Goal: Task Accomplishment & Management: Use online tool/utility

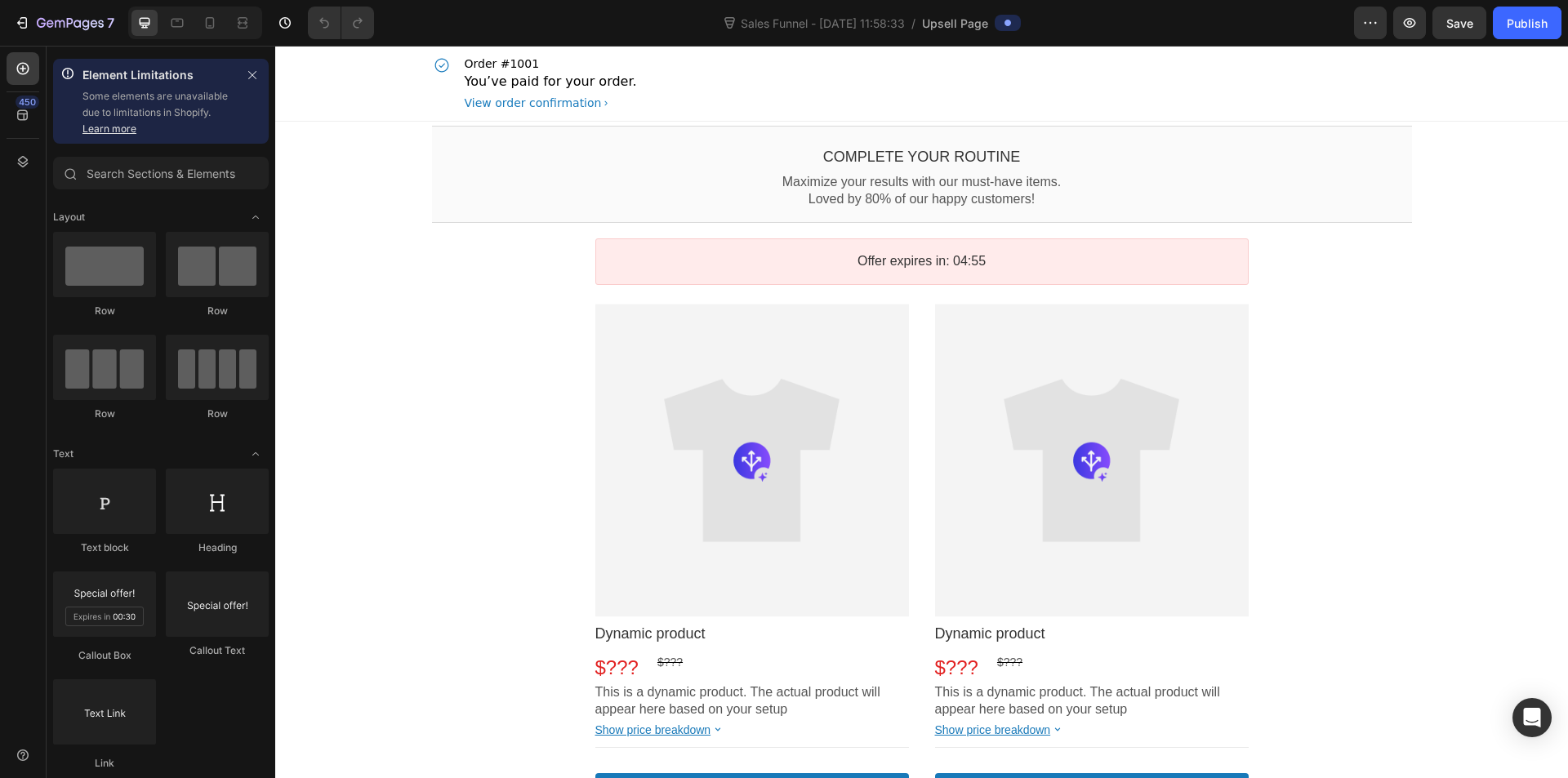
click at [524, 76] on p "You’ve paid for your order." at bounding box center [550, 82] width 172 height 20
click at [251, 75] on icon "button" at bounding box center [252, 75] width 11 height 11
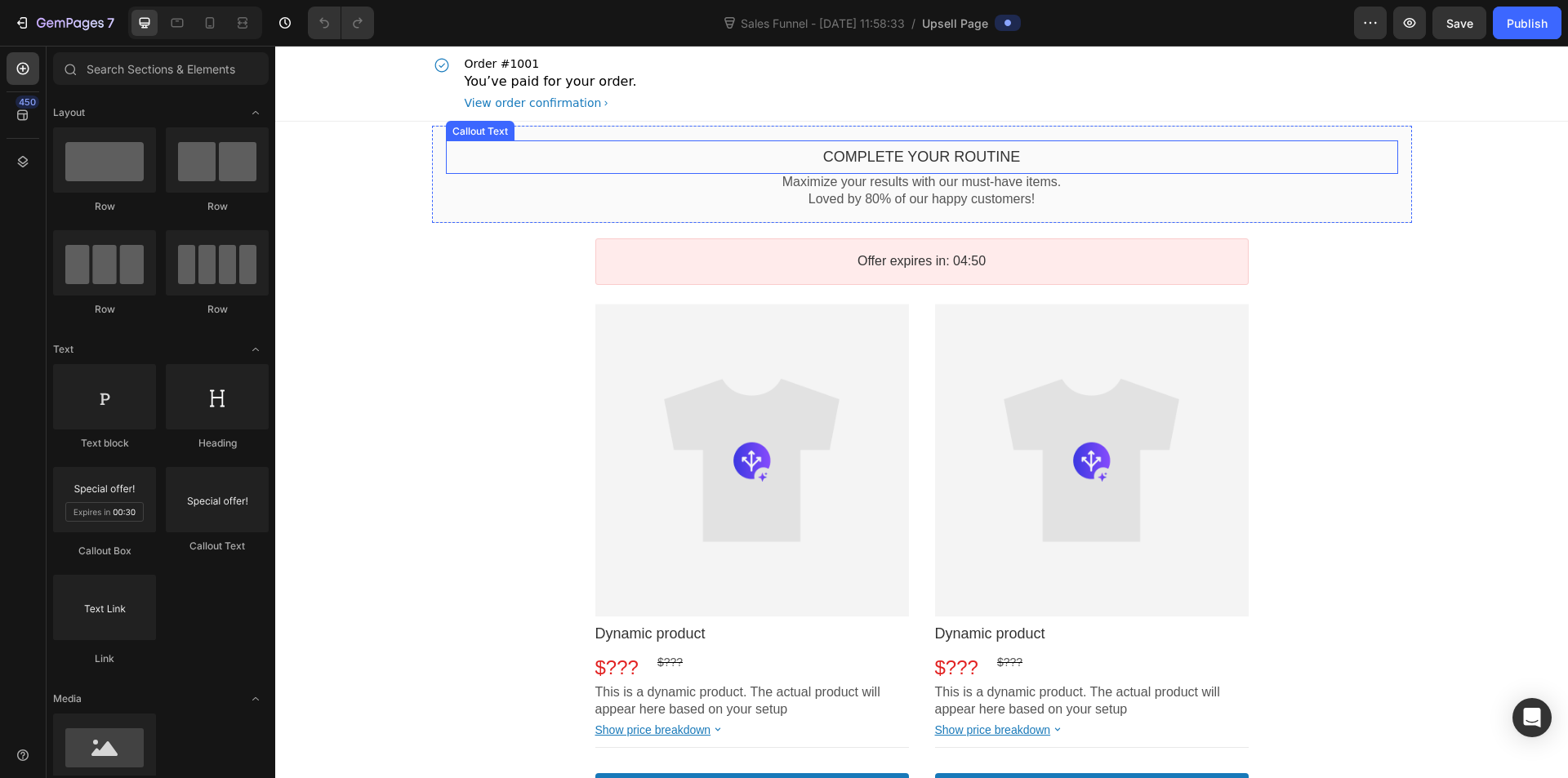
click at [855, 154] on bdo "Complete your routine" at bounding box center [922, 156] width 197 height 17
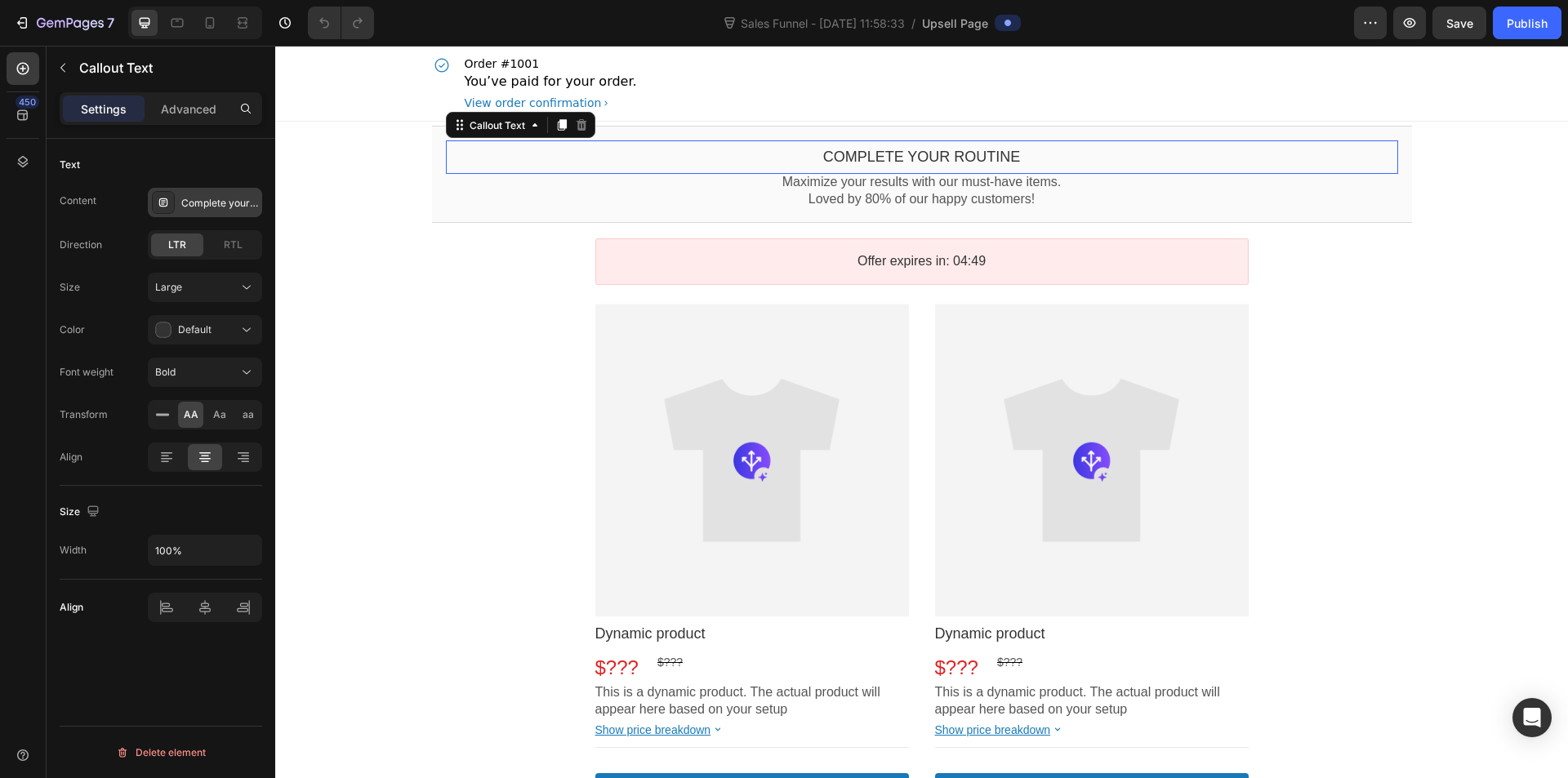
click at [205, 201] on div "Complete your routine" at bounding box center [220, 203] width 77 height 15
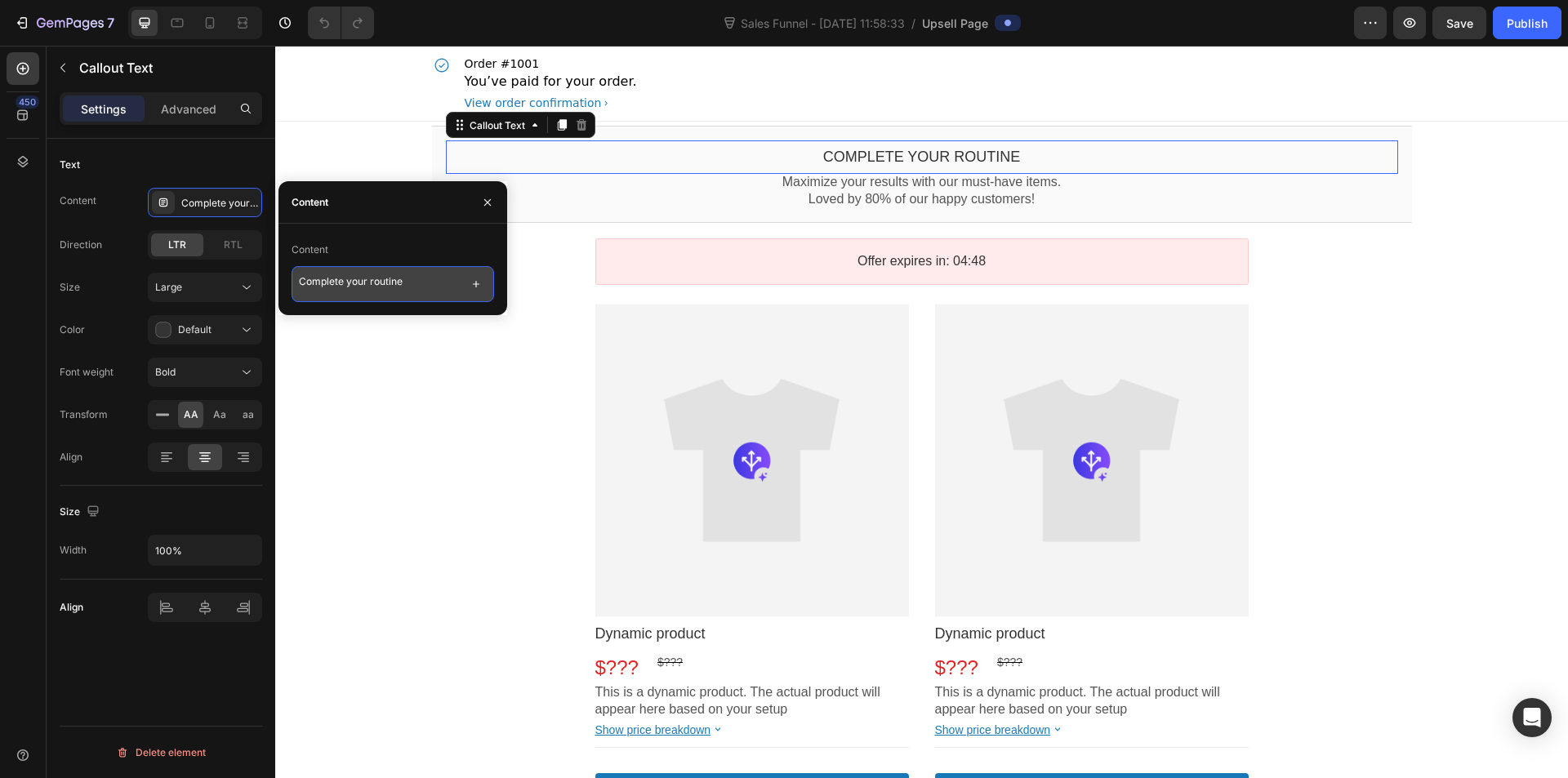
click at [382, 287] on textarea "Complete your routine" at bounding box center [392, 283] width 203 height 36
drag, startPoint x: 382, startPoint y: 283, endPoint x: 280, endPoint y: 272, distance: 102.6
click at [280, 272] on div "Content Complete your routine" at bounding box center [392, 269] width 229 height 65
paste textarea "ยอดรวมย่อย"
type textarea "ยอดรวมย่อ"
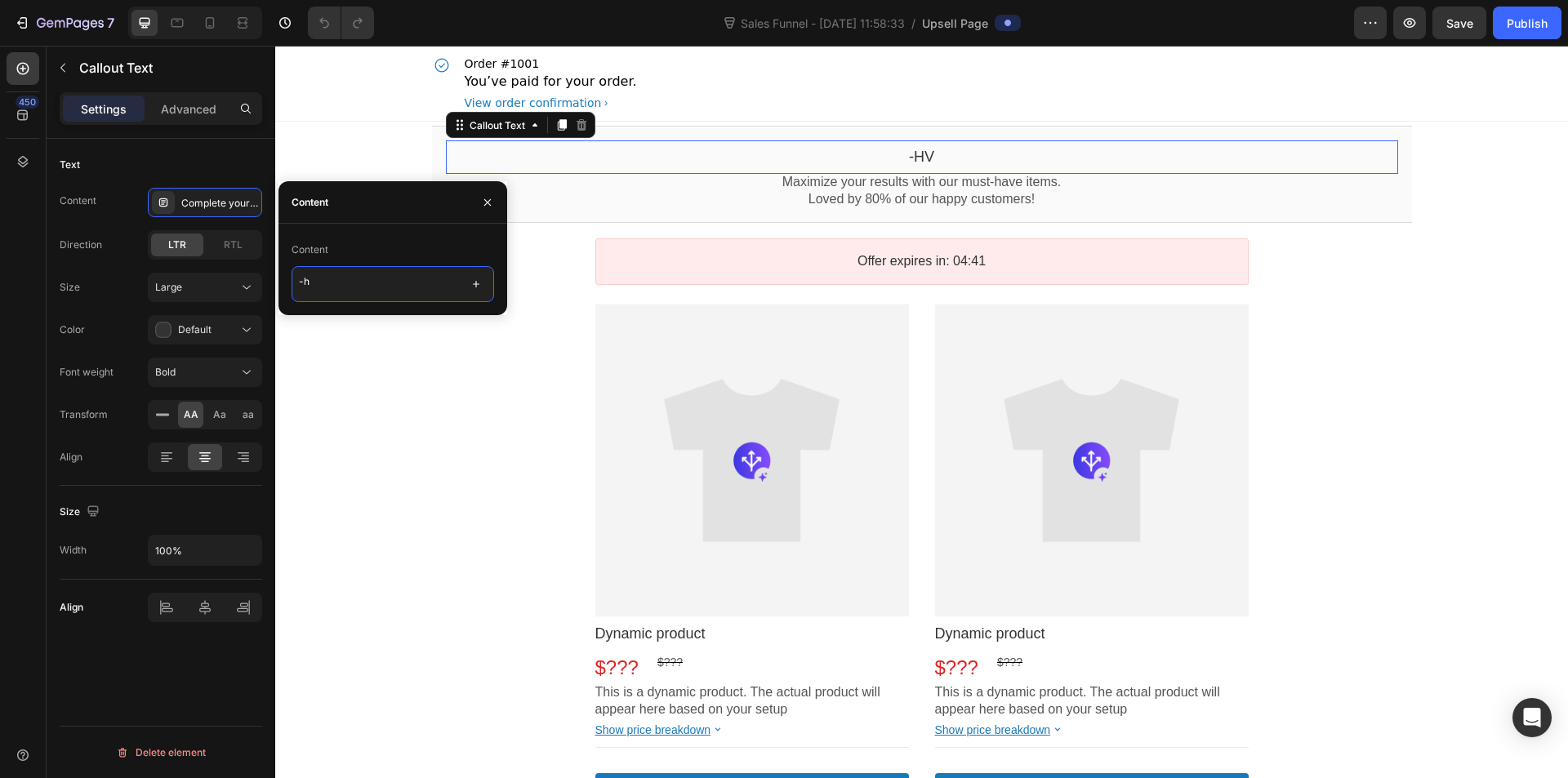
type textarea "-"
type textarea "ข้อเสนอสุดพิเศษสำหรับคุณเท่านั้น!!"
click at [987, 203] on p "Loved by 80% of our happy customers!" at bounding box center [922, 200] width 952 height 17
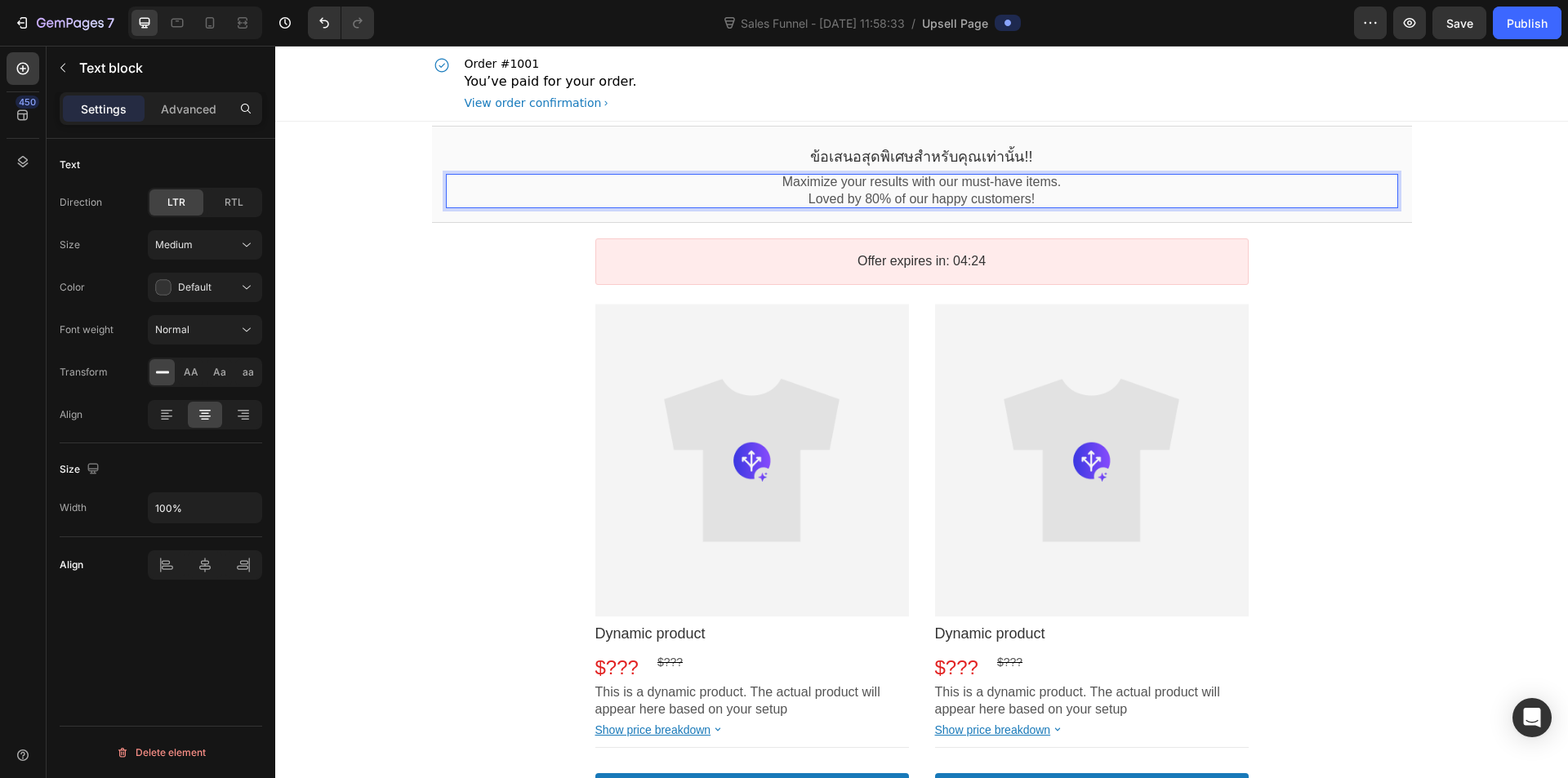
click at [259, 148] on div "Text Direction LTR RTL Size Medium Color Default Font weight Normal Transform A…" at bounding box center [161, 291] width 203 height 304
click at [864, 187] on p "Maximize your results with our must-have items." at bounding box center [922, 183] width 952 height 17
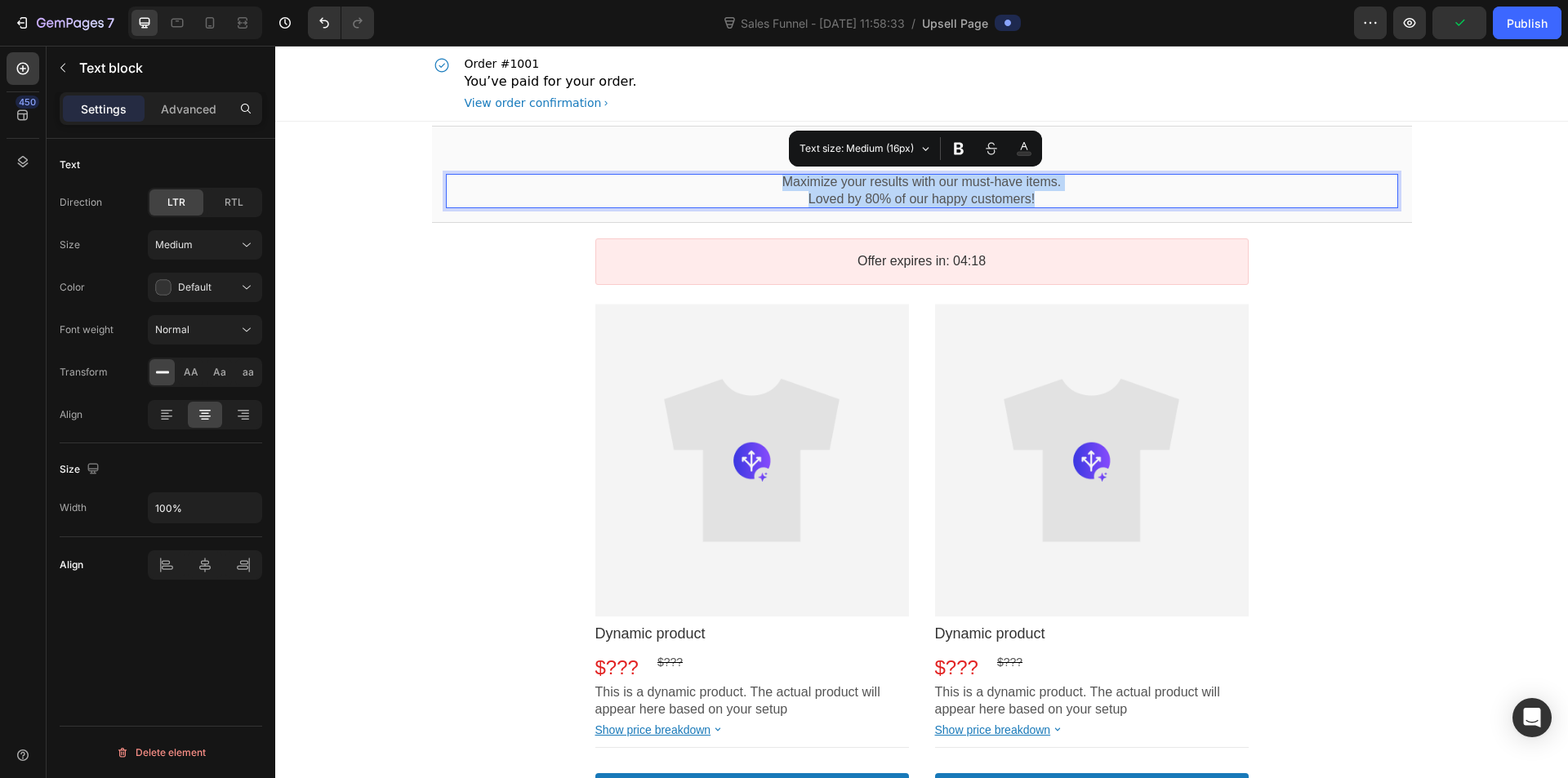
click at [1159, 196] on p "Loved by 80% of our happy customers!" at bounding box center [922, 200] width 952 height 17
drag, startPoint x: 1070, startPoint y: 174, endPoint x: 773, endPoint y: 168, distance: 297.1
click at [773, 168] on div "ข้อเสนอสุดพิเศษสำหรับคุณเท่านั้น!! Callout Text Maximize your results with our …" at bounding box center [922, 175] width 952 height 68
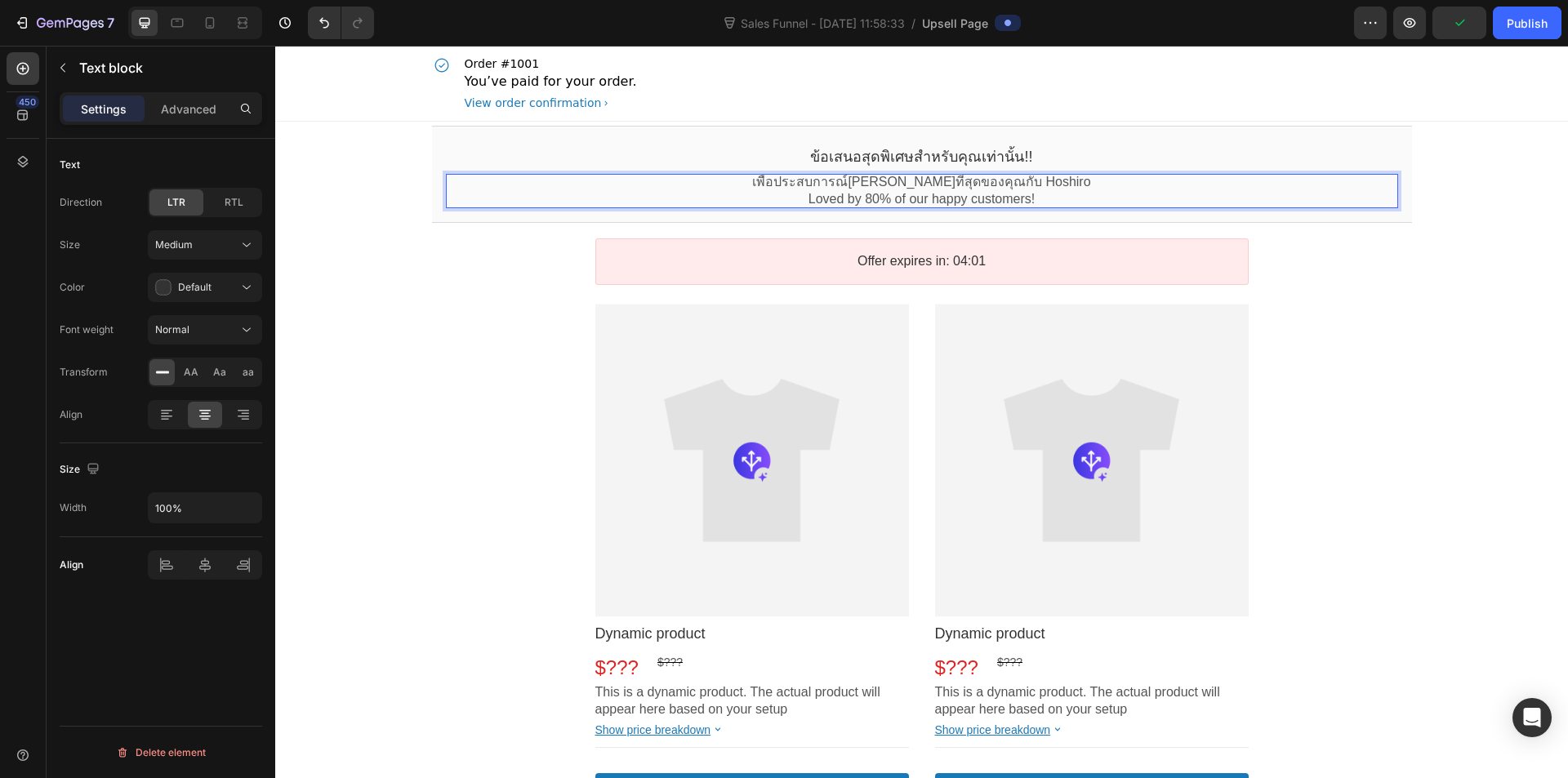
click at [1051, 182] on p "เพื่อประสบการณ์ที่ดีที่สุดของคุณกับ Hoshiro" at bounding box center [922, 183] width 952 height 17
click at [998, 182] on p "เพื่อประสบการณ์ที่ดีที่สุดของคุณกับ Hoshiroเราขอนำเสนอ" at bounding box center [922, 183] width 952 height 17
click at [1091, 195] on p "Loved by 80% of our happy customers!" at bounding box center [922, 200] width 952 height 17
click at [1089, 182] on p "เพื่อประสบการณ์[PERSON_NAME]ที่สุดของคุณกับ Hoshiro เราขอนำเสนอ" at bounding box center [922, 183] width 952 height 17
click at [1045, 199] on p "Loved by 80% of our happy customers!" at bounding box center [922, 200] width 952 height 17
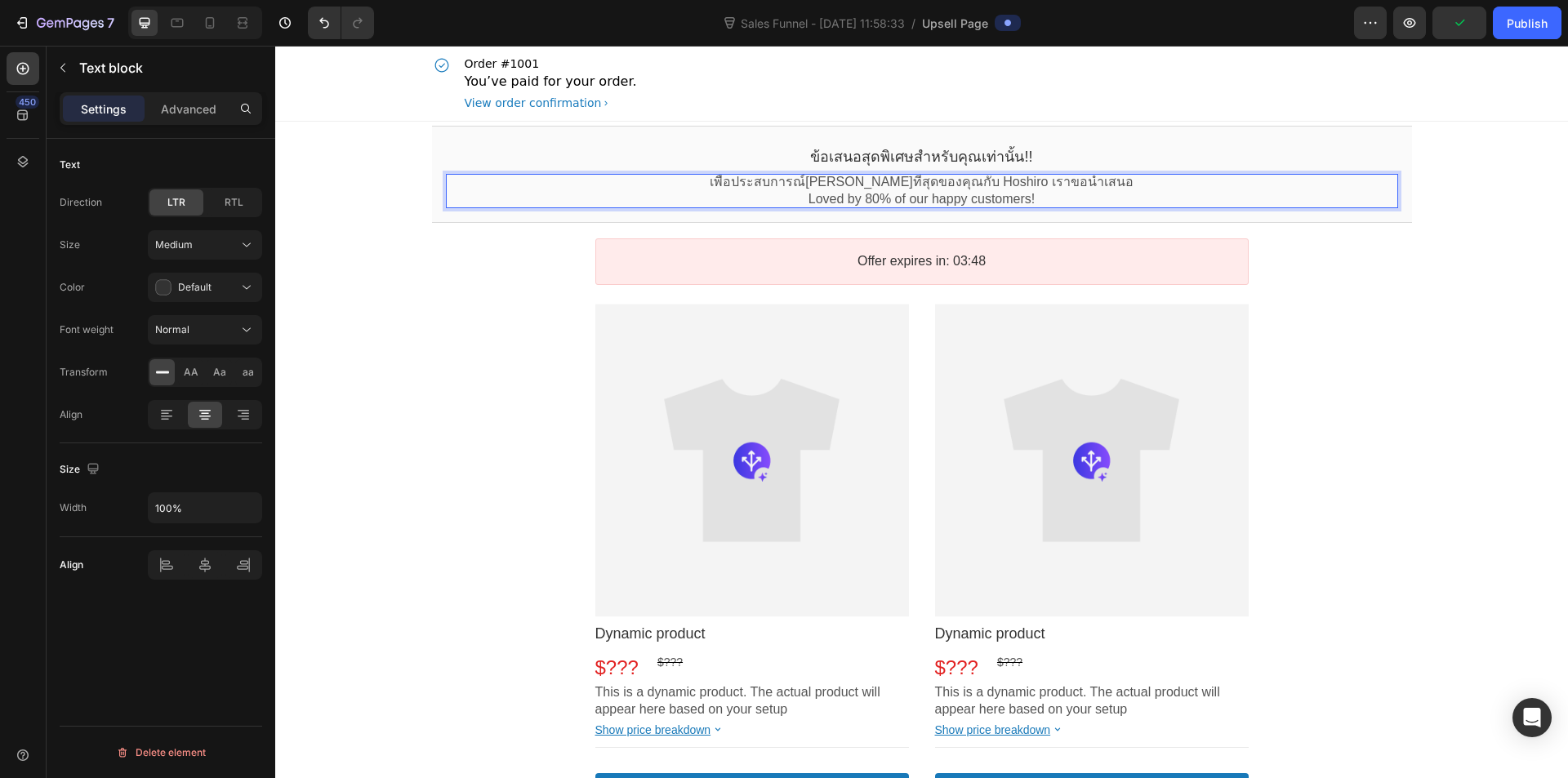
click at [1045, 199] on p "Loved by 80% of our happy customers!" at bounding box center [922, 200] width 952 height 17
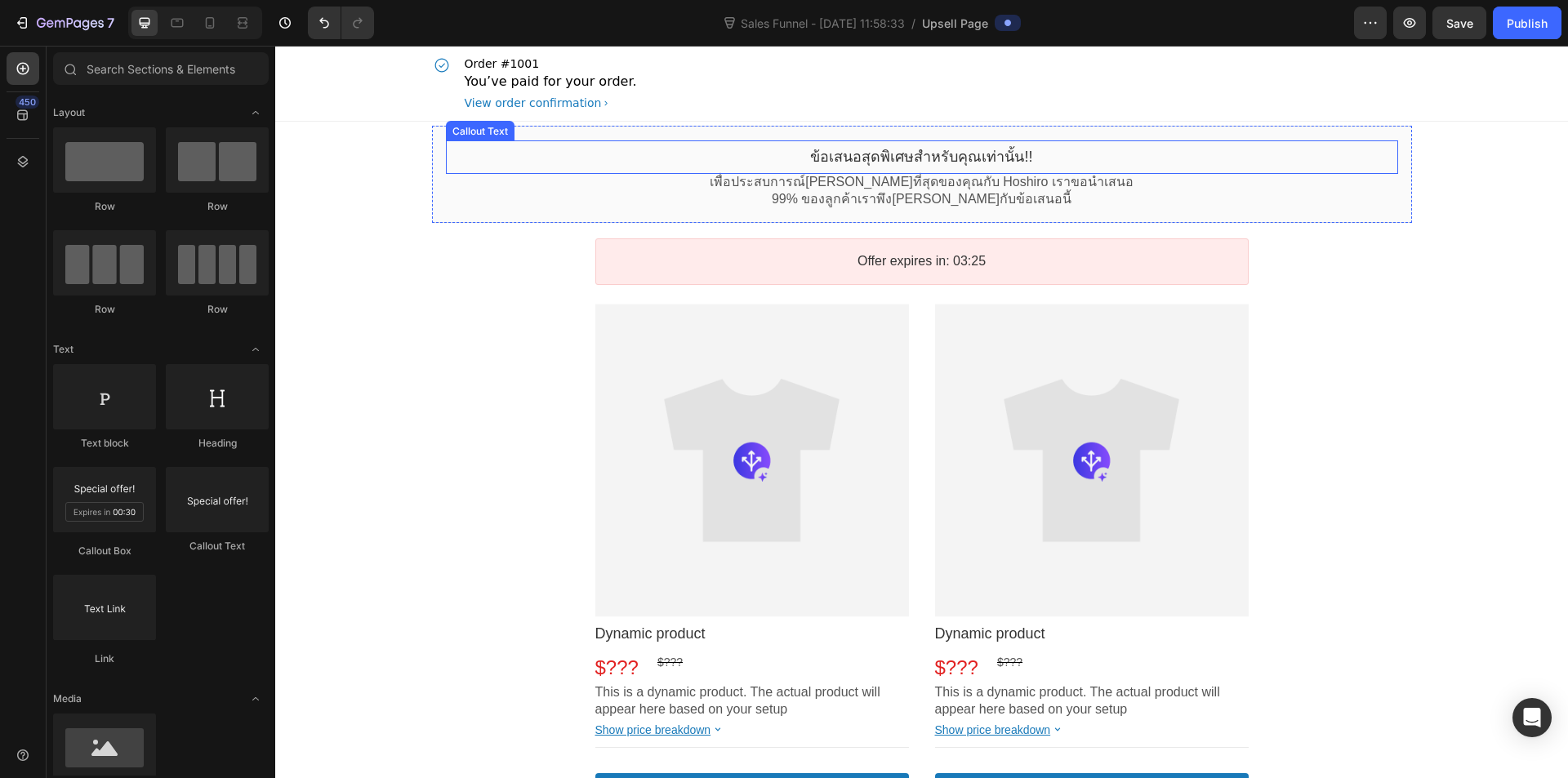
click at [853, 159] on bdo "ข้อเสนอสุดพิเศษสำหรับคุณเท่านั้น!!" at bounding box center [921, 156] width 222 height 17
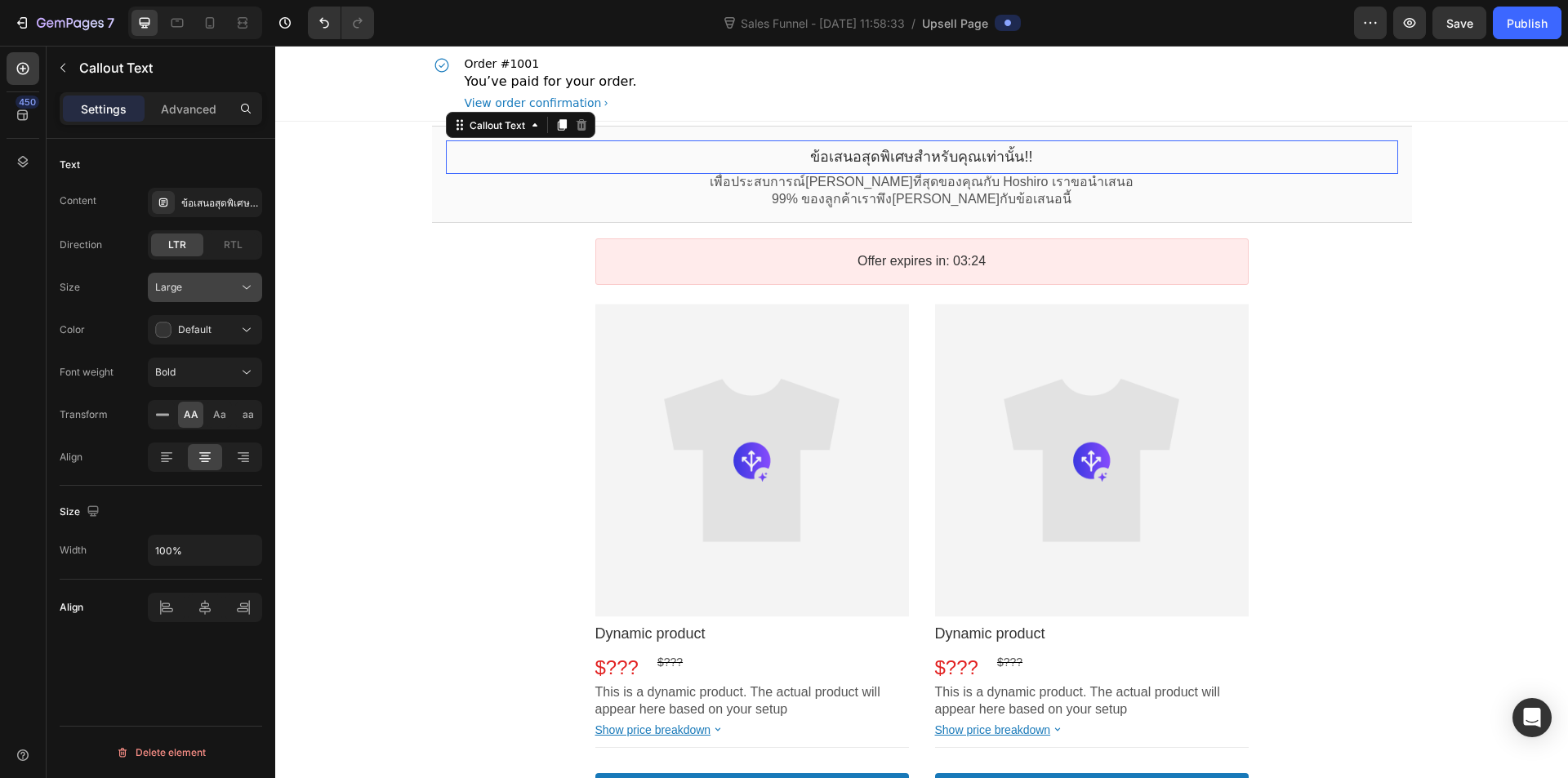
click at [203, 291] on div "Large" at bounding box center [197, 287] width 83 height 15
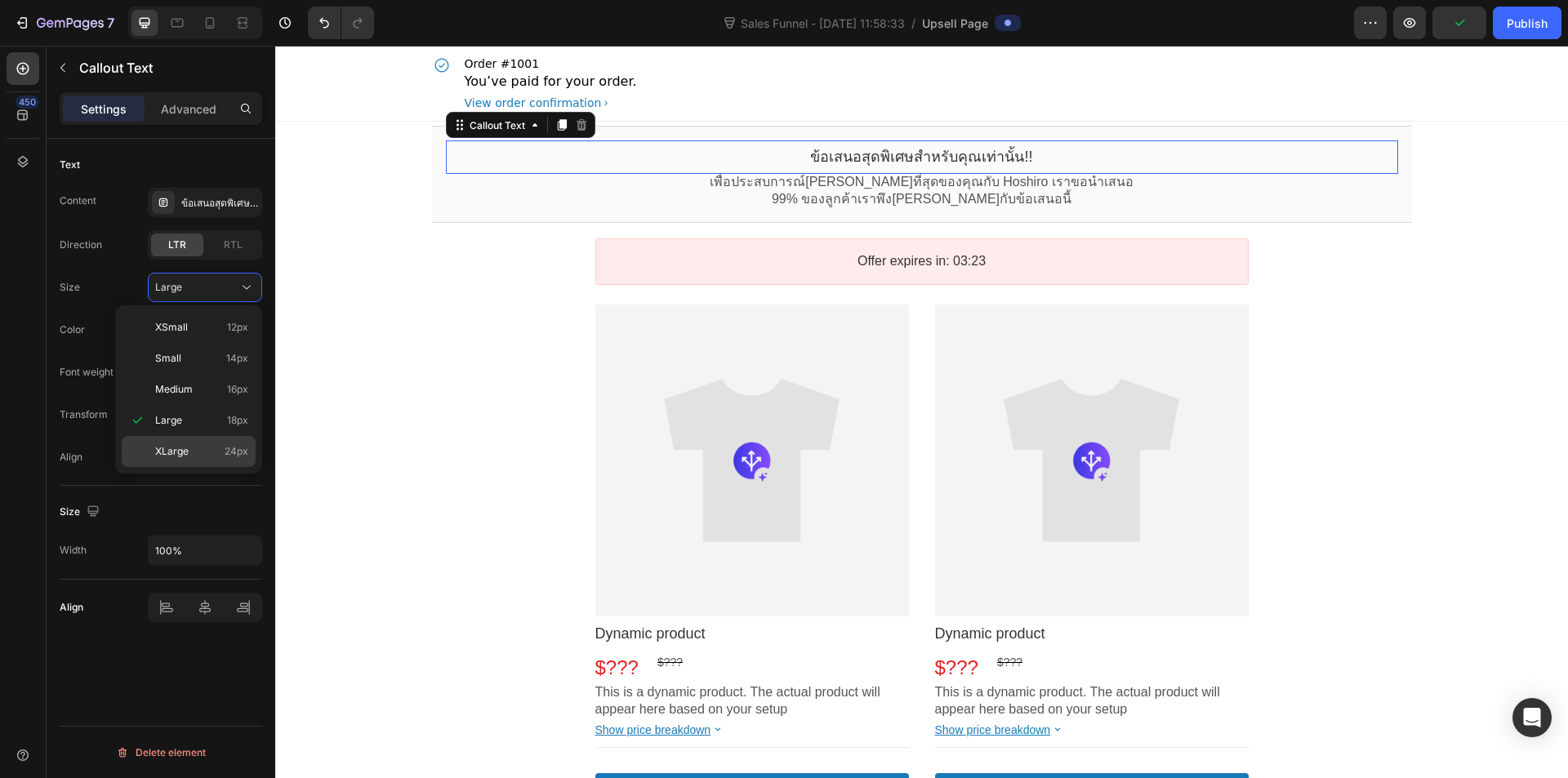
click at [178, 443] on div "XLarge 24px" at bounding box center [189, 452] width 134 height 31
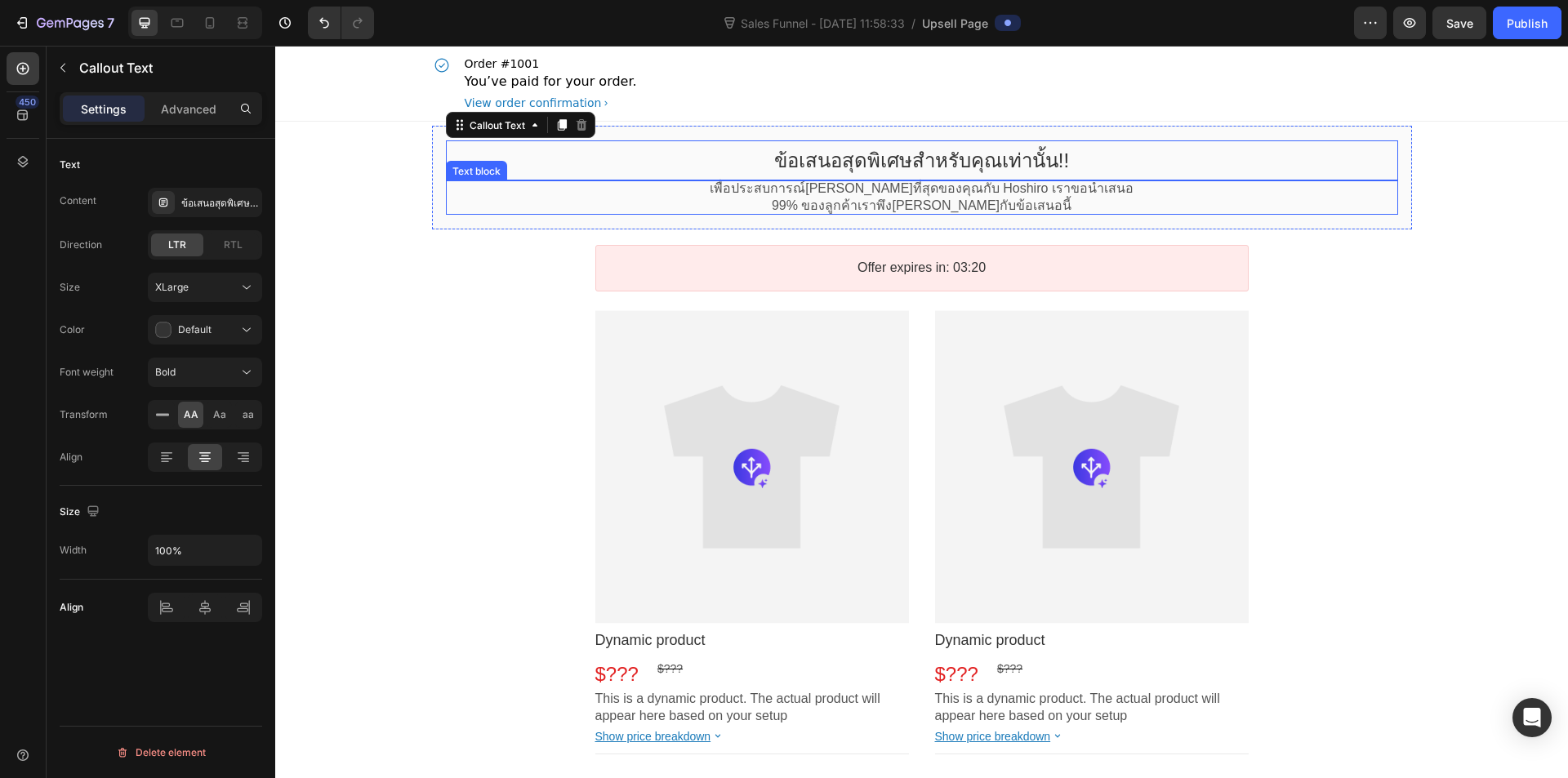
click at [761, 210] on p "99% ของลูกค้าเราพึง[PERSON_NAME]กับข้อเสนอนี้" at bounding box center [922, 206] width 952 height 17
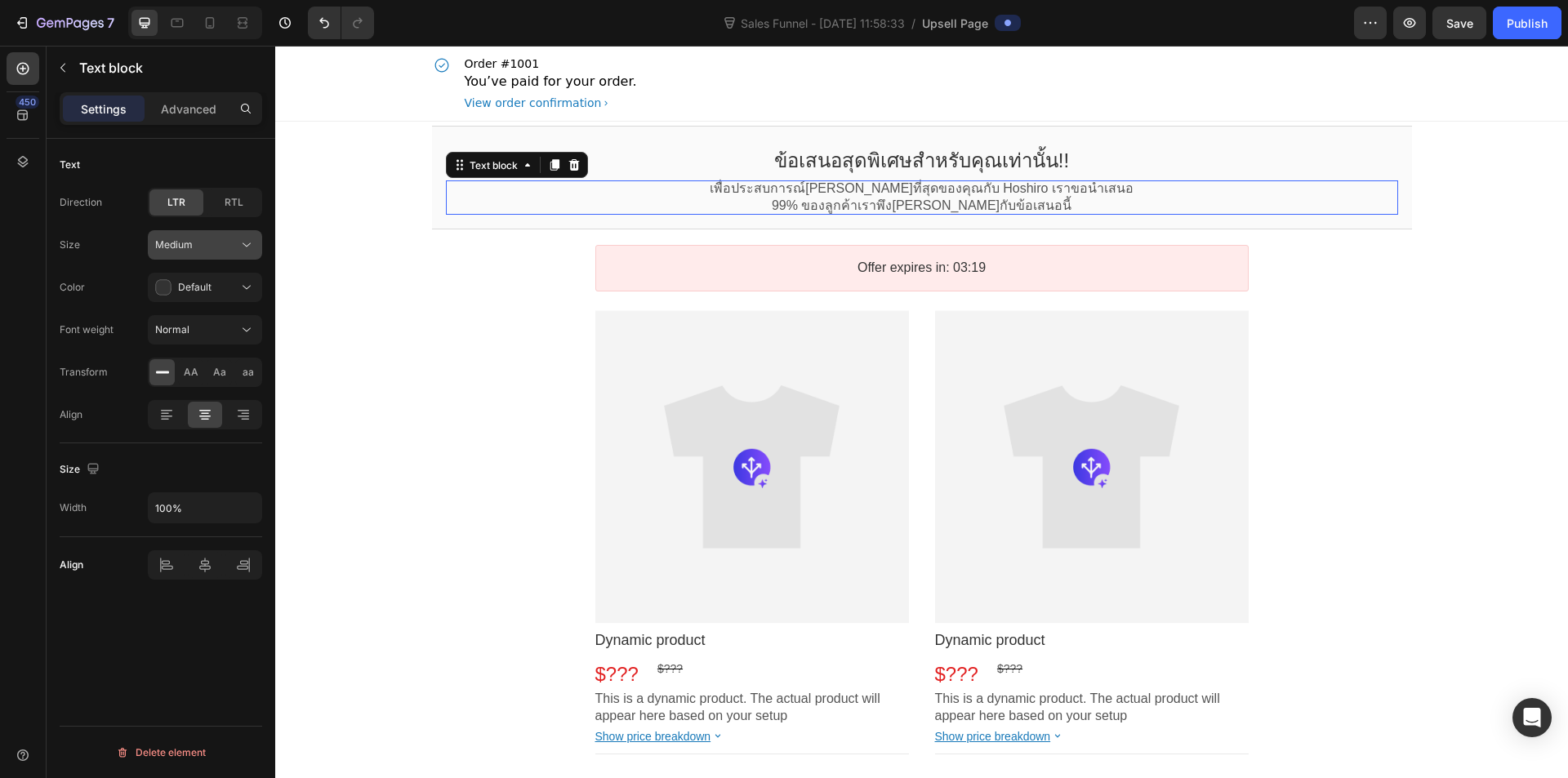
click at [208, 245] on div "Medium" at bounding box center [197, 244] width 83 height 15
click at [197, 309] on p "Small 14px" at bounding box center [201, 316] width 93 height 15
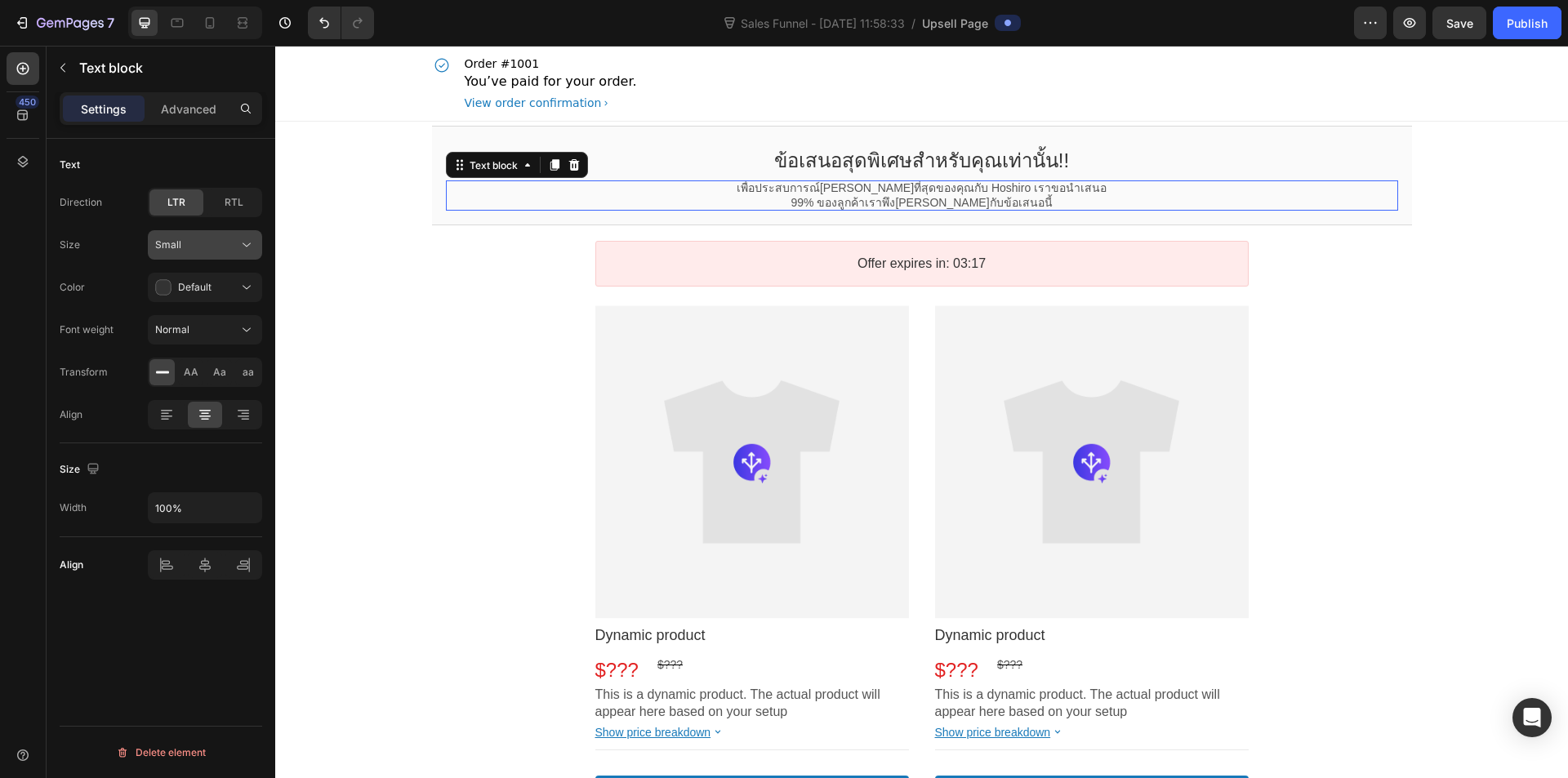
click at [209, 247] on div "Small" at bounding box center [197, 244] width 83 height 15
click at [195, 334] on div "Medium 16px" at bounding box center [189, 347] width 134 height 31
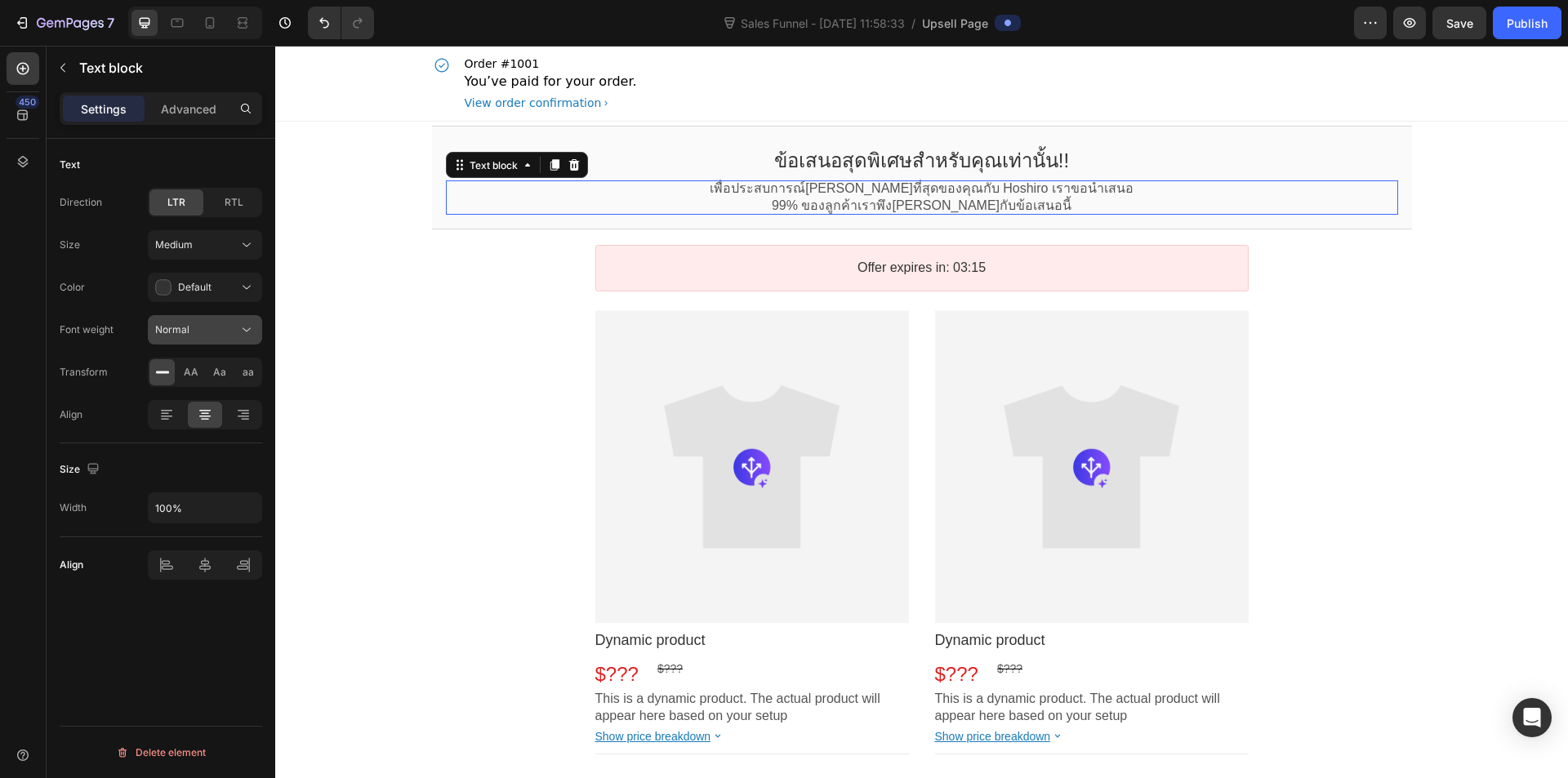
click at [185, 328] on span "Normal" at bounding box center [171, 329] width 34 height 12
click at [190, 389] on div "Bold" at bounding box center [189, 401] width 134 height 31
click at [821, 170] on bdo "ข้อเสนอสุดพิเศษสำหรับคุณเท่านั้น!!" at bounding box center [921, 160] width 295 height 22
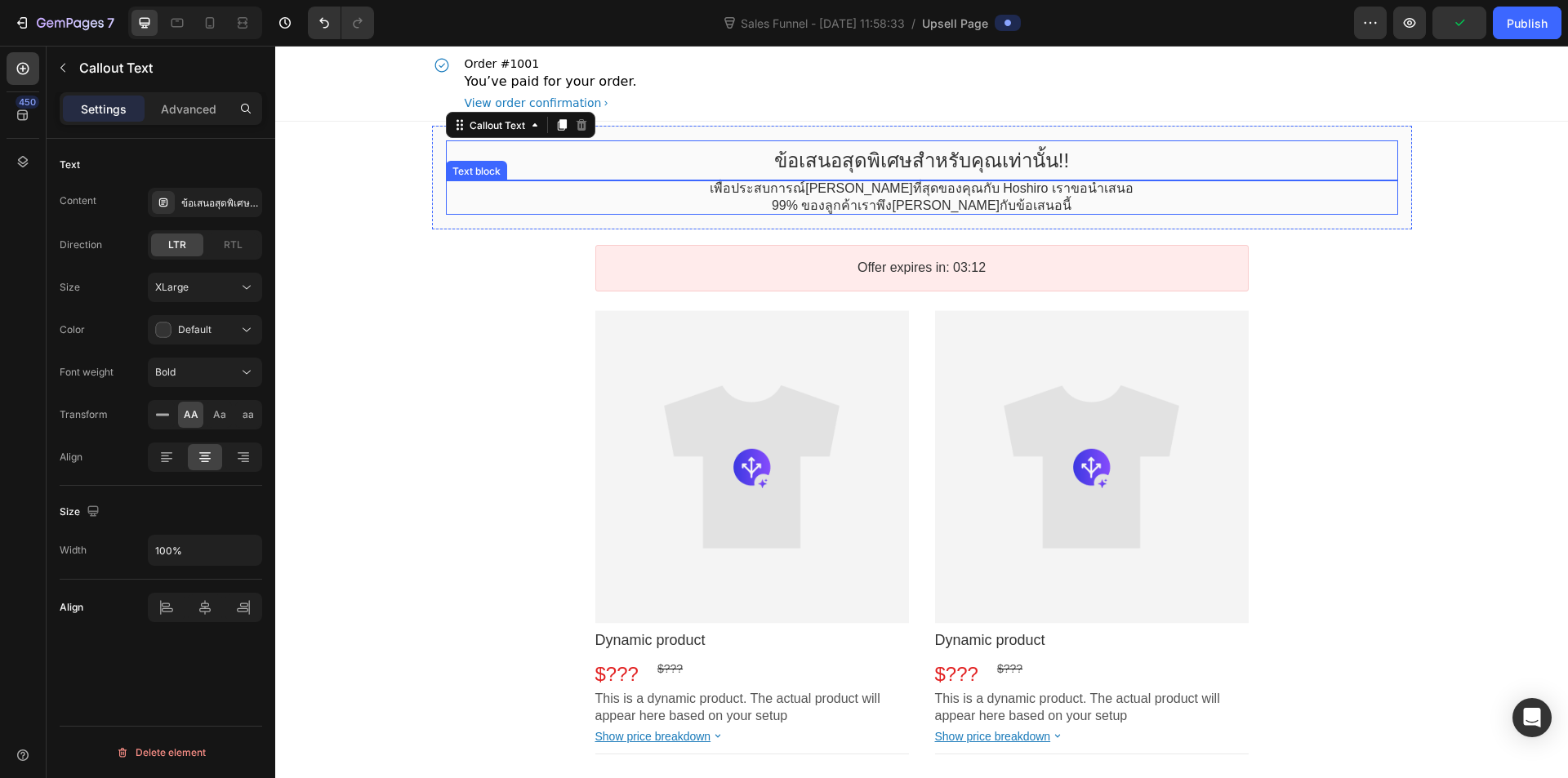
click at [673, 206] on p "99% ของลูกค้าเราพึง[PERSON_NAME]กับข้อเสนอนี้" at bounding box center [922, 206] width 952 height 17
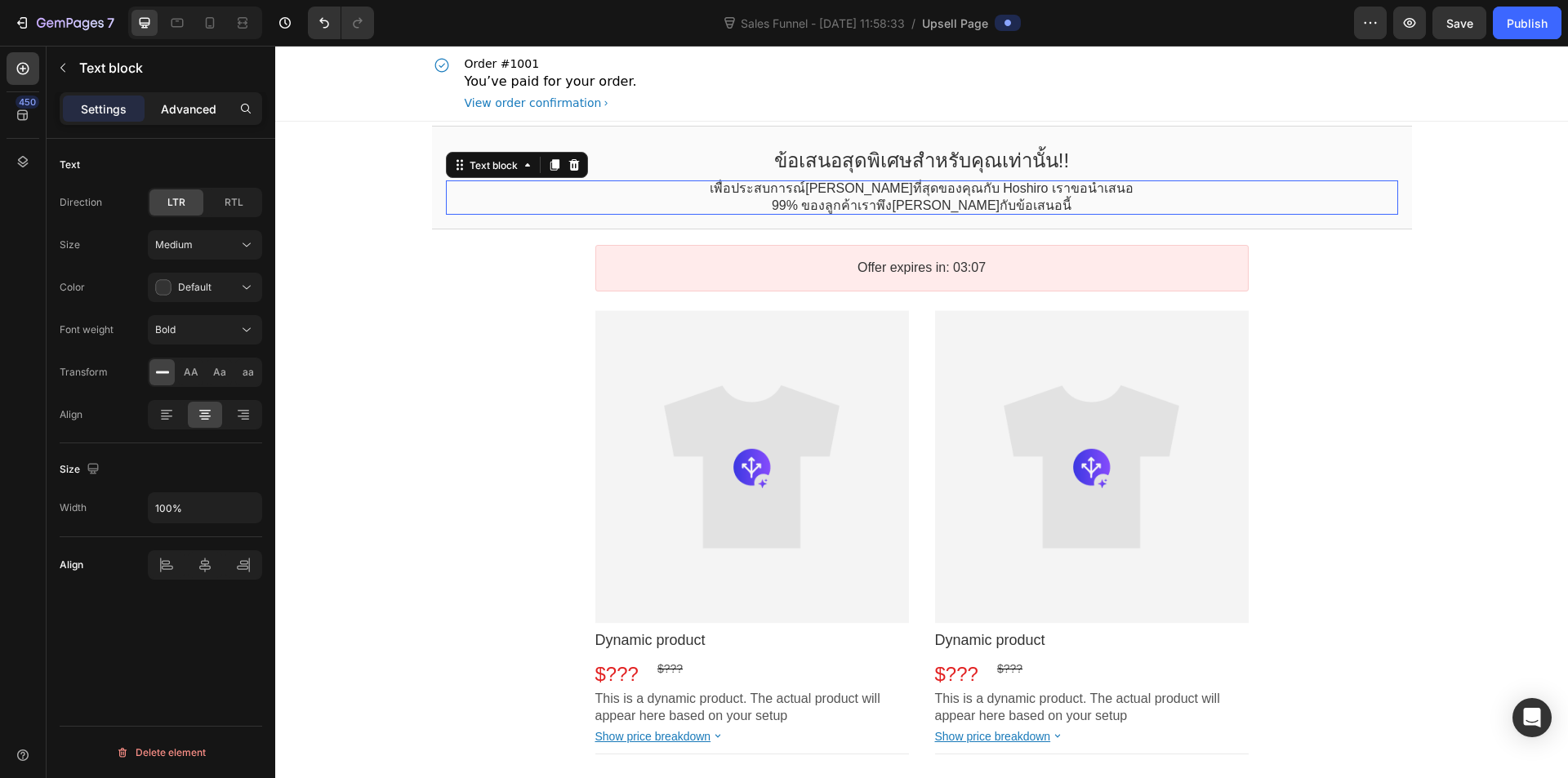
click at [163, 115] on p "Advanced" at bounding box center [189, 110] width 56 height 17
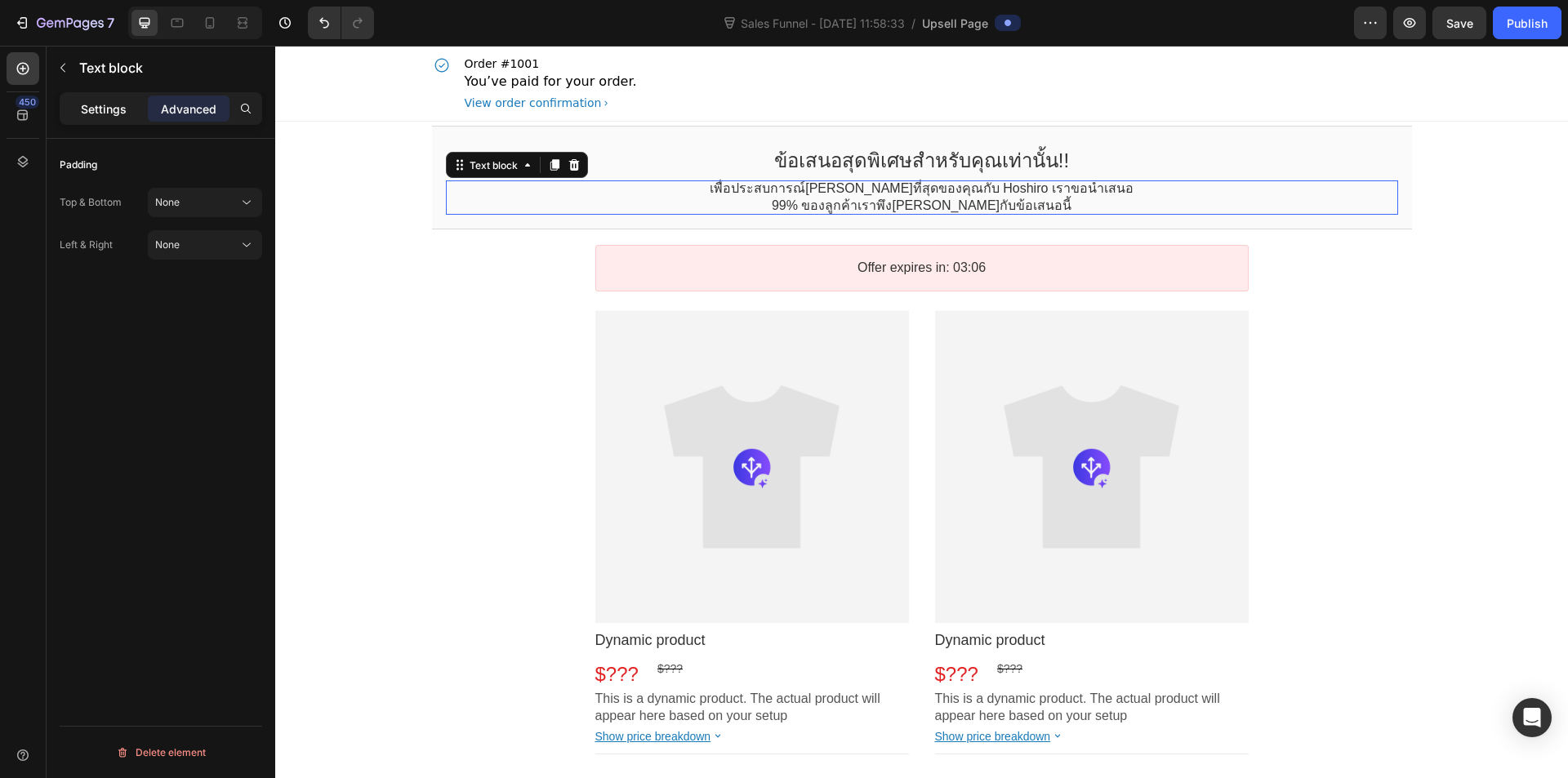
click at [121, 108] on p "Settings" at bounding box center [103, 110] width 46 height 17
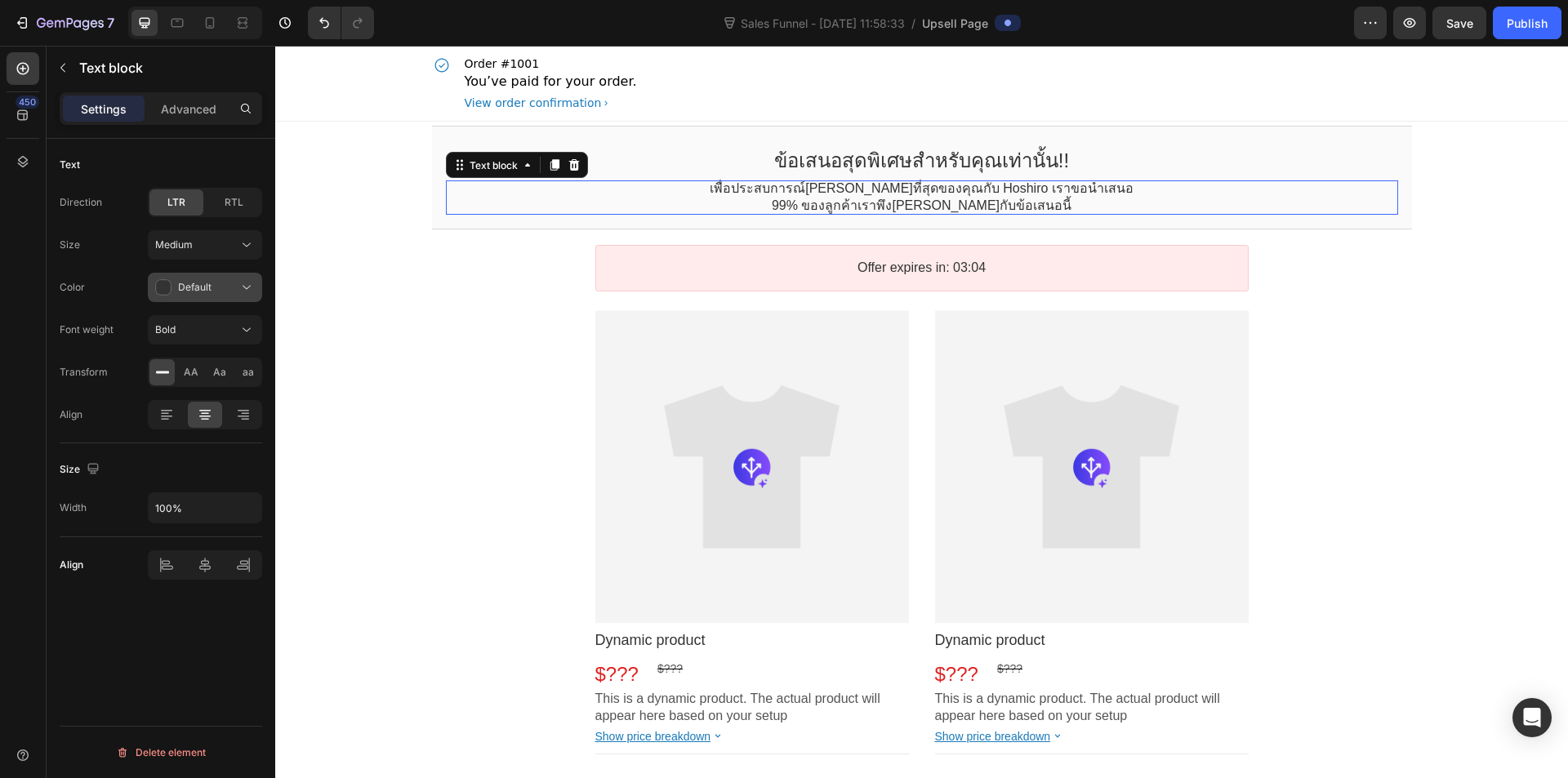
click at [207, 286] on span "Default" at bounding box center [195, 287] width 34 height 12
click at [225, 354] on p "Critical" at bounding box center [201, 358] width 93 height 17
click at [219, 291] on div "Critical" at bounding box center [197, 287] width 83 height 17
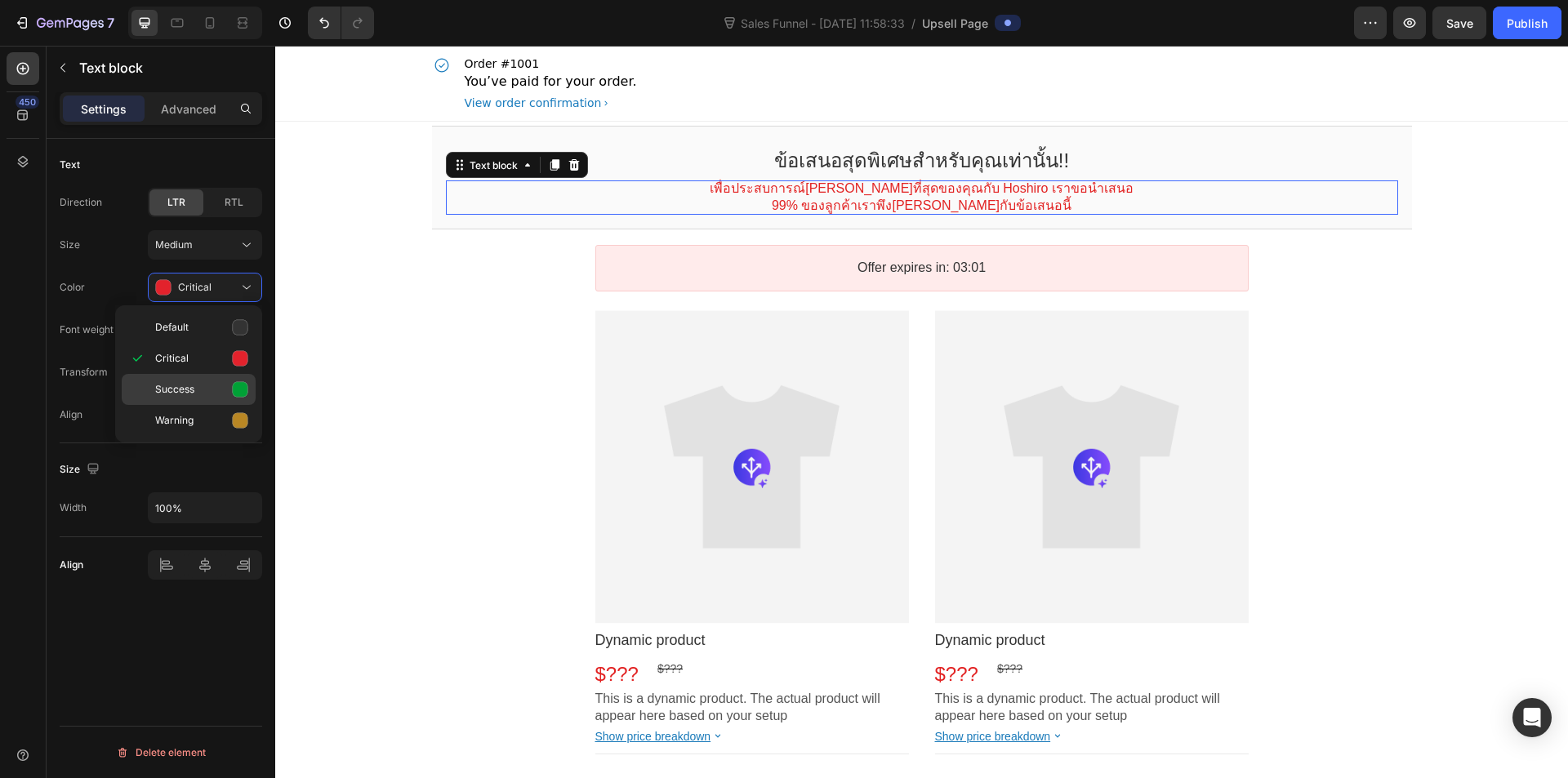
click at [208, 396] on p "Success" at bounding box center [201, 389] width 93 height 17
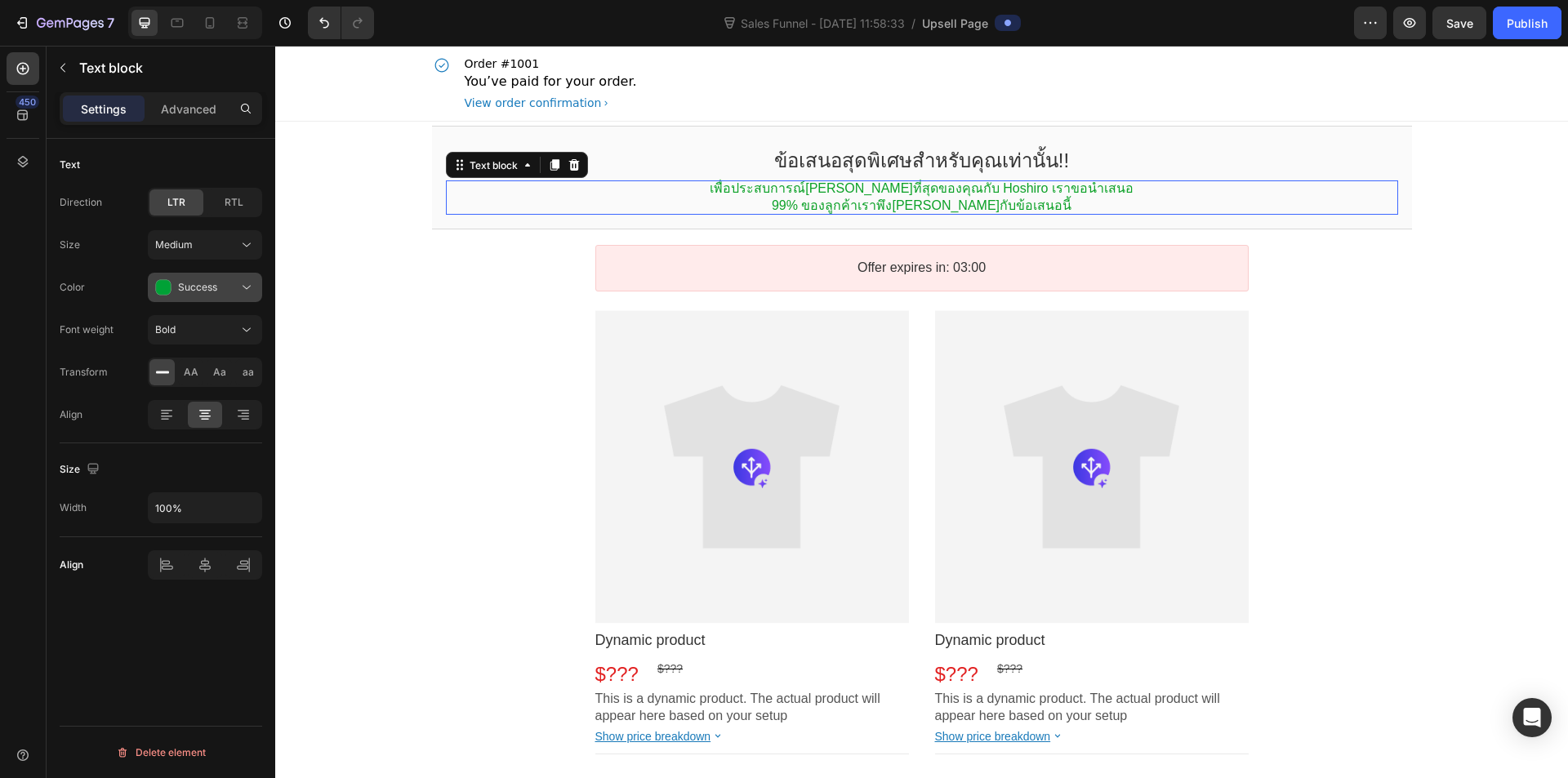
click at [220, 289] on div "Success" at bounding box center [197, 287] width 83 height 17
click at [207, 420] on p "Warning" at bounding box center [201, 420] width 93 height 17
click at [221, 287] on div "Warning" at bounding box center [197, 287] width 83 height 17
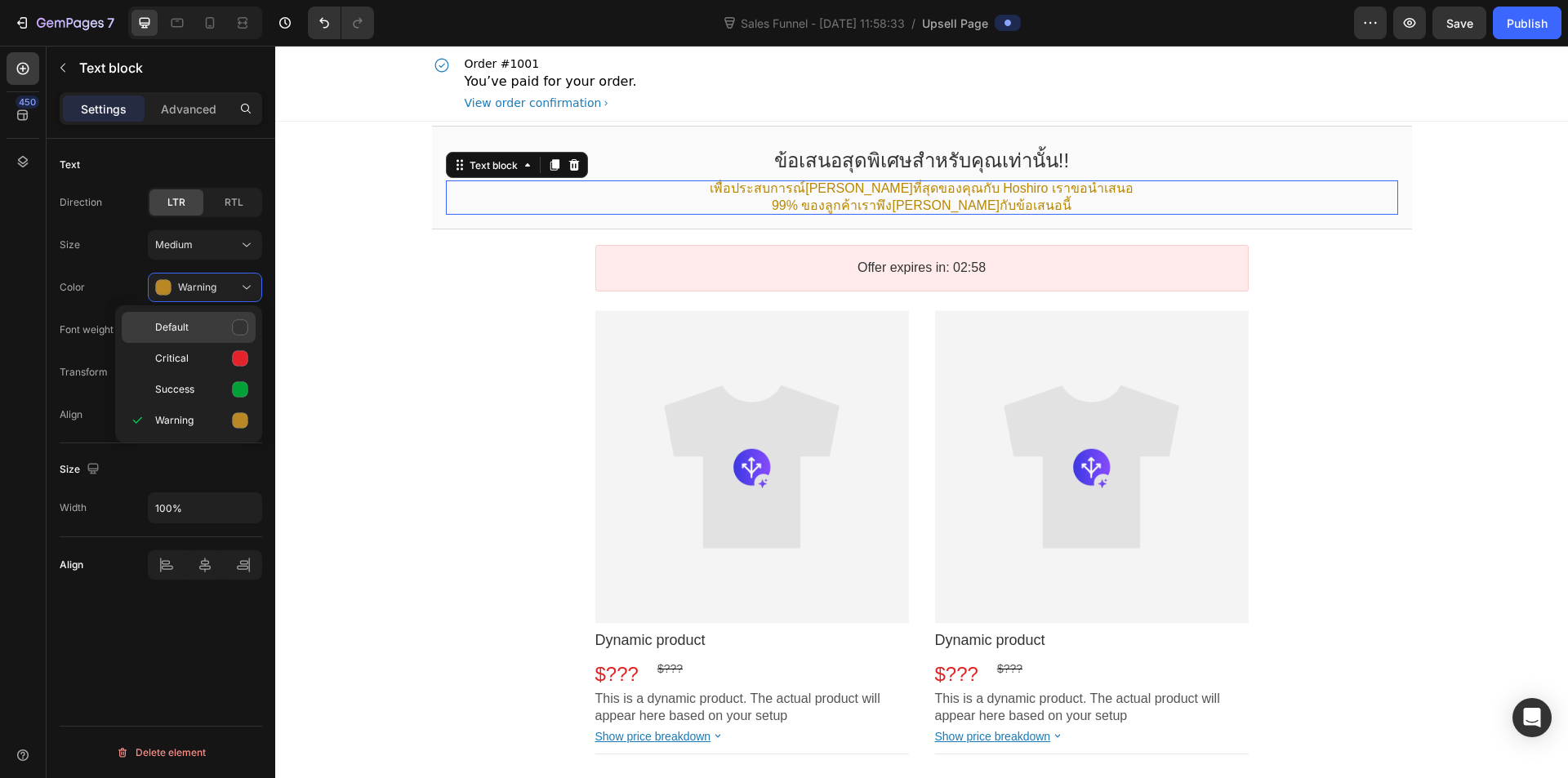
click at [217, 321] on p "Default" at bounding box center [201, 327] width 93 height 17
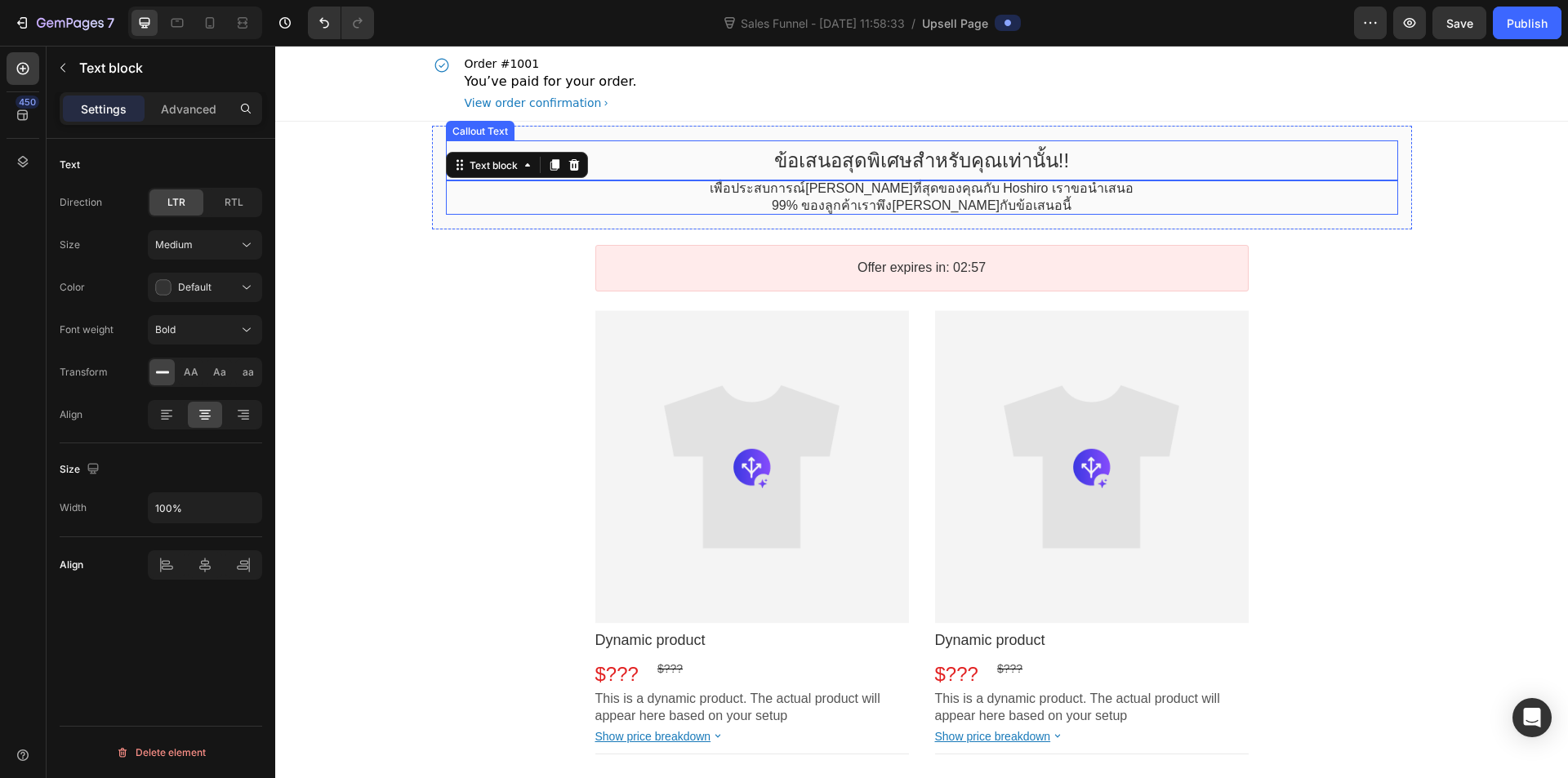
click at [824, 167] on bdo "ข้อเสนอสุดพิเศษสำหรับคุณเท่านั้น!!" at bounding box center [921, 160] width 295 height 22
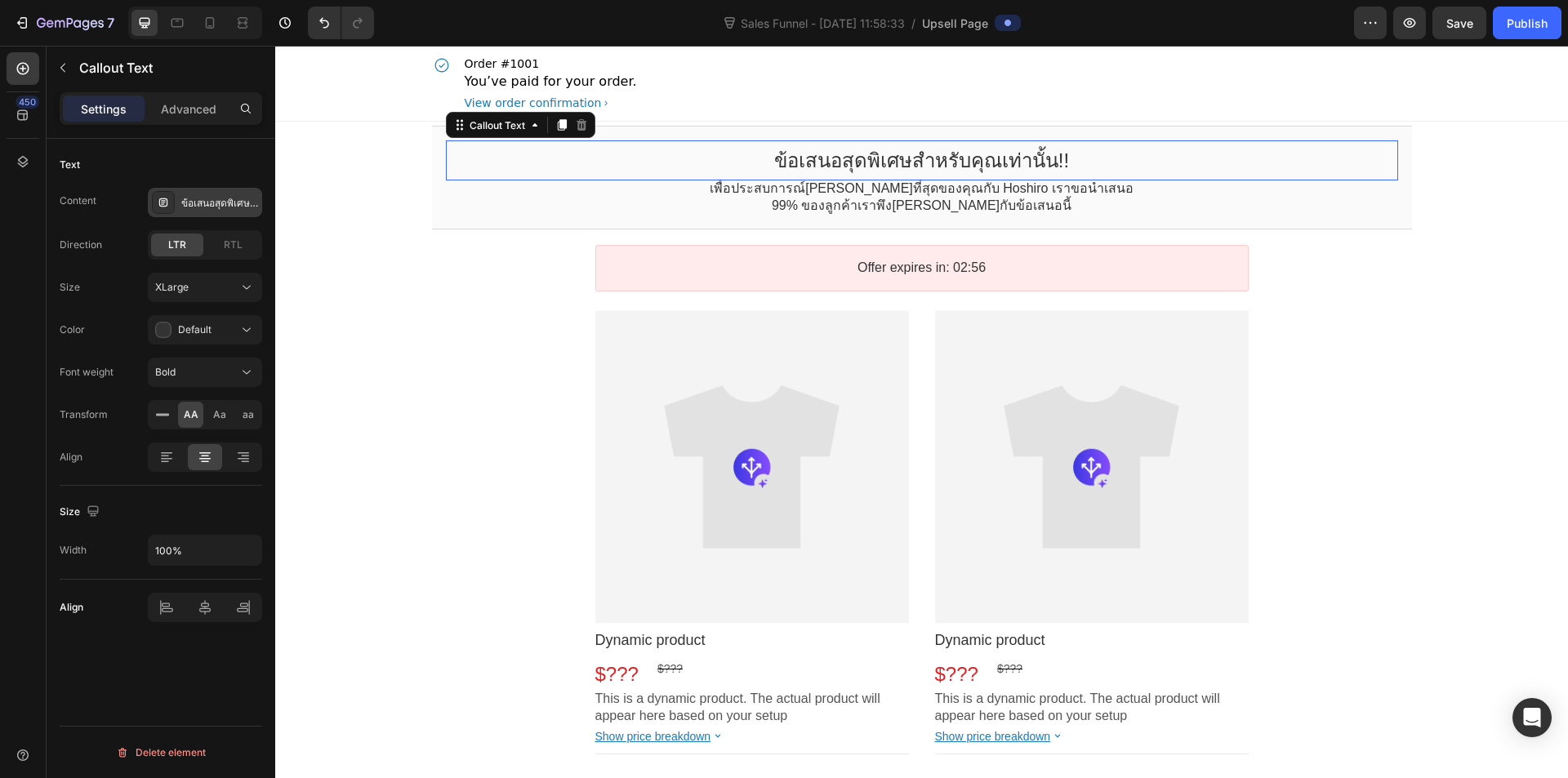
click at [177, 199] on div "ข้อเสนอสุดพิเศษสำหรับคุณเท่านั้น!!" at bounding box center [205, 203] width 115 height 30
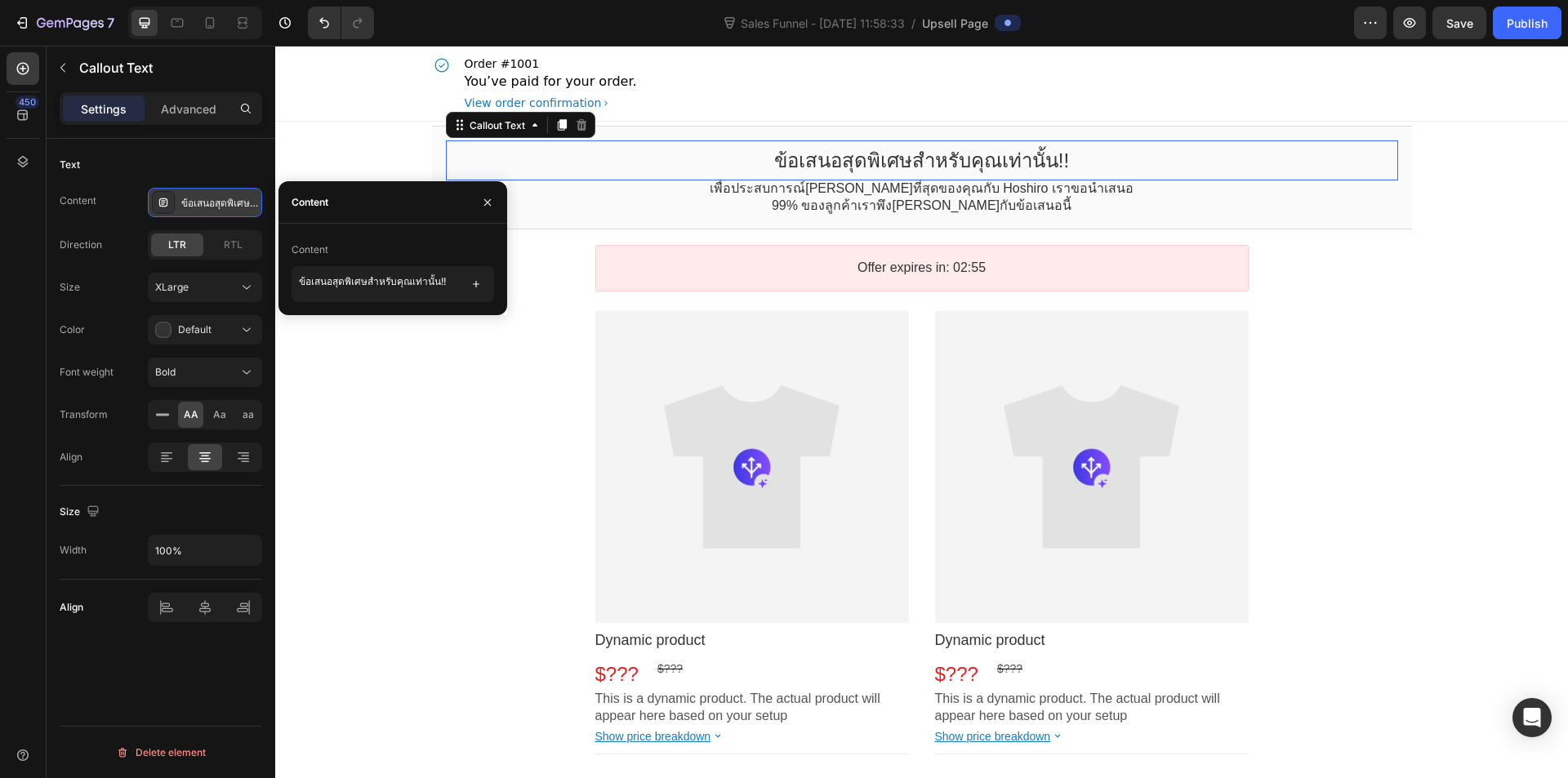
click at [177, 199] on div "ข้อเสนอสุดพิเศษสำหรับคุณเท่านั้น!!" at bounding box center [205, 203] width 115 height 30
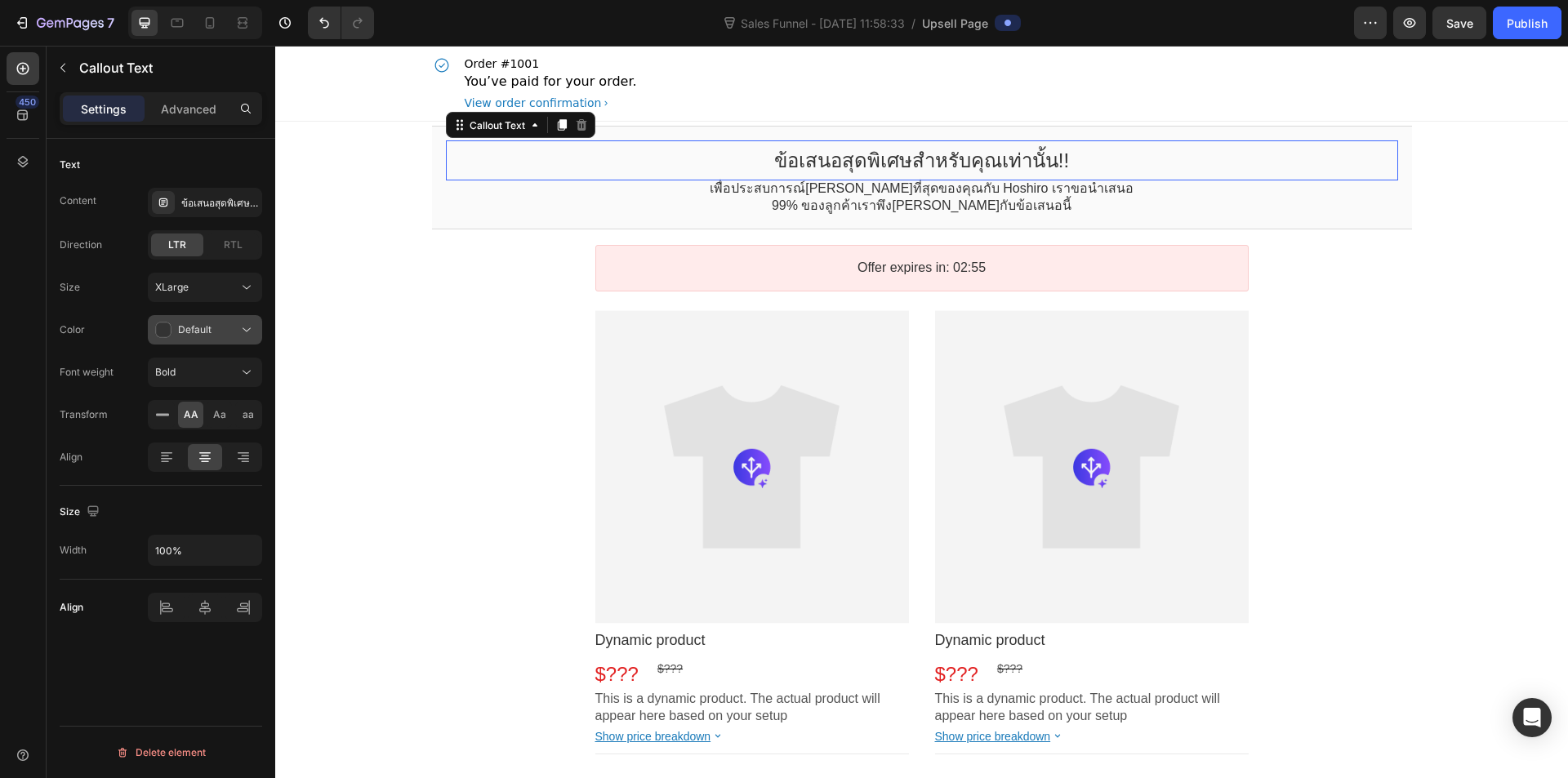
click at [190, 316] on button "Default" at bounding box center [205, 330] width 115 height 30
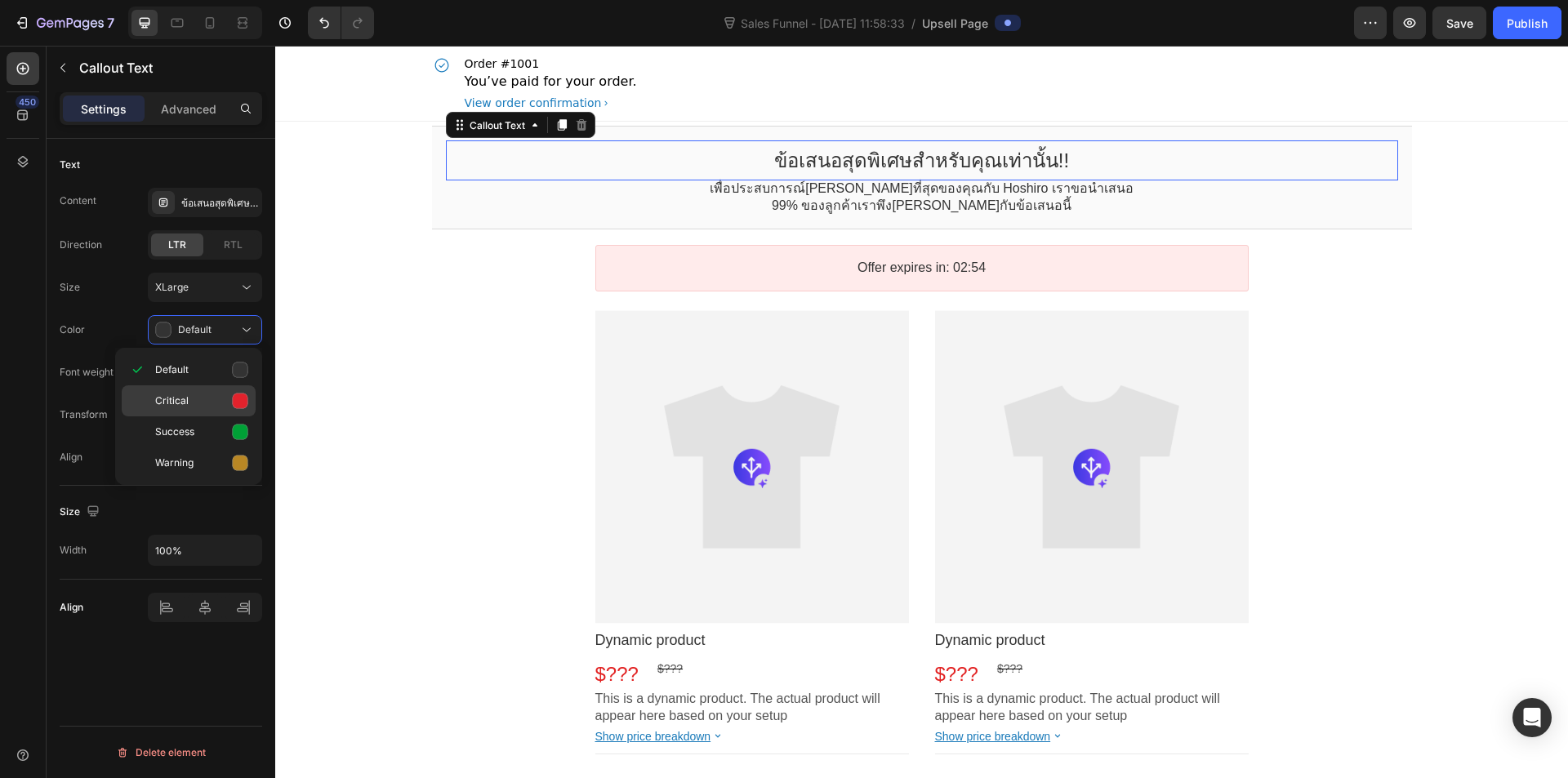
click at [223, 392] on div "Critical" at bounding box center [189, 401] width 134 height 31
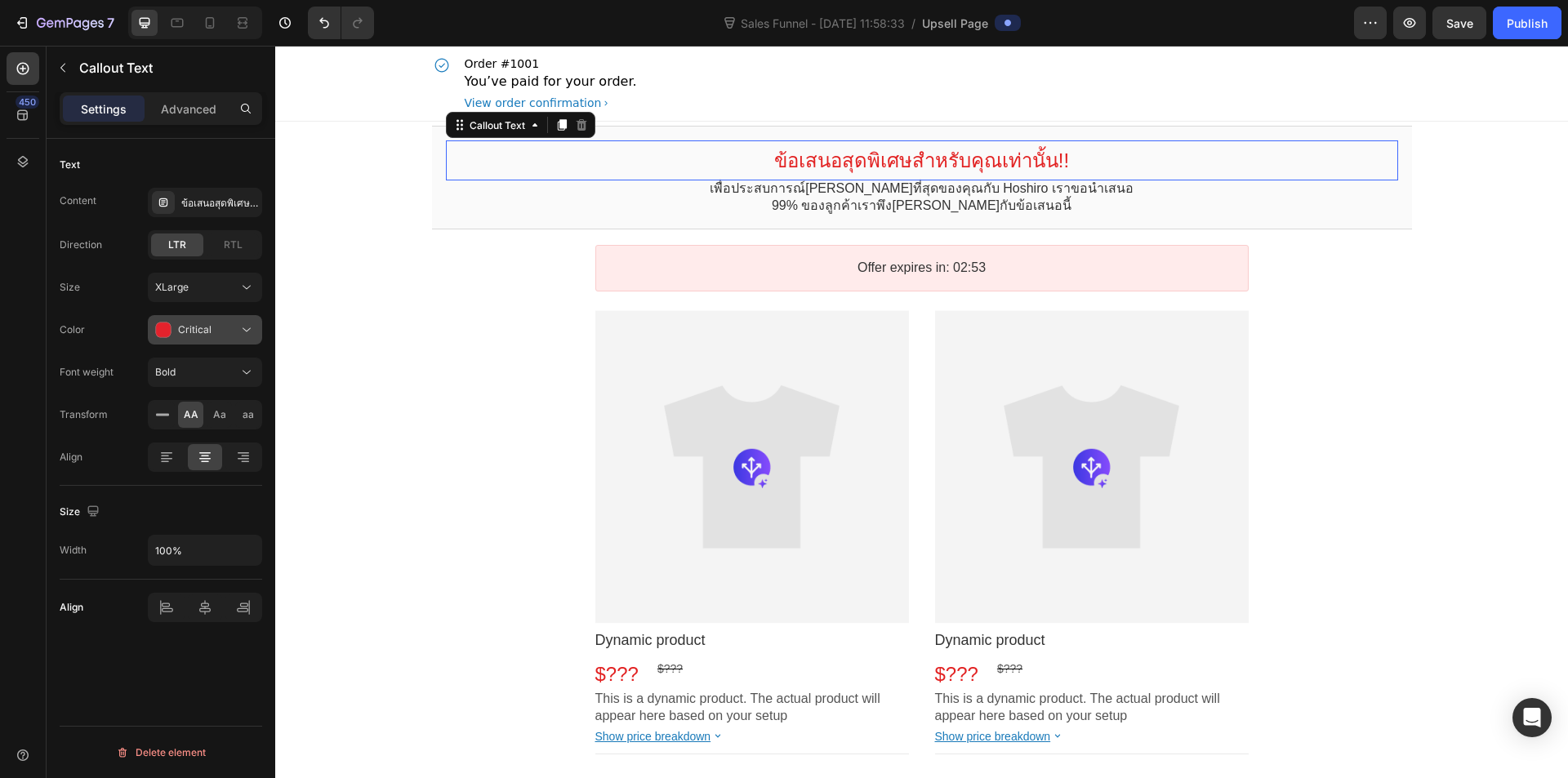
click at [216, 343] on button "Critical" at bounding box center [205, 330] width 115 height 30
click at [206, 420] on div "Success" at bounding box center [189, 432] width 134 height 31
click at [224, 336] on div "Success" at bounding box center [197, 329] width 83 height 17
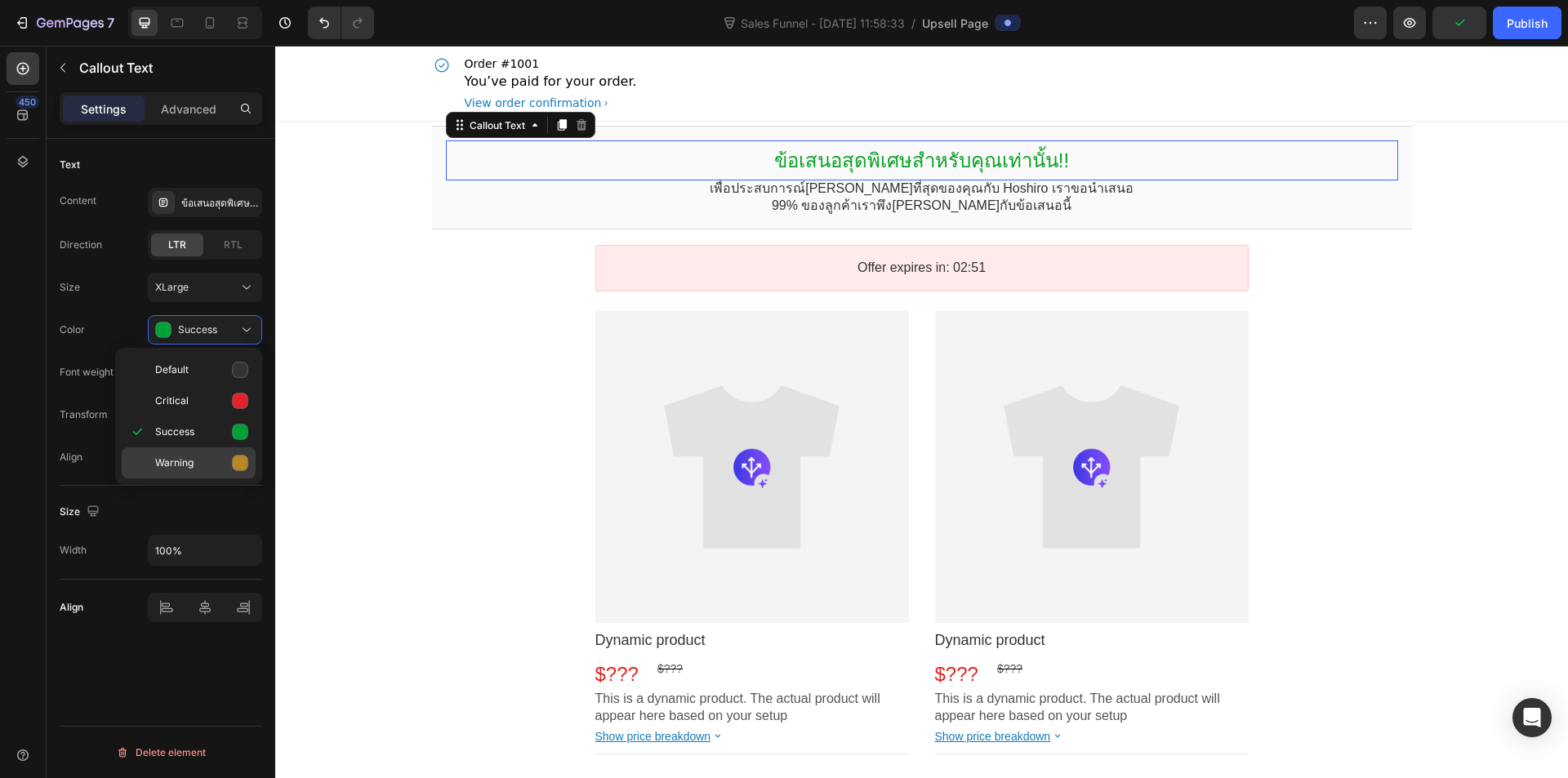
click at [197, 466] on p "Warning" at bounding box center [201, 462] width 93 height 17
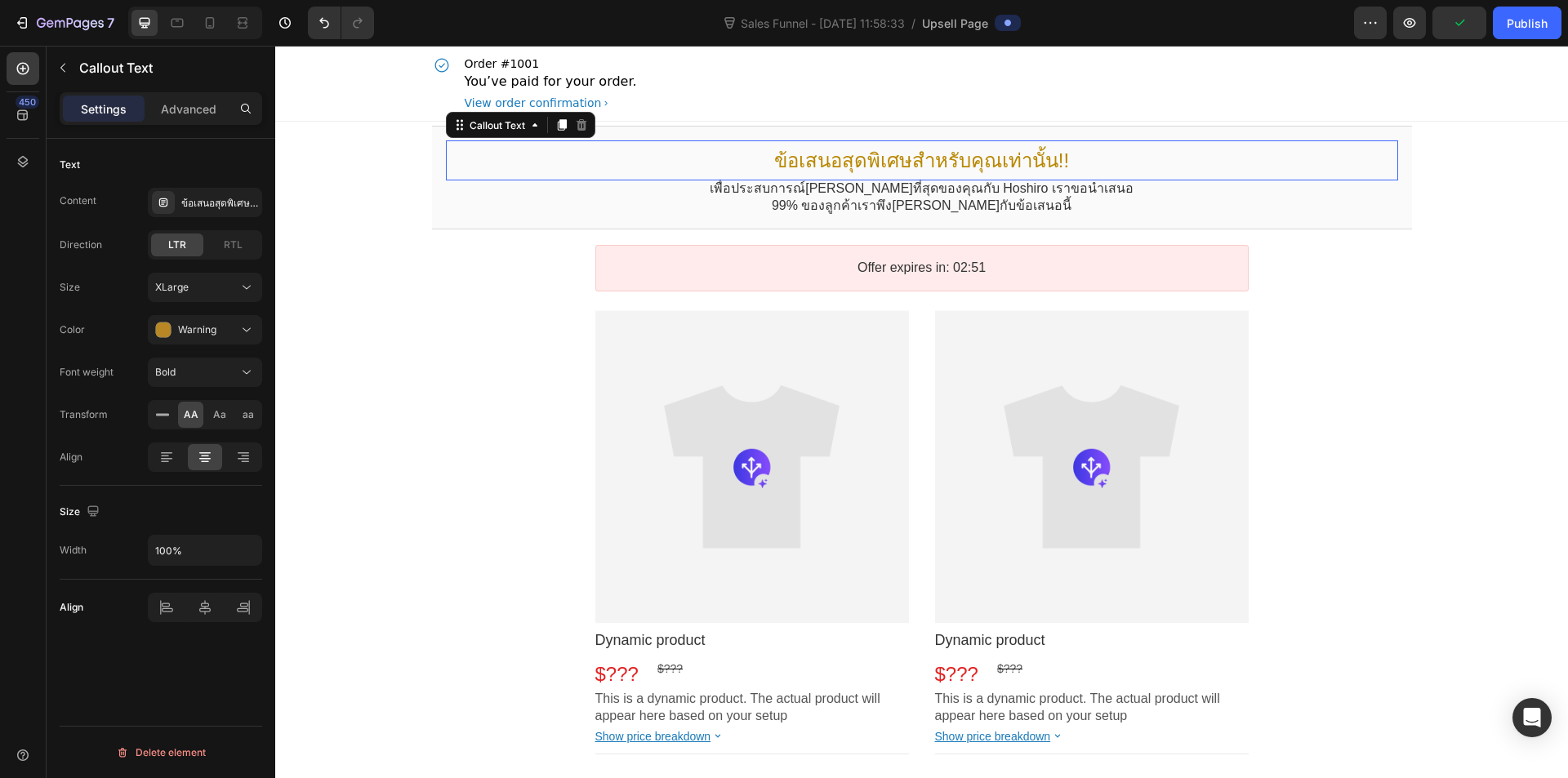
click at [216, 314] on div "Size XLarge Color Warning Font weight Bold Transform AA Aa aa" at bounding box center [161, 351] width 203 height 156
click at [210, 336] on span "Warning" at bounding box center [197, 329] width 38 height 15
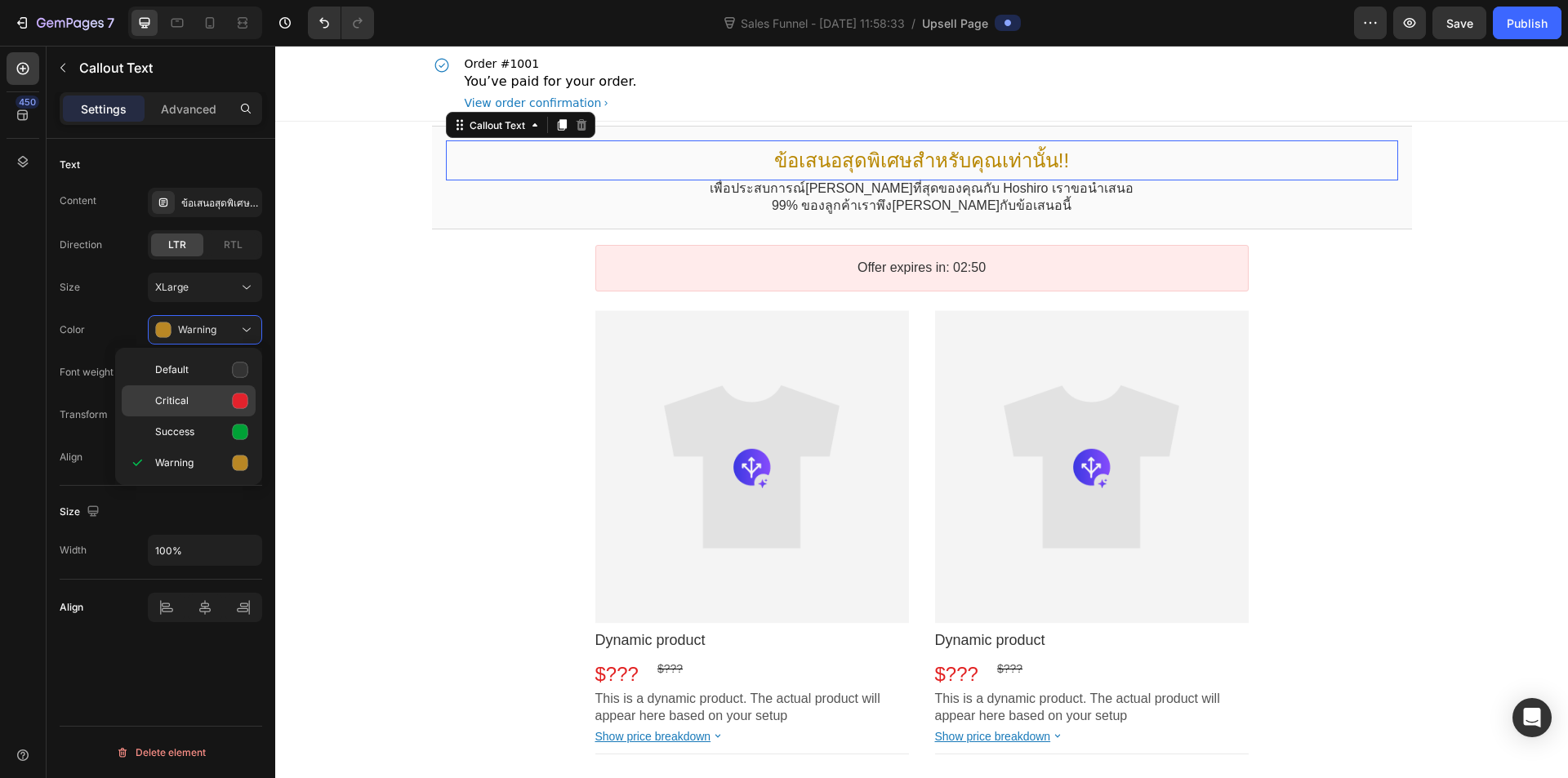
click at [207, 390] on div "Critical" at bounding box center [189, 401] width 134 height 31
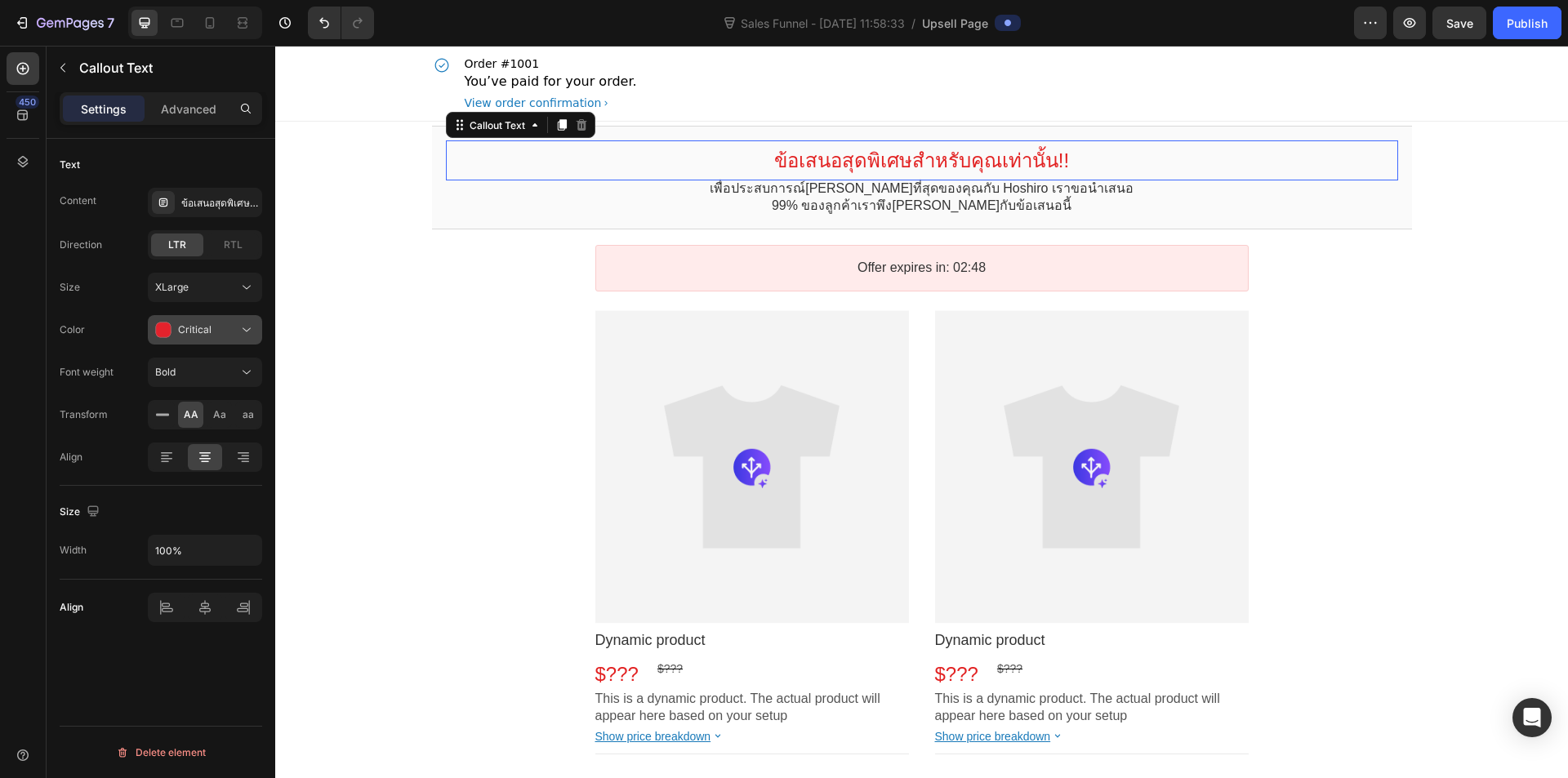
drag, startPoint x: 217, startPoint y: 323, endPoint x: 215, endPoint y: 429, distance: 106.0
click at [218, 323] on div "Critical" at bounding box center [197, 329] width 83 height 17
click at [210, 439] on p "Success" at bounding box center [201, 431] width 93 height 17
click at [197, 325] on span "Success" at bounding box center [197, 329] width 39 height 12
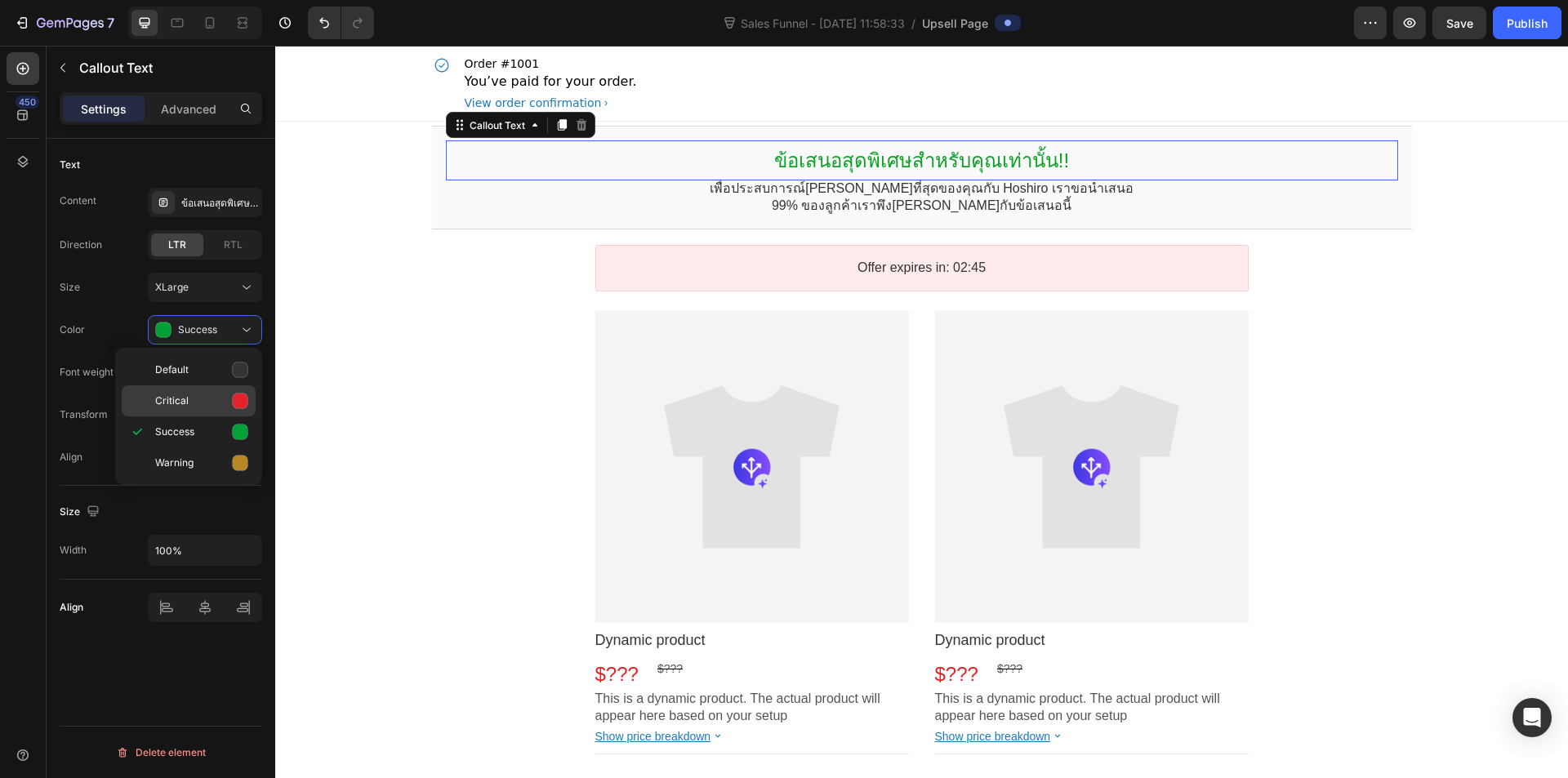
drag, startPoint x: 219, startPoint y: 395, endPoint x: 50, endPoint y: 273, distance: 208.4
click at [219, 395] on p "Critical" at bounding box center [201, 401] width 93 height 17
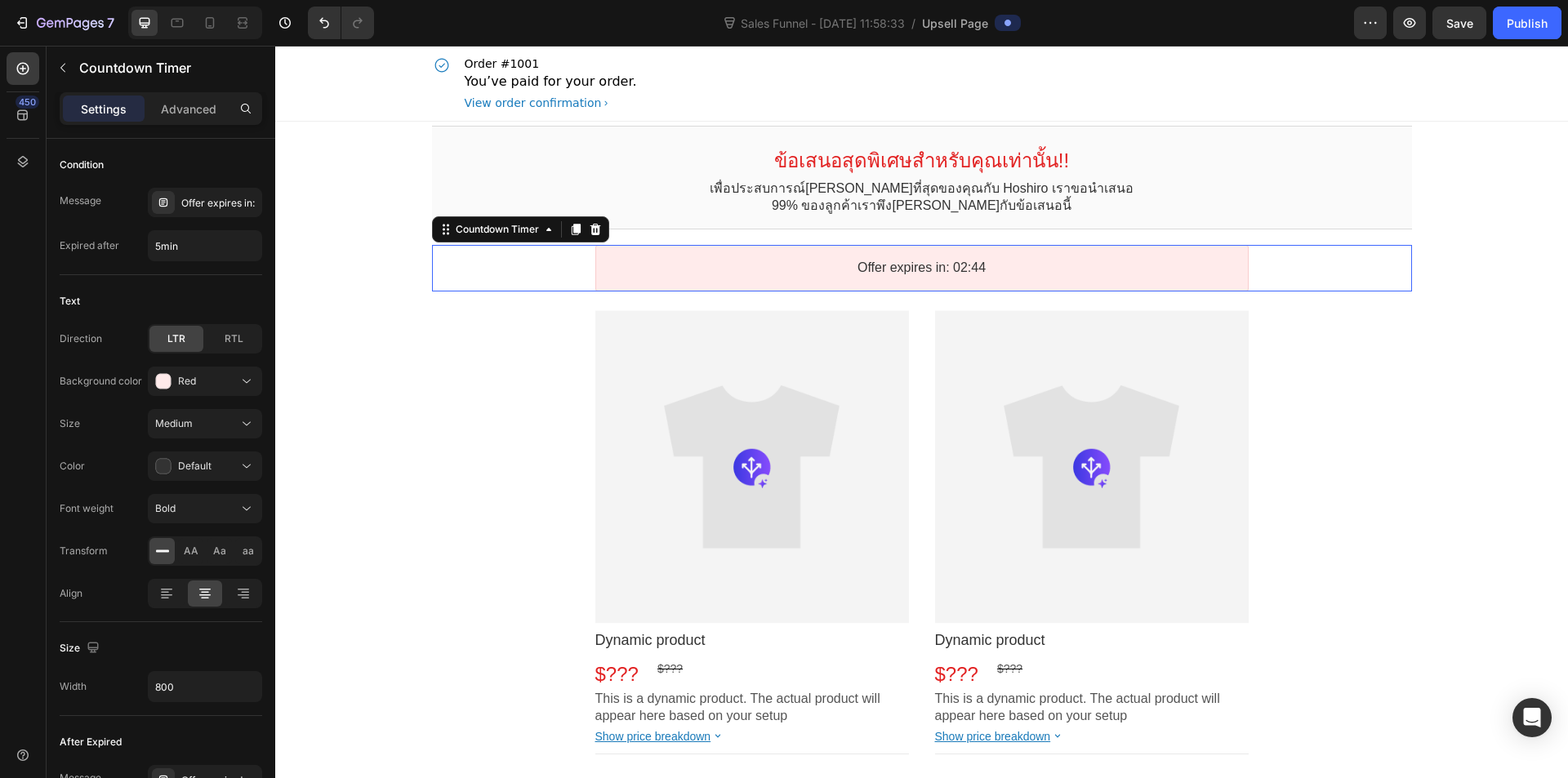
click at [806, 276] on div "Offer expires in: 02:44" at bounding box center [922, 269] width 653 height 47
click at [204, 393] on button "Red" at bounding box center [205, 382] width 115 height 30
click at [202, 439] on div "Blue" at bounding box center [189, 453] width 134 height 31
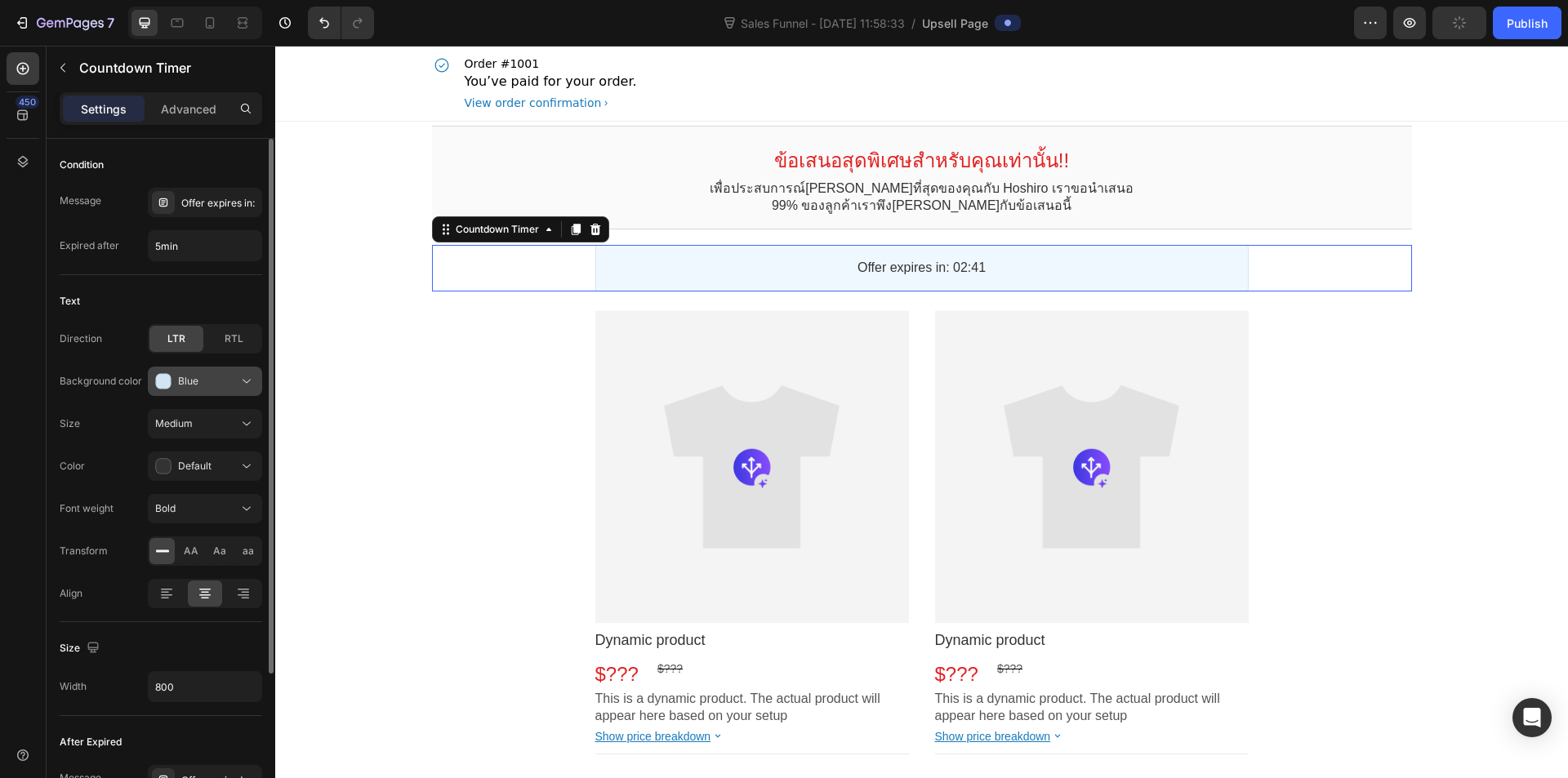
click at [221, 370] on button "Blue" at bounding box center [205, 382] width 115 height 30
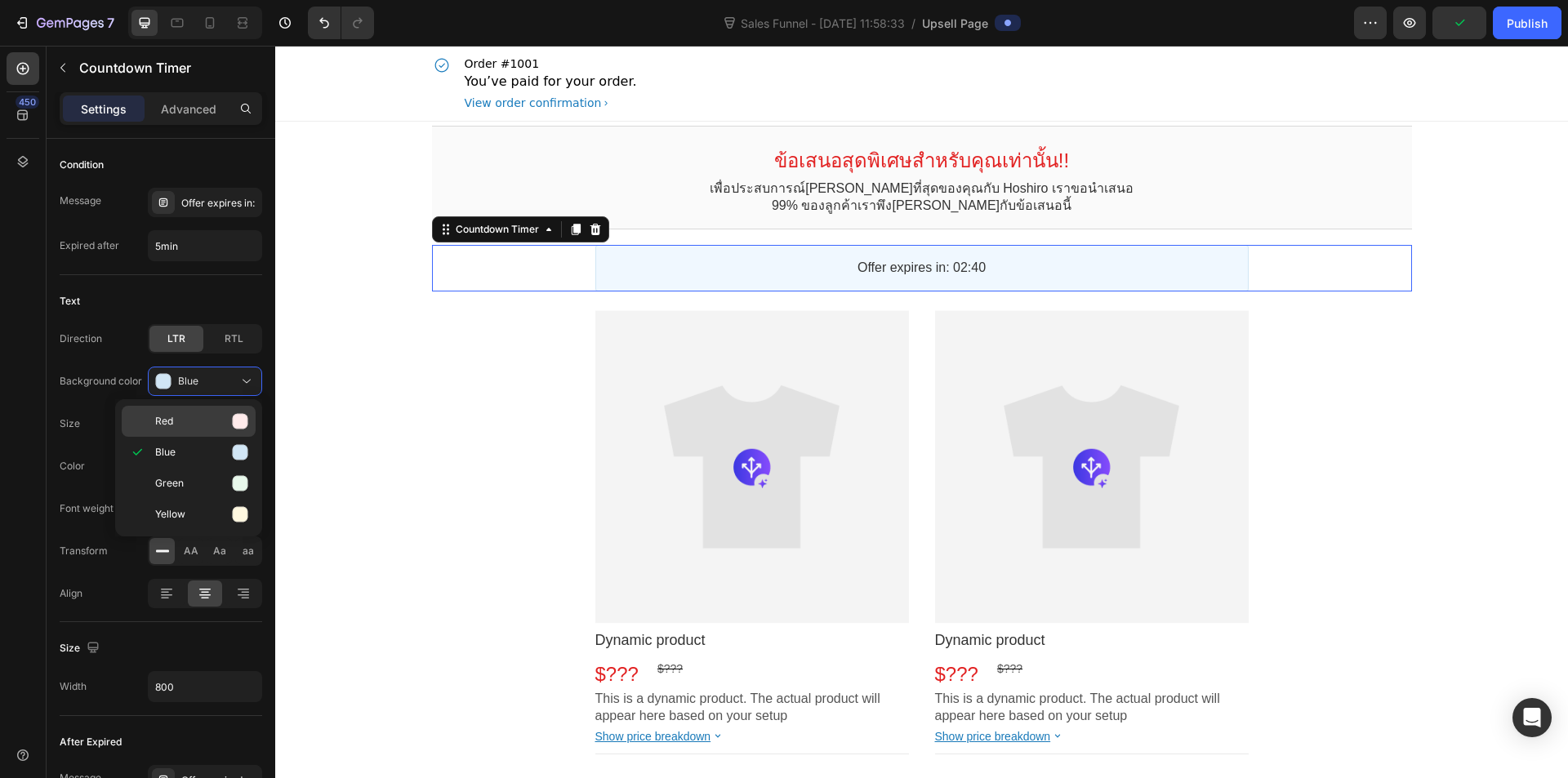
click at [205, 425] on p "Red" at bounding box center [201, 421] width 93 height 17
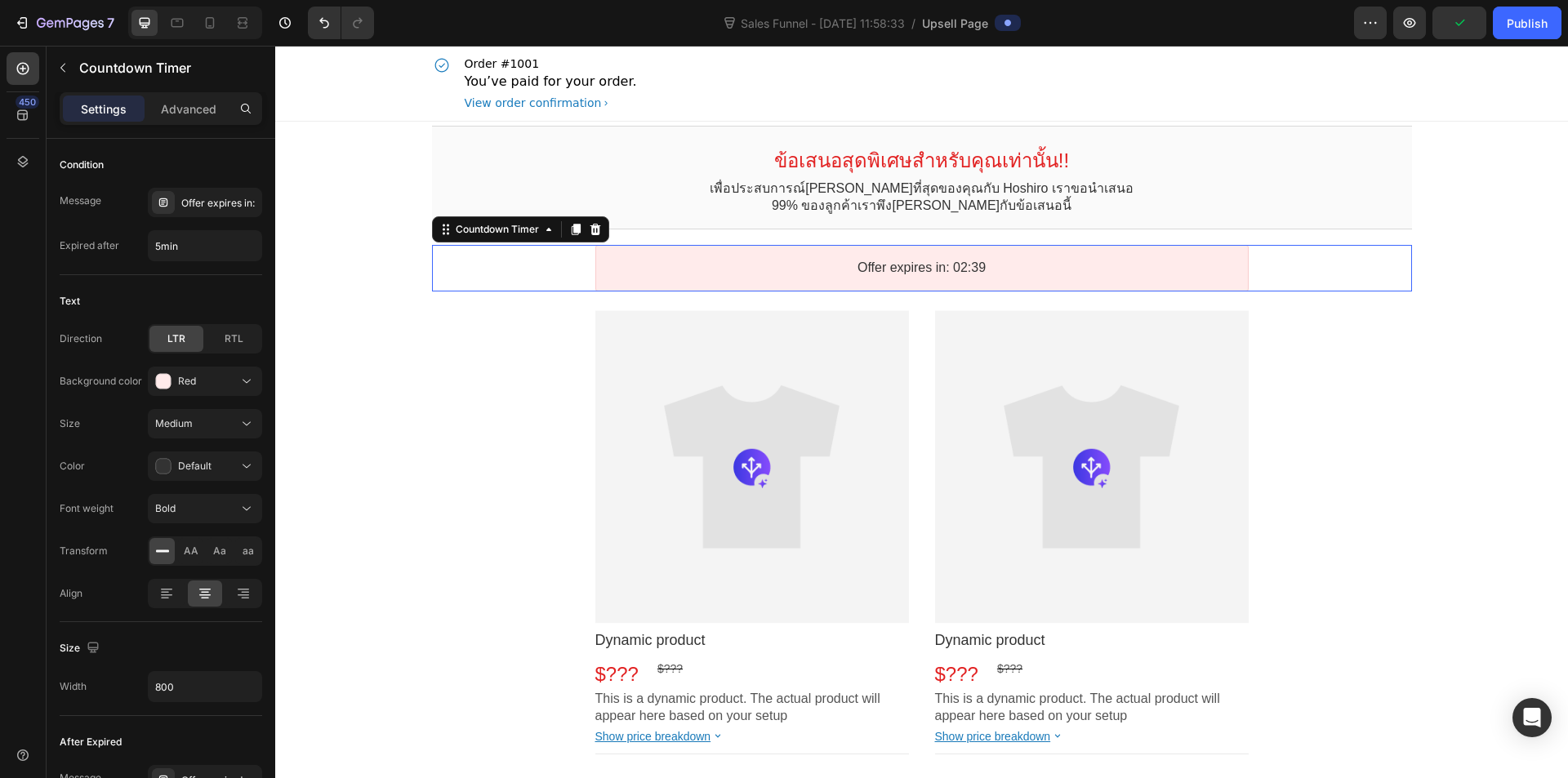
click at [879, 264] on bdo "Offer expires in: 02:39" at bounding box center [921, 268] width 128 height 14
click at [216, 200] on div "Offer expires in:" at bounding box center [220, 203] width 77 height 15
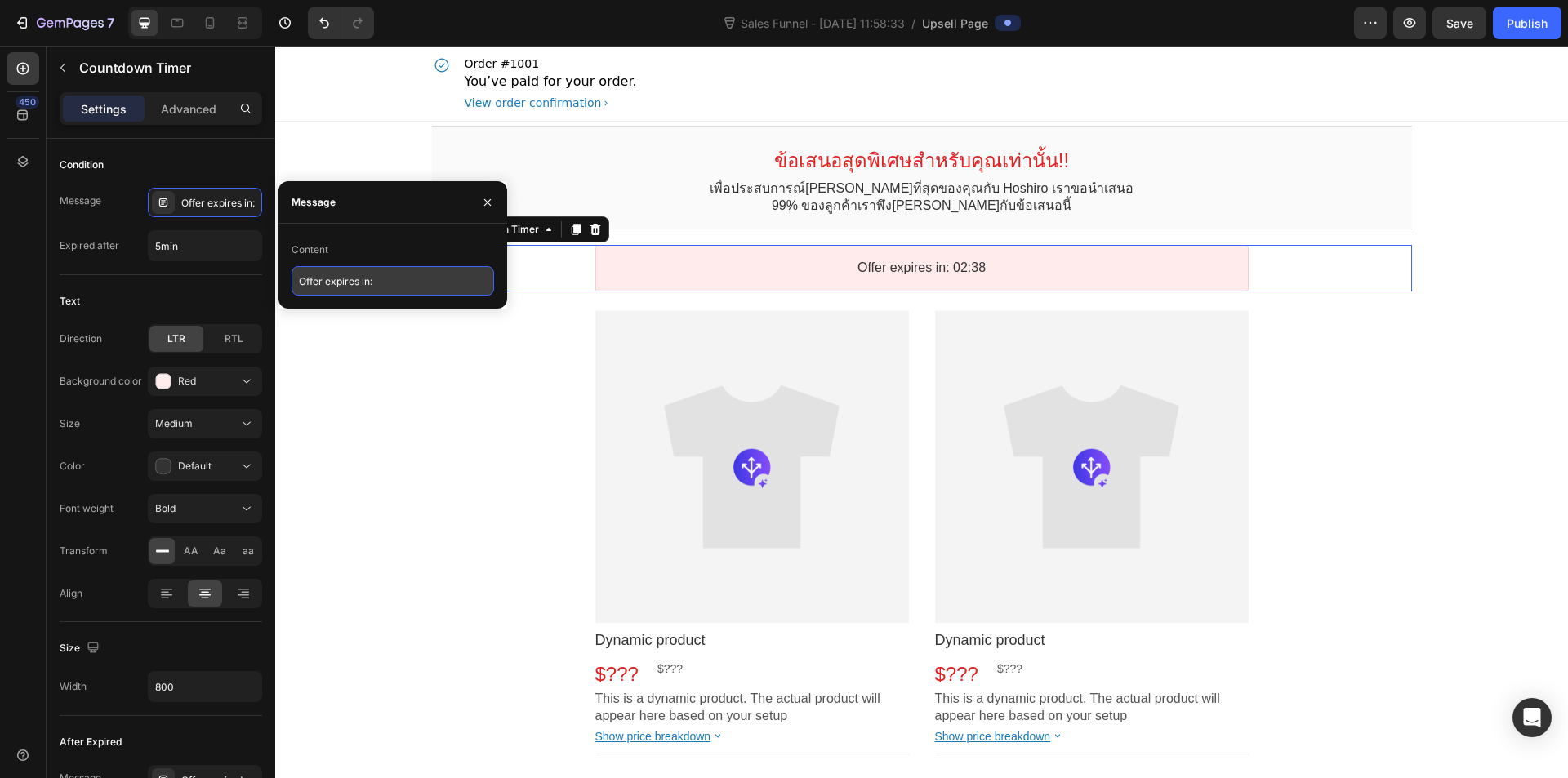
click at [375, 283] on input "Offer expires in:" at bounding box center [392, 281] width 203 height 30
click at [330, 279] on input "Offer expires in:" at bounding box center [392, 281] width 203 height 30
drag, startPoint x: 368, startPoint y: 284, endPoint x: 290, endPoint y: 288, distance: 78.1
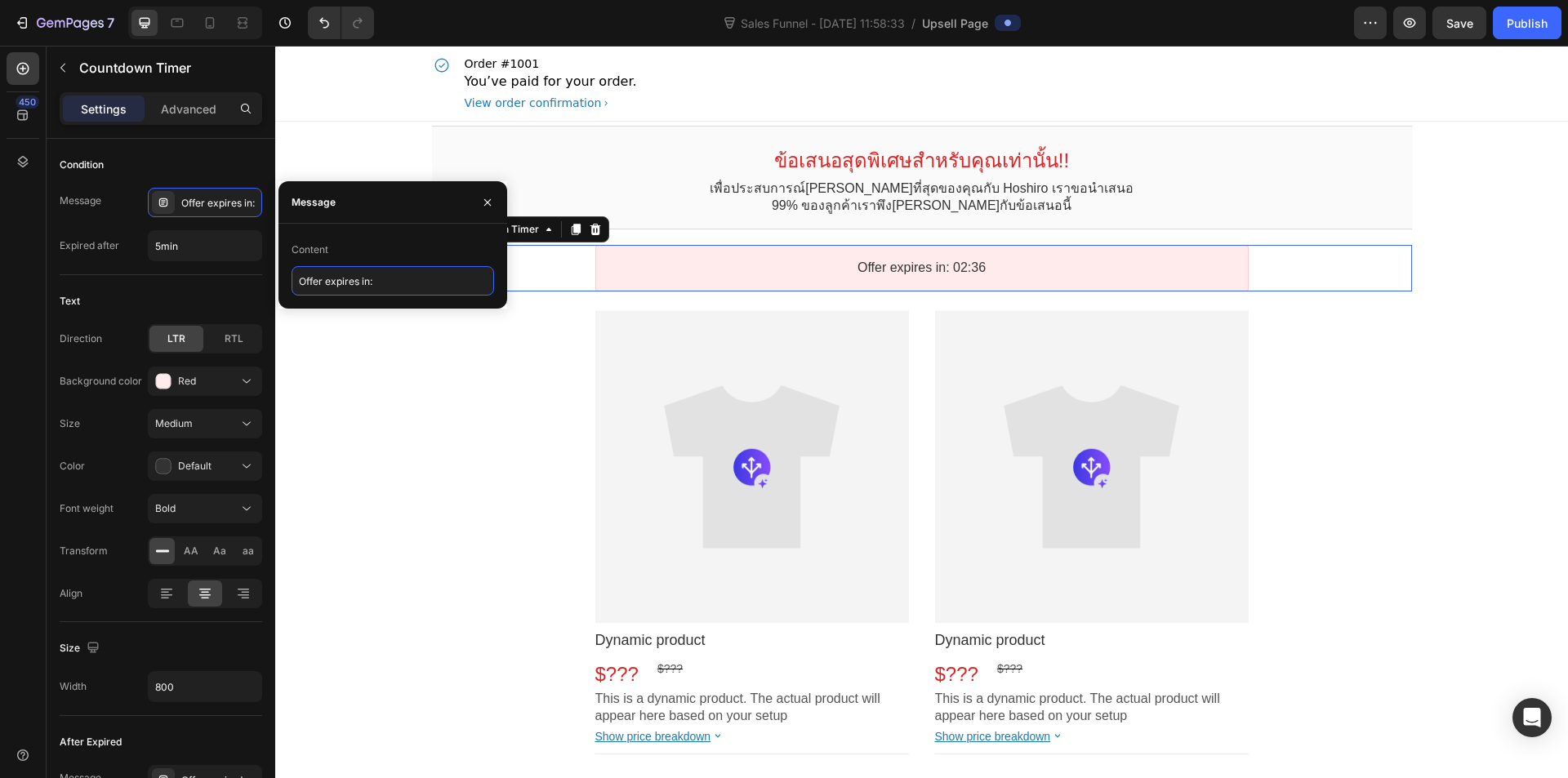
click at [290, 288] on div "Content Offer expires in:" at bounding box center [392, 266] width 229 height 59
type input "ข้อเสนอนี้จะจบลงใน :"
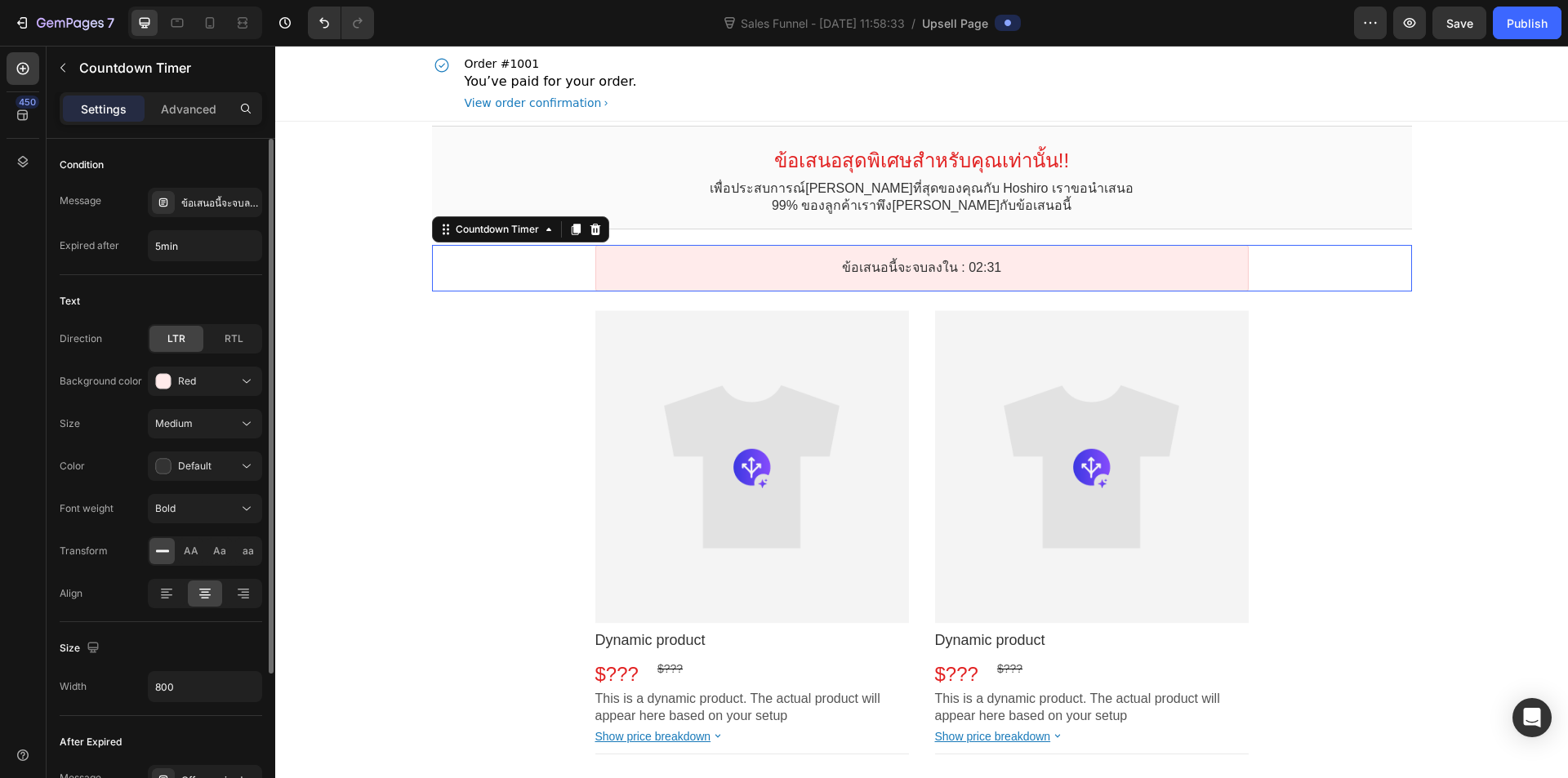
click at [180, 287] on div "Text Direction LTR RTL Background color Red Size Medium Color Default Font weig…" at bounding box center [161, 449] width 203 height 347
drag, startPoint x: 183, startPoint y: 249, endPoint x: 114, endPoint y: 242, distance: 69.4
click at [114, 242] on div "Expired after 5min" at bounding box center [161, 246] width 203 height 31
click at [157, 255] on input "5min" at bounding box center [205, 246] width 113 height 30
click at [163, 252] on input "5min" at bounding box center [205, 246] width 113 height 30
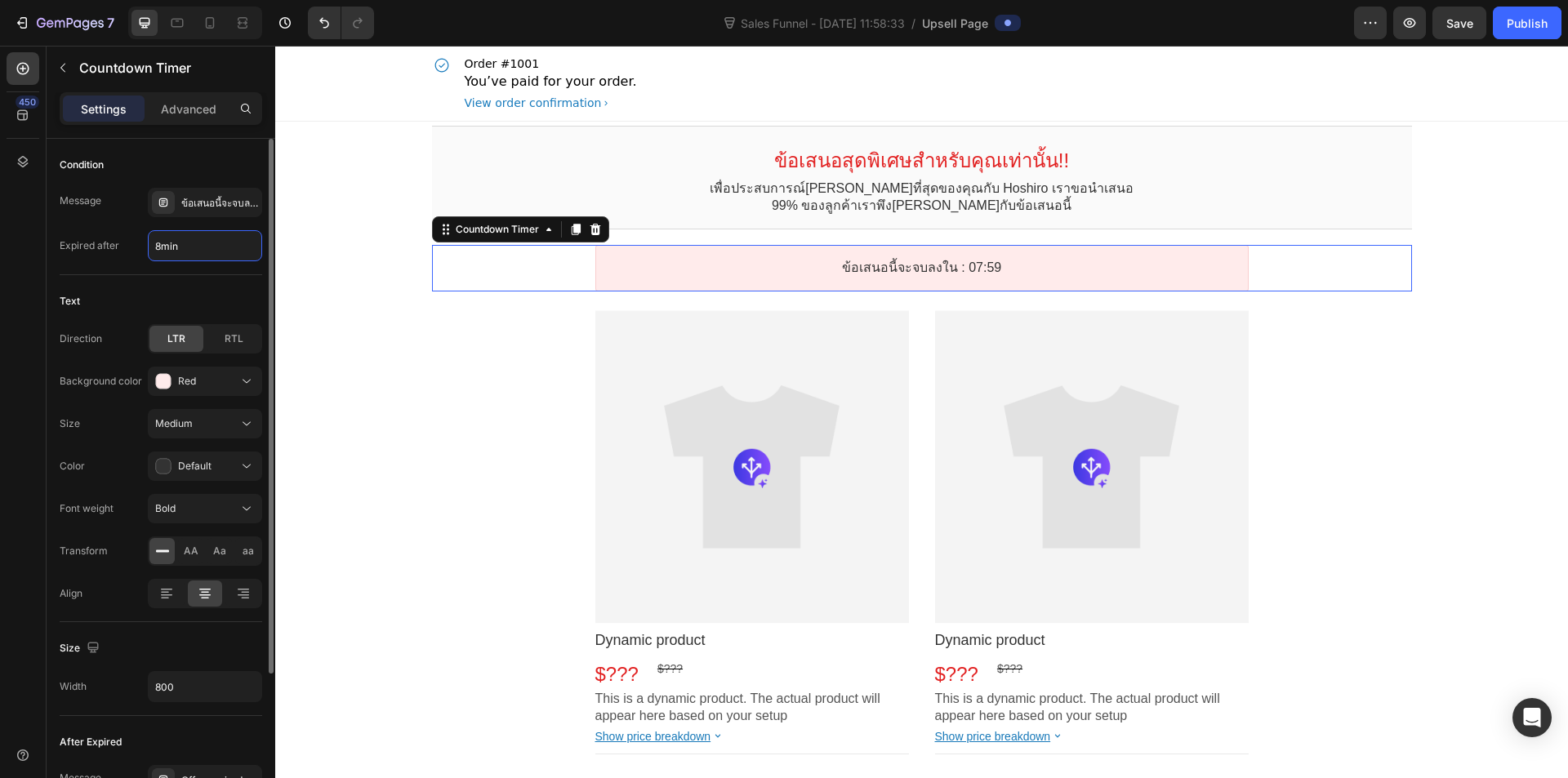
click at [208, 282] on div "Text Direction LTR RTL Background color Red Size Medium Color Default Font weig…" at bounding box center [161, 449] width 203 height 347
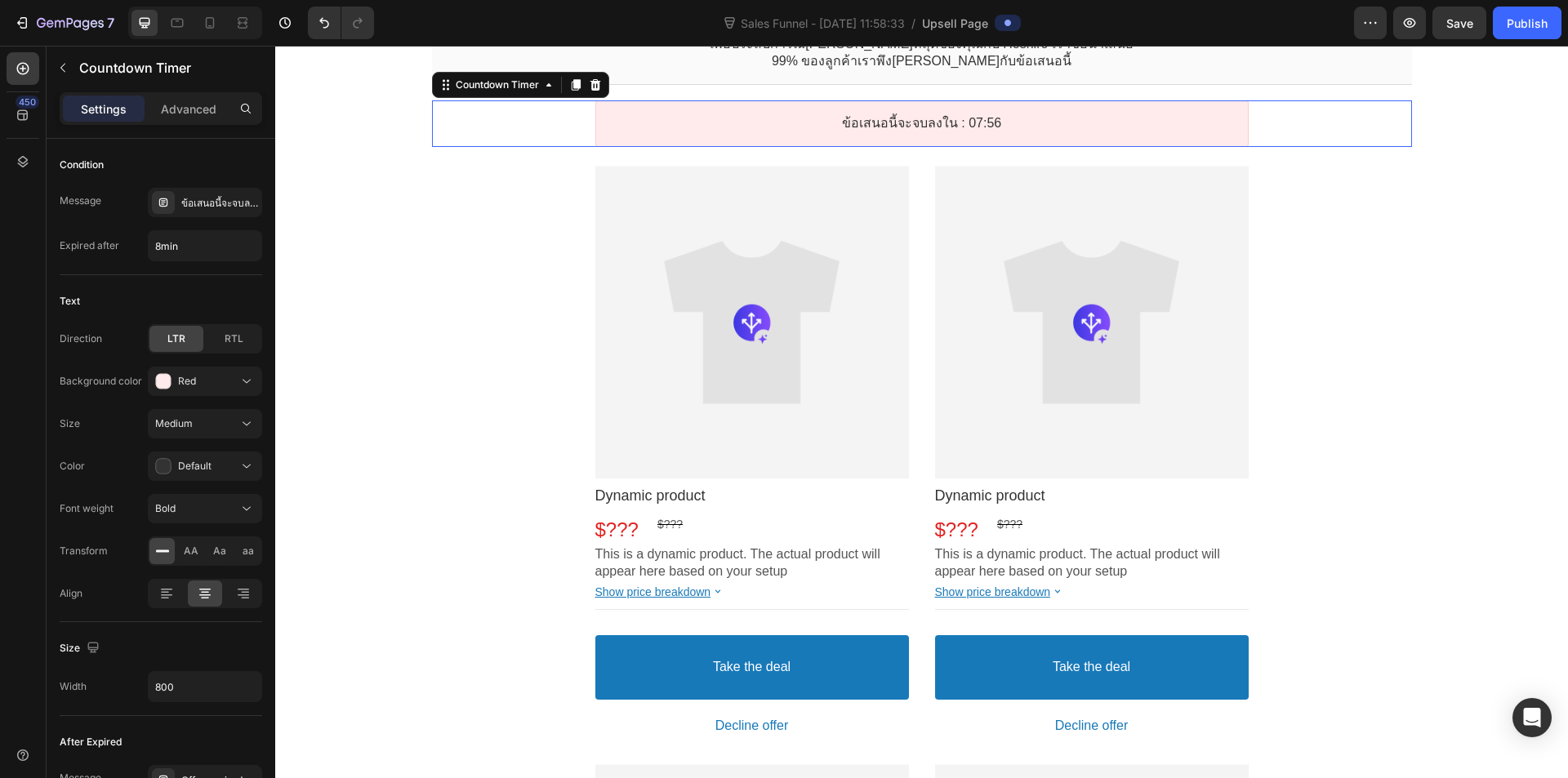
scroll to position [163, 0]
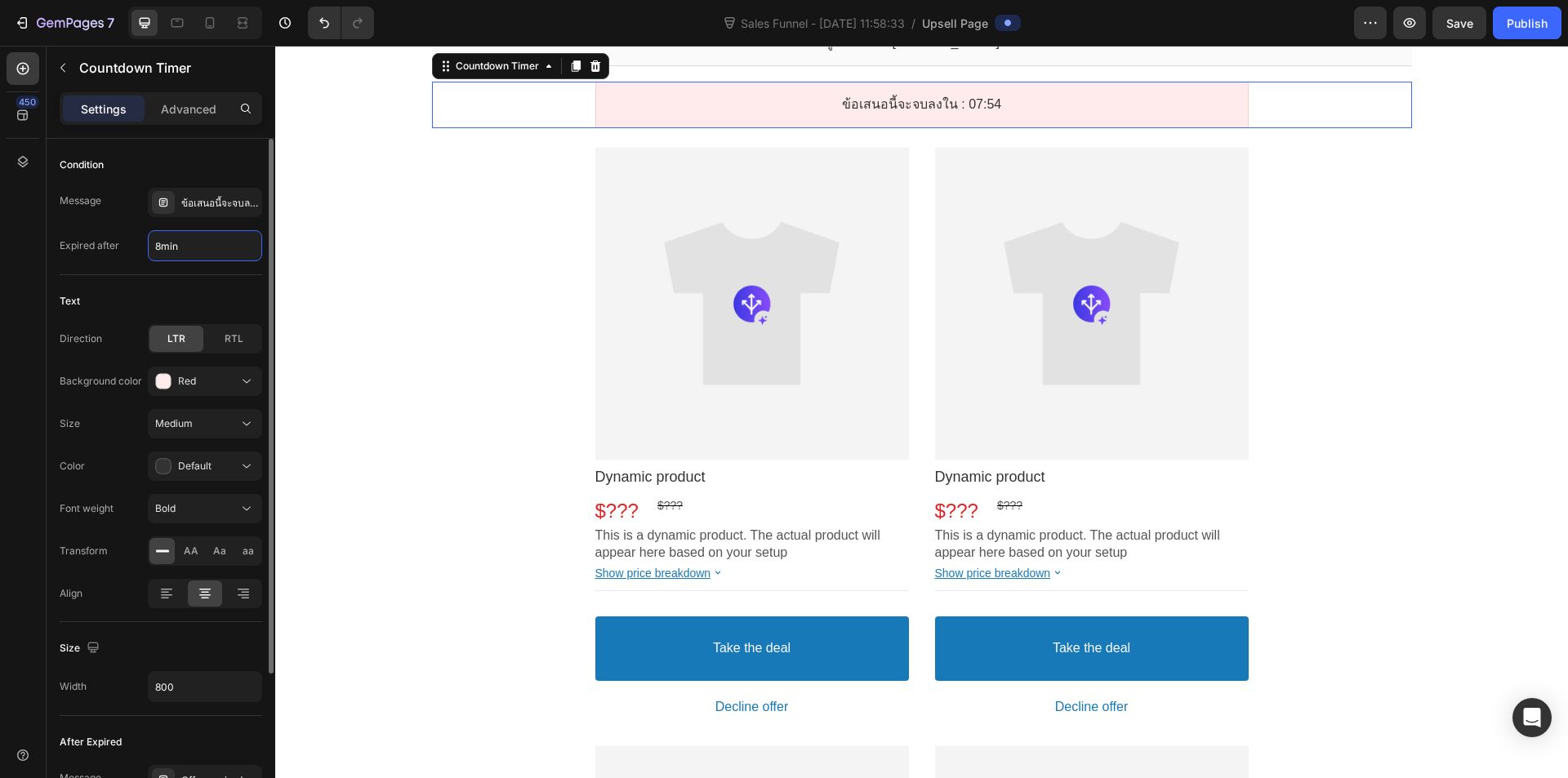
click at [160, 245] on input "8min" at bounding box center [205, 246] width 113 height 30
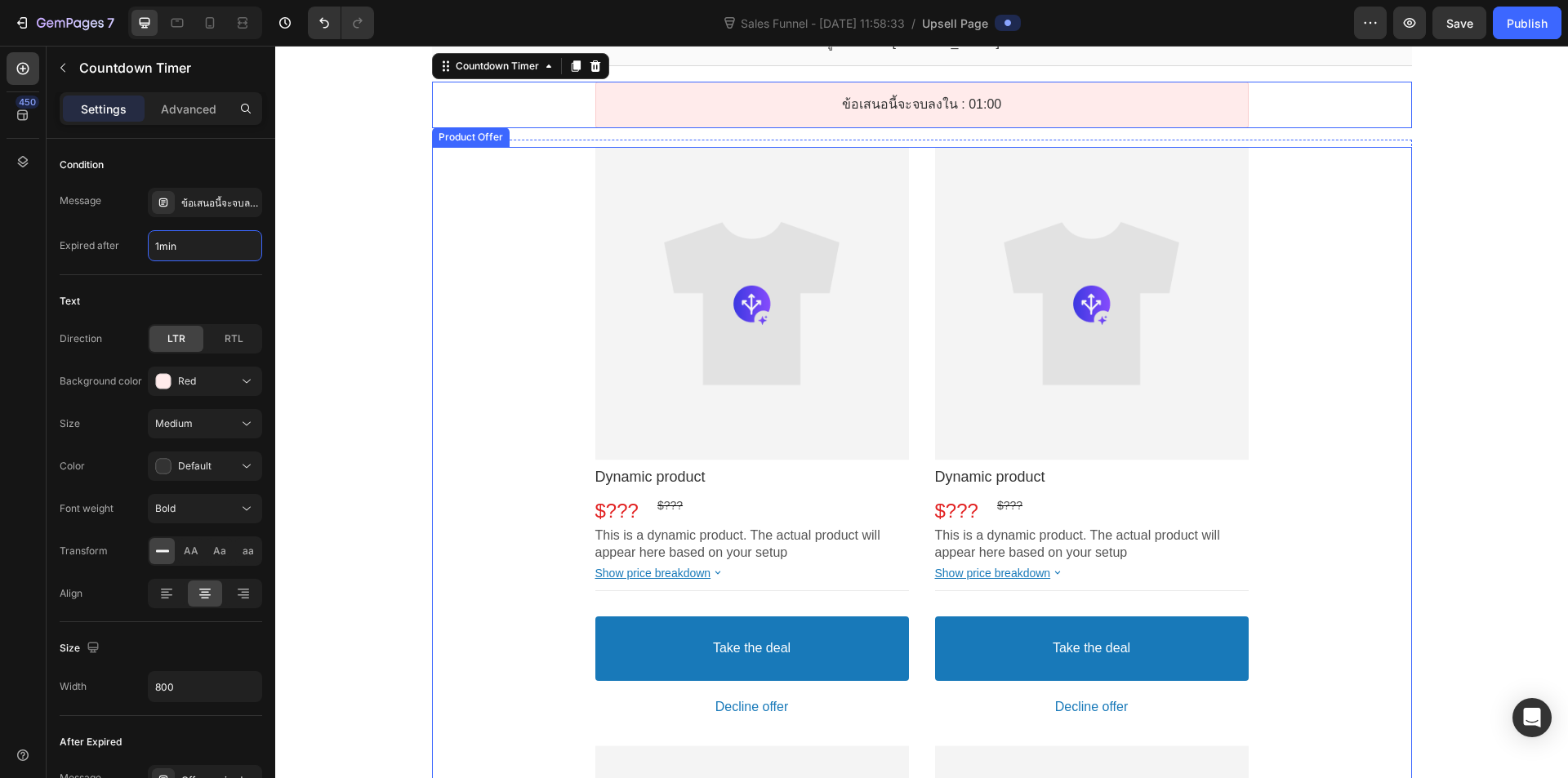
type input "10min"
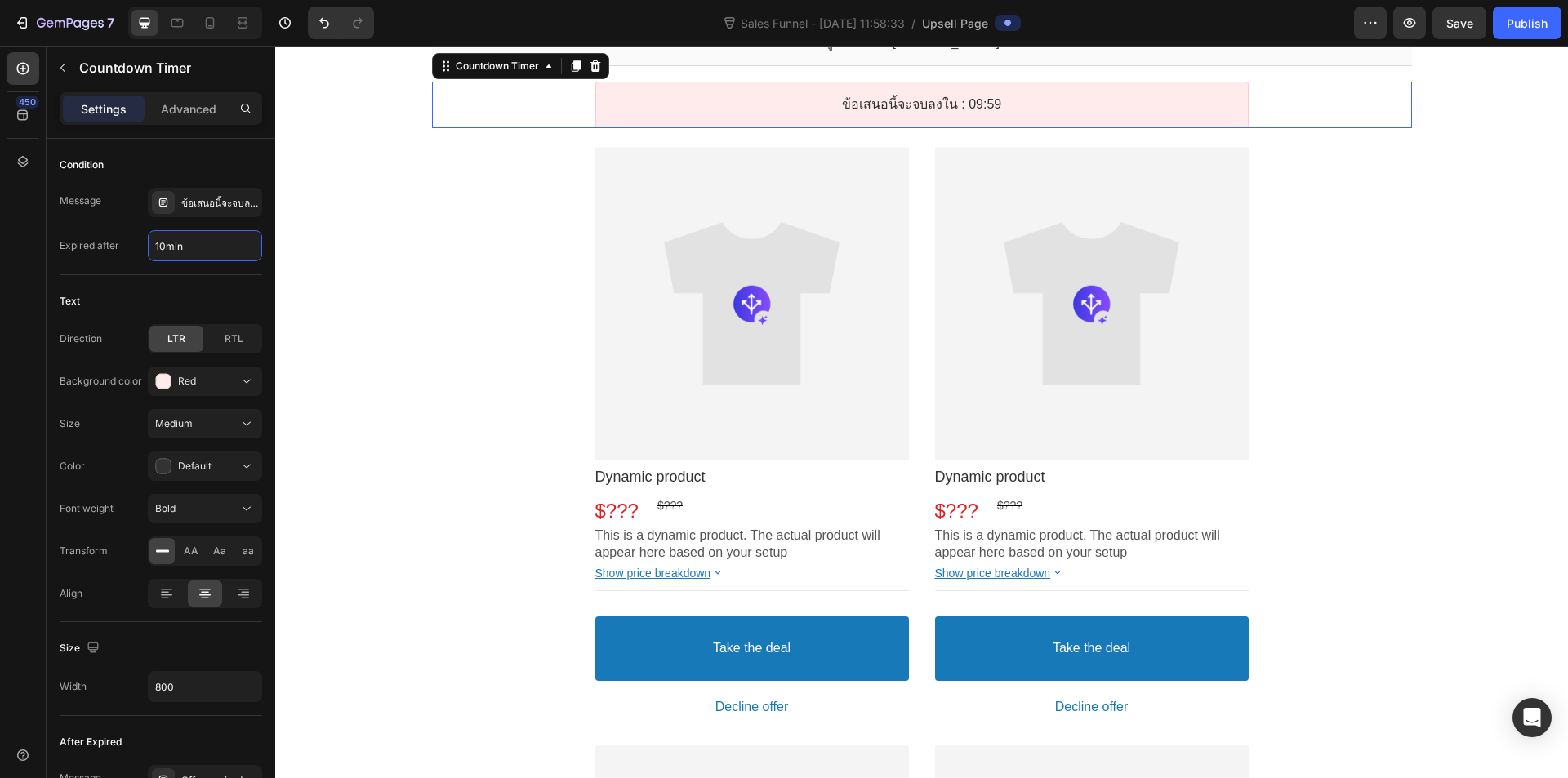
click at [379, 378] on div "ข้อเสนอสุดพิเศษสำหรับคุณเท่านั้น!! Callout Text เพื่อประสบการณ์ที่ดีที่สุดของคุ…" at bounding box center [922, 642] width 1293 height 1369
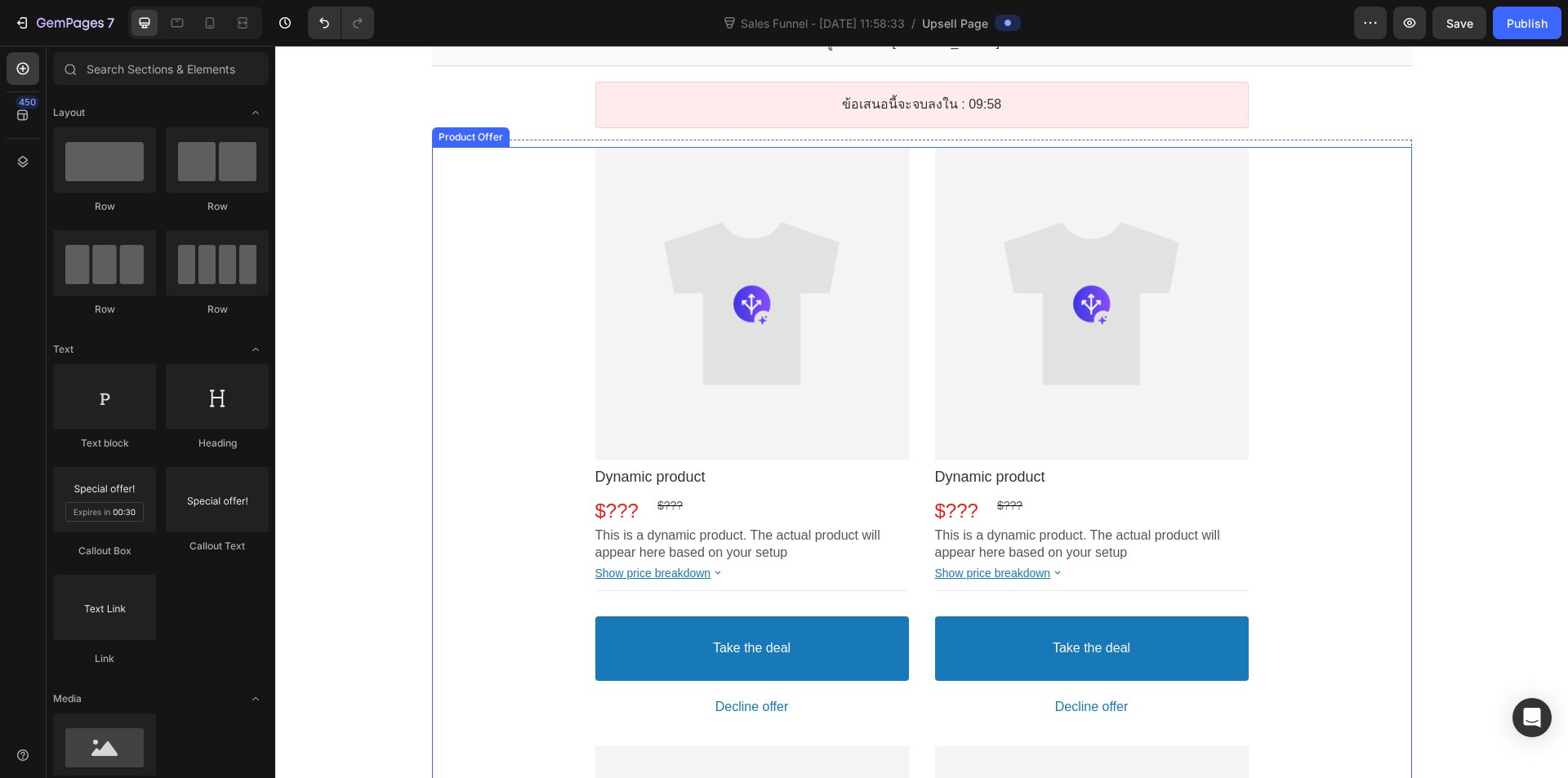
click at [596, 283] on div at bounding box center [752, 303] width 314 height 314
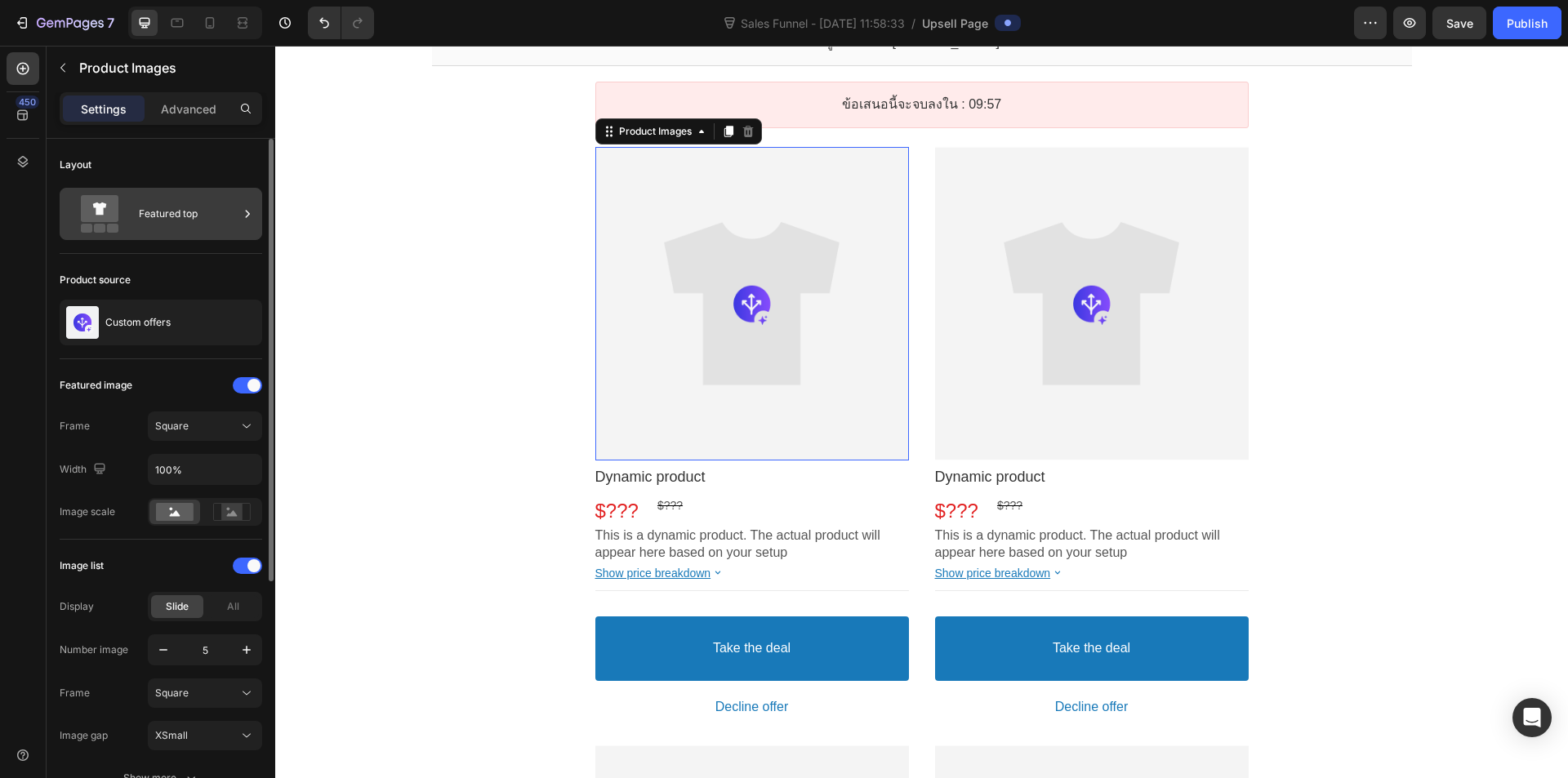
click at [180, 225] on div "Featured top" at bounding box center [189, 213] width 100 height 37
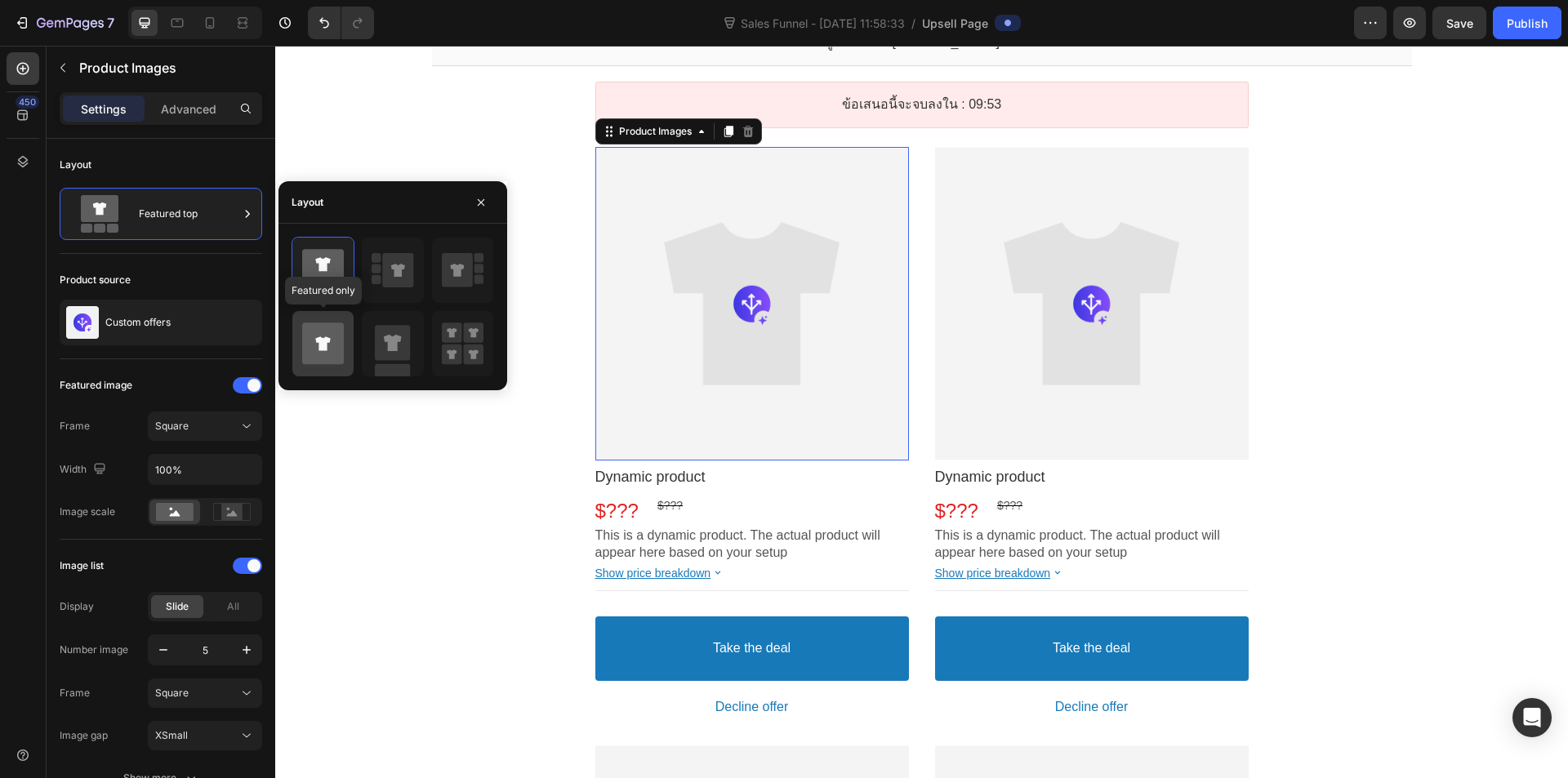
click at [344, 334] on div at bounding box center [323, 343] width 61 height 65
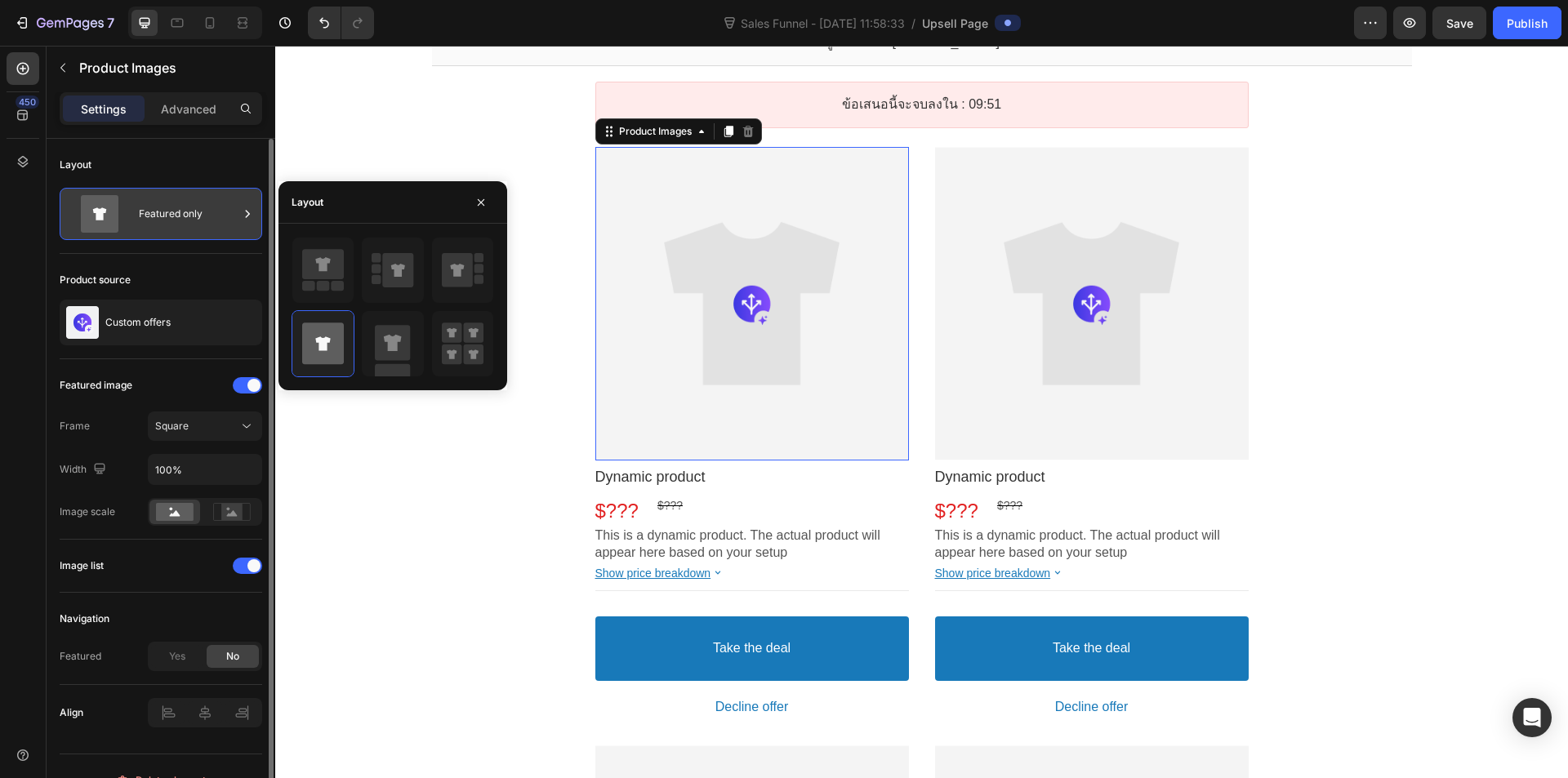
click at [235, 210] on div "Featured only" at bounding box center [189, 213] width 100 height 37
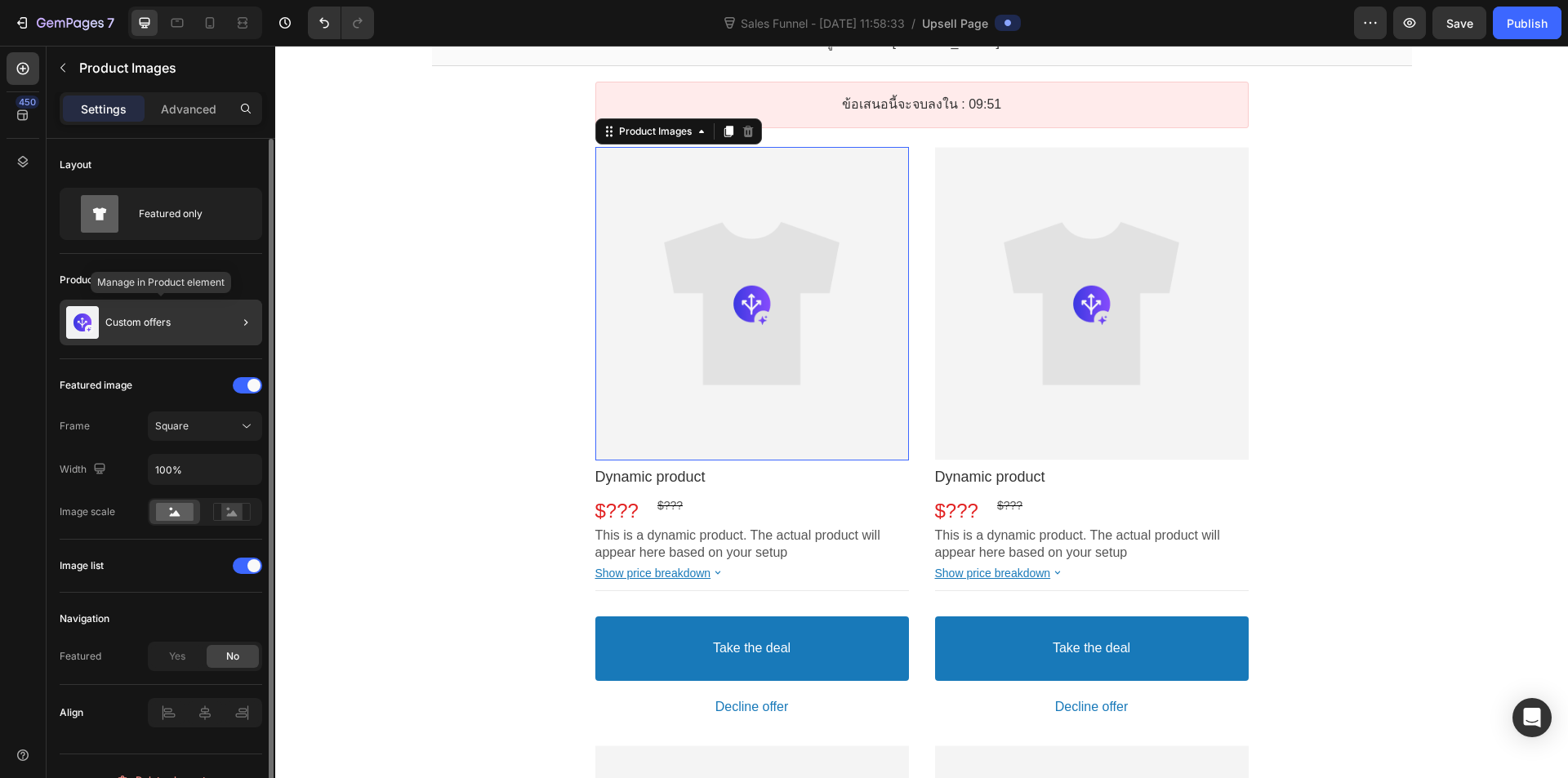
click at [181, 312] on div "Custom offers" at bounding box center [161, 323] width 203 height 46
click at [752, 324] on div at bounding box center [752, 303] width 314 height 314
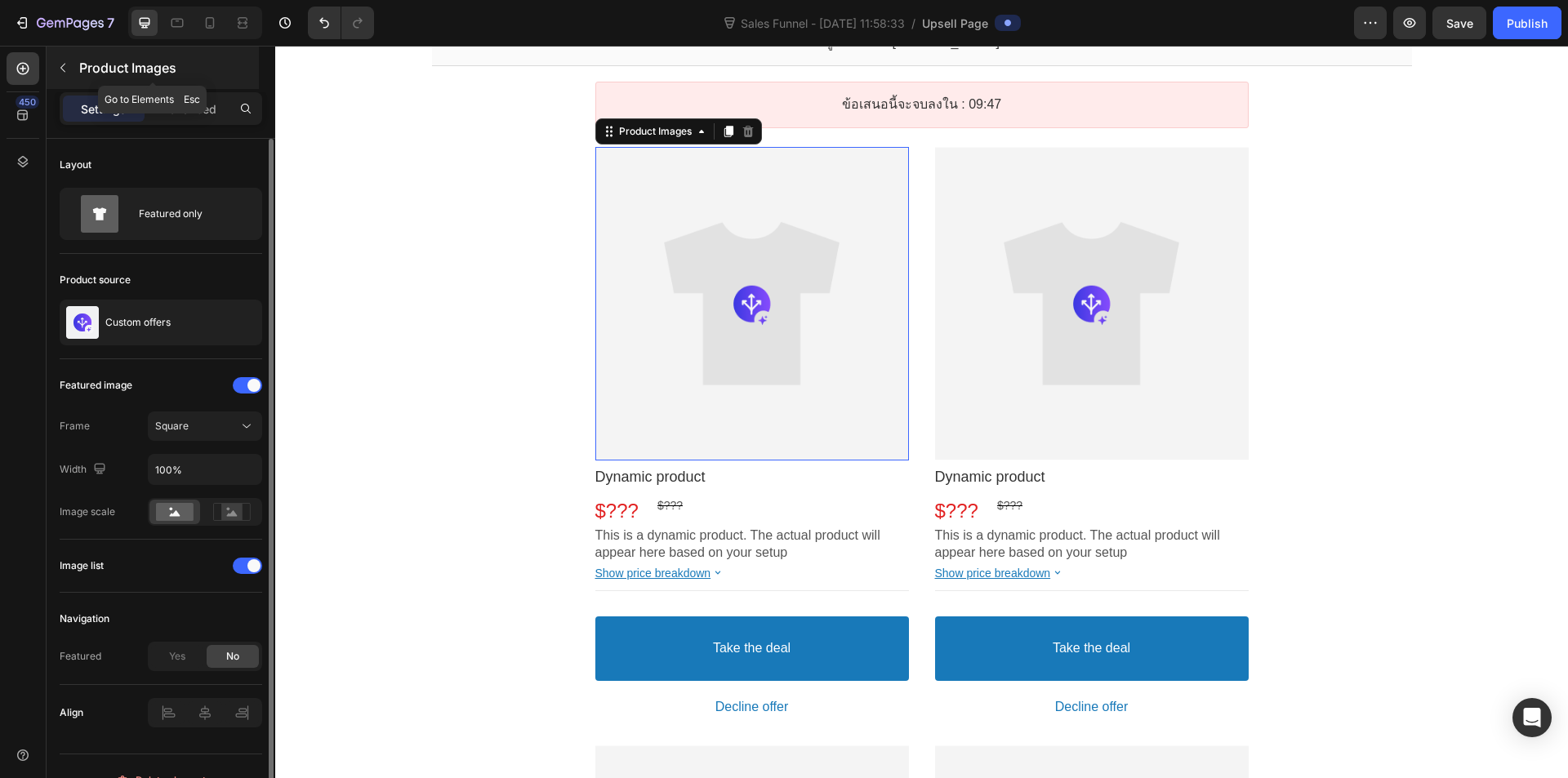
click at [65, 67] on icon "button" at bounding box center [63, 67] width 13 height 13
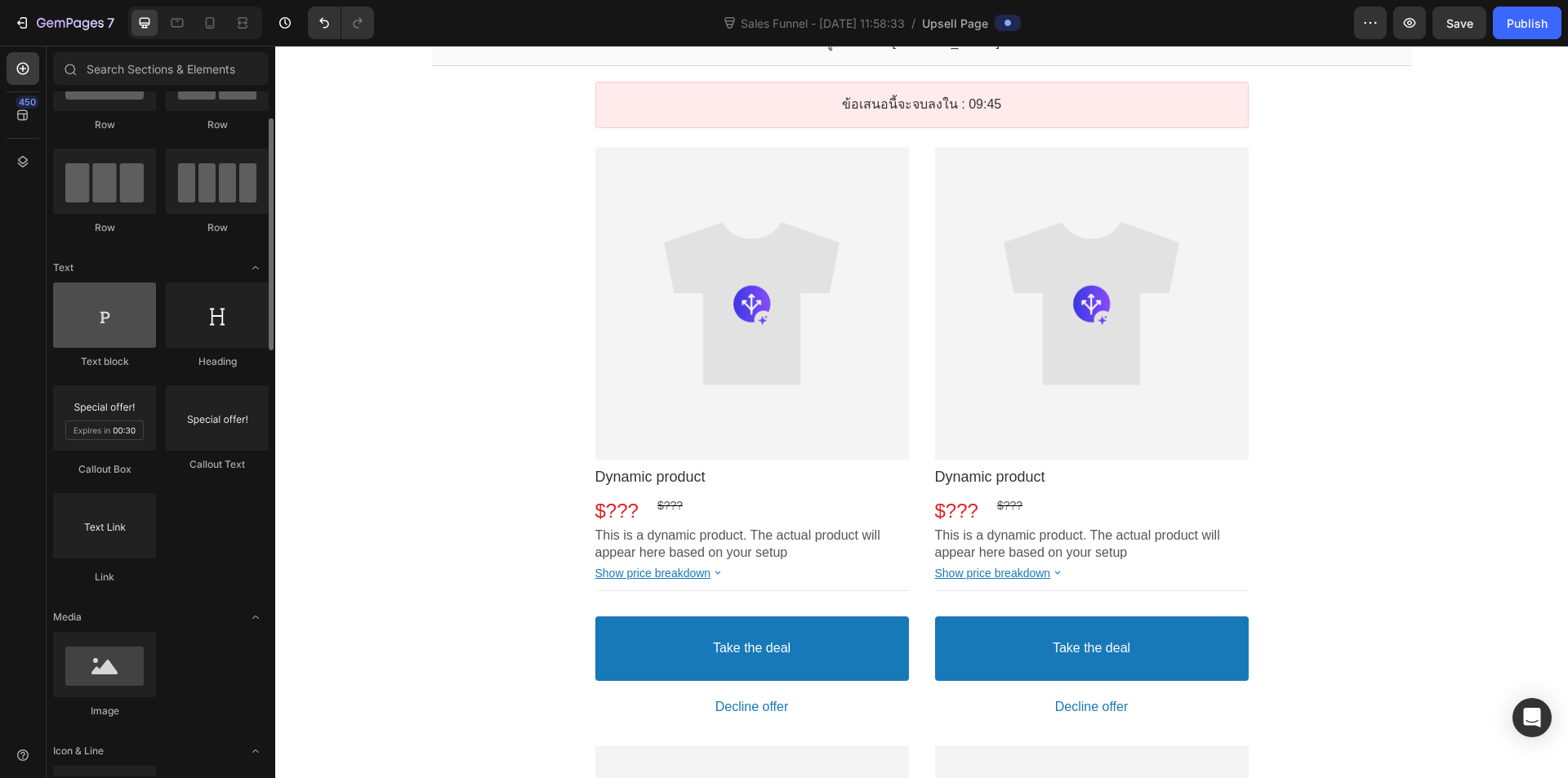
scroll to position [0, 0]
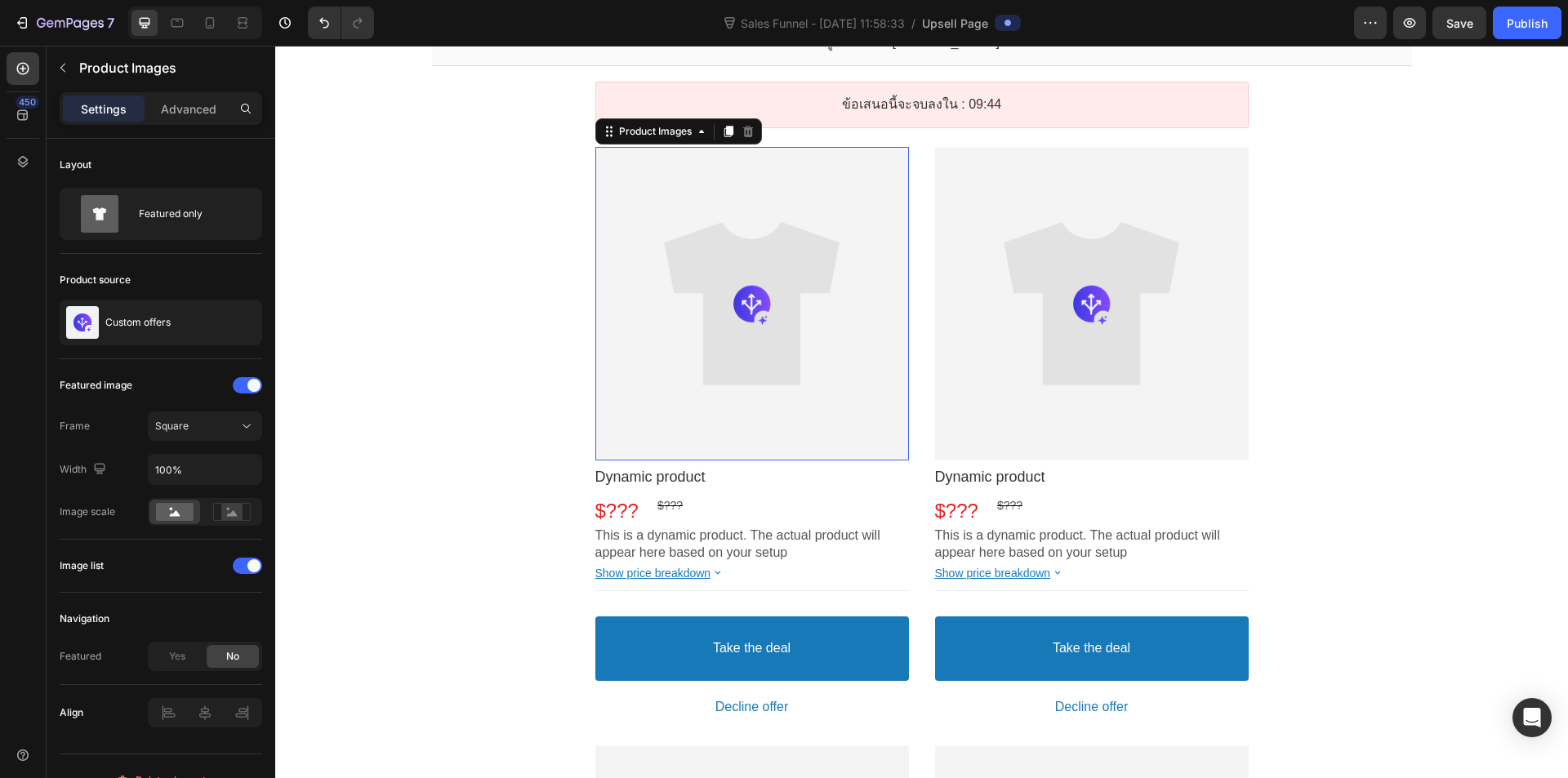
click at [1119, 316] on div at bounding box center [1091, 303] width 314 height 314
click at [1057, 366] on div at bounding box center [1091, 303] width 314 height 314
click at [632, 187] on div at bounding box center [752, 303] width 314 height 314
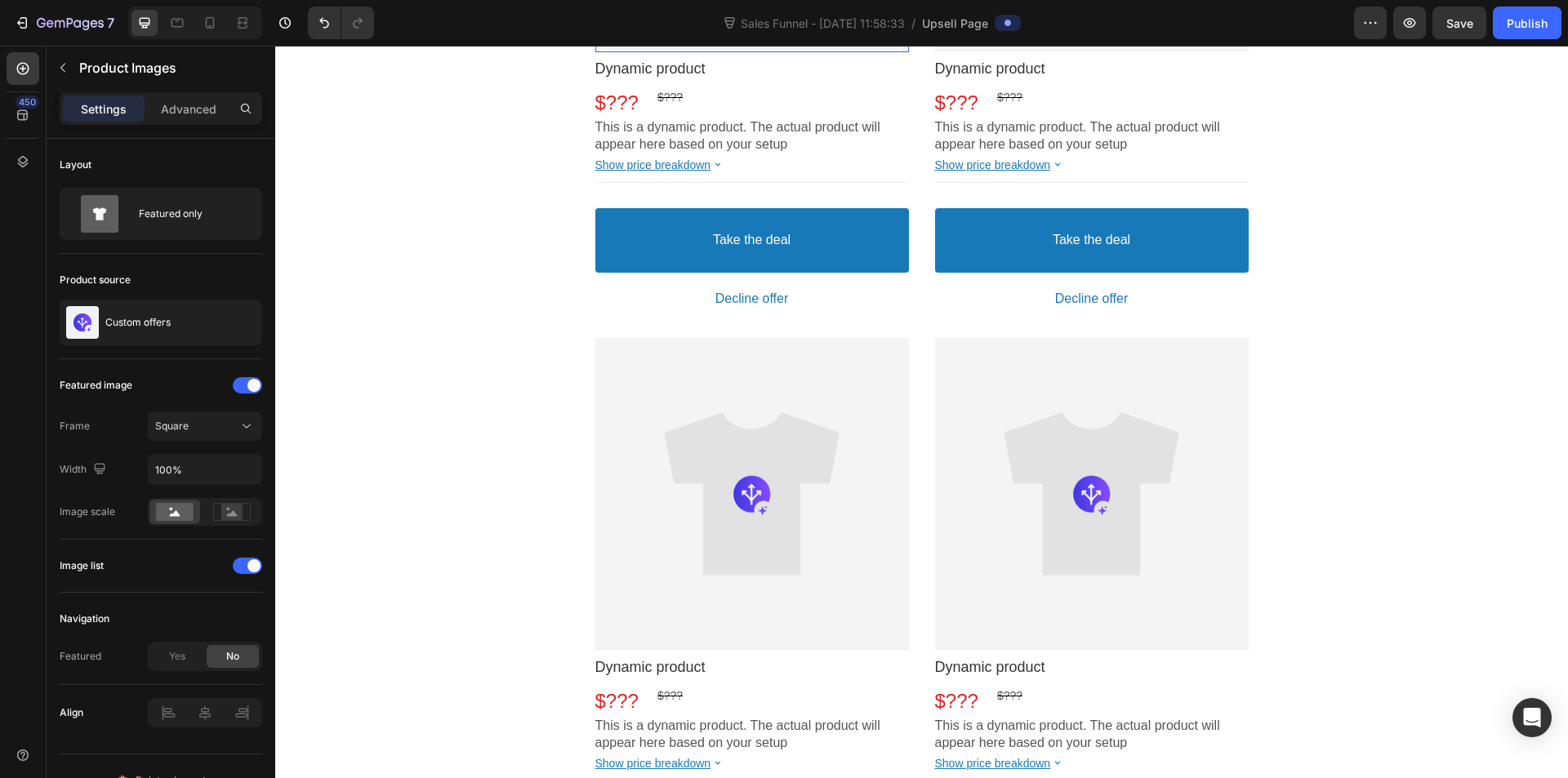
click at [817, 518] on div at bounding box center [752, 494] width 314 height 314
click at [739, 480] on div at bounding box center [752, 494] width 314 height 314
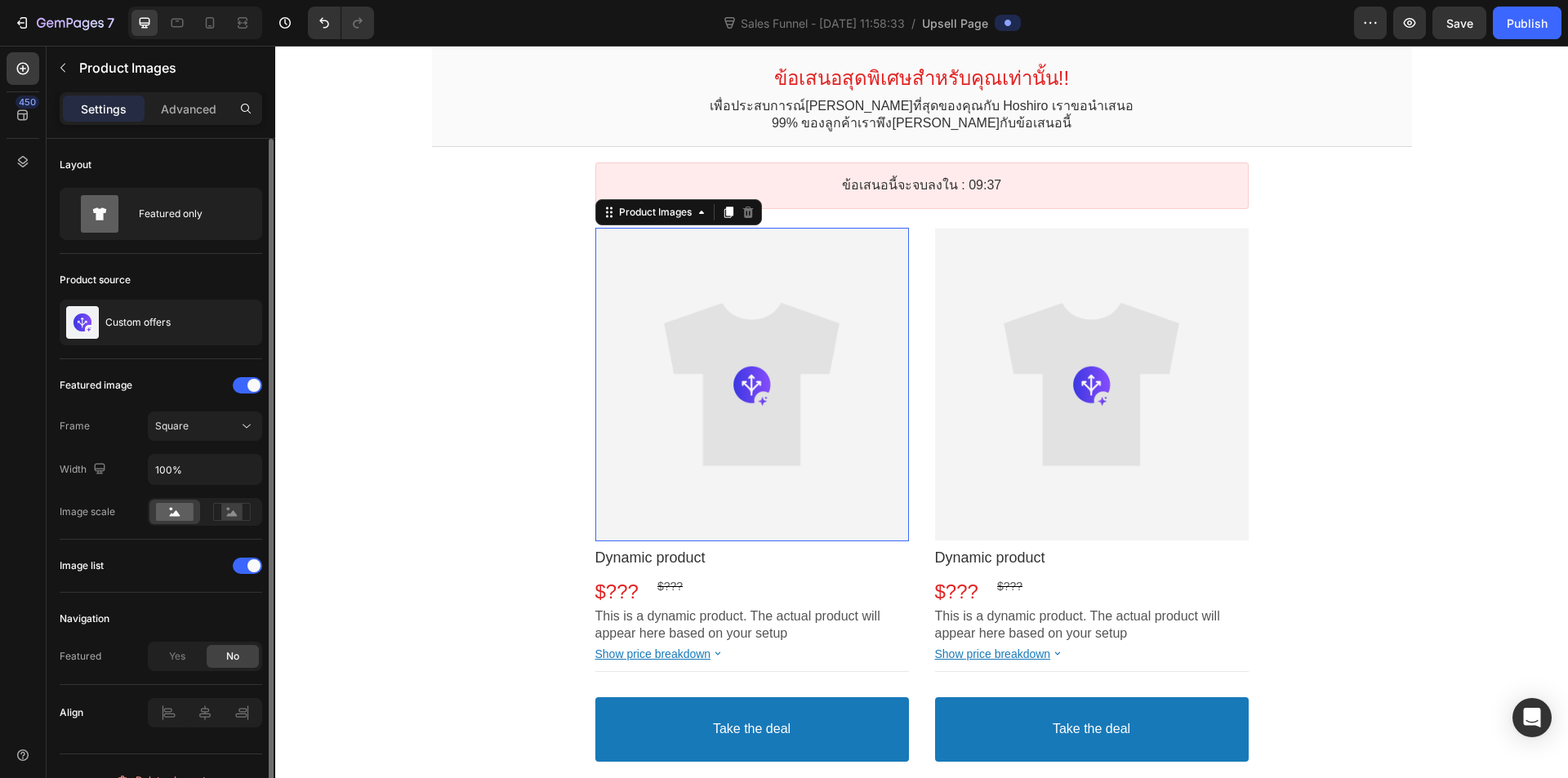
scroll to position [82, 0]
click at [165, 209] on div "Featured only" at bounding box center [189, 213] width 100 height 37
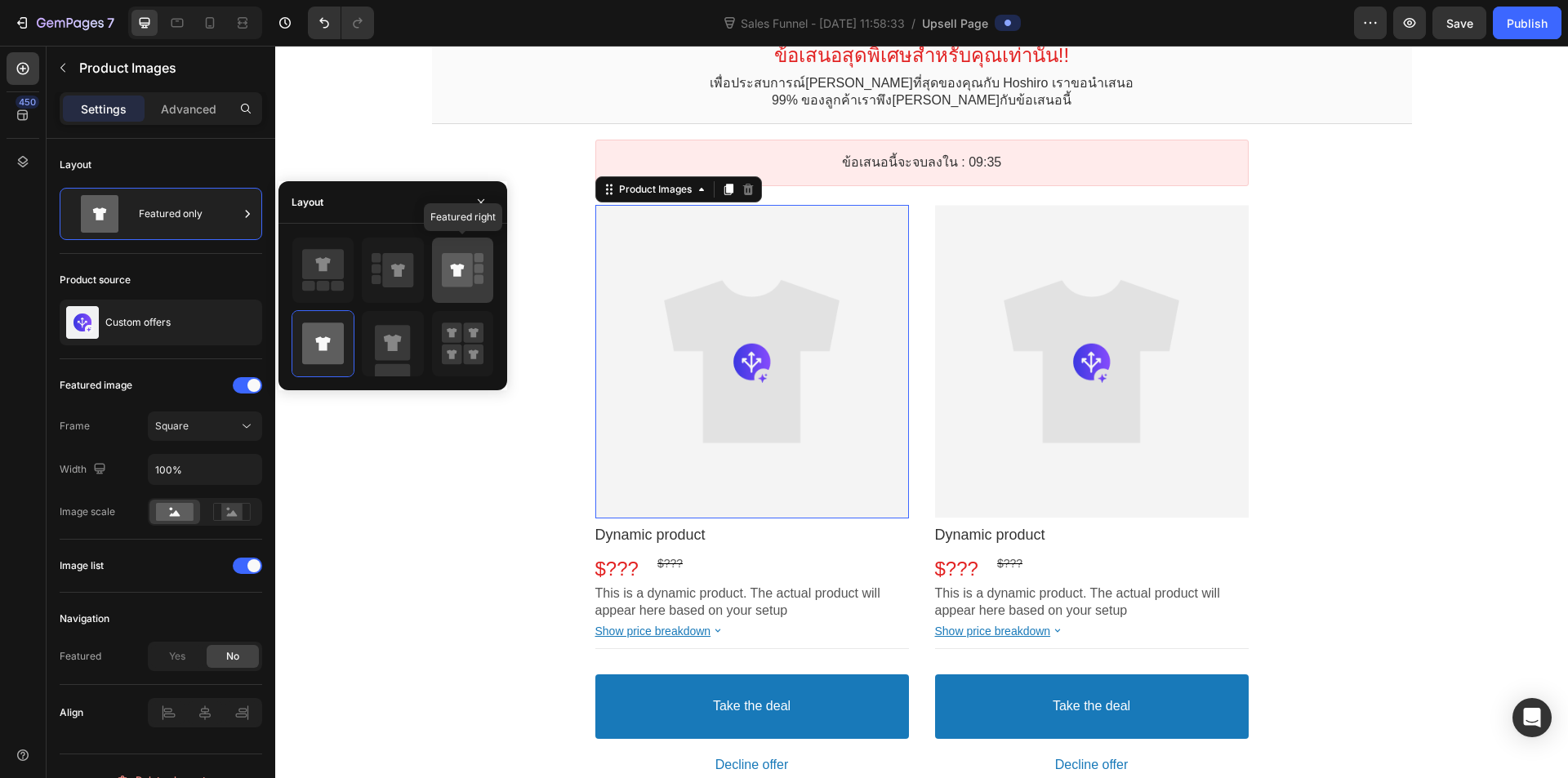
scroll to position [163, 0]
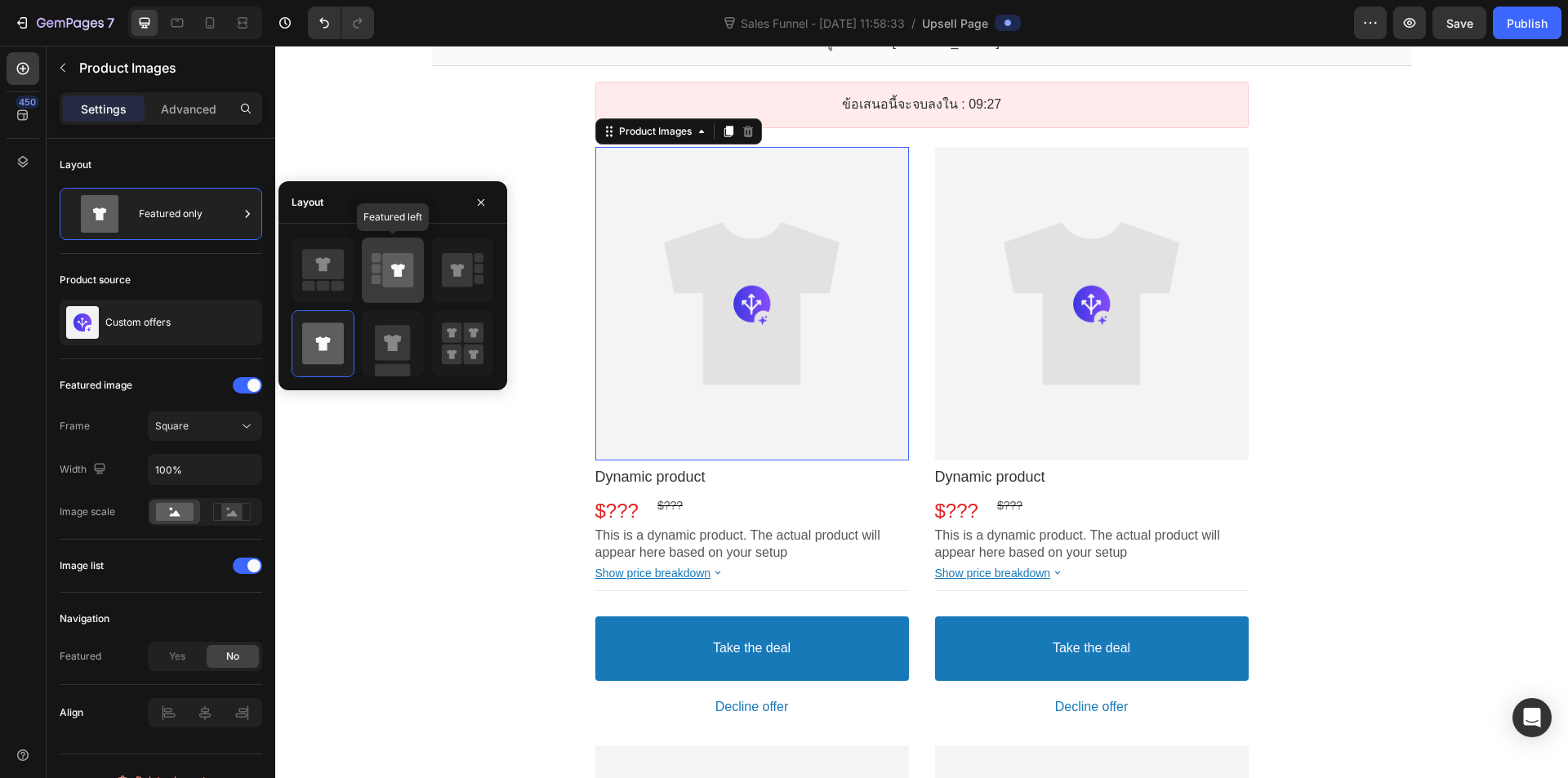
click at [379, 263] on icon at bounding box center [392, 270] width 42 height 46
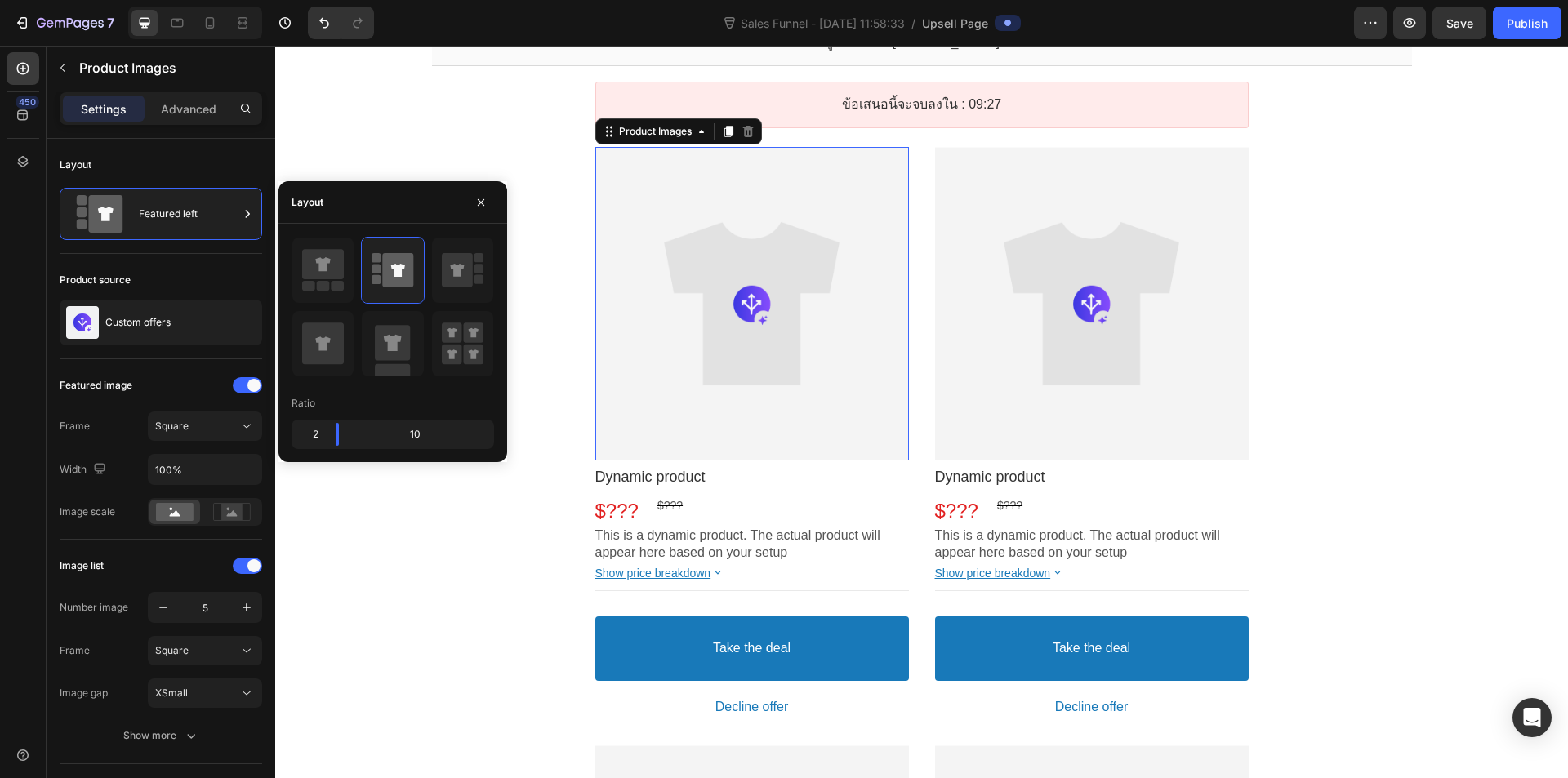
click at [1132, 355] on div at bounding box center [1091, 303] width 314 height 314
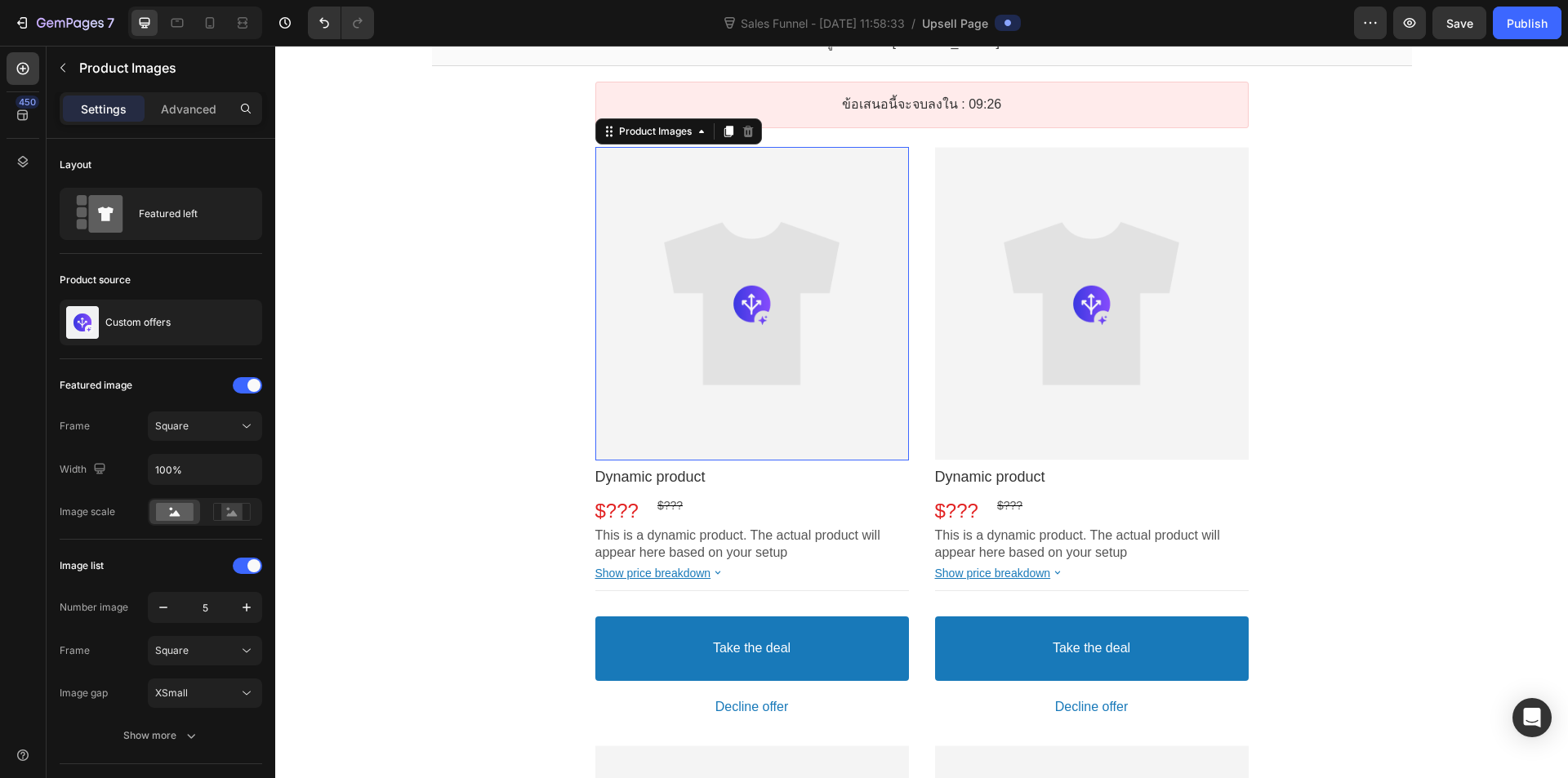
click at [1065, 300] on div at bounding box center [1091, 303] width 314 height 314
click at [1041, 202] on div at bounding box center [1091, 303] width 314 height 314
click at [1325, 276] on div "Product Images This element is required and can’t be deleted Dynamic product Pr…" at bounding box center [922, 734] width 980 height 1174
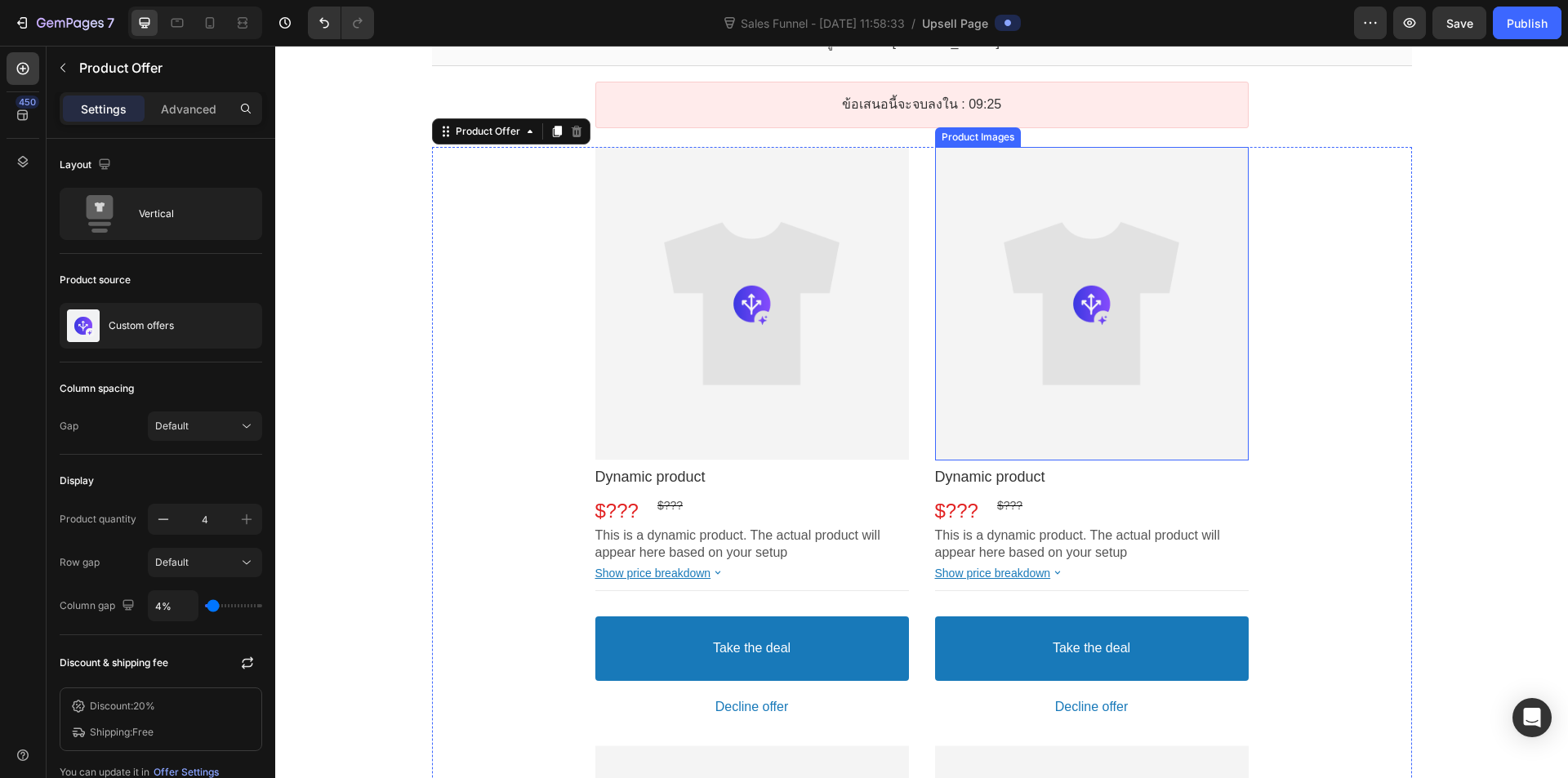
click at [1084, 249] on div at bounding box center [1091, 303] width 314 height 314
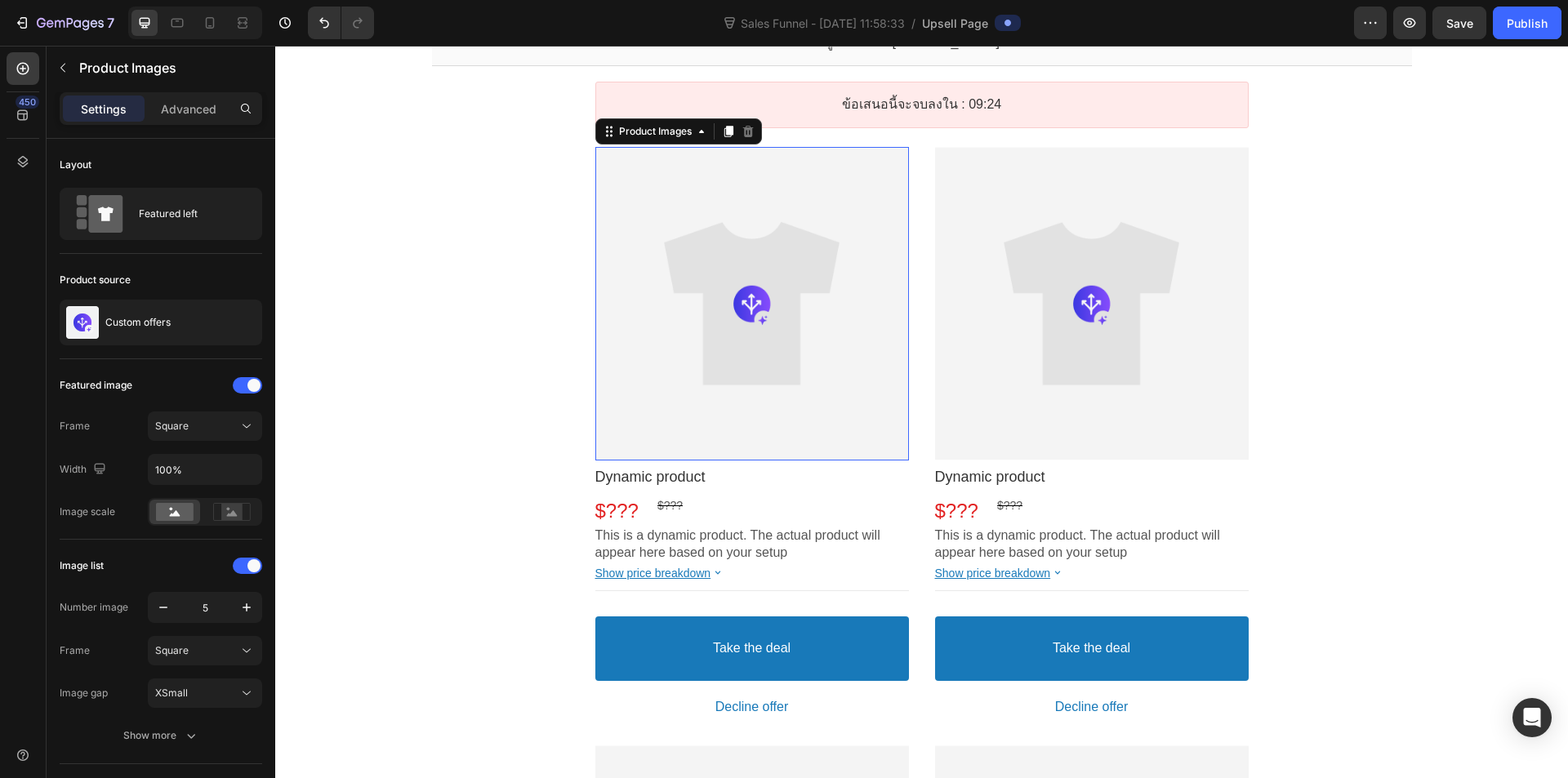
click at [1198, 292] on div at bounding box center [1091, 303] width 314 height 314
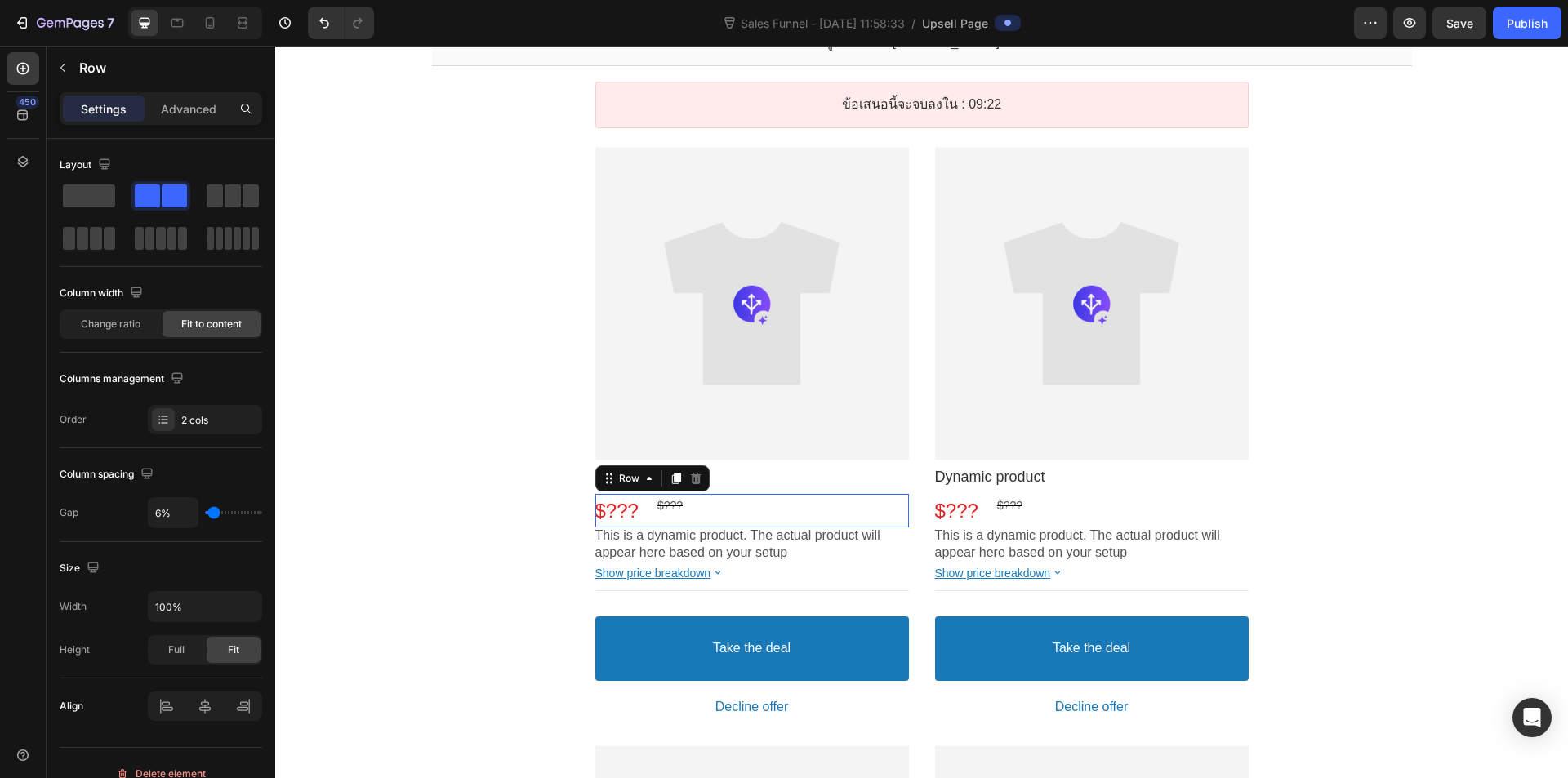
click at [1240, 516] on div "$??? Price $??? Price Row This element contains required elements and cannot be…" at bounding box center [1091, 510] width 314 height 34
click at [1197, 429] on div at bounding box center [1091, 303] width 314 height 314
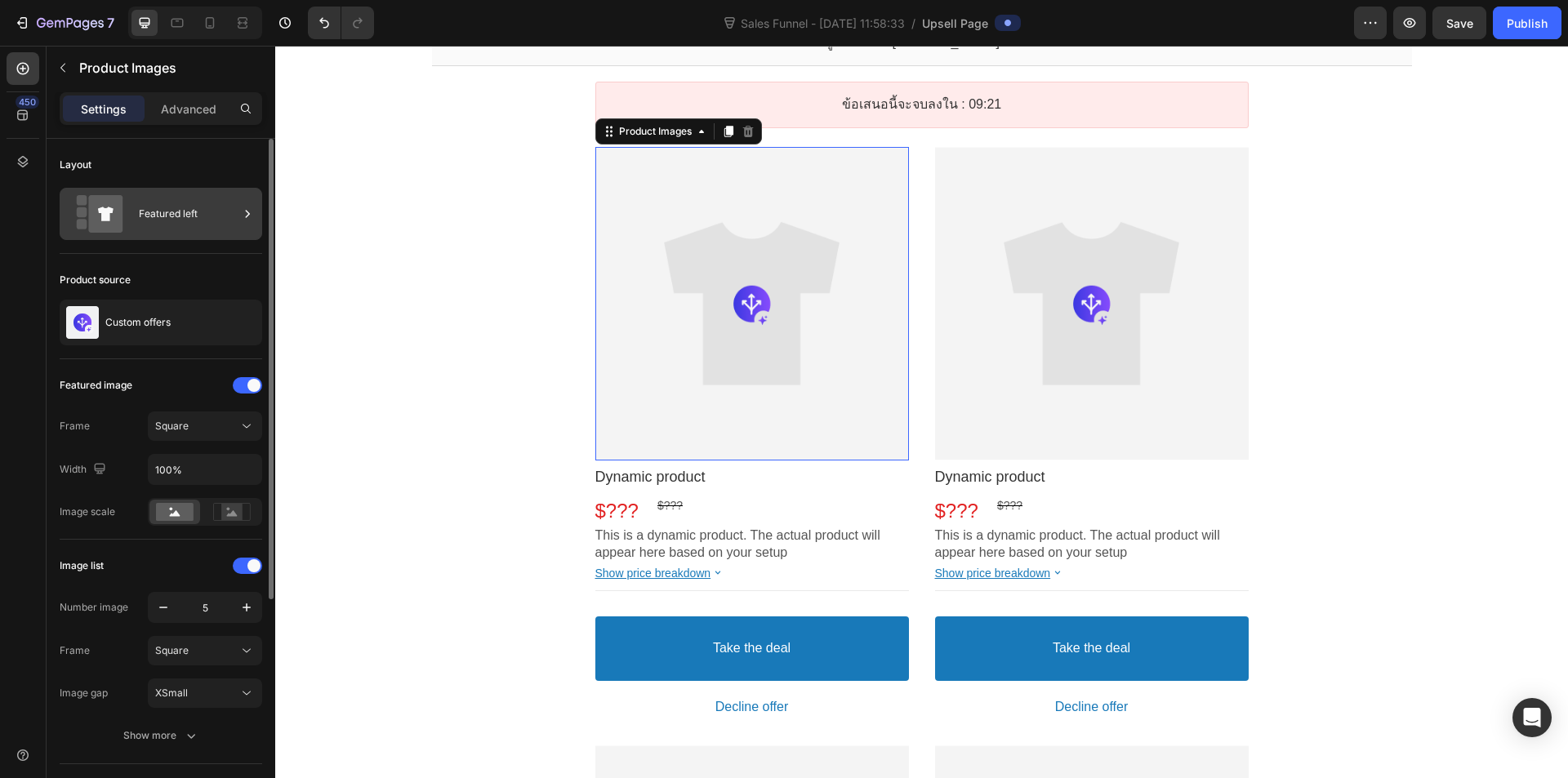
click at [185, 225] on div "Featured left" at bounding box center [189, 213] width 100 height 37
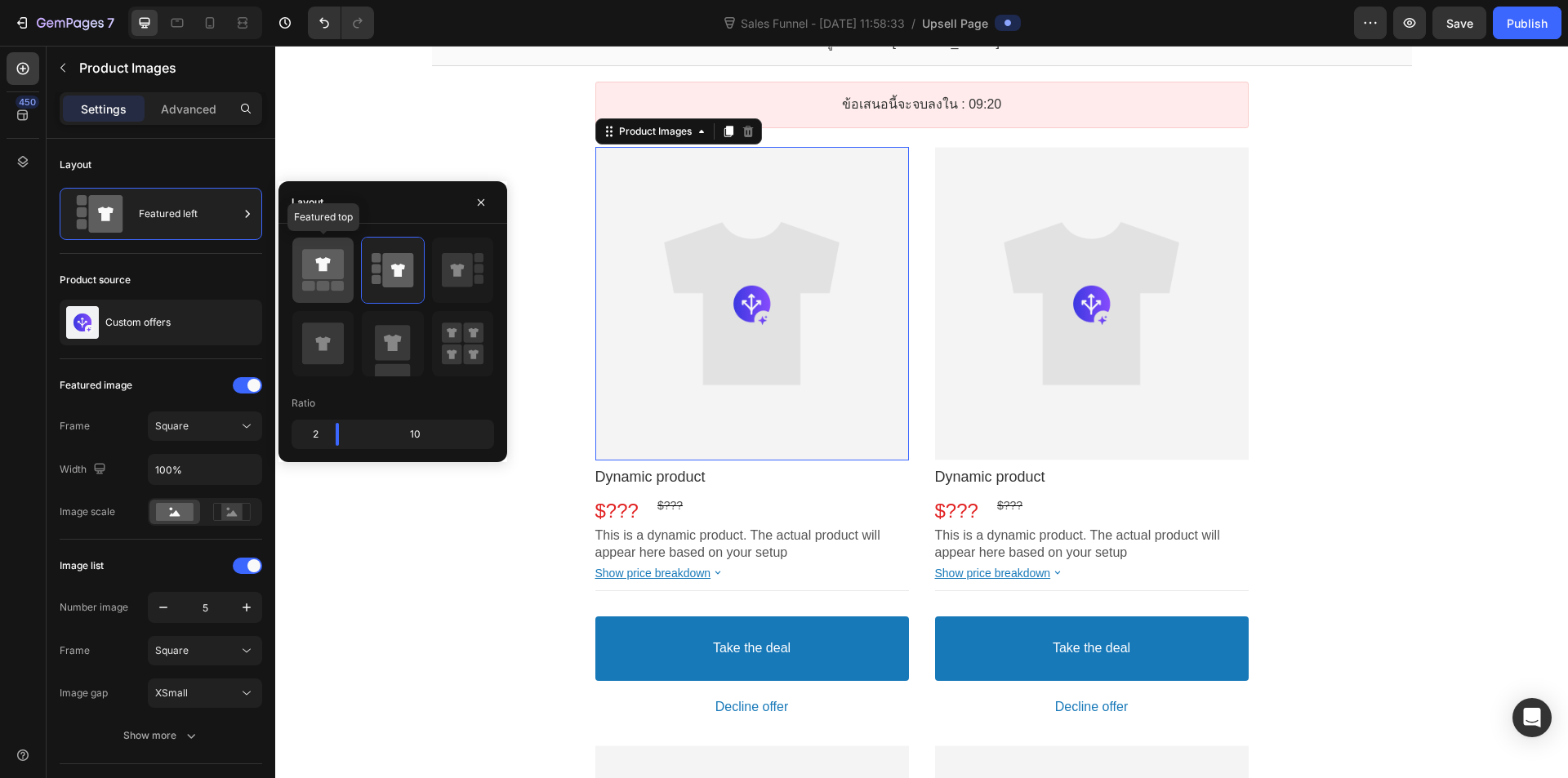
click at [322, 265] on icon at bounding box center [323, 264] width 15 height 14
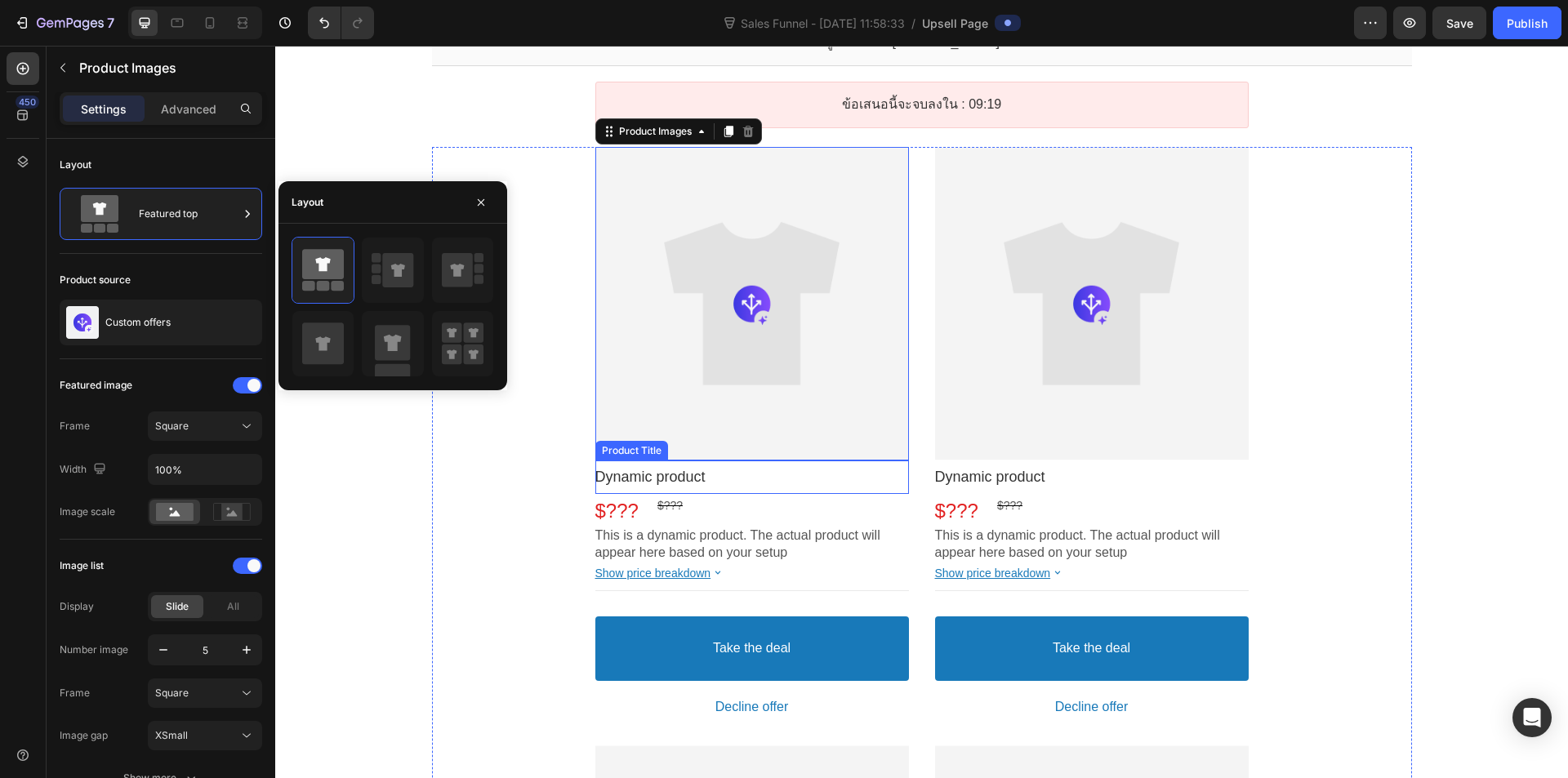
click at [787, 505] on div "$??? Price $??? Price Row" at bounding box center [752, 510] width 314 height 34
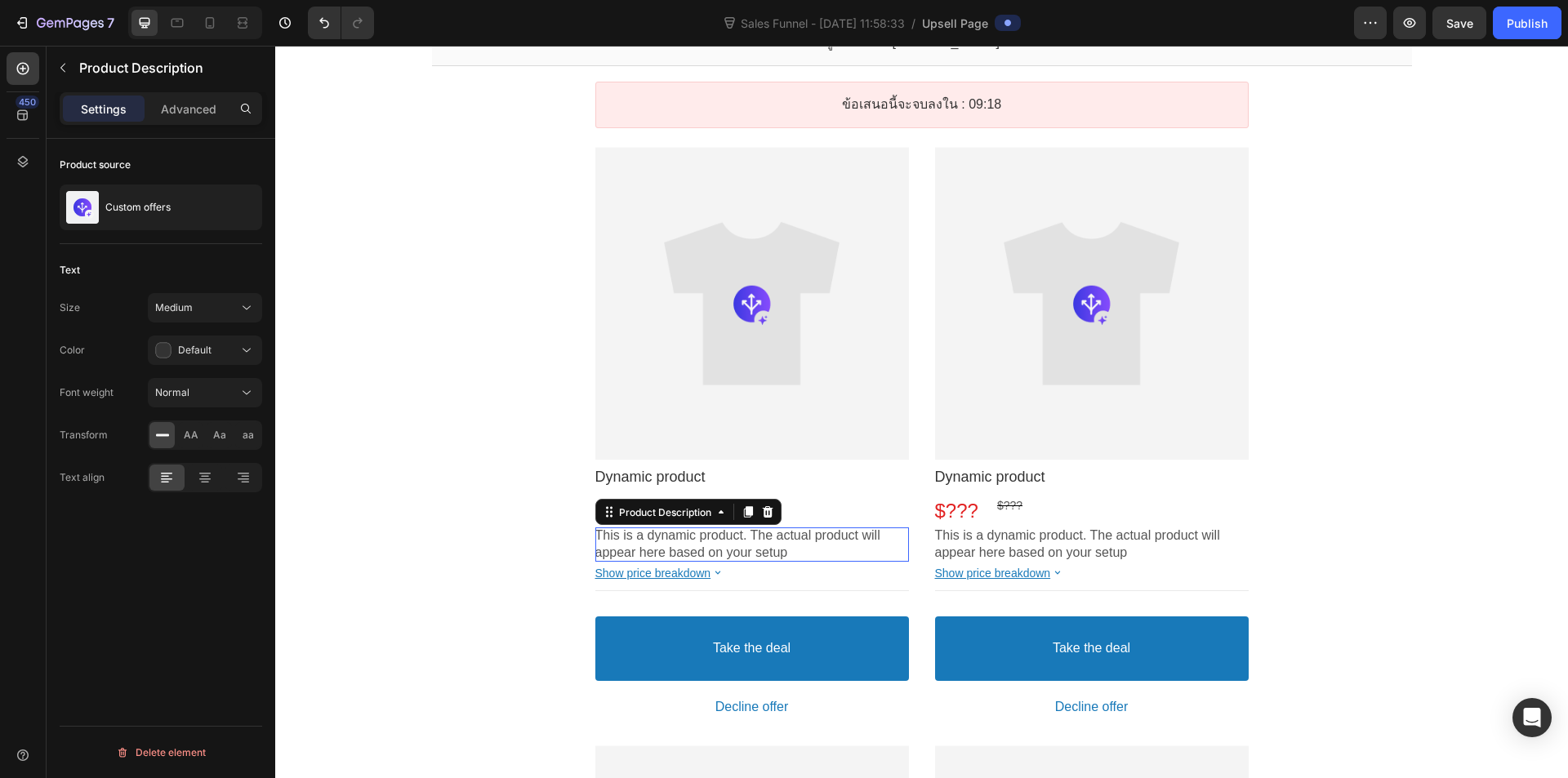
click at [771, 560] on p "appear here based on your setup" at bounding box center [752, 554] width 314 height 17
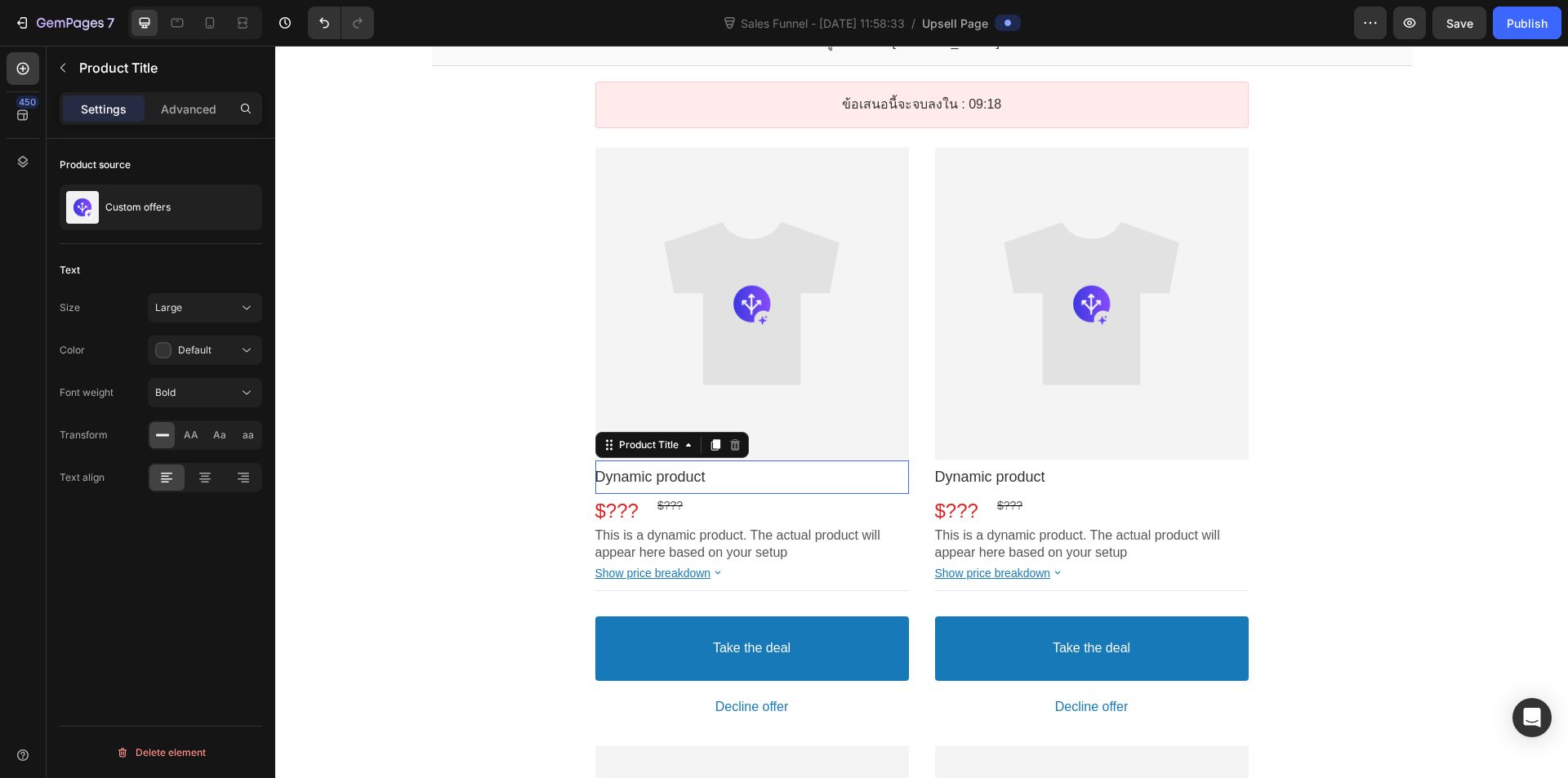
click at [755, 489] on div "Dynamic product Product Title This element is required and can’t be deleted" at bounding box center [752, 477] width 314 height 34
click at [702, 512] on div "$??? Price $??? Price Row" at bounding box center [752, 510] width 314 height 34
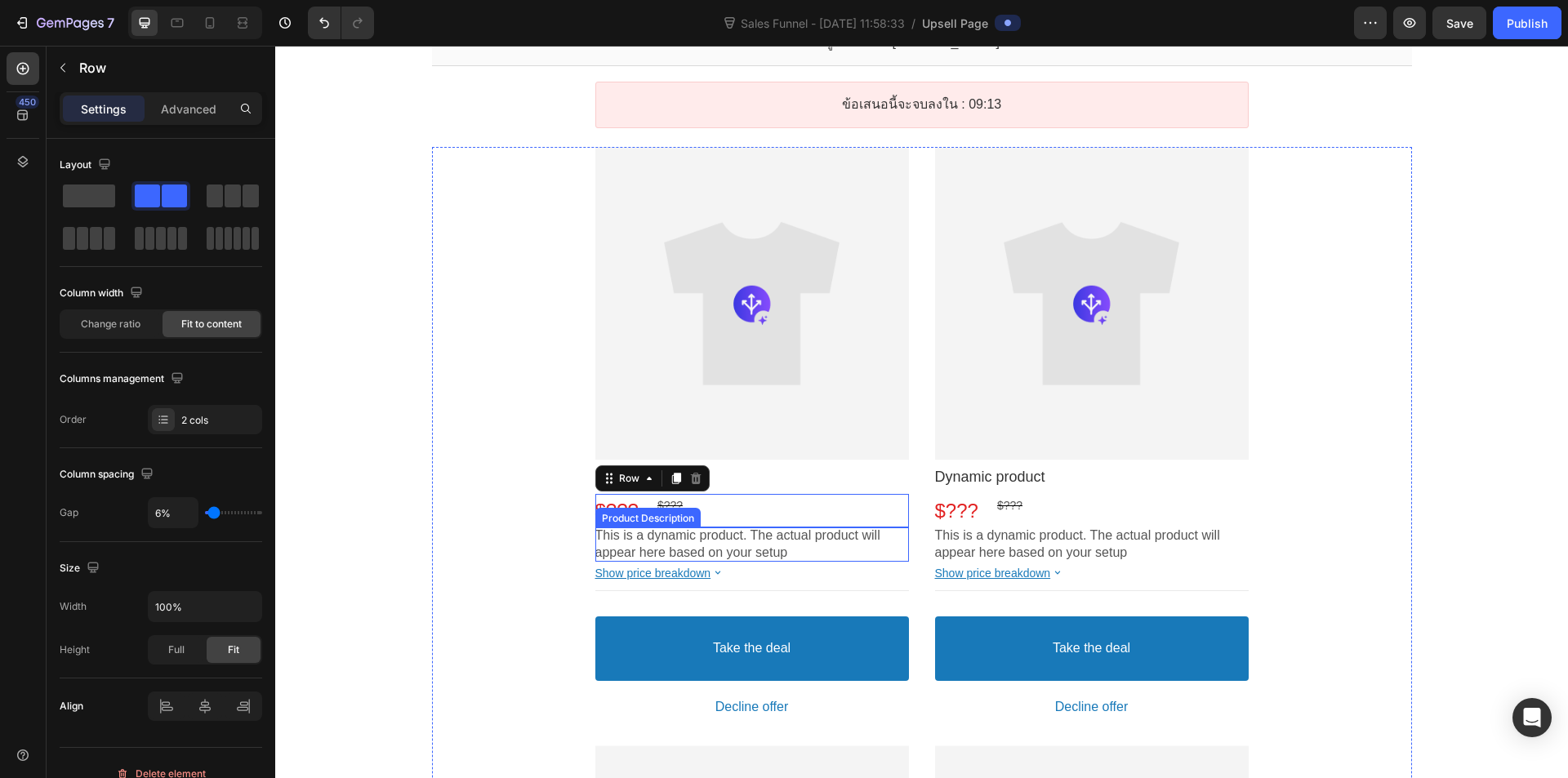
click at [759, 542] on p "This is a dynamic product. The actual product will" at bounding box center [752, 536] width 314 height 17
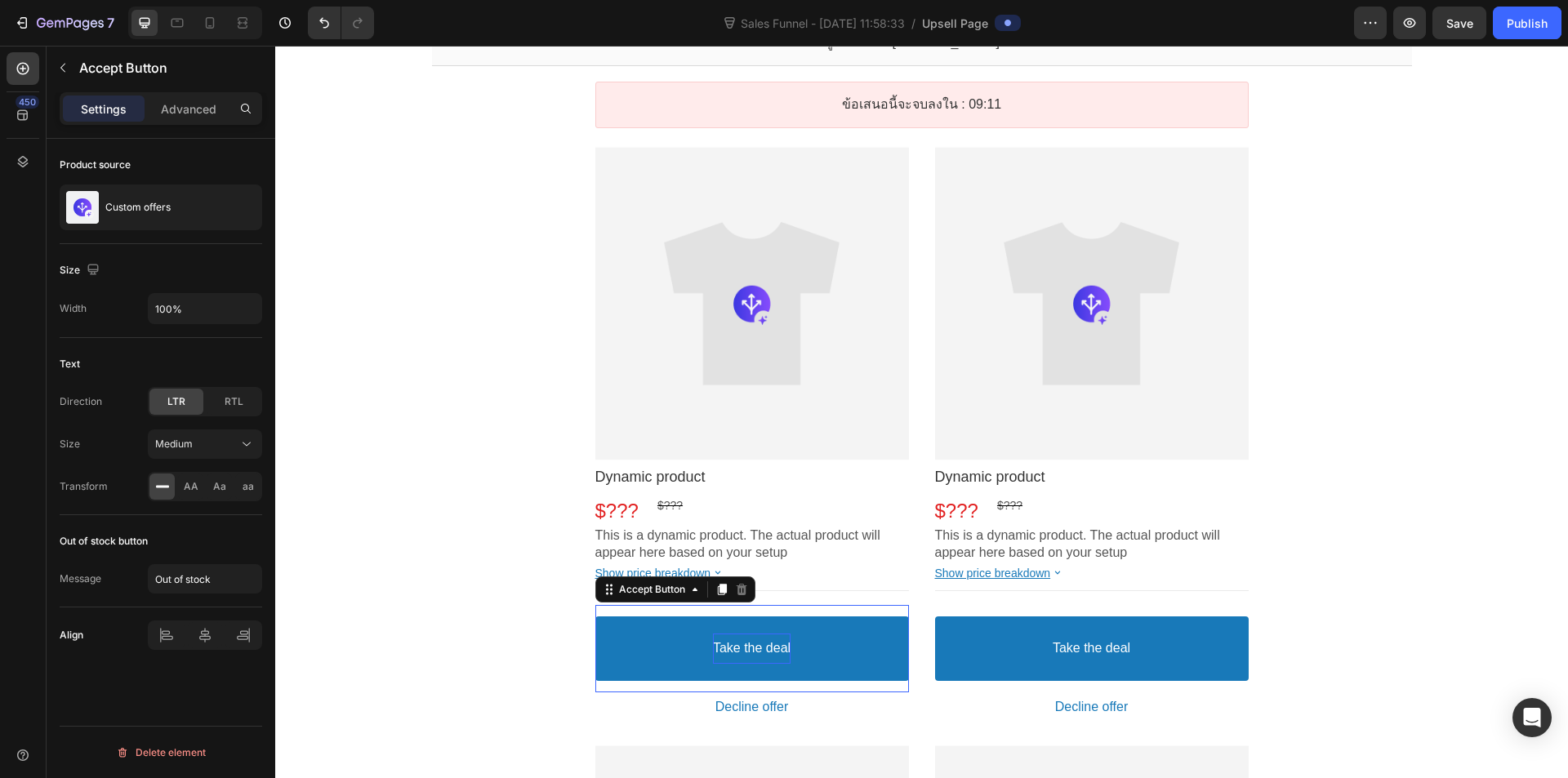
click at [778, 638] on div "Take the deal" at bounding box center [751, 648] width 77 height 30
click at [128, 545] on div "Out of stock button" at bounding box center [103, 541] width 88 height 15
type input "สินค้าหมดสต็อค"
click at [97, 289] on div "Size Width 100%" at bounding box center [161, 291] width 203 height 94
click at [162, 201] on p "Custom offers" at bounding box center [137, 207] width 65 height 15
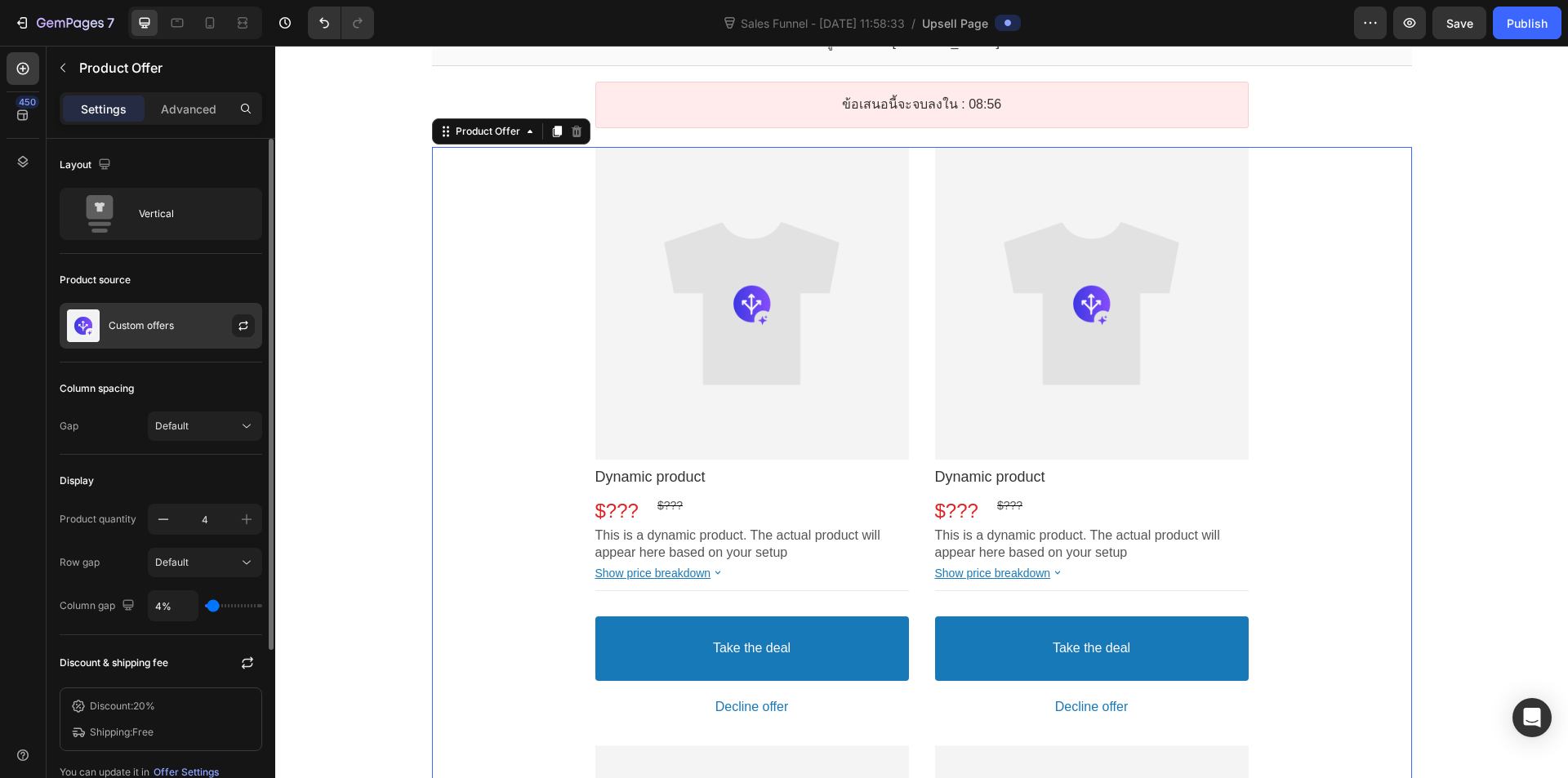
click at [191, 320] on div "Custom offers" at bounding box center [161, 325] width 203 height 46
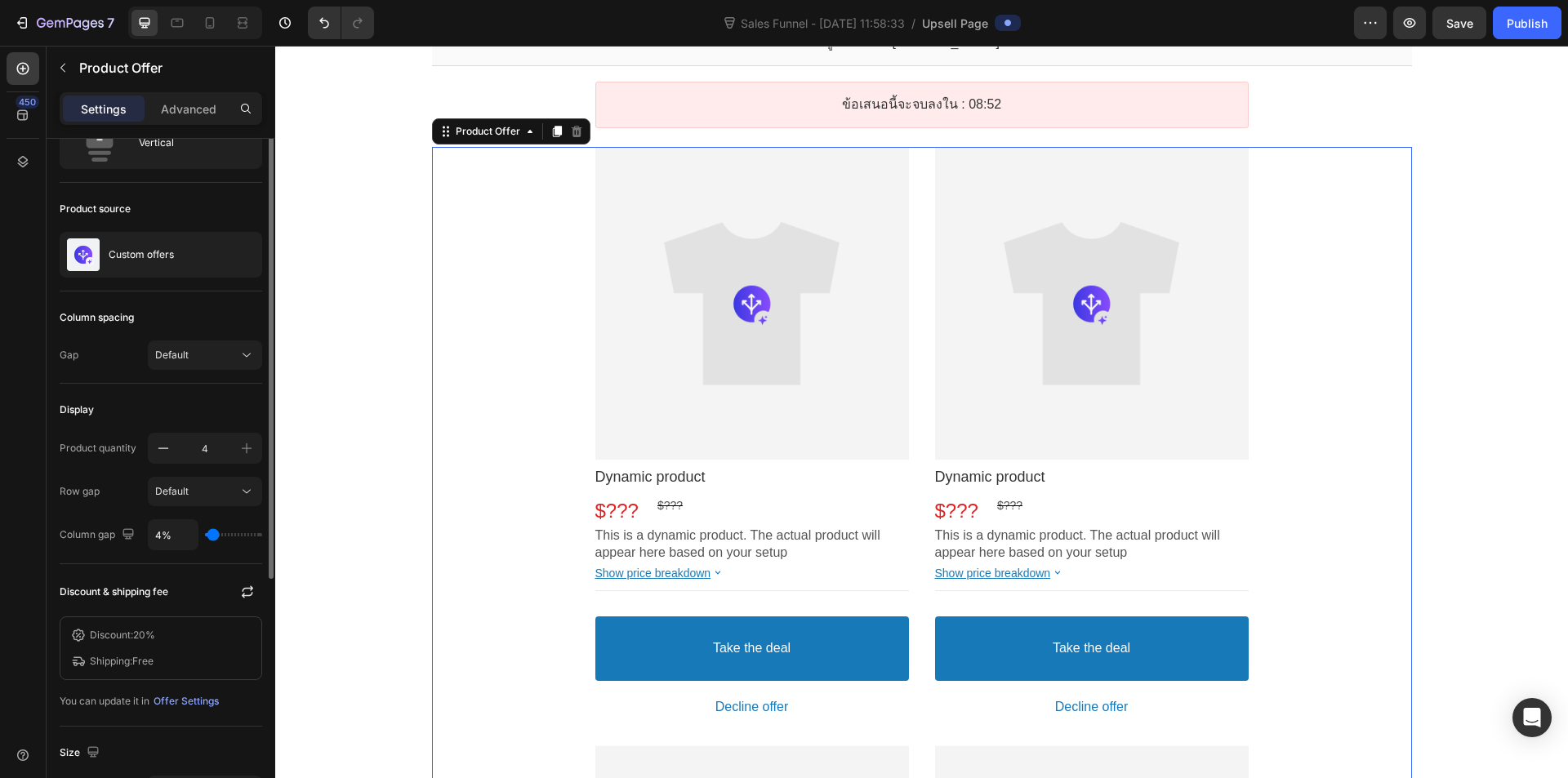
scroll to position [0, 0]
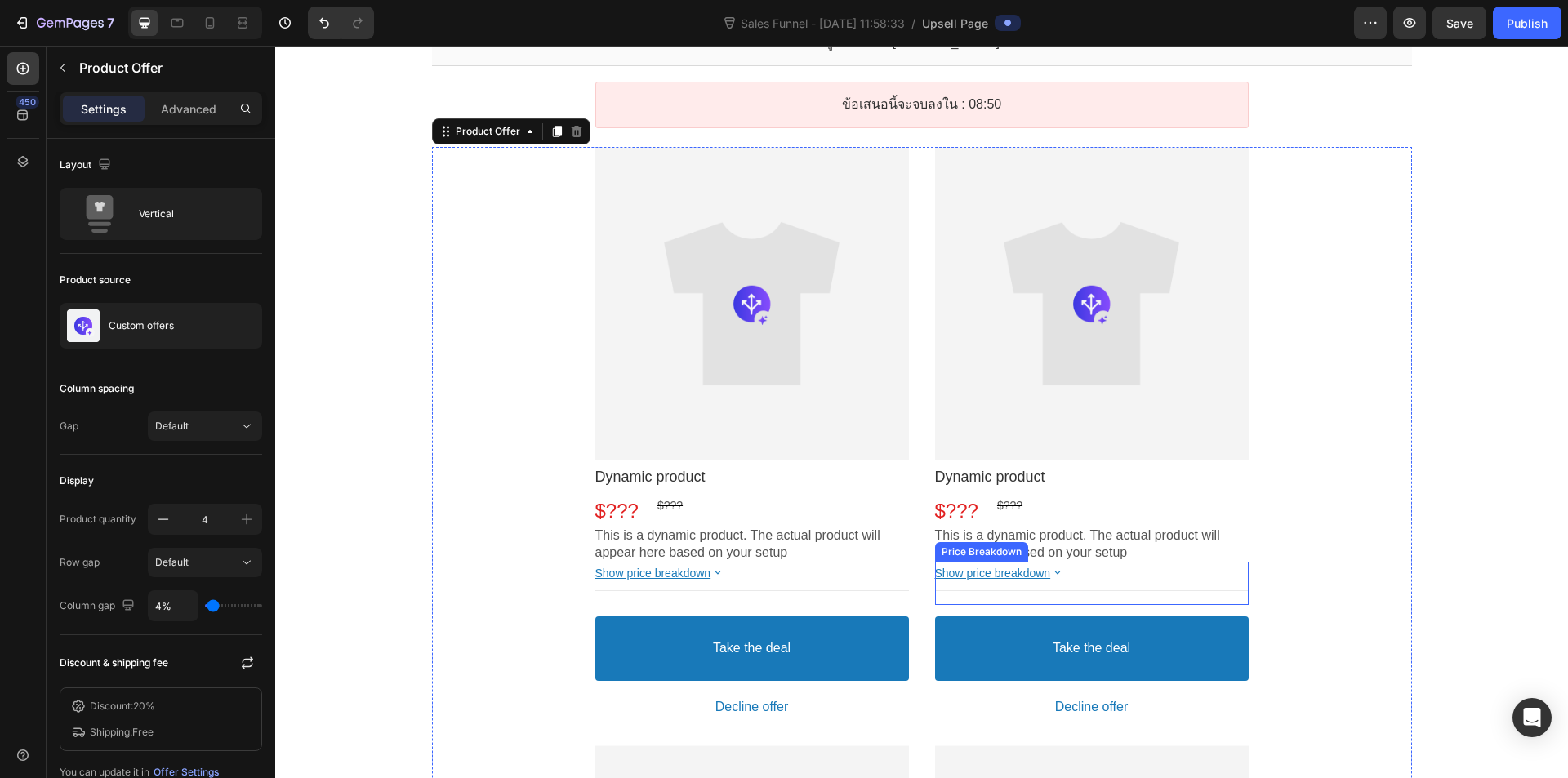
click at [1177, 590] on div at bounding box center [1091, 590] width 314 height 1
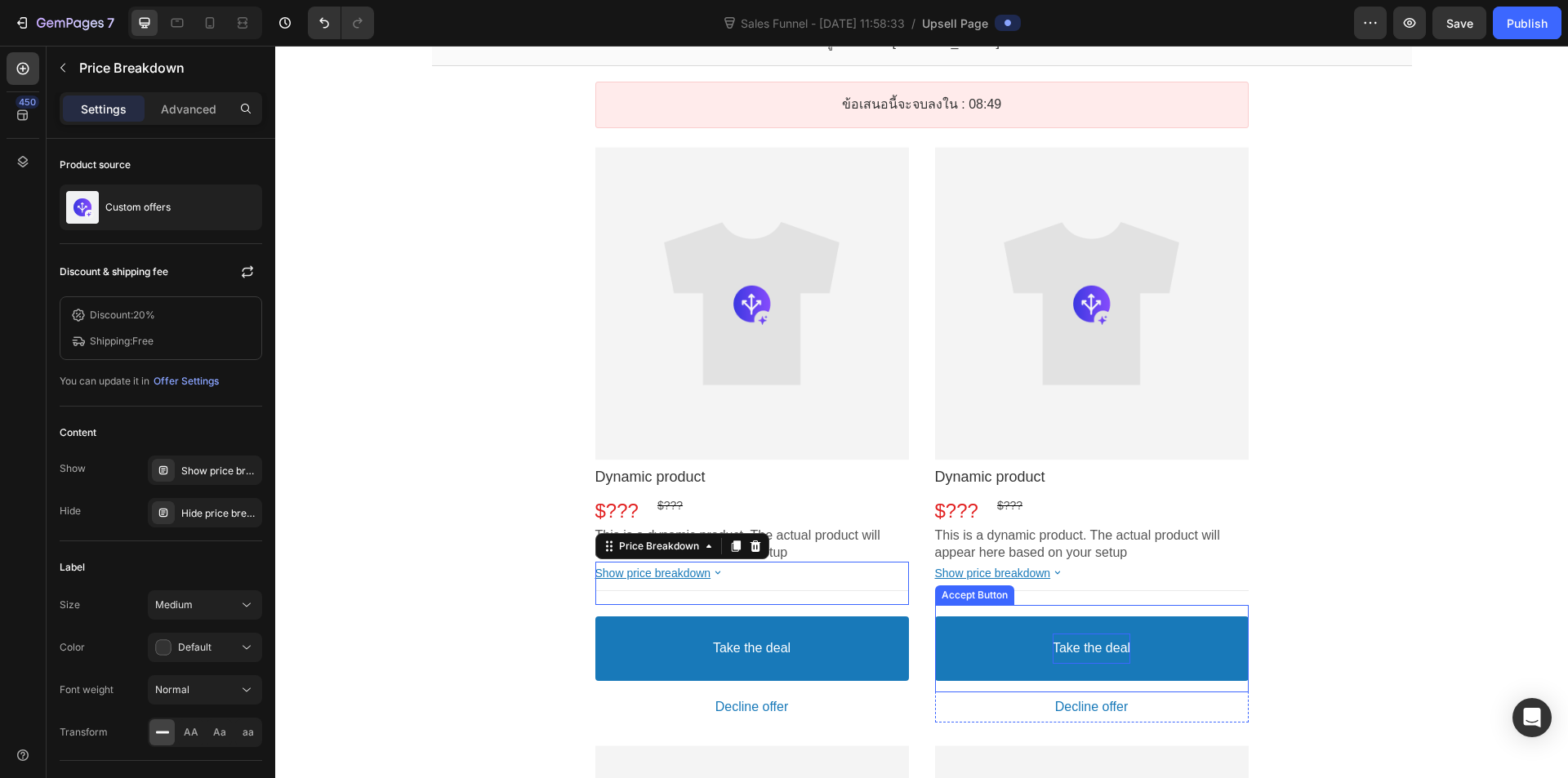
click at [1113, 660] on div "Take the deal" at bounding box center [1091, 648] width 77 height 30
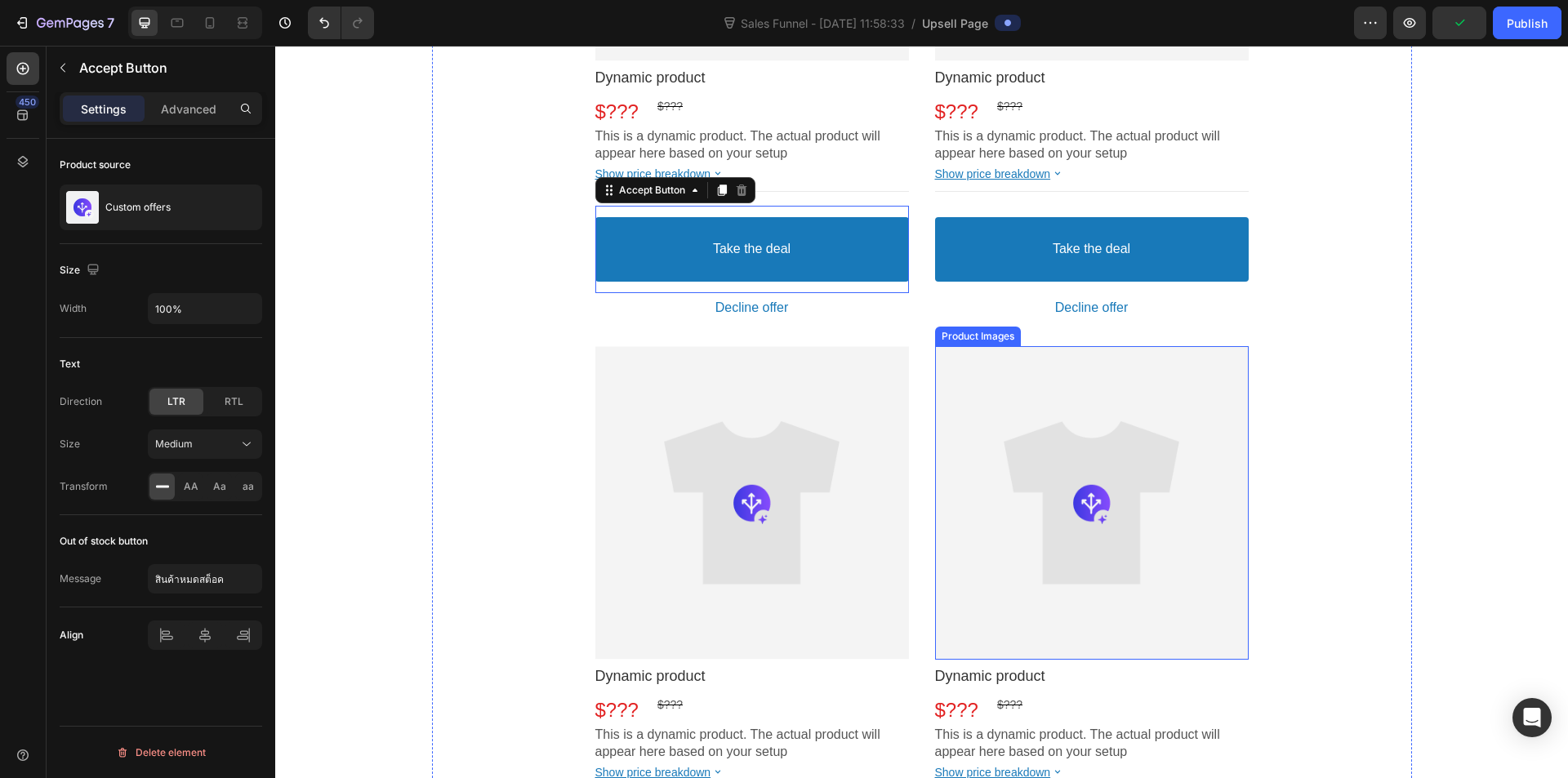
scroll to position [572, 0]
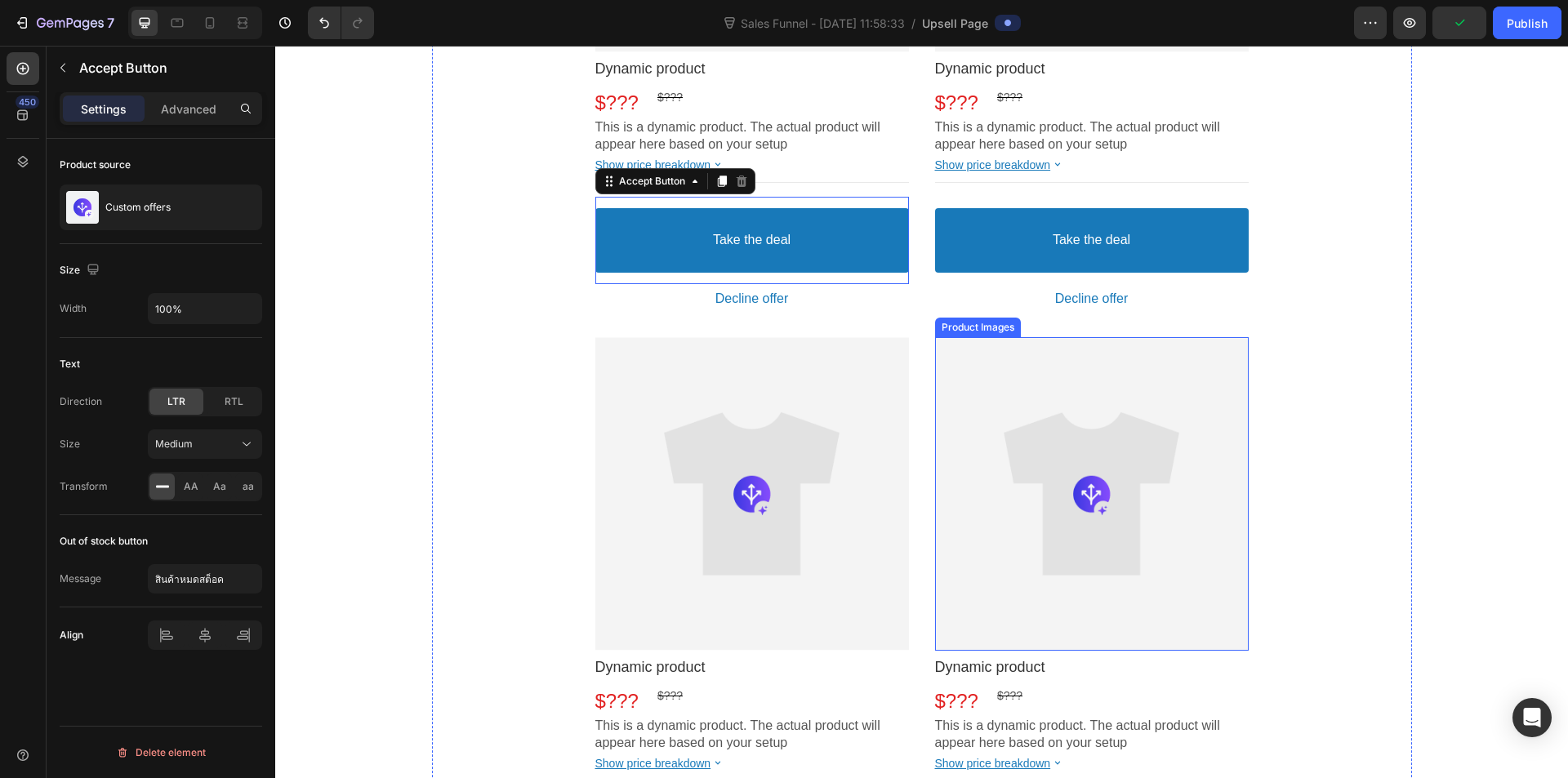
click at [1028, 535] on div at bounding box center [1091, 494] width 314 height 314
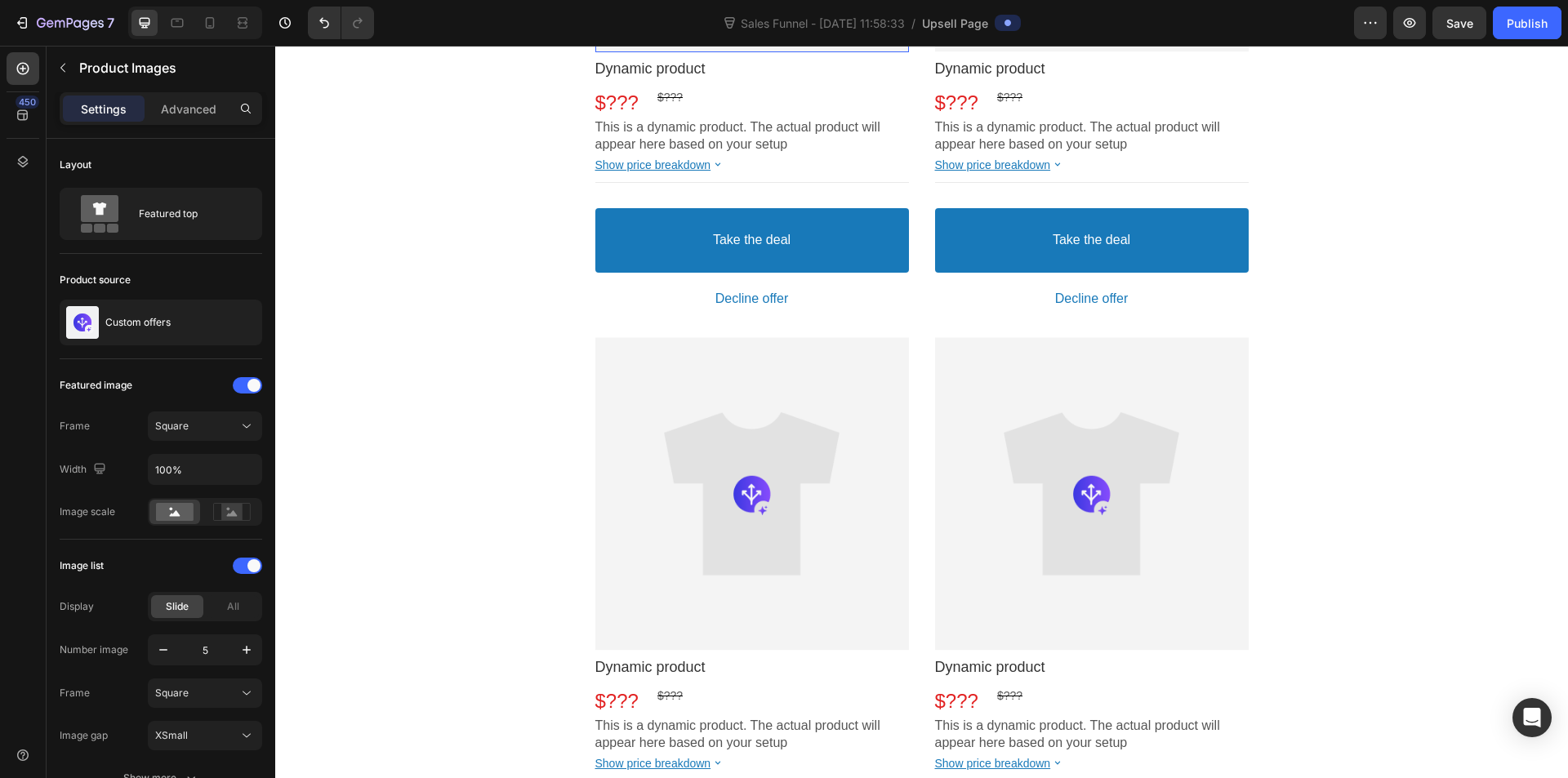
click at [677, 537] on div at bounding box center [752, 494] width 314 height 314
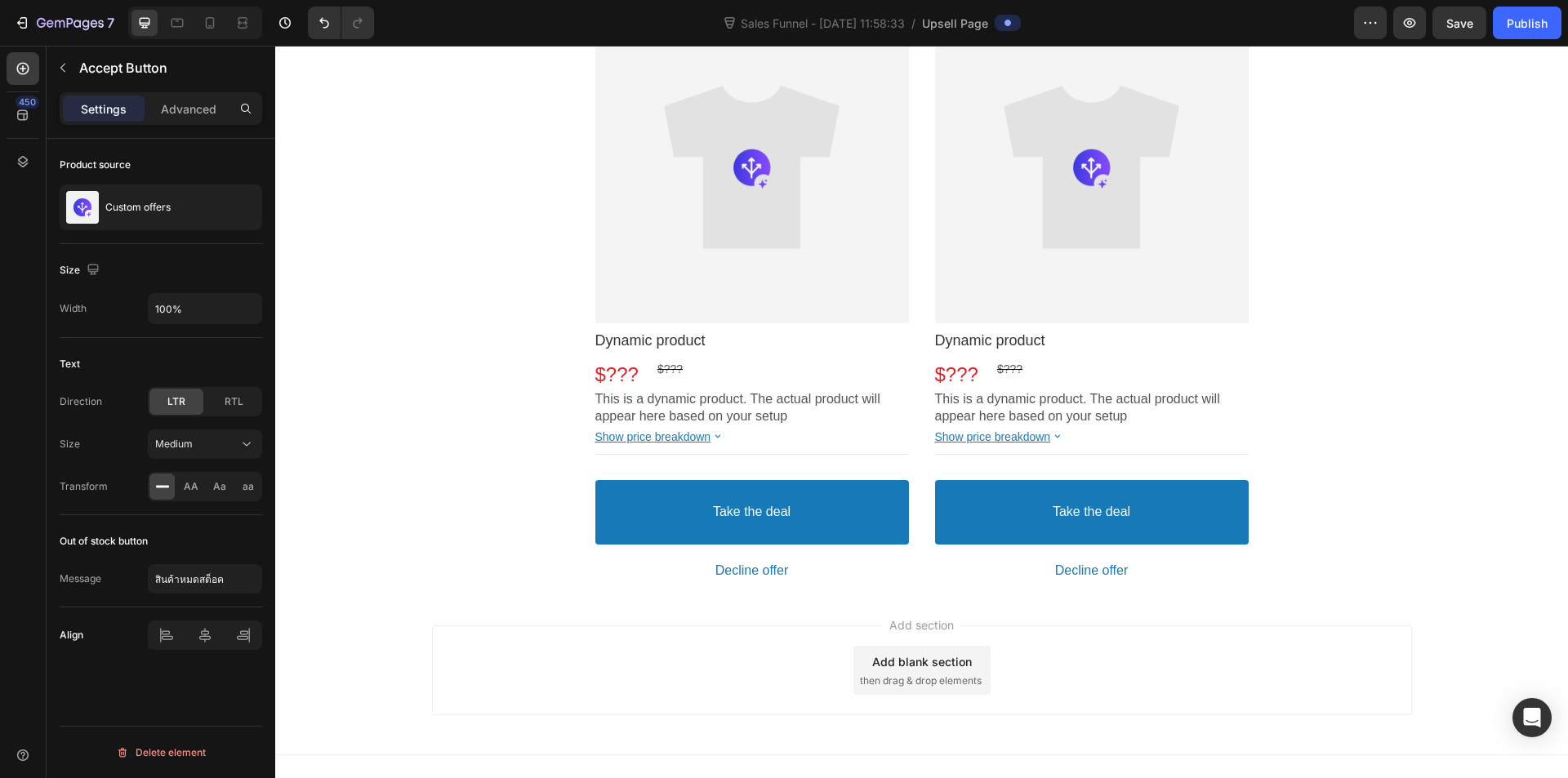
click at [776, 551] on div "Take the deal Accept Button This element is required and can’t be deleted" at bounding box center [752, 512] width 314 height 88
click at [773, 517] on div "Dynamic product Product Title $??? Price $??? Price Row This is a dynamic produ…" at bounding box center [752, 455] width 314 height 263
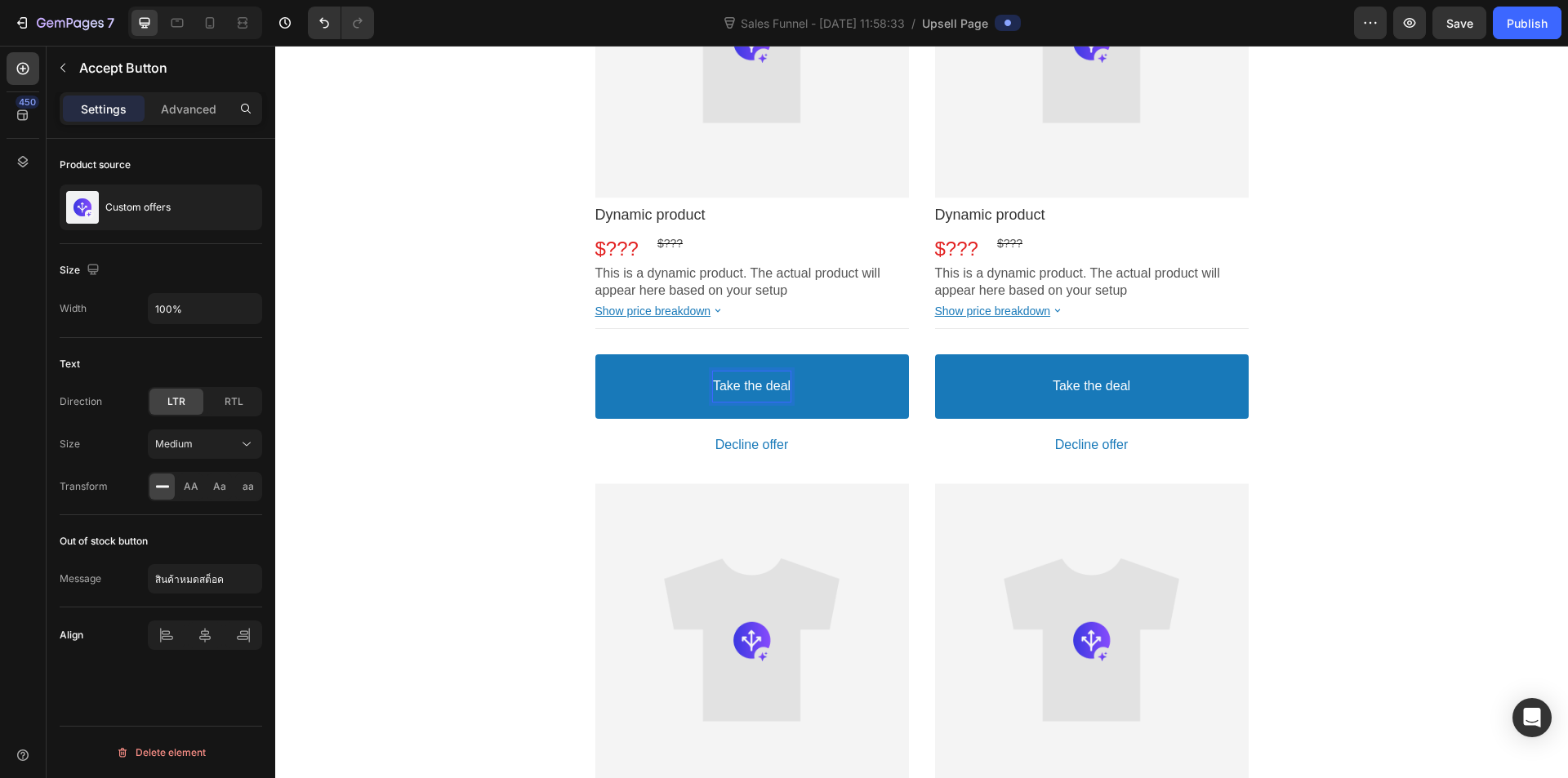
scroll to position [399, 0]
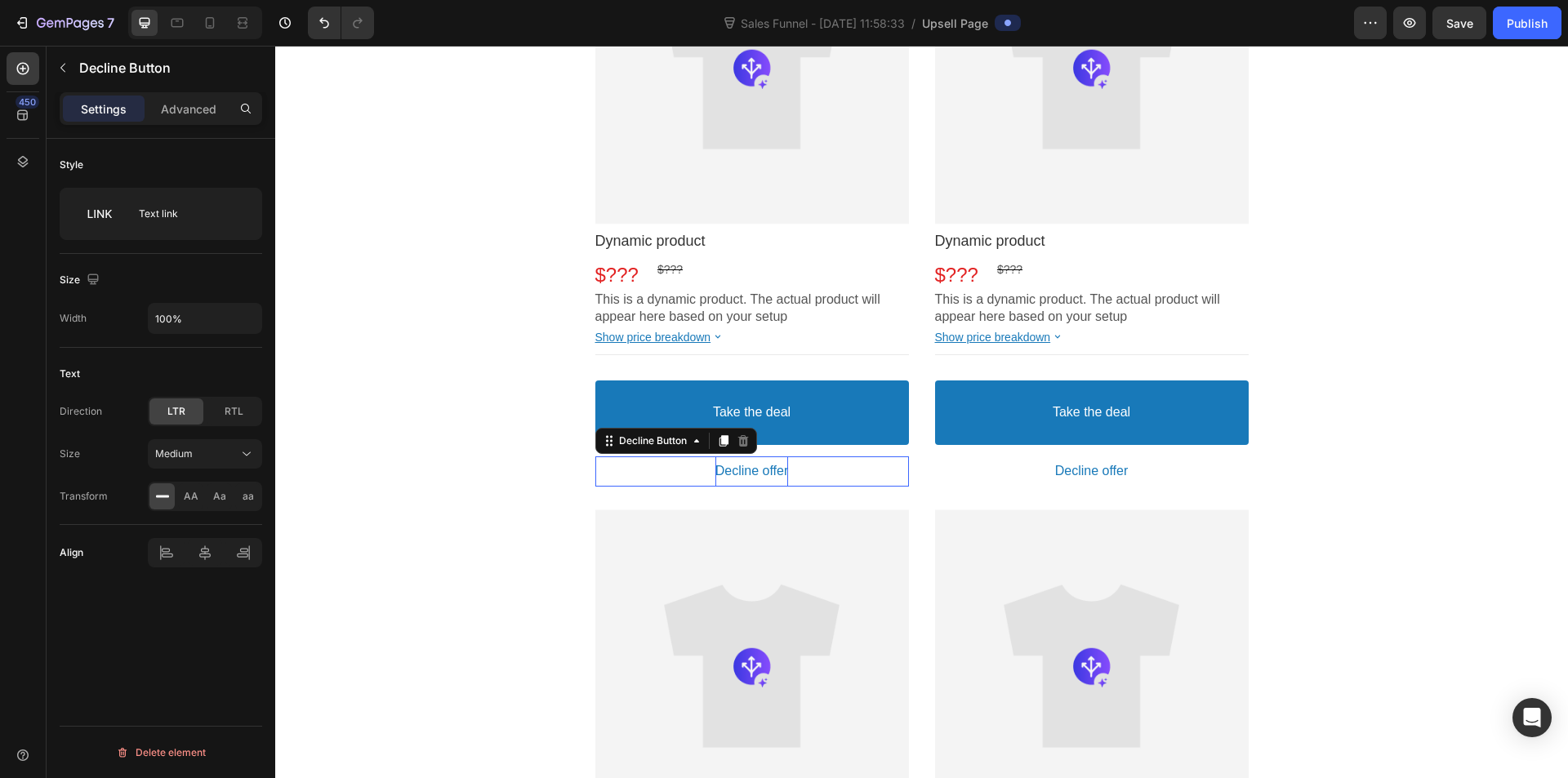
click at [744, 475] on bdo "Decline offer" at bounding box center [752, 472] width 74 height 17
click at [182, 195] on div "Text link" at bounding box center [189, 213] width 100 height 37
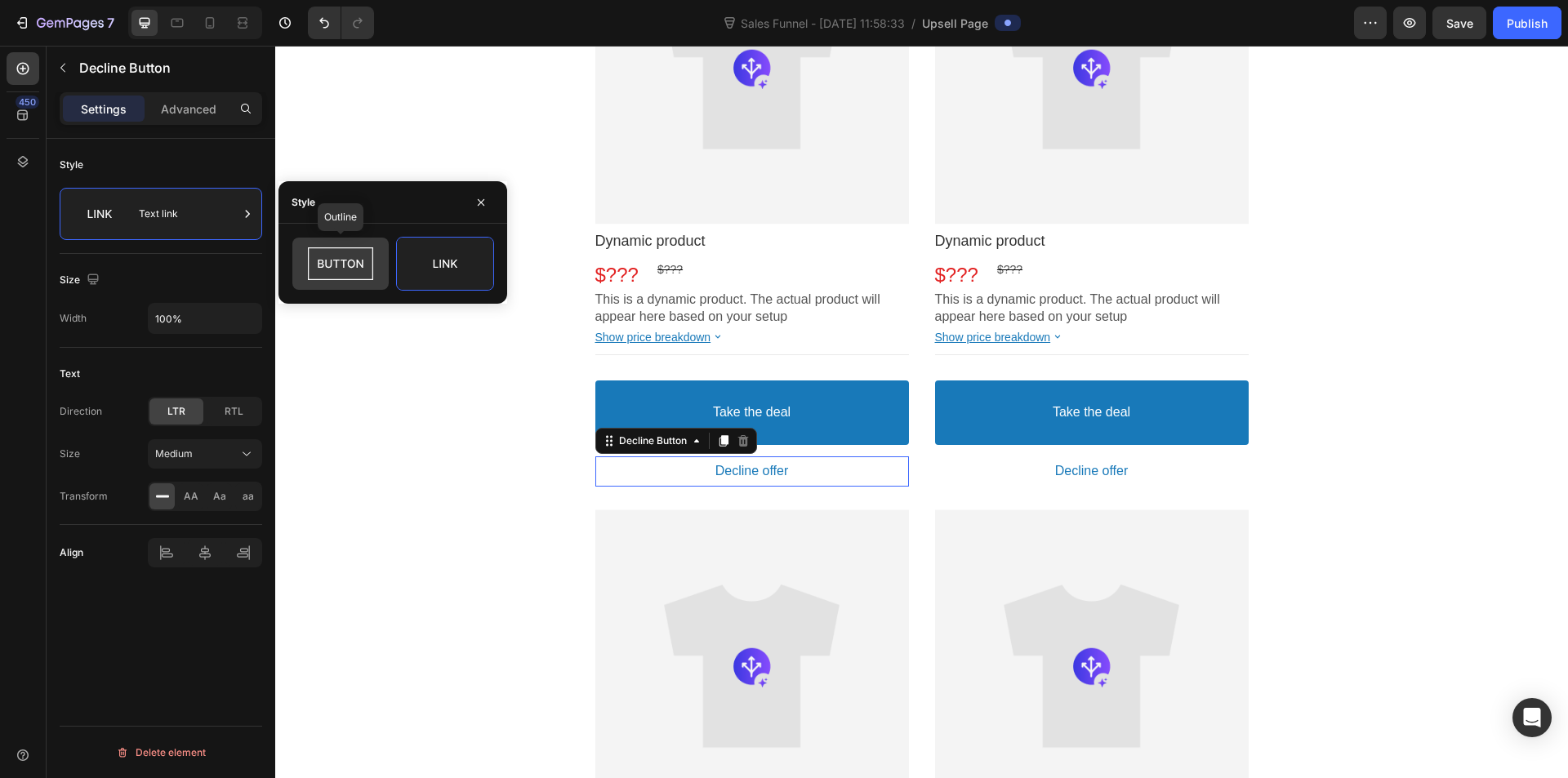
click at [362, 257] on icon at bounding box center [341, 264] width 77 height 33
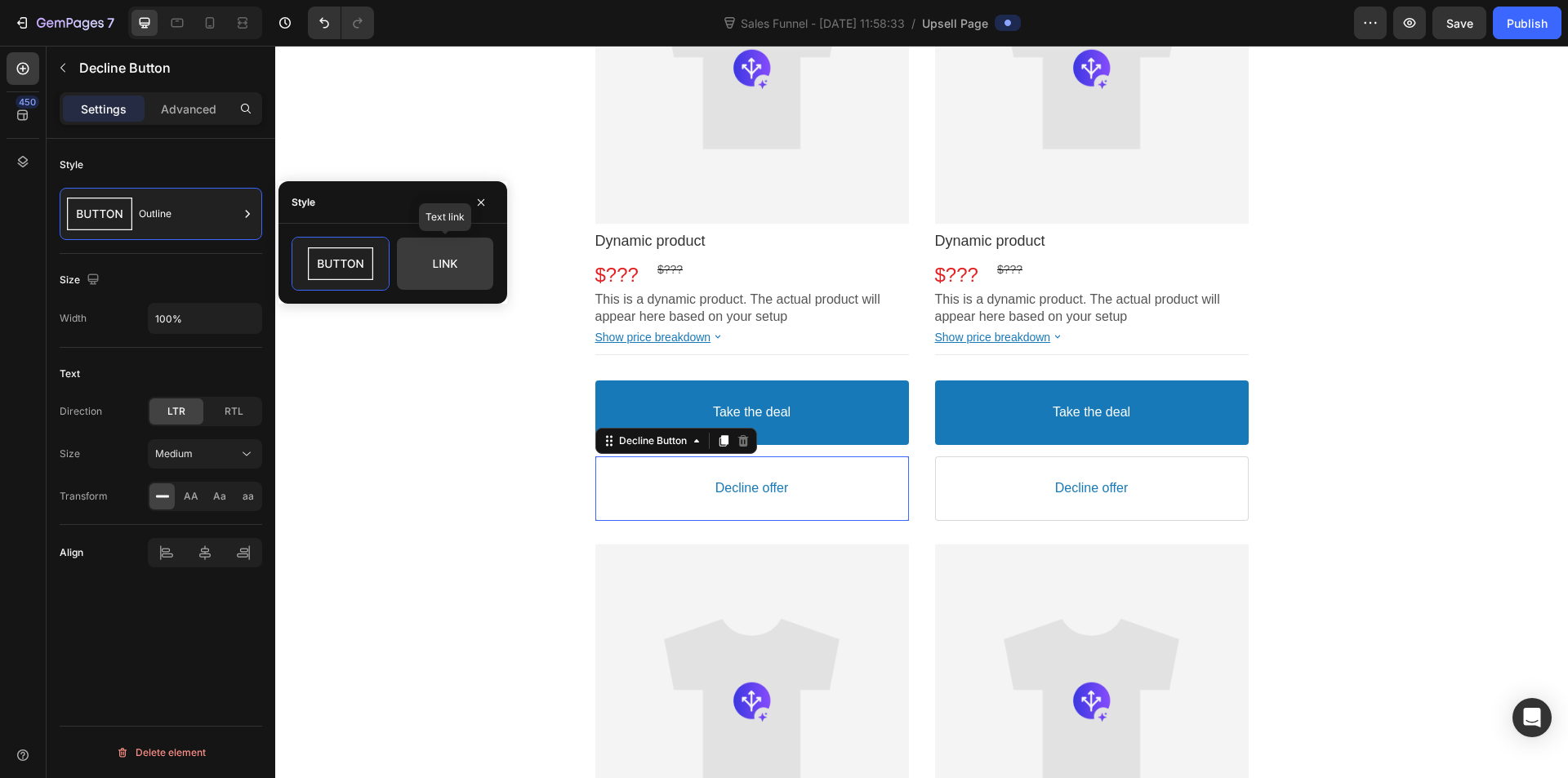
click at [434, 268] on icon at bounding box center [445, 263] width 23 height 8
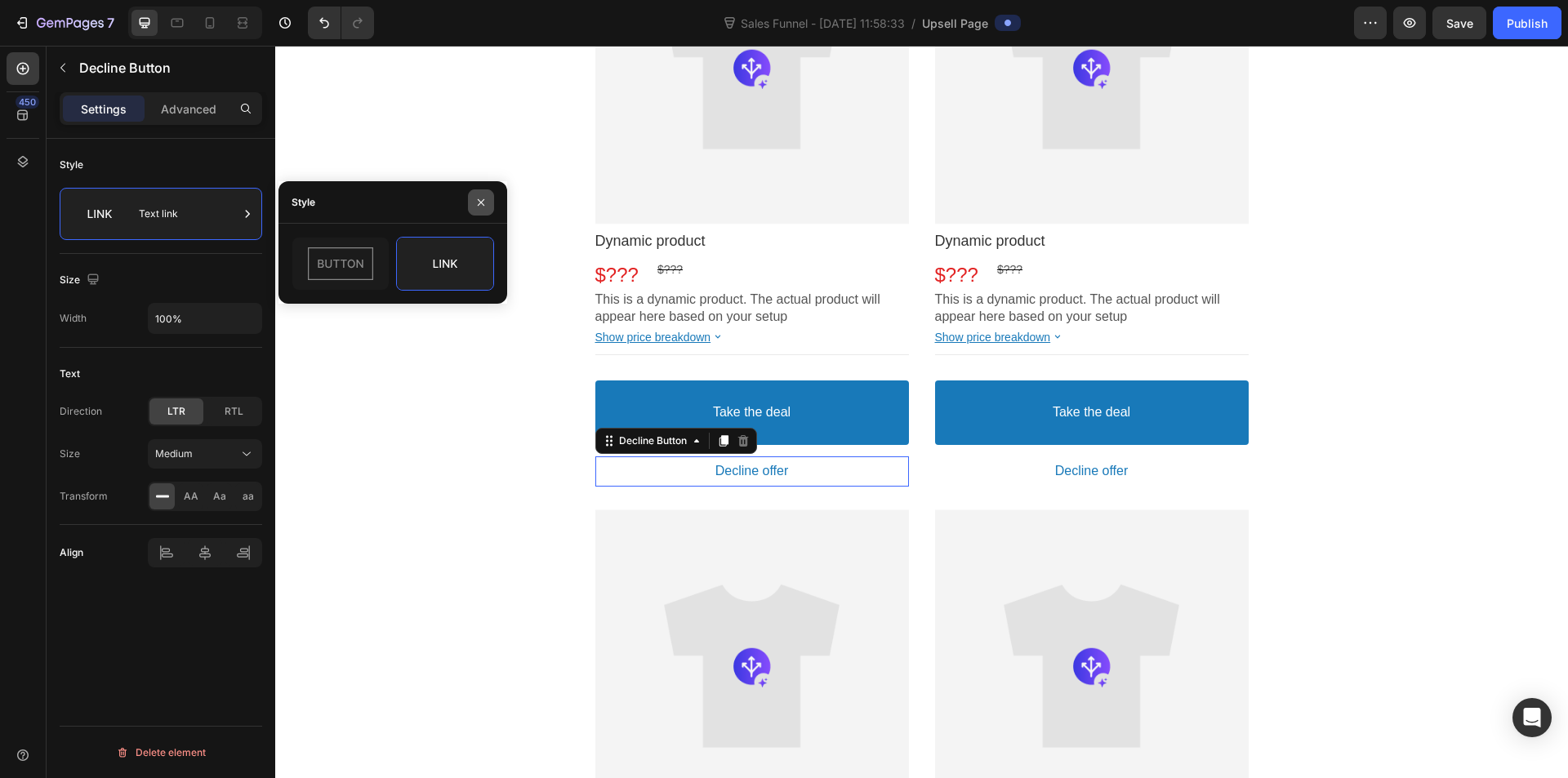
click at [479, 203] on icon "button" at bounding box center [481, 202] width 7 height 7
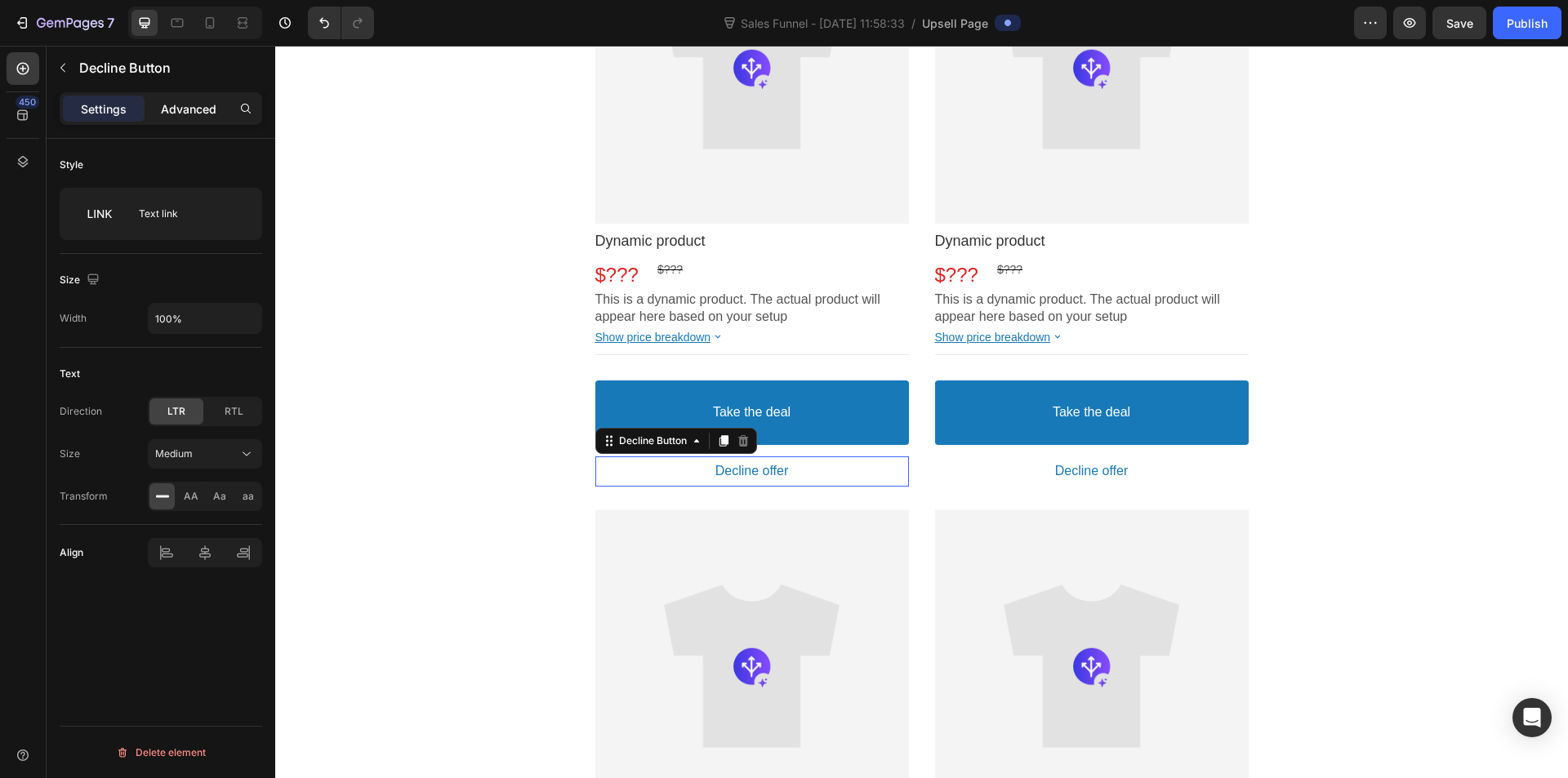
click at [181, 101] on p "Advanced" at bounding box center [189, 110] width 56 height 17
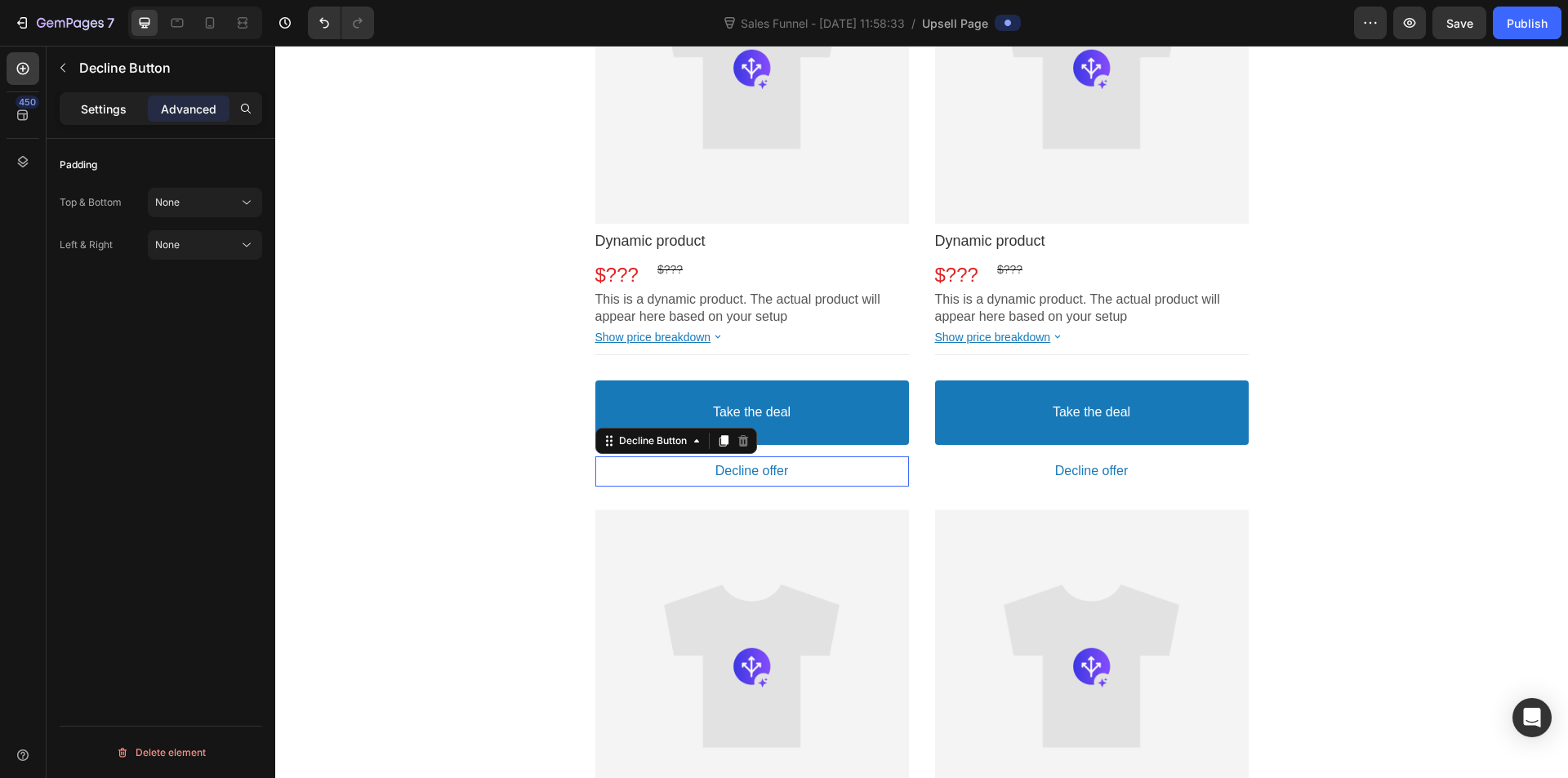
click at [114, 113] on p "Settings" at bounding box center [103, 110] width 46 height 17
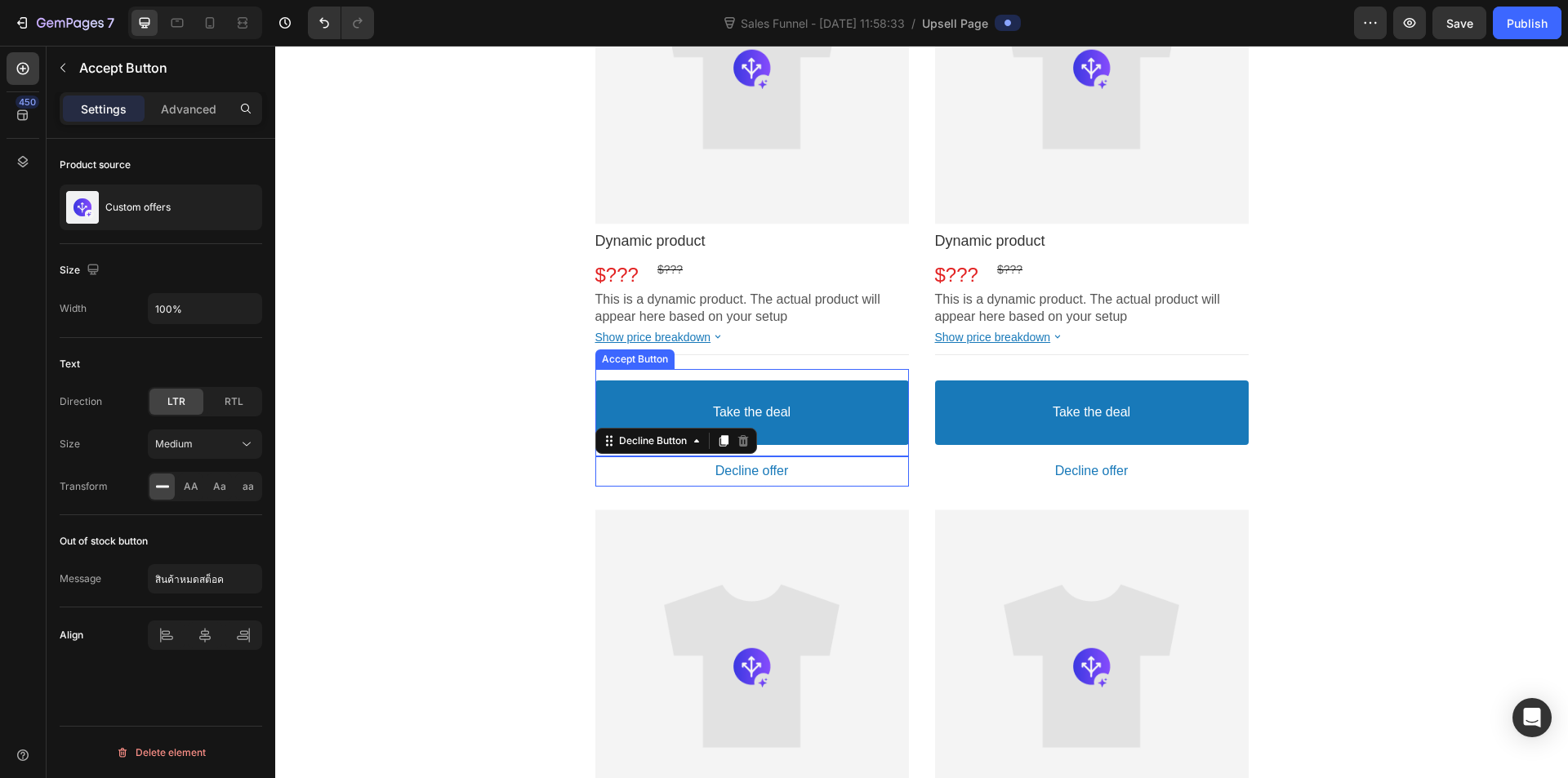
click at [672, 402] on button "Take the deal" at bounding box center [752, 413] width 314 height 64
click at [694, 348] on icon at bounding box center [695, 353] width 13 height 13
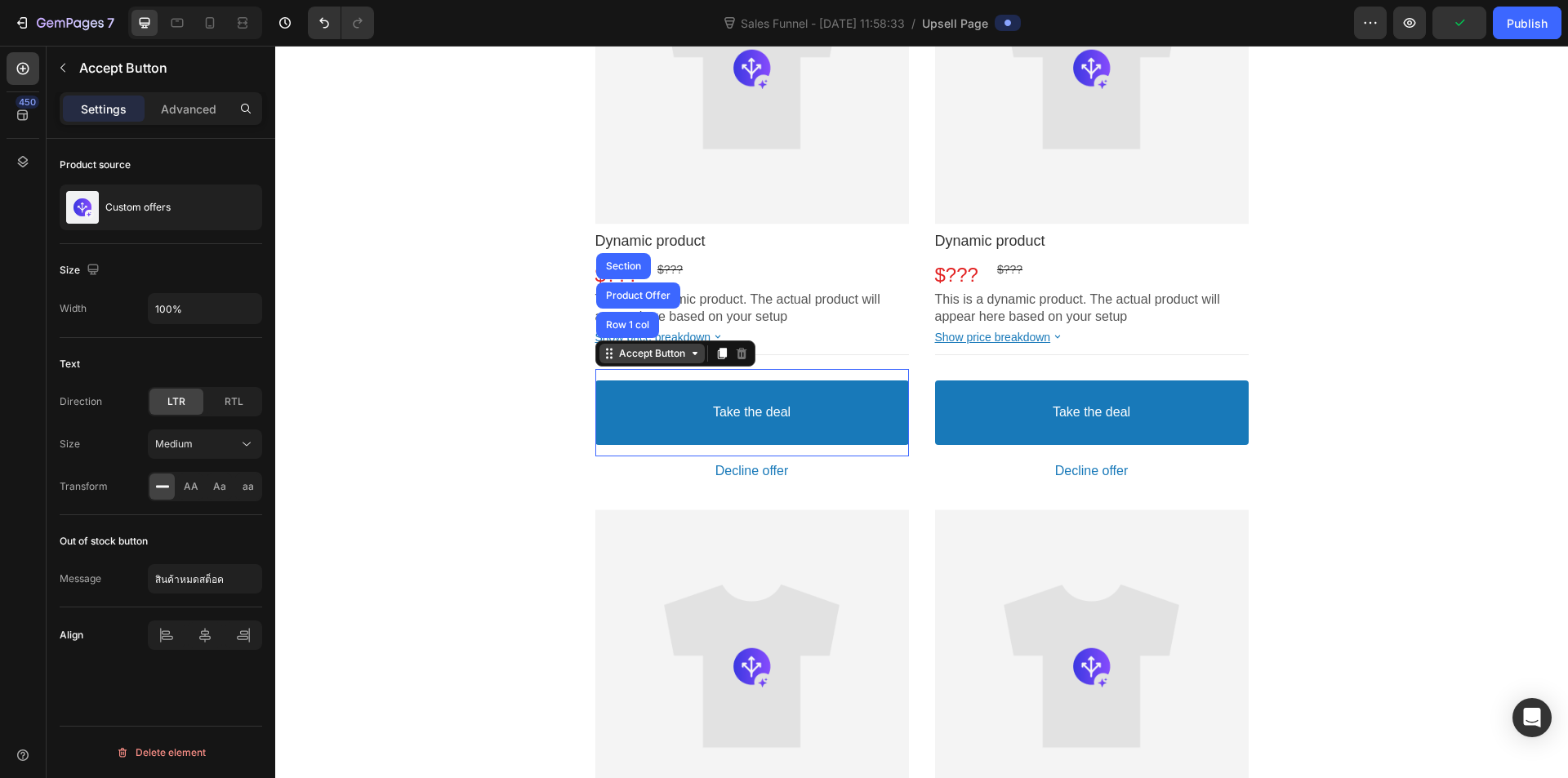
click at [650, 356] on div "Accept Button" at bounding box center [652, 353] width 73 height 12
click at [603, 356] on icon at bounding box center [609, 353] width 13 height 13
click at [1031, 405] on button "Take the deal" at bounding box center [1091, 413] width 314 height 64
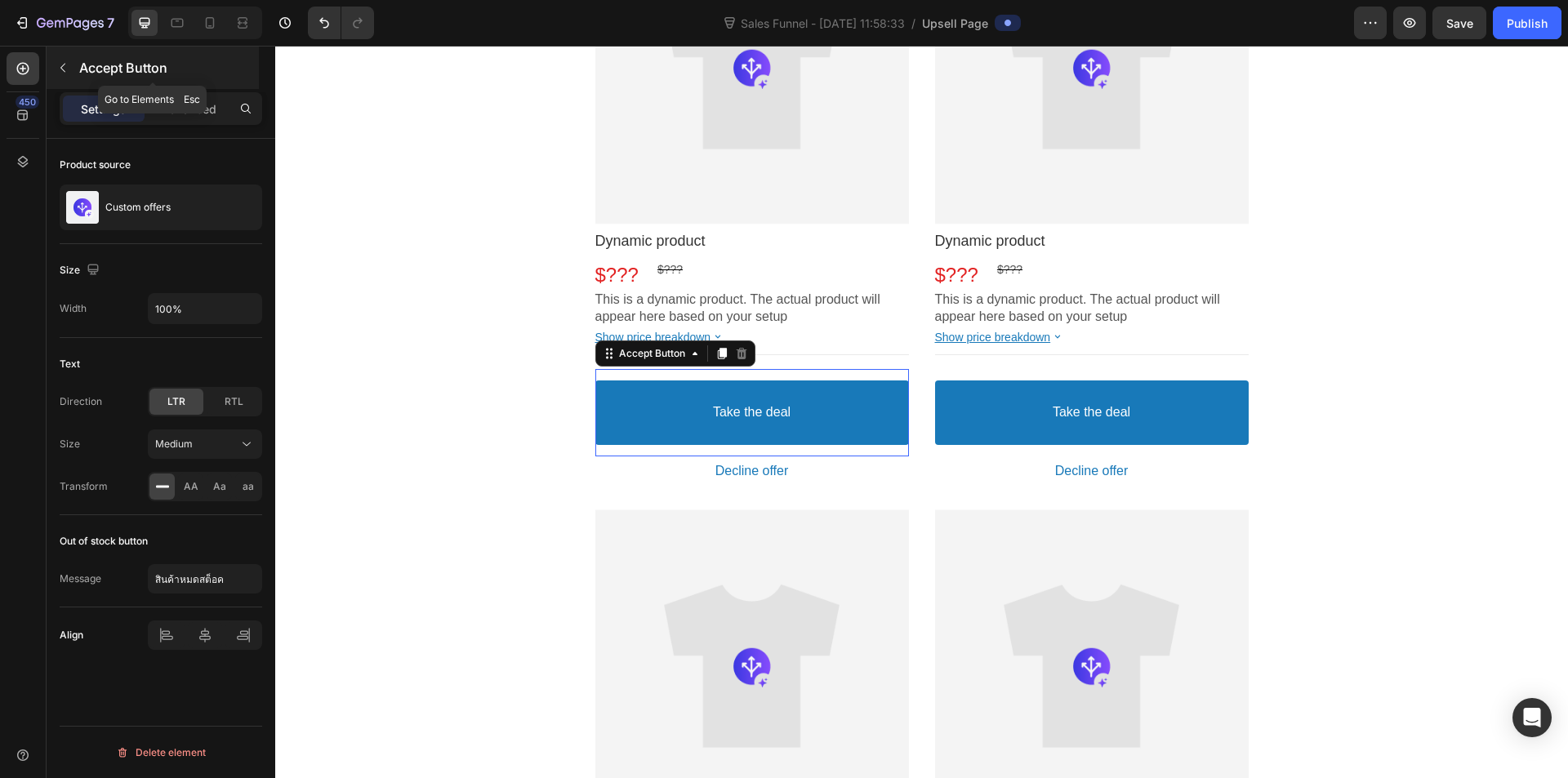
click at [68, 69] on icon "button" at bounding box center [63, 67] width 13 height 13
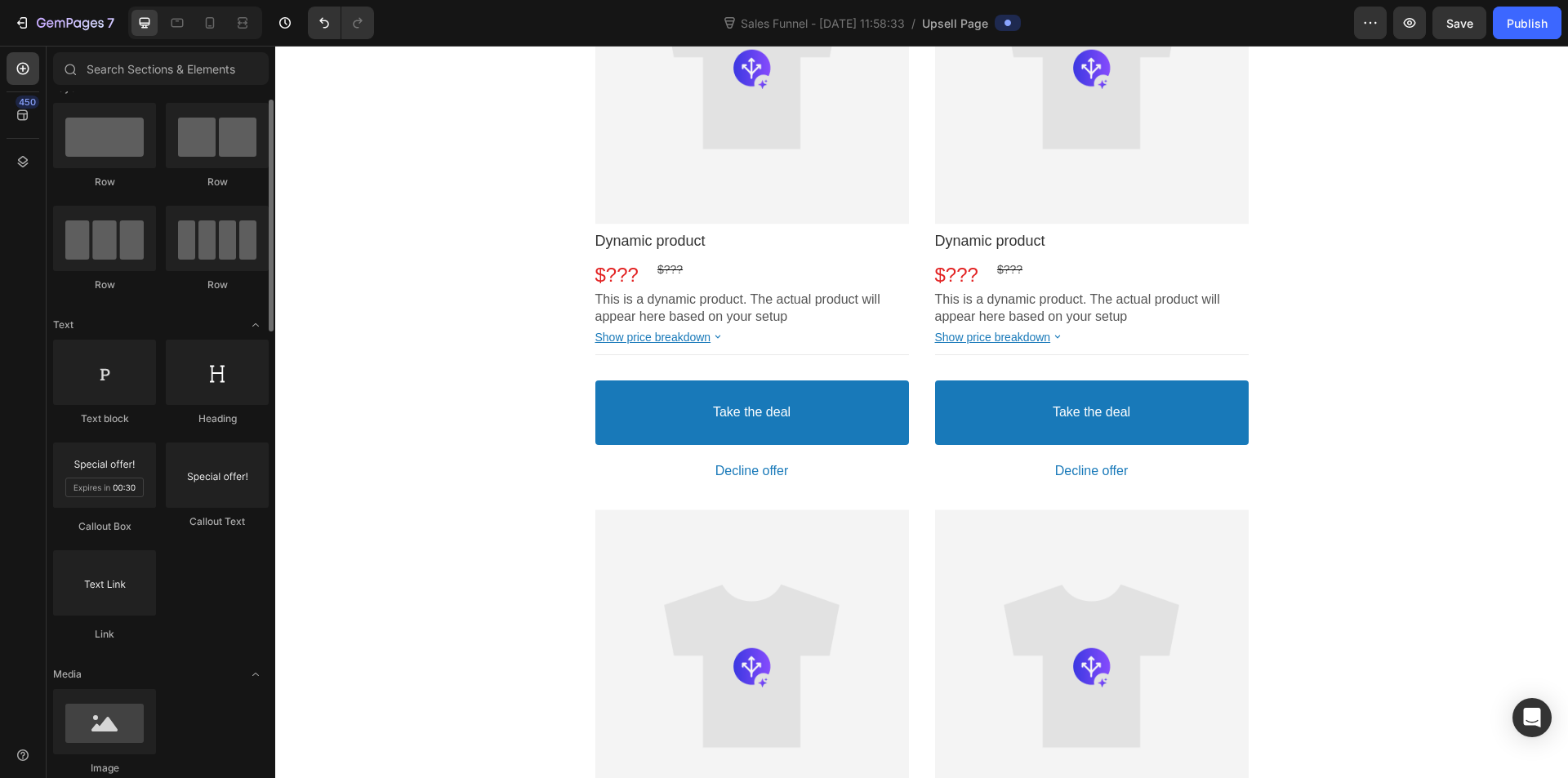
scroll to position [0, 0]
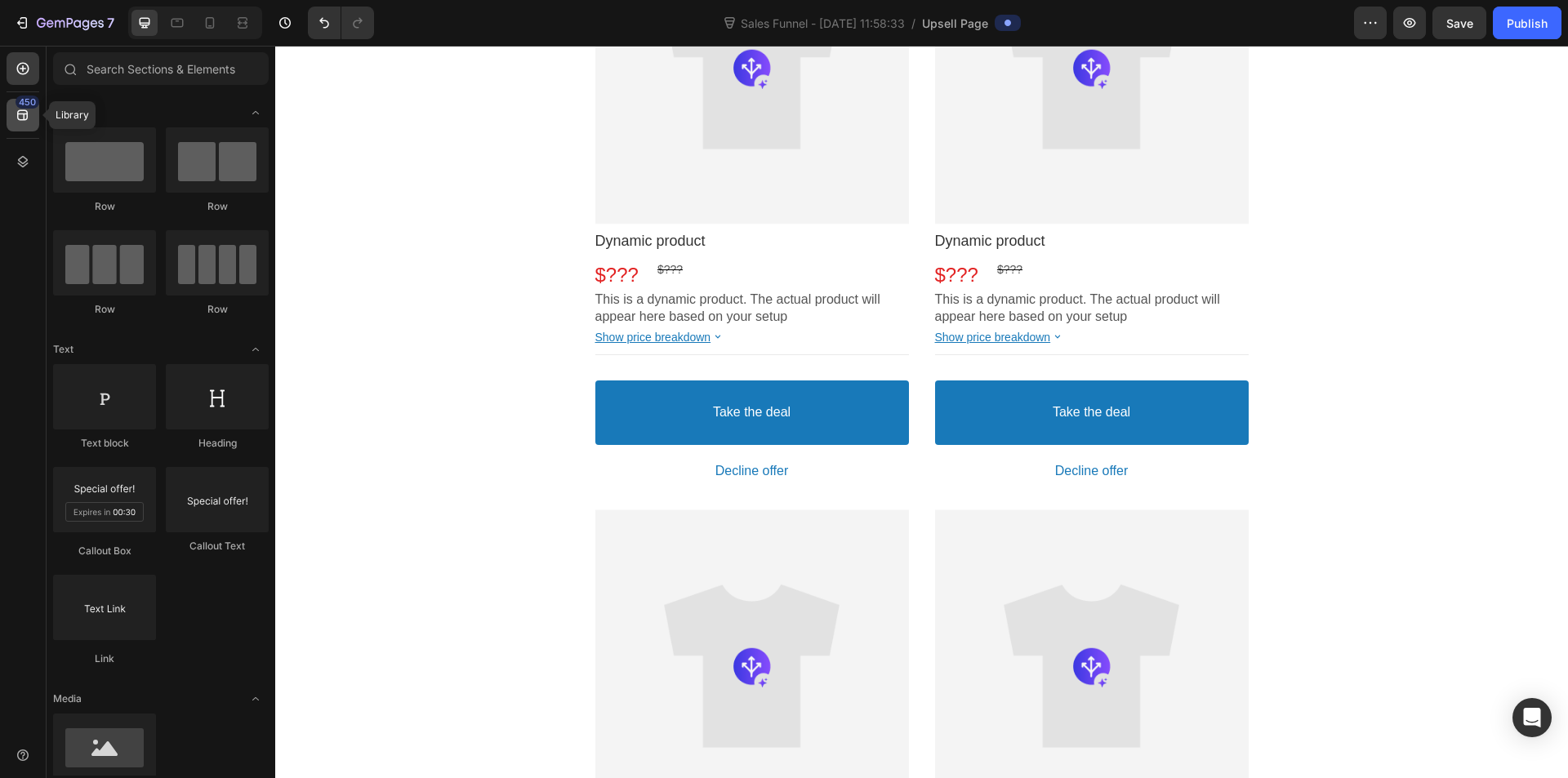
click at [26, 113] on icon at bounding box center [23, 115] width 17 height 17
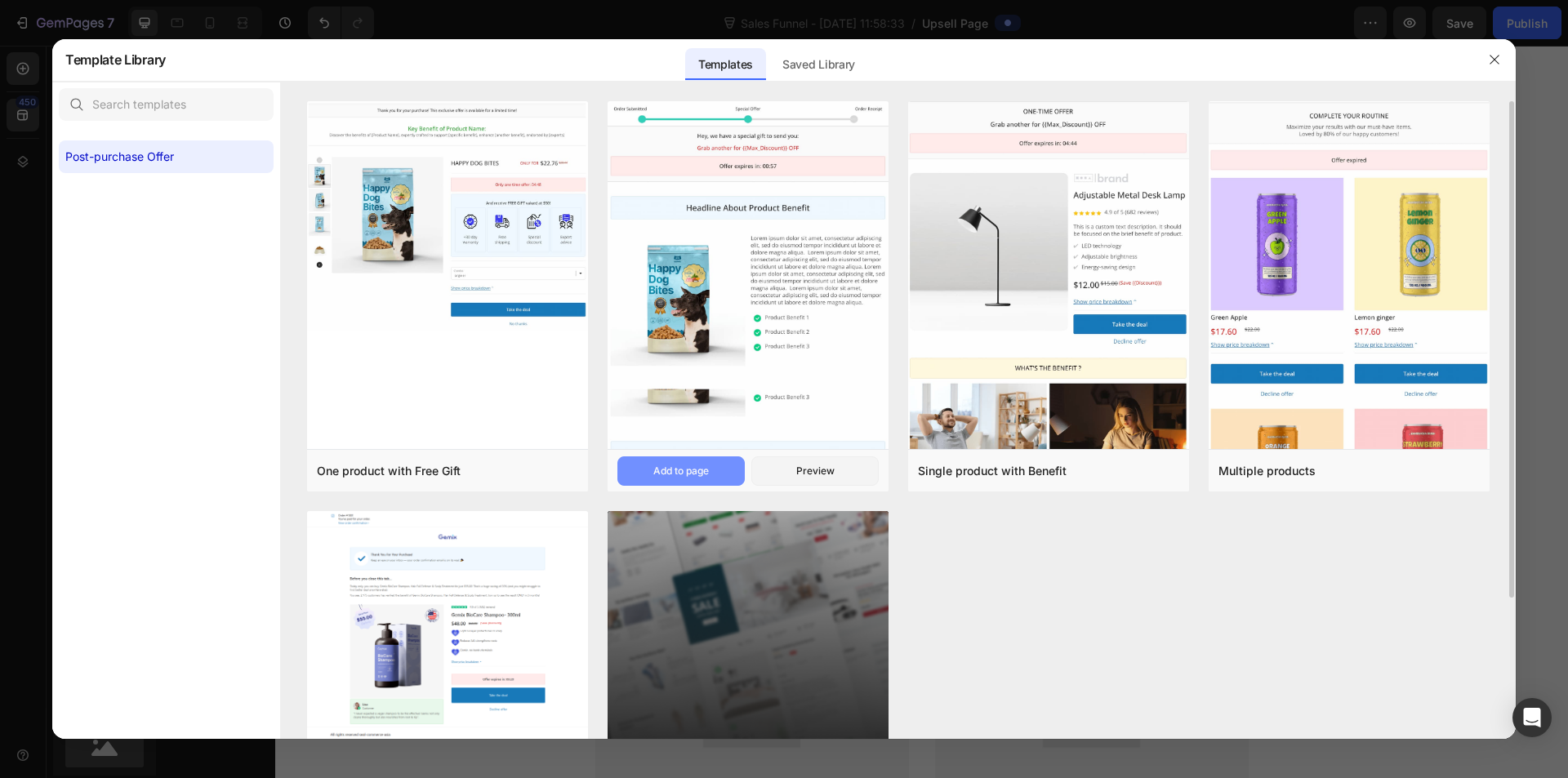
click at [721, 465] on button "Add to page" at bounding box center [681, 471] width 128 height 30
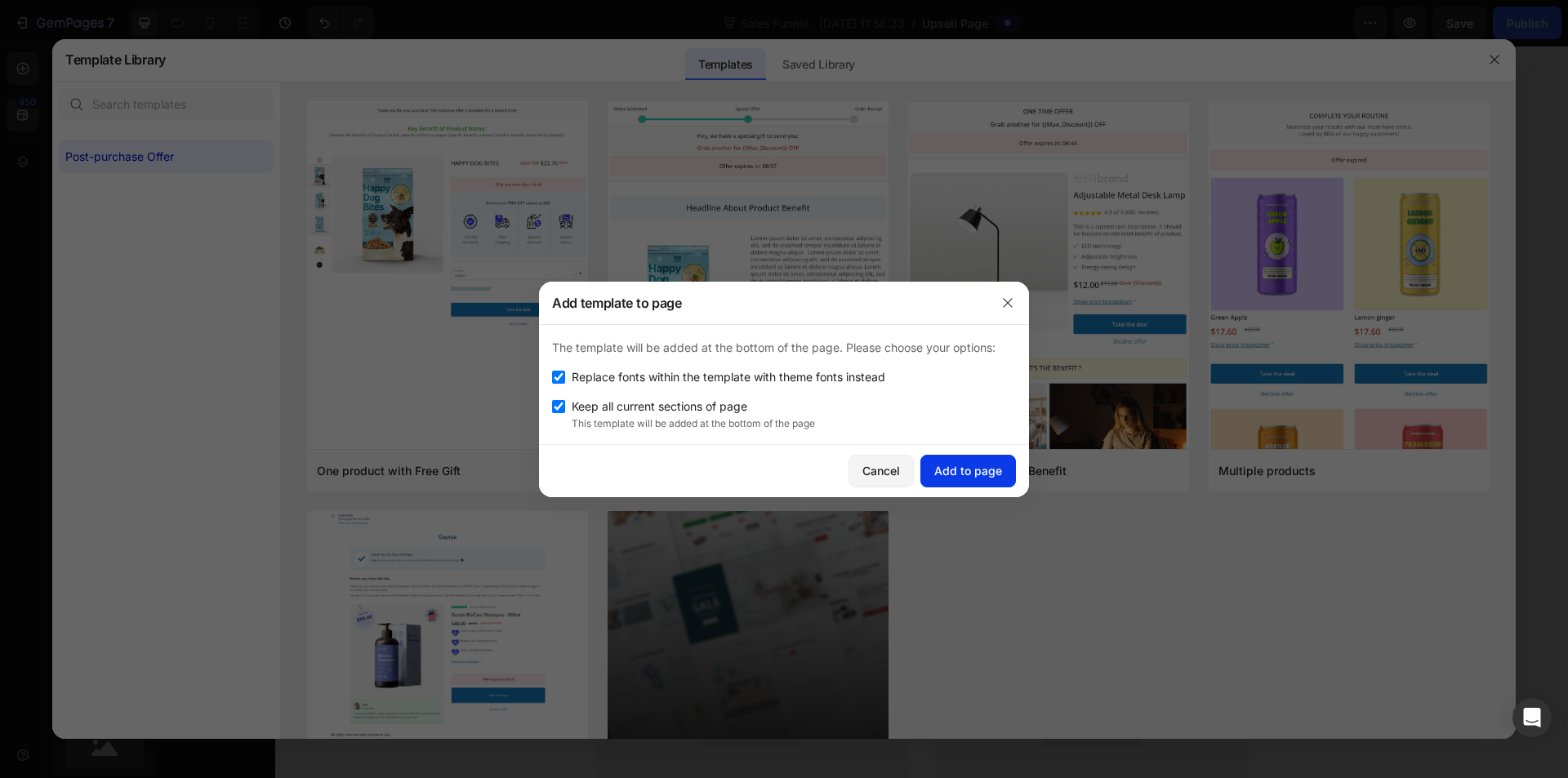
click at [991, 480] on button "Add to page" at bounding box center [969, 471] width 96 height 33
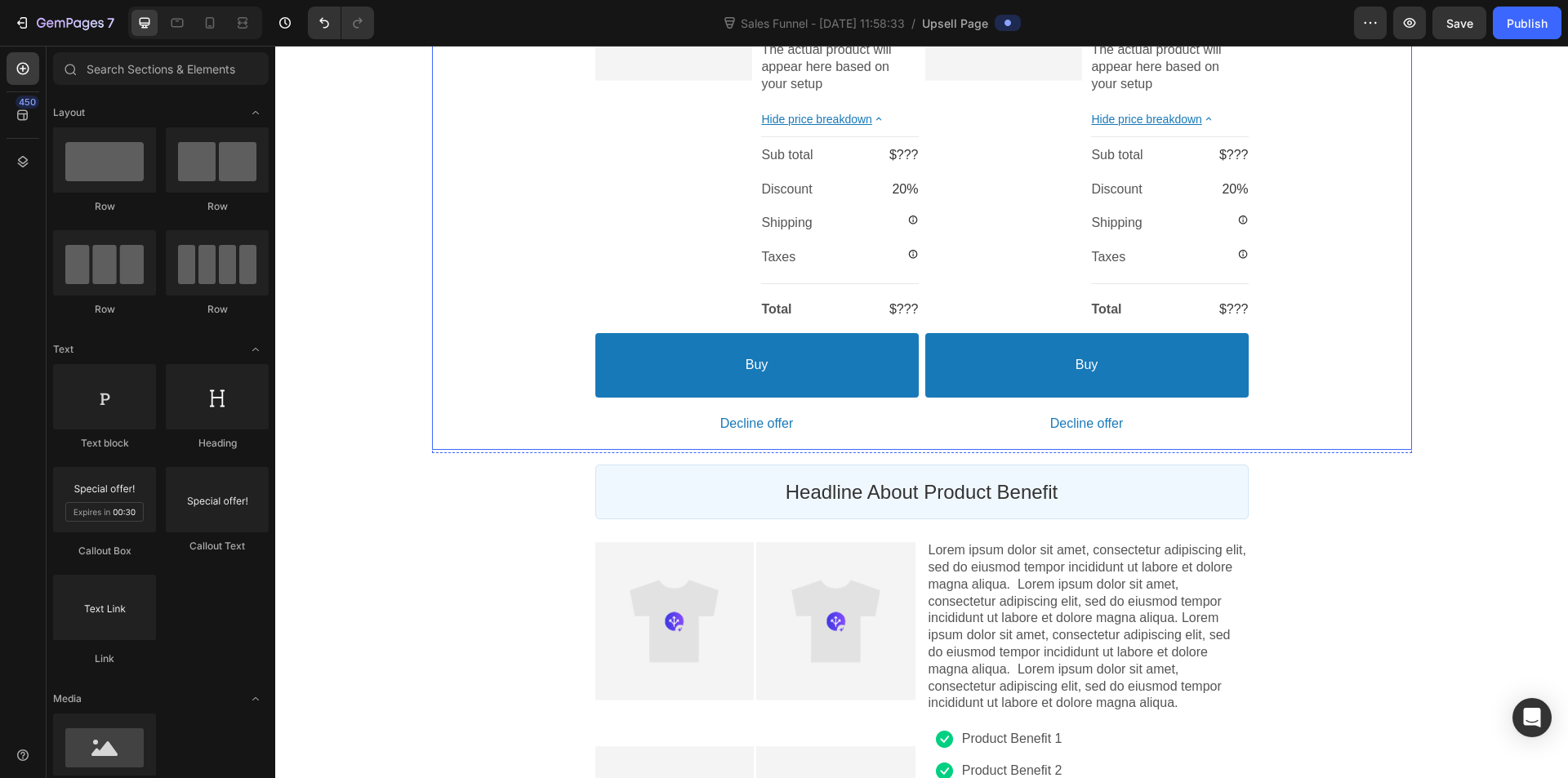
scroll to position [2204, 0]
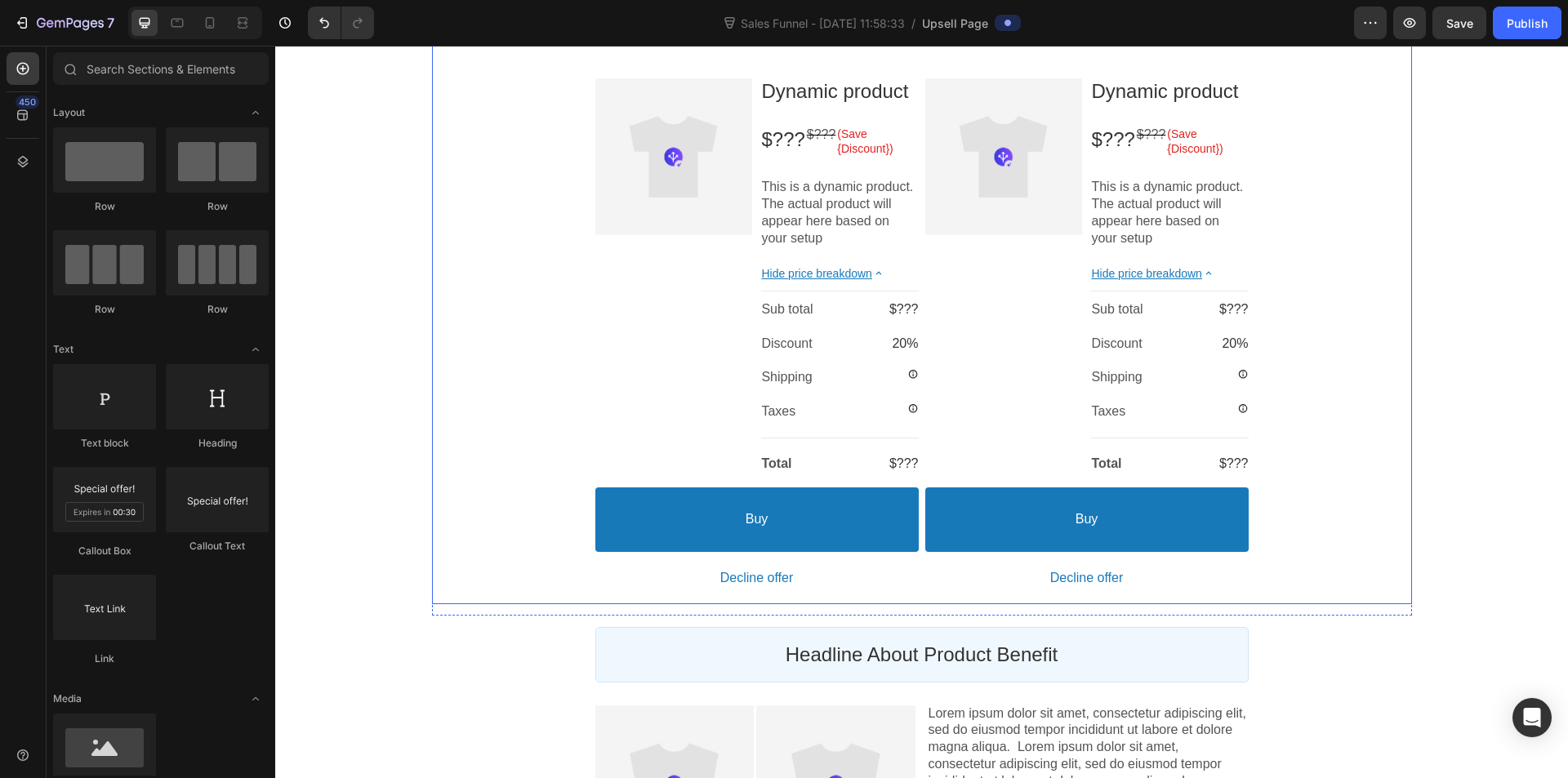
click at [1331, 349] on div "Product Images Dynamic product Product Title $??? Price $??? Price (Save {Disco…" at bounding box center [922, 48] width 980 height 1113
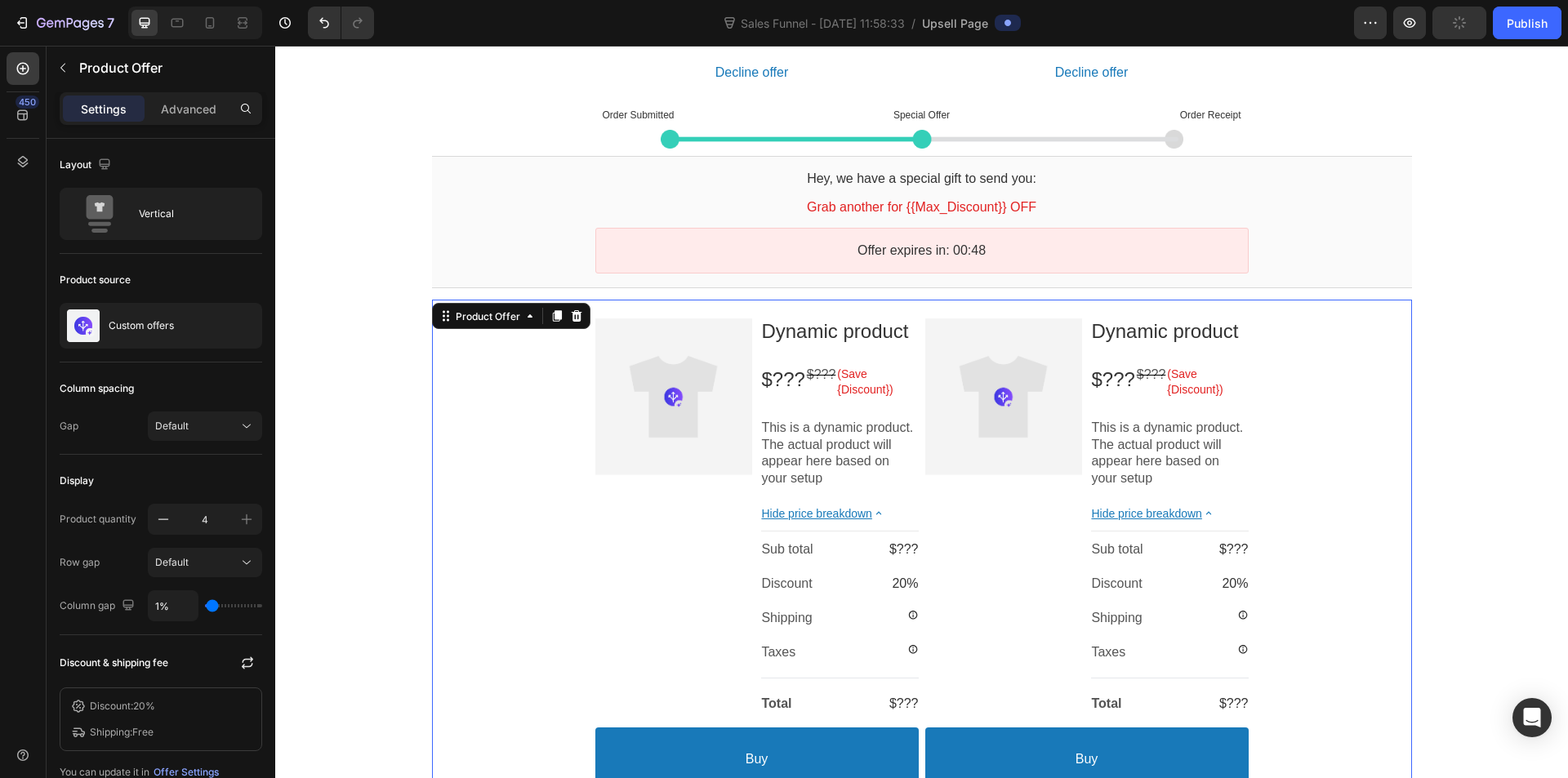
scroll to position [1307, 0]
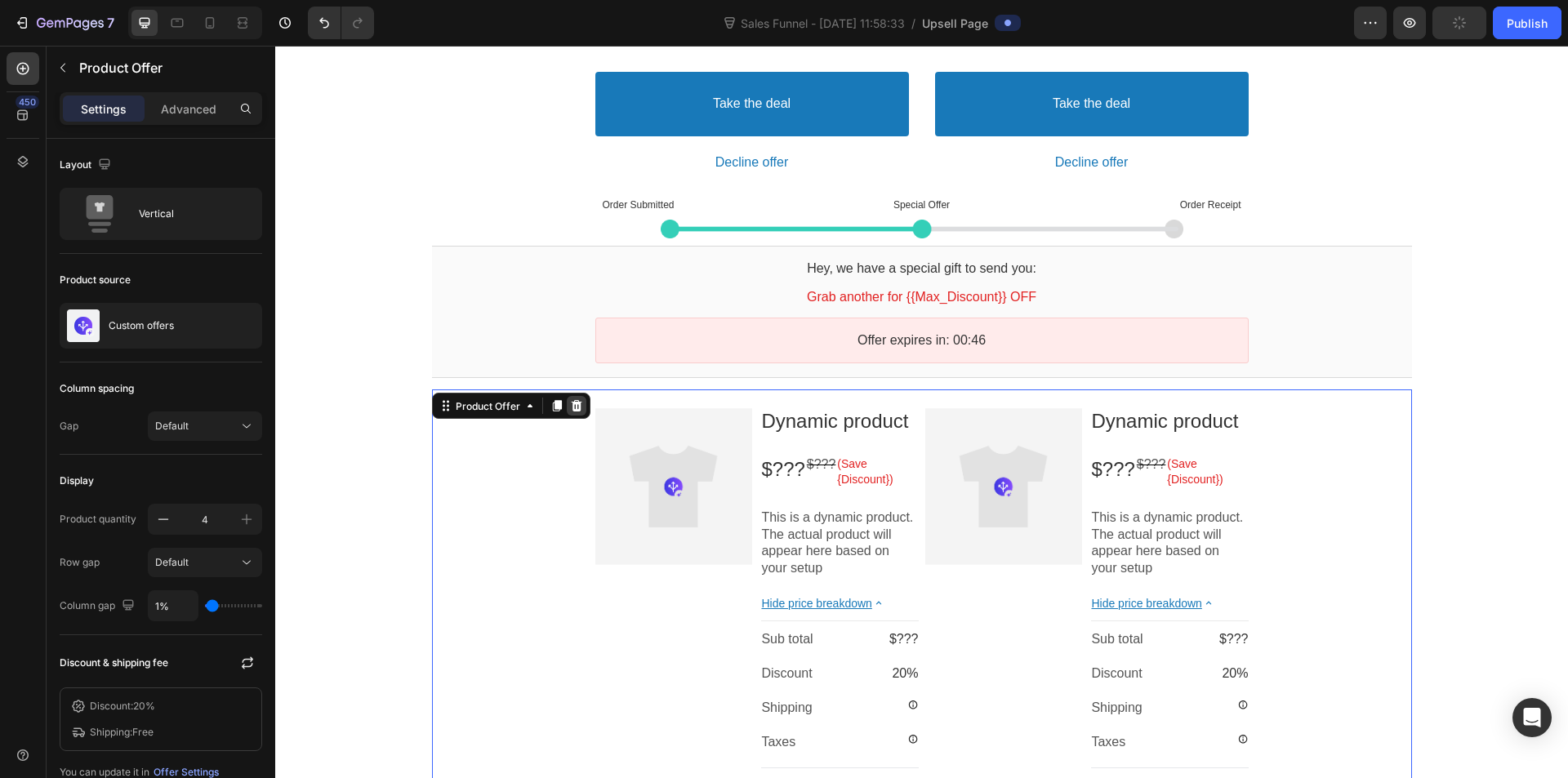
click at [571, 406] on icon at bounding box center [577, 405] width 10 height 11
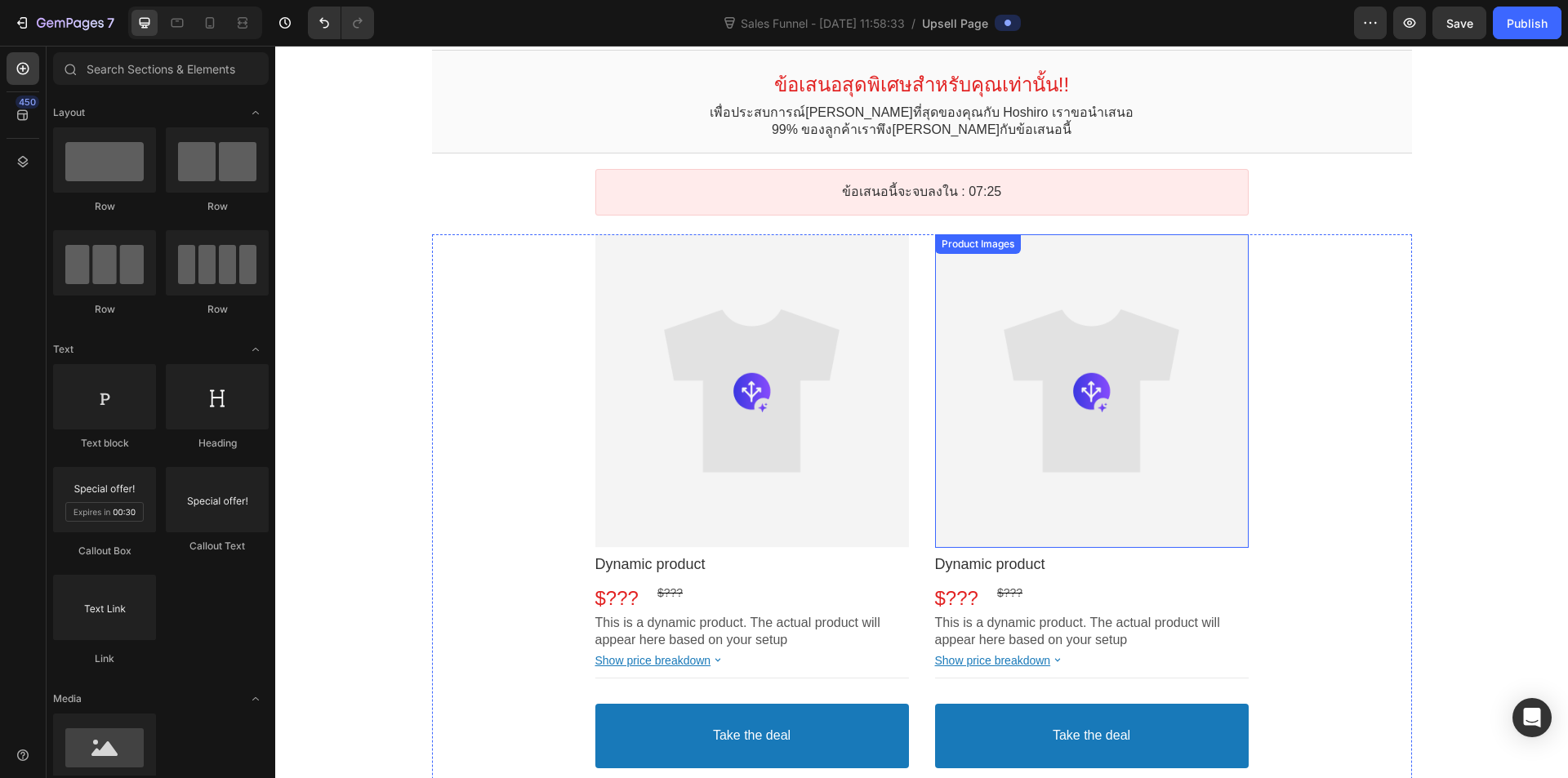
scroll to position [0, 0]
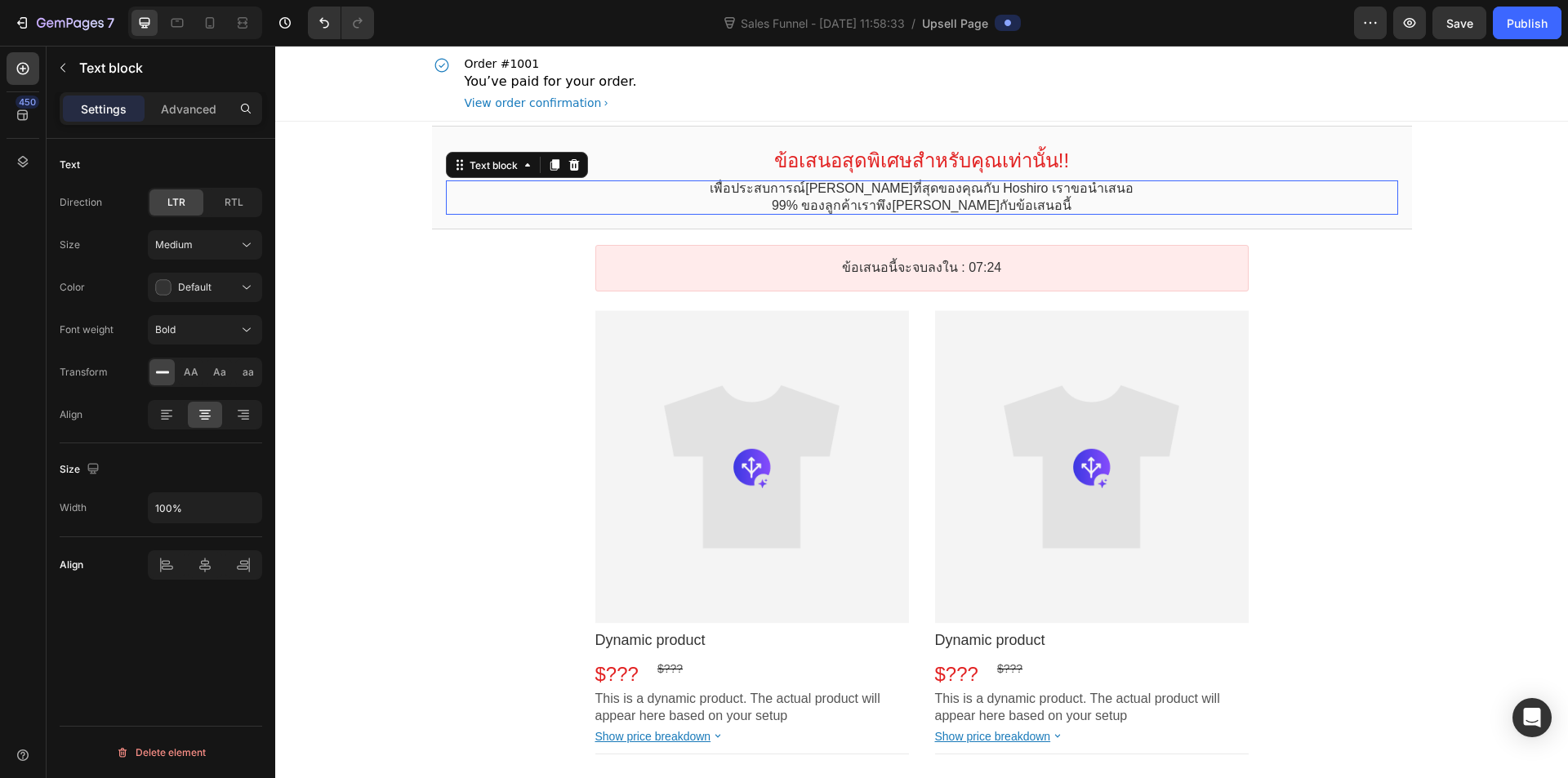
click at [1223, 200] on p "99% ของลูกค้าเราพึง[PERSON_NAME]กับข้อเสนอนี้" at bounding box center [922, 206] width 952 height 17
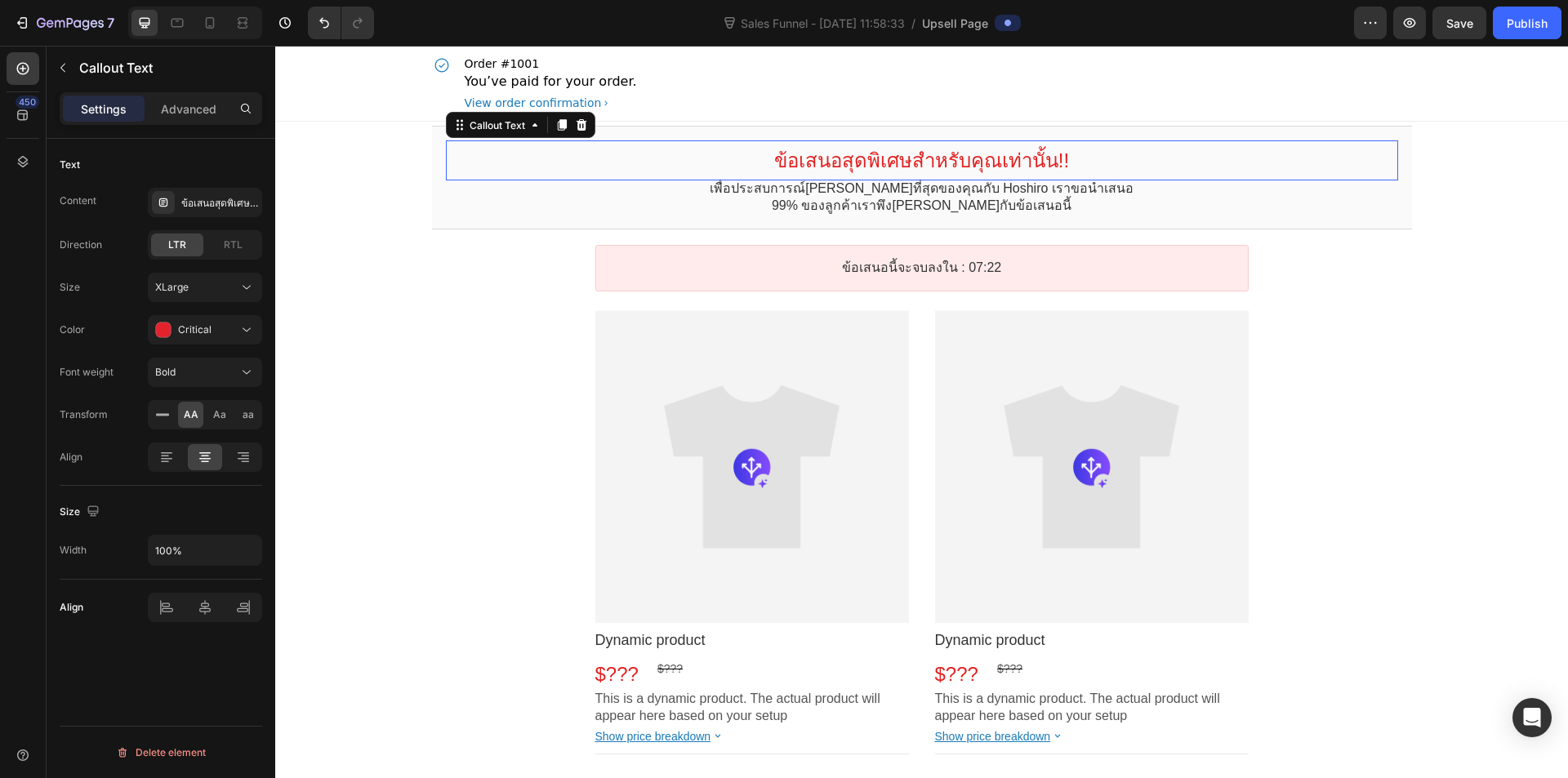
click at [825, 179] on div "ข้อเสนอสุดพิเศษสำหรับคุณเท่านั้น!! Callout Text" at bounding box center [922, 161] width 952 height 40
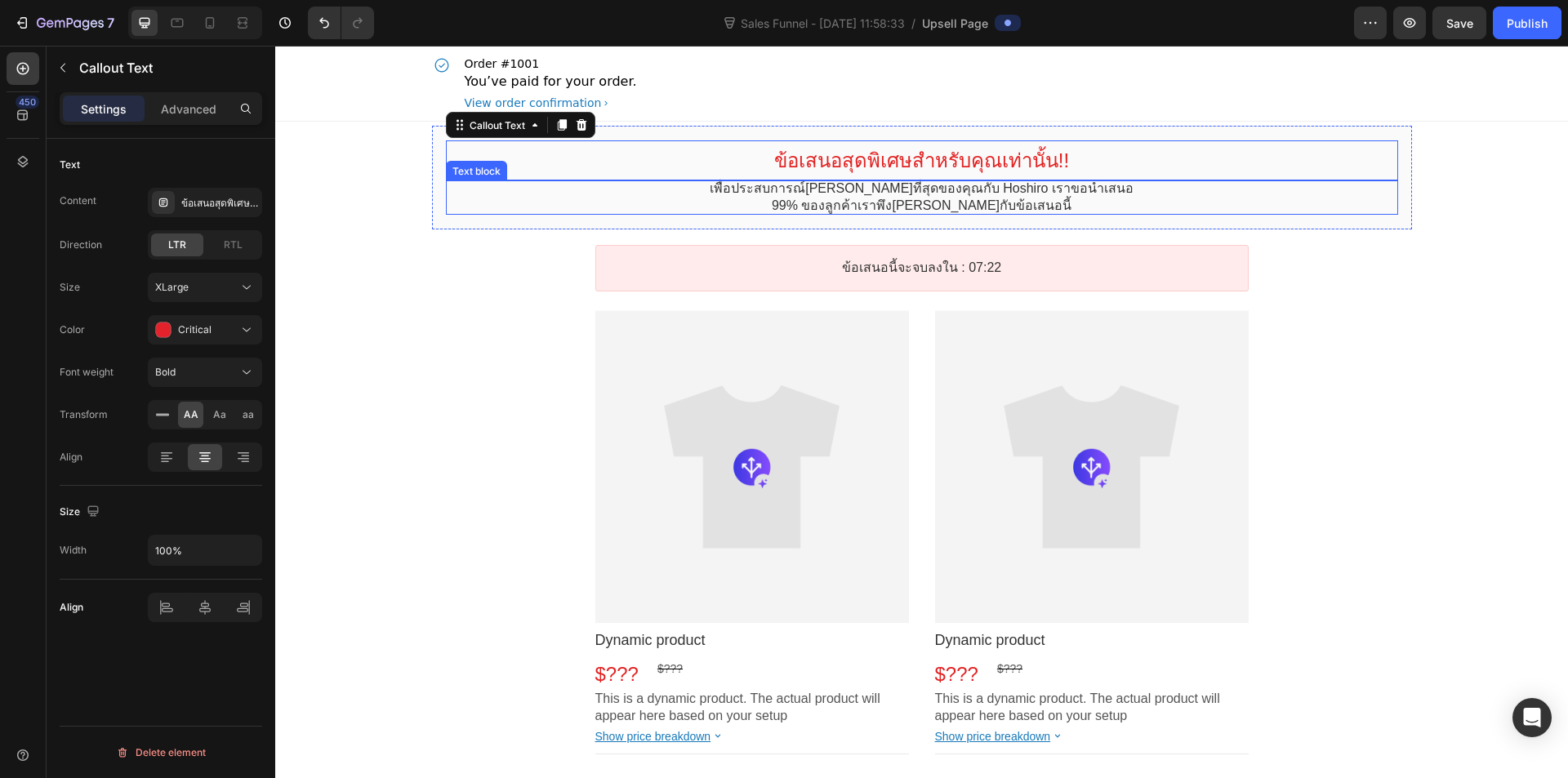
click at [842, 194] on p "เพื่อประสบการณ์[PERSON_NAME]ที่สุดของคุณกับ Hoshiro เราขอนำเสนอ" at bounding box center [922, 190] width 952 height 17
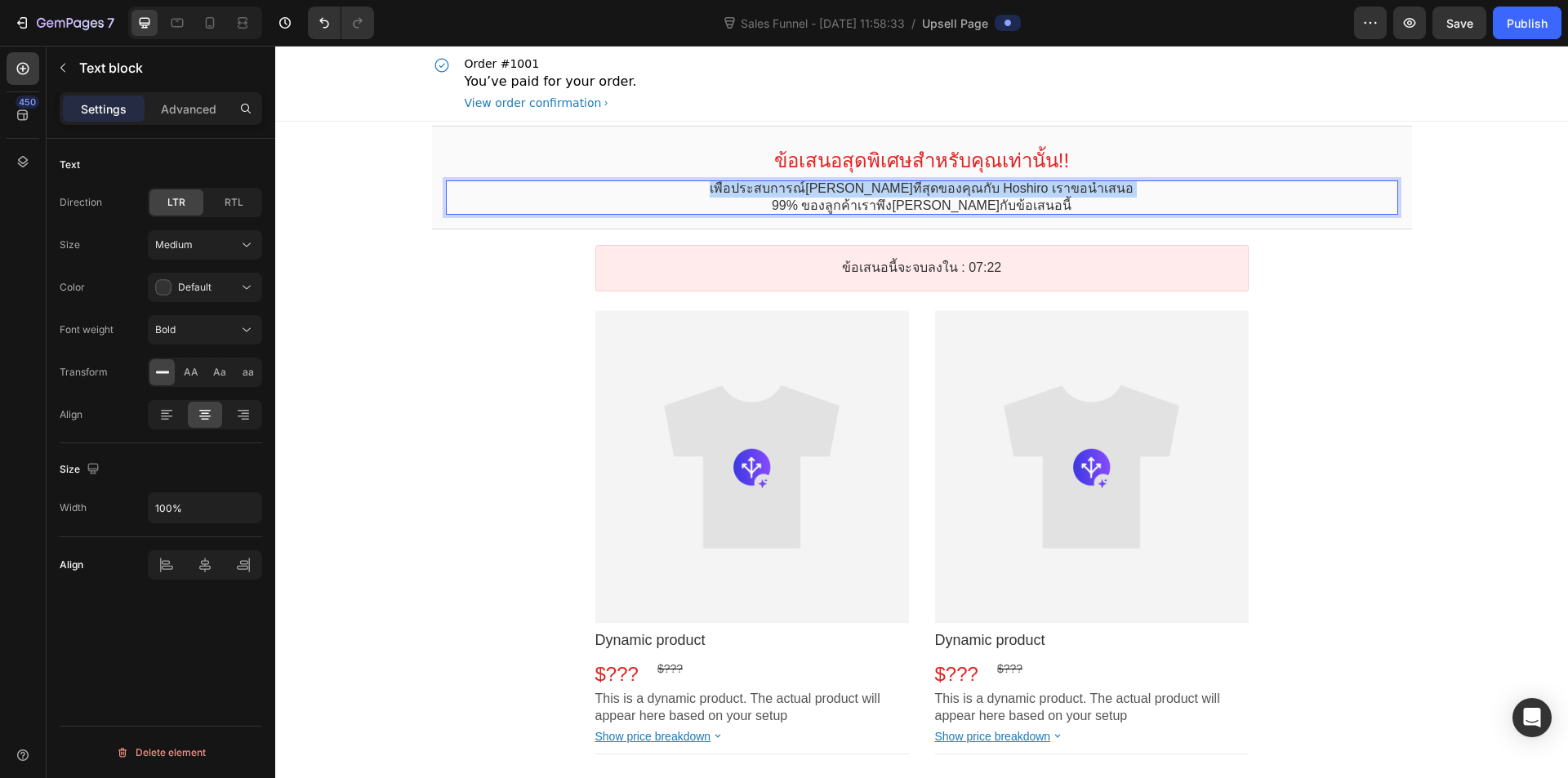
click at [842, 194] on p "เพื่อประสบการณ์[PERSON_NAME]ที่สุดของคุณกับ Hoshiro เราขอนำเสนอ" at bounding box center [922, 190] width 952 height 17
copy div "เพื่อประสบการณ์ที่ดีที่สุดของคุณกับ Hoshiro เราขอนำเสนอ 99% ของลูกค้าเราพึงพอใจ…"
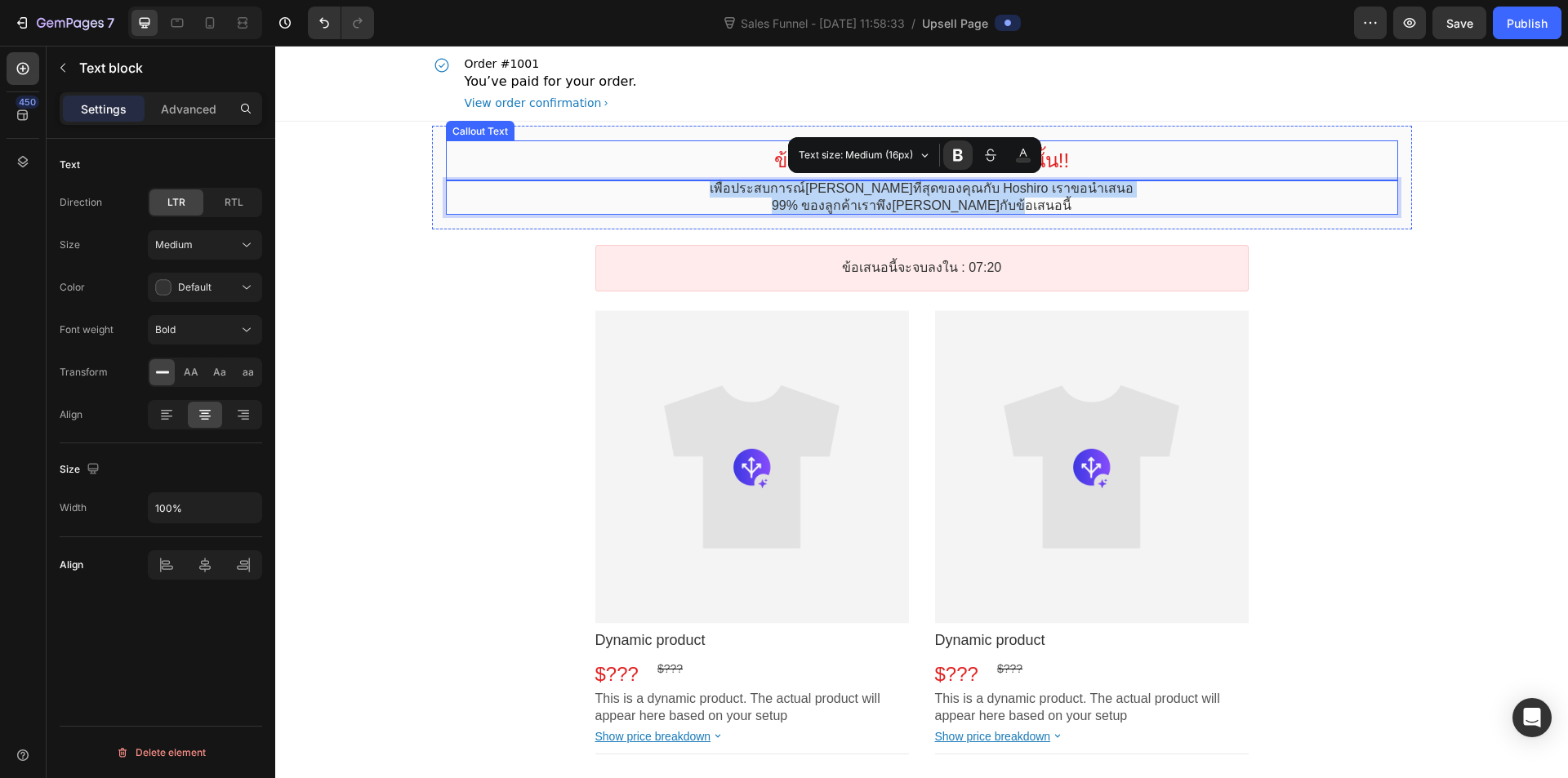
click at [1185, 147] on div "ข้อเสนอสุดพิเศษสำหรับคุณเท่านั้น!! Callout Text" at bounding box center [922, 161] width 952 height 40
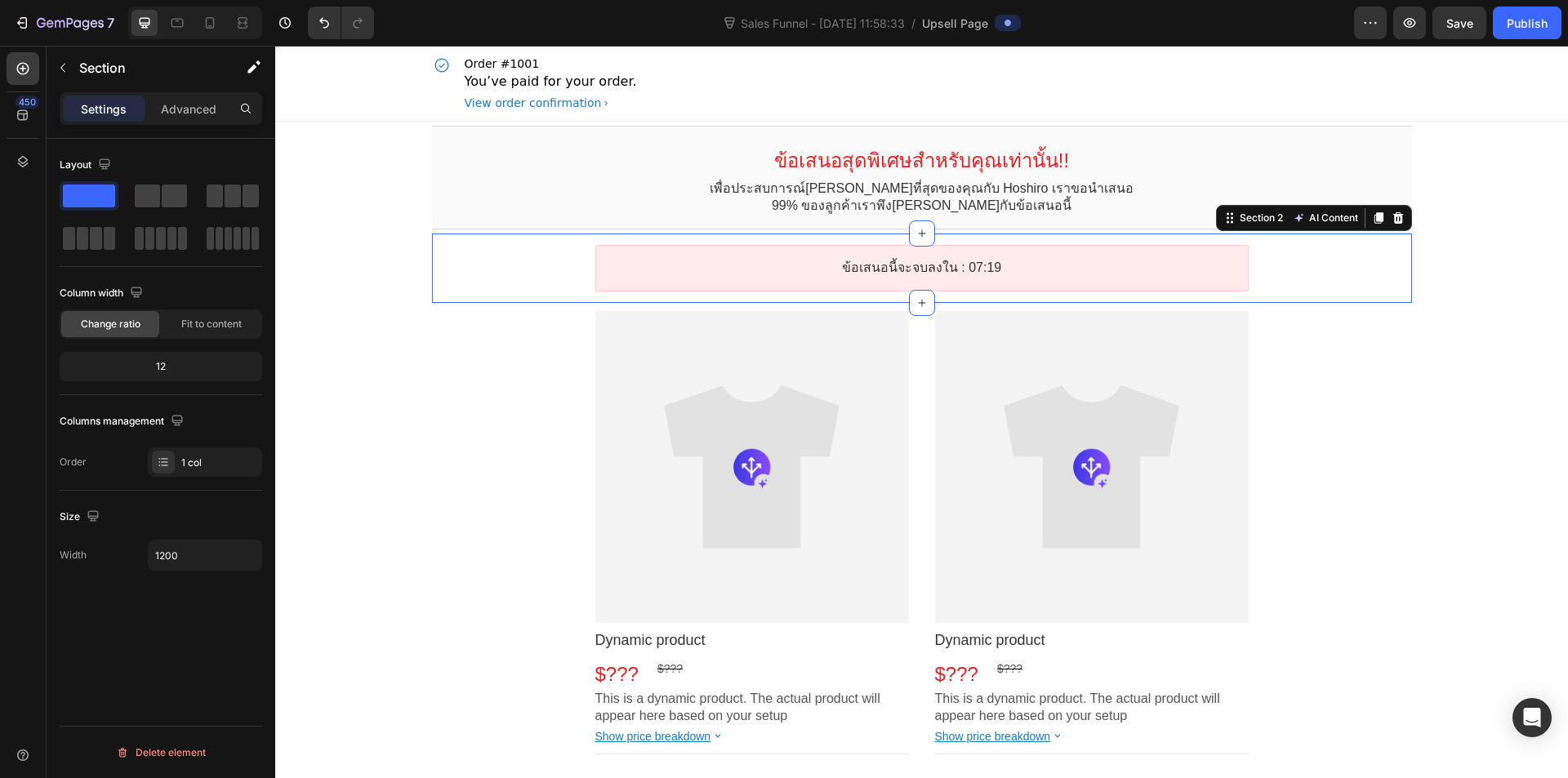
click at [469, 299] on div "ข้อเสนอนี้จะจบลงใน : 07:19 Countdown Timer Section 2 AI Content Write with GemA…" at bounding box center [922, 269] width 980 height 70
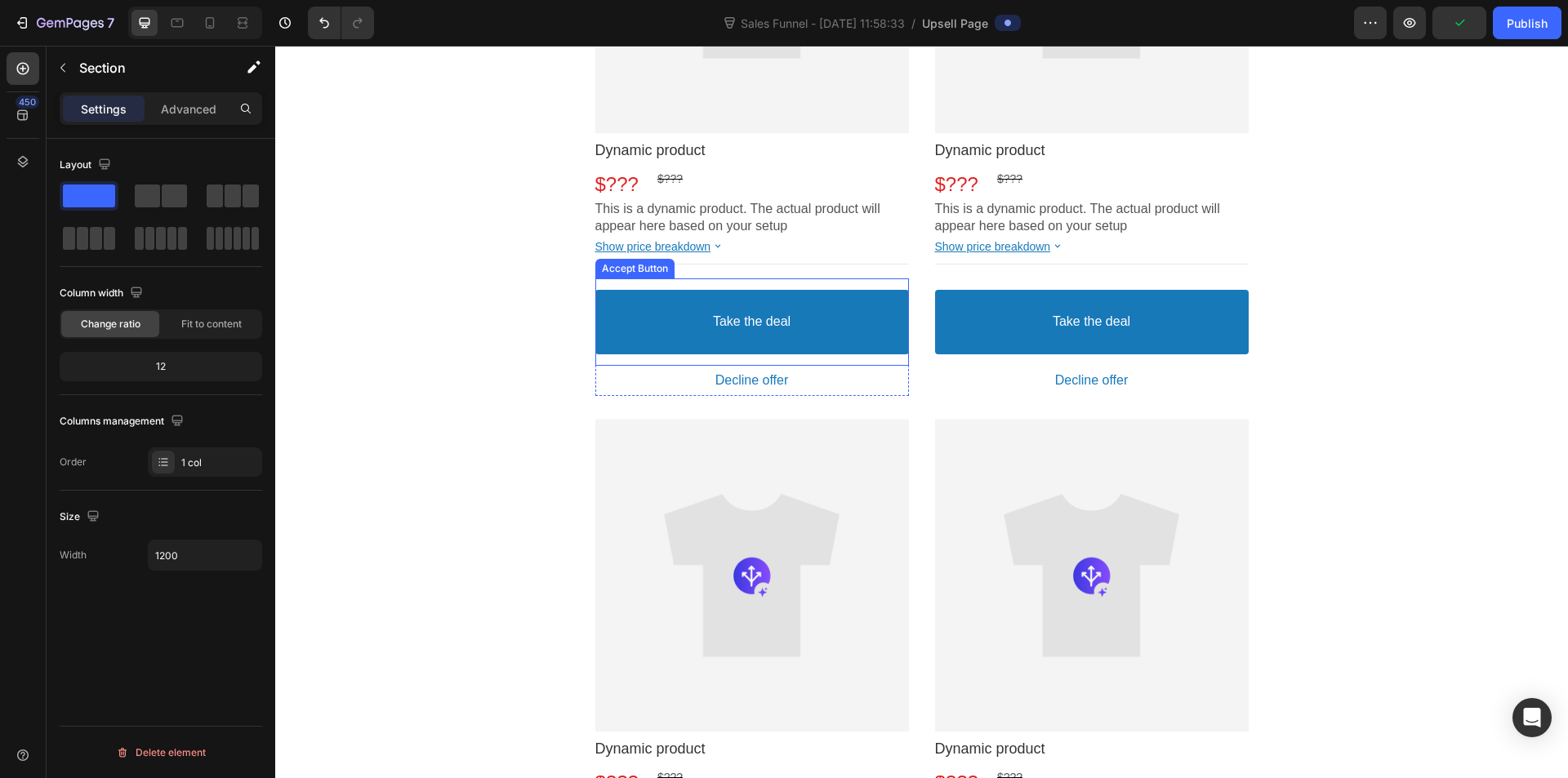
click at [532, 304] on div "Product Images Dynamic product Product Title $??? Price $??? Price Row This is …" at bounding box center [922, 407] width 980 height 1174
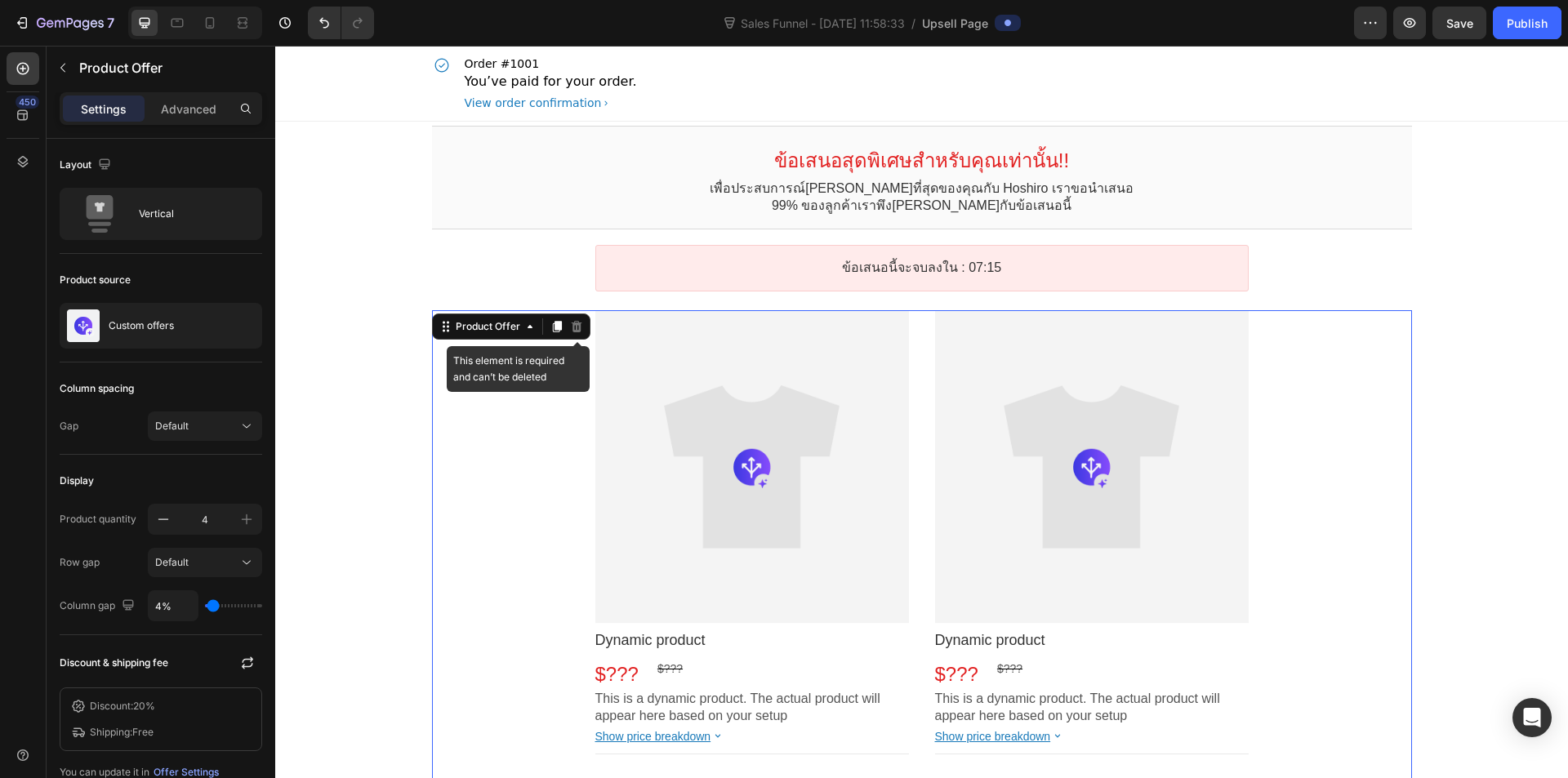
click at [577, 323] on div "This element is required and can’t be deleted" at bounding box center [577, 326] width 20 height 20
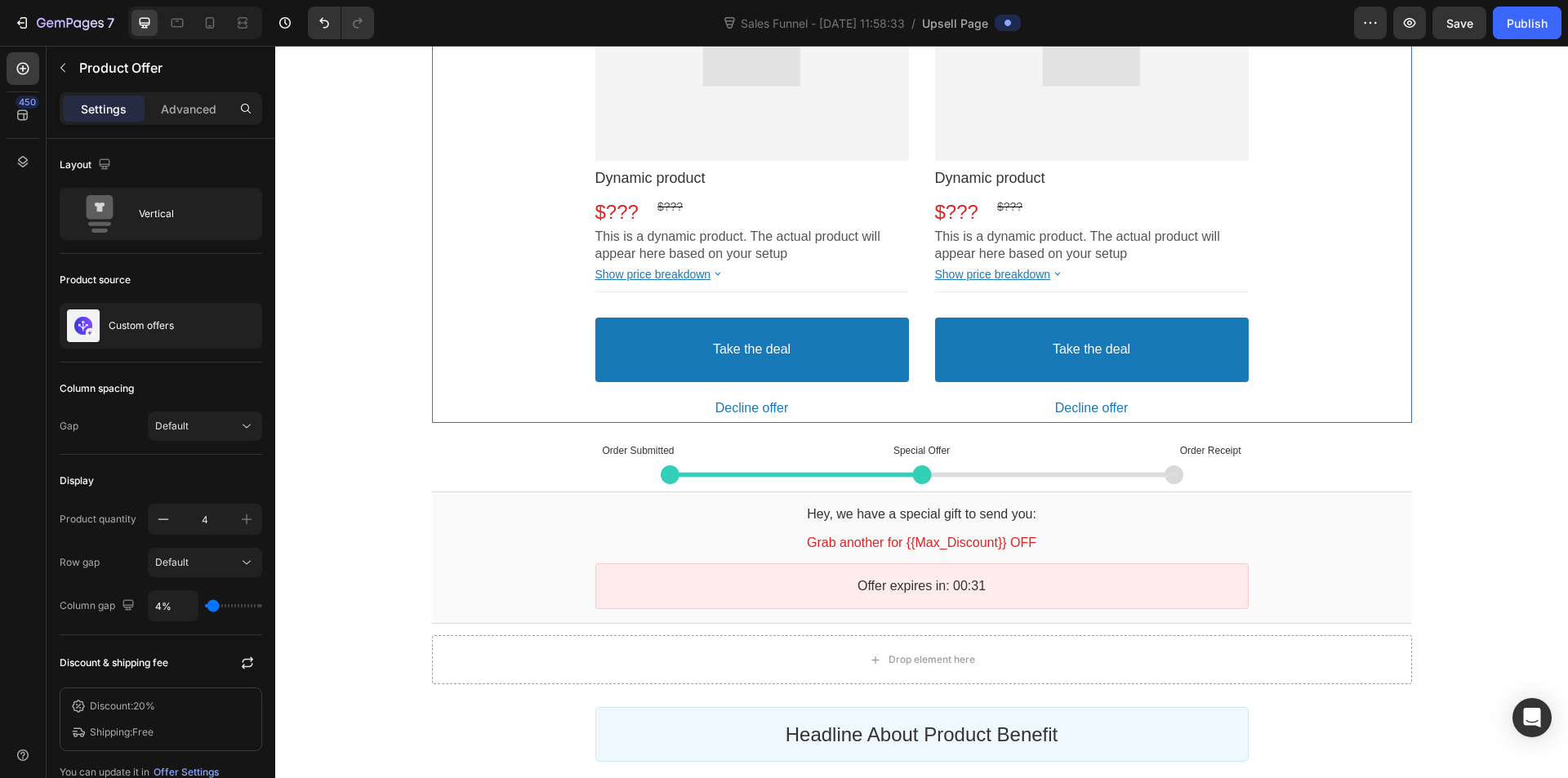
scroll to position [1061, 0]
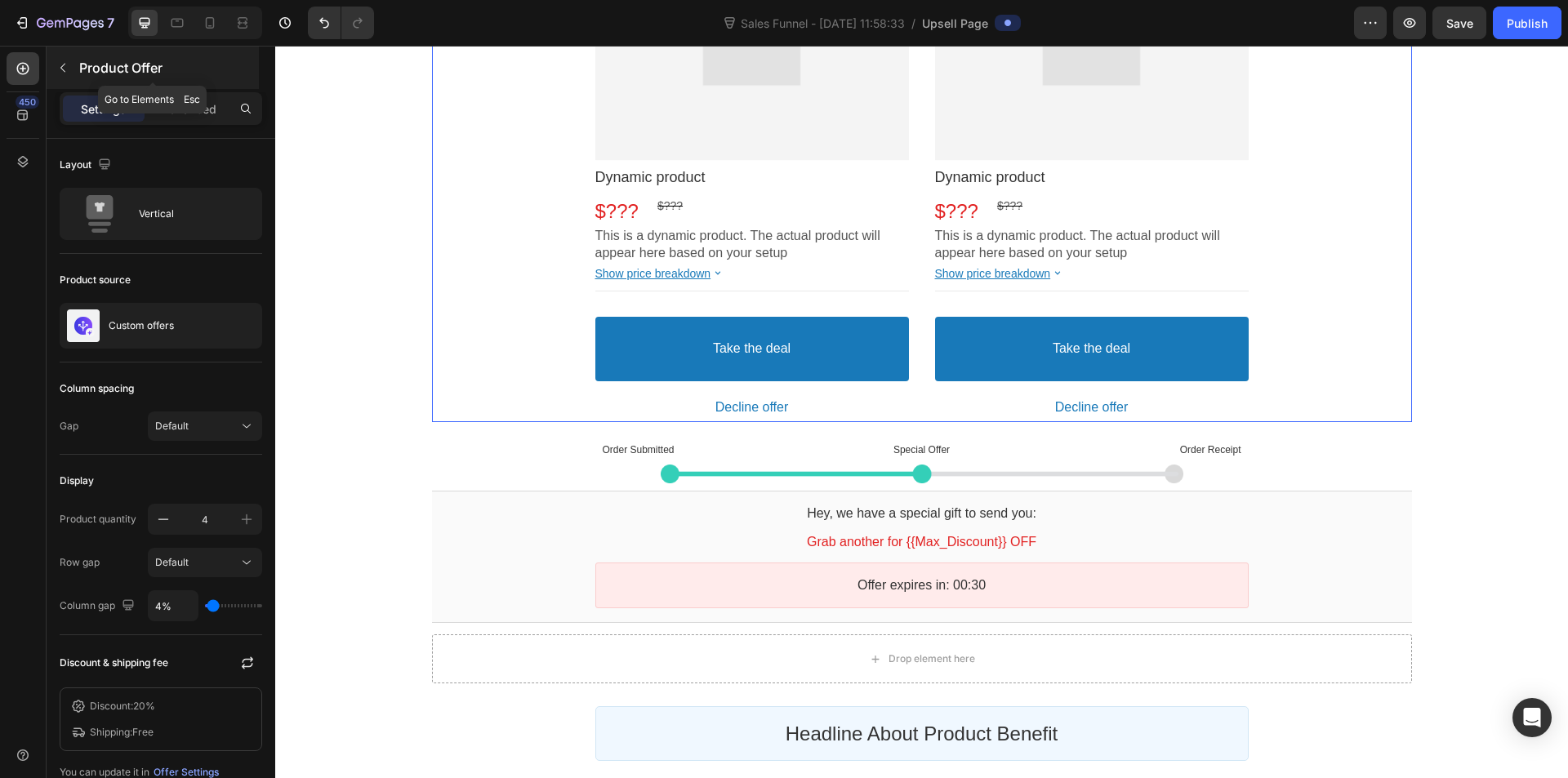
click at [65, 63] on icon "button" at bounding box center [63, 67] width 13 height 13
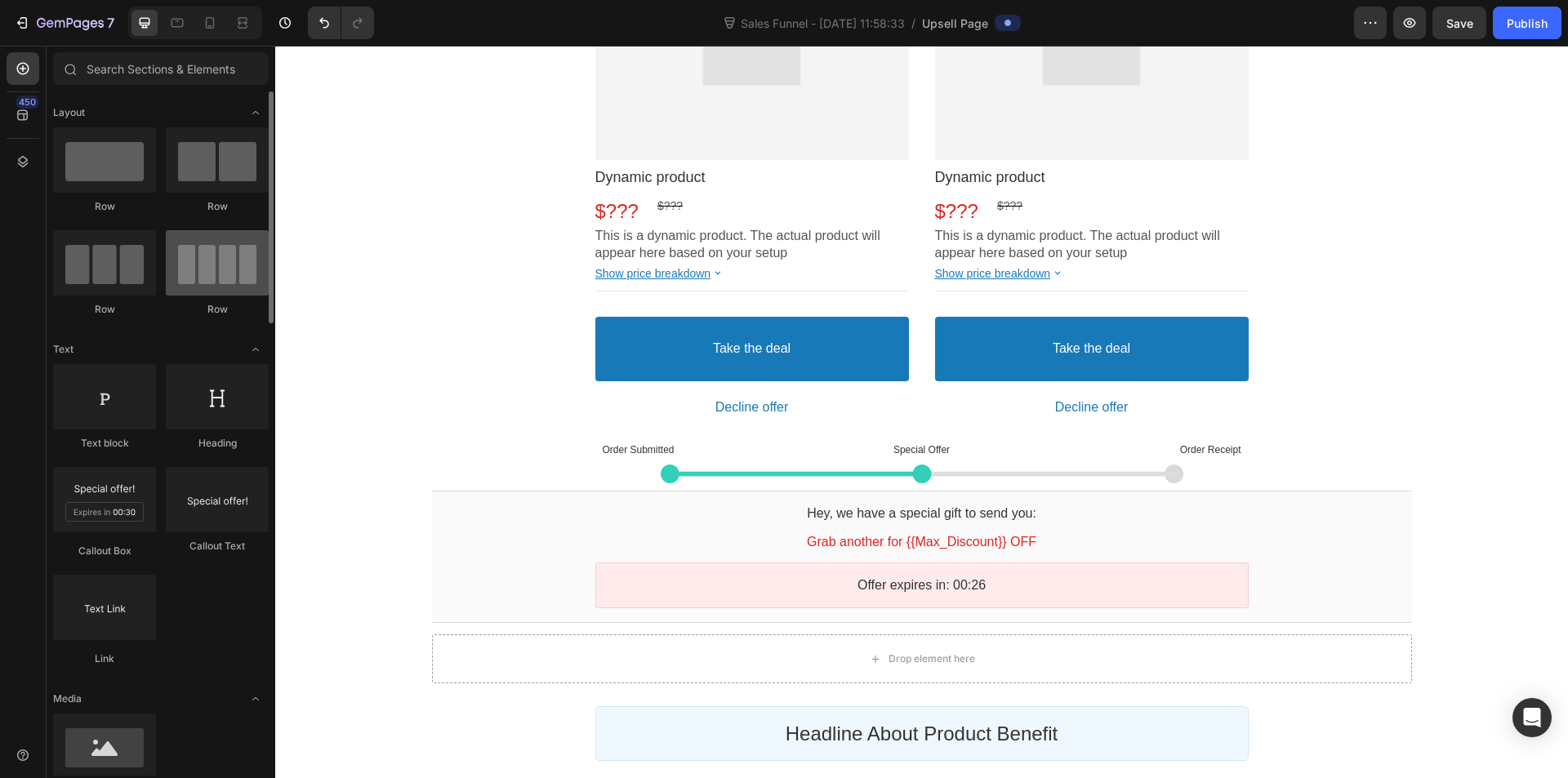
click at [217, 240] on div at bounding box center [217, 263] width 103 height 65
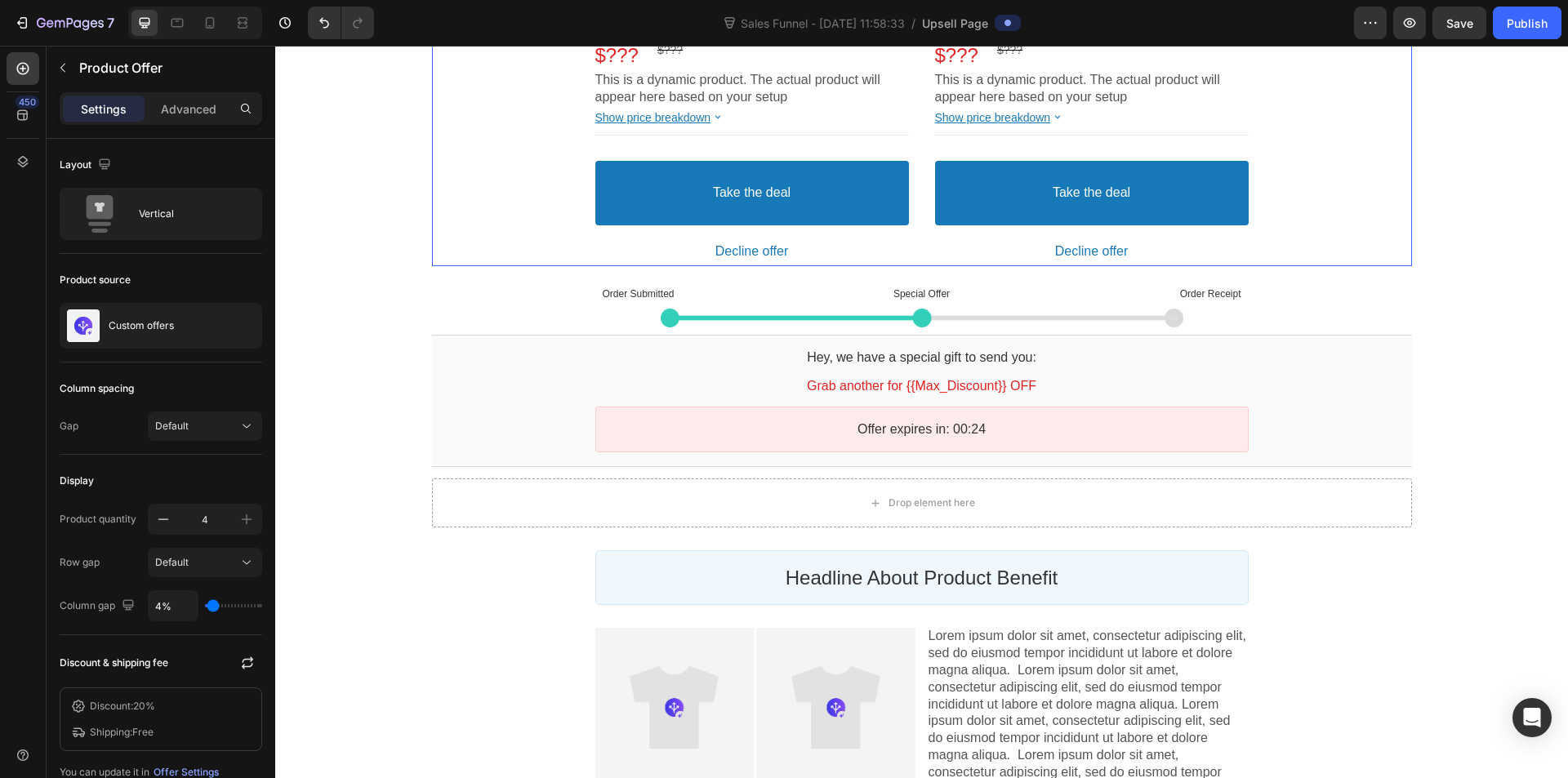
scroll to position [1225, 0]
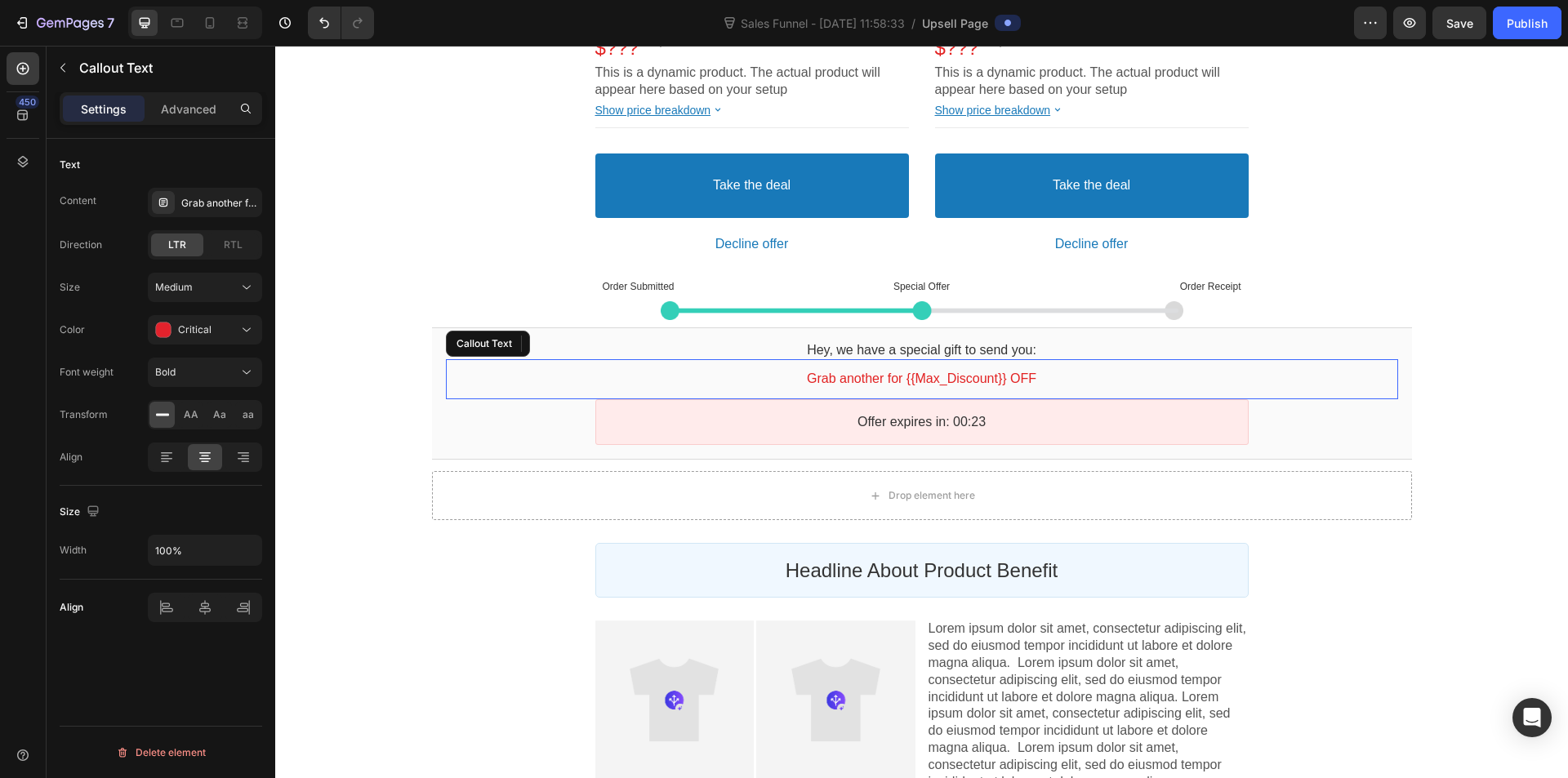
click at [544, 383] on div "Grab another for {{Max_Discount}} OFF" at bounding box center [922, 379] width 952 height 17
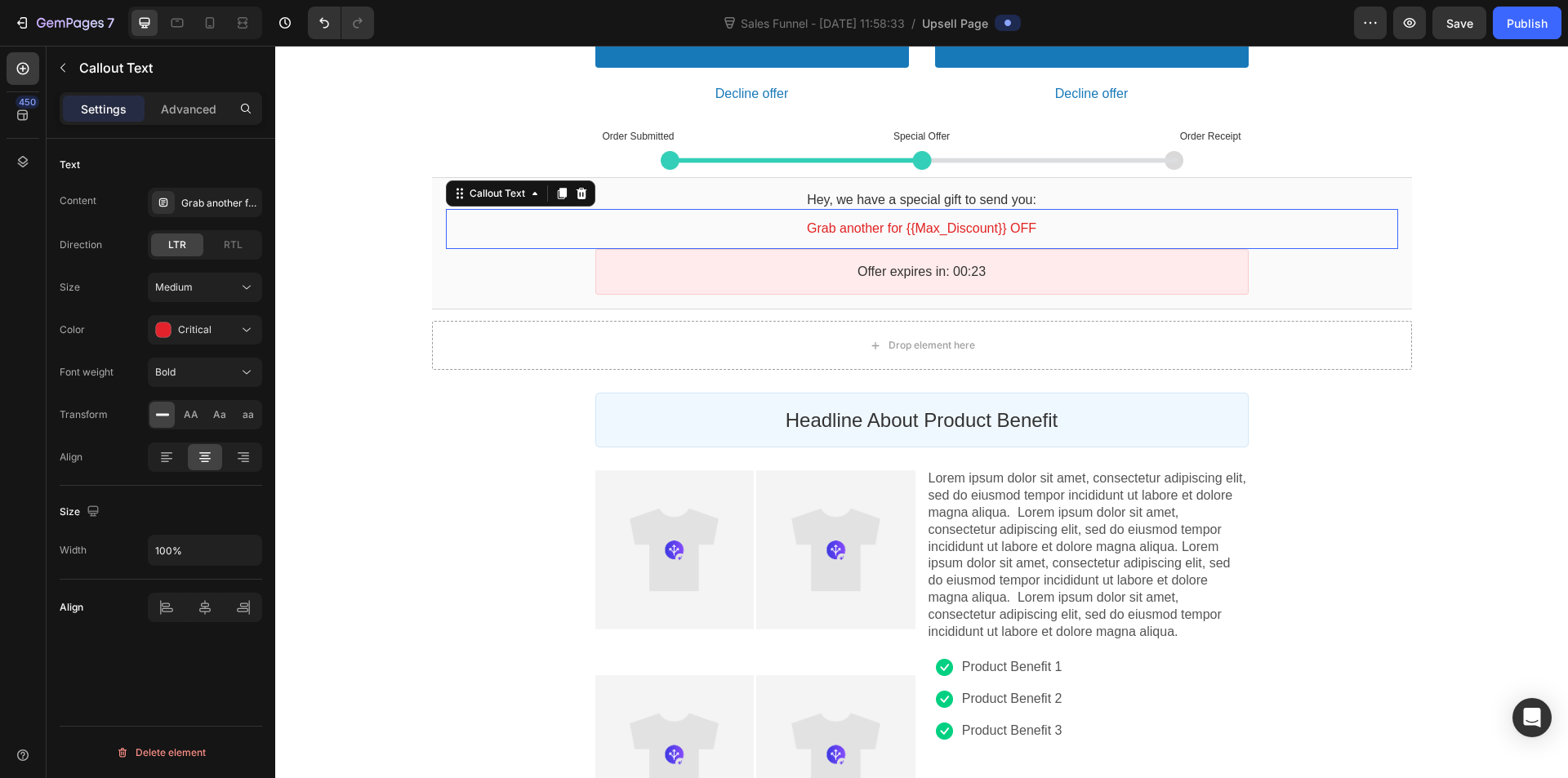
scroll to position [1388, 0]
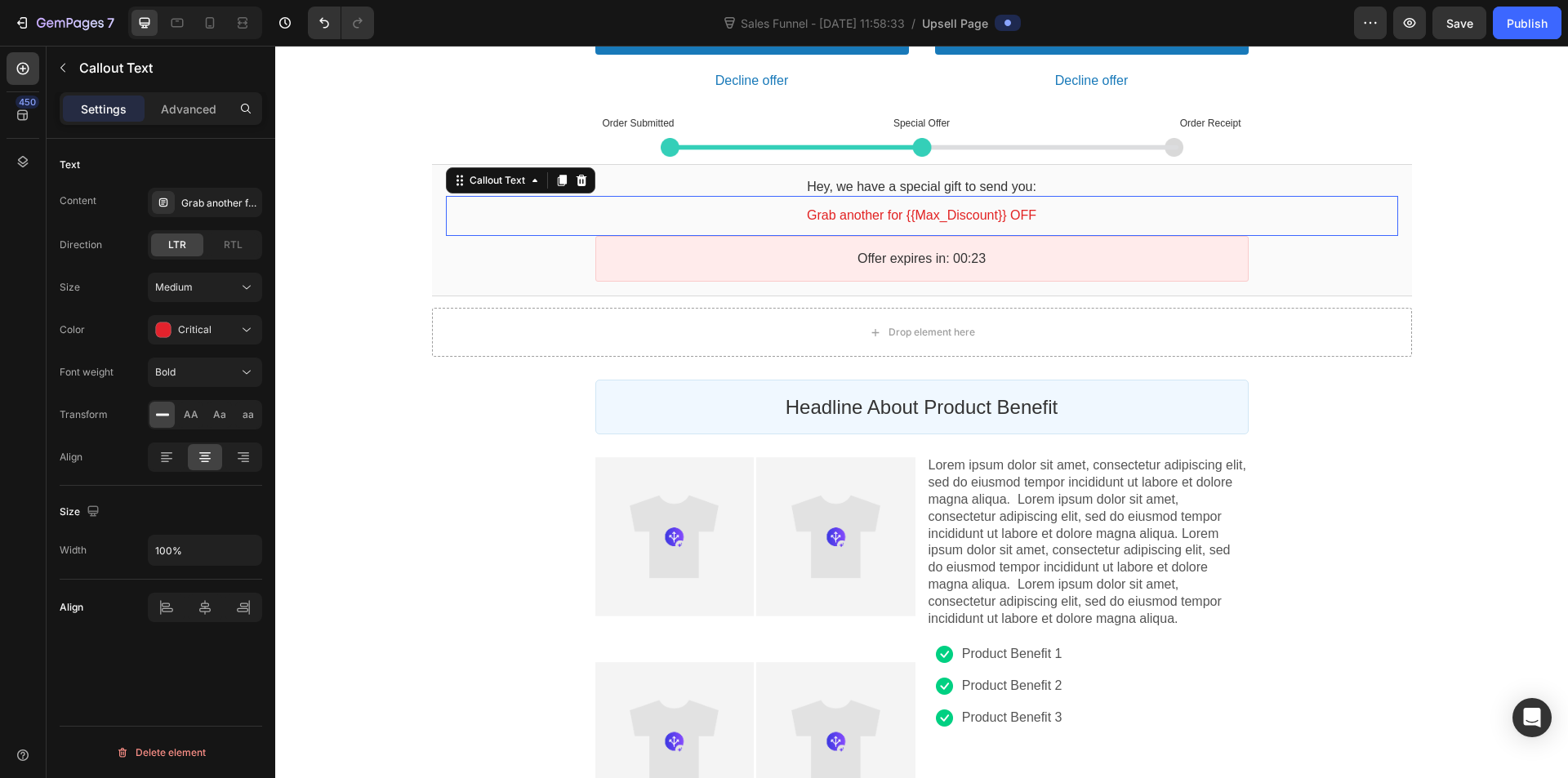
click at [497, 429] on div "ข้อเสนอสุดพิเศษสำหรับคุณเท่านั้น!! Callout Text เพื่อประสบการณ์ที่ดีที่สุดของคุ…" at bounding box center [922, 3] width 1293 height 2538
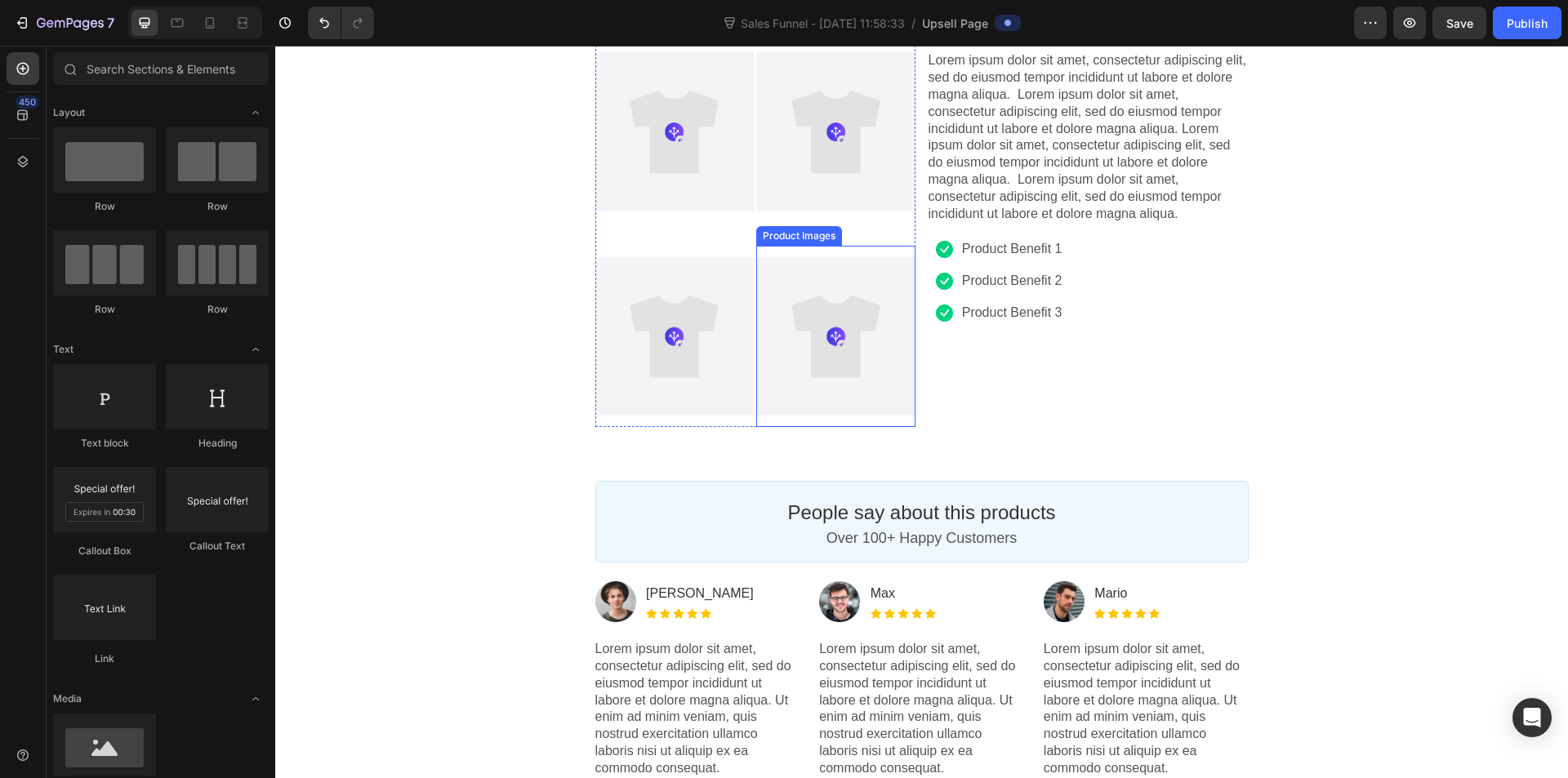
scroll to position [1796, 0]
click at [857, 340] on div at bounding box center [836, 333] width 158 height 158
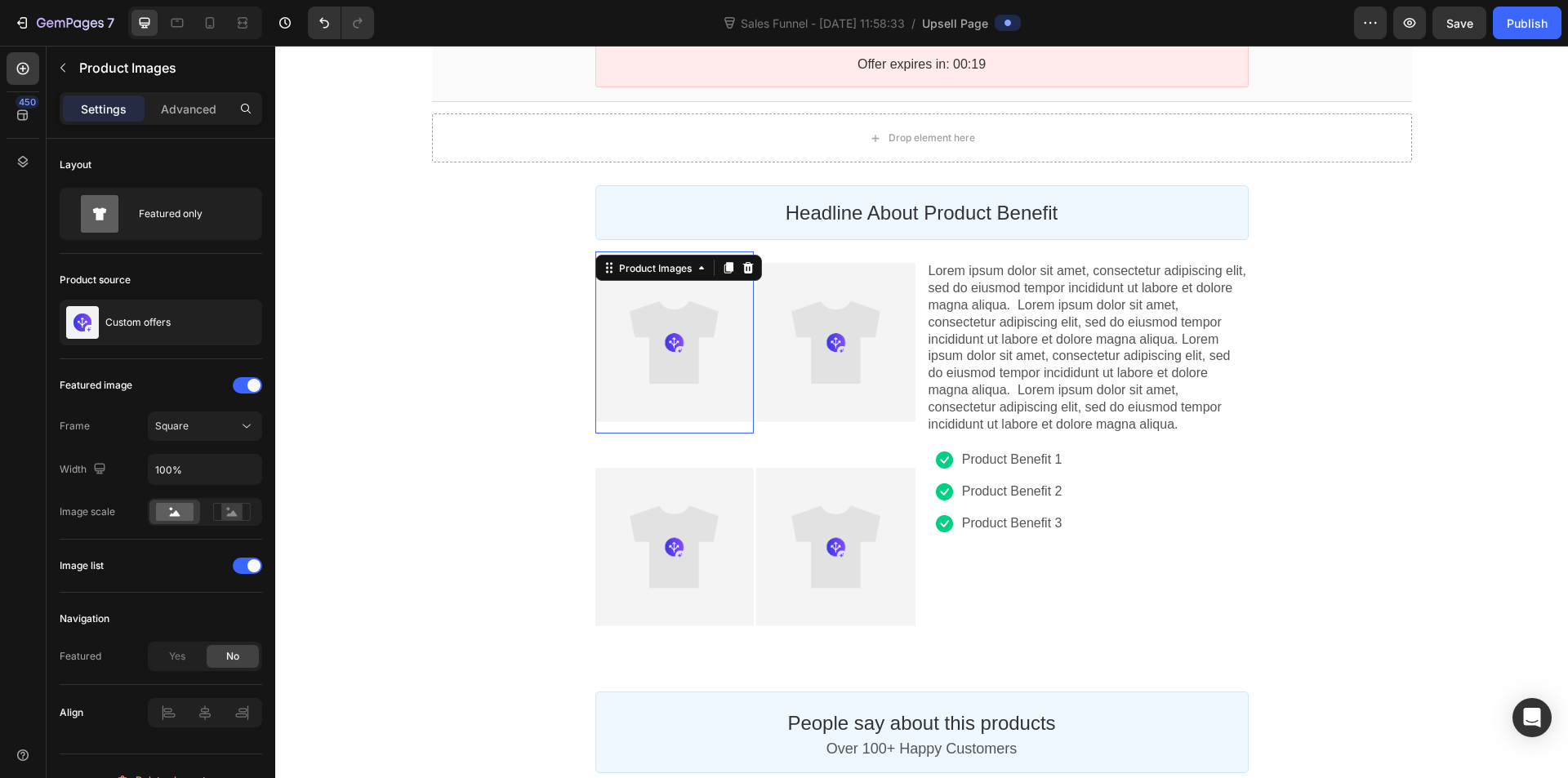
scroll to position [1552, 0]
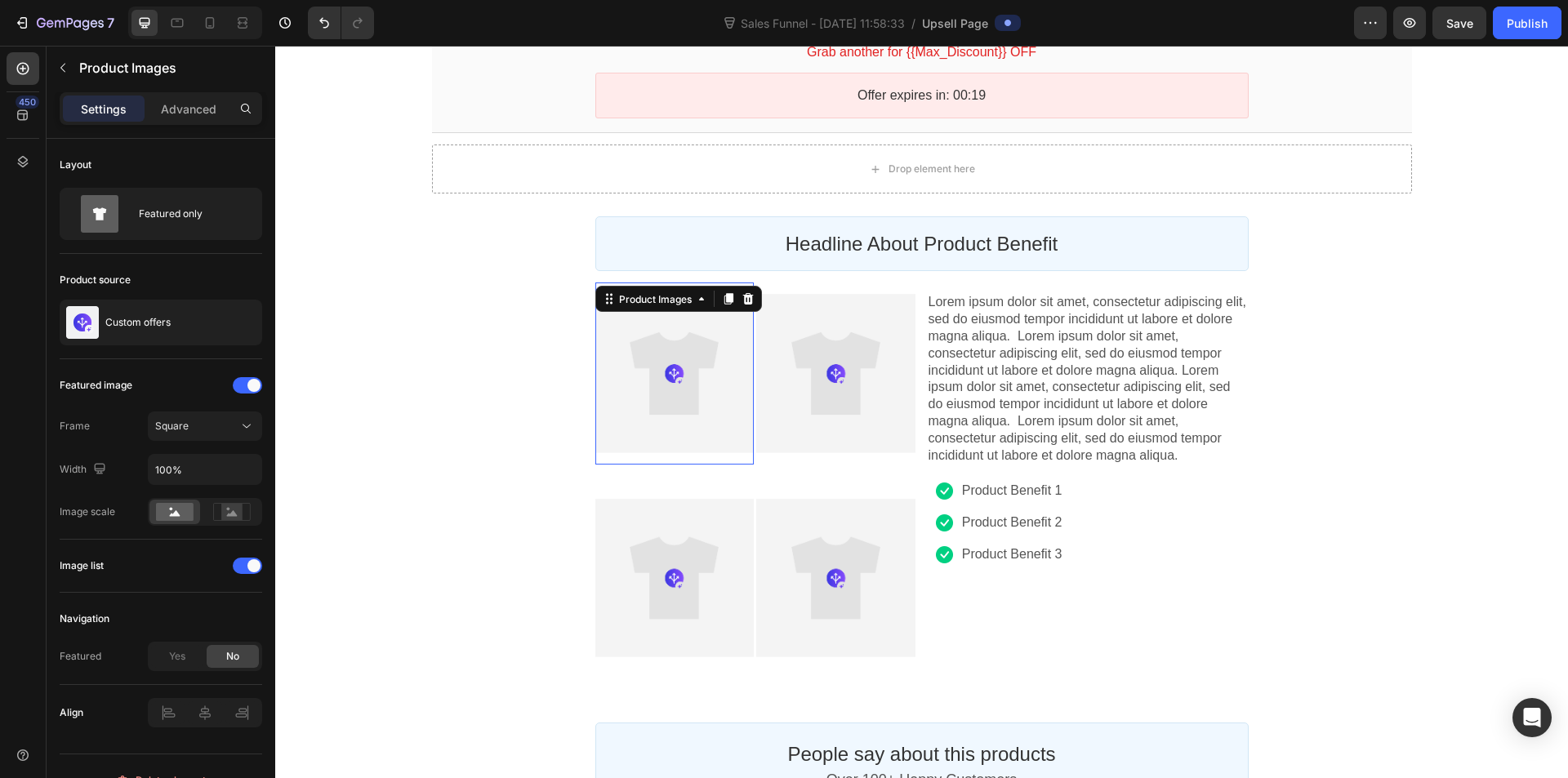
click at [784, 360] on div at bounding box center [836, 373] width 158 height 158
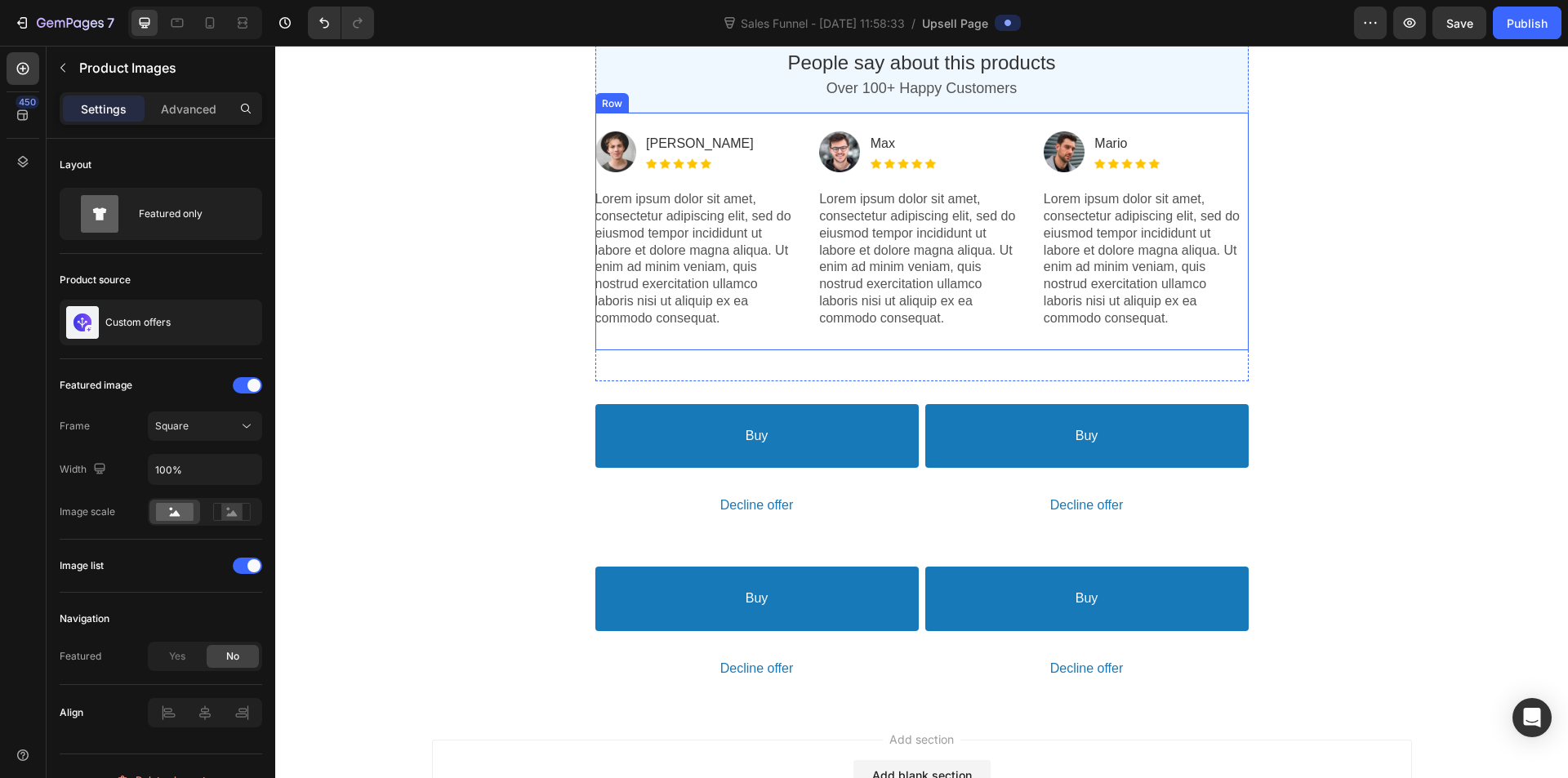
scroll to position [2397, 0]
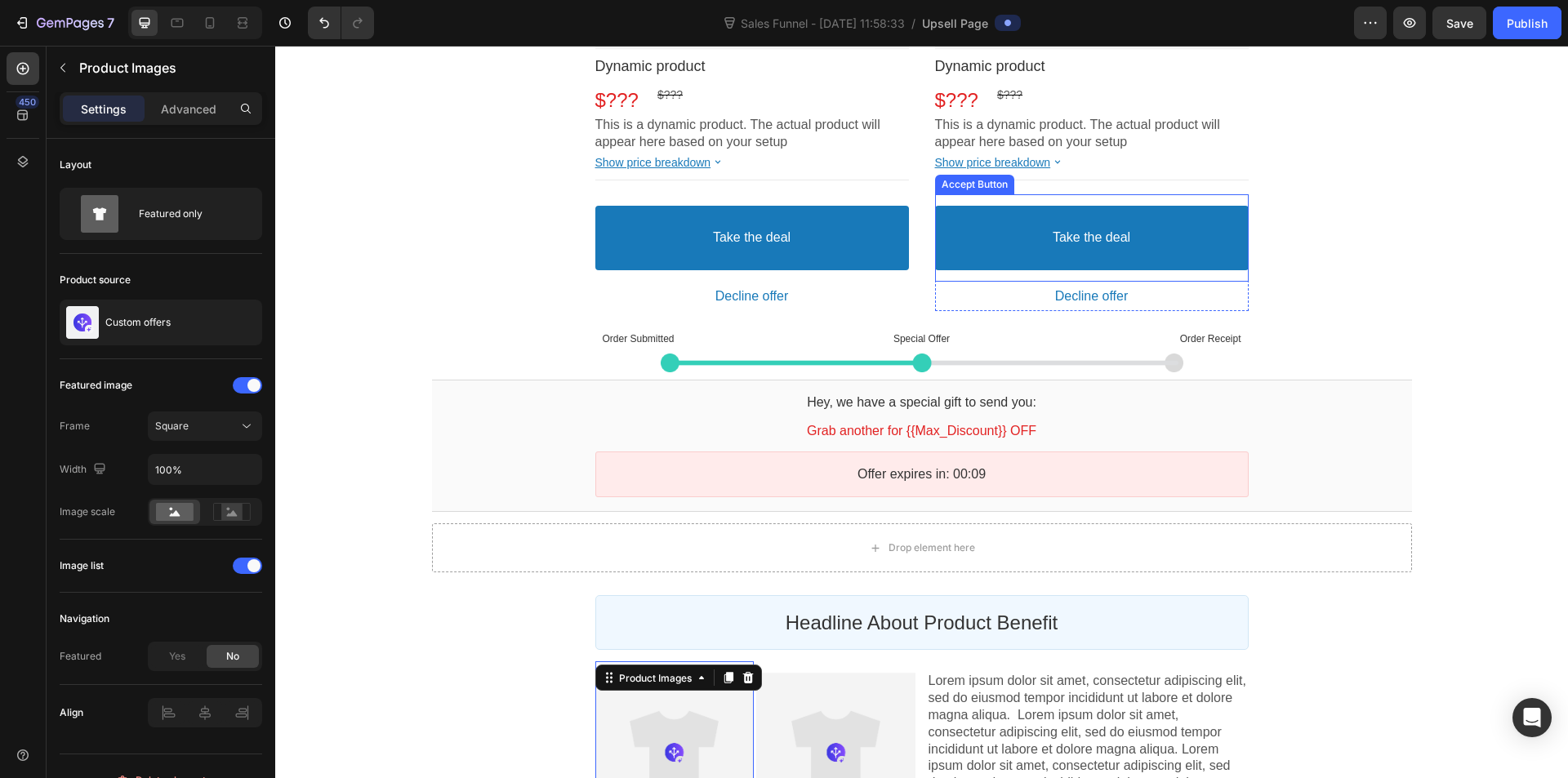
click at [1019, 238] on button "Take the deal" at bounding box center [1091, 238] width 314 height 64
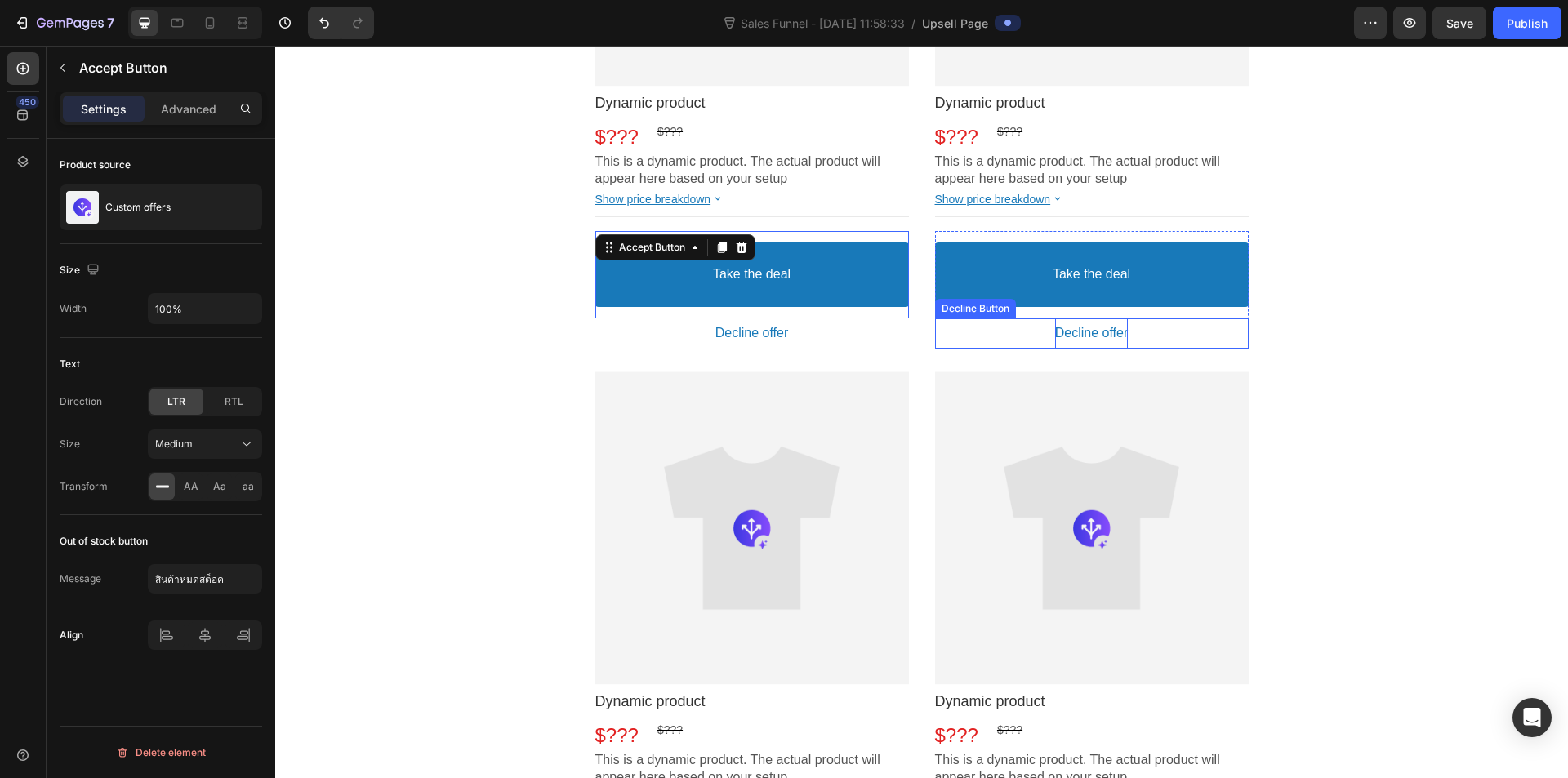
scroll to position [519, 0]
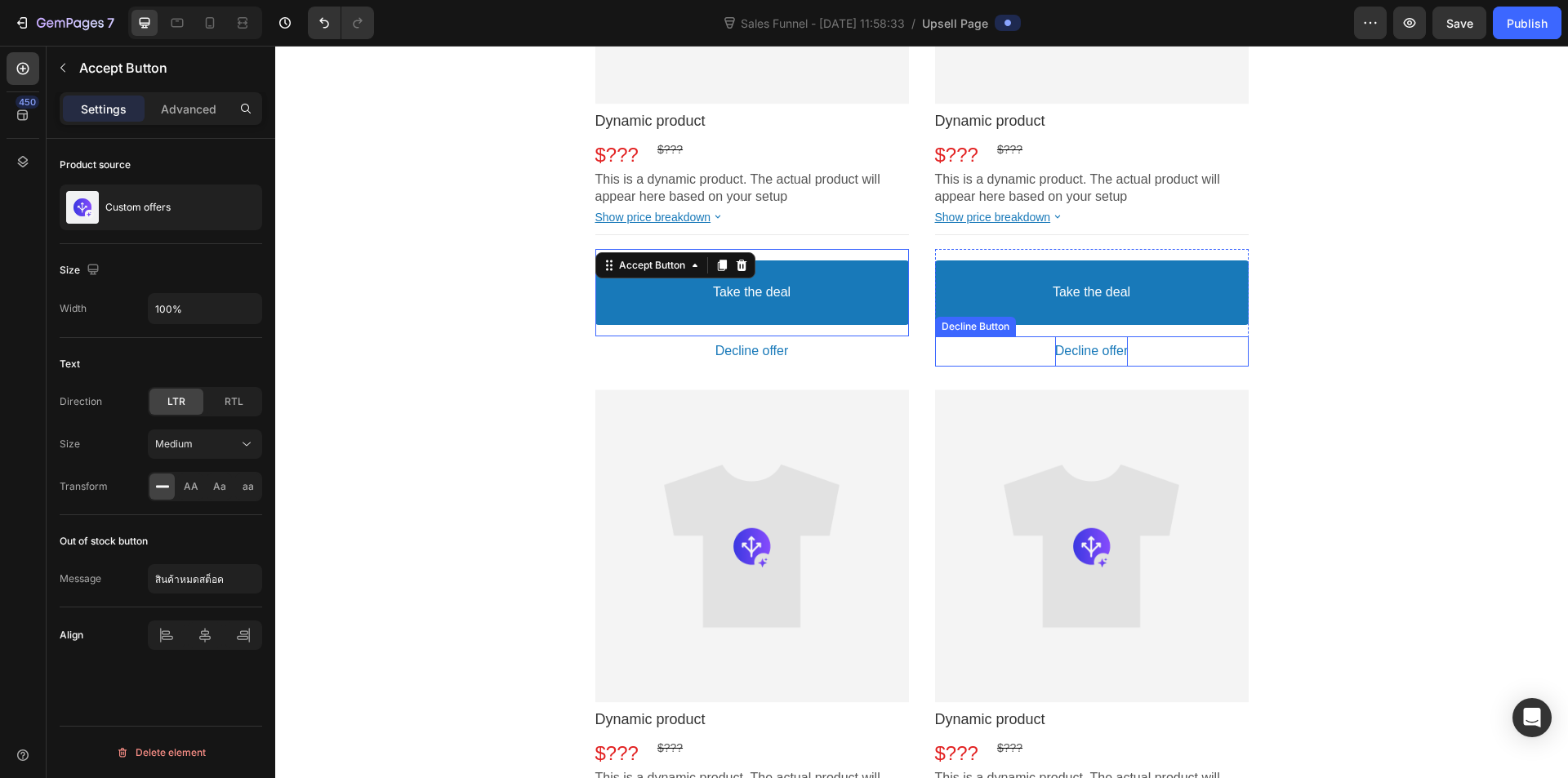
click at [1056, 339] on div "Decline offer" at bounding box center [1092, 351] width 74 height 30
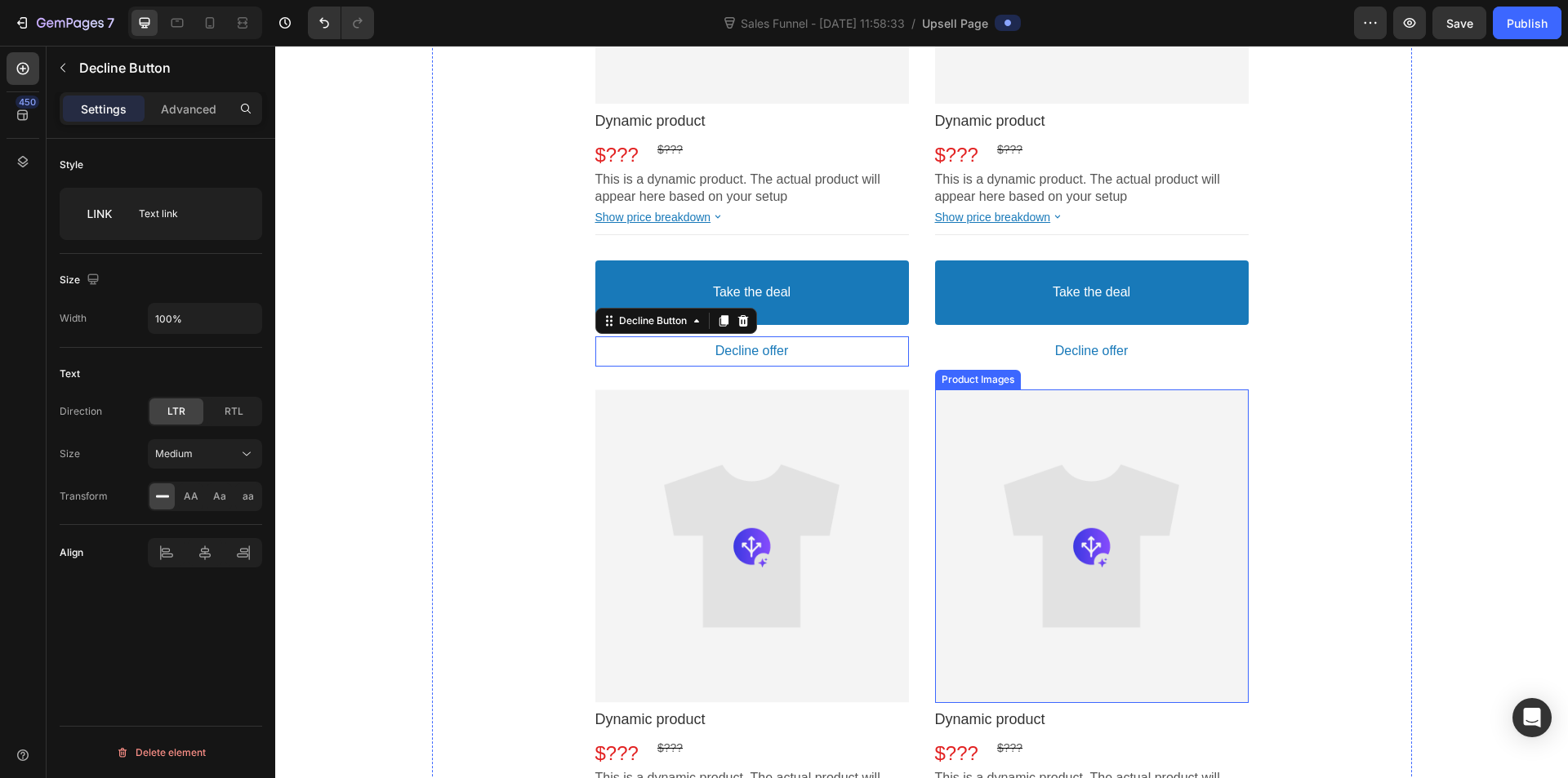
click at [1055, 423] on div at bounding box center [1091, 546] width 314 height 314
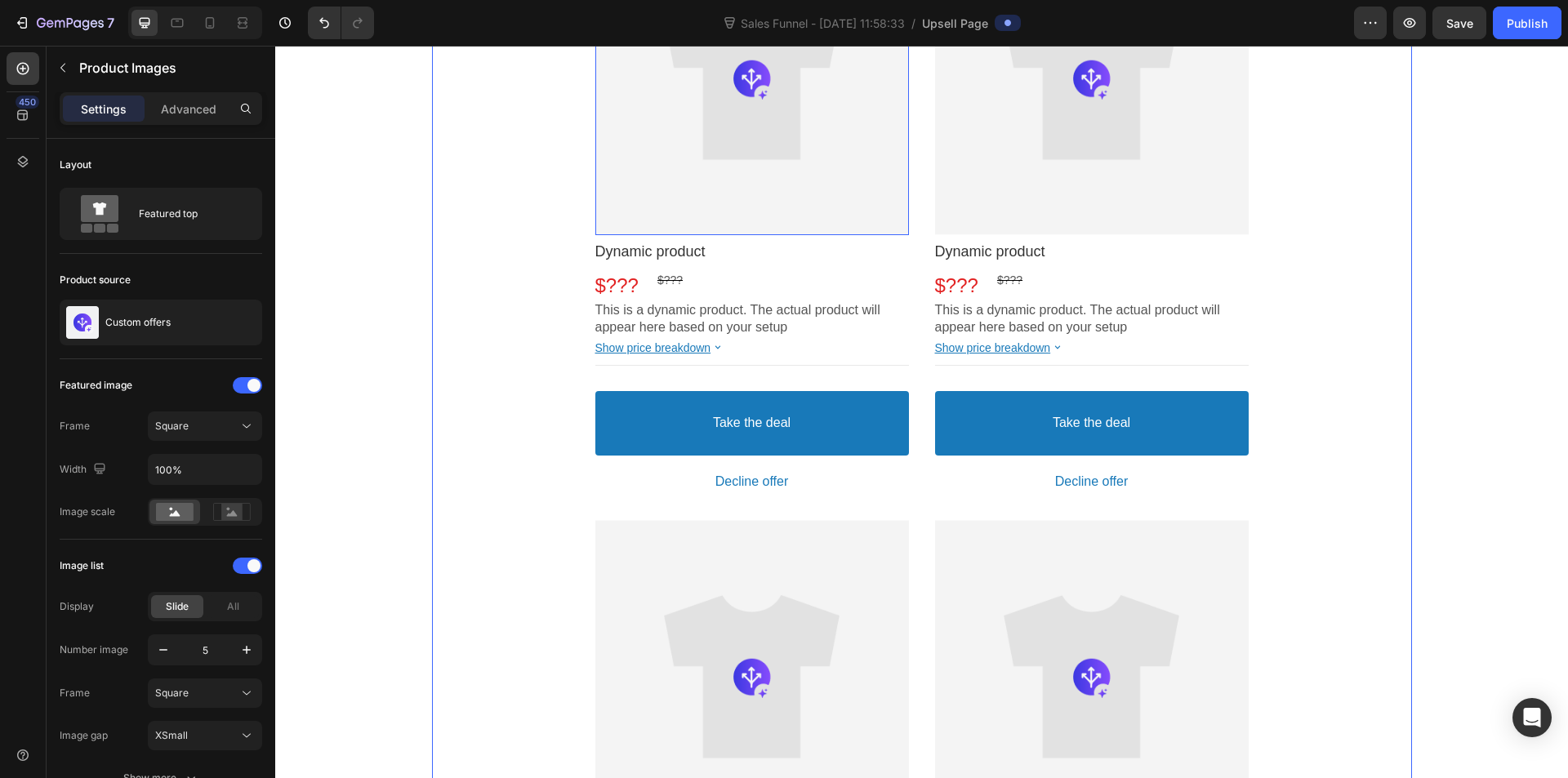
scroll to position [356, 0]
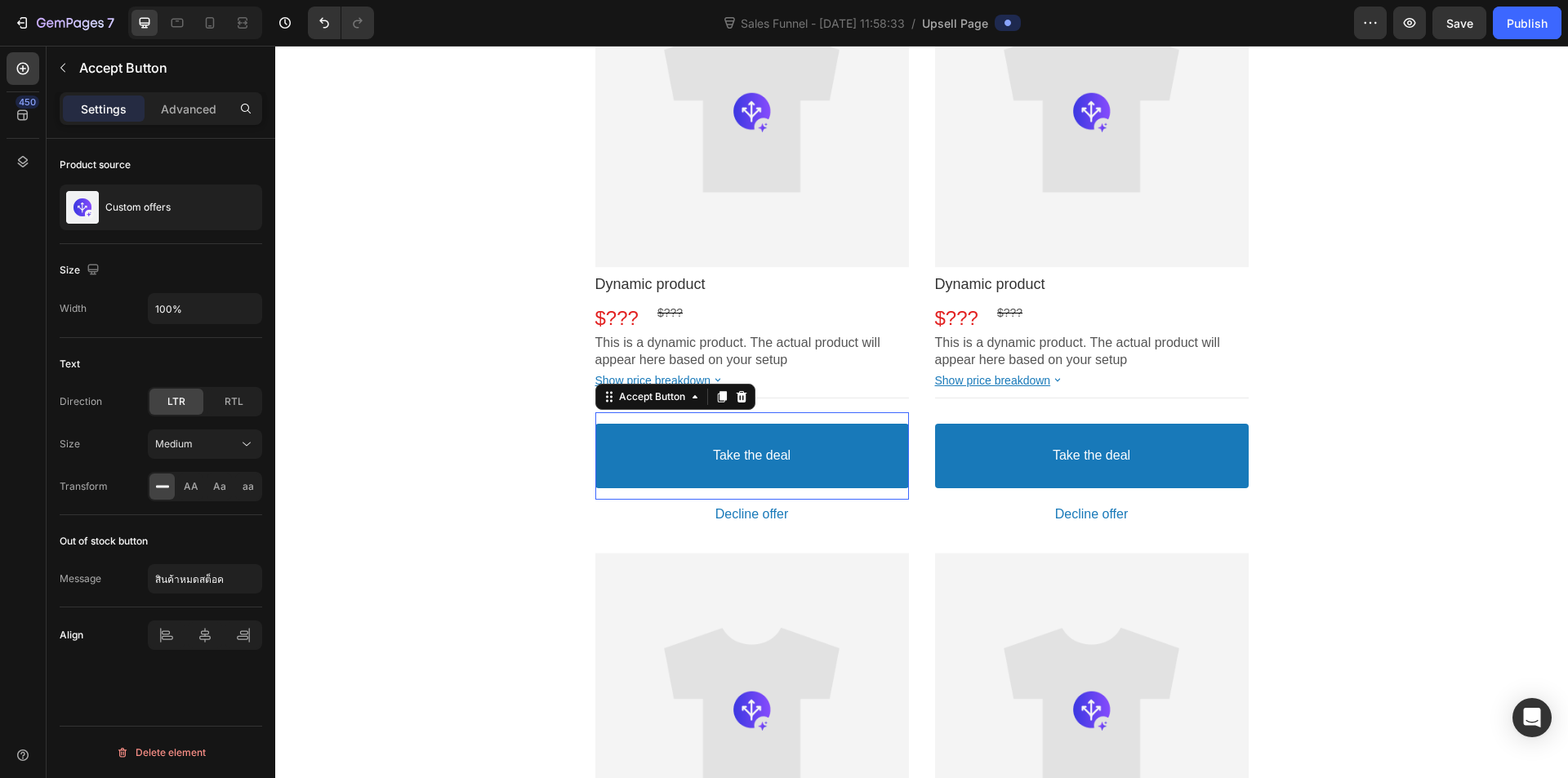
click at [832, 450] on button "Take the deal" at bounding box center [752, 455] width 314 height 64
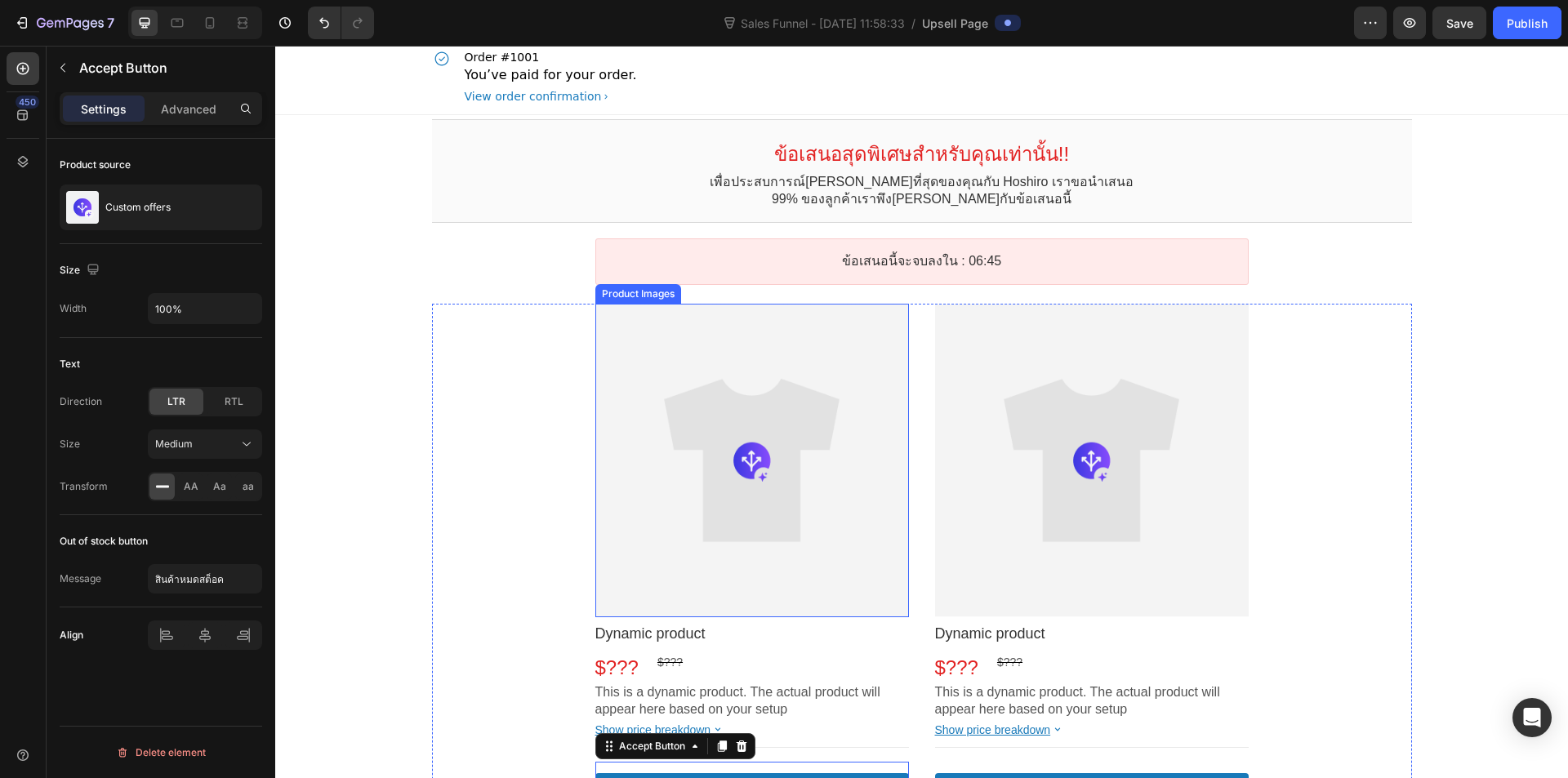
scroll to position [0, 0]
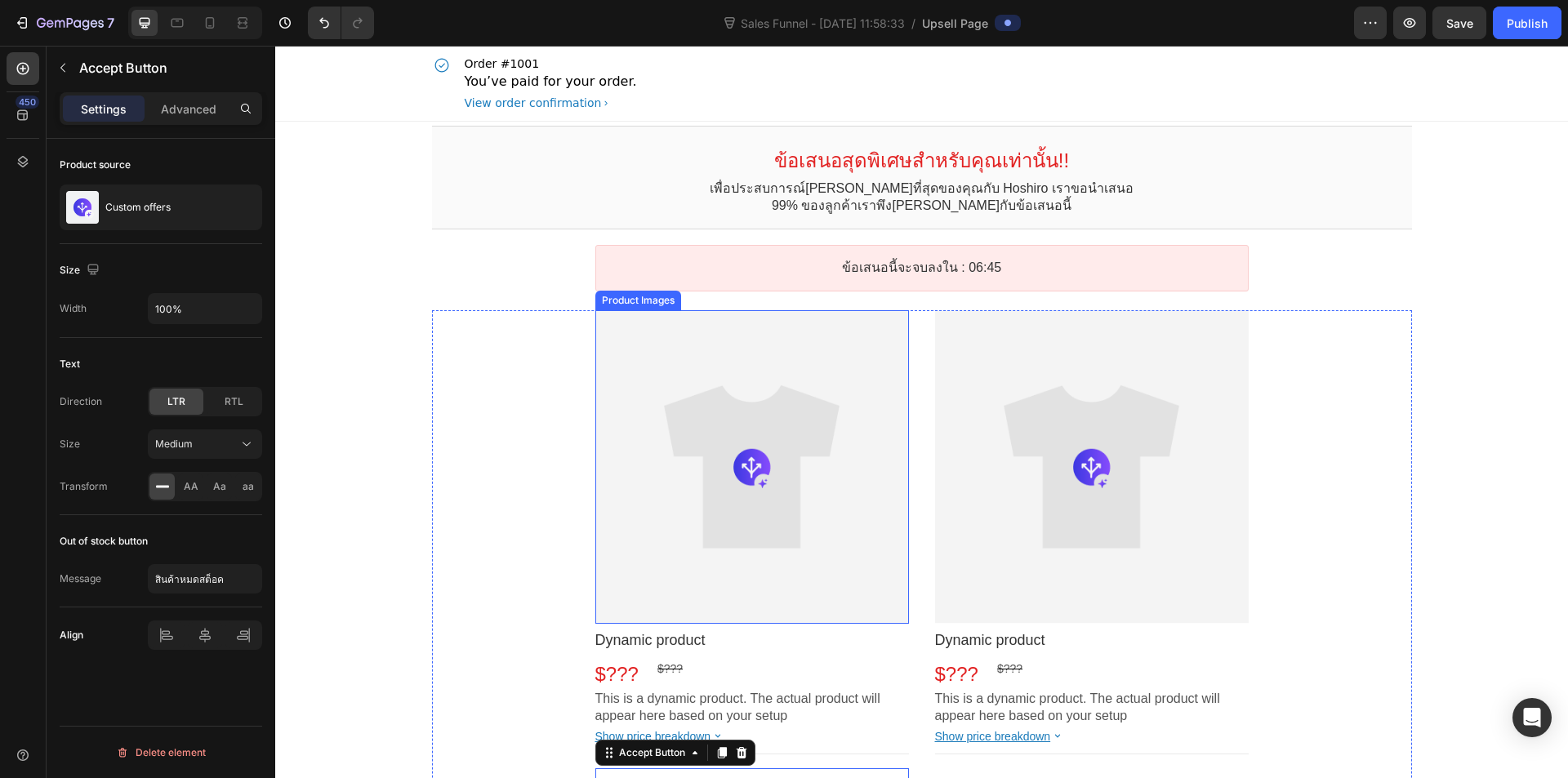
click at [842, 463] on div at bounding box center [752, 467] width 314 height 314
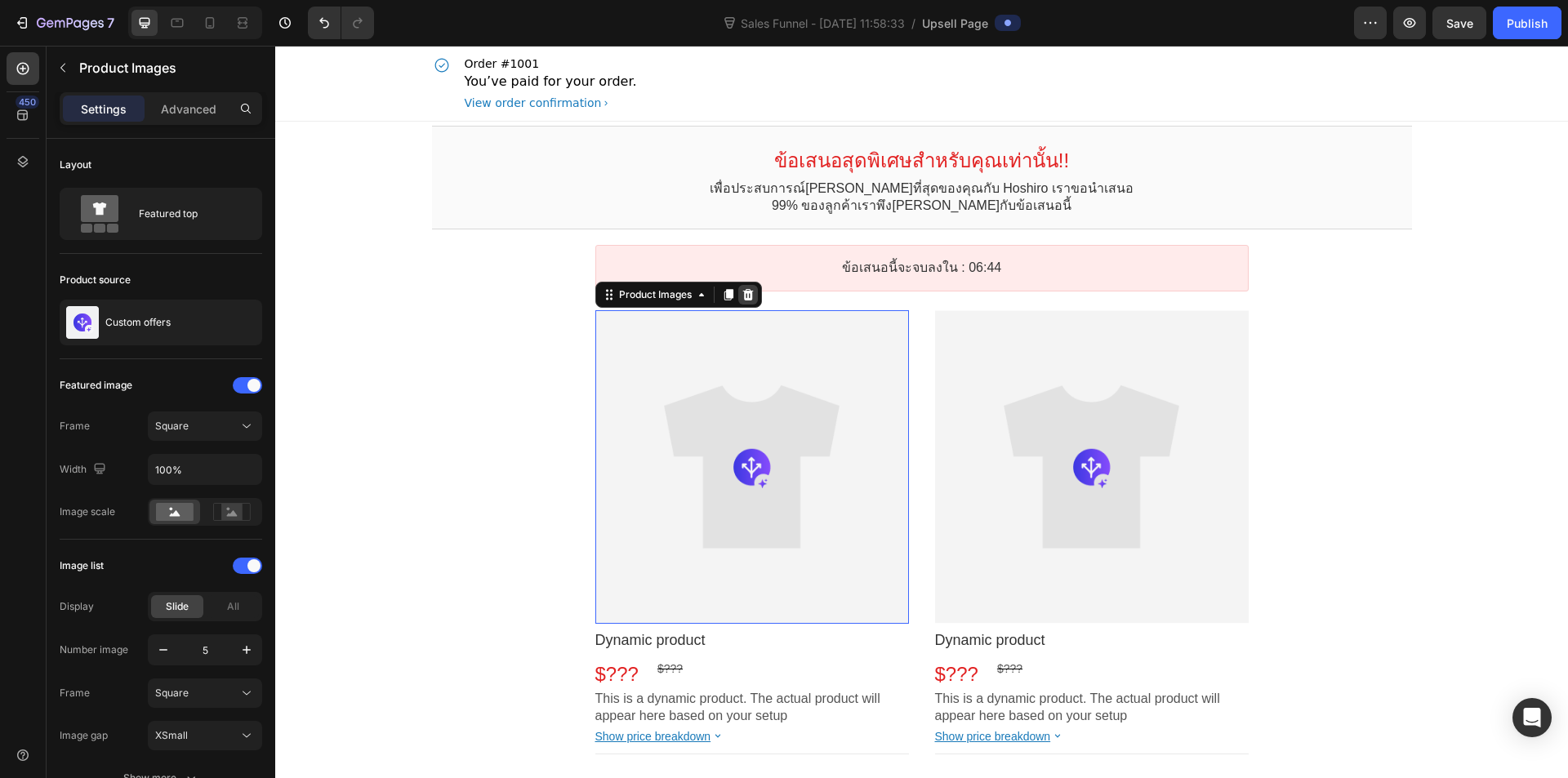
click at [743, 296] on icon at bounding box center [748, 294] width 10 height 11
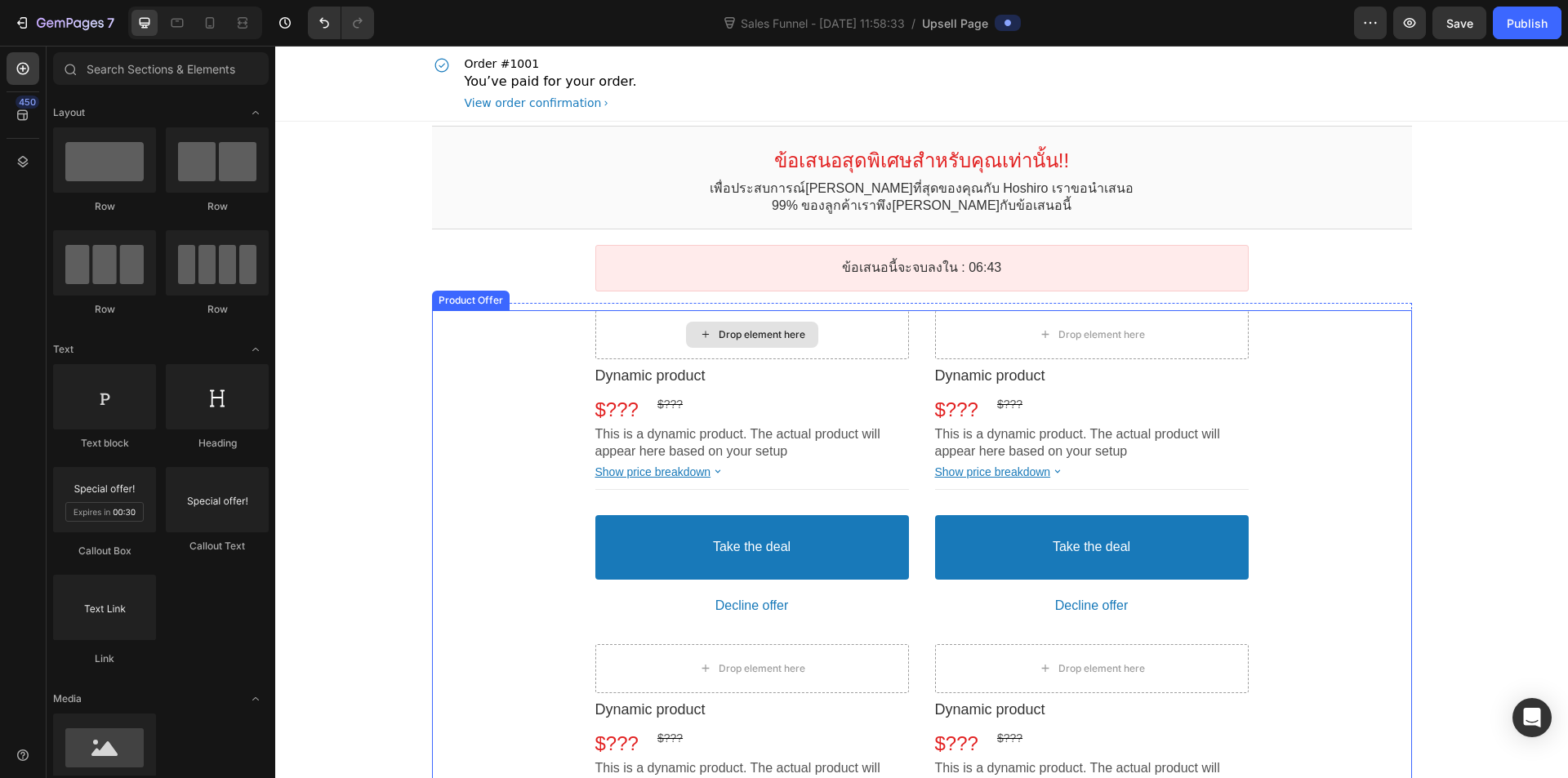
click at [784, 329] on div "Drop element here" at bounding box center [763, 335] width 87 height 13
click at [806, 369] on div "Dynamic product" at bounding box center [752, 376] width 314 height 19
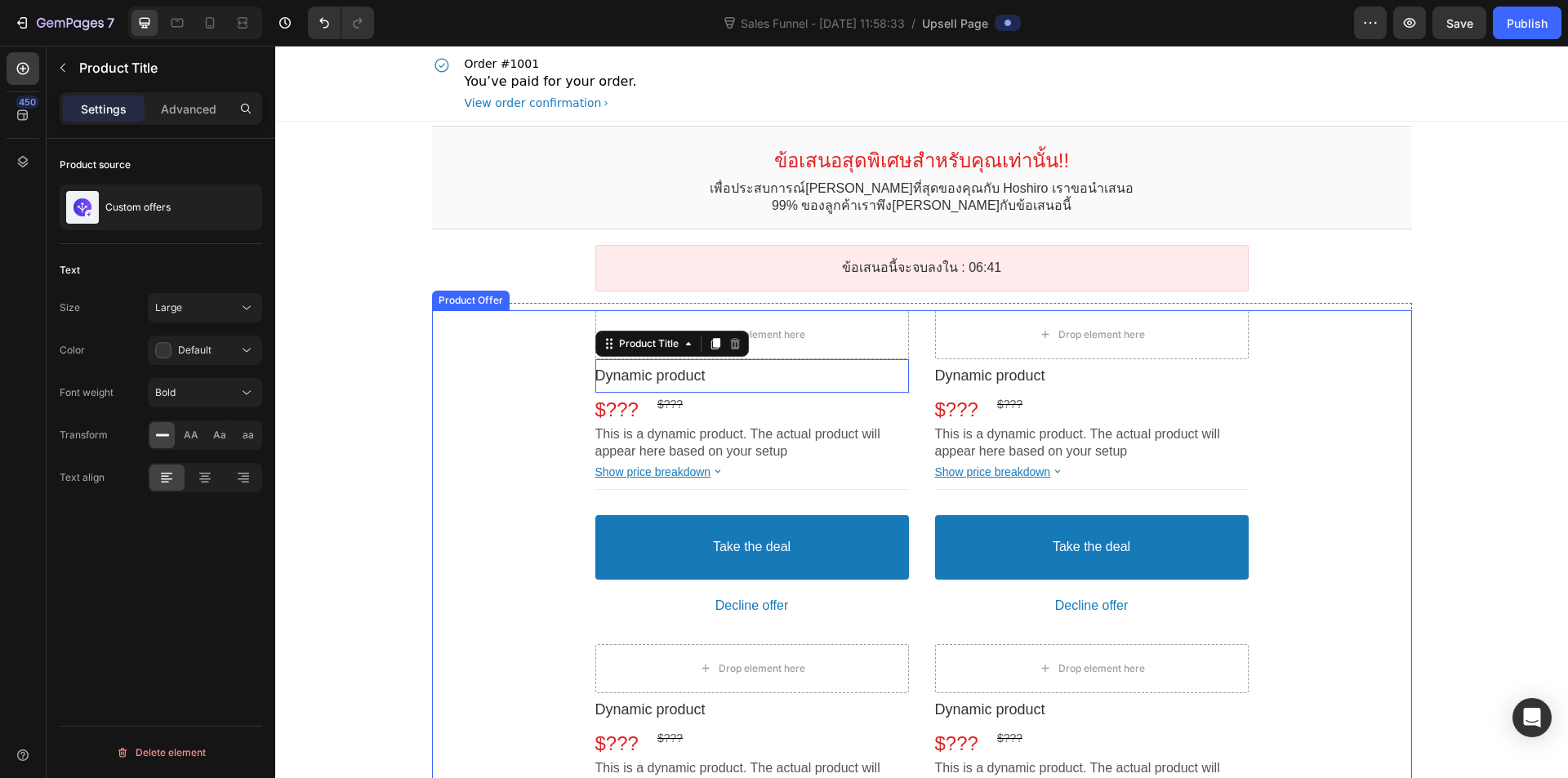
click at [517, 329] on div "Drop element here Dynamic product Product Title This element is required and ca…" at bounding box center [922, 633] width 980 height 645
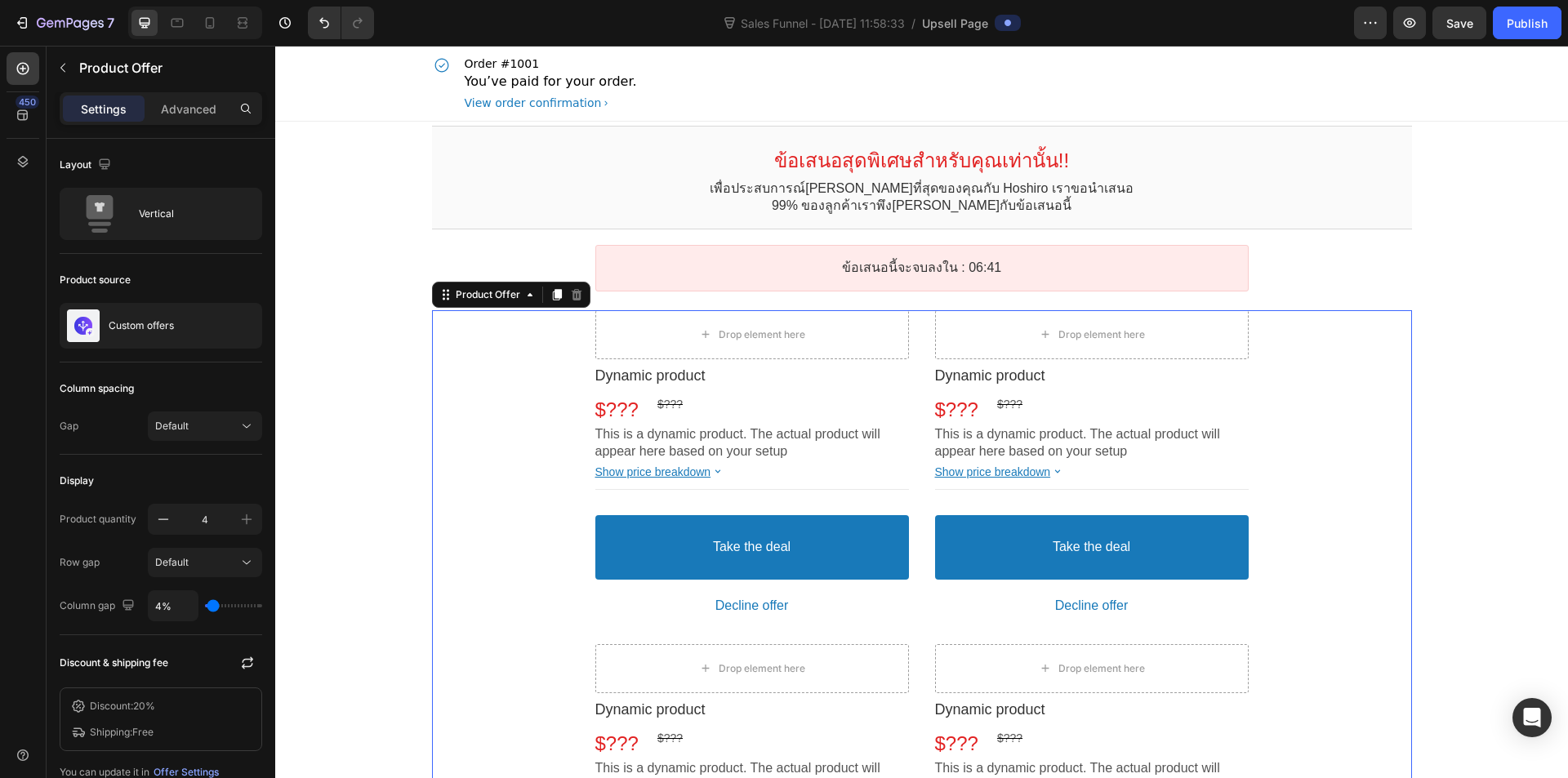
click at [560, 336] on div "Drop element here Dynamic product Product Title $??? Price $??? Price Row This …" at bounding box center [922, 633] width 980 height 645
click at [571, 291] on icon at bounding box center [577, 294] width 10 height 11
click at [462, 298] on div "Product Offer" at bounding box center [488, 295] width 71 height 12
click at [470, 302] on div "Product Offer" at bounding box center [488, 295] width 103 height 20
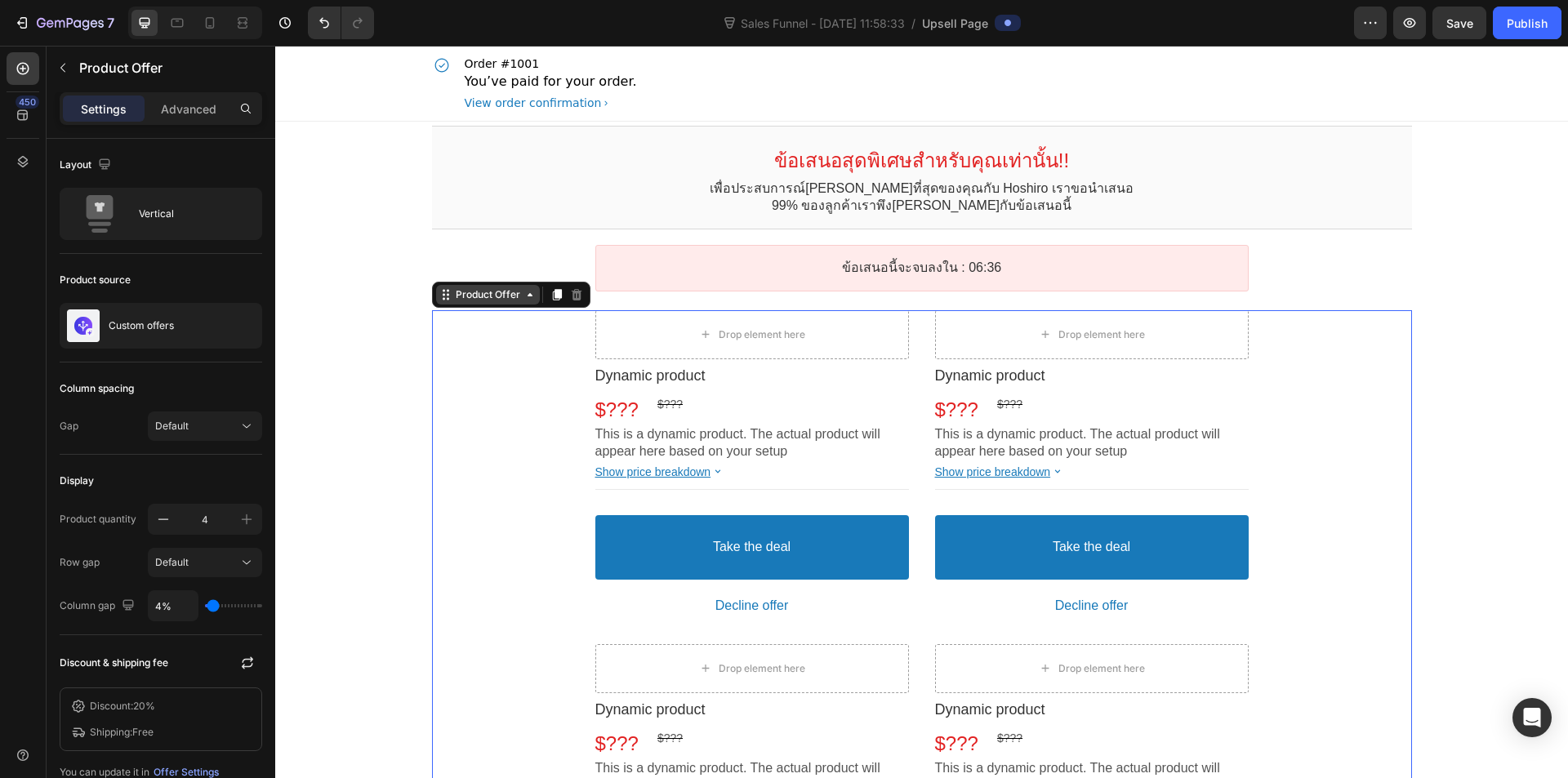
click at [463, 294] on div "Product Offer" at bounding box center [488, 295] width 71 height 12
click at [490, 296] on div "Product Offer" at bounding box center [488, 295] width 71 height 12
click at [499, 297] on div "Product Offer" at bounding box center [488, 295] width 71 height 12
click at [524, 297] on icon at bounding box center [530, 295] width 13 height 13
click at [1207, 303] on div "Drop element here Dynamic product Product Title $??? Price $??? Price Row This …" at bounding box center [922, 632] width 980 height 660
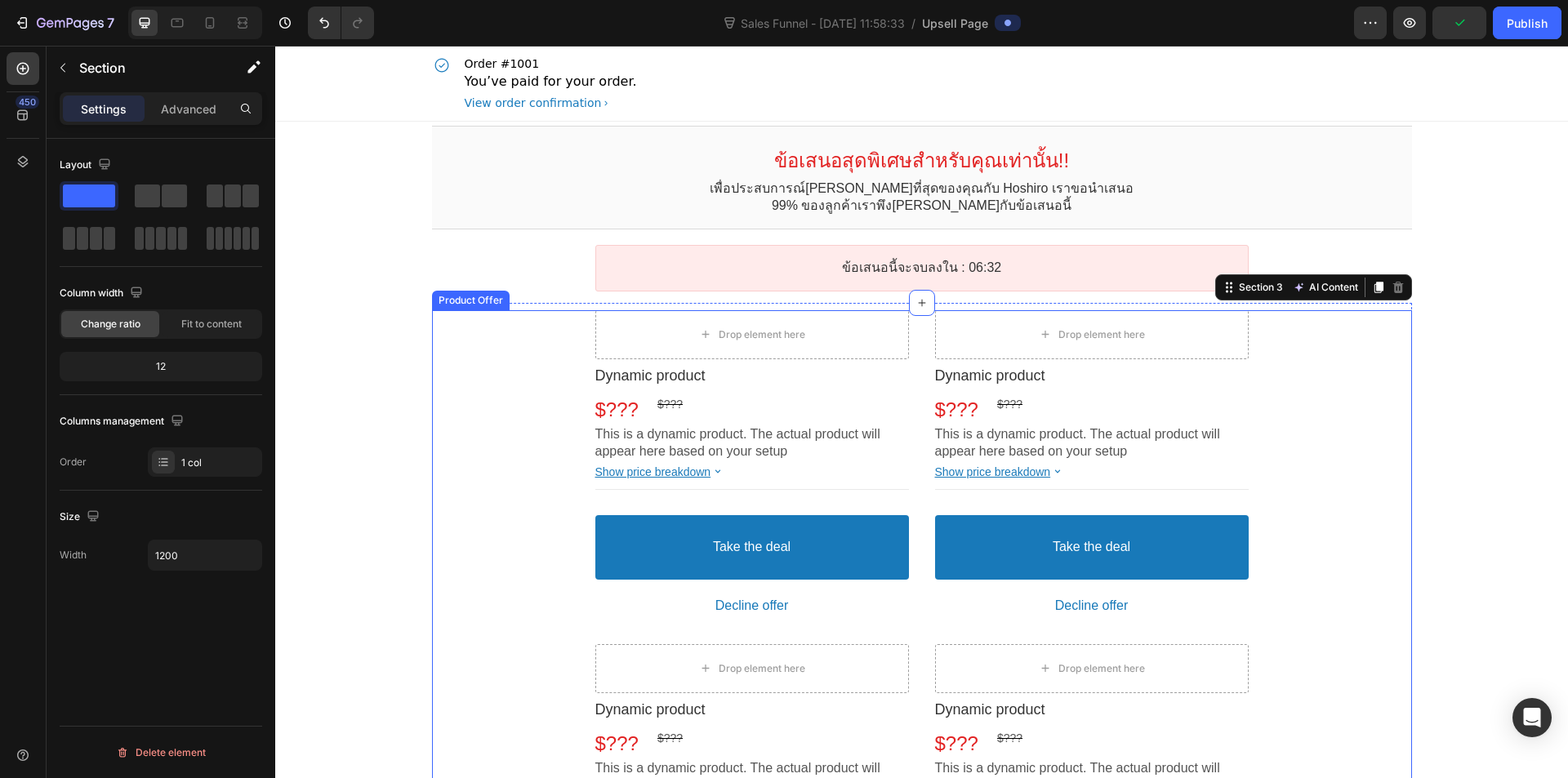
click at [1366, 348] on div "Drop element here Dynamic product Product Title $??? Price $??? Price Row This …" at bounding box center [922, 633] width 980 height 645
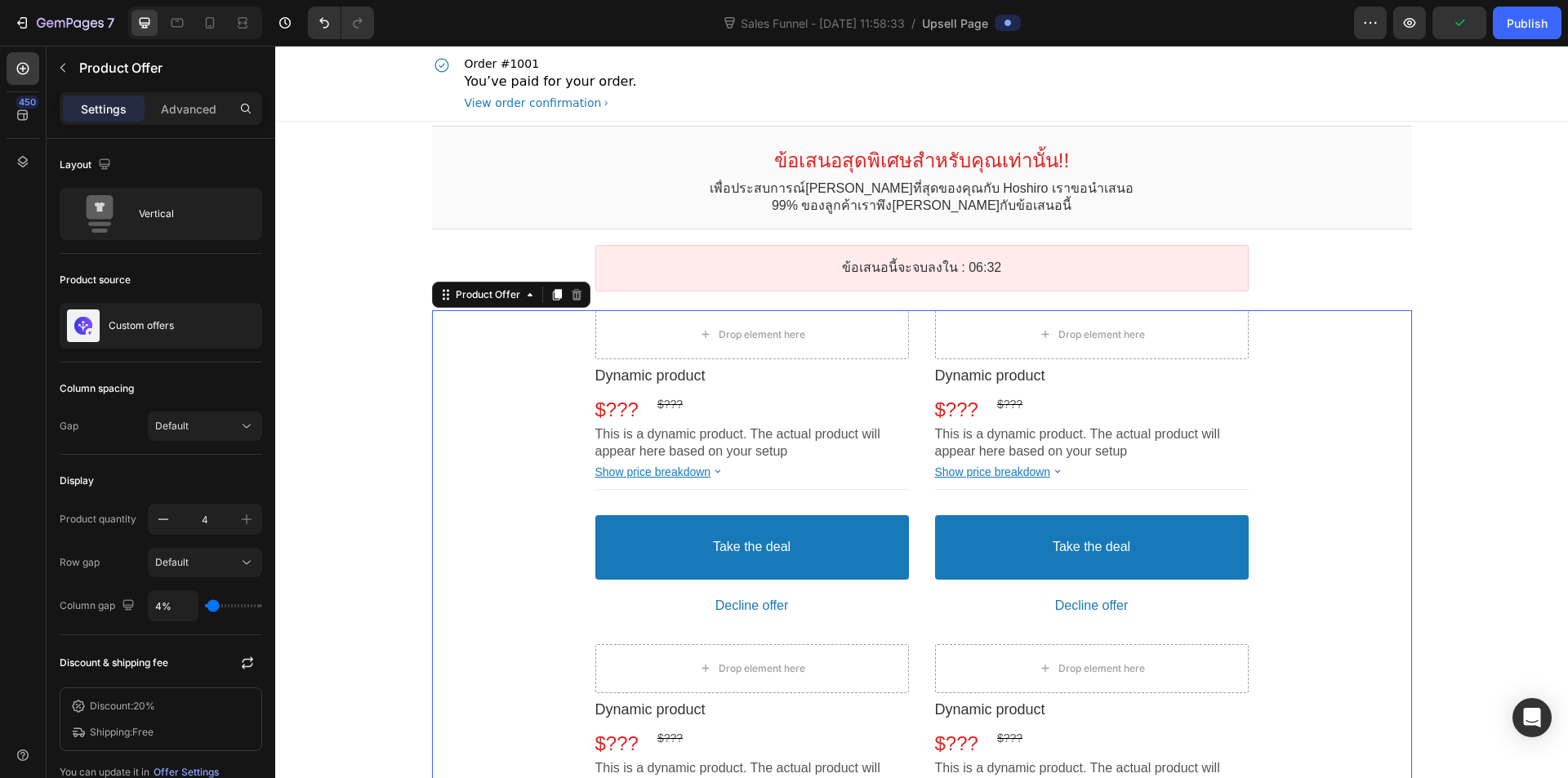
click at [1237, 323] on div "Drop element here" at bounding box center [1091, 335] width 314 height 49
click at [1164, 343] on div "Drop element here" at bounding box center [1091, 335] width 314 height 49
click at [763, 345] on div "Drop element here" at bounding box center [752, 335] width 132 height 26
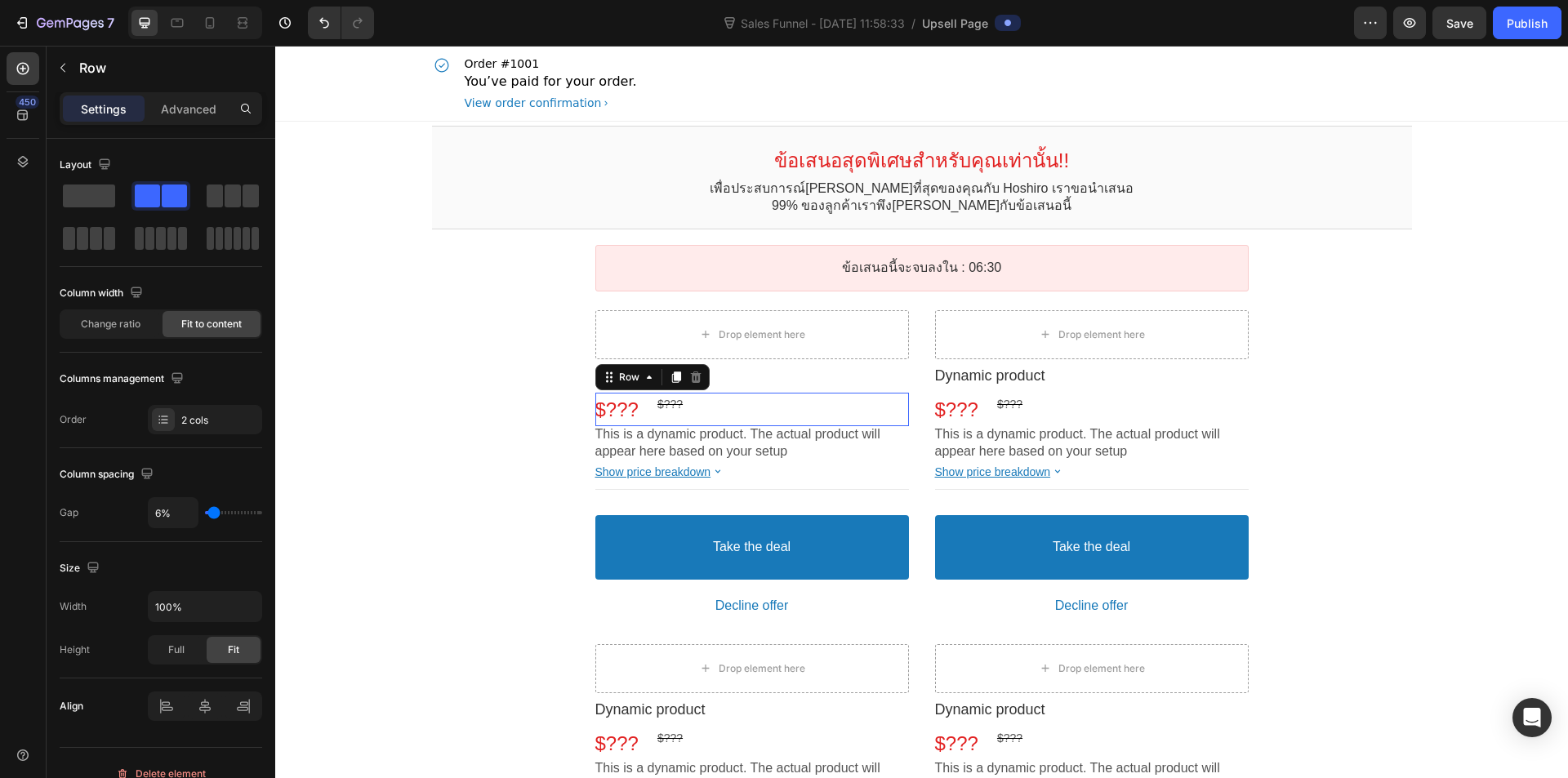
click at [791, 393] on div "$??? Price $??? Price Row This element contains required elements and cannot be…" at bounding box center [752, 409] width 314 height 34
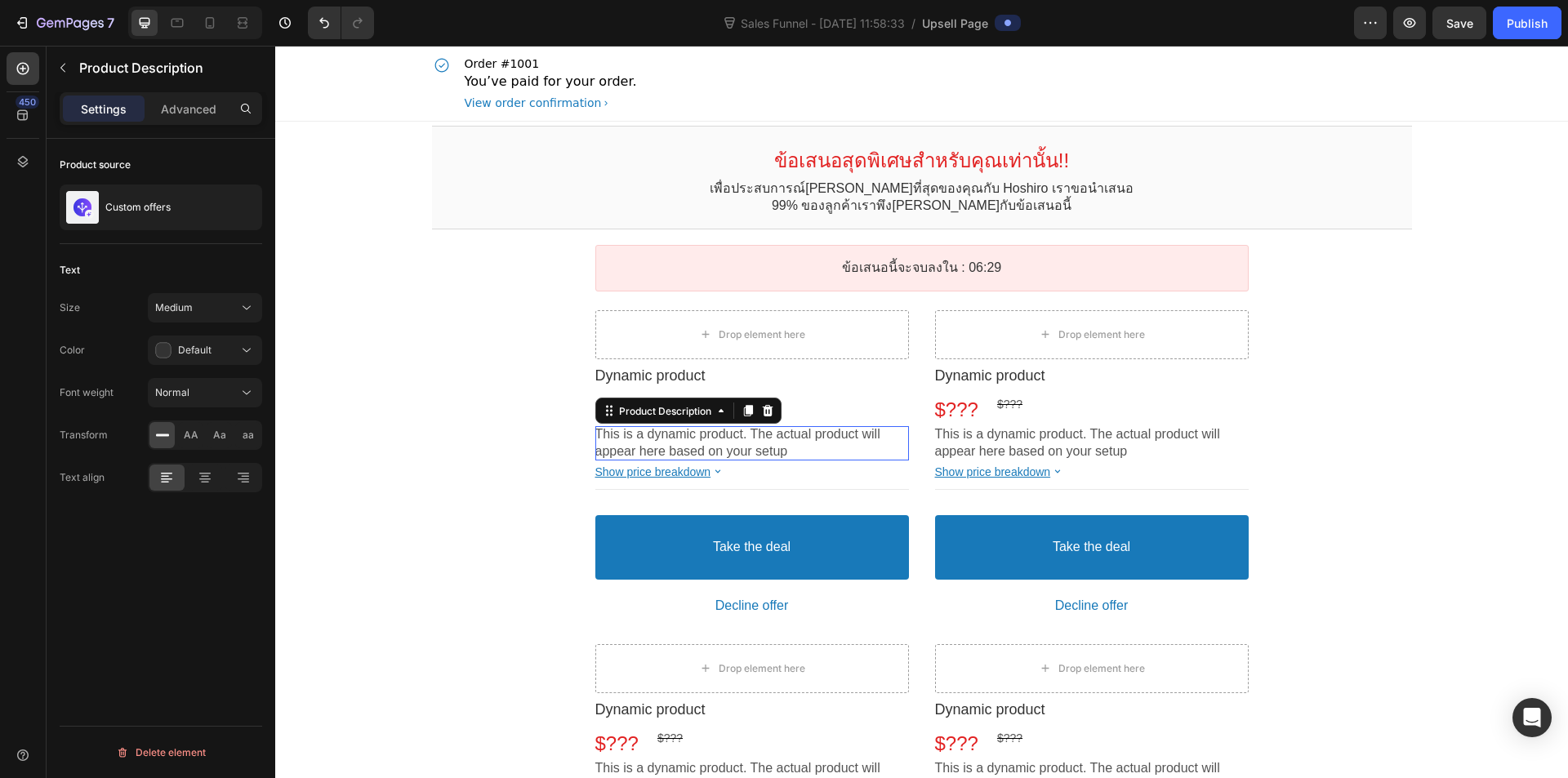
click at [743, 439] on p "This is a dynamic product. The actual product will" at bounding box center [752, 435] width 314 height 17
click at [769, 527] on button "Take the deal" at bounding box center [752, 548] width 314 height 64
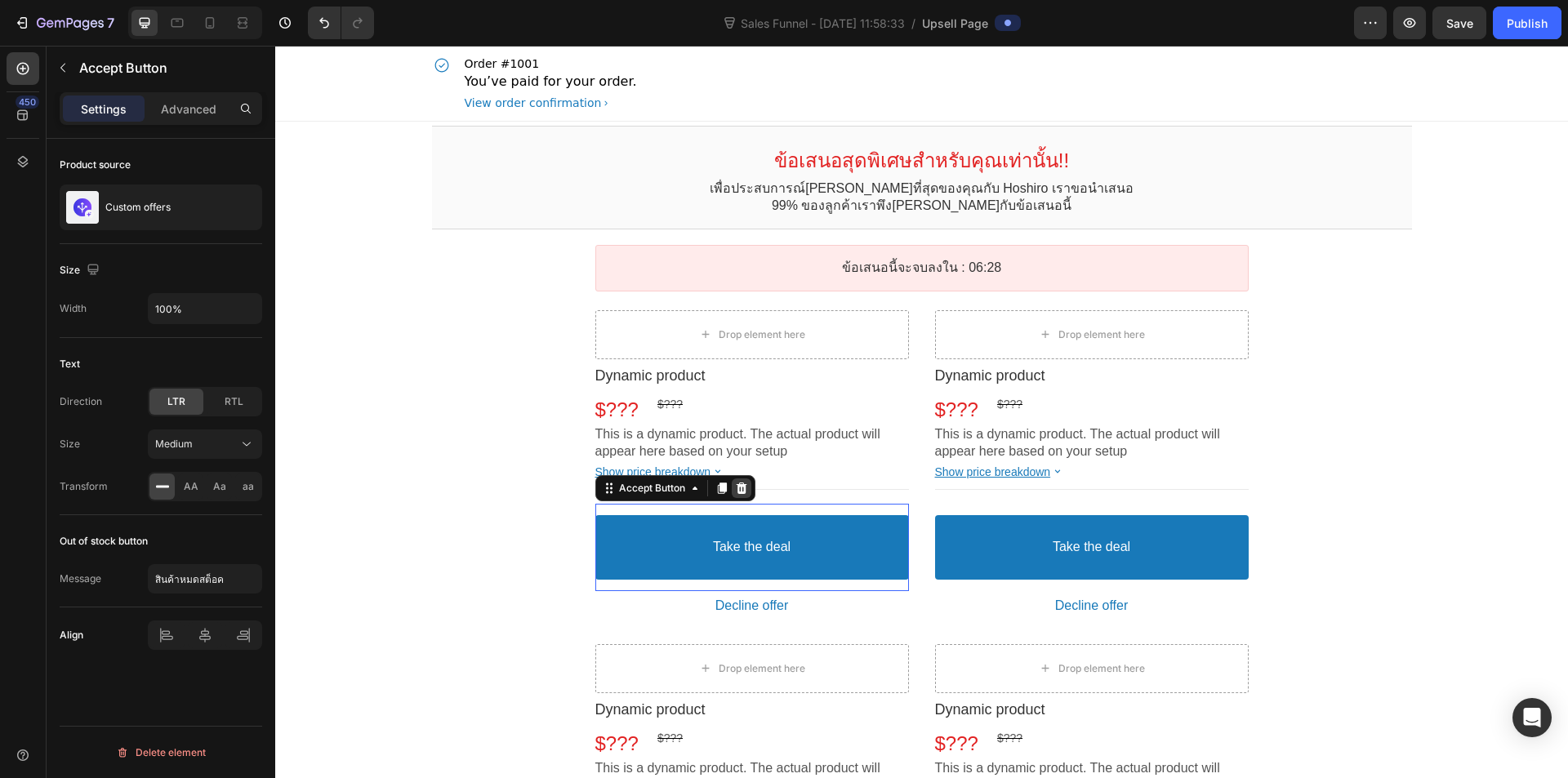
click at [737, 488] on icon at bounding box center [741, 488] width 13 height 13
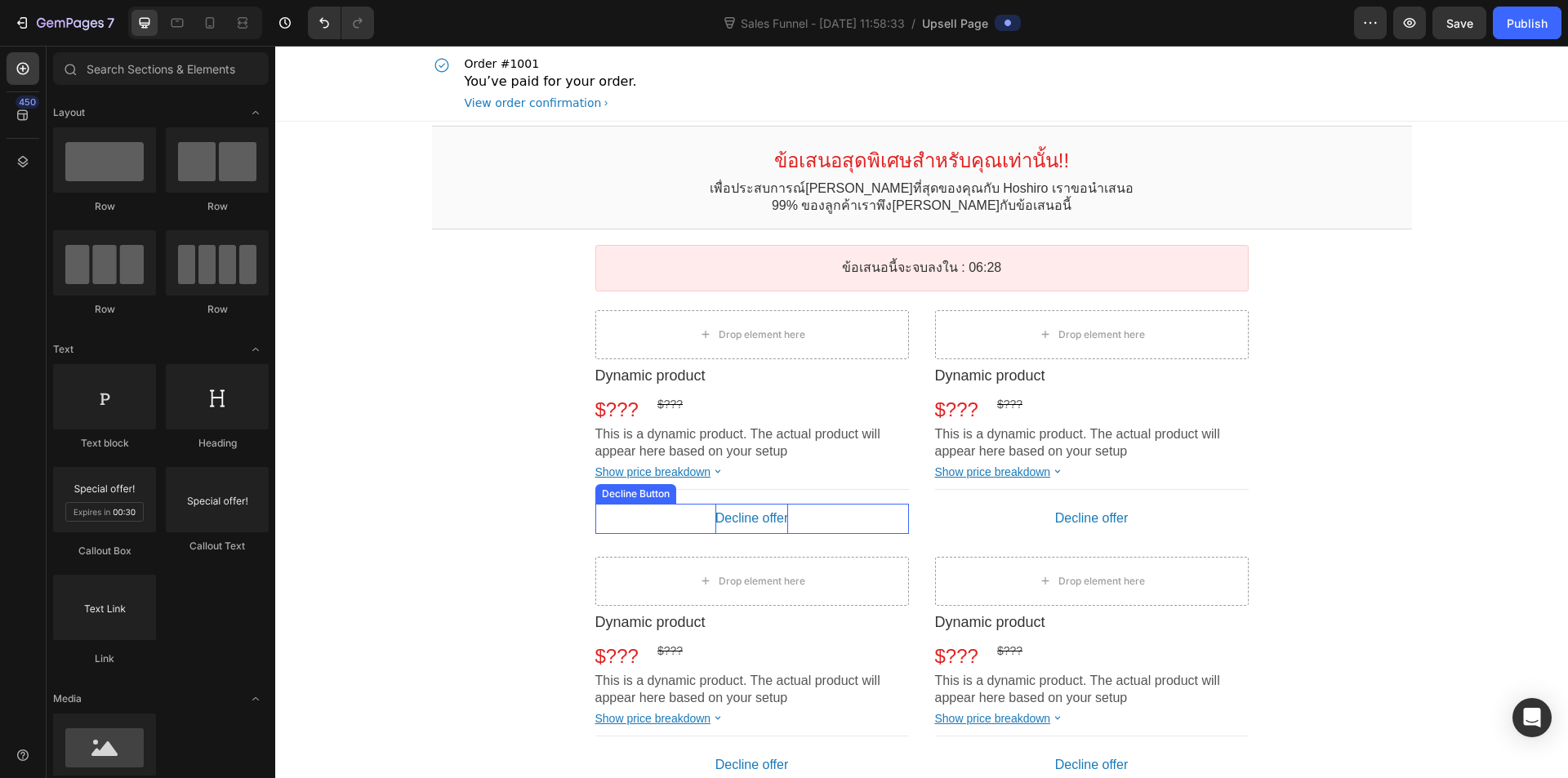
click at [751, 517] on bdo "Decline offer" at bounding box center [752, 519] width 74 height 17
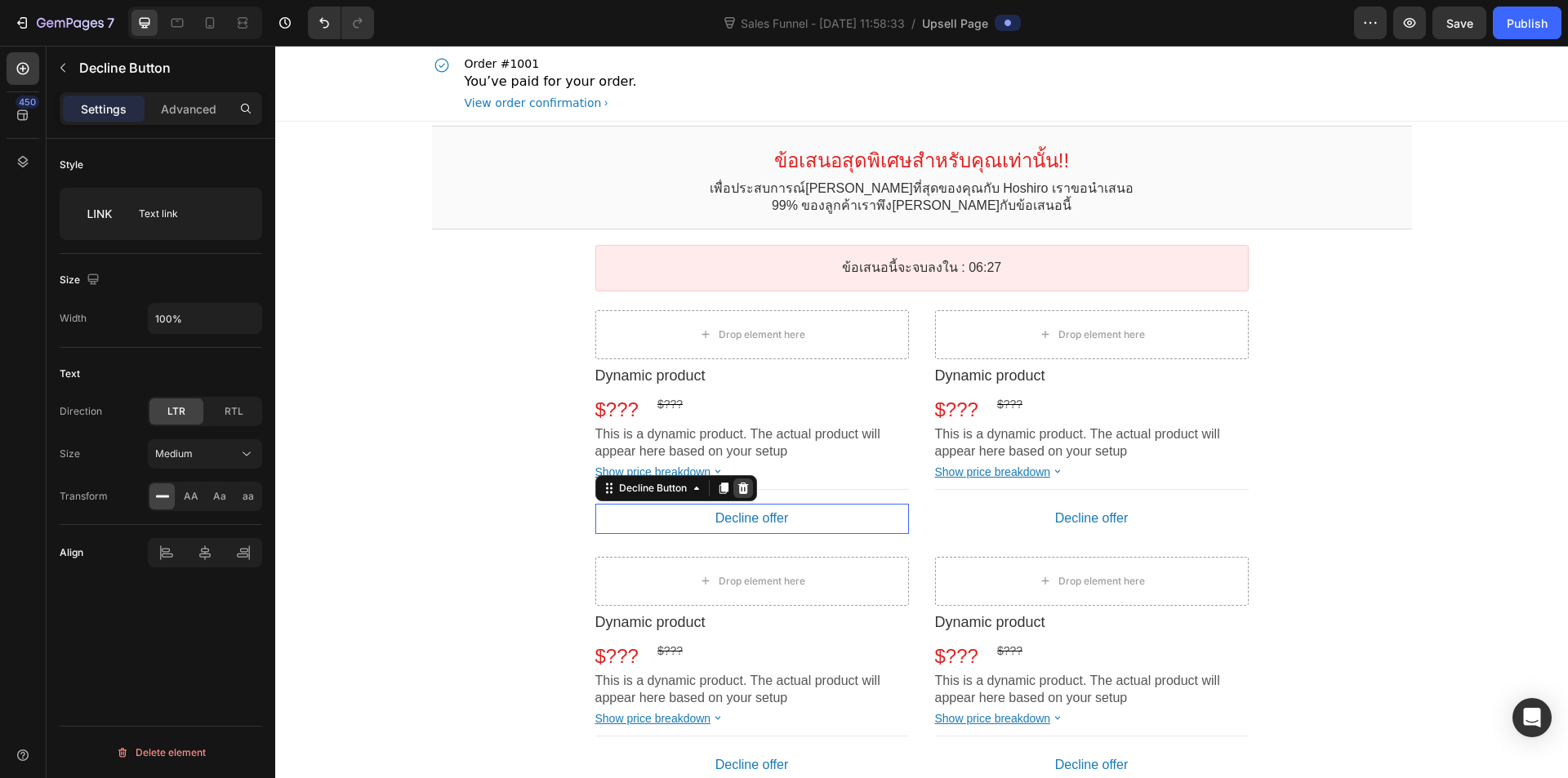
click at [747, 485] on div at bounding box center [743, 488] width 20 height 20
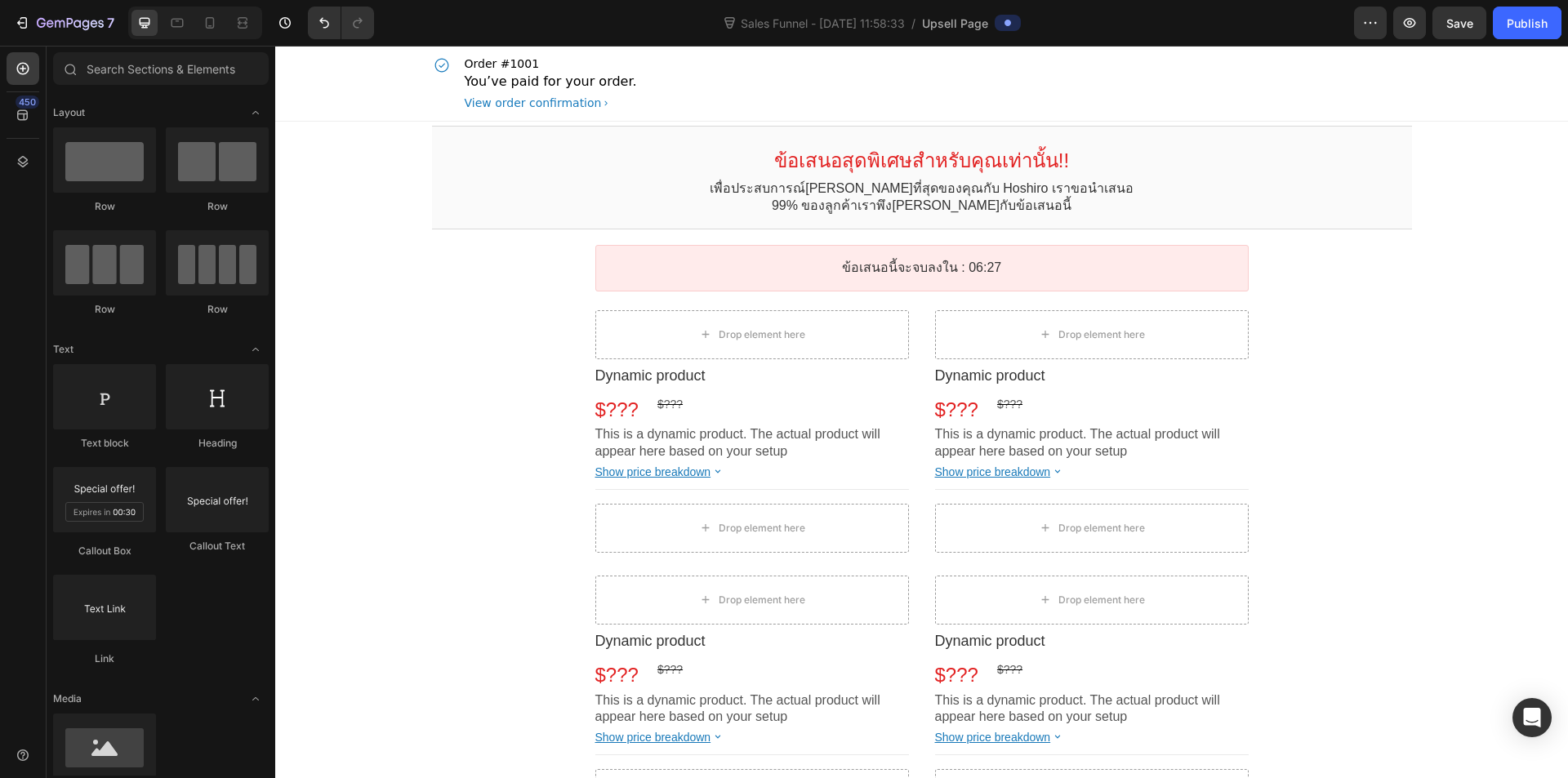
click at [762, 522] on div "Drop element here" at bounding box center [763, 528] width 87 height 13
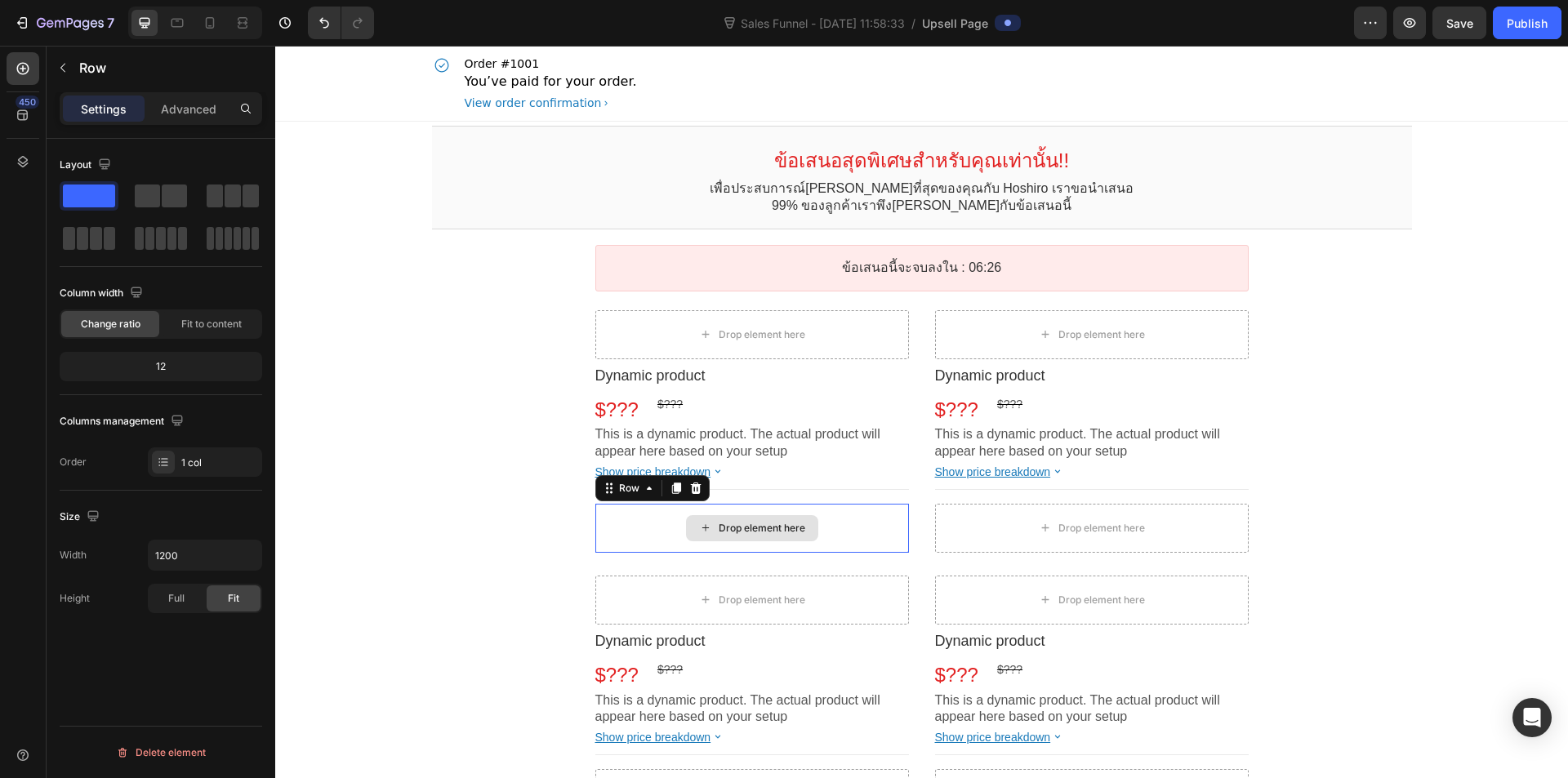
click at [734, 509] on div "Drop element here" at bounding box center [752, 529] width 314 height 49
click at [694, 494] on icon at bounding box center [696, 488] width 13 height 13
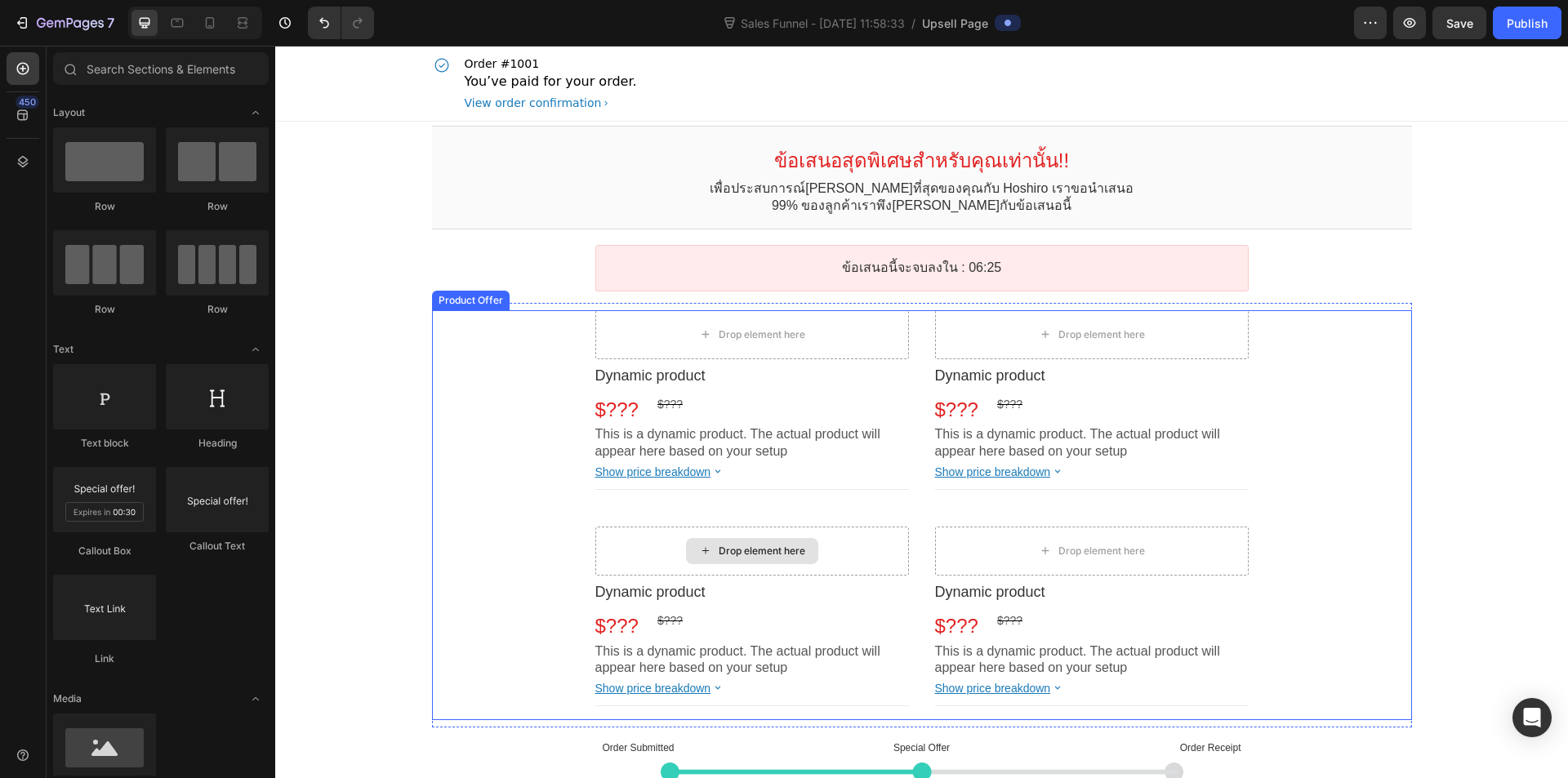
click at [737, 542] on div "Drop element here" at bounding box center [752, 551] width 132 height 26
click at [711, 538] on div "Drop element here" at bounding box center [752, 551] width 132 height 26
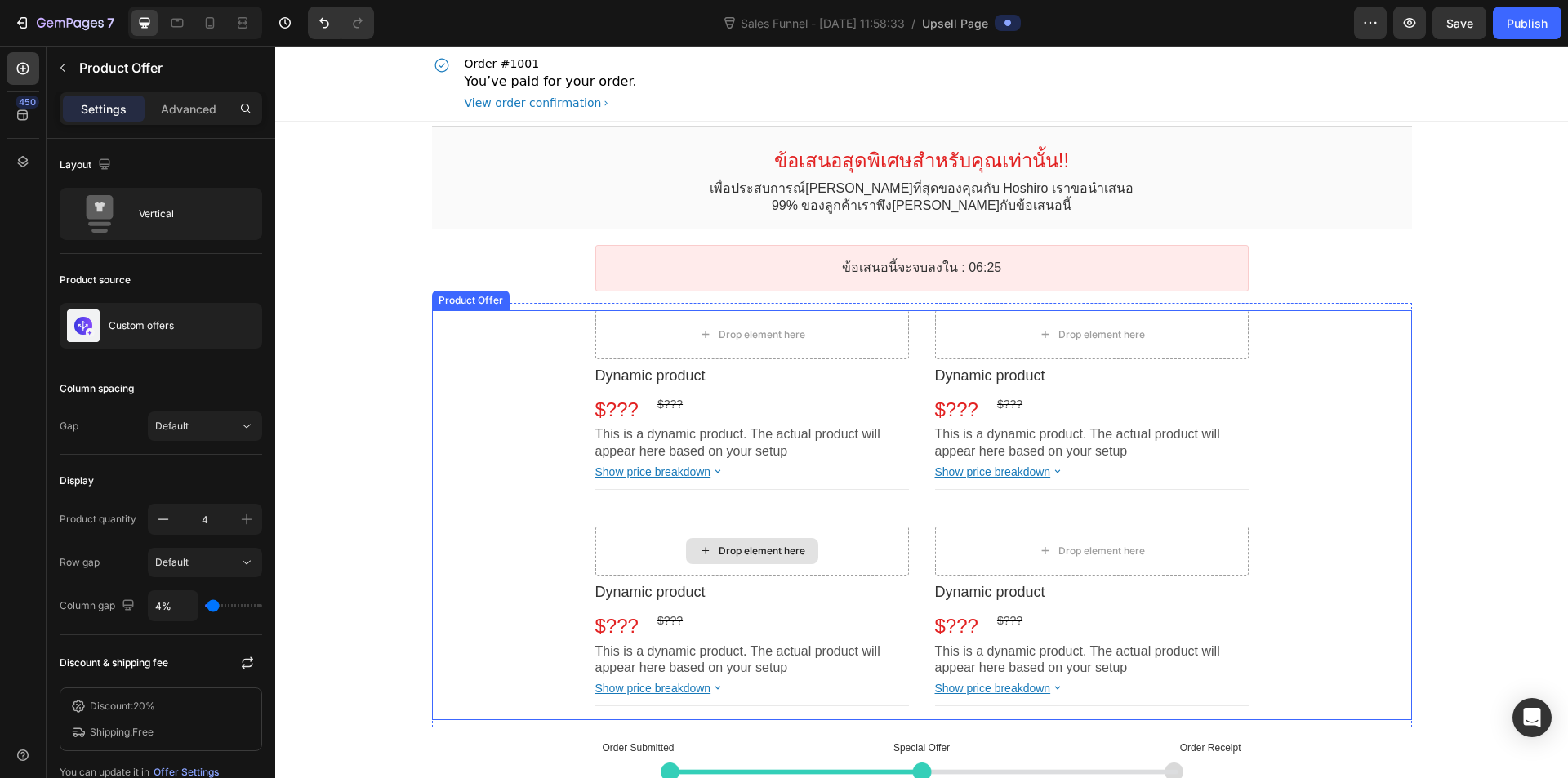
click at [646, 546] on div "Drop element here" at bounding box center [752, 551] width 314 height 49
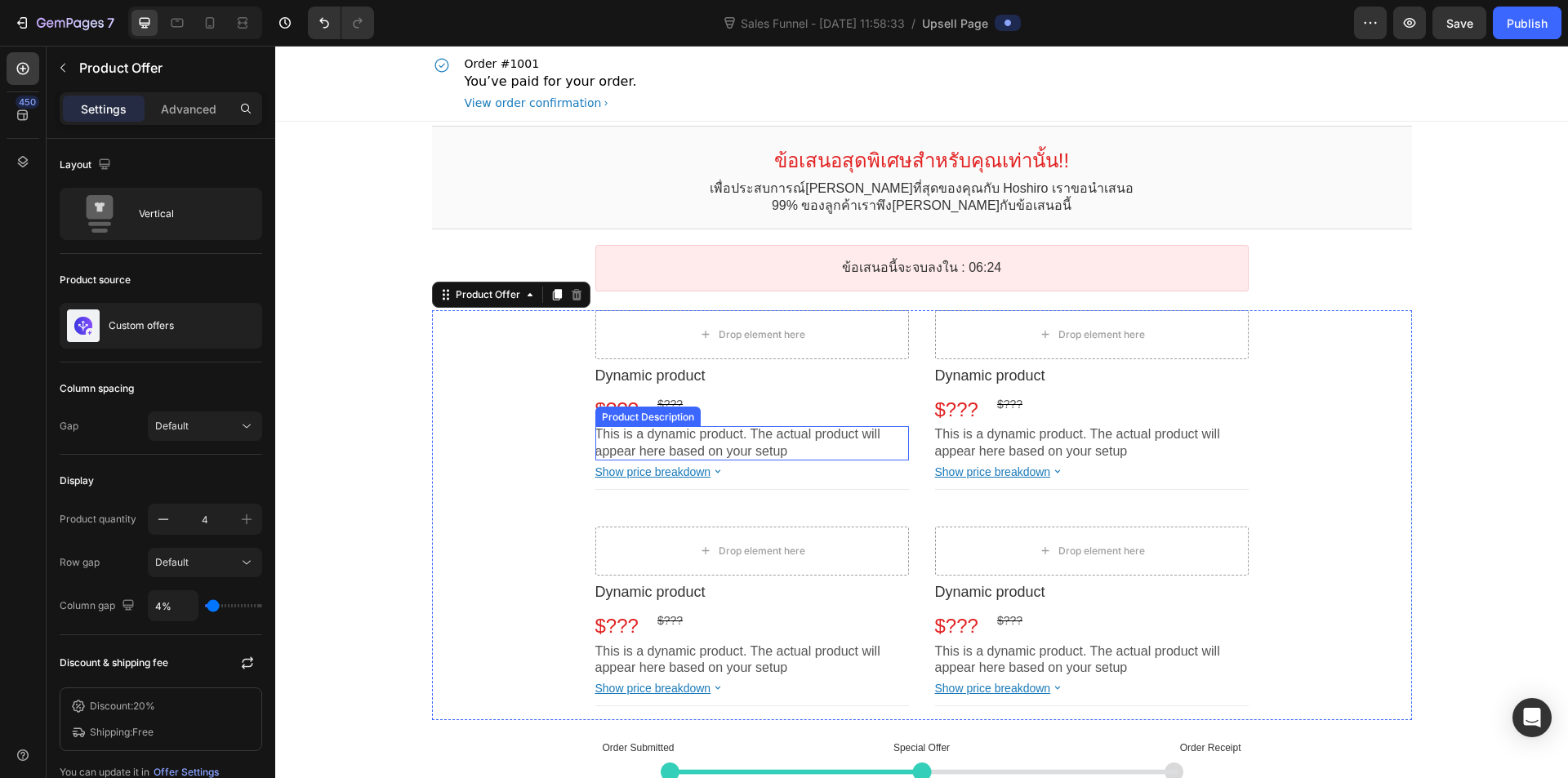
click at [679, 564] on div "Drop element here" at bounding box center [752, 551] width 314 height 49
click at [700, 554] on icon at bounding box center [705, 551] width 13 height 14
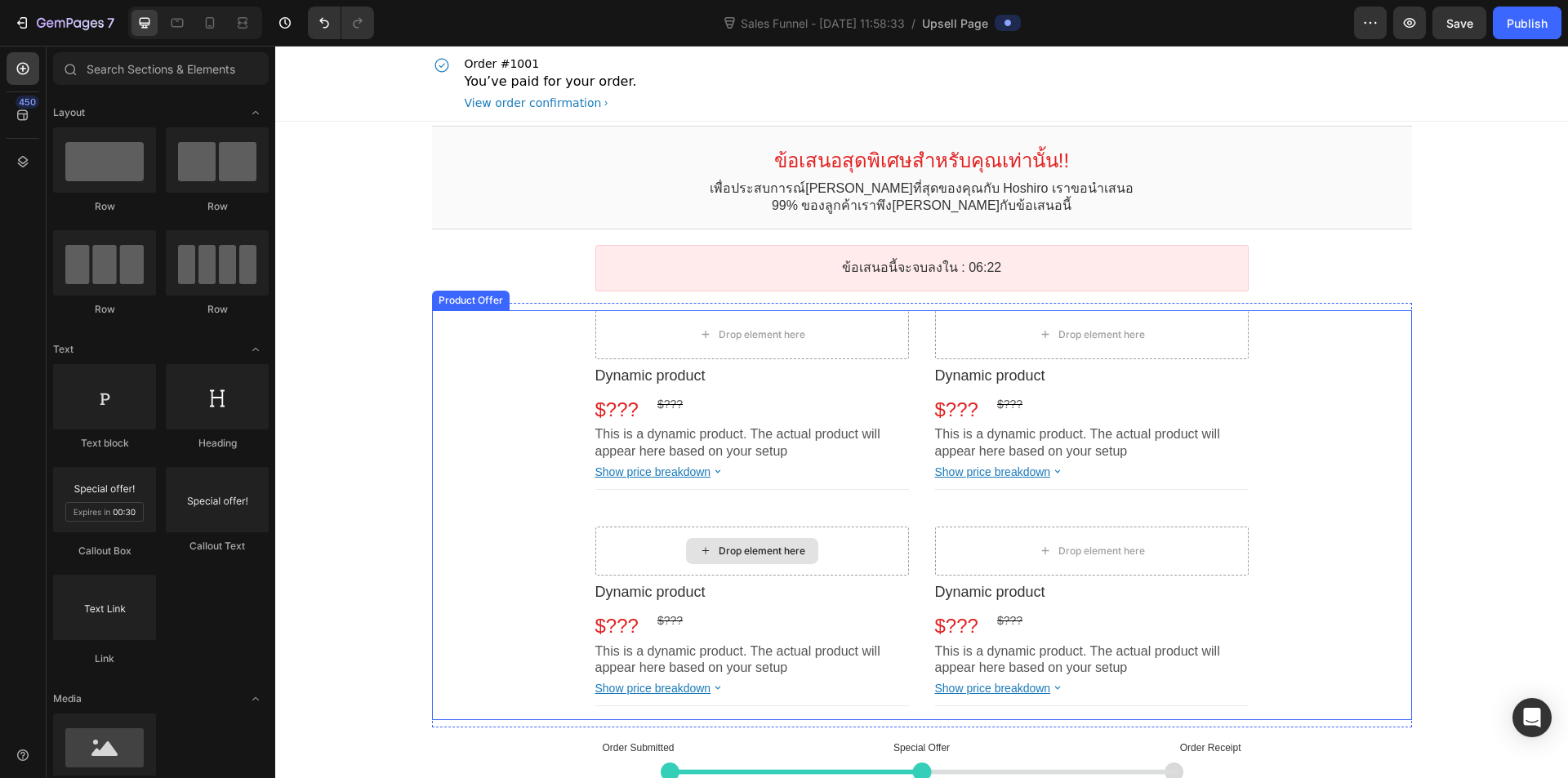
click at [728, 554] on div "Drop element here" at bounding box center [763, 551] width 87 height 13
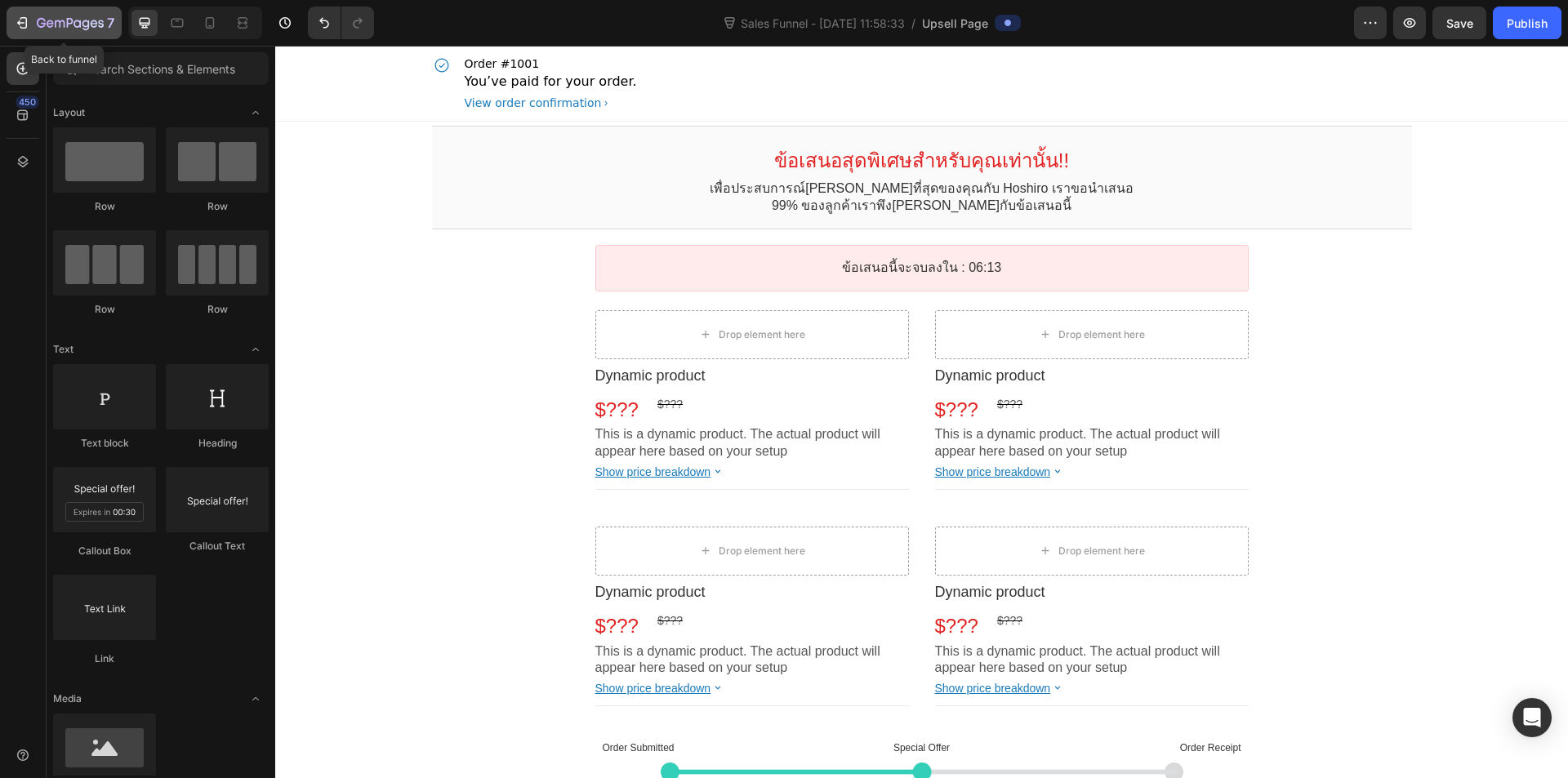
click at [37, 15] on div "7" at bounding box center [75, 23] width 77 height 20
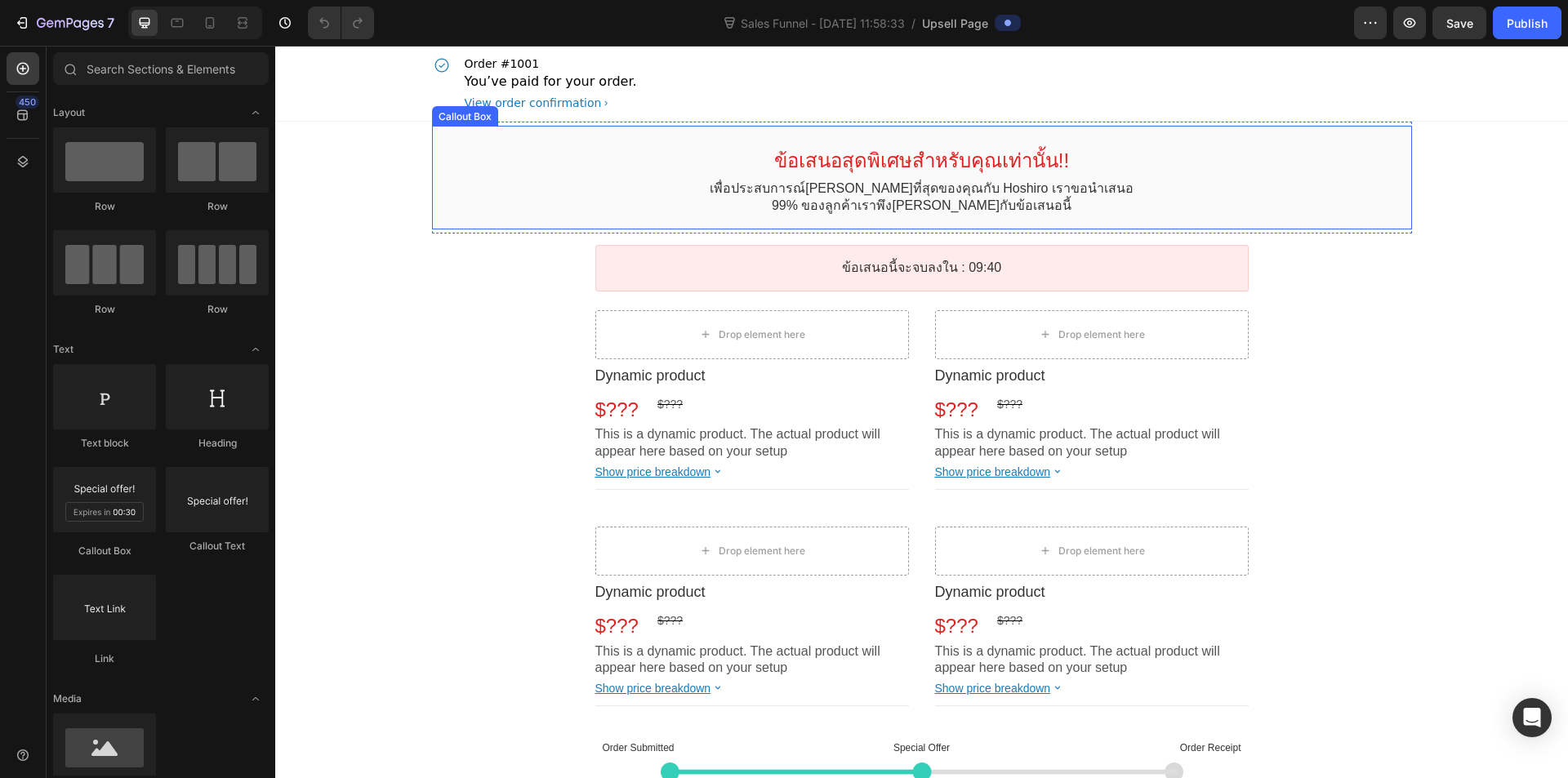
click at [1069, 200] on p "99% ของลูกค้าเราพึง[PERSON_NAME]กับข้อเสนอนี้" at bounding box center [922, 206] width 952 height 17
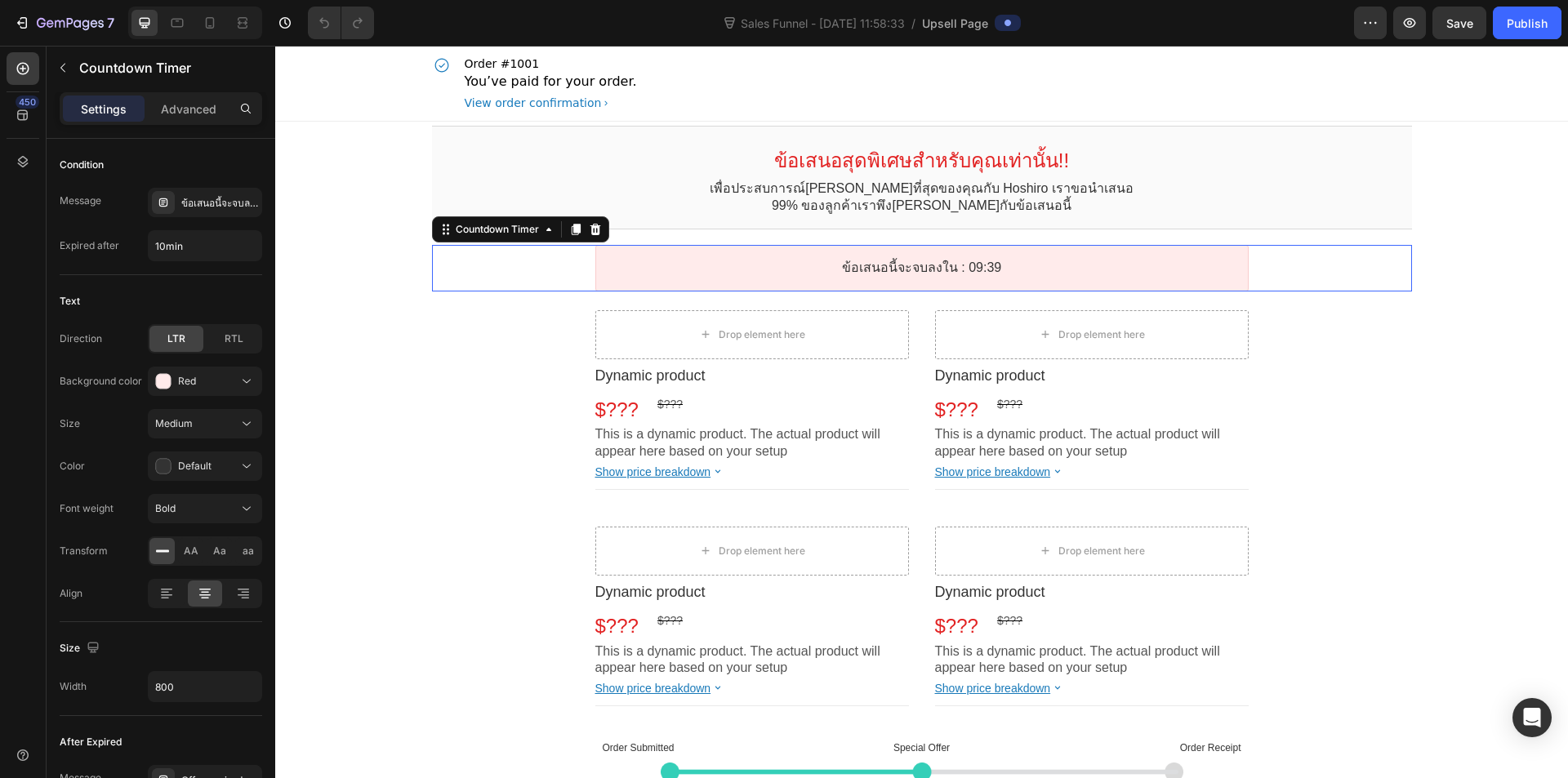
click at [1092, 269] on div "ข้อเสนอนี้จะจบลงใน : 09:39" at bounding box center [923, 269] width 624 height 17
click at [782, 329] on div "Drop element here" at bounding box center [763, 335] width 87 height 13
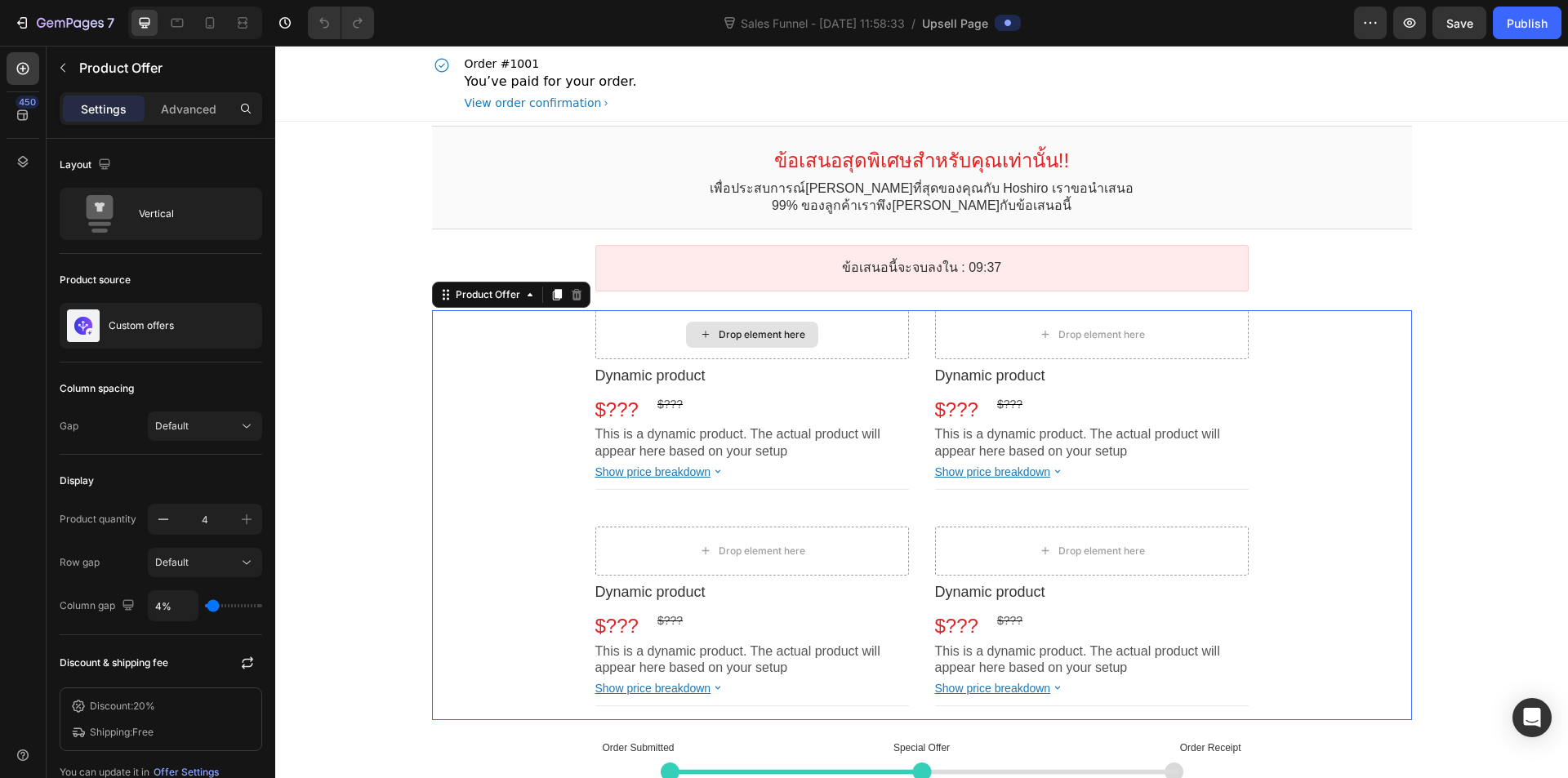
click at [850, 348] on div "Drop element here" at bounding box center [752, 335] width 314 height 49
drag, startPoint x: 491, startPoint y: 353, endPoint x: 542, endPoint y: 452, distance: 111.4
click at [539, 458] on div "Drop element here Dynamic product Product Title $??? Price $??? Price Row This …" at bounding box center [922, 515] width 980 height 410
click at [541, 455] on div "Drop element here Dynamic product Product Title $??? Price $??? Price Row This …" at bounding box center [922, 515] width 980 height 410
drag, startPoint x: 560, startPoint y: 333, endPoint x: 585, endPoint y: 345, distance: 27.7
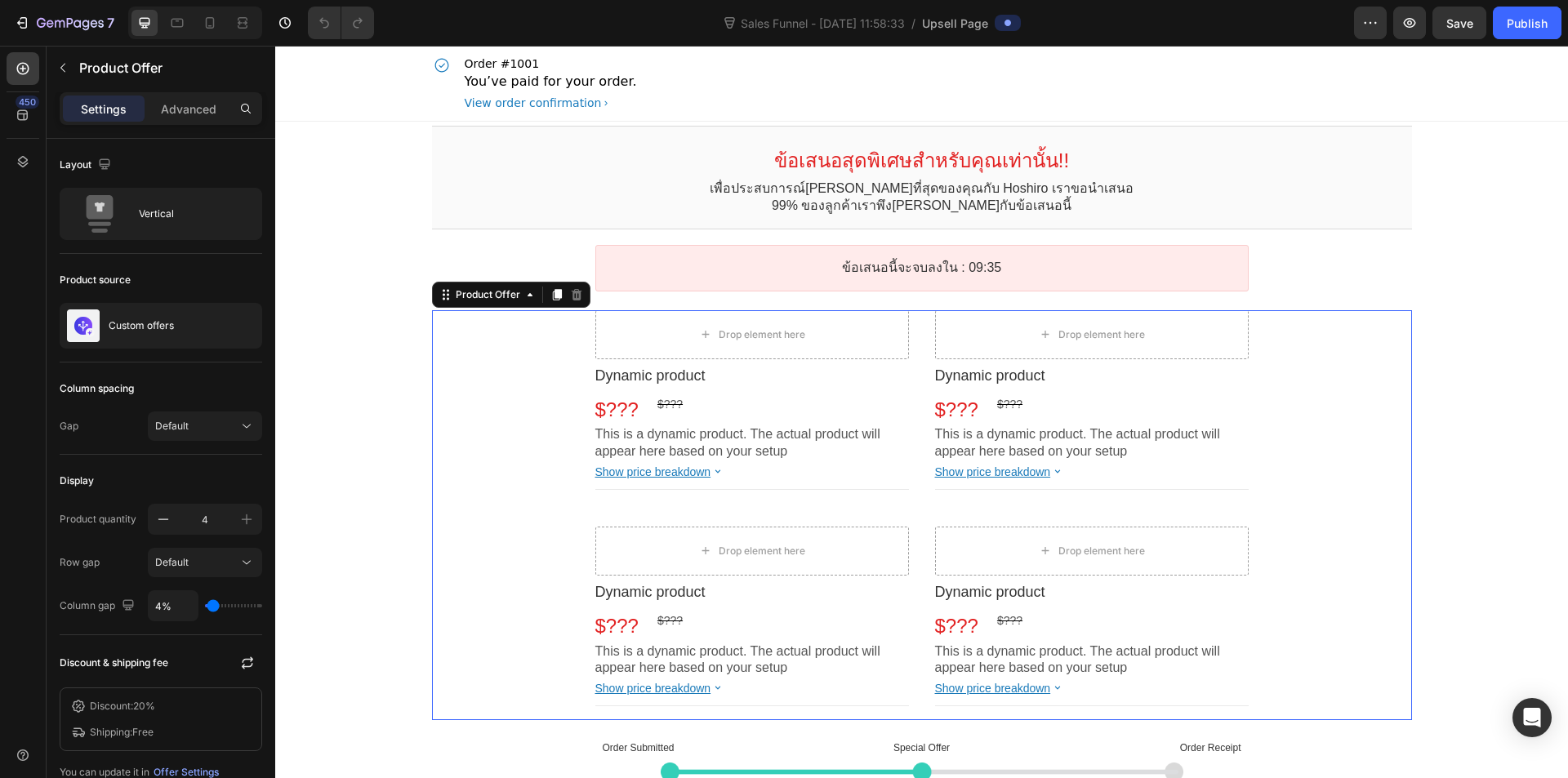
click at [571, 338] on div "Drop element here Dynamic product Product Title $??? Price $??? Price Row This …" at bounding box center [922, 515] width 980 height 410
drag, startPoint x: 632, startPoint y: 358, endPoint x: 647, endPoint y: 333, distance: 29.2
click at [646, 340] on div "Product Title" at bounding box center [632, 349] width 74 height 20
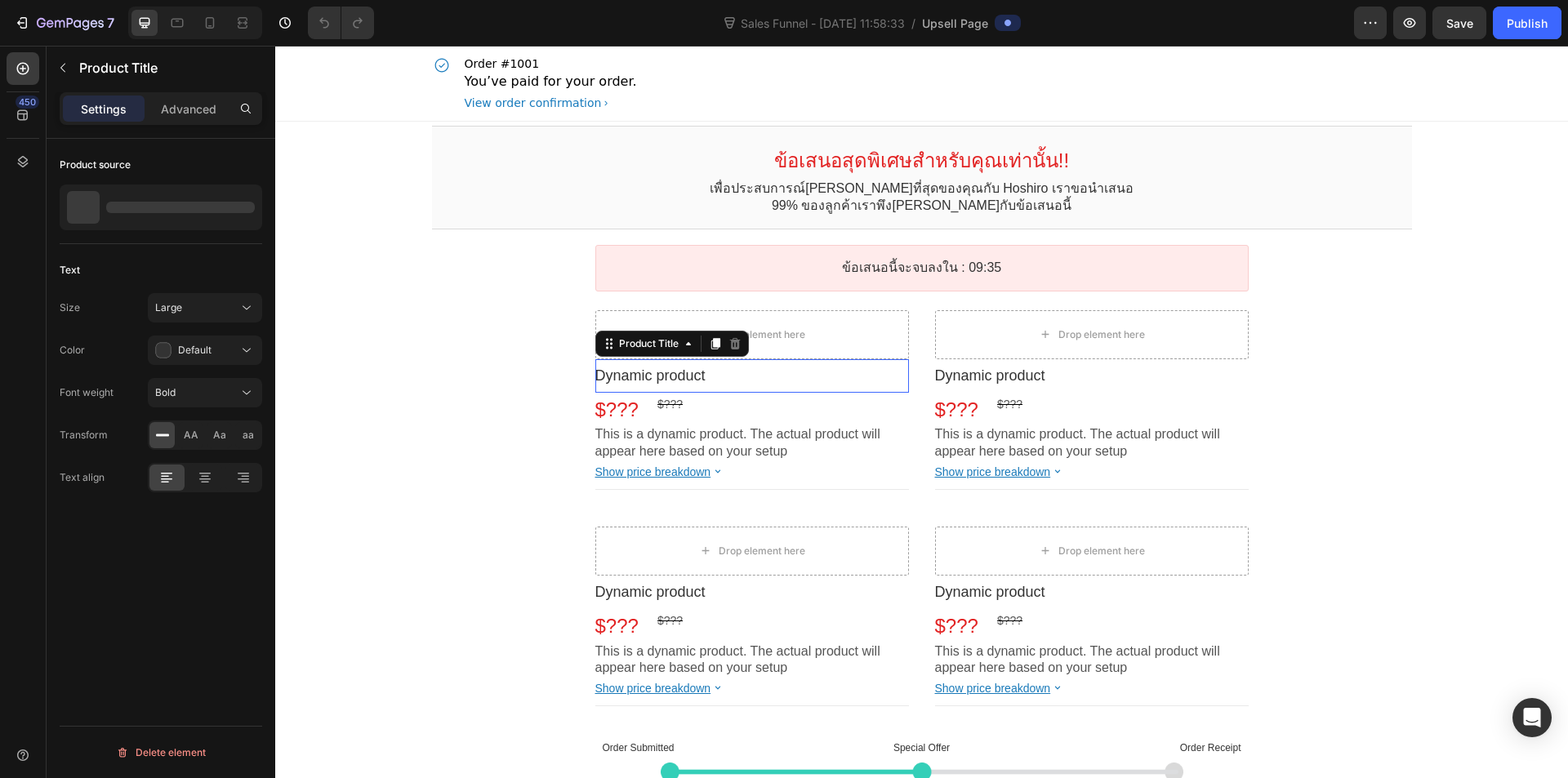
drag, startPoint x: 647, startPoint y: 333, endPoint x: 671, endPoint y: 332, distance: 24.0
click at [653, 332] on div "Product Title This element is required and can’t be deleted" at bounding box center [672, 343] width 154 height 26
drag, startPoint x: 671, startPoint y: 332, endPoint x: 691, endPoint y: 329, distance: 20.2
click at [681, 330] on div "Product Title This element is required and can’t be deleted" at bounding box center [672, 343] width 154 height 26
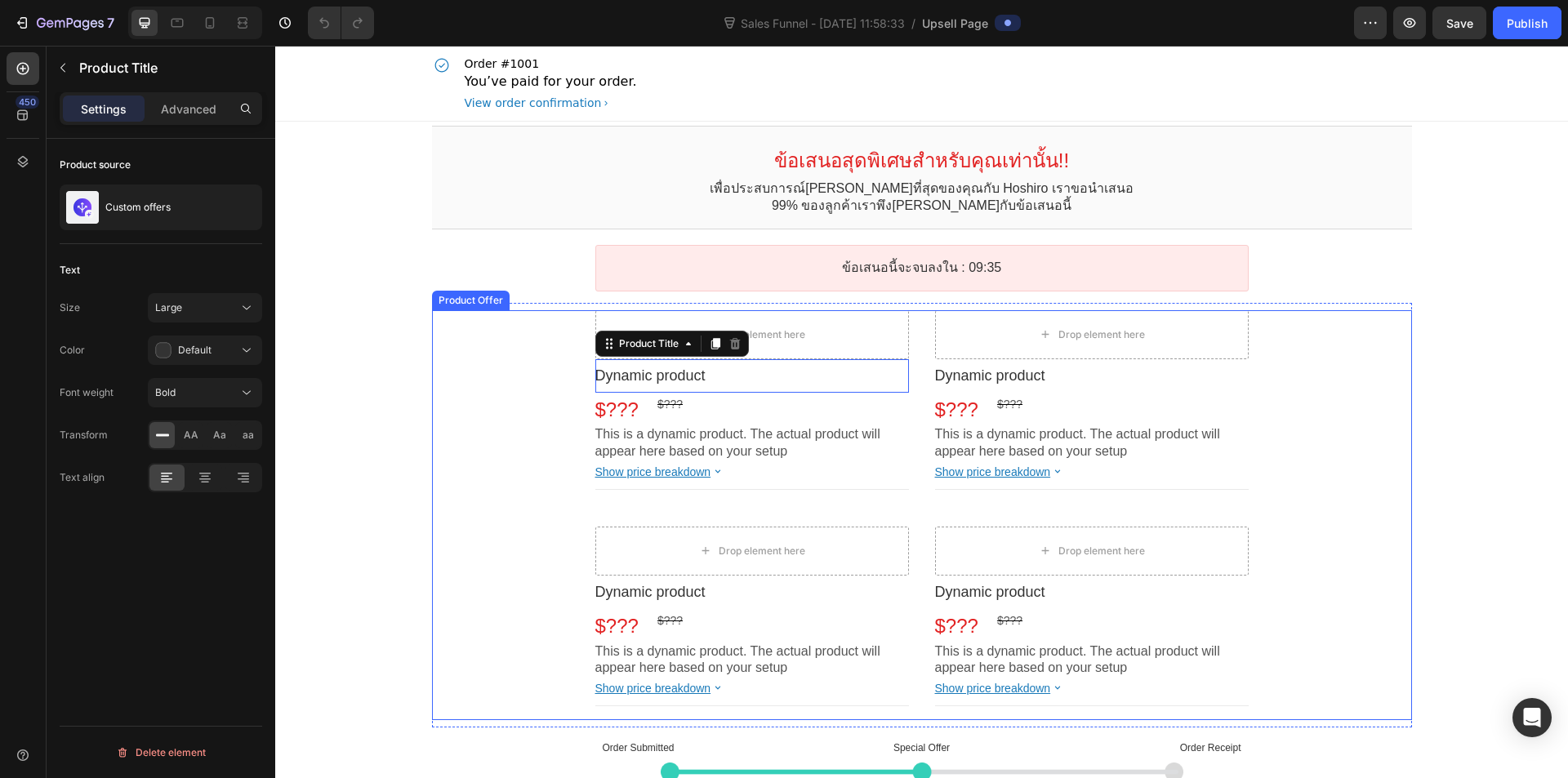
drag, startPoint x: 700, startPoint y: 321, endPoint x: 831, endPoint y: 330, distance: 131.3
click at [705, 322] on div "Drop element here" at bounding box center [752, 335] width 132 height 26
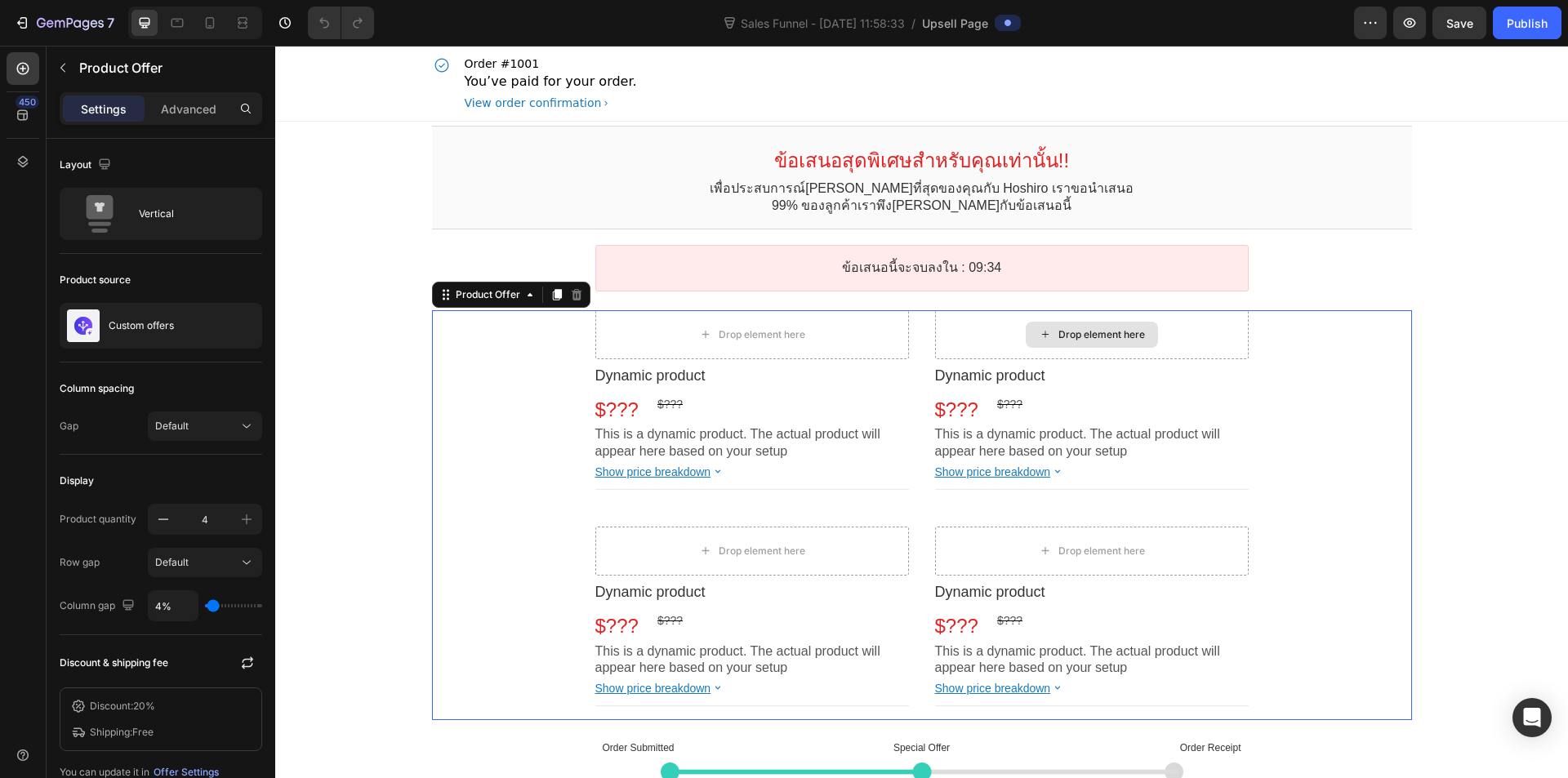
drag, startPoint x: 950, startPoint y: 356, endPoint x: 955, endPoint y: 454, distance: 98.1
click at [967, 404] on div "Drop element here Dynamic product Product Title $??? Price $??? Price Row This …" at bounding box center [1091, 407] width 314 height 194
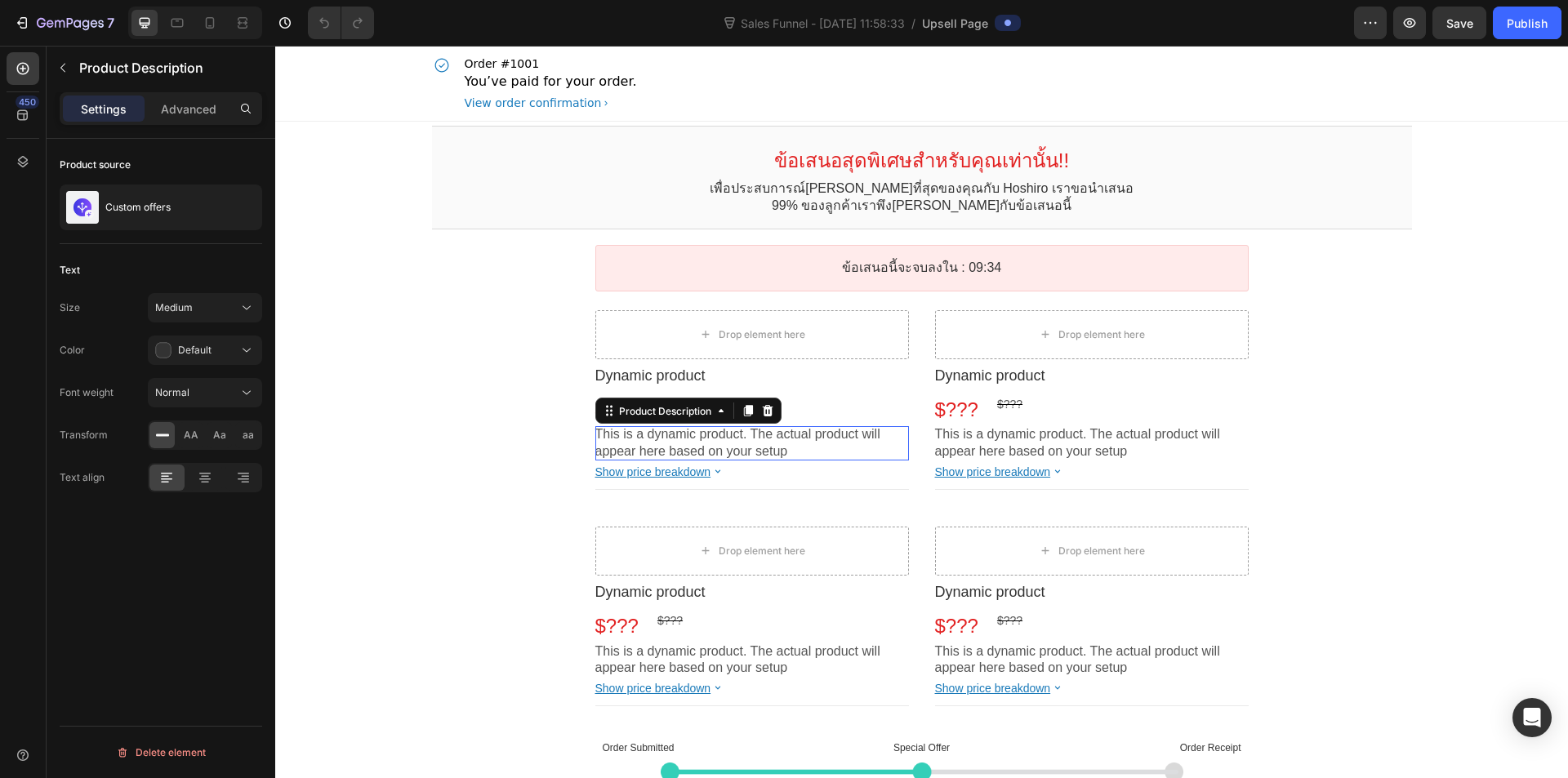
drag, startPoint x: 955, startPoint y: 454, endPoint x: 851, endPoint y: 471, distance: 105.4
click at [873, 465] on div "Drop element here Dynamic product Product Title $??? Price $??? Price Row This …" at bounding box center [922, 515] width 653 height 410
drag, startPoint x: 851, startPoint y: 471, endPoint x: 720, endPoint y: 497, distance: 133.6
click at [840, 474] on div "Show price breakdown" at bounding box center [752, 471] width 314 height 15
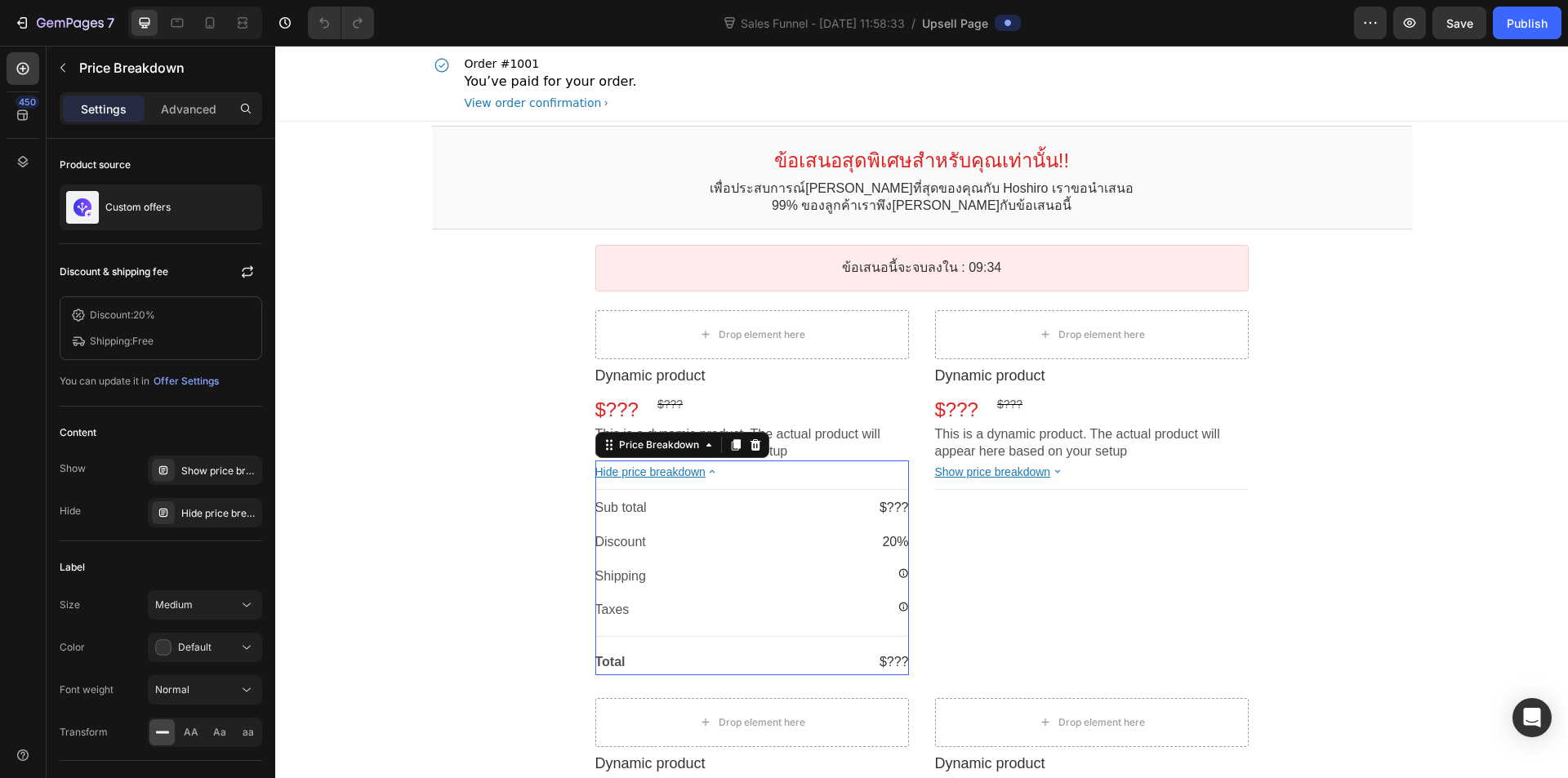
click at [693, 503] on div "Sub total" at bounding box center [707, 509] width 224 height 17
click at [472, 512] on div "Drop element here Dynamic product Product Title $??? Price $??? Price Row This …" at bounding box center [922, 602] width 980 height 582
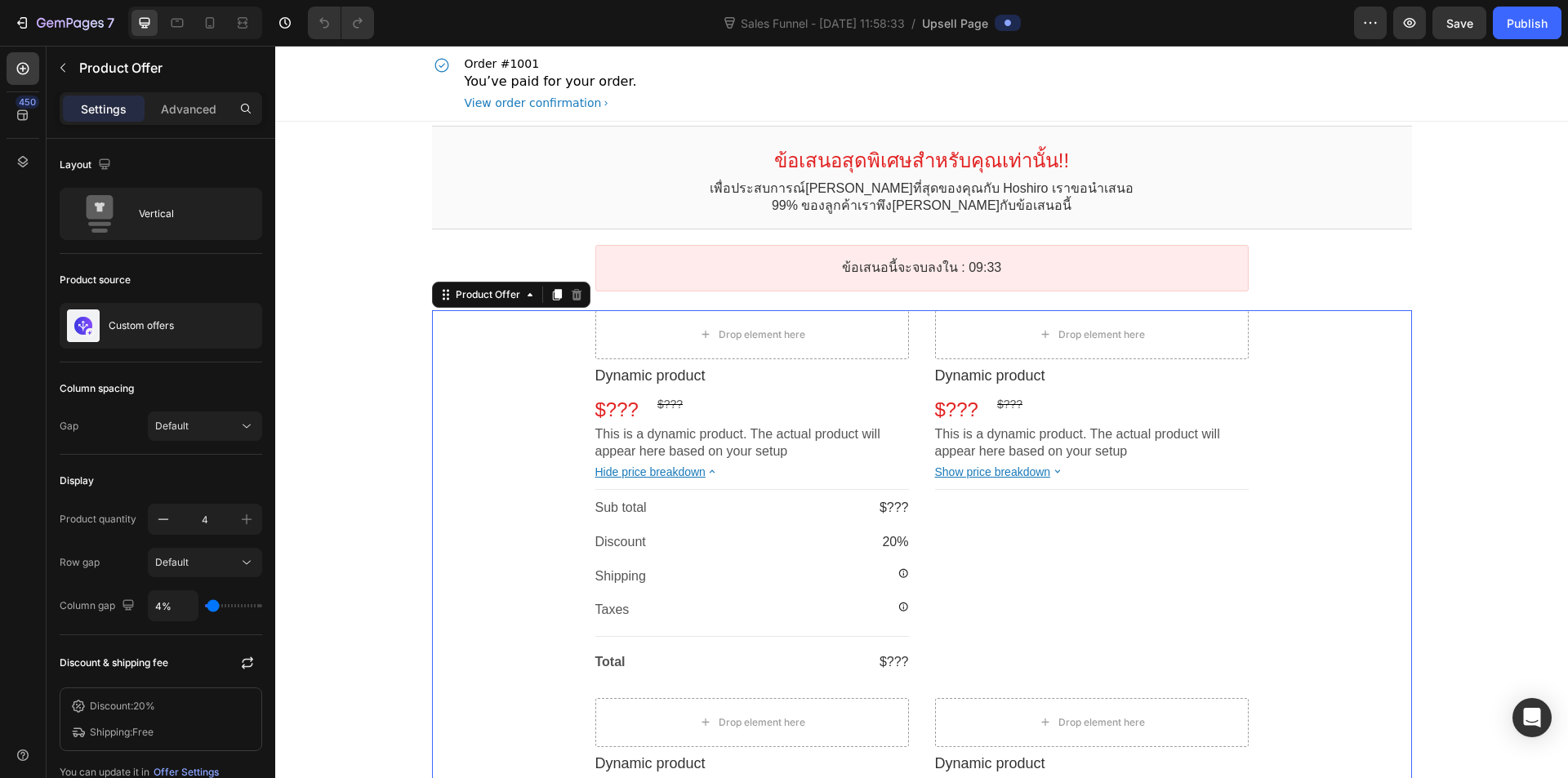
click at [463, 494] on div "Drop element here Dynamic product Product Title $??? Price $??? Price Row This …" at bounding box center [922, 602] width 980 height 582
click at [56, 80] on button "button" at bounding box center [63, 68] width 26 height 26
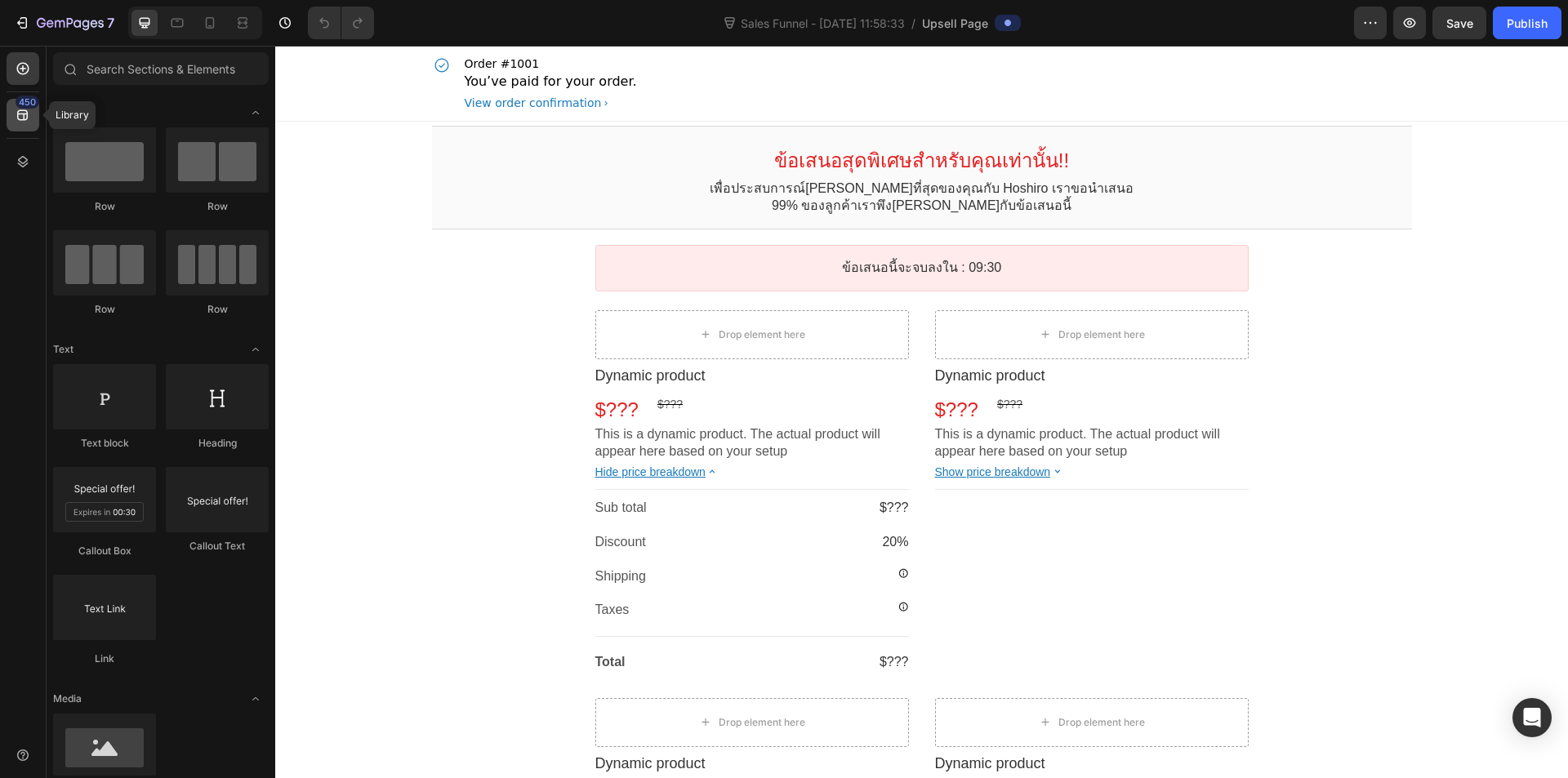
click at [10, 115] on div "450" at bounding box center [23, 116] width 33 height 33
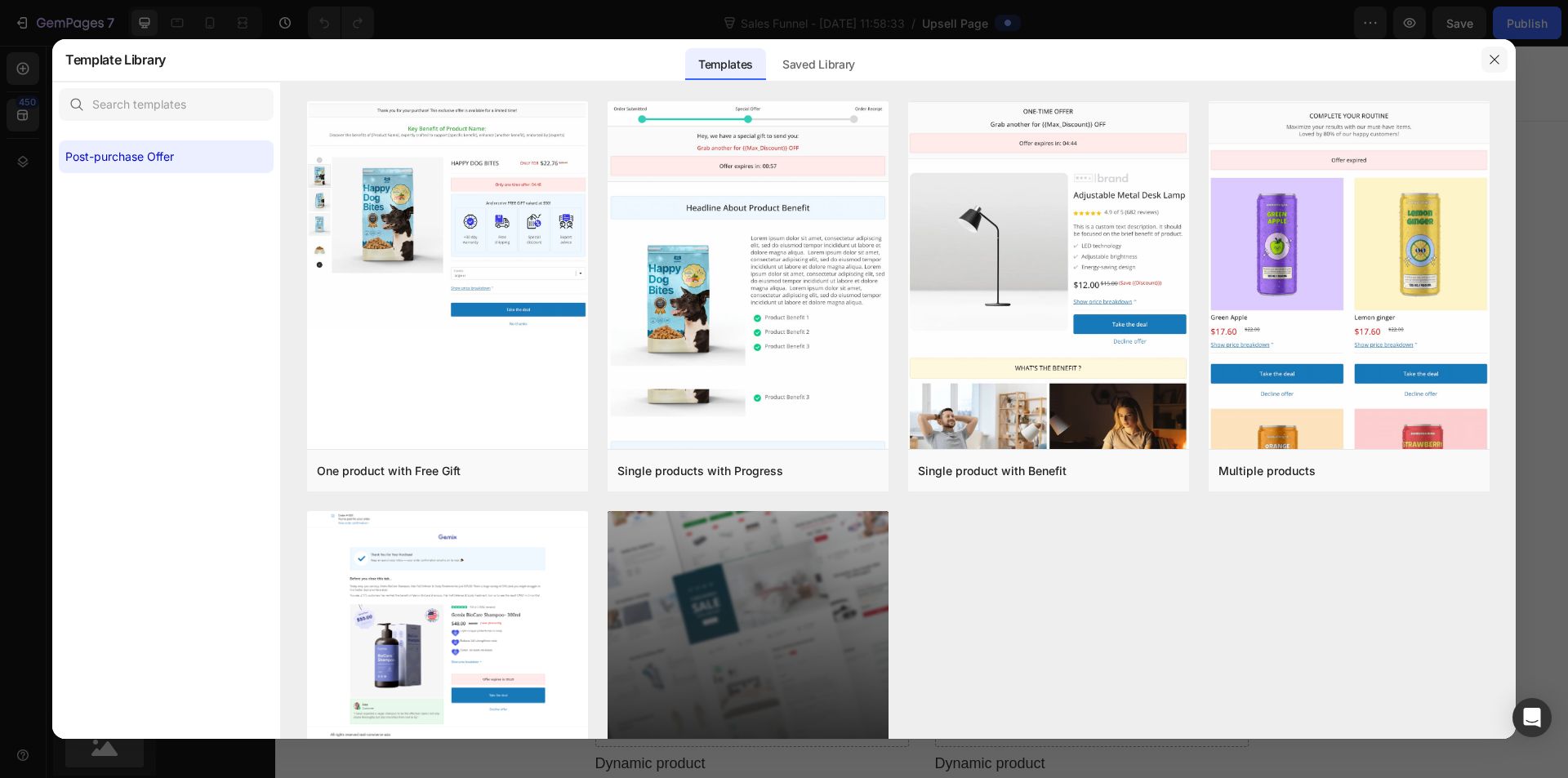
click at [1500, 61] on icon "button" at bounding box center [1494, 59] width 13 height 13
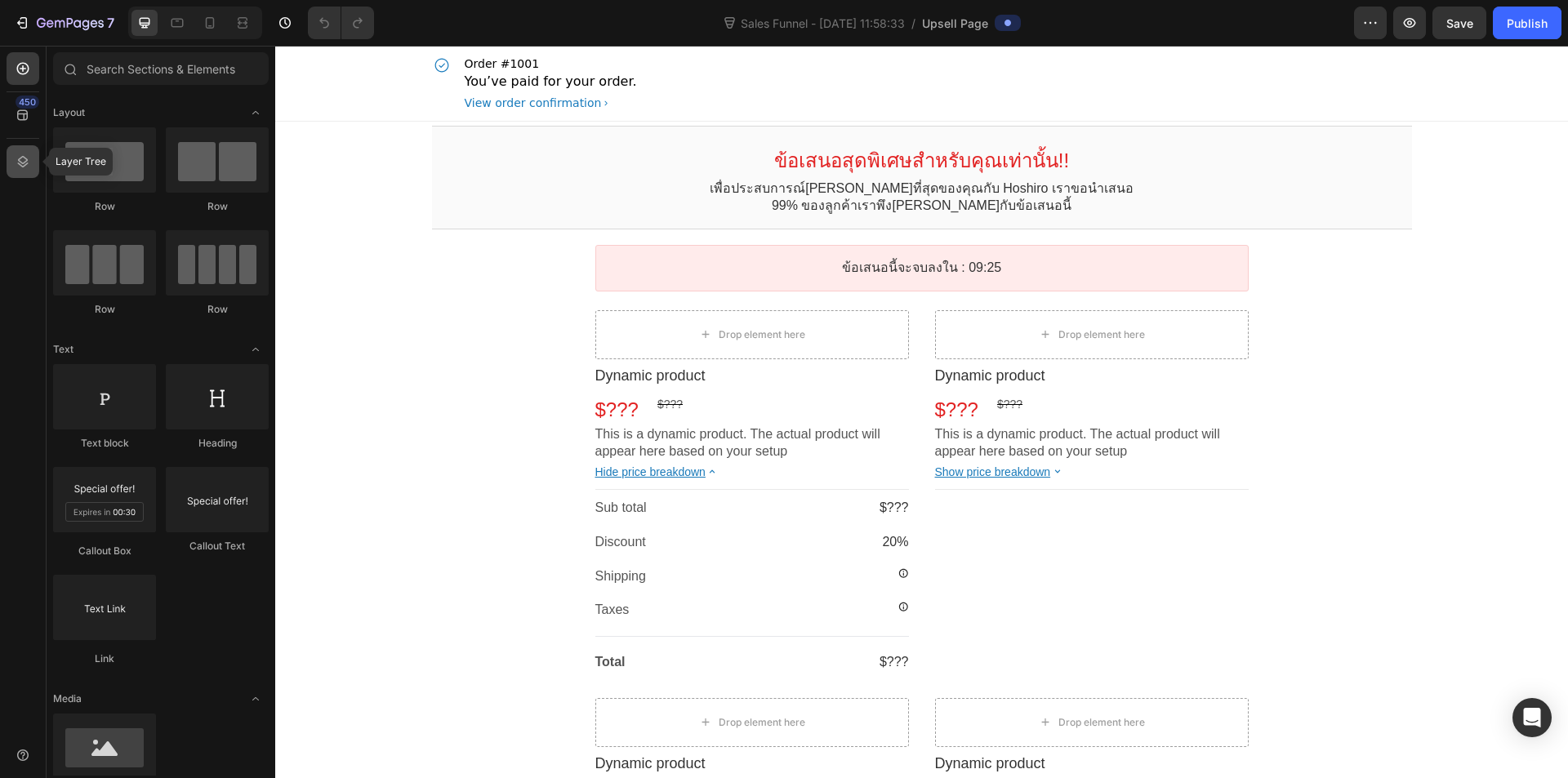
click at [23, 152] on div at bounding box center [23, 162] width 33 height 33
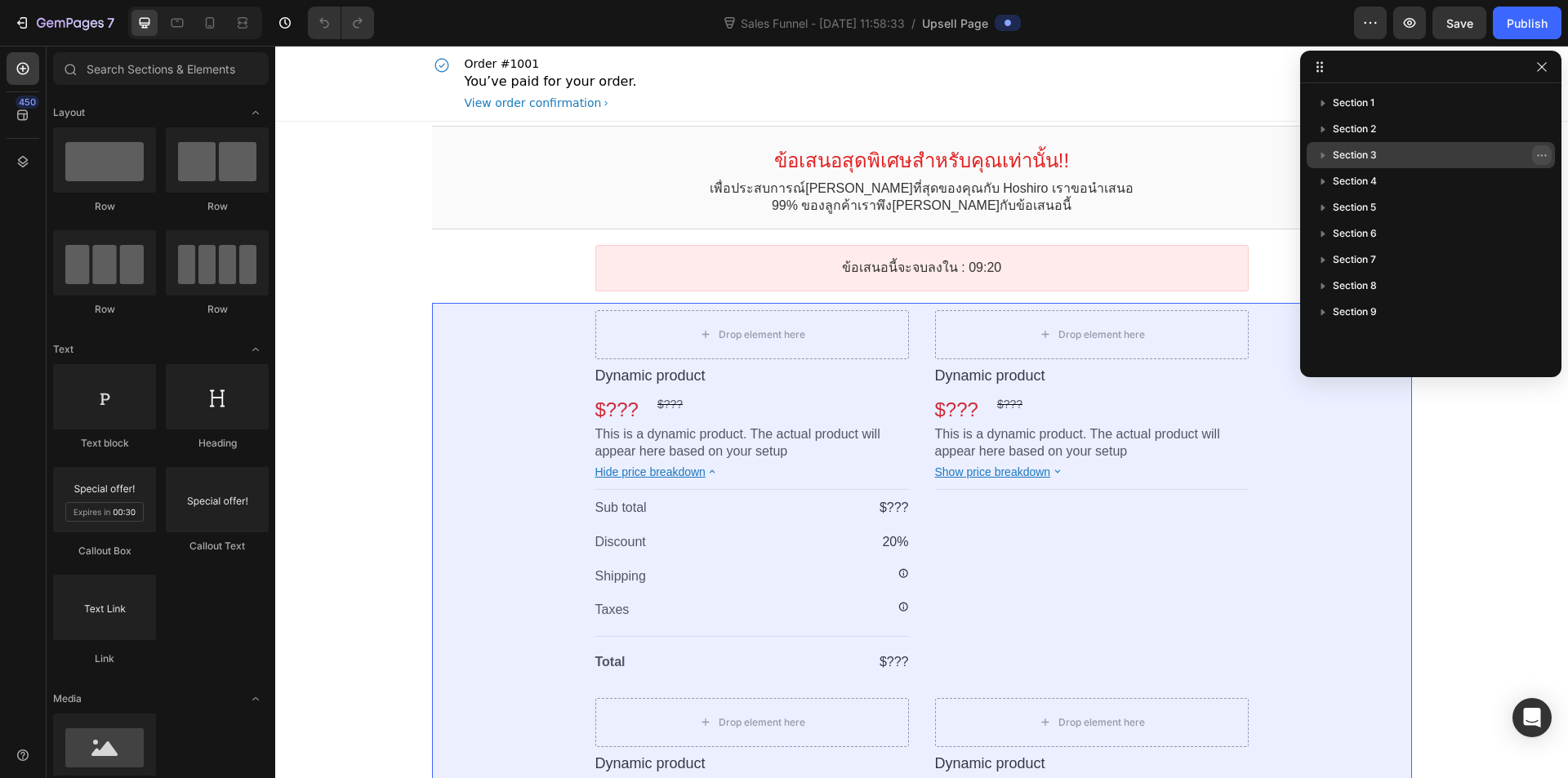
click at [1544, 149] on icon "button" at bounding box center [1542, 155] width 13 height 13
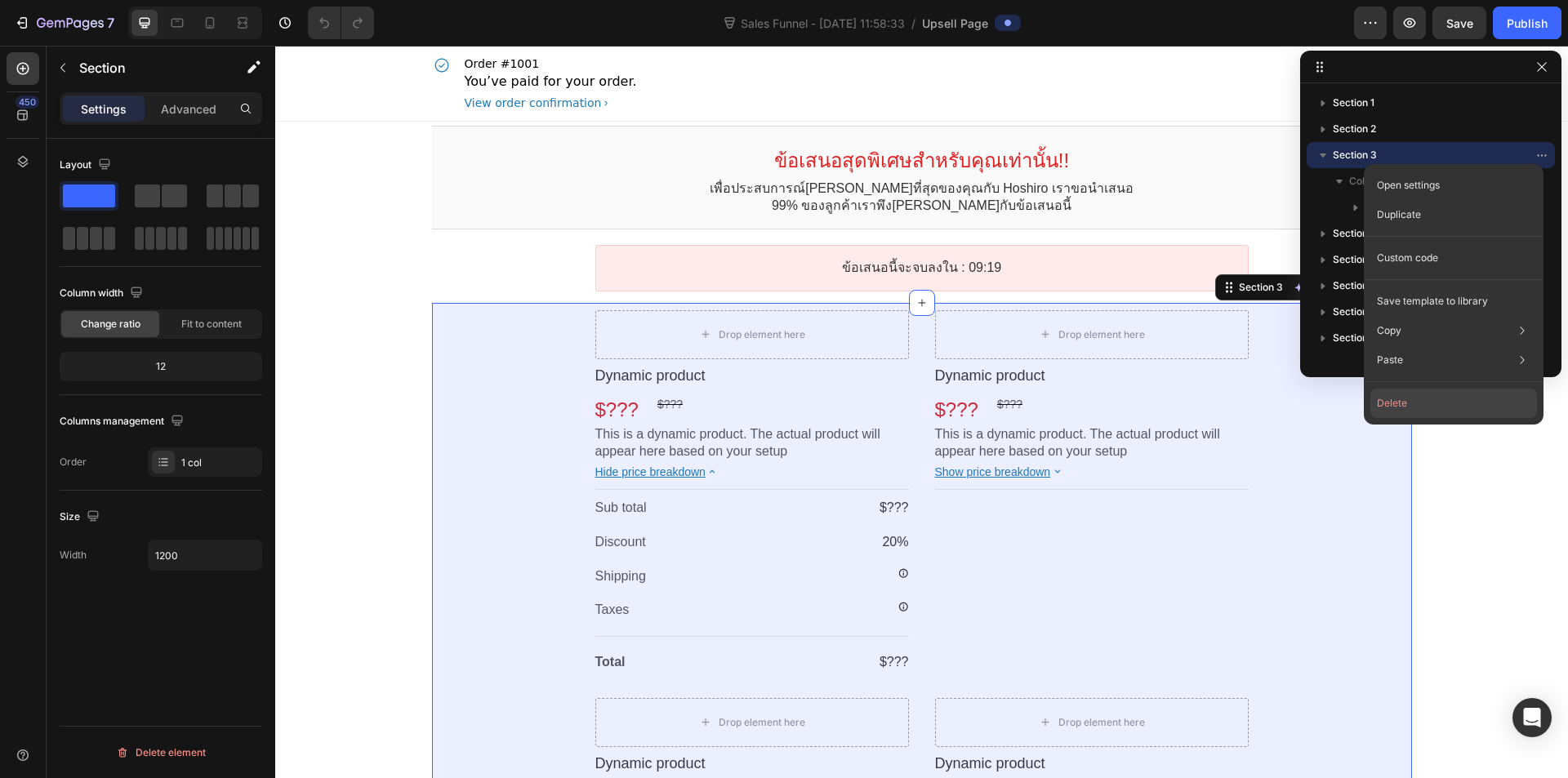
drag, startPoint x: 1436, startPoint y: 402, endPoint x: 1162, endPoint y: 345, distance: 279.9
click at [1436, 402] on button "Delete" at bounding box center [1454, 403] width 167 height 30
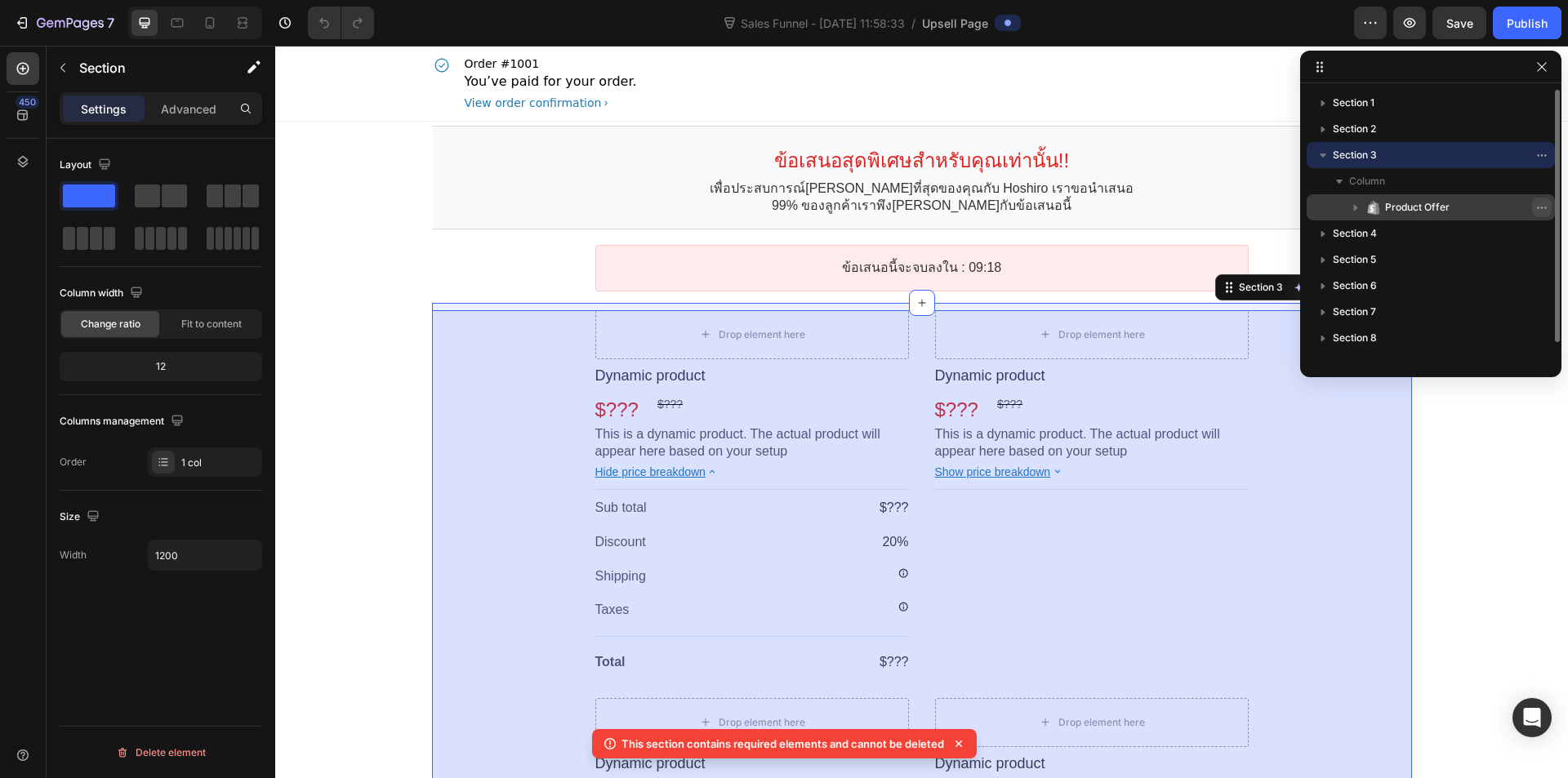
click at [1541, 207] on icon "button" at bounding box center [1542, 207] width 13 height 13
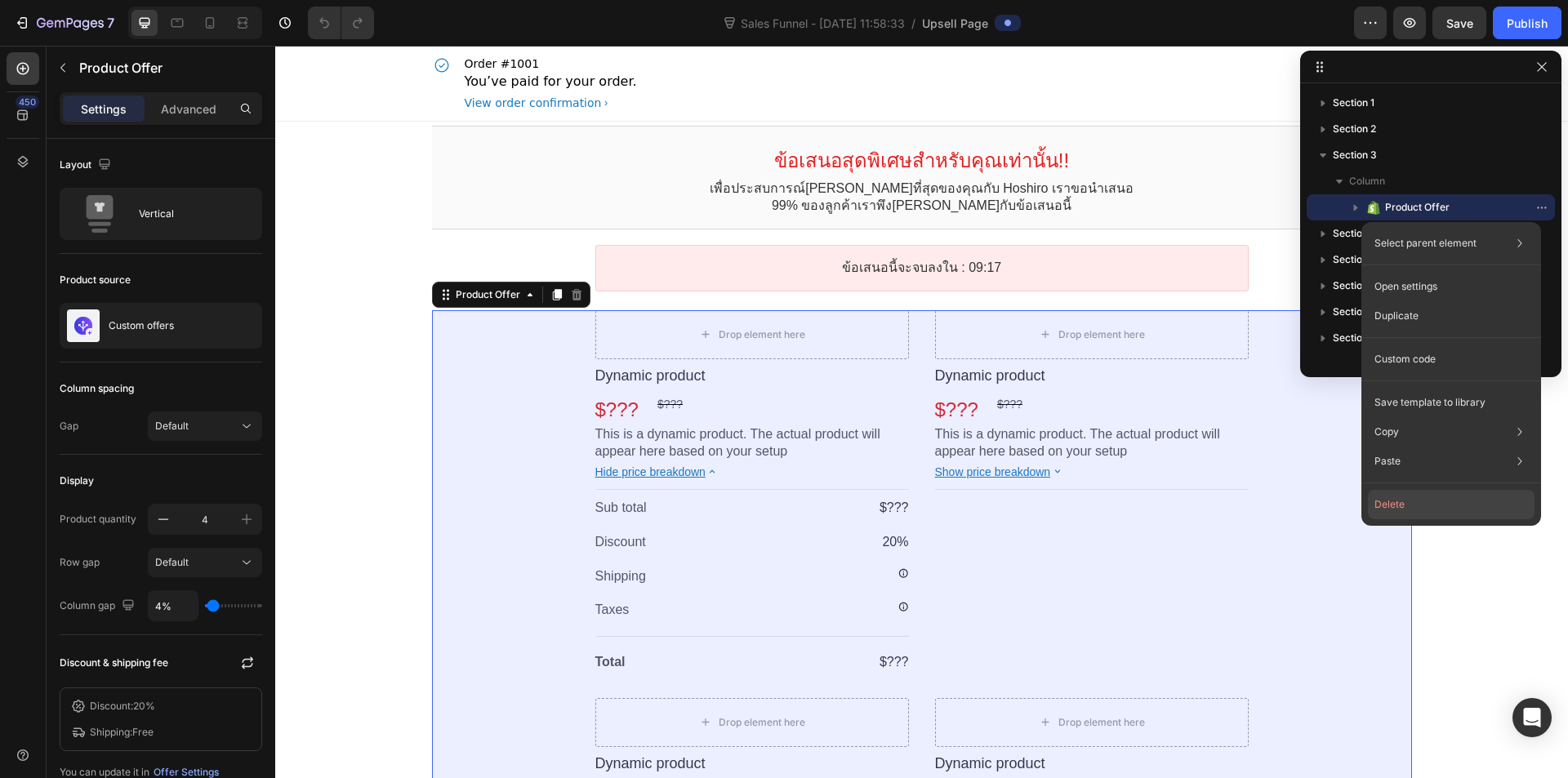
click at [1417, 495] on button "Delete" at bounding box center [1451, 505] width 167 height 30
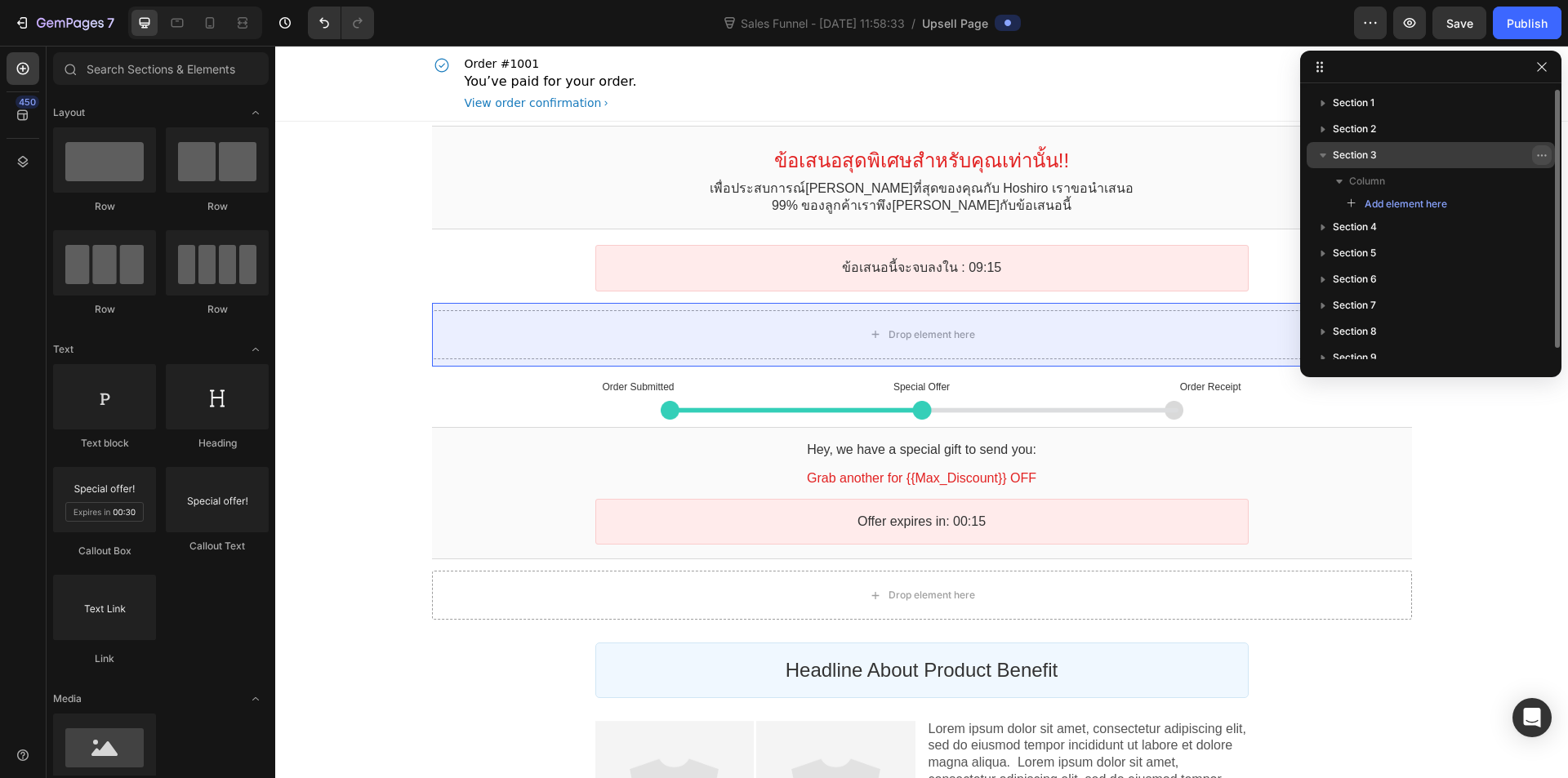
click at [1546, 159] on icon "button" at bounding box center [1542, 155] width 13 height 13
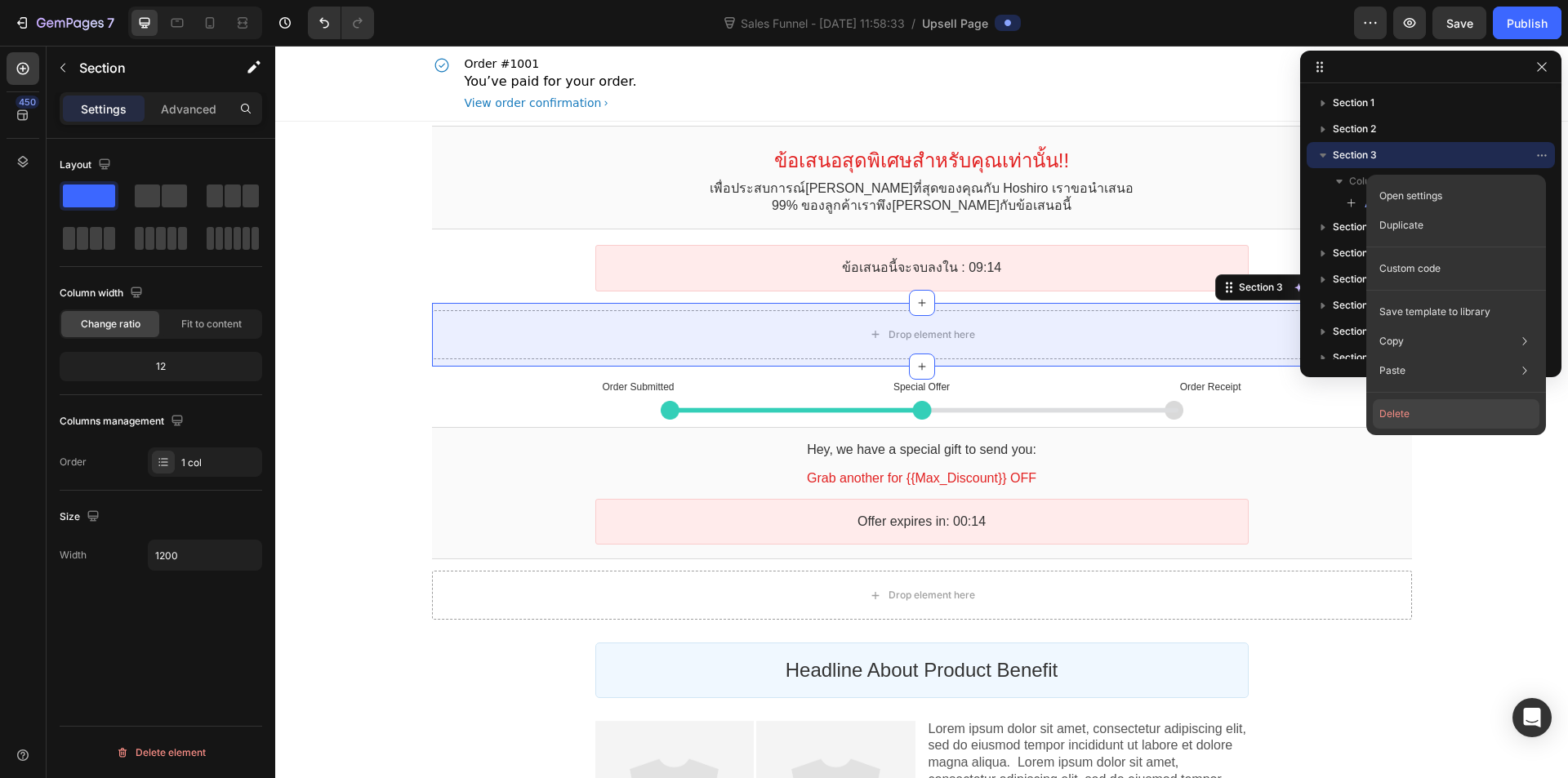
click at [1429, 409] on button "Delete" at bounding box center [1457, 414] width 167 height 30
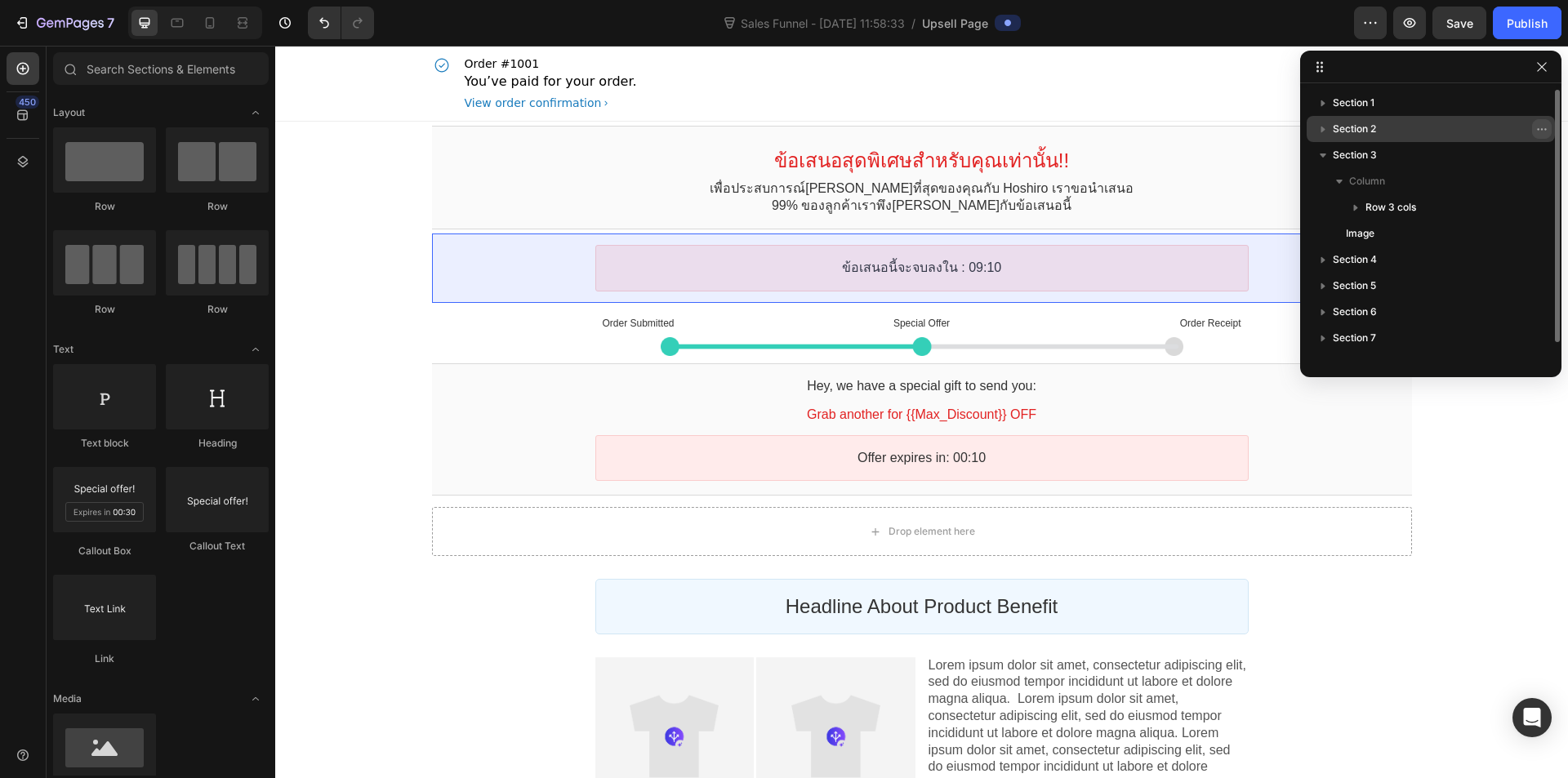
click at [1540, 134] on icon "button" at bounding box center [1542, 129] width 13 height 13
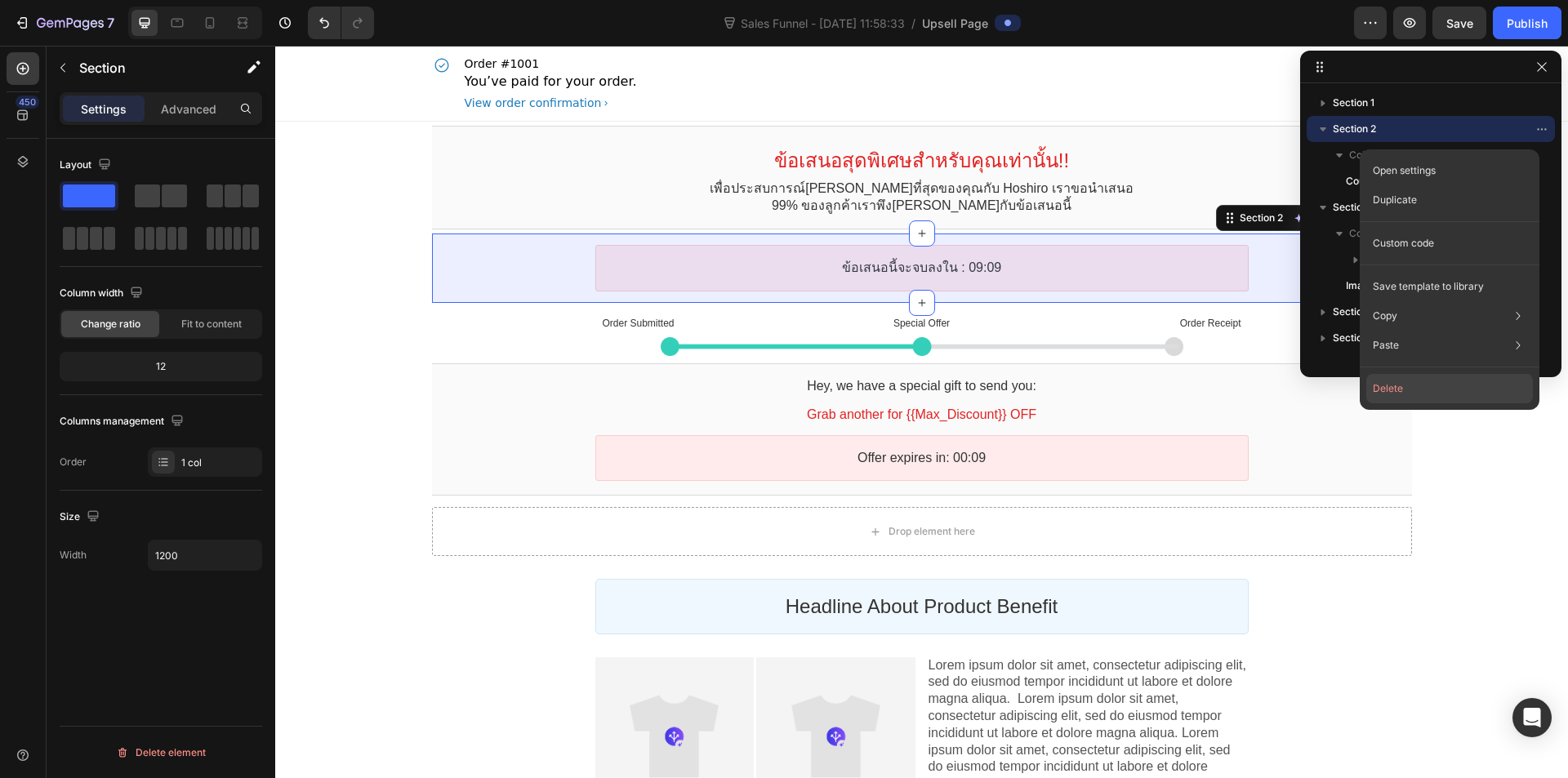
click at [1431, 390] on button "Delete" at bounding box center [1450, 389] width 167 height 30
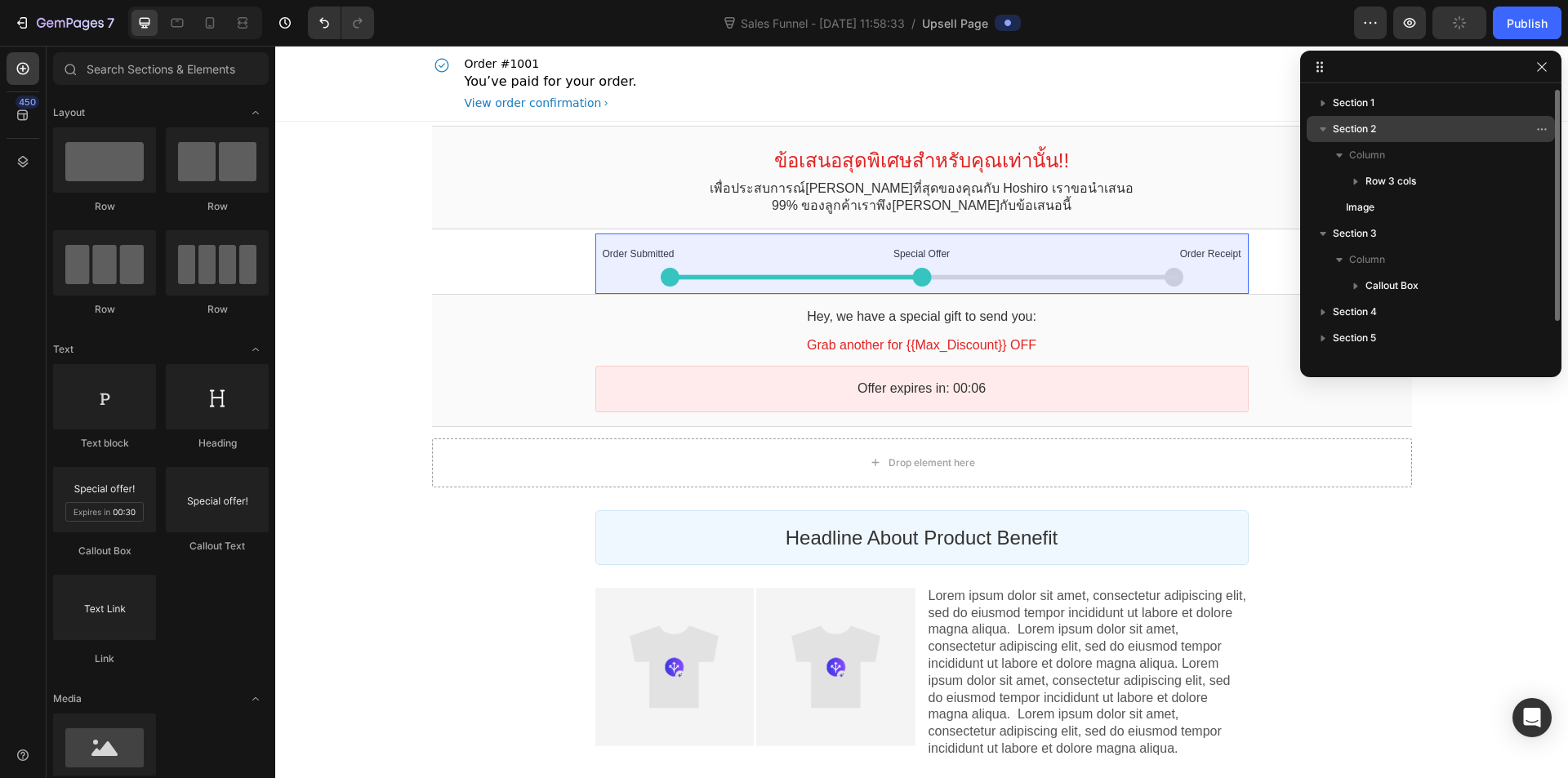
drag, startPoint x: 1487, startPoint y: 110, endPoint x: 1482, endPoint y: 136, distance: 26.5
click at [1482, 136] on div "Section 1 Section 2 Column Row 3 cols Image Section 3 Column Callout Box Sectio…" at bounding box center [1431, 224] width 262 height 269
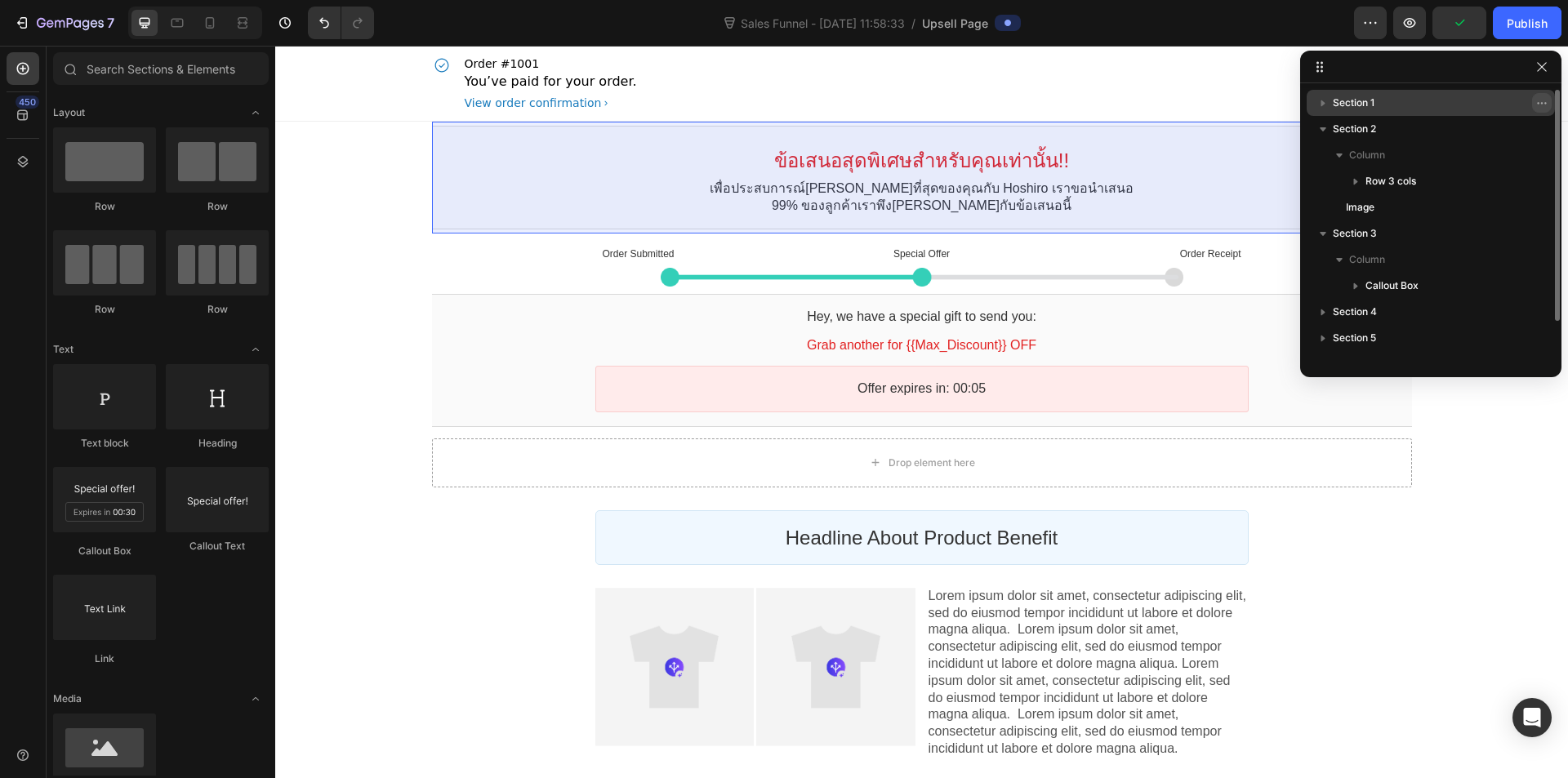
click at [1539, 100] on icon "button" at bounding box center [1542, 103] width 13 height 13
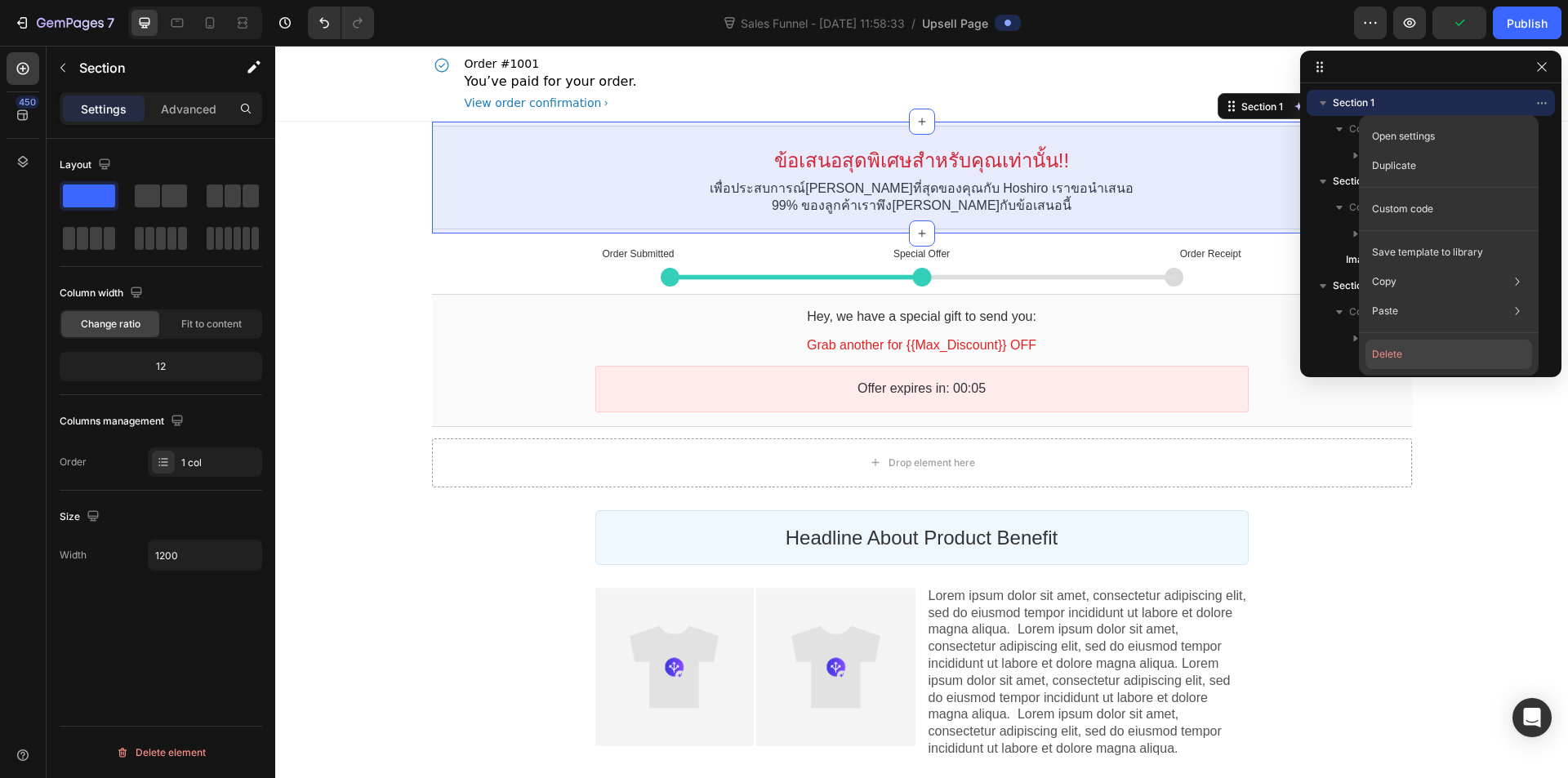
click at [1406, 354] on button "Delete" at bounding box center [1449, 355] width 167 height 30
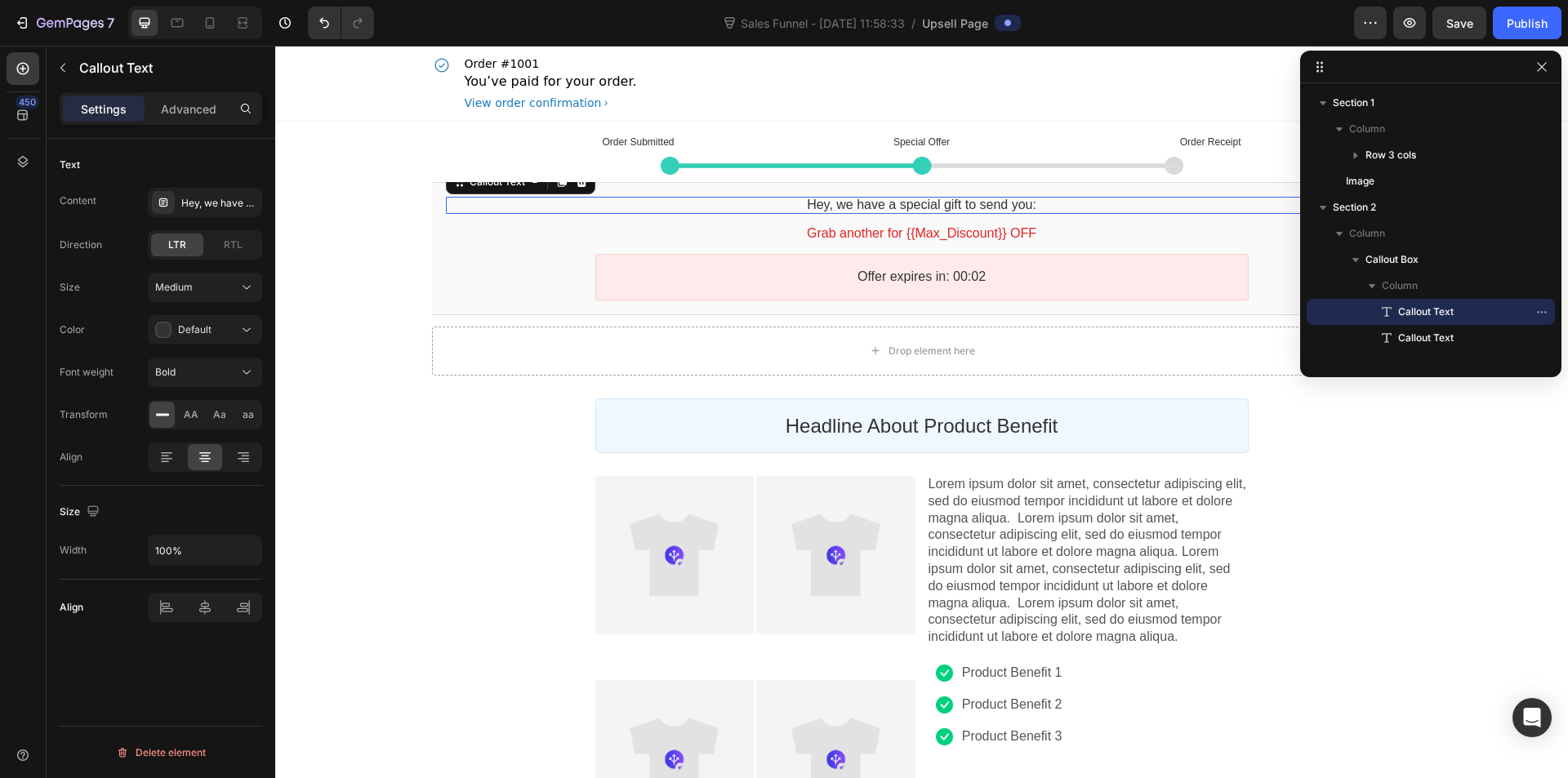
click at [954, 206] on bdo "Hey, we have a special gift to send you:" at bounding box center [922, 204] width 230 height 14
click at [1550, 62] on button "button" at bounding box center [1542, 67] width 20 height 20
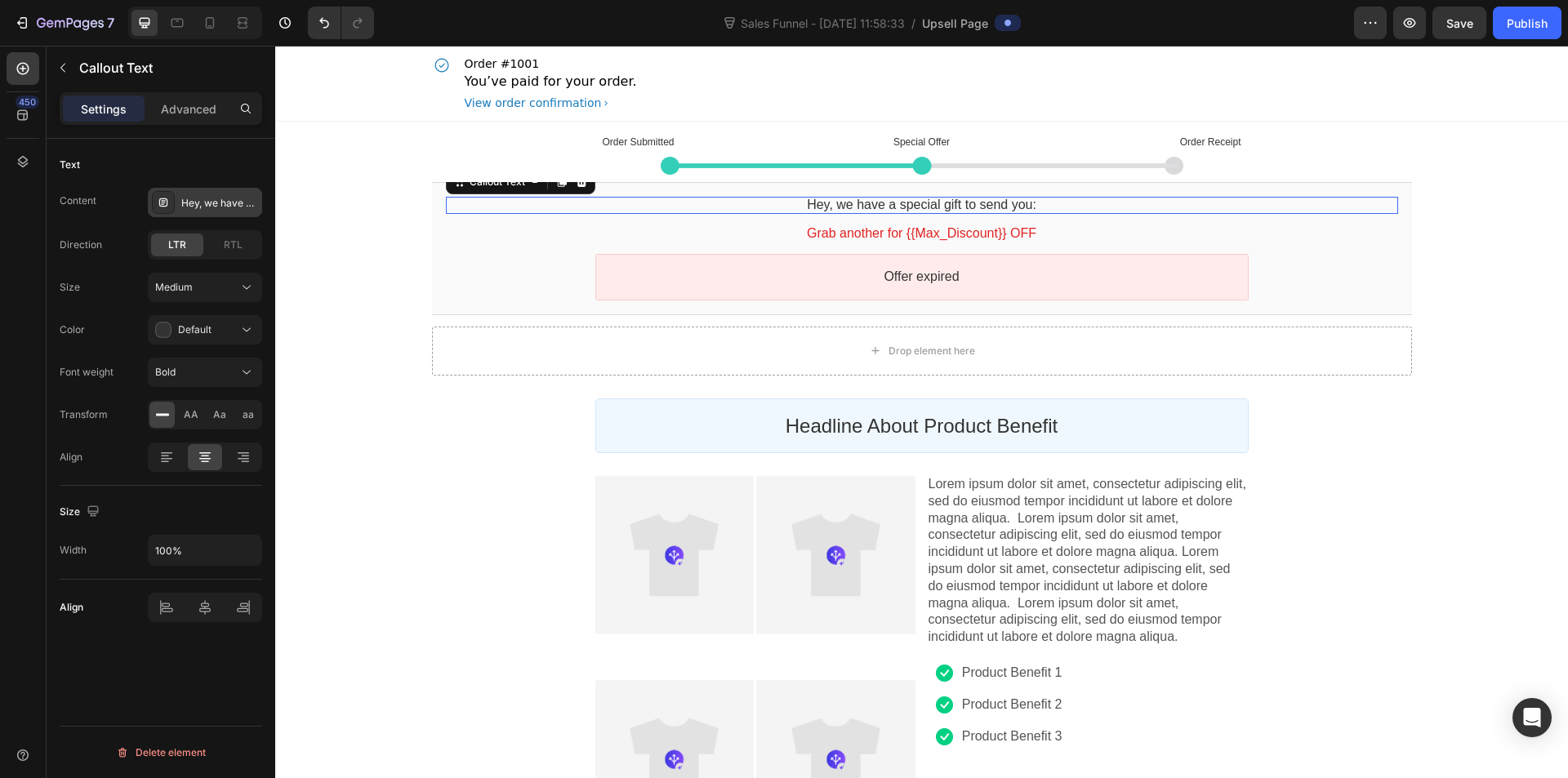
click at [246, 209] on div "Hey, we have a special gift to send you:" at bounding box center [220, 203] width 77 height 15
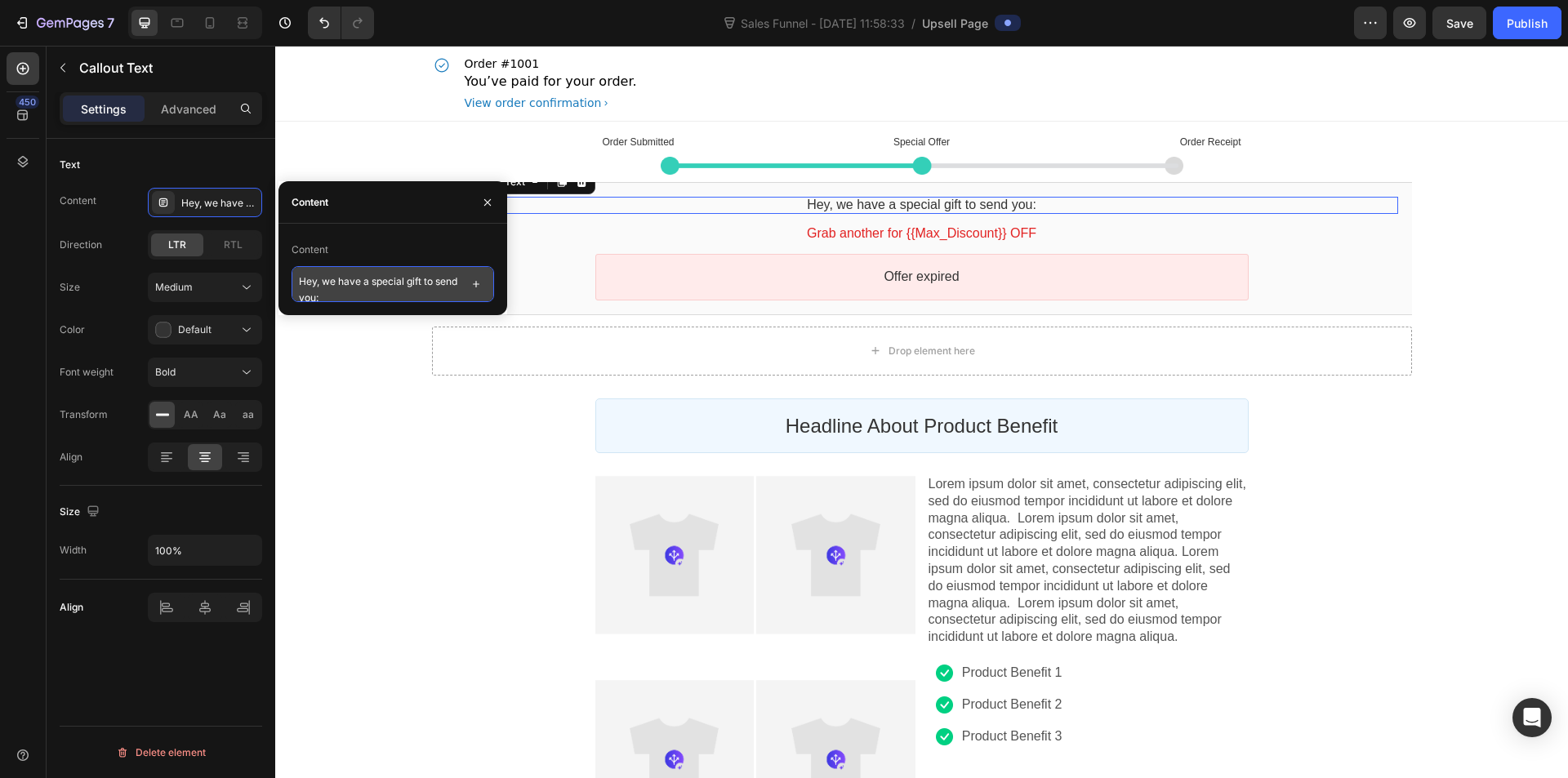
click at [379, 287] on textarea "Hey, we have a special gift to send you:" at bounding box center [392, 283] width 203 height 36
paste textarea "เพื่อประสบการณ์[PERSON_NAME]ที่สุดของคุณกับ Hoshiro เราขอนำเสนอ 99% ของลูกค้าเร…"
click at [403, 276] on textarea "Hey, we have a special gift to send you:" at bounding box center [392, 283] width 203 height 36
click at [422, 288] on textarea "Hey, we have a special gift to send you:" at bounding box center [392, 283] width 203 height 36
type textarea "ข"
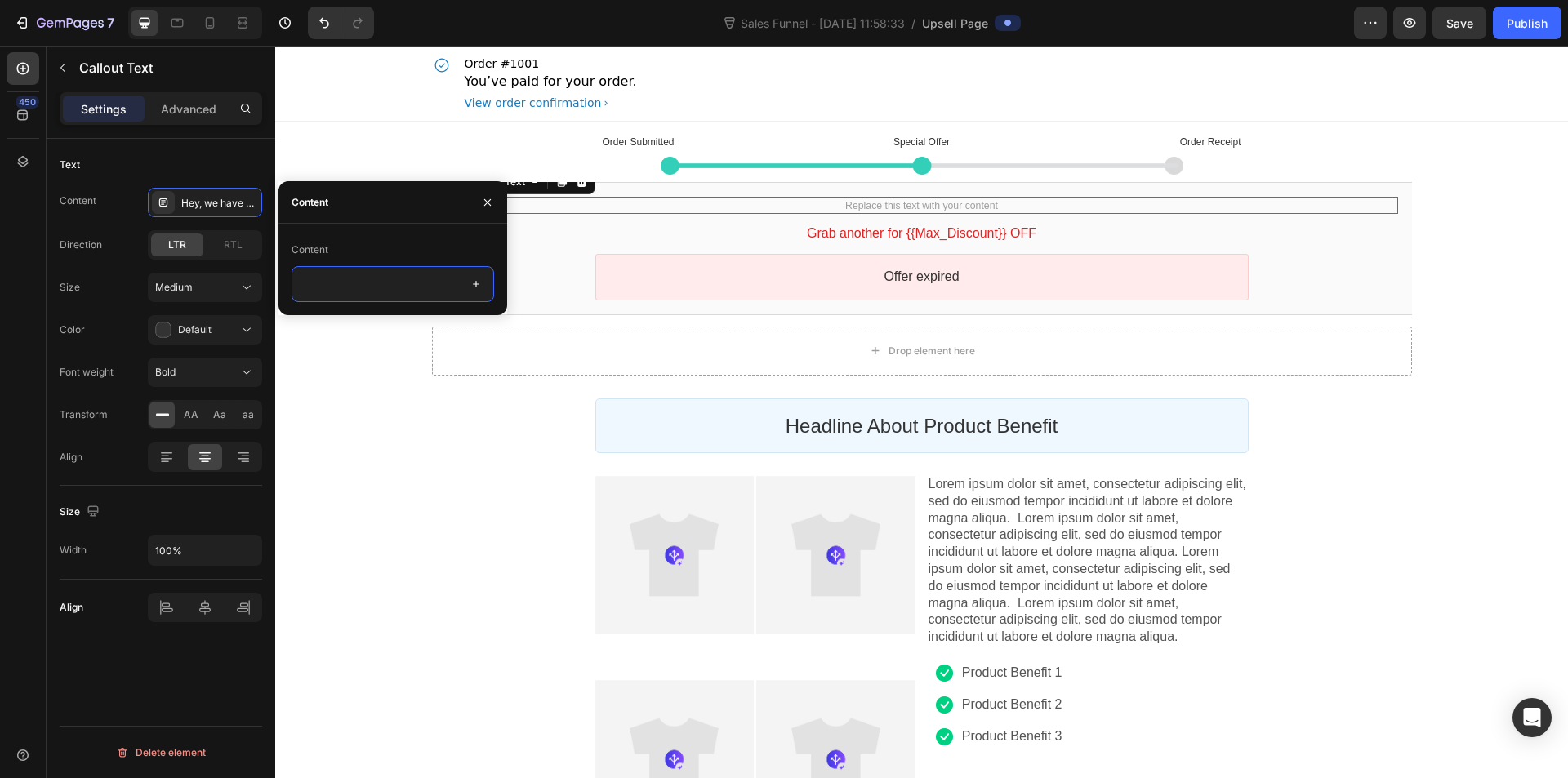
paste textarea "เพื่อประสบการณ์[PERSON_NAME]ที่สุดของคุณกับ Hoshiro เราขอนำเสนอ 99% ของลูกค้าเร…"
type textarea "เพื่อประสบการณ์[PERSON_NAME]ที่สุดของคุณกับ Hoshiro เราขอนำเสนอ 99% ของลูกค้าเร…"
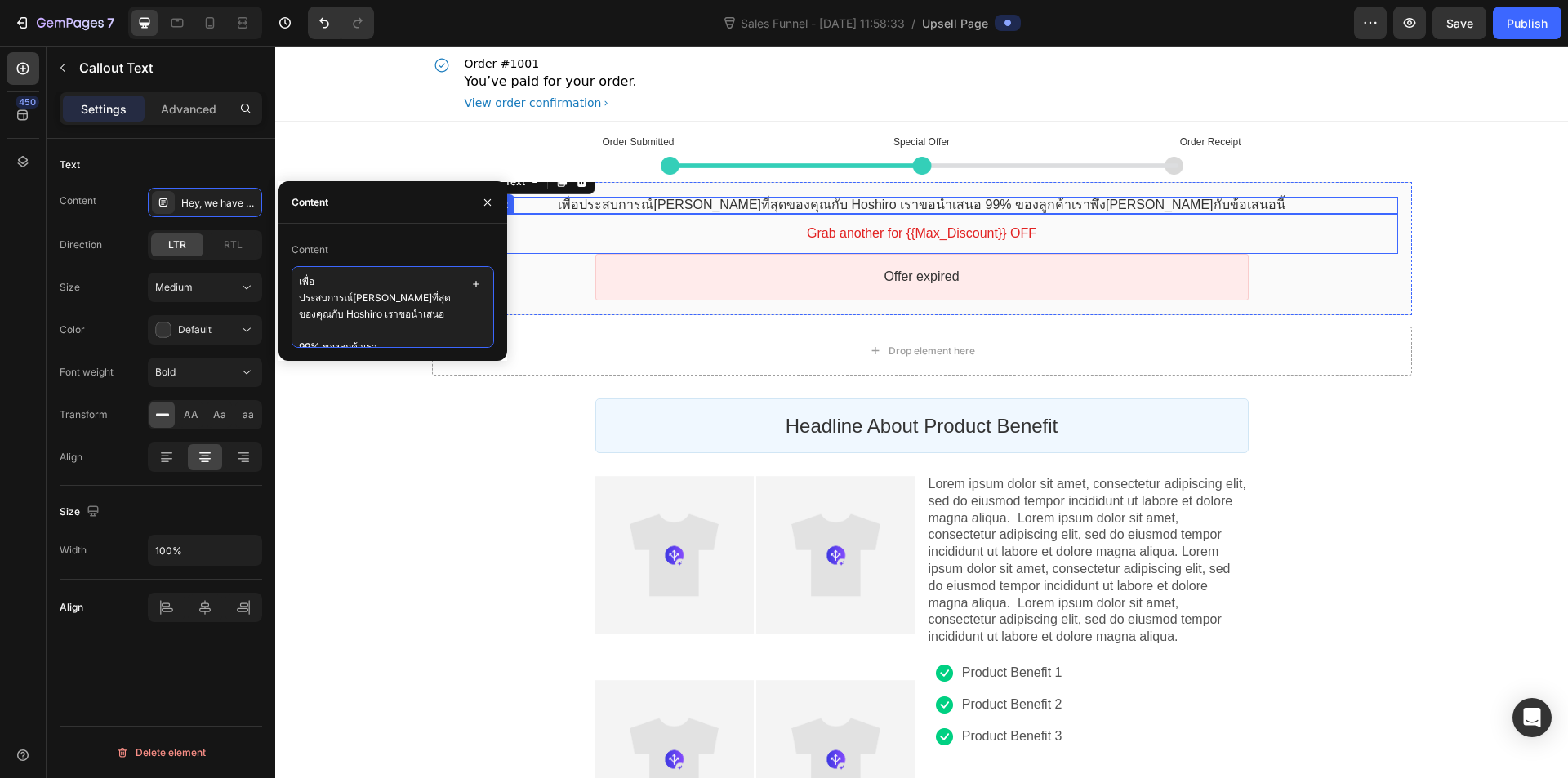
scroll to position [6, 0]
click at [873, 237] on bdo "Grab another for {{Max_Discount}} OFF" at bounding box center [922, 233] width 230 height 14
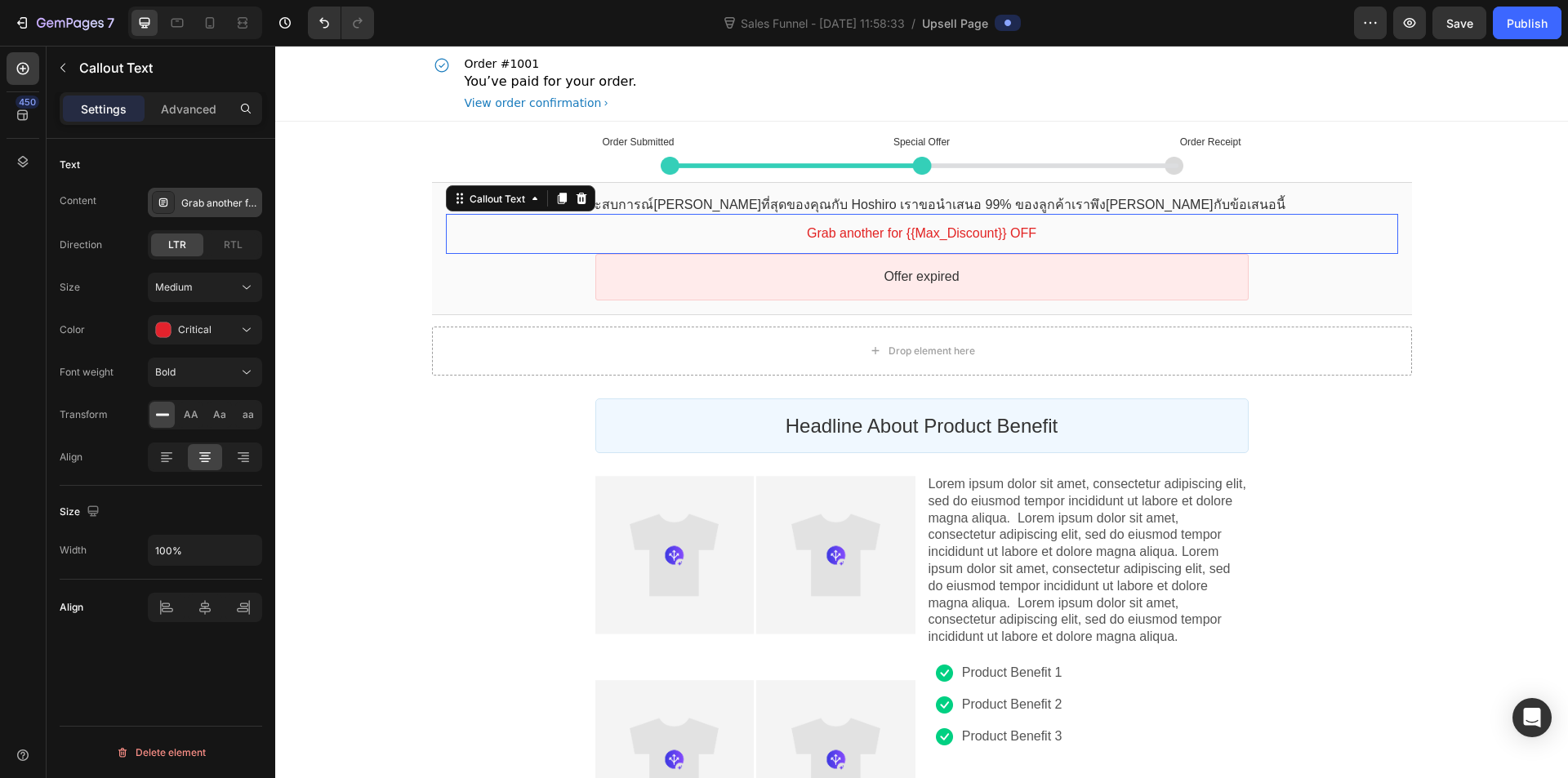
click at [239, 199] on div "Grab another for {{Max_Discount}} OFF" at bounding box center [220, 203] width 77 height 15
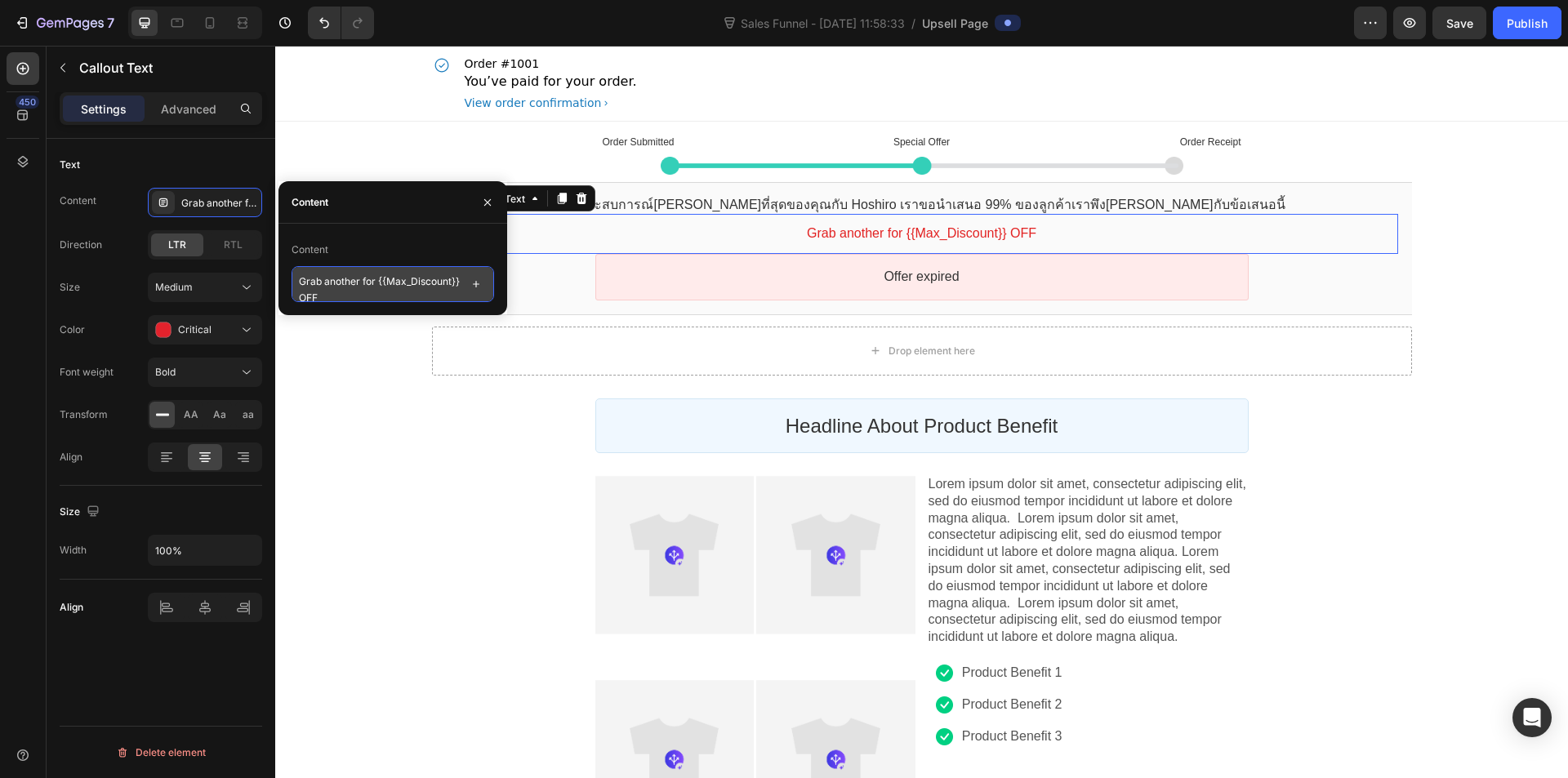
click at [387, 282] on textarea "Grab another for {{Max_Discount}} OFF" at bounding box center [392, 283] width 203 height 36
drag, startPoint x: 395, startPoint y: 280, endPoint x: 256, endPoint y: 269, distance: 139.4
click at [256, 269] on div "450 Hero Section Product Detail Brands Trusted Badges Guarantee Product Breakdo…" at bounding box center [137, 412] width 276 height 733
type textarea "เราขอเสนอ {{Max_Discount}} OFF"
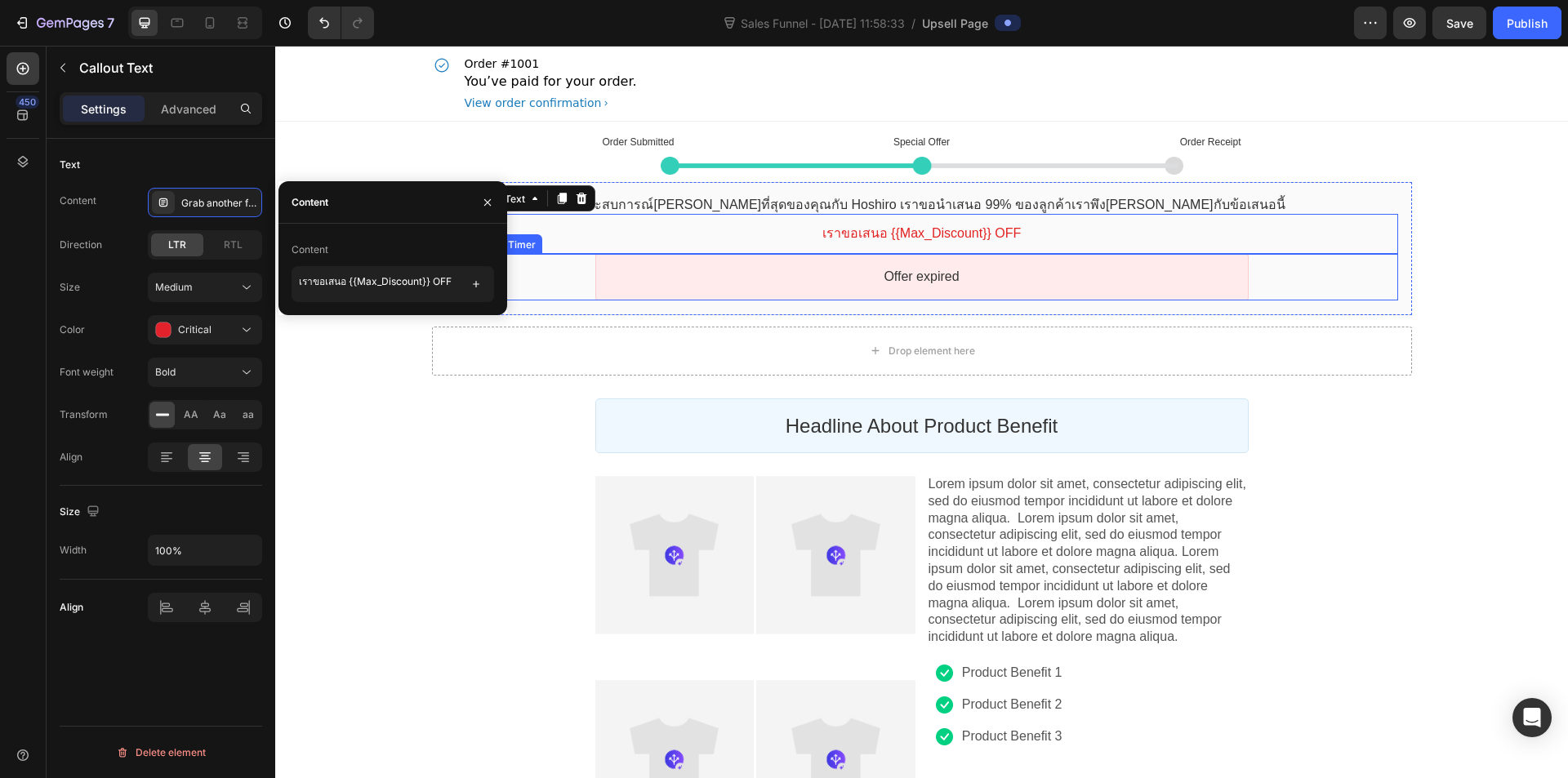
click at [1110, 275] on div "Offer expired" at bounding box center [923, 277] width 624 height 17
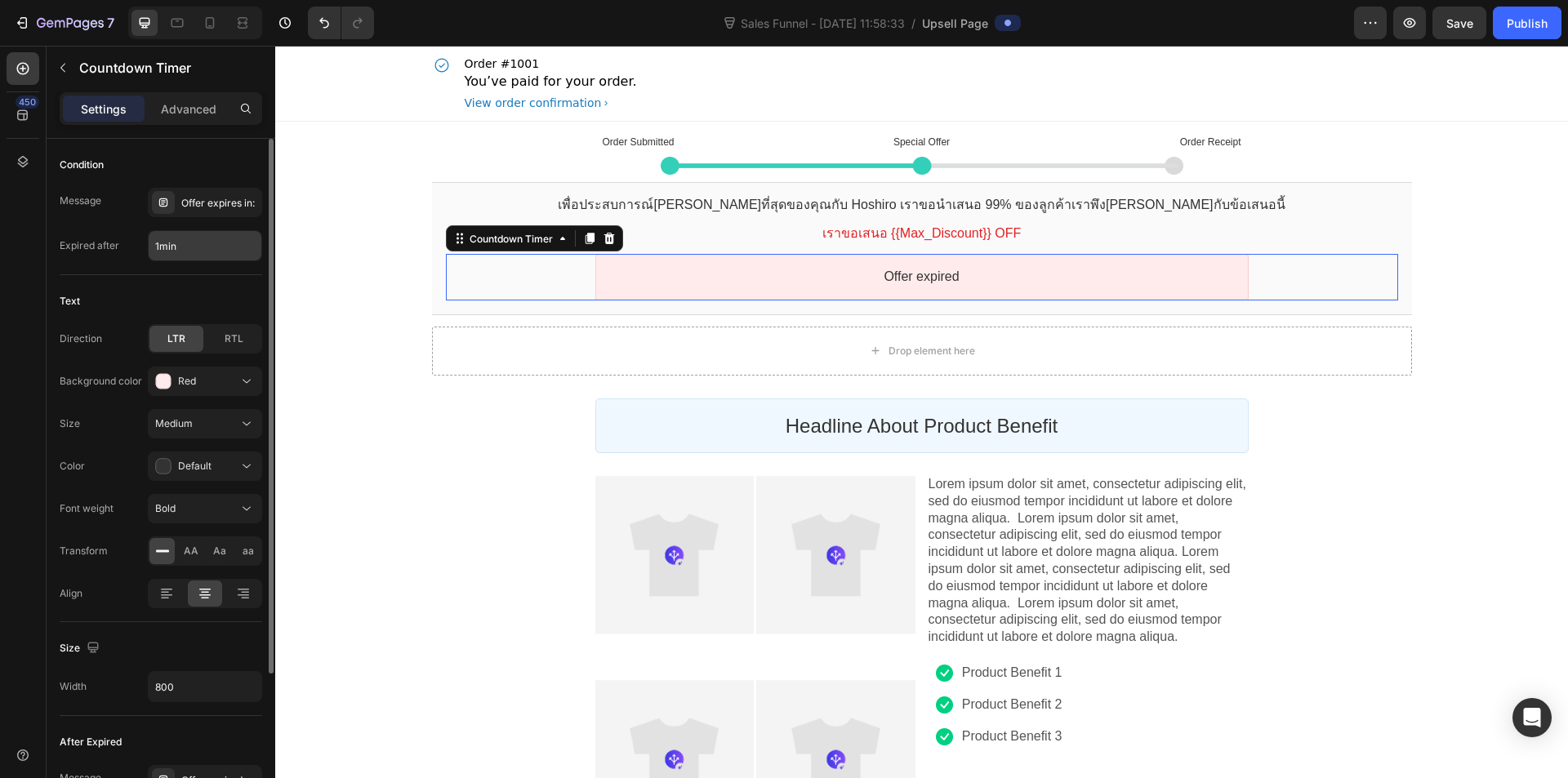
click at [234, 249] on input "1min" at bounding box center [205, 246] width 113 height 30
type input "10min"
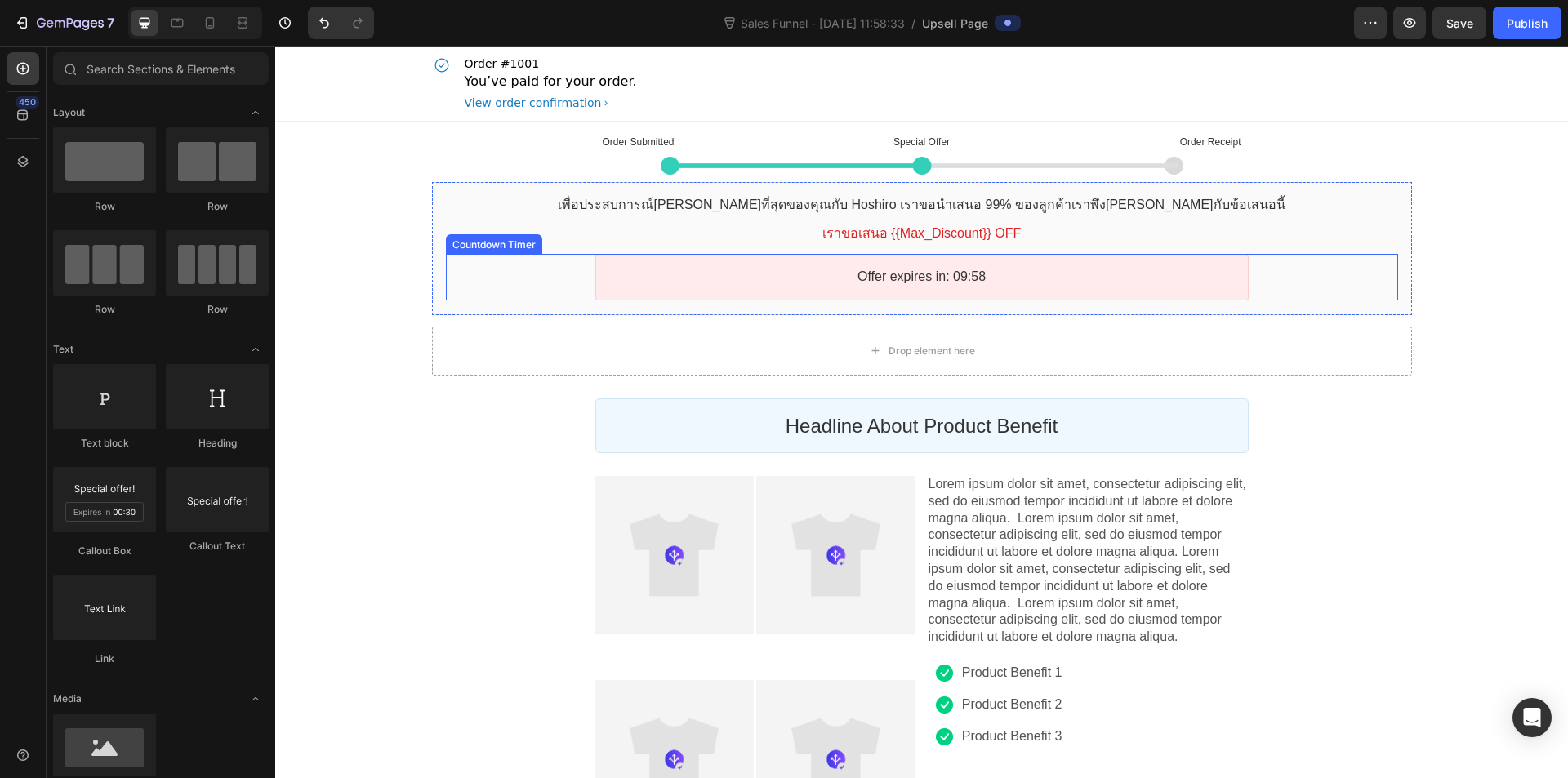
click at [701, 263] on div "Offer expires in: 09:58" at bounding box center [922, 277] width 653 height 47
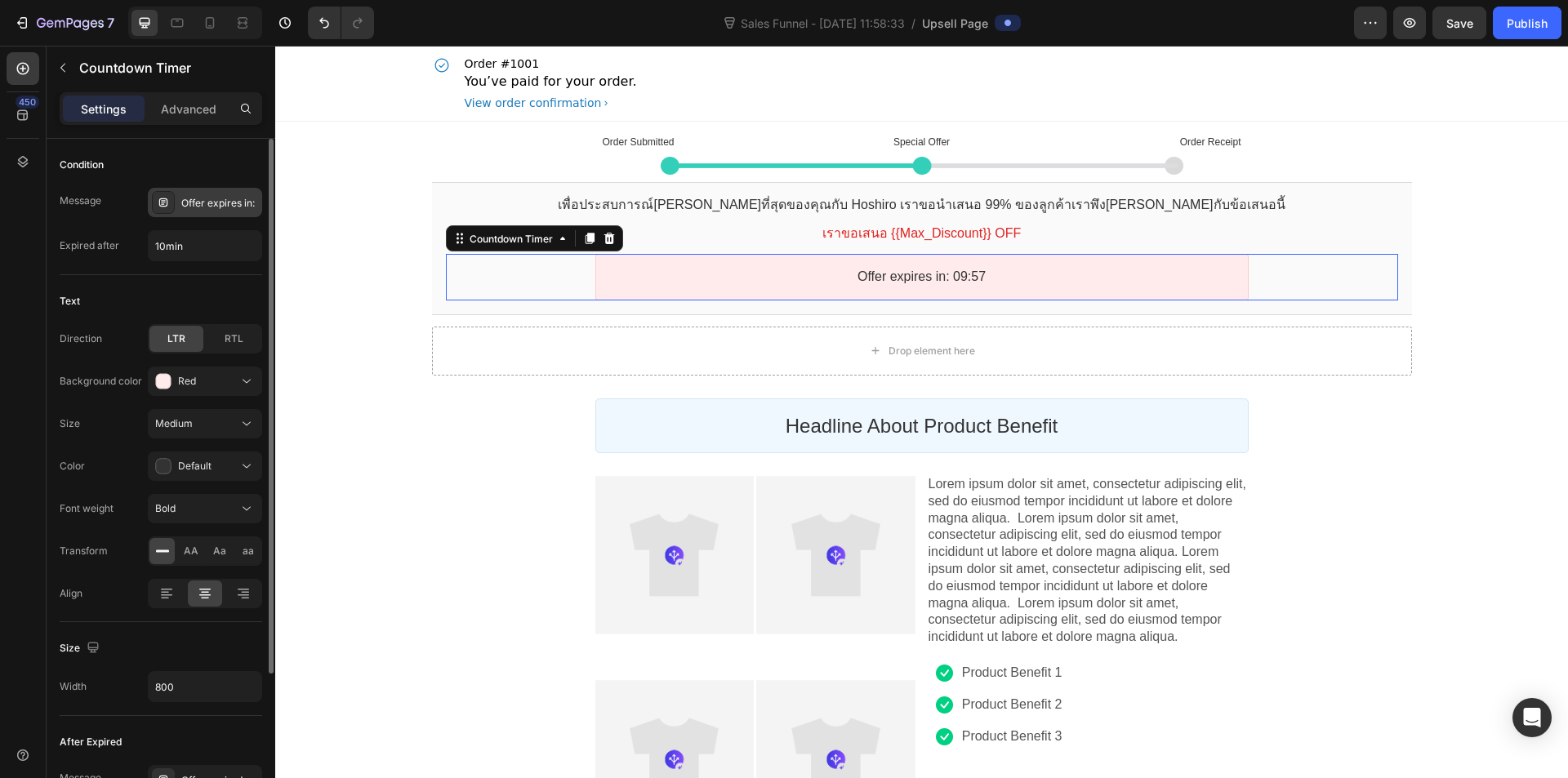
click at [210, 191] on div "Offer expires in:" at bounding box center [205, 203] width 115 height 30
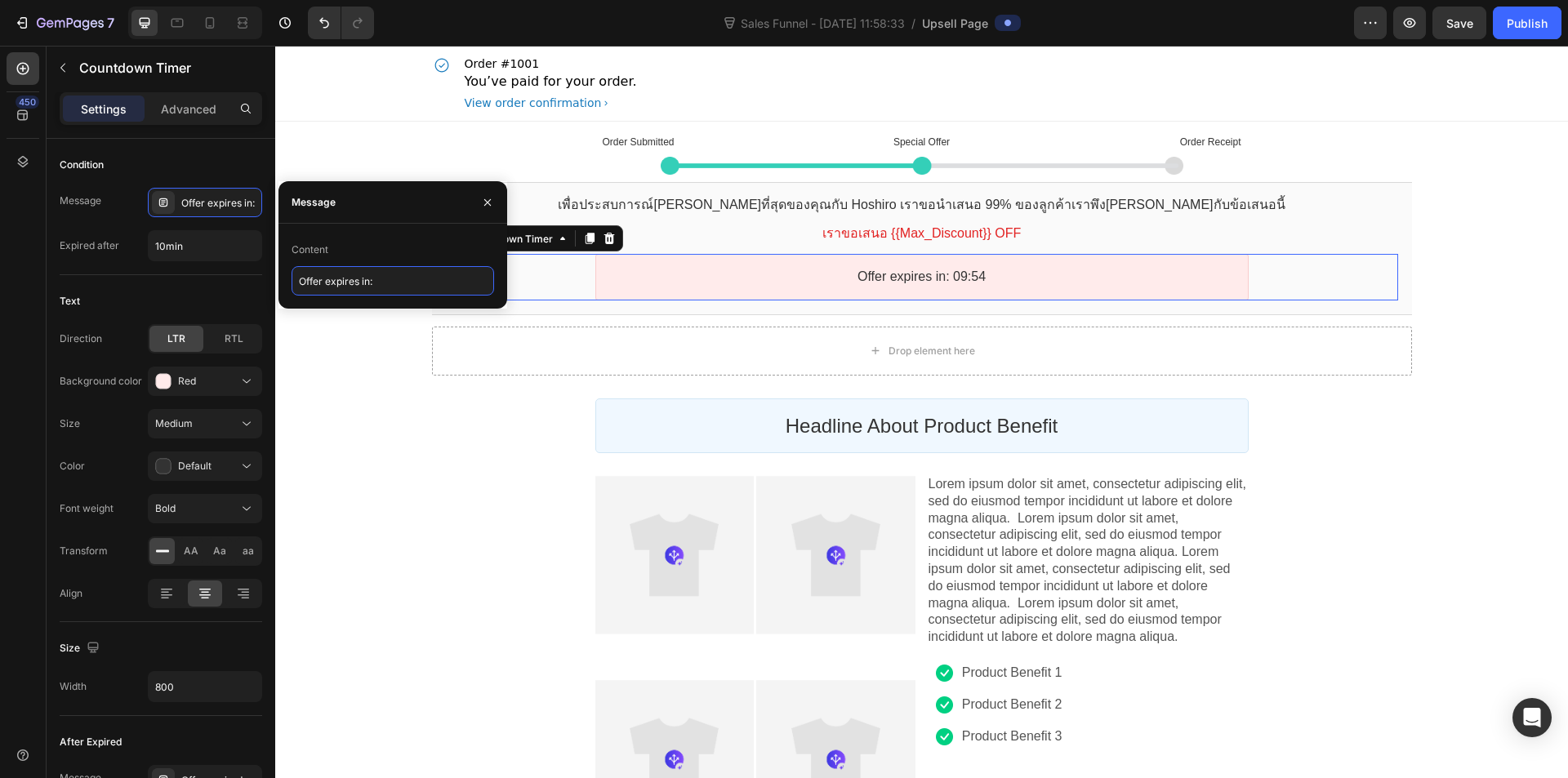
type input "ช"
type input "ข้อเสนอจะหมดอายุใน :"
click at [1044, 344] on div "Drop element here" at bounding box center [922, 351] width 980 height 49
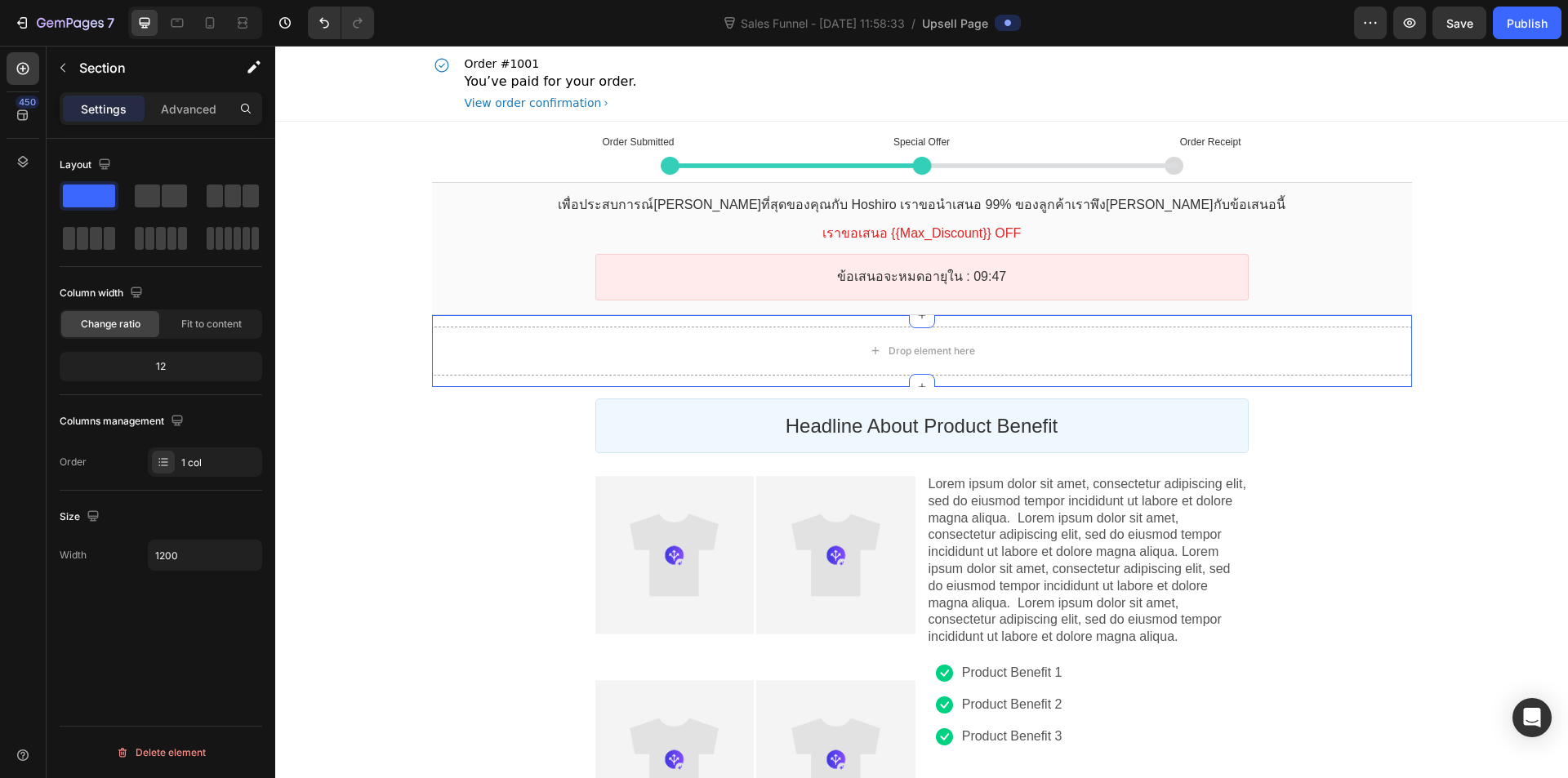
click at [1362, 40] on div "7 Sales Funnel - [DATE] 11:58:33 / Upsell Page Preview Save Publish" at bounding box center [784, 23] width 1568 height 47
click at [1364, 30] on icon "button" at bounding box center [1371, 23] width 17 height 17
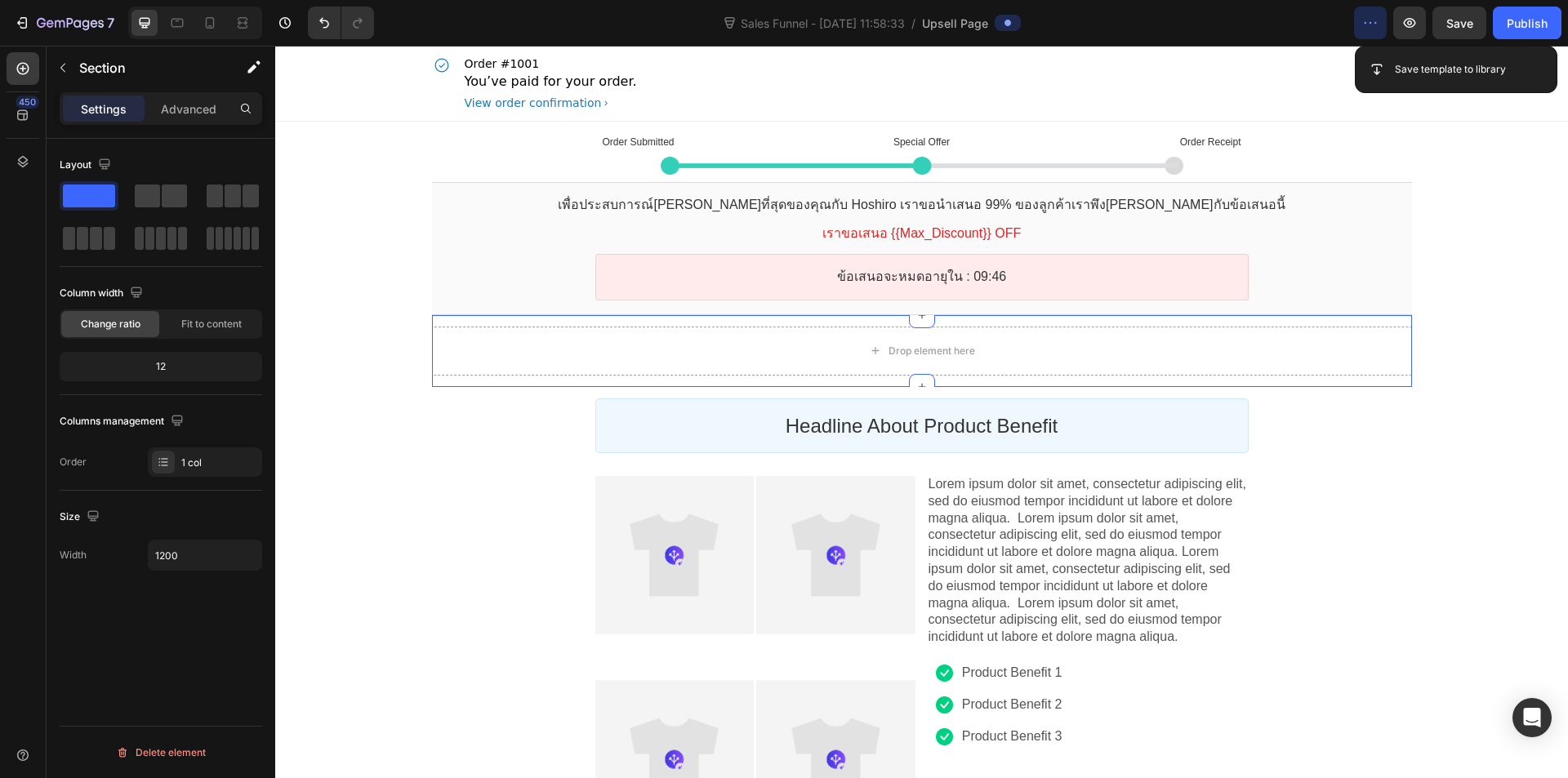
click at [1384, 7] on button "button" at bounding box center [1371, 23] width 33 height 33
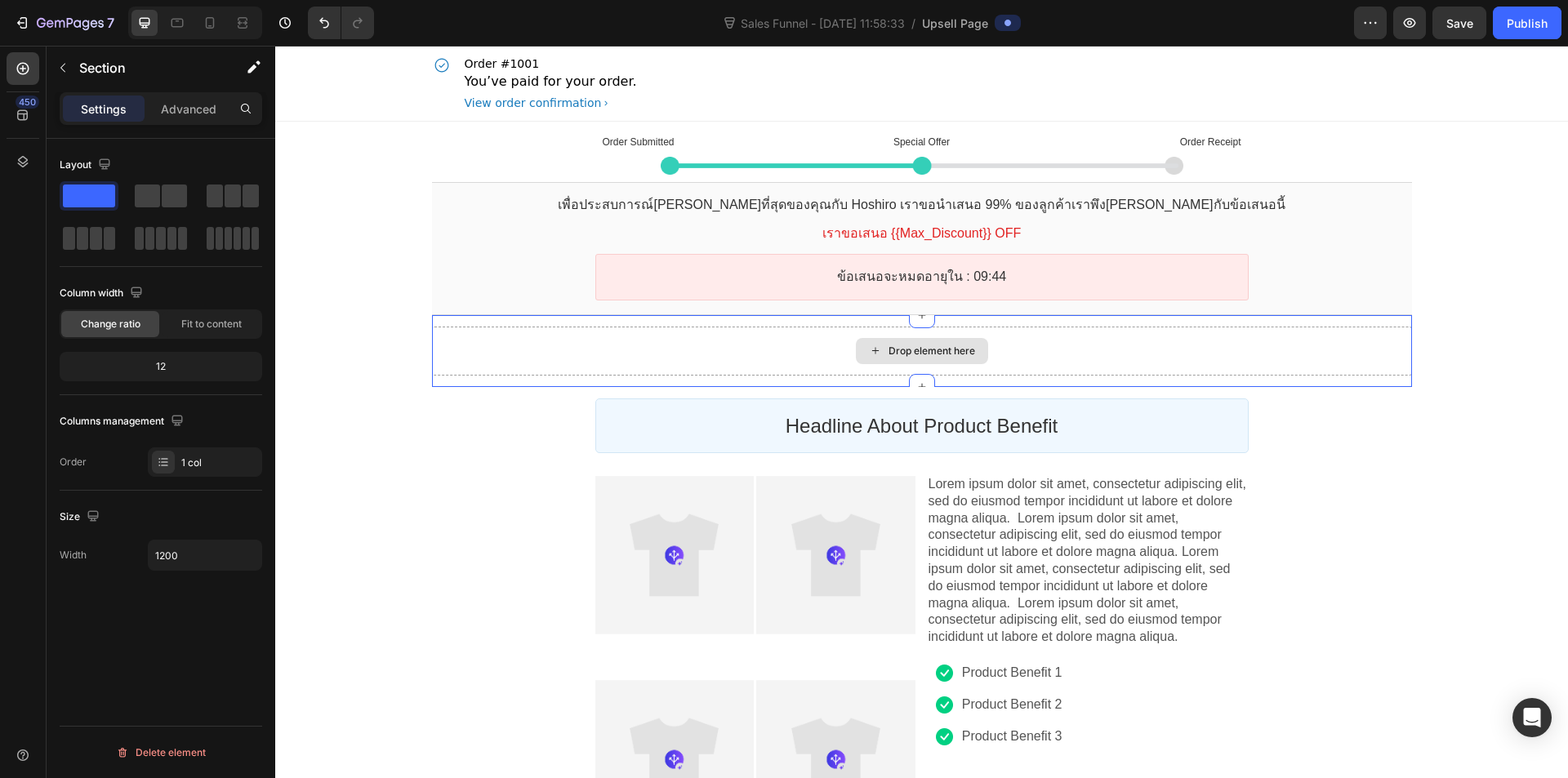
click at [689, 356] on div "Drop element here" at bounding box center [922, 351] width 980 height 49
click at [898, 349] on div "Drop element here" at bounding box center [932, 350] width 87 height 13
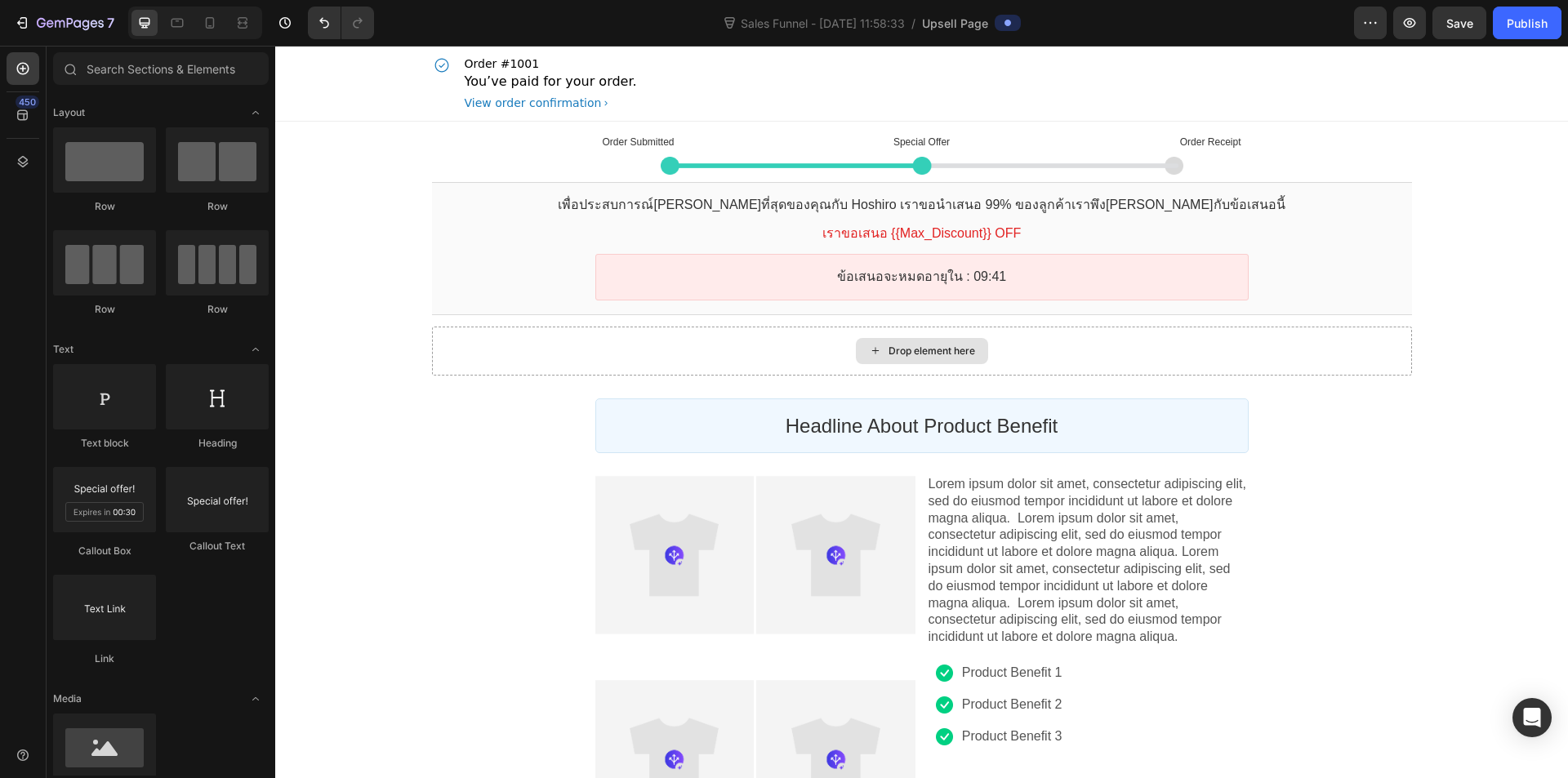
click at [889, 348] on div "Drop element here" at bounding box center [932, 350] width 87 height 13
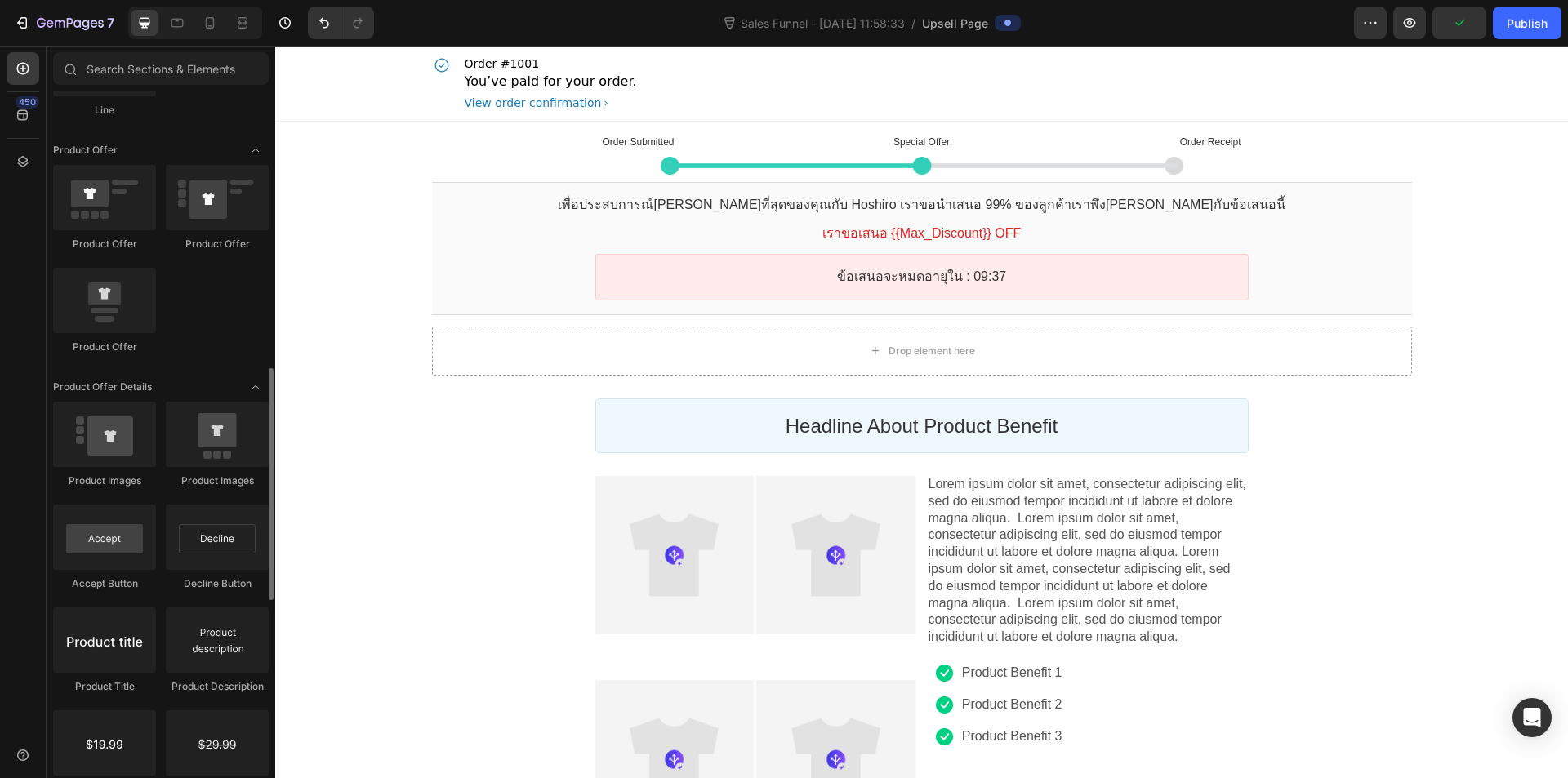
scroll to position [1143, 0]
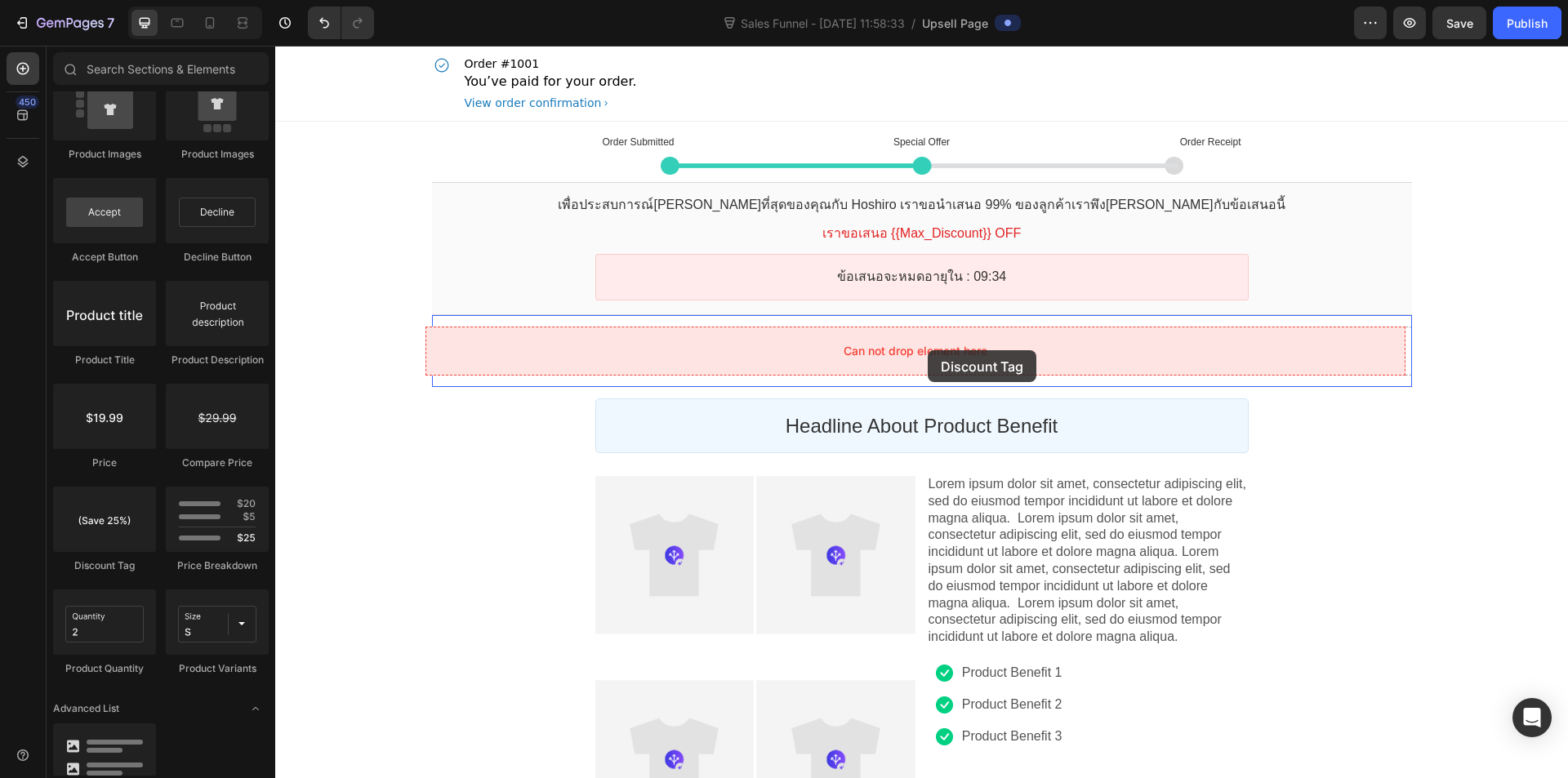
drag, startPoint x: 417, startPoint y: 555, endPoint x: 928, endPoint y: 350, distance: 550.6
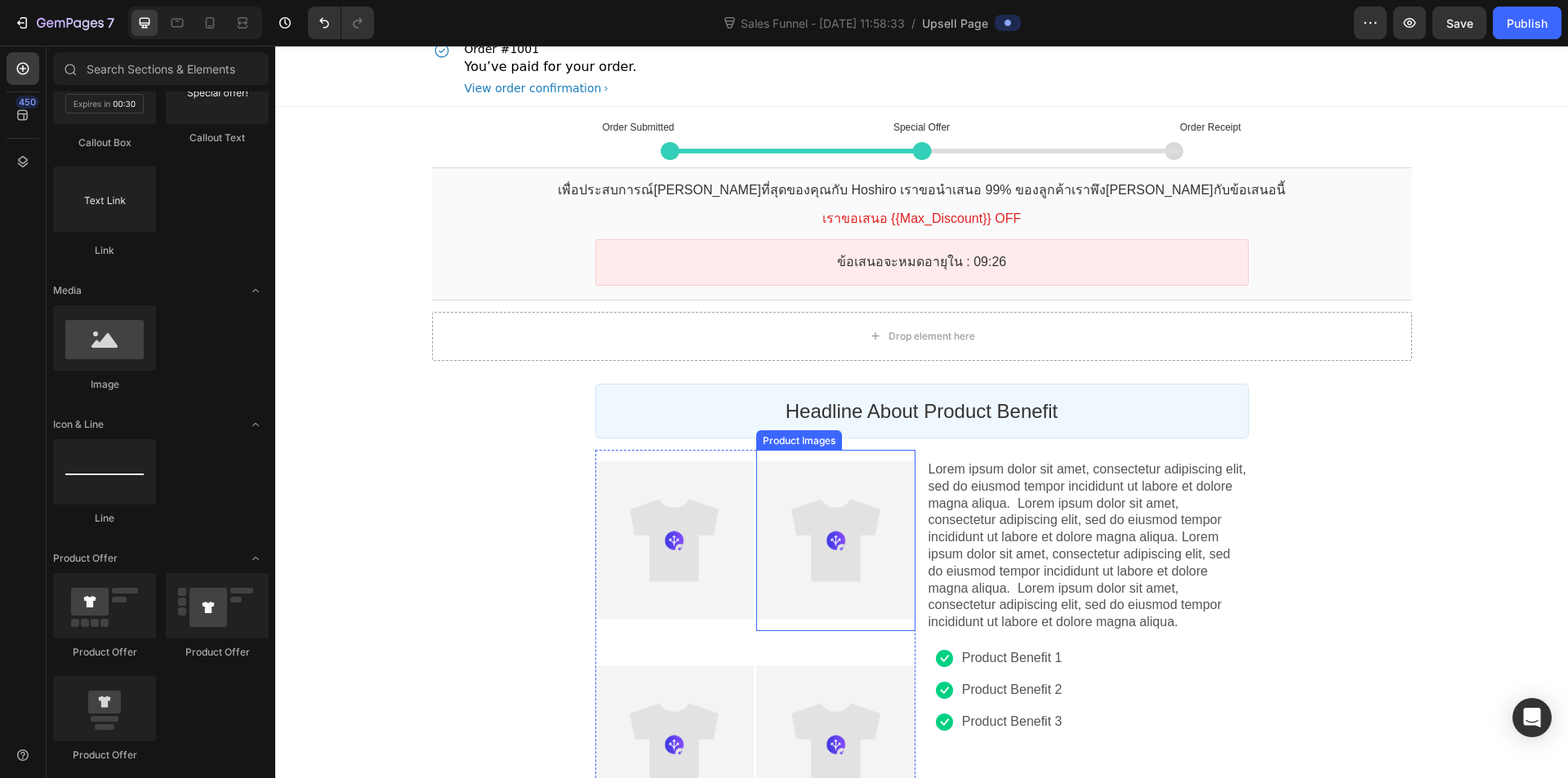
scroll to position [0, 0]
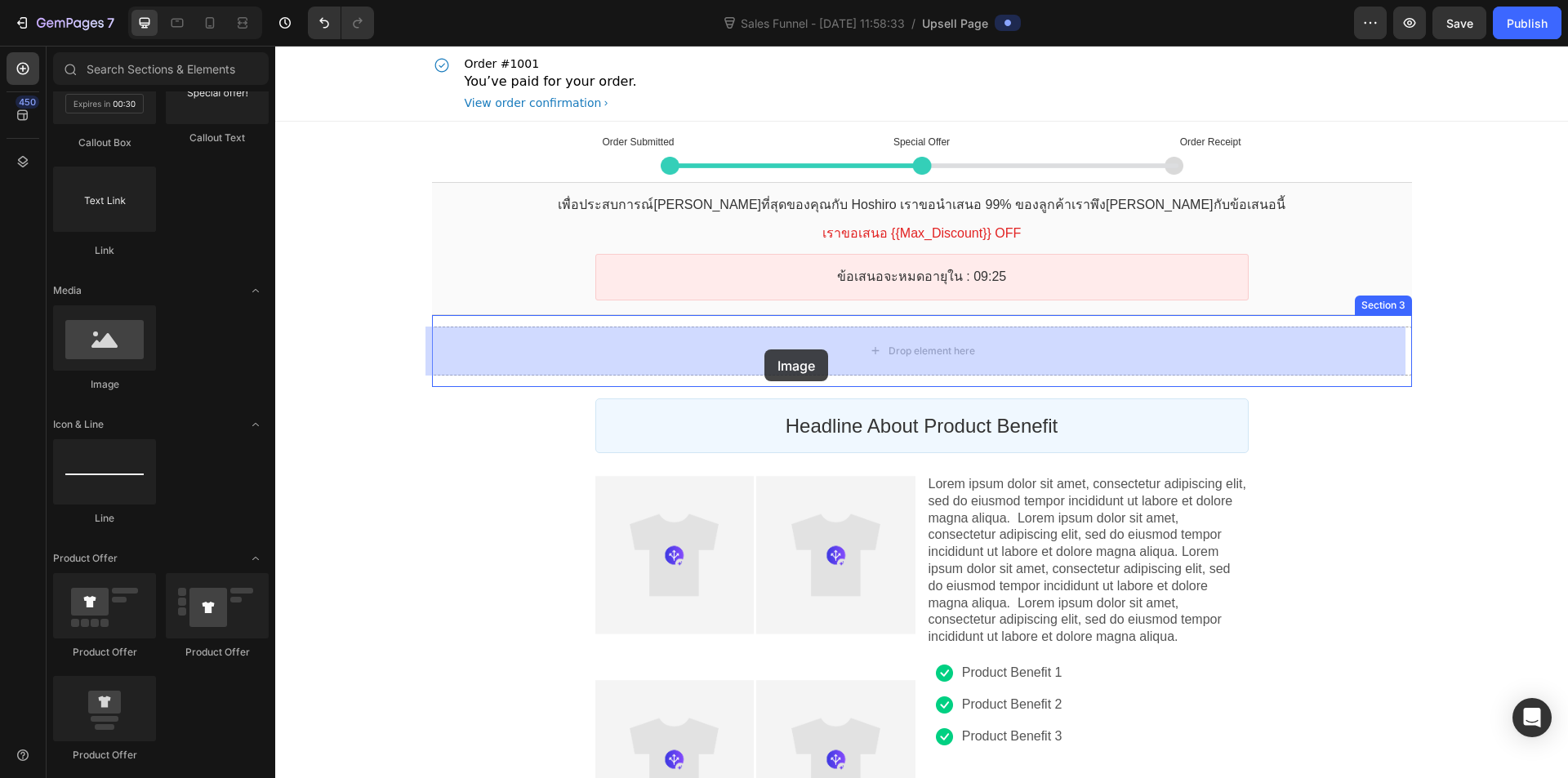
drag, startPoint x: 461, startPoint y: 363, endPoint x: 764, endPoint y: 349, distance: 303.3
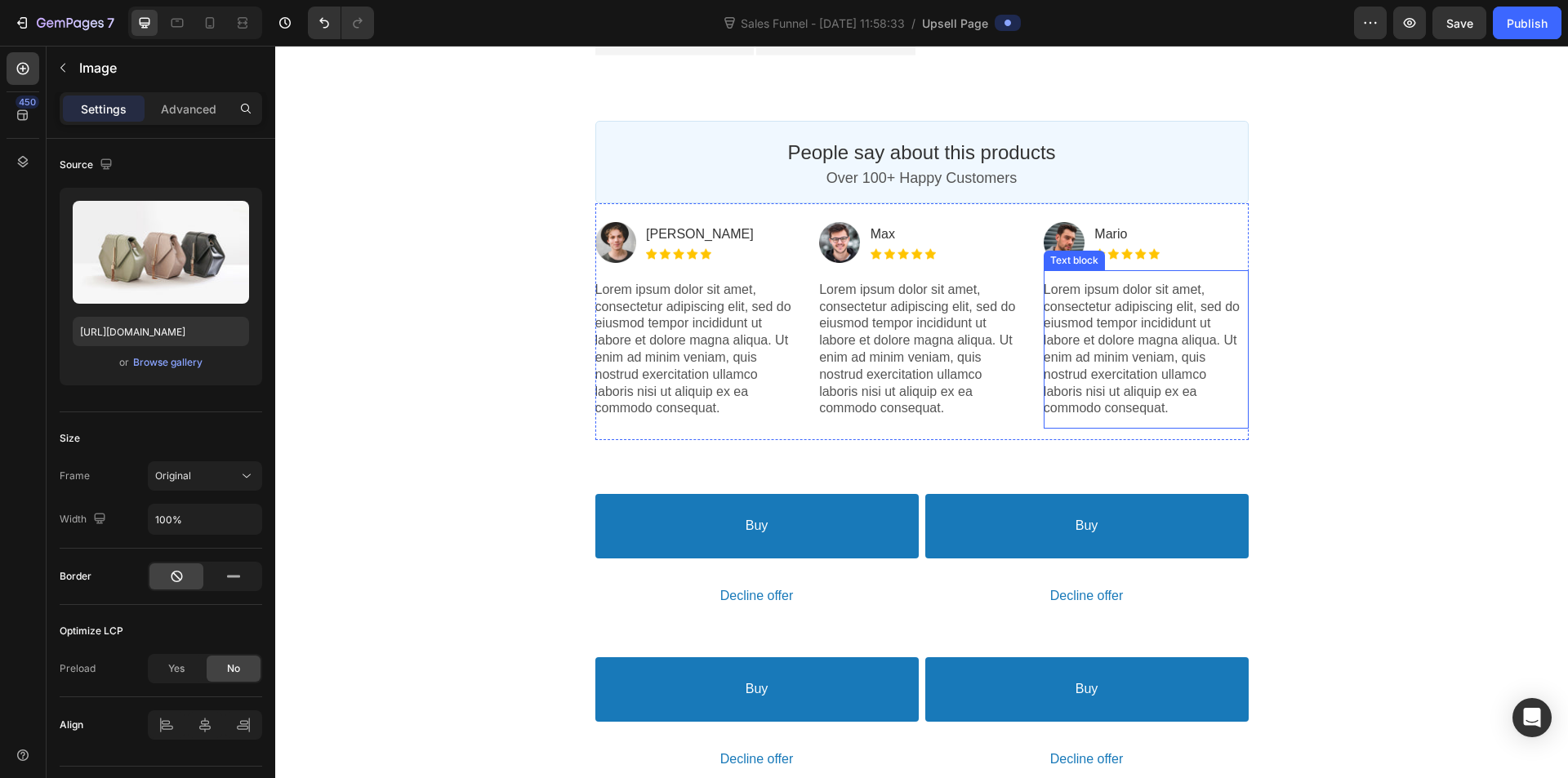
scroll to position [1470, 0]
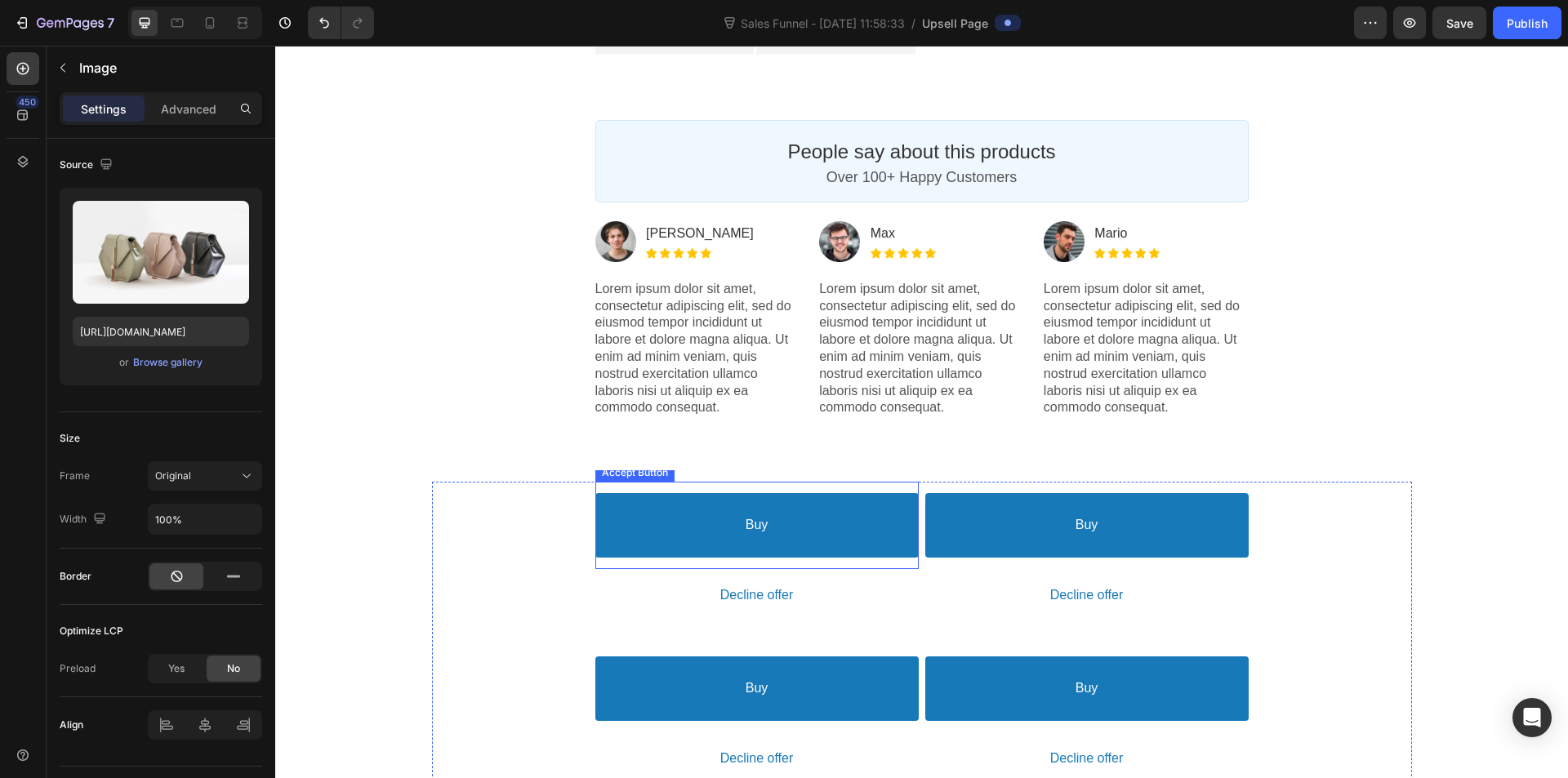
click at [864, 517] on button "Buy" at bounding box center [757, 525] width 324 height 64
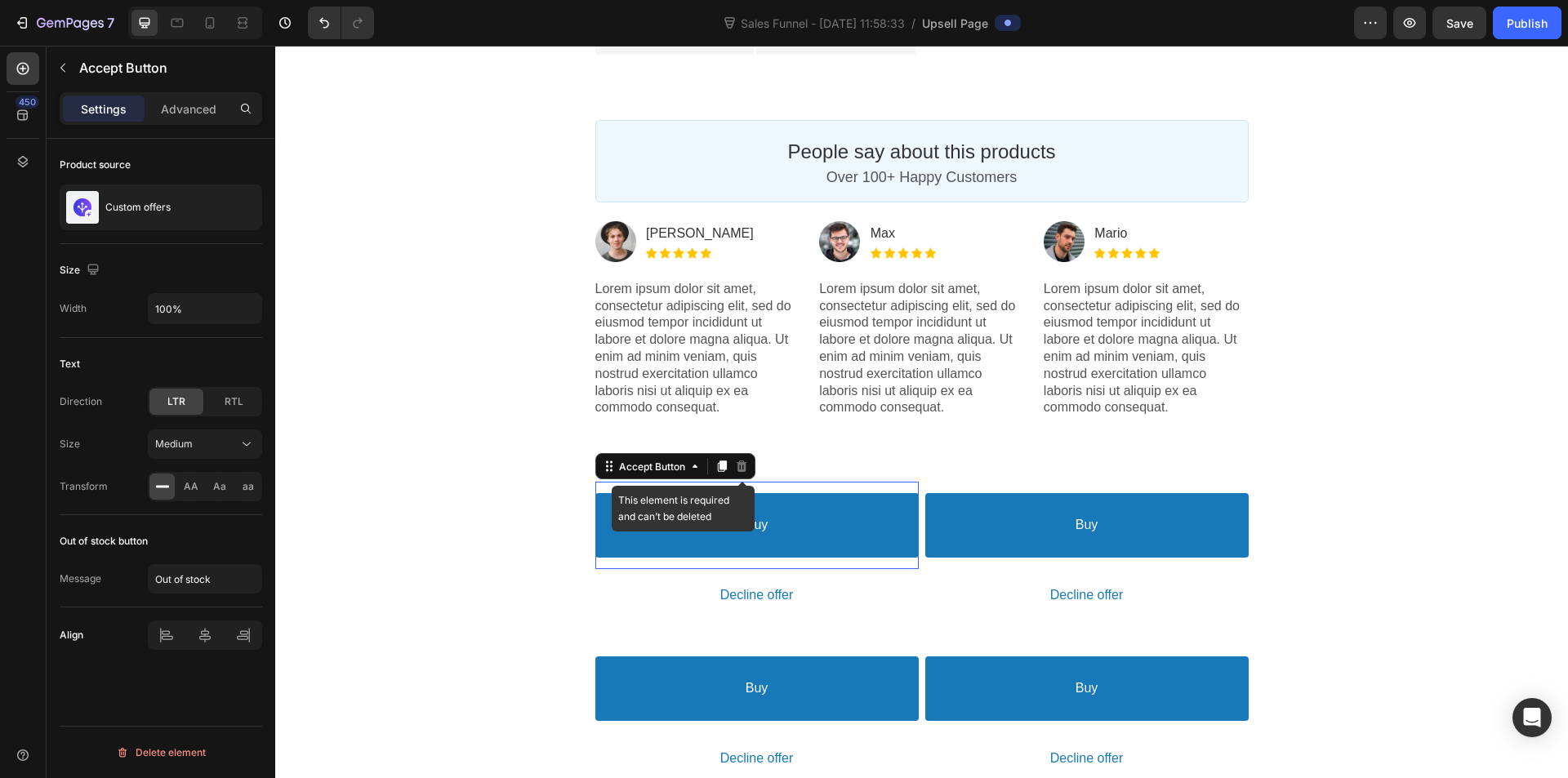
click at [735, 469] on icon at bounding box center [741, 466] width 13 height 13
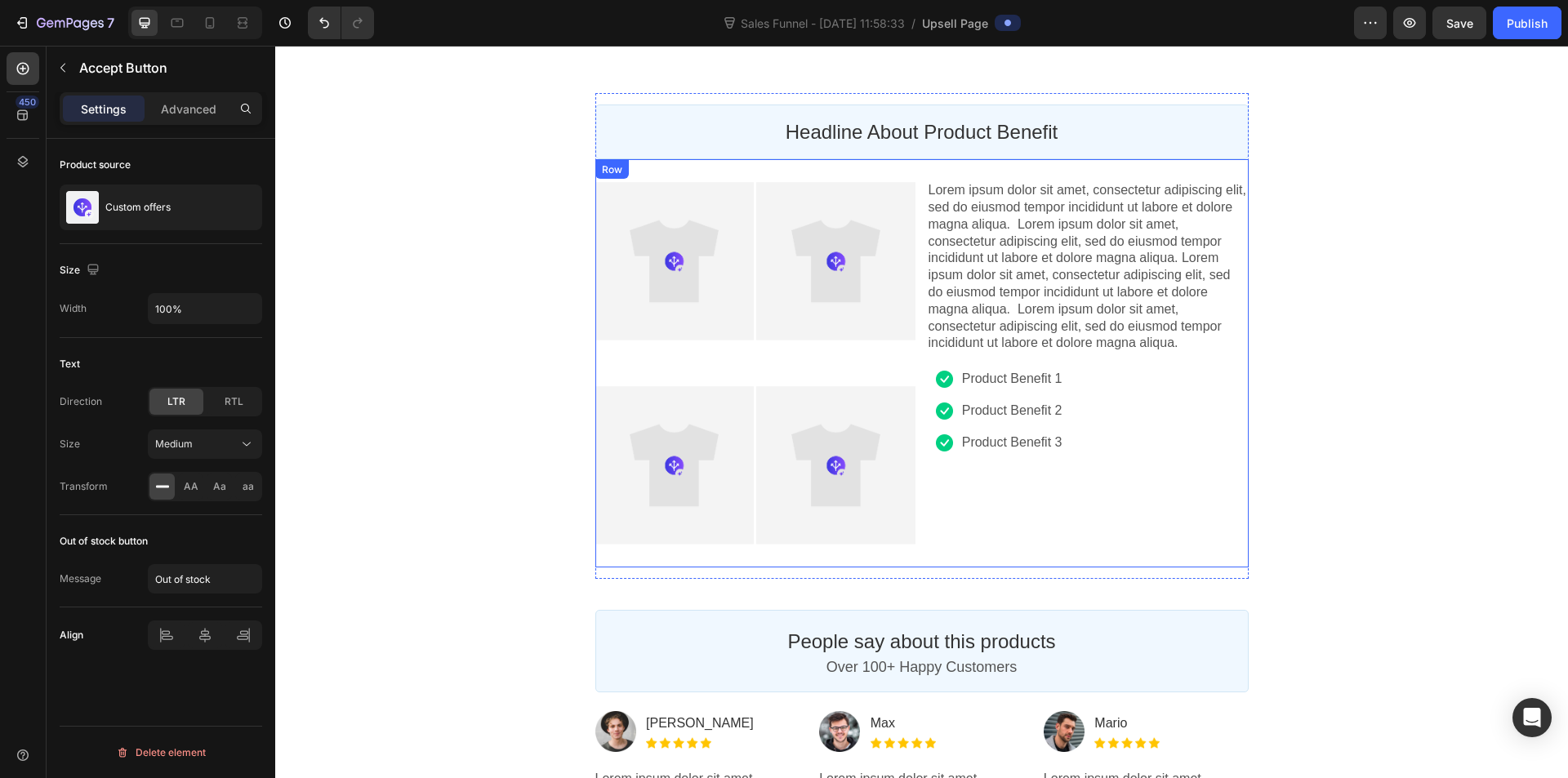
click at [968, 489] on div "Lorem ipsum dolor sit amet, consectetur adipiscing elit, sed do eiusmod tempor …" at bounding box center [1089, 362] width 320 height 385
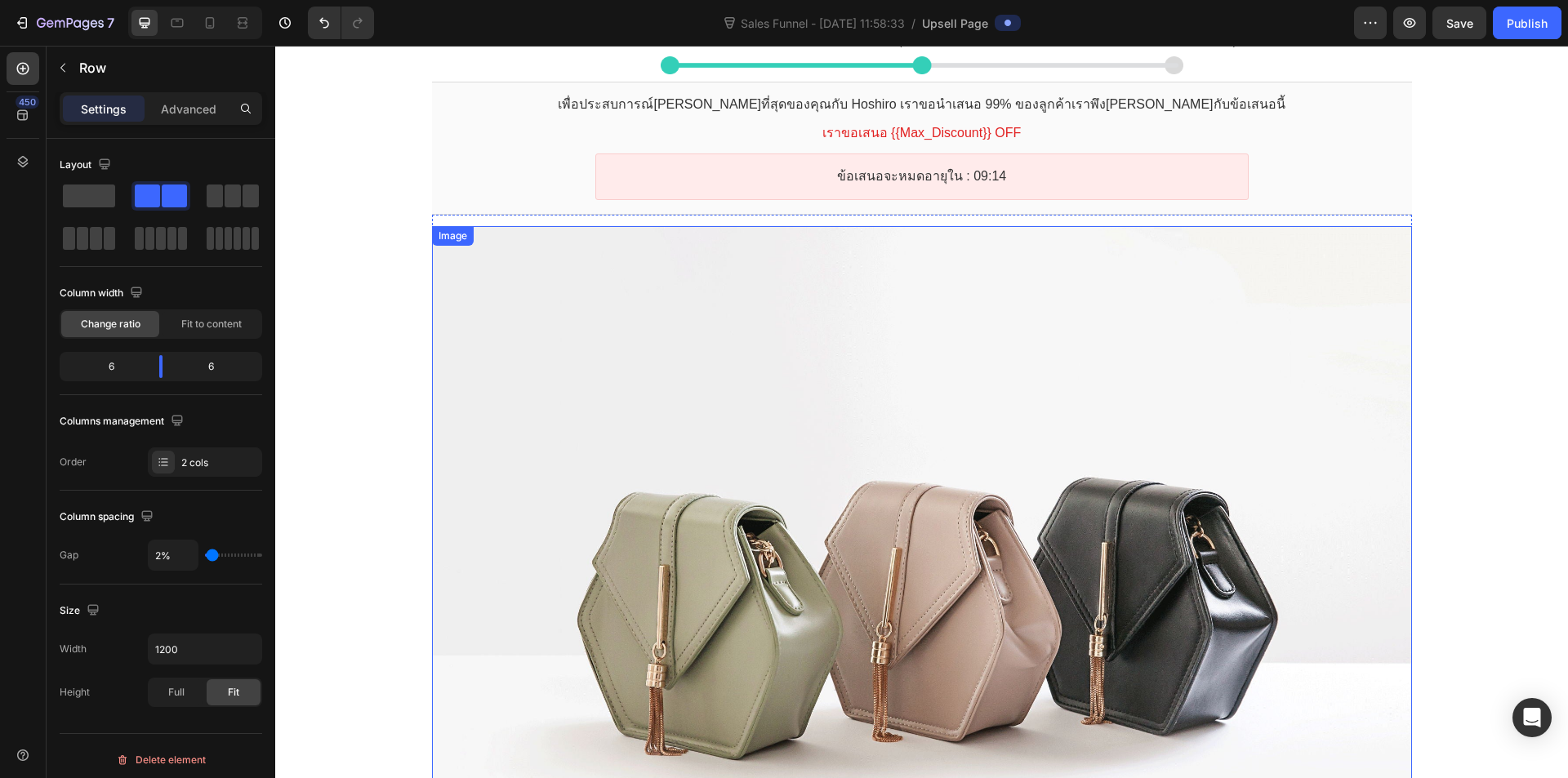
scroll to position [0, 0]
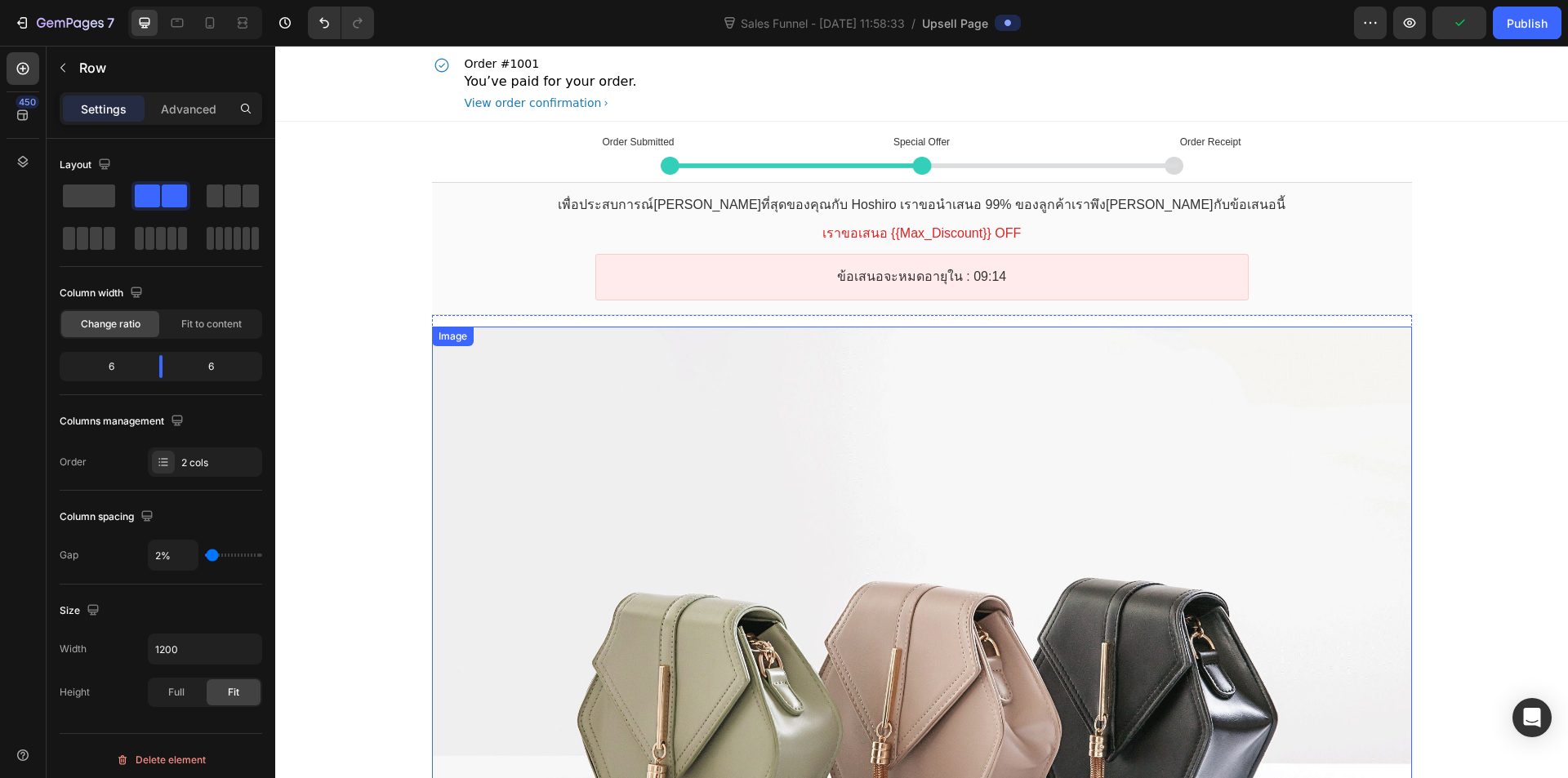
click at [964, 537] on div at bounding box center [922, 694] width 980 height 735
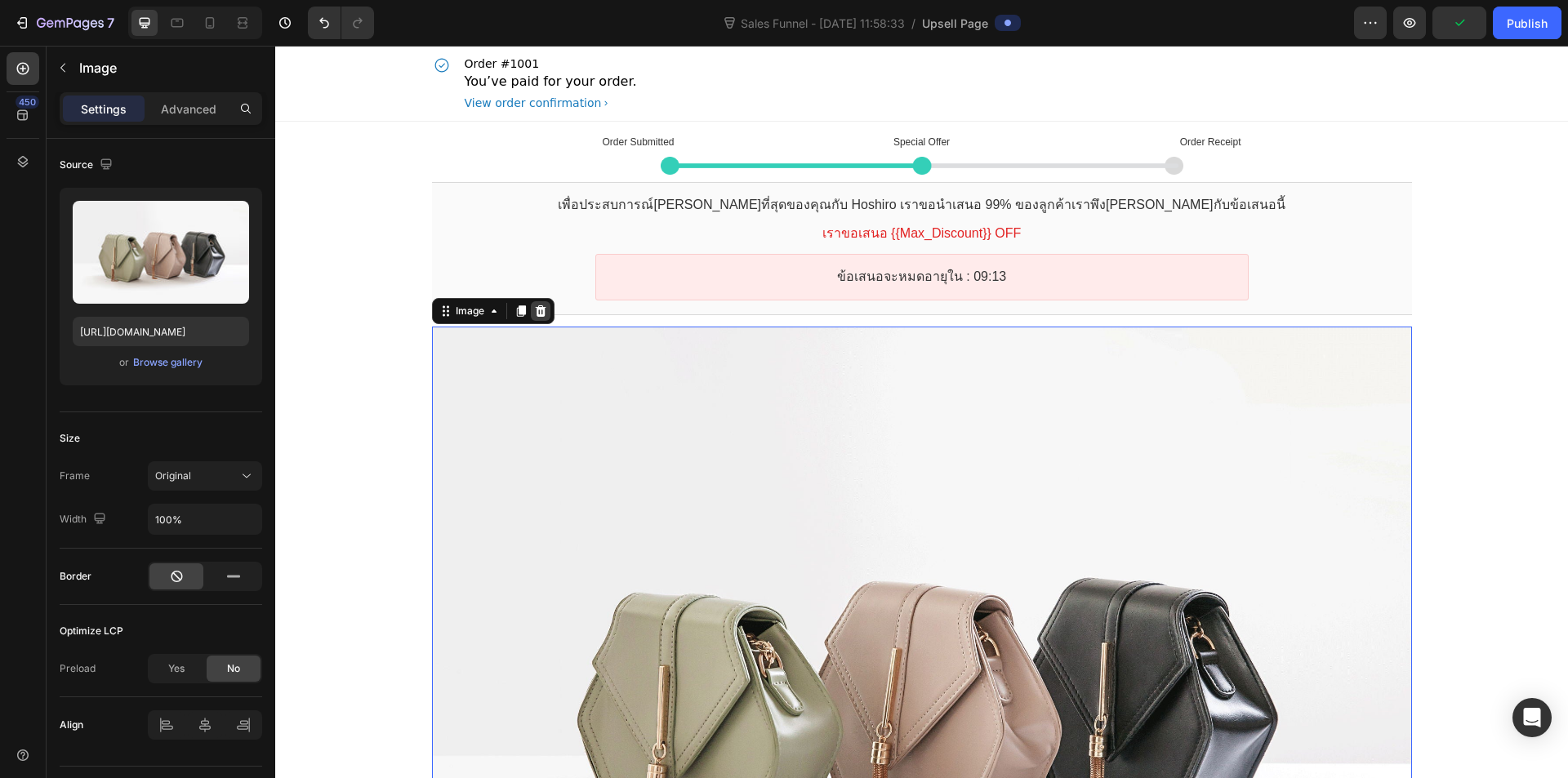
click at [534, 310] on icon at bounding box center [540, 310] width 13 height 13
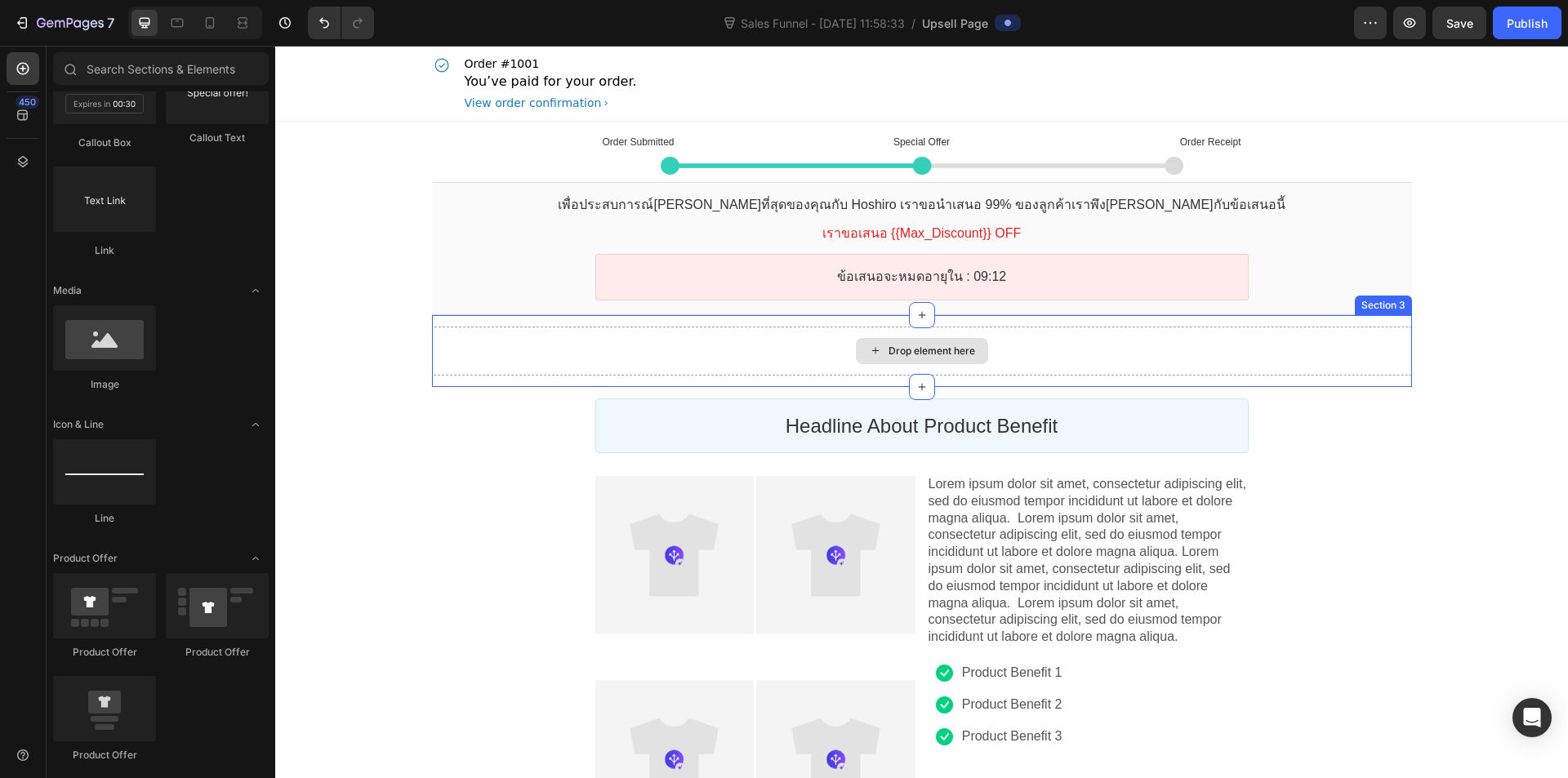
click at [979, 348] on div "Drop element here" at bounding box center [922, 351] width 132 height 26
click at [1385, 336] on div "Drop element here" at bounding box center [922, 351] width 980 height 49
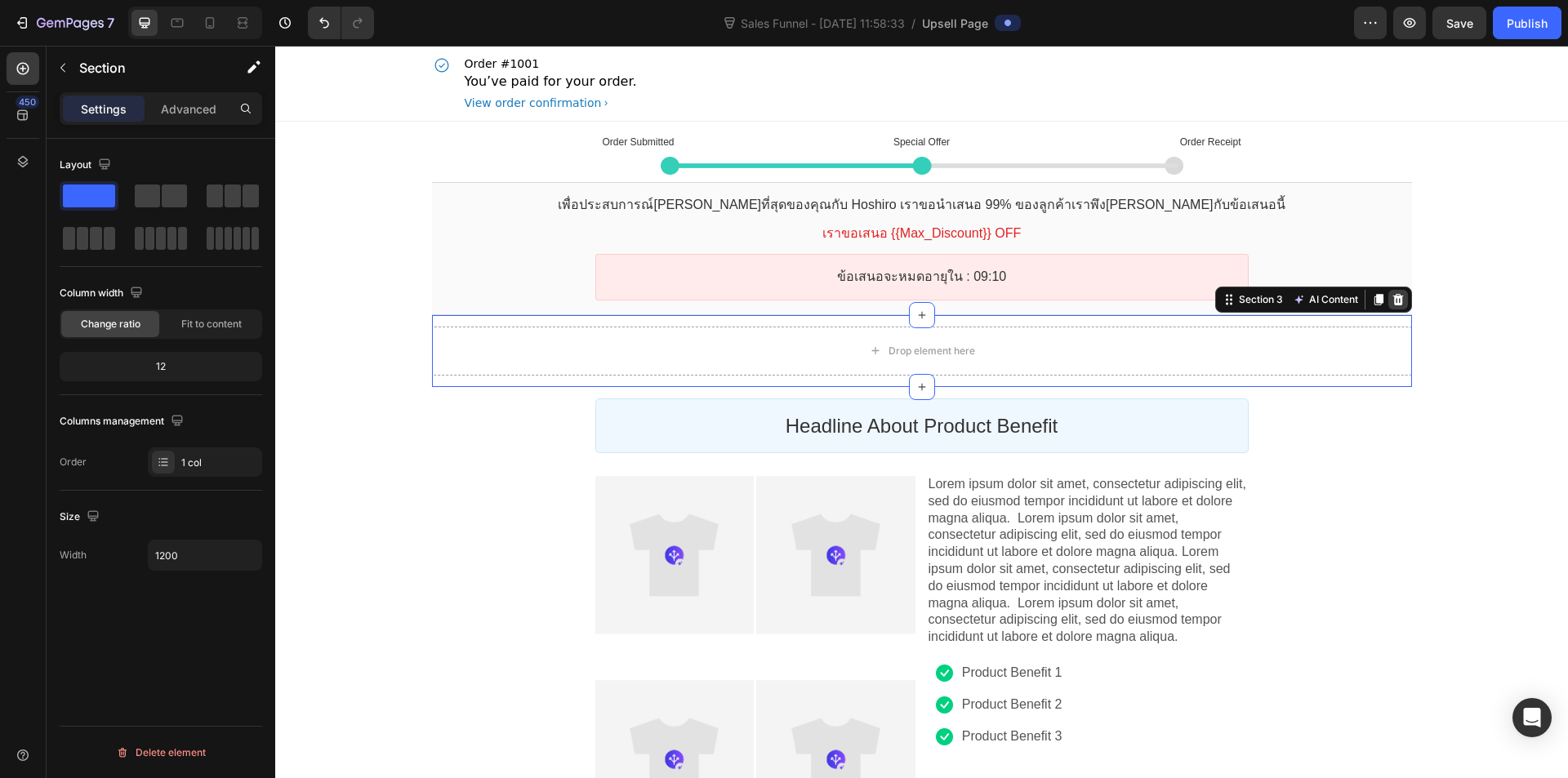
click at [1394, 303] on icon at bounding box center [1398, 299] width 10 height 11
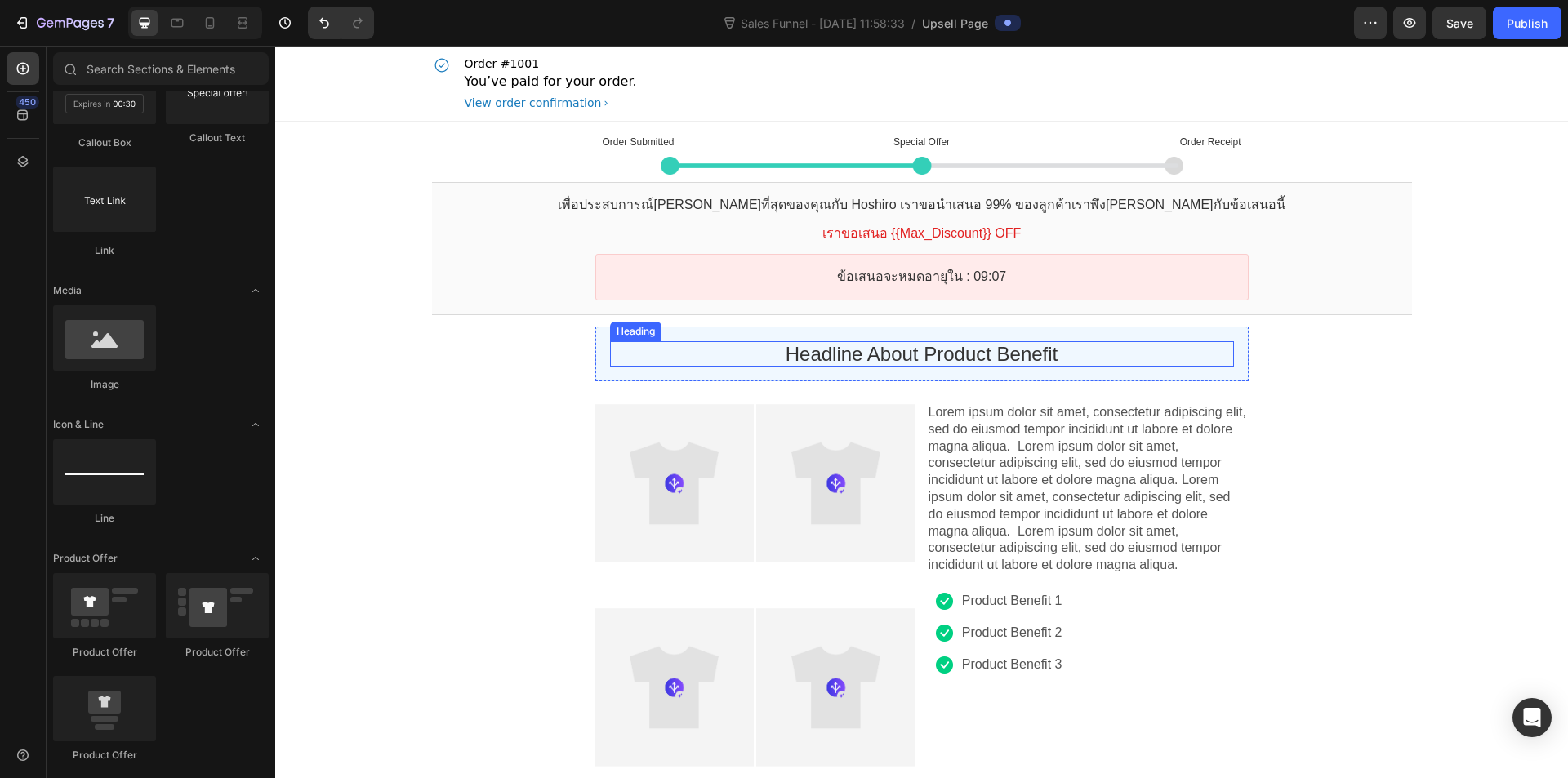
click at [1031, 350] on p "Headline About Product Benefit" at bounding box center [923, 354] width 624 height 25
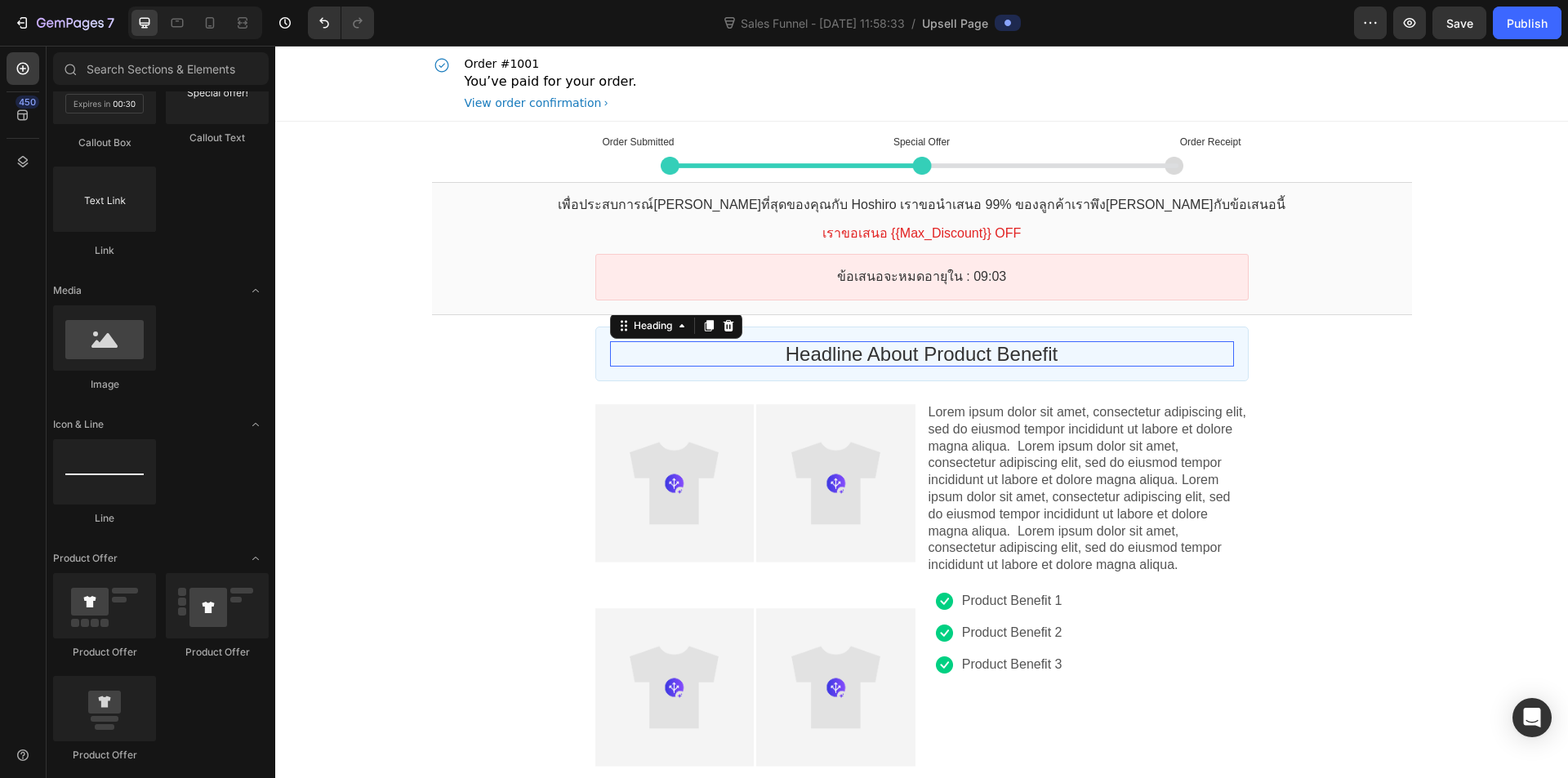
click at [666, 356] on p "Headline About Product Benefit" at bounding box center [923, 354] width 624 height 25
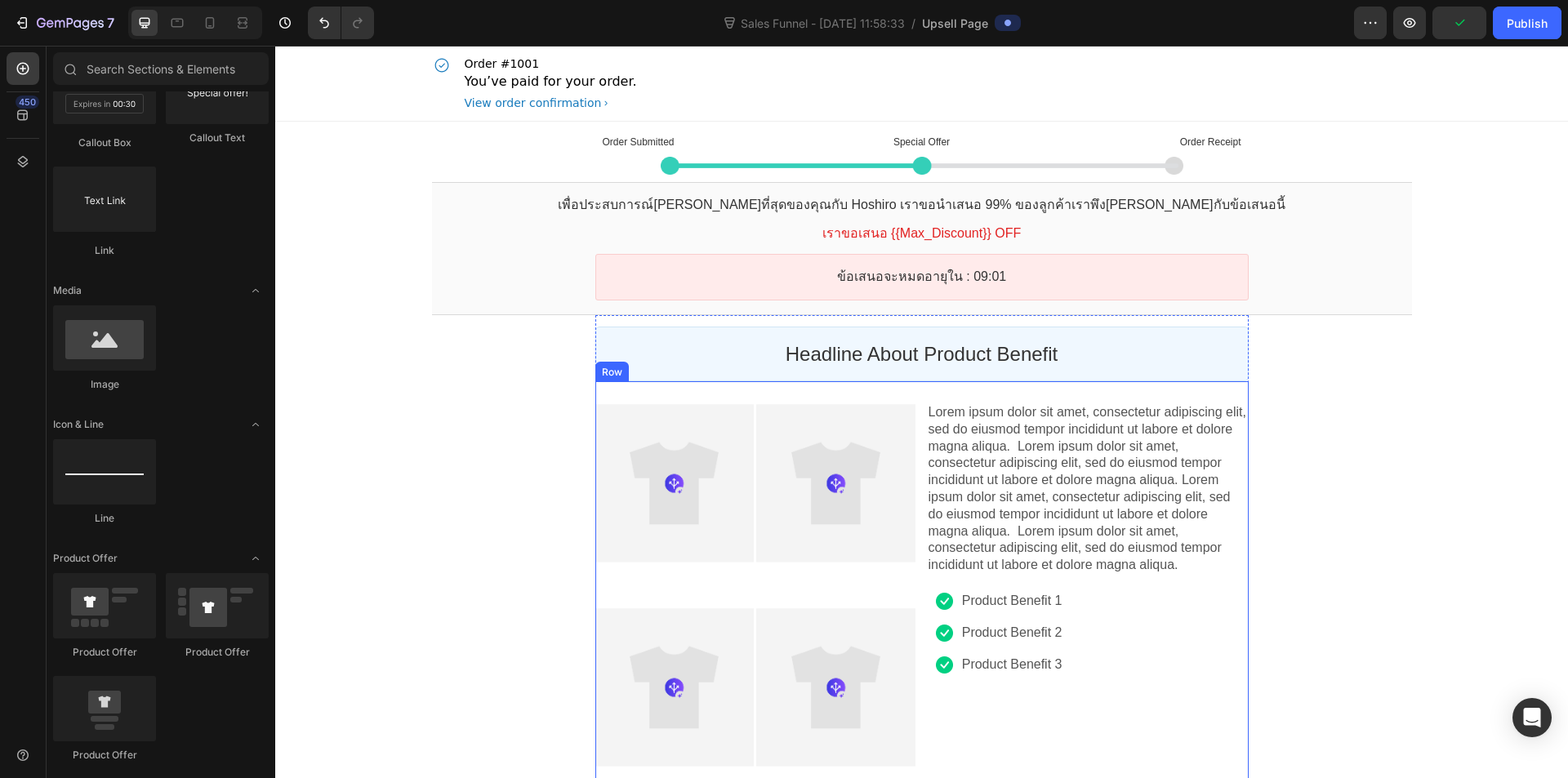
click at [652, 356] on p "Headline About Product Benefit" at bounding box center [923, 354] width 624 height 25
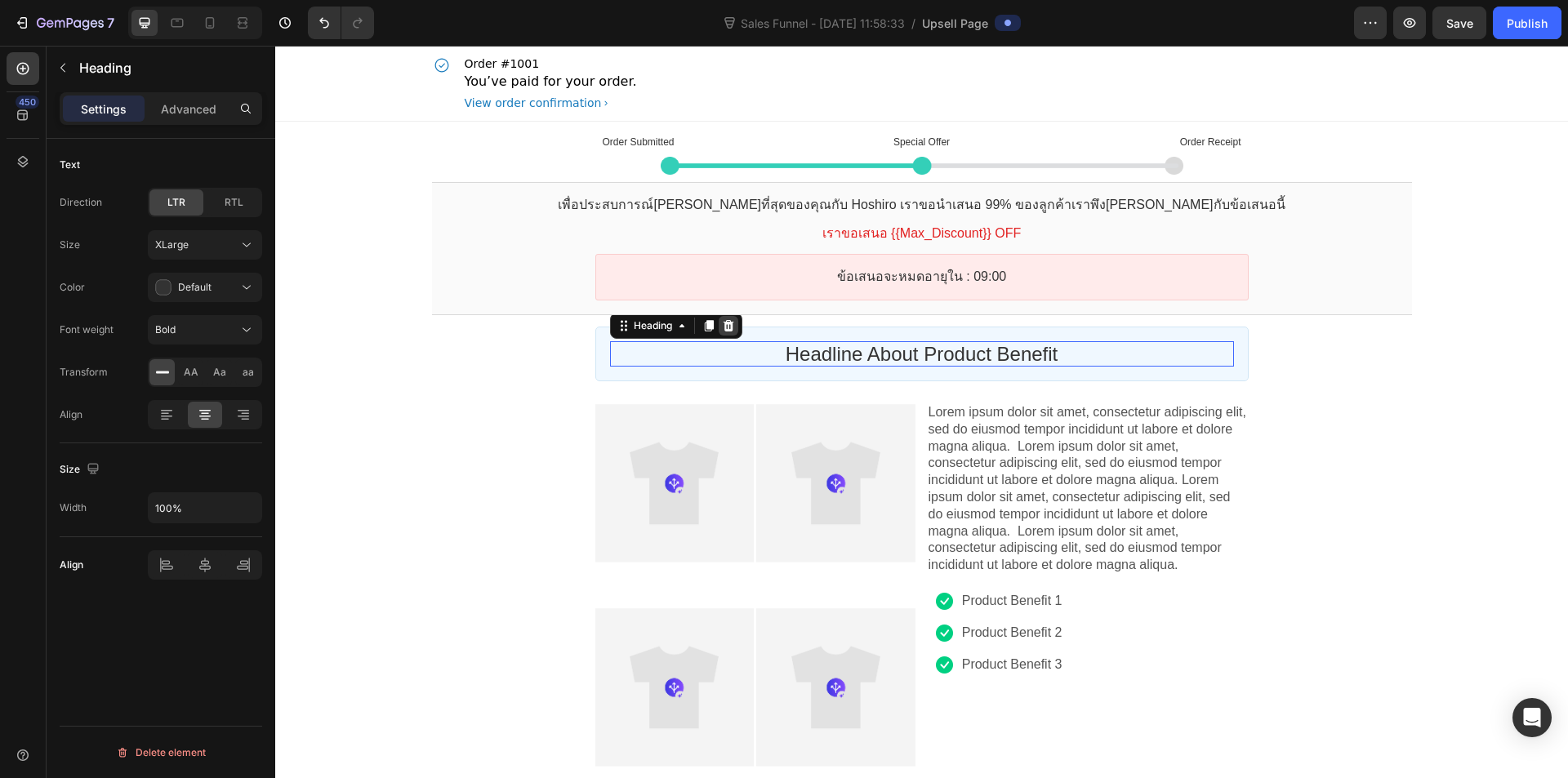
click at [722, 326] on icon at bounding box center [728, 325] width 13 height 13
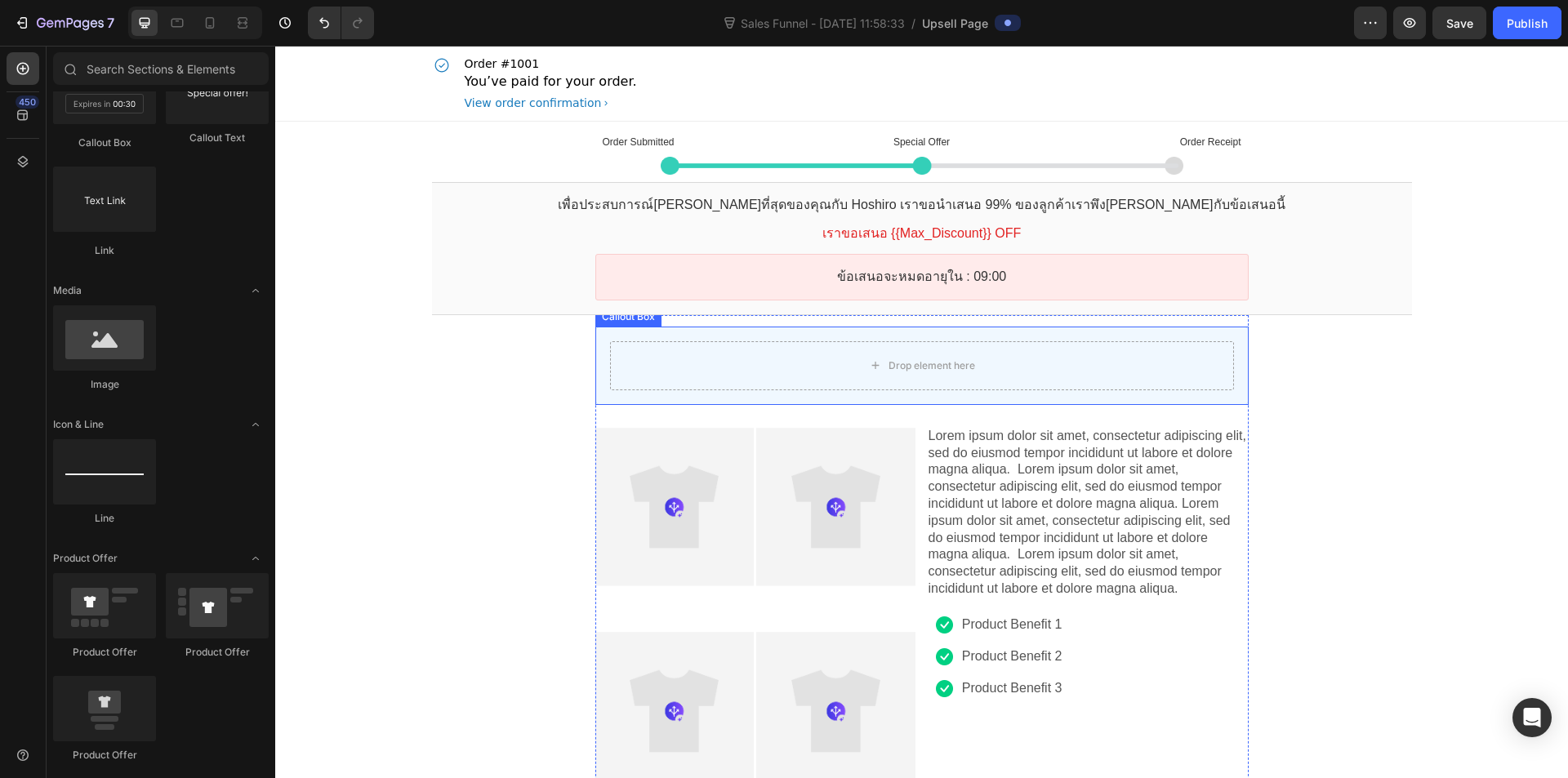
click at [719, 343] on div "Drop element here" at bounding box center [923, 366] width 624 height 49
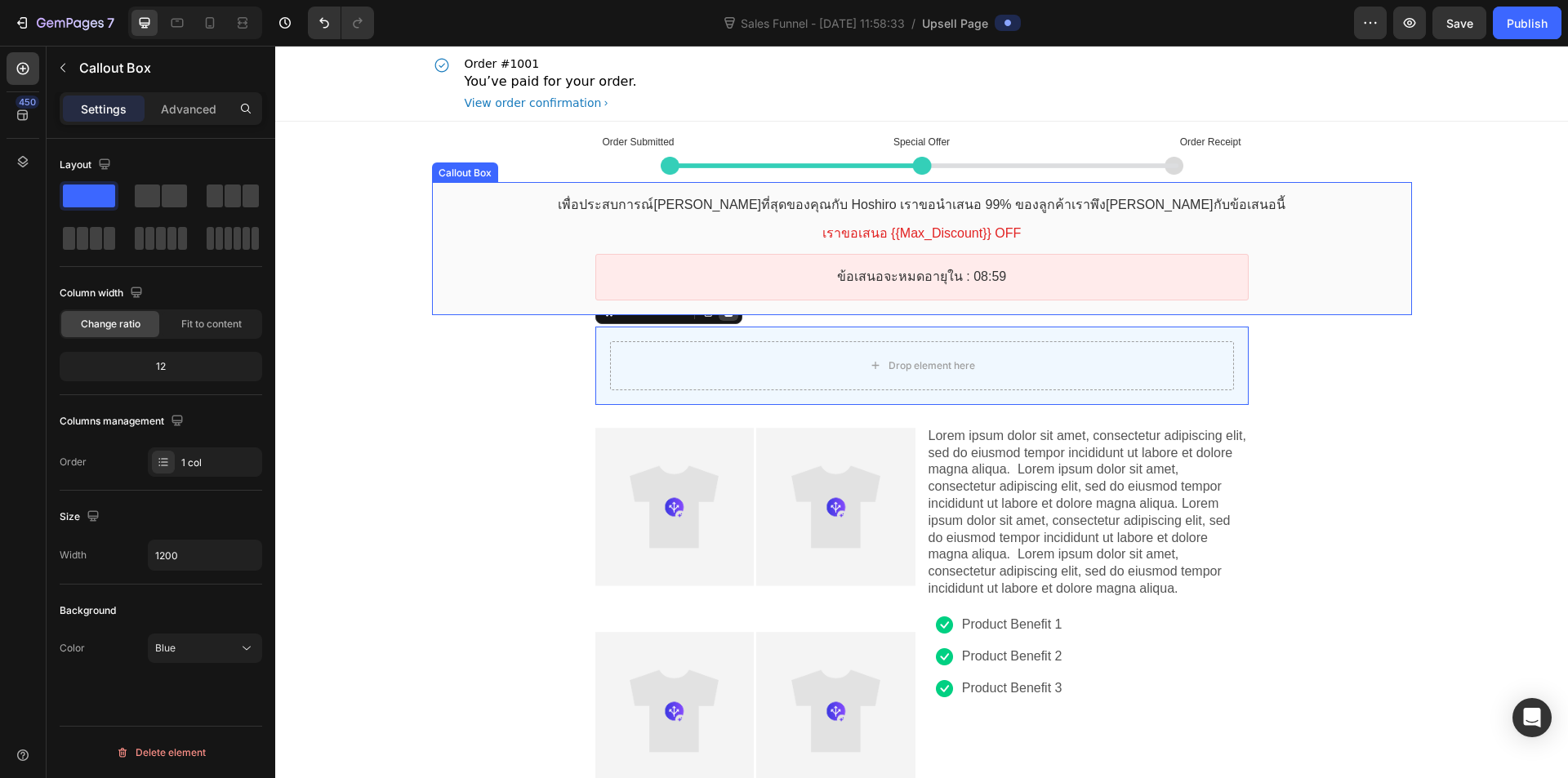
click at [727, 319] on div at bounding box center [729, 311] width 20 height 20
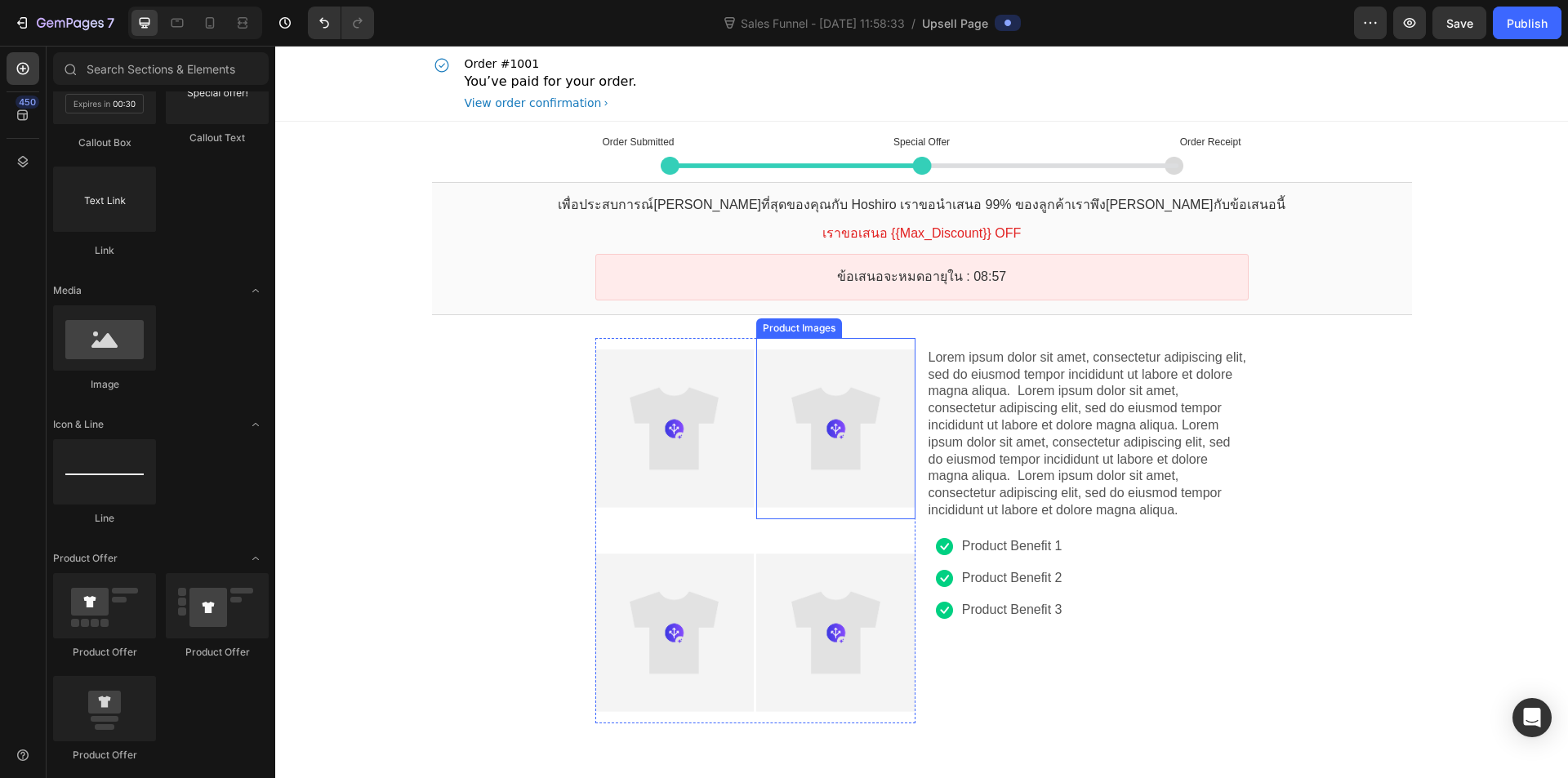
click at [857, 417] on div at bounding box center [836, 429] width 158 height 158
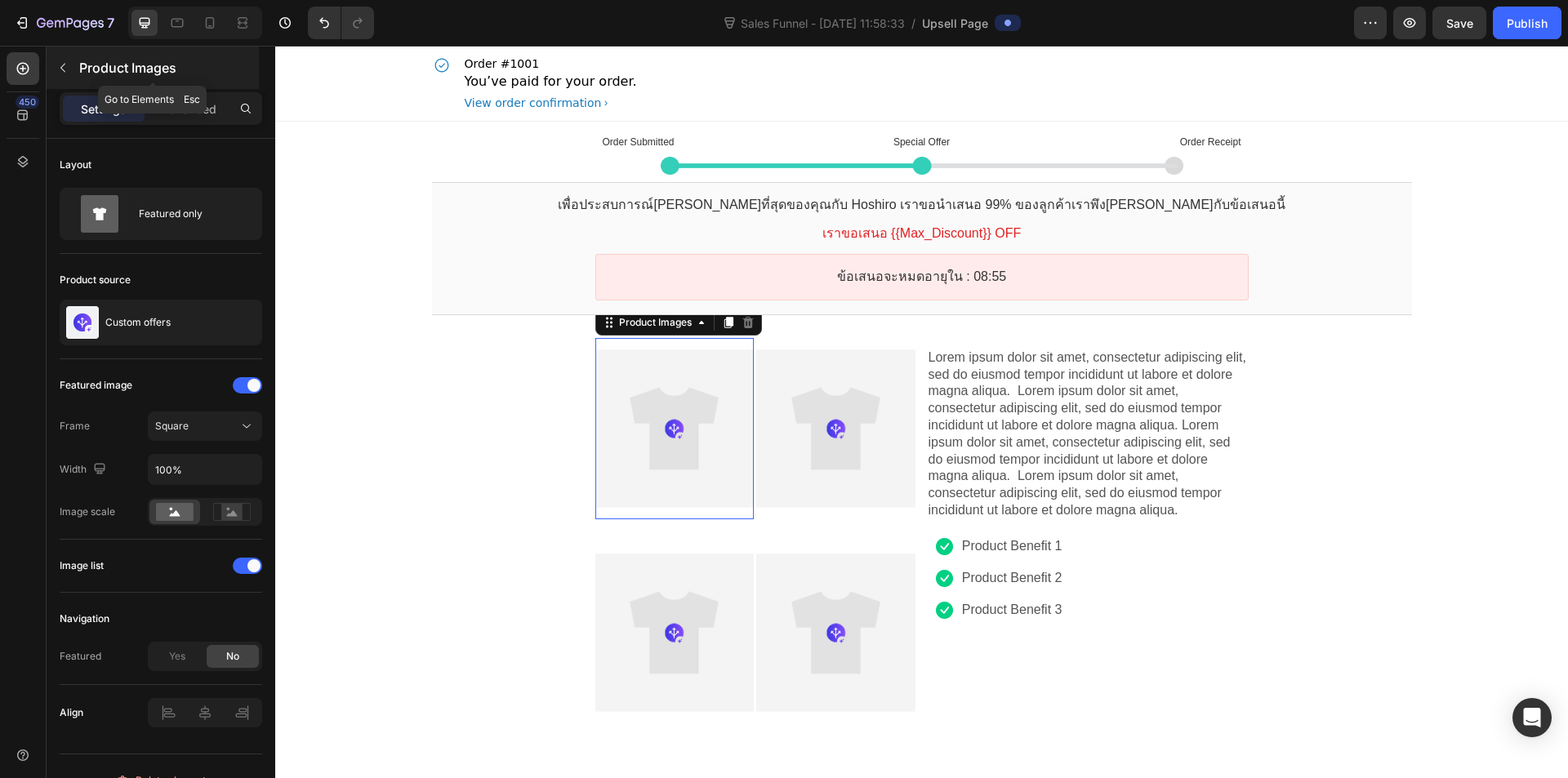
click at [62, 59] on button "button" at bounding box center [63, 68] width 26 height 26
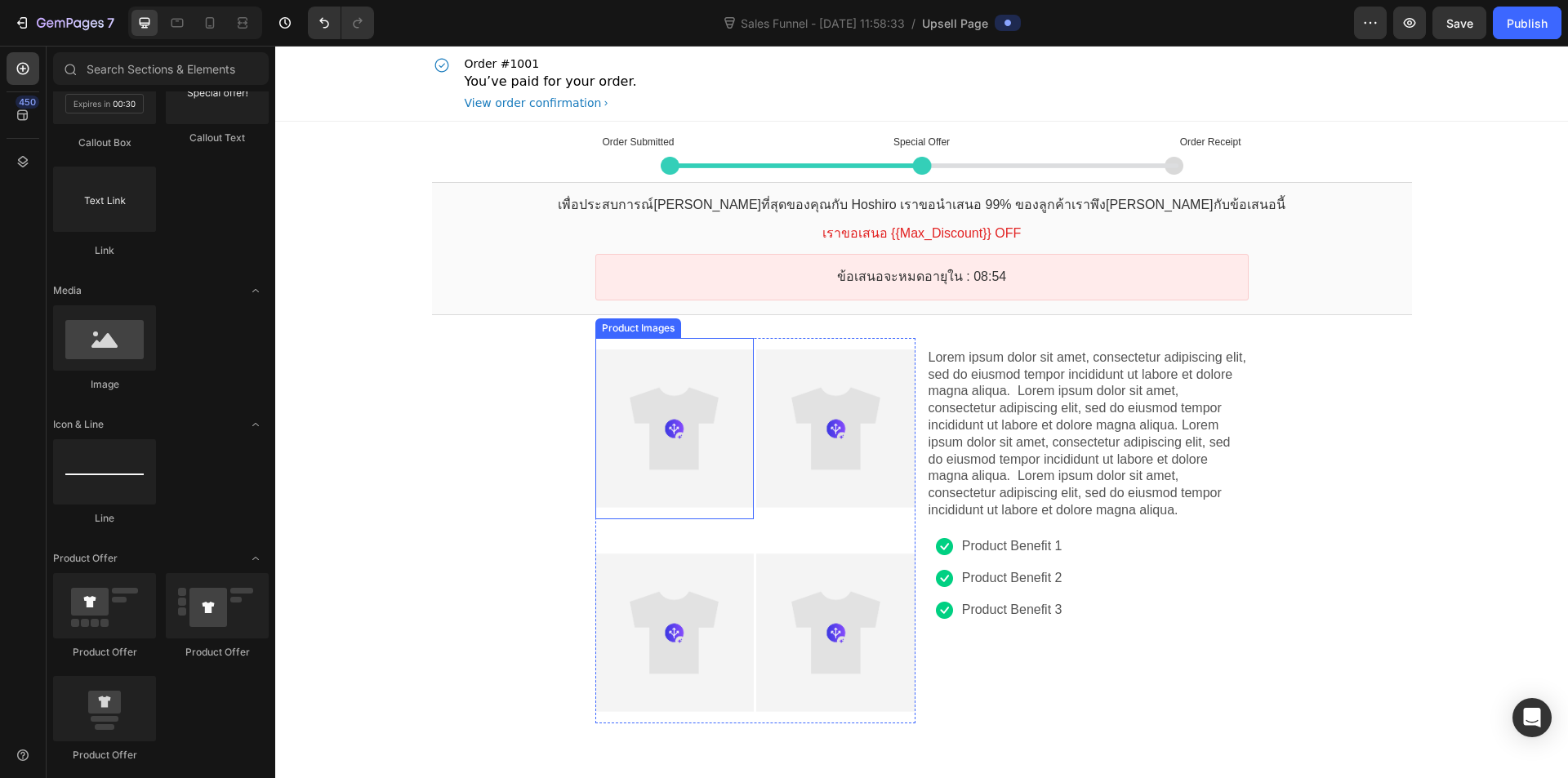
click at [730, 444] on div at bounding box center [675, 429] width 158 height 158
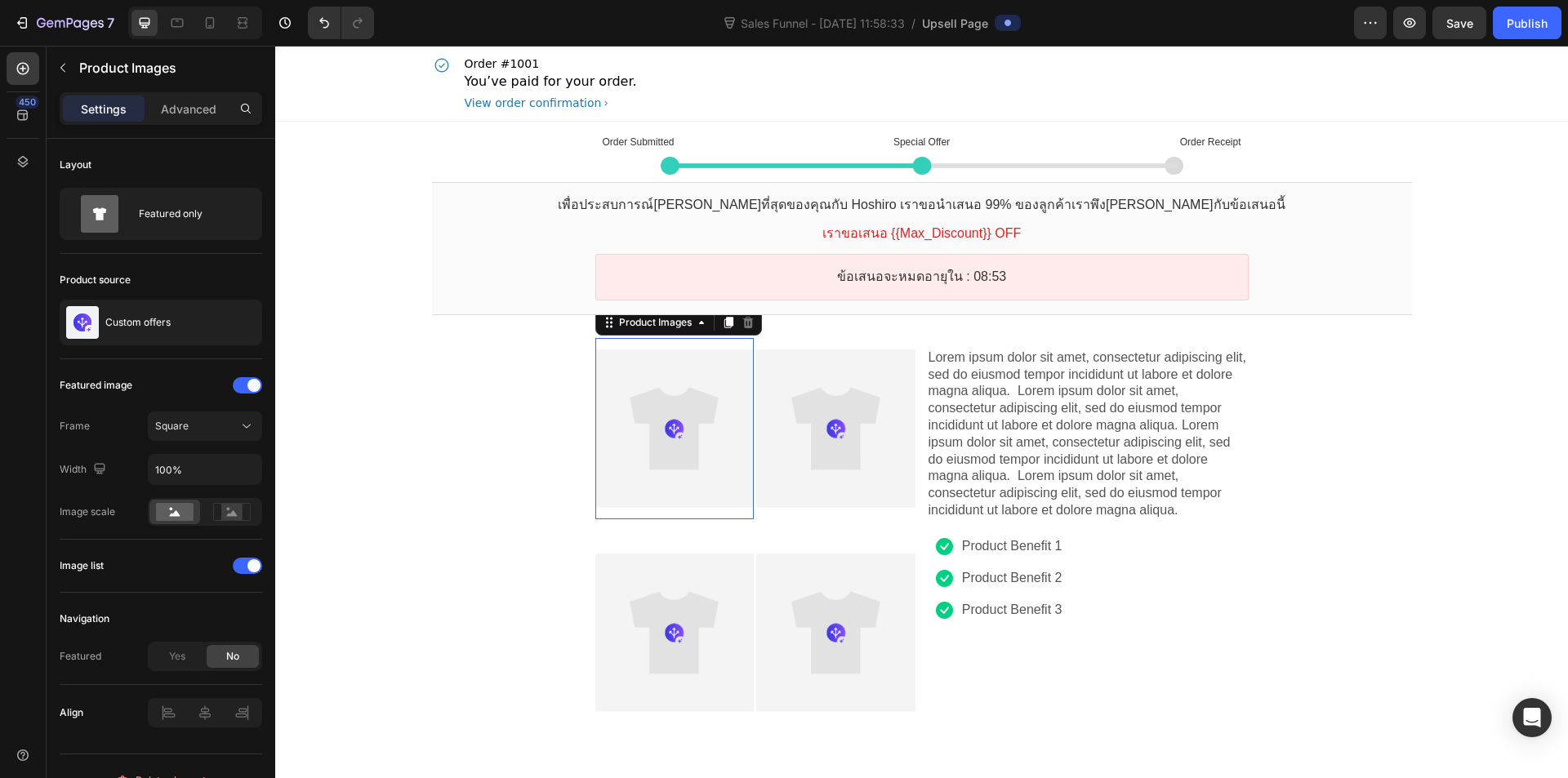
click at [787, 454] on div at bounding box center [836, 429] width 158 height 158
click at [811, 509] on div "Product Images This element is required and can’t be deleted" at bounding box center [836, 429] width 158 height 182
click at [845, 608] on div at bounding box center [836, 633] width 158 height 158
click at [680, 624] on div at bounding box center [675, 633] width 158 height 158
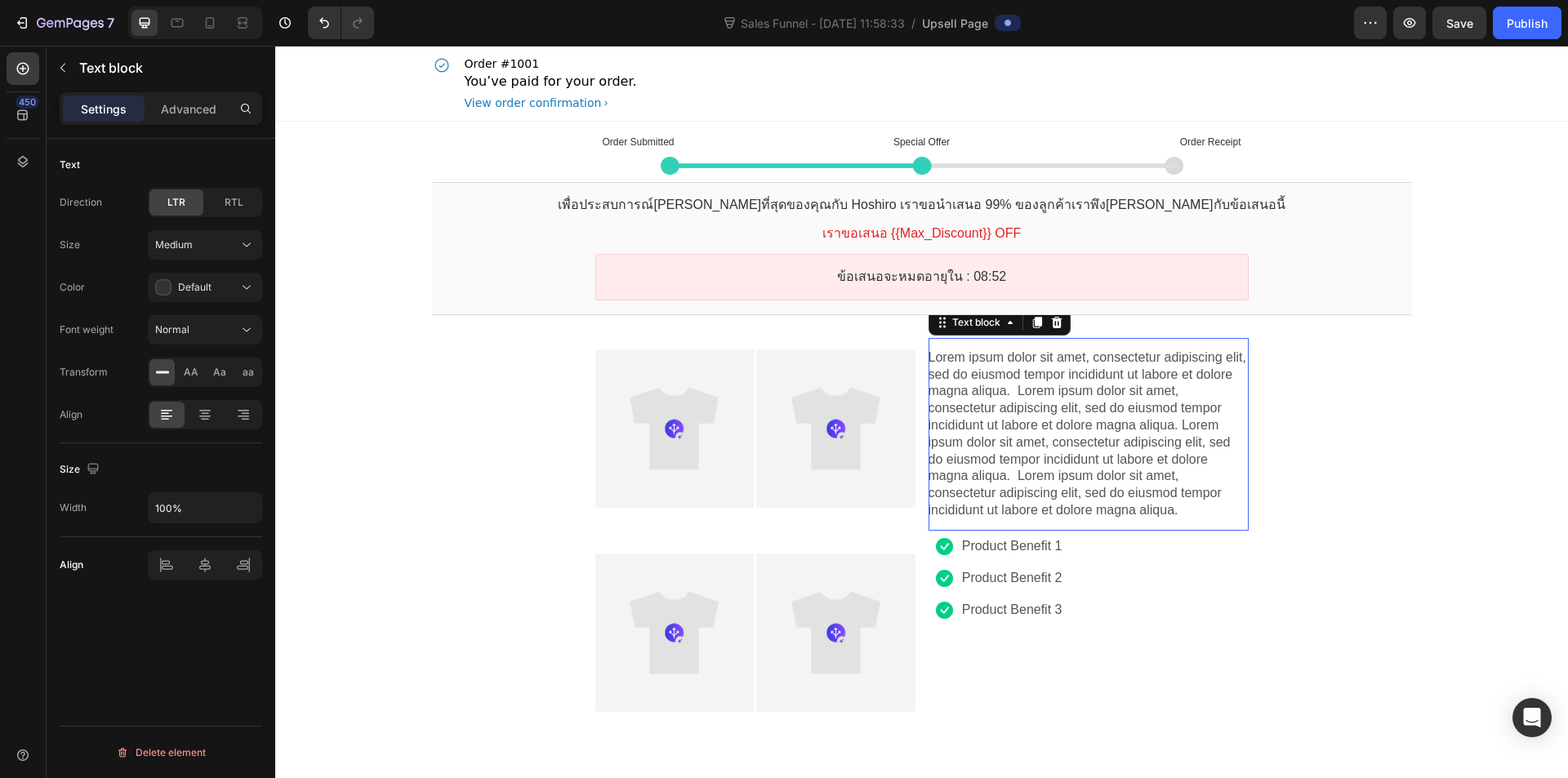
click at [1031, 465] on p "Lorem ipsum dolor sit amet, consectetur adipiscing elit, sed do eiusmod tempor …" at bounding box center [1089, 434] width 320 height 170
click at [994, 326] on div "Text block" at bounding box center [976, 323] width 55 height 12
click at [1004, 329] on div "Text block" at bounding box center [977, 323] width 88 height 20
click at [1031, 550] on p "Product Benefit 1" at bounding box center [1012, 547] width 101 height 17
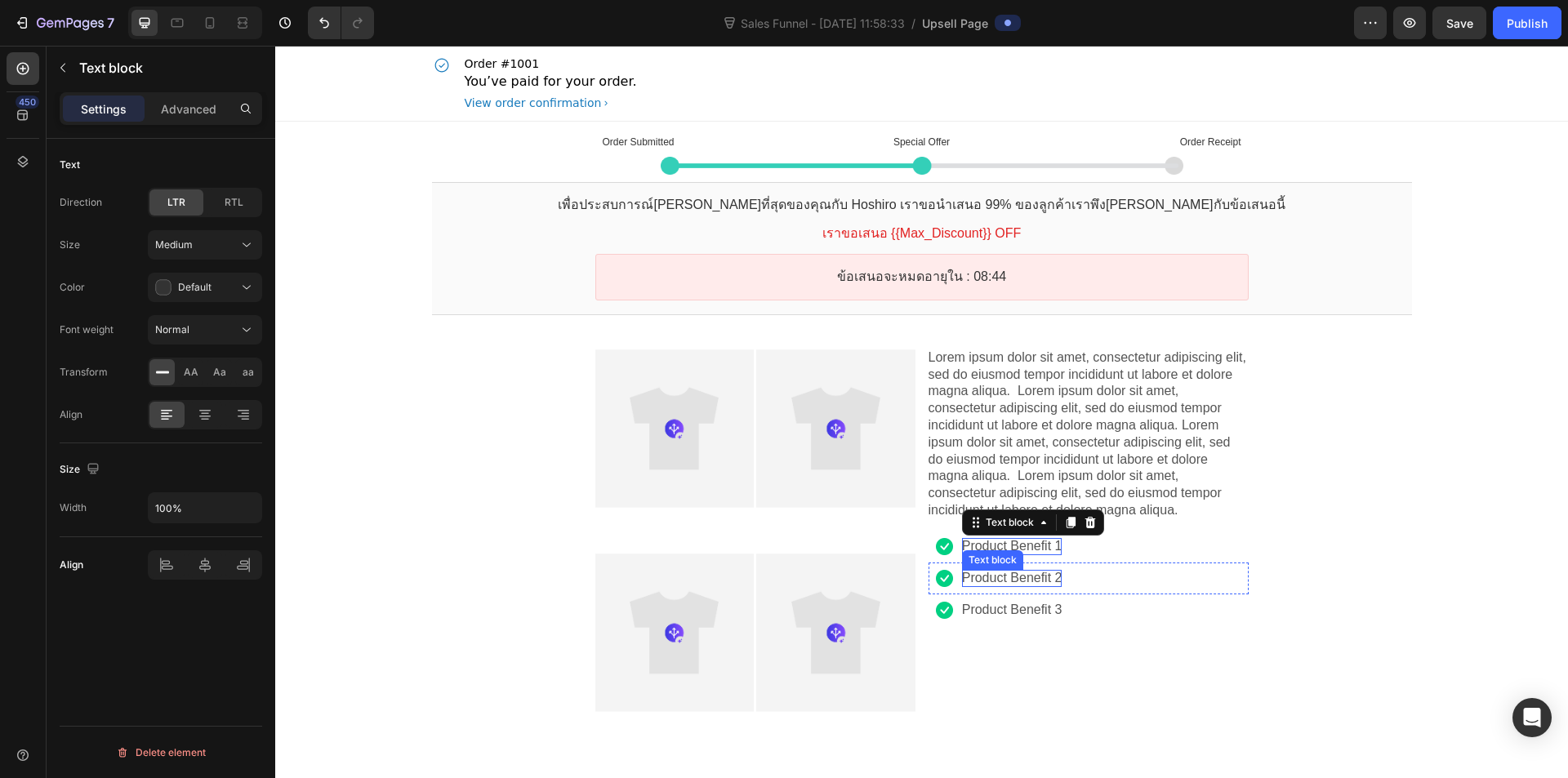
click at [1028, 576] on p "Product Benefit 2" at bounding box center [1012, 579] width 101 height 17
click at [1018, 605] on p "Product Benefit 3" at bounding box center [1012, 610] width 101 height 17
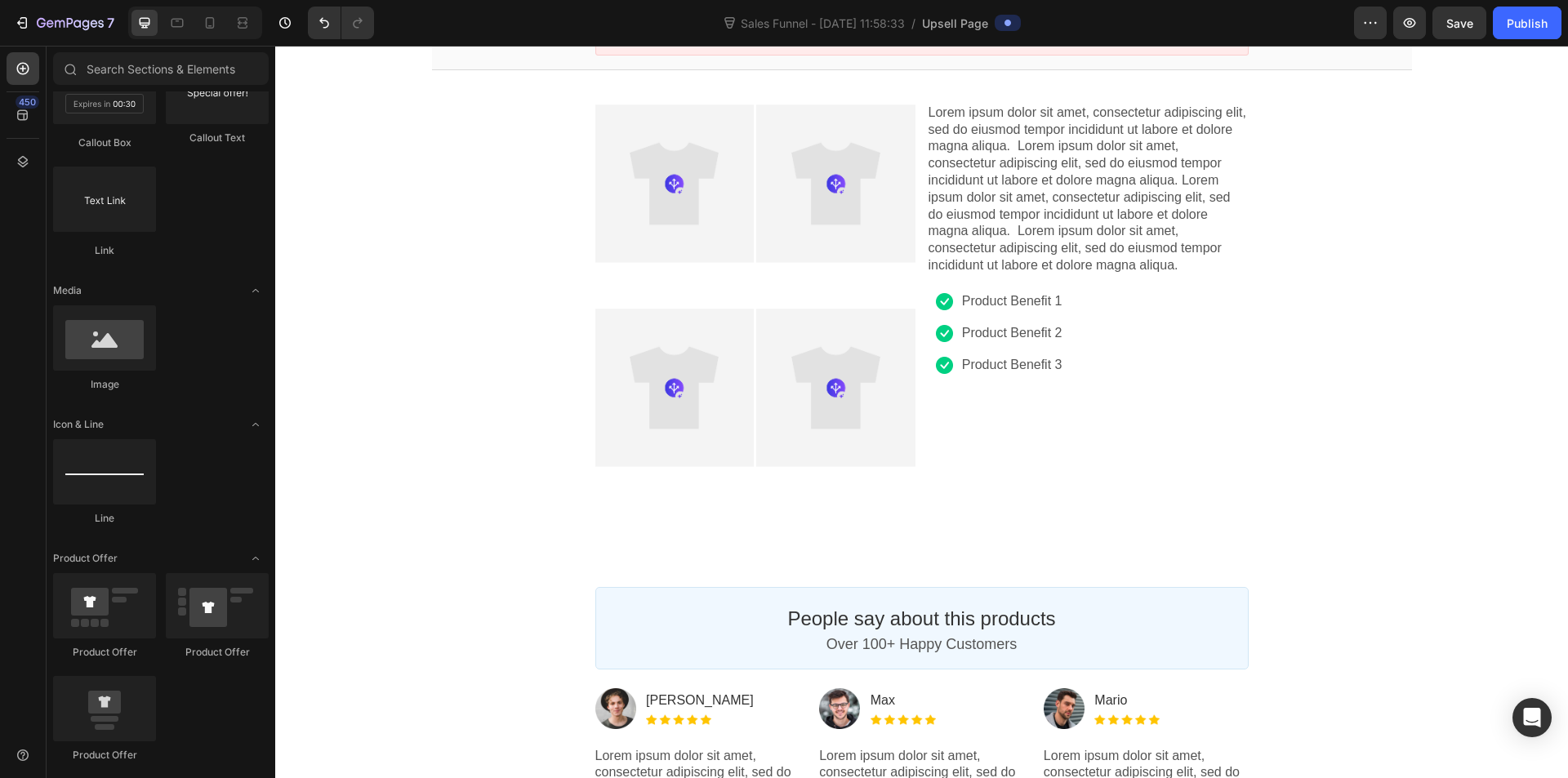
scroll to position [327, 0]
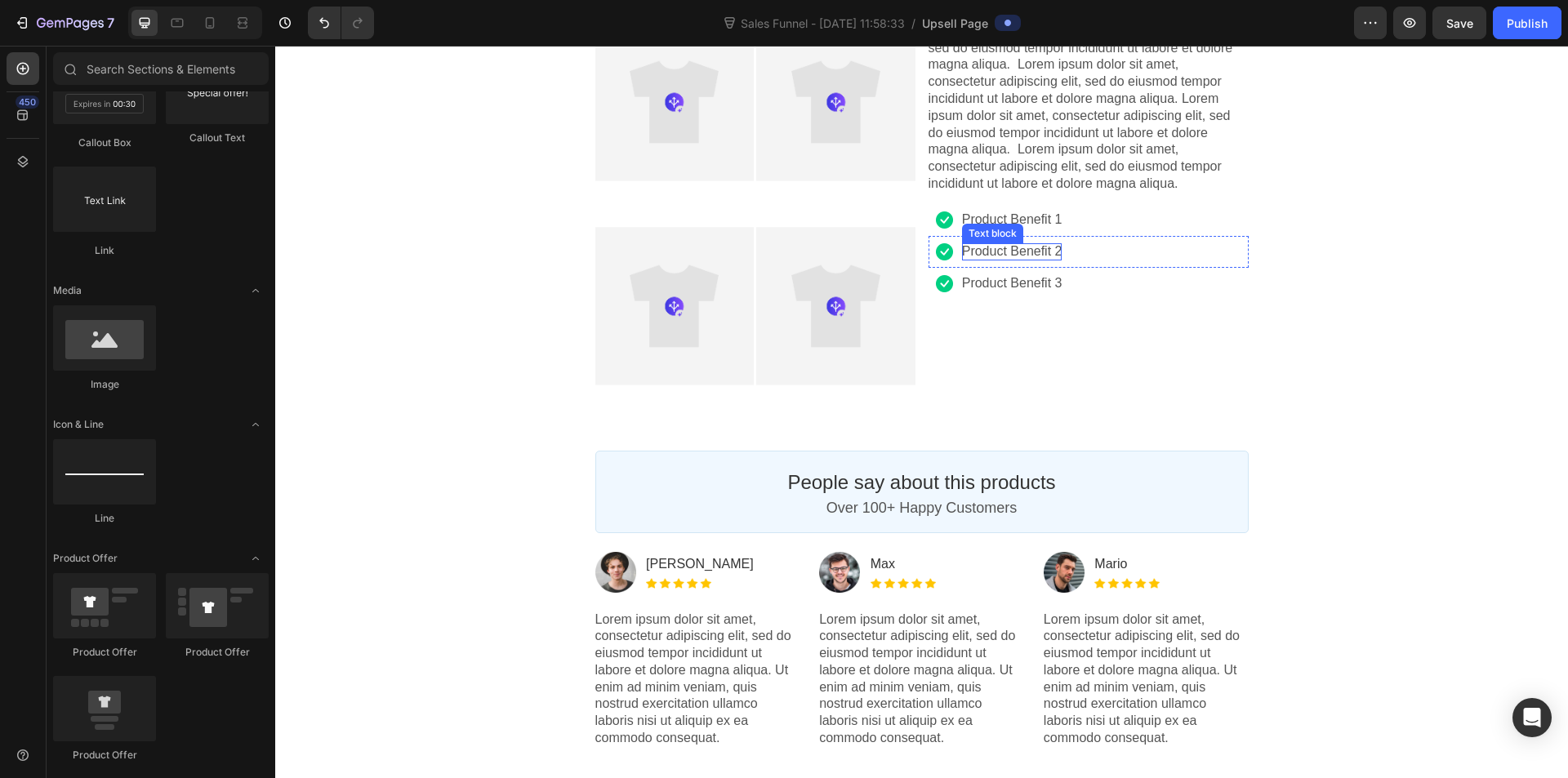
click at [1011, 247] on p "Product Benefit 2" at bounding box center [1012, 252] width 101 height 17
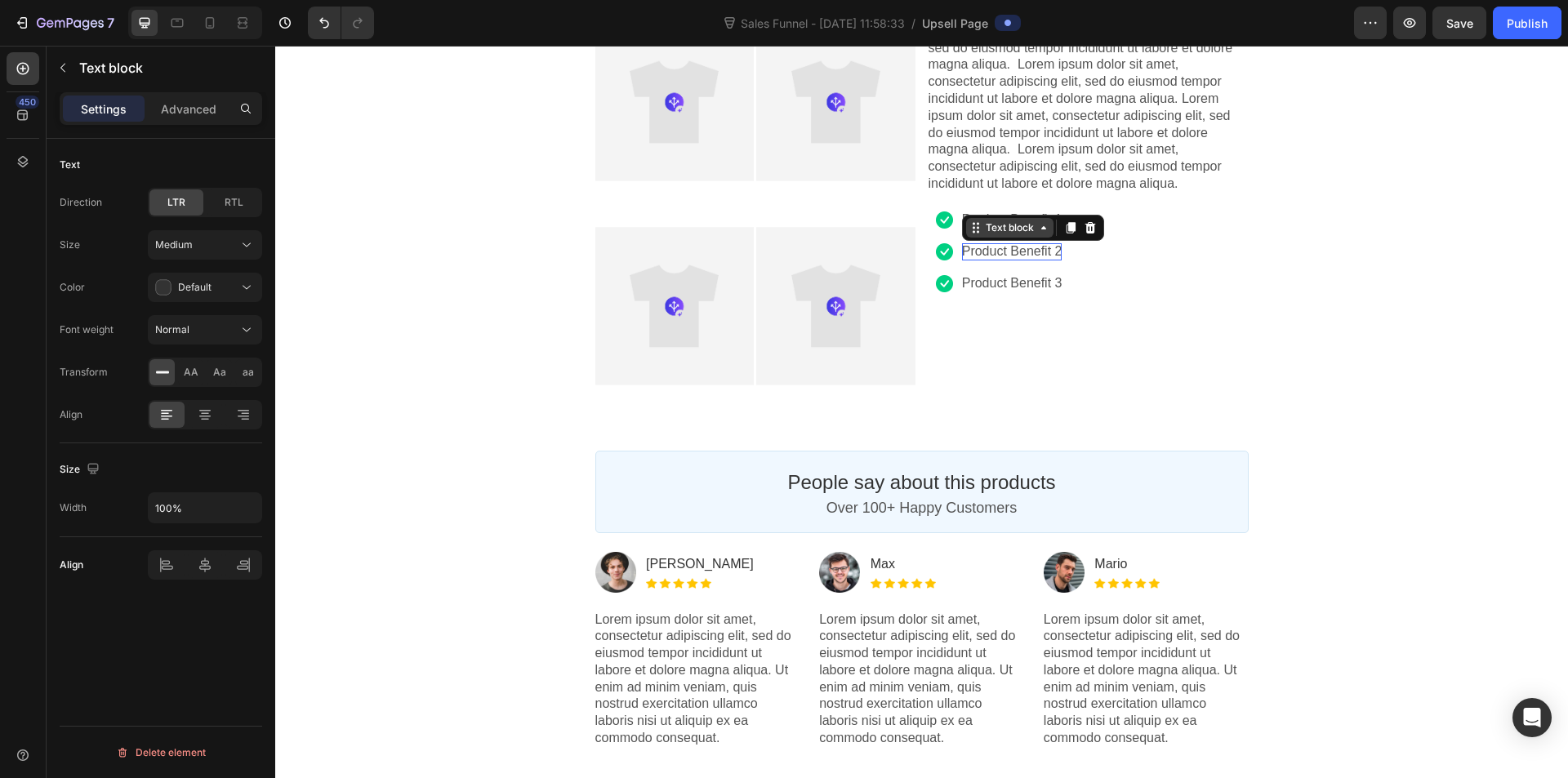
click at [1020, 224] on div "Text block" at bounding box center [1010, 228] width 55 height 12
click at [1419, 385] on div "Order Submitted Text block Special Offer Text block Order Receipt Text block Ro…" at bounding box center [922, 461] width 1293 height 1332
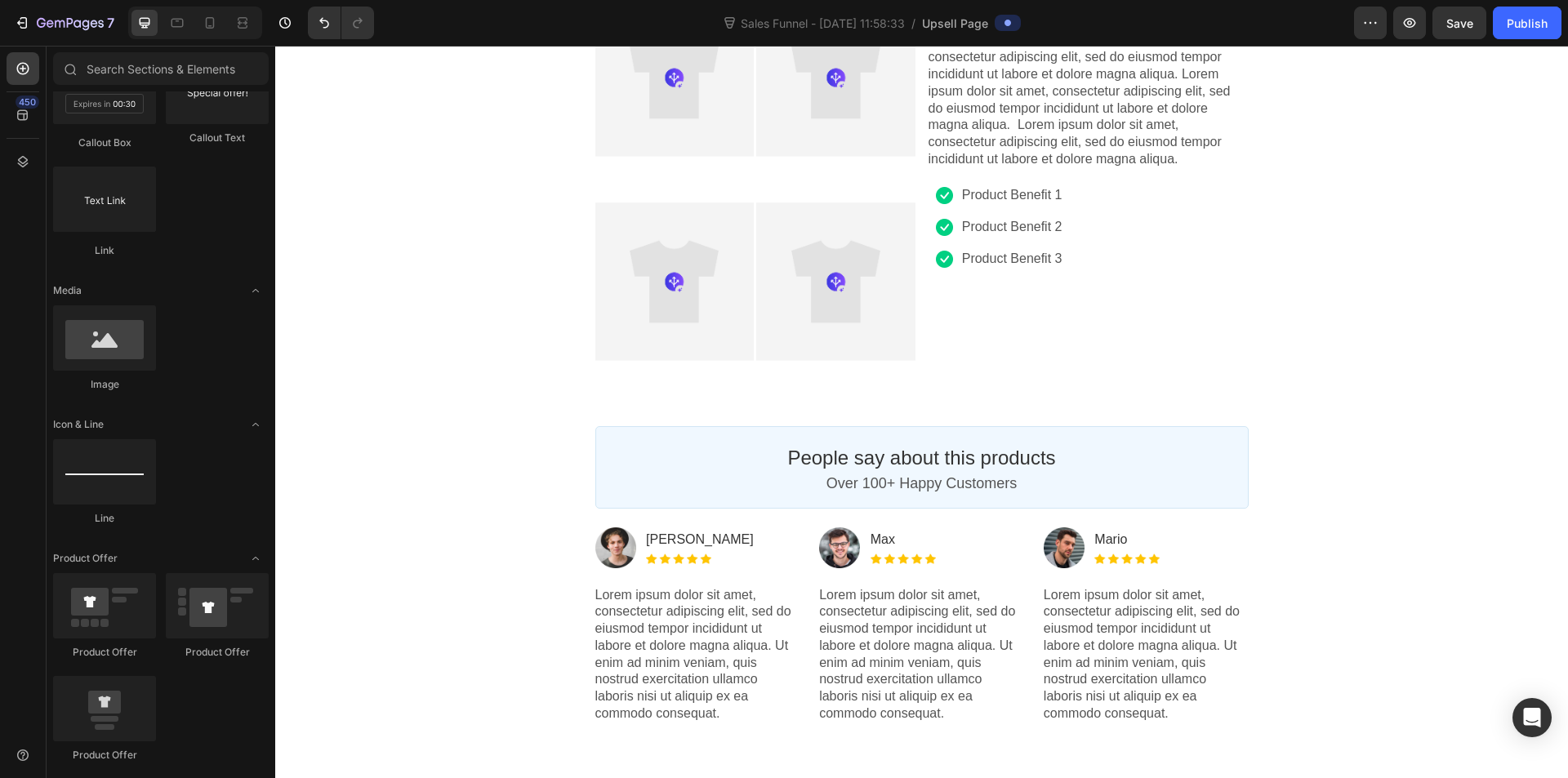
scroll to position [409, 0]
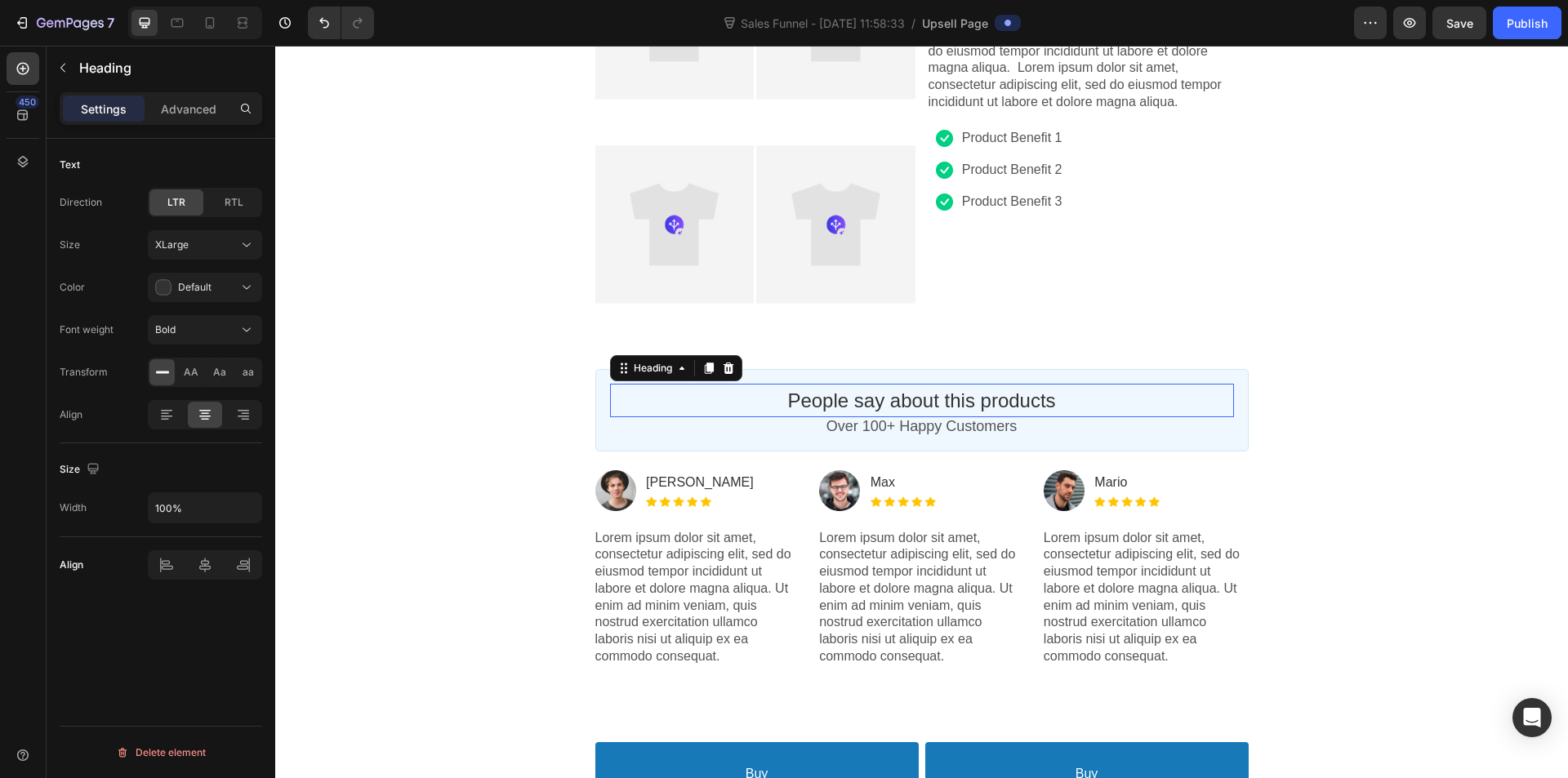
click at [1018, 396] on p "People say about this products" at bounding box center [923, 400] width 624 height 25
click at [935, 400] on p "People say about this products" at bounding box center [923, 400] width 624 height 25
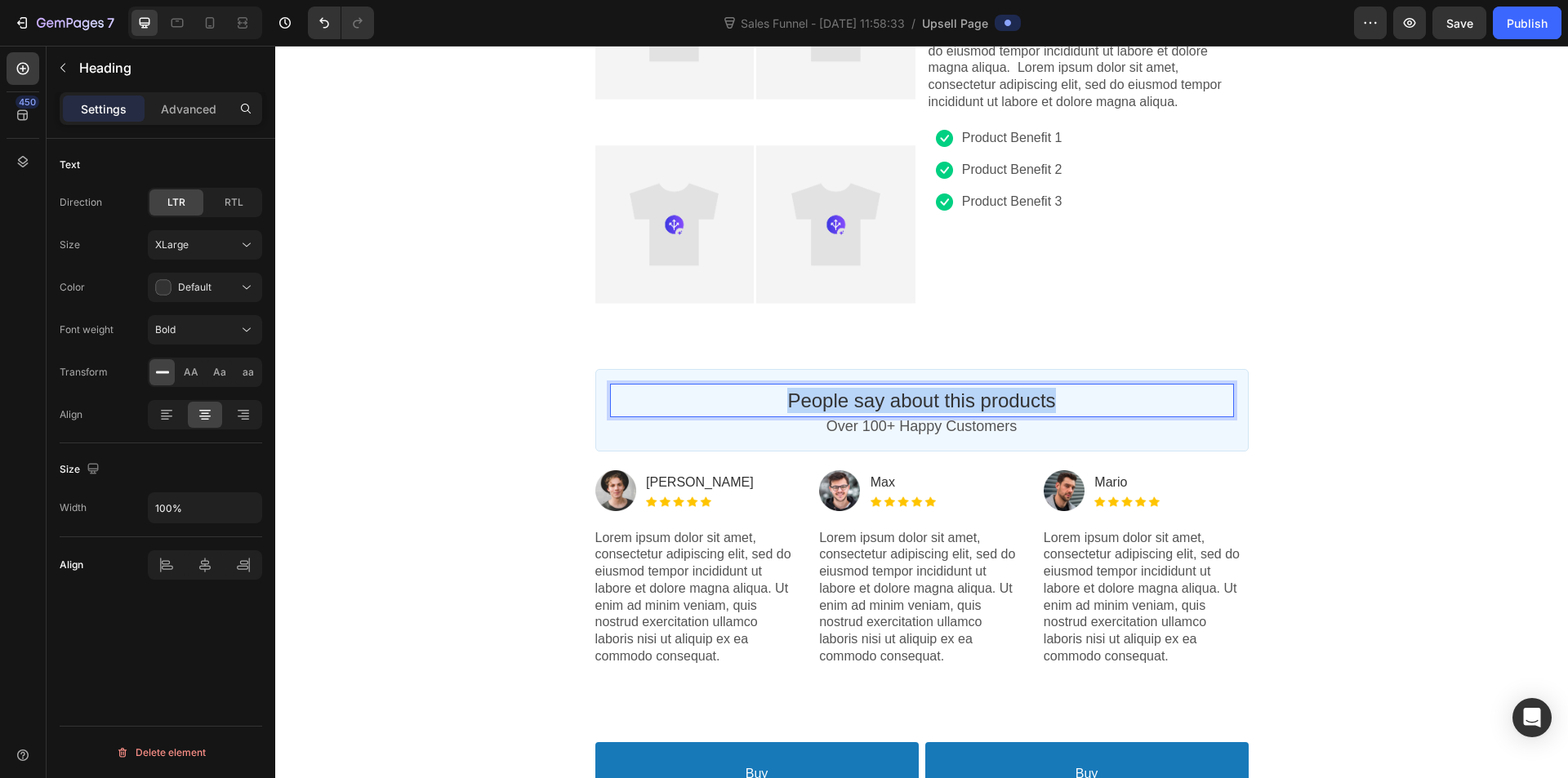
click at [935, 400] on p "People say about this products" at bounding box center [923, 400] width 624 height 25
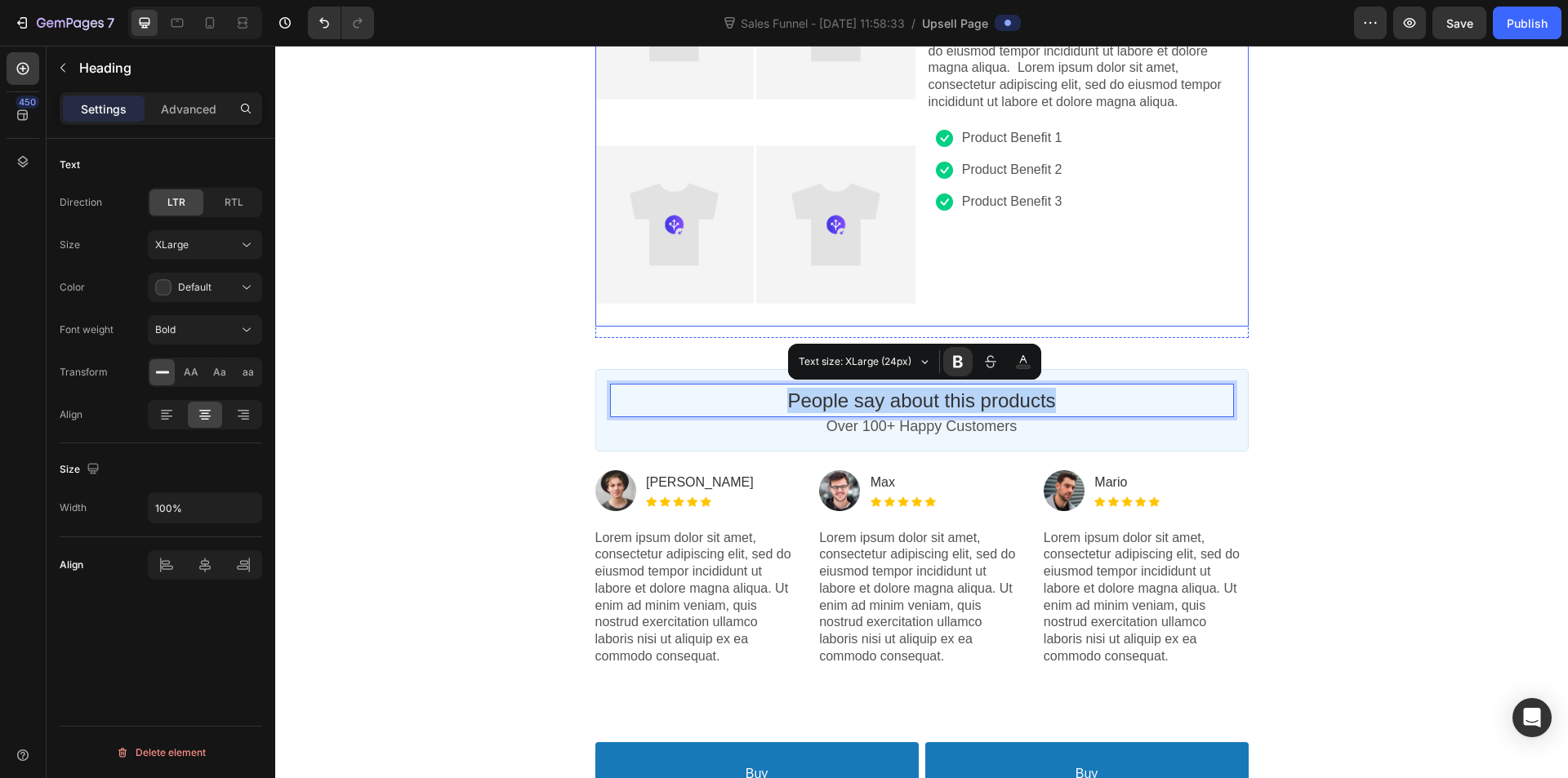
click at [1029, 209] on p "Product Benefit 3" at bounding box center [1012, 203] width 101 height 17
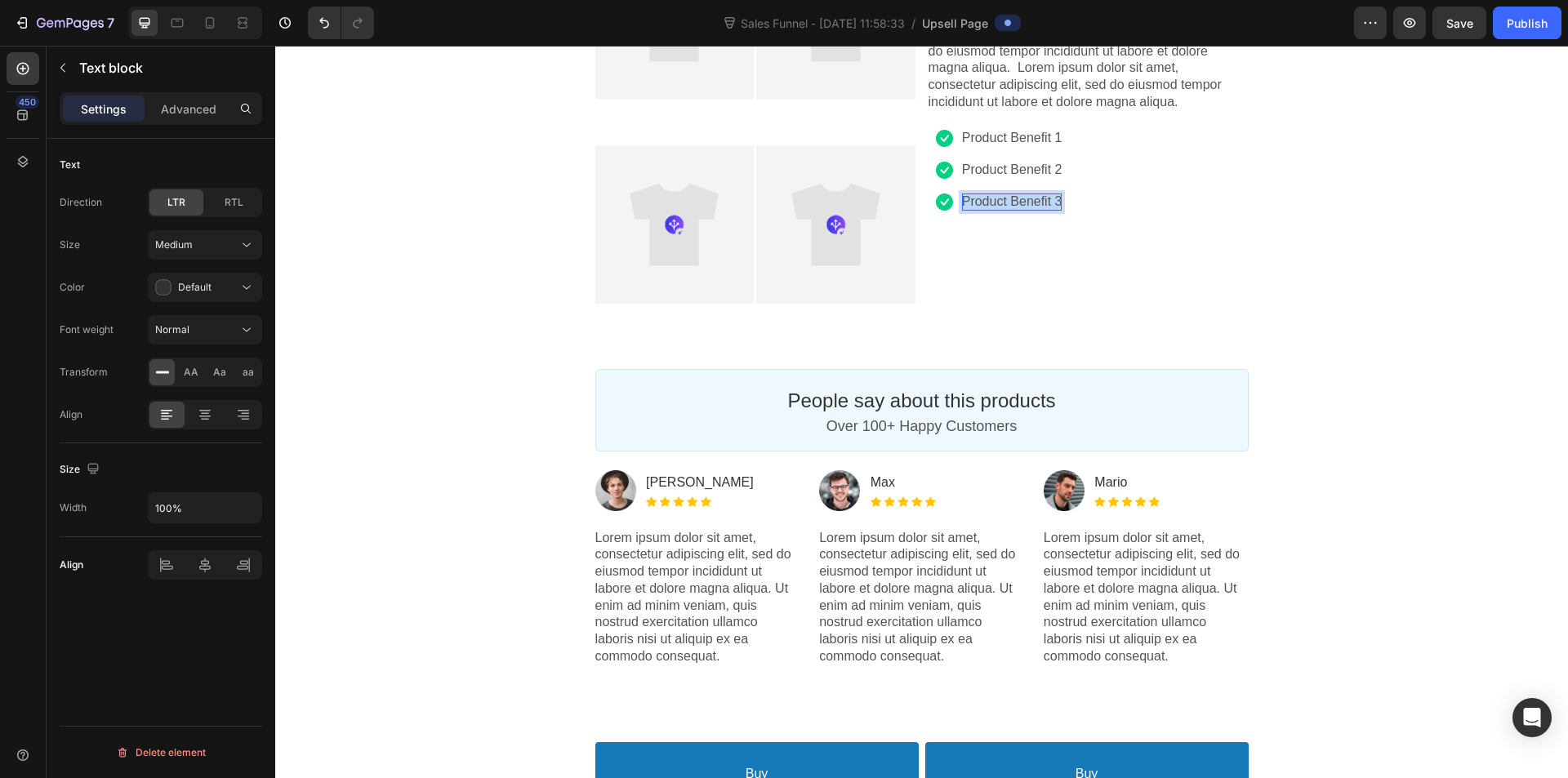
click at [1029, 209] on p "Product Benefit 3" at bounding box center [1012, 203] width 101 height 17
click at [1357, 226] on div "Order Submitted Text block Special Offer Text block Order Receipt Text block Ro…" at bounding box center [922, 379] width 1293 height 1332
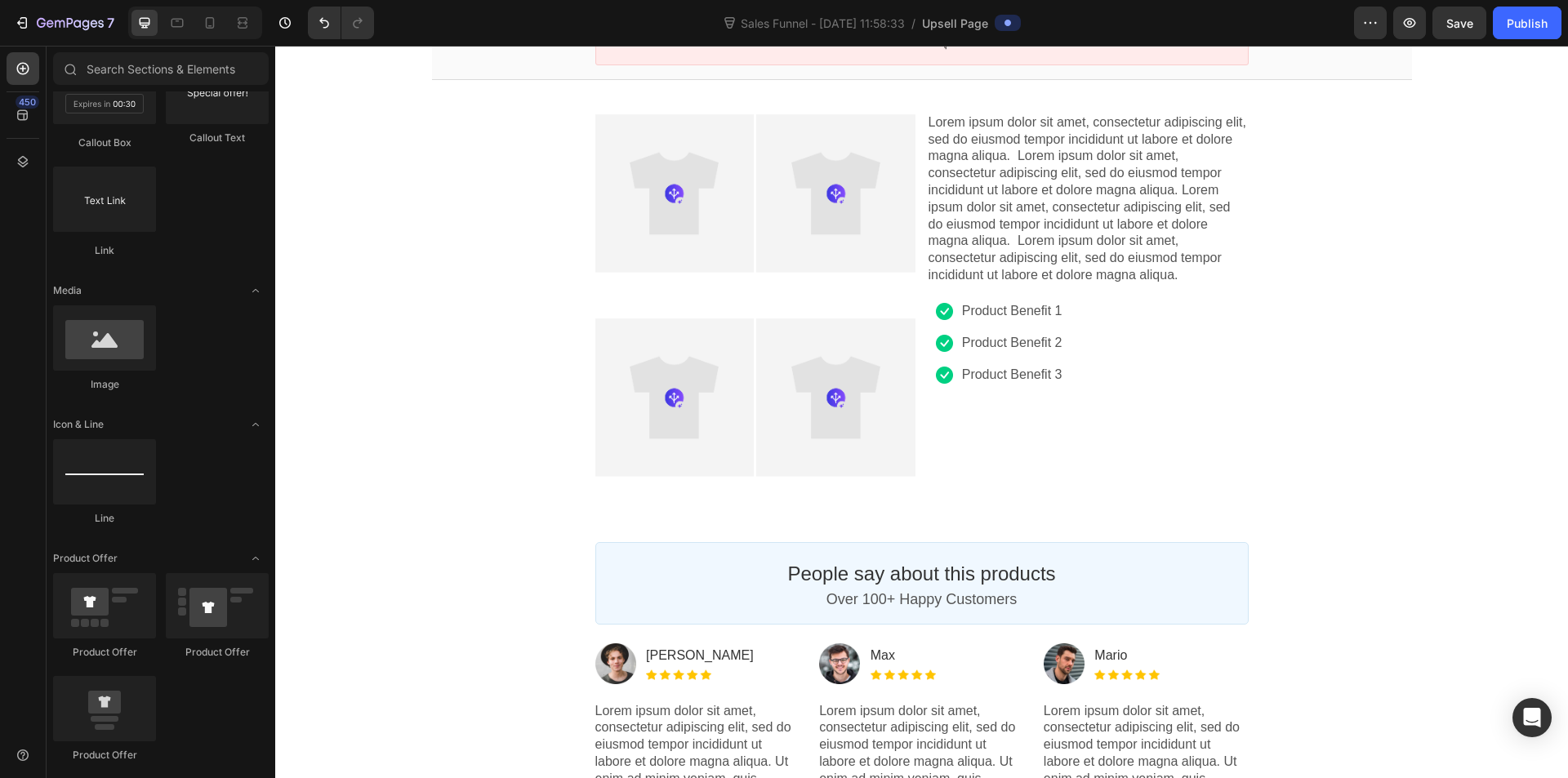
scroll to position [163, 0]
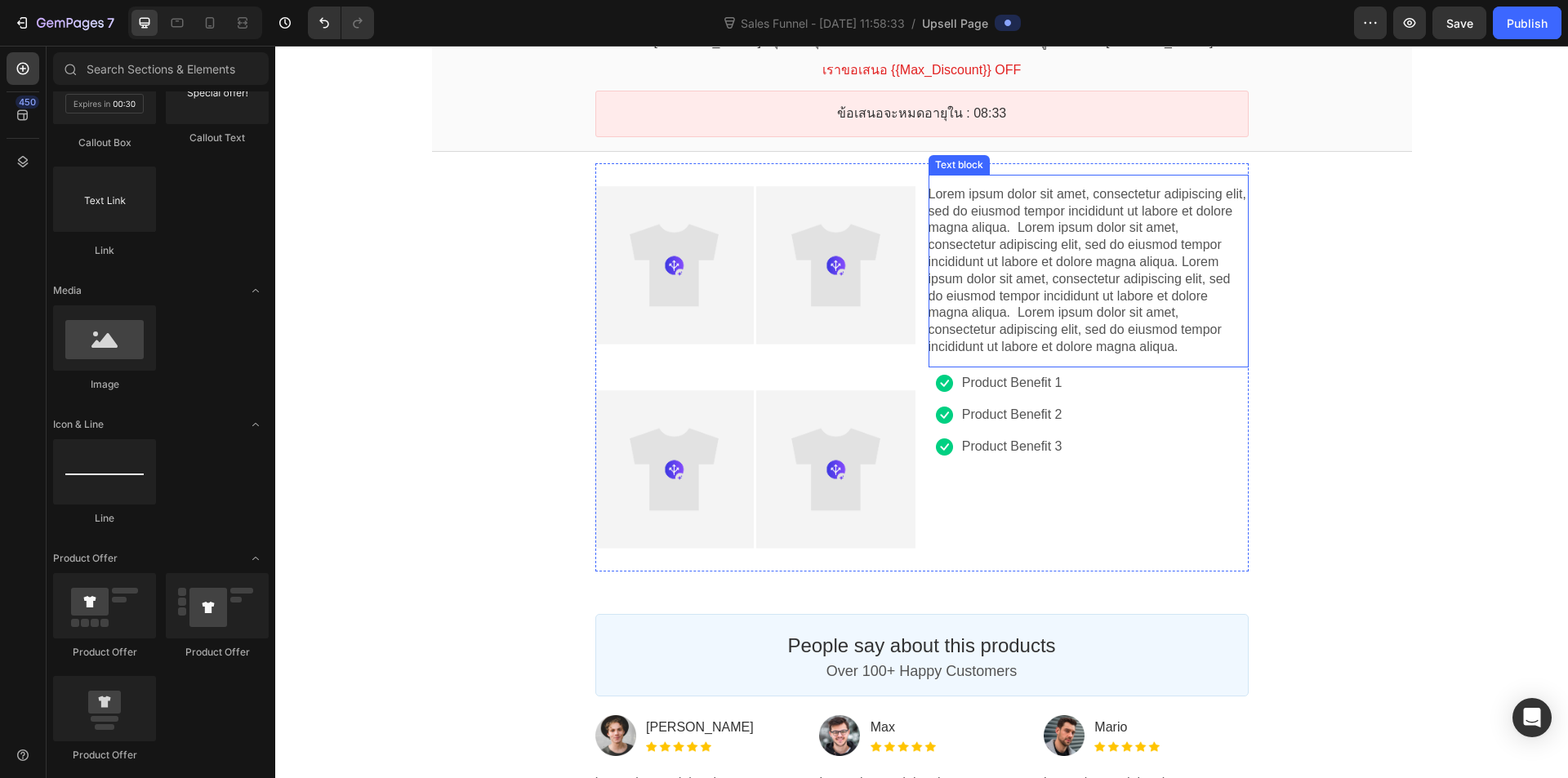
click at [1055, 330] on p "Lorem ipsum dolor sit amet, consectetur adipiscing elit, sed do eiusmod tempor …" at bounding box center [1089, 270] width 320 height 170
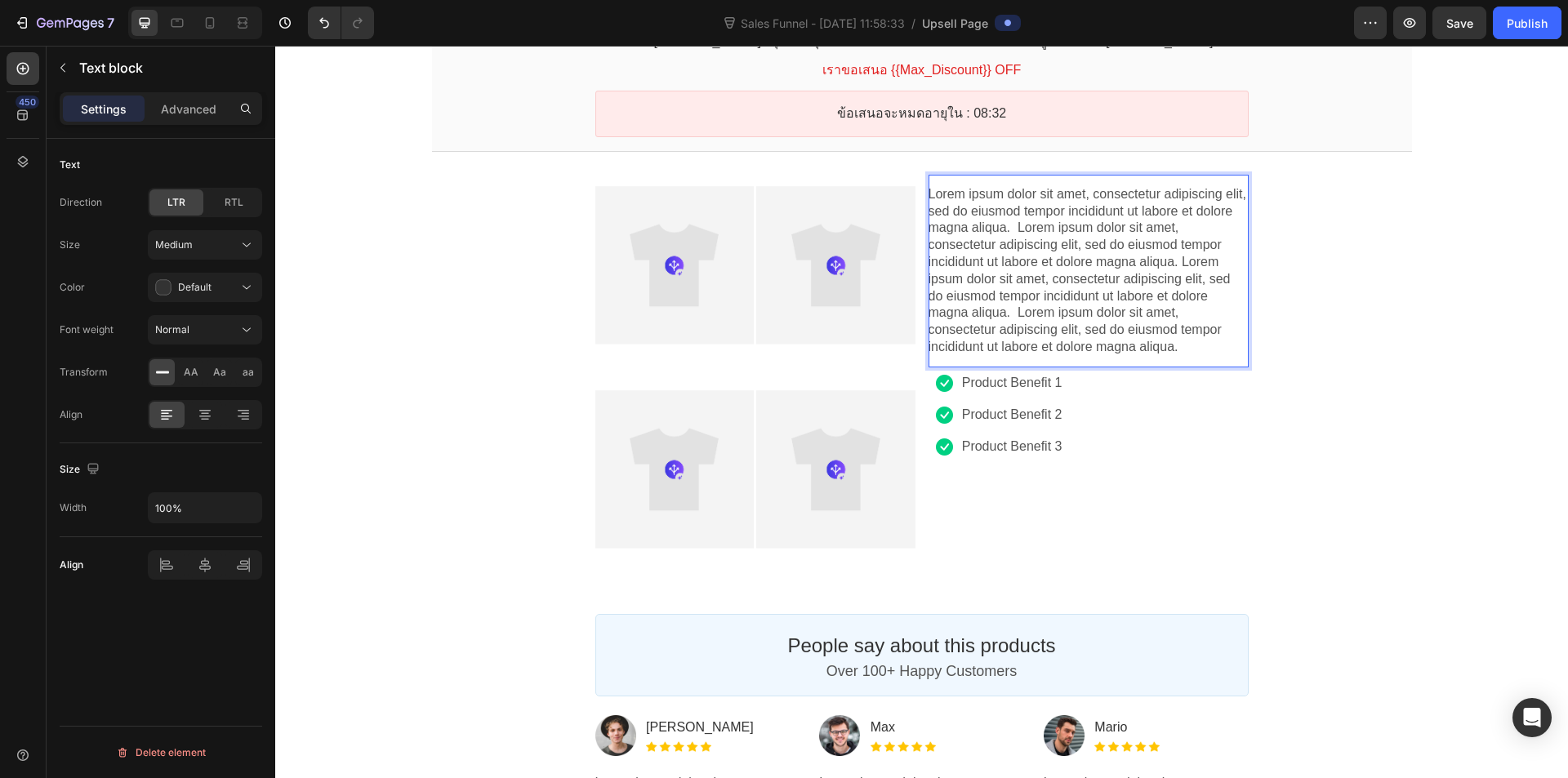
click at [1055, 330] on p "Lorem ipsum dolor sit amet, consectetur adipiscing elit, sed do eiusmod tempor …" at bounding box center [1089, 270] width 320 height 170
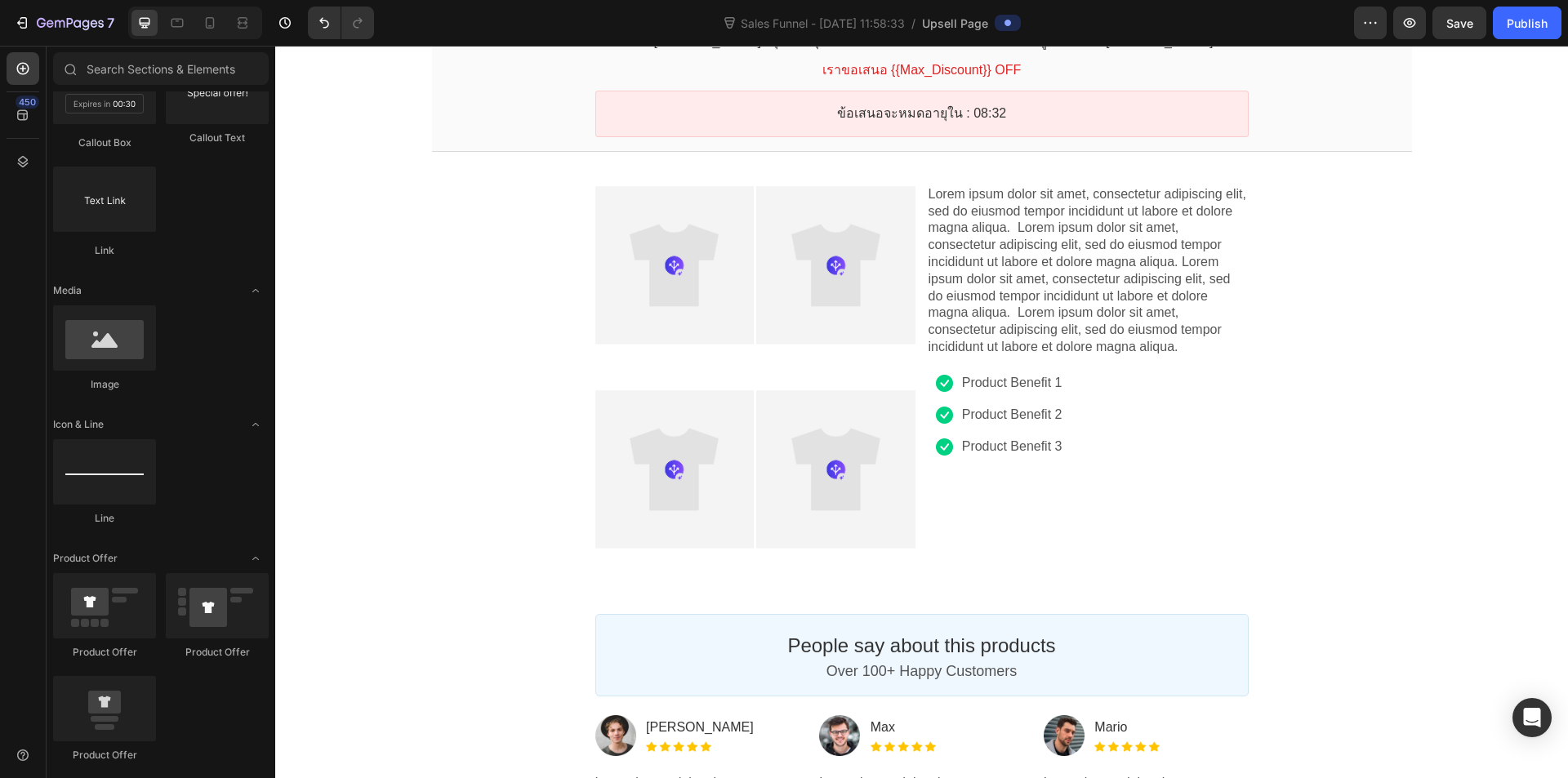
click at [1336, 275] on div "Order Submitted Text block Special Offer Text block Order Receipt Text block Ro…" at bounding box center [922, 624] width 1293 height 1332
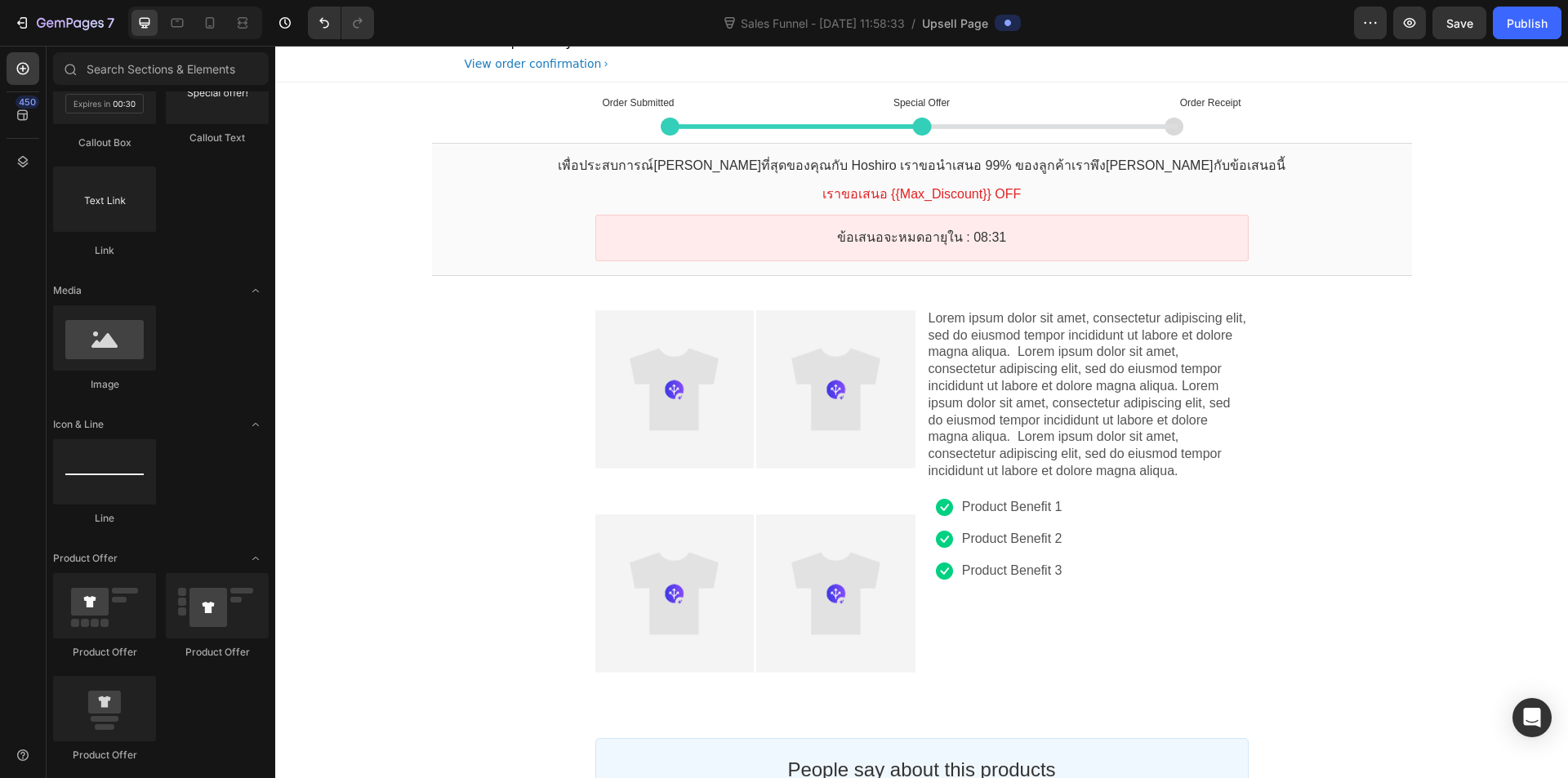
scroll to position [0, 0]
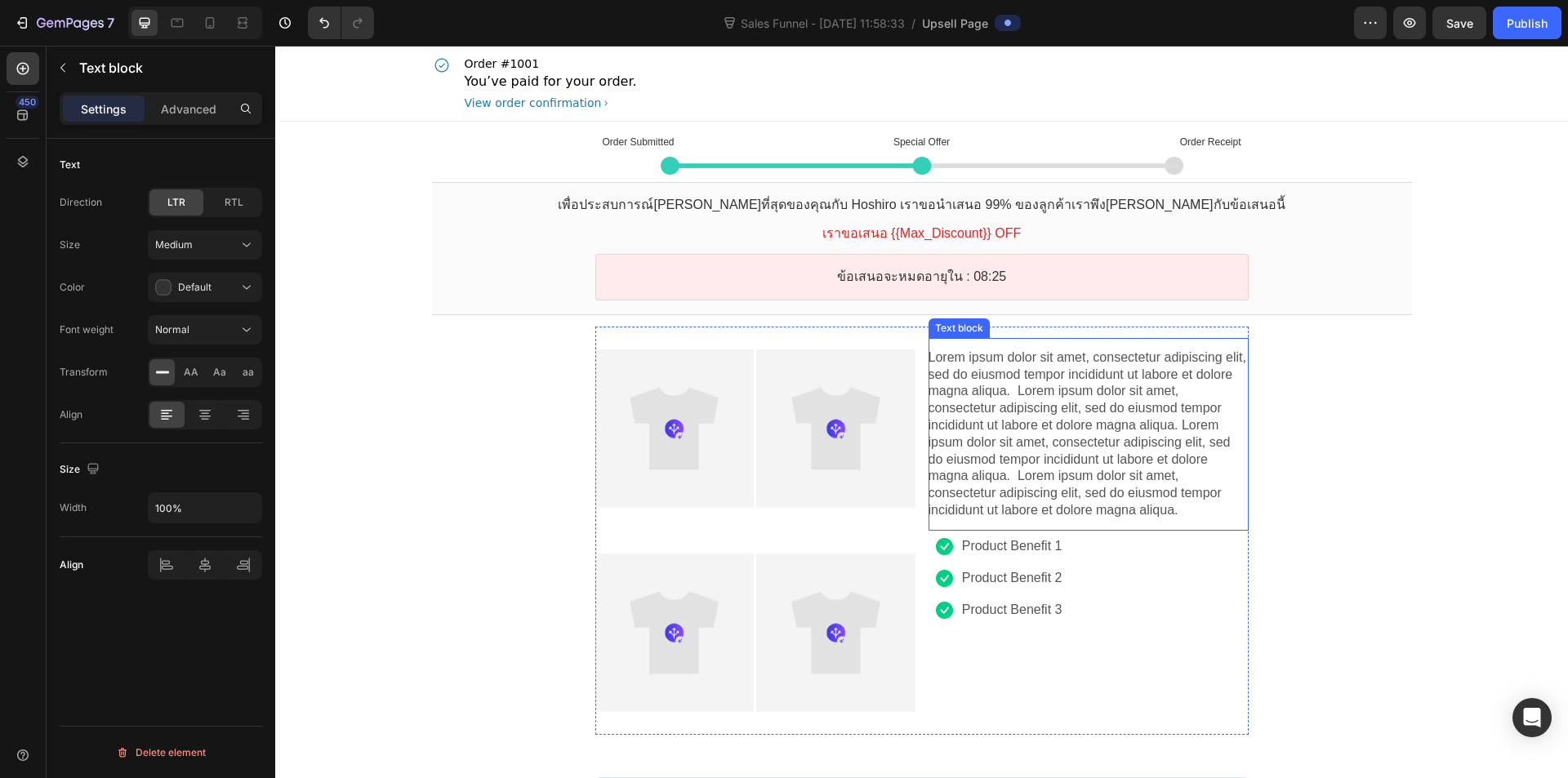
click at [1180, 402] on p "Lorem ipsum dolor sit amet, consectetur adipiscing elit, sed do eiusmod tempor …" at bounding box center [1089, 434] width 320 height 170
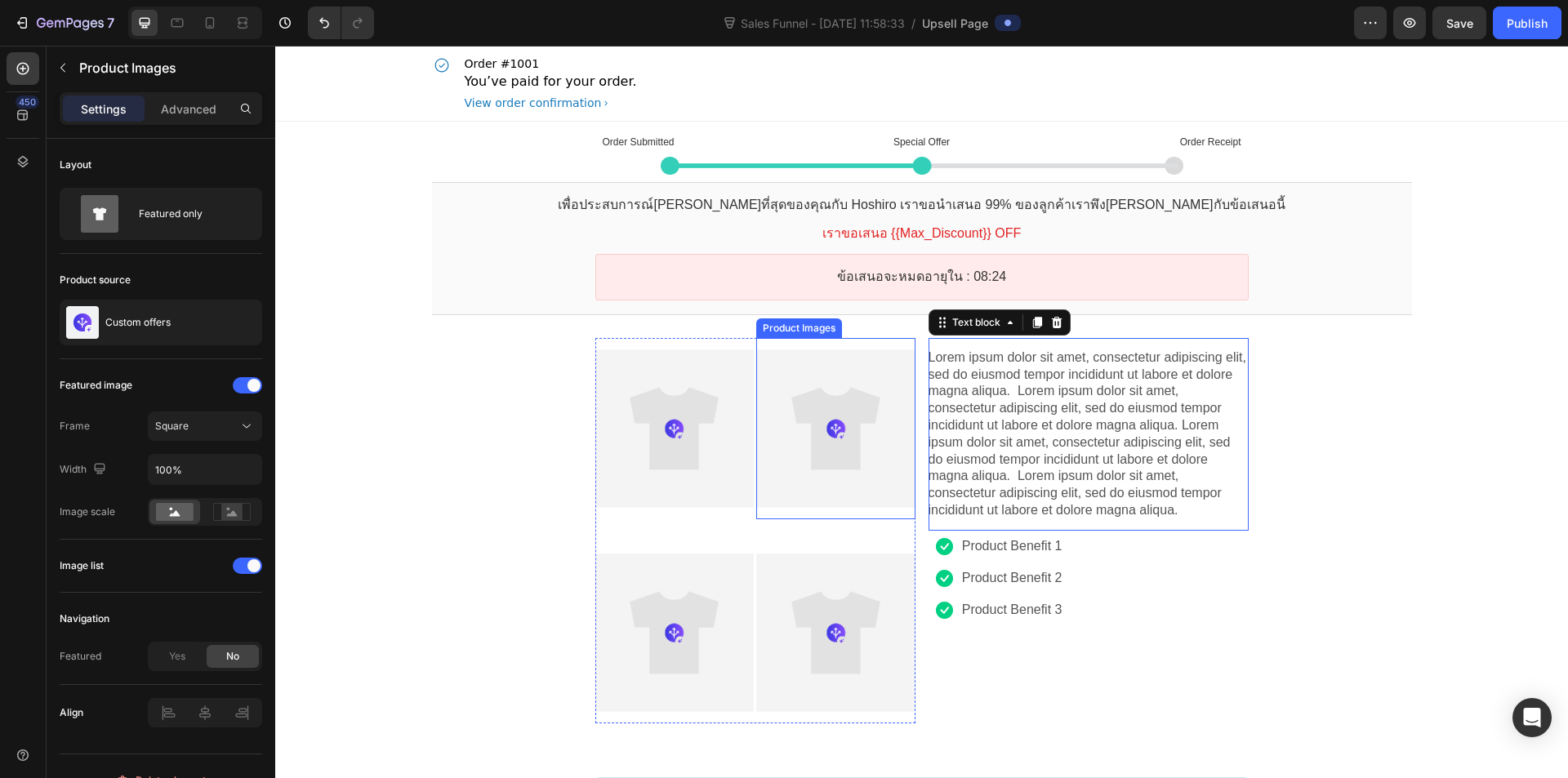
click at [777, 398] on div at bounding box center [836, 429] width 158 height 158
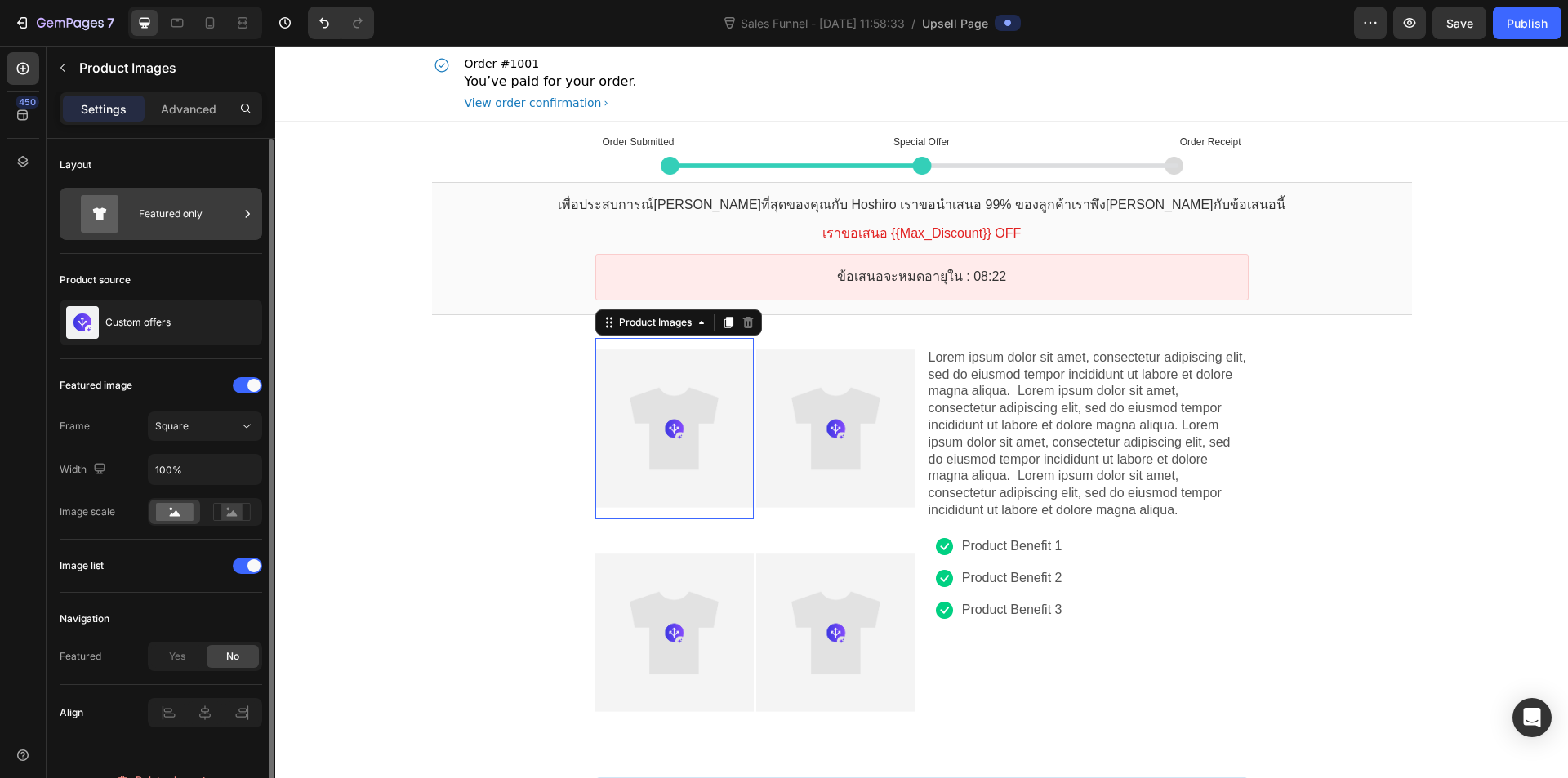
click at [190, 220] on div "Featured only" at bounding box center [189, 213] width 100 height 37
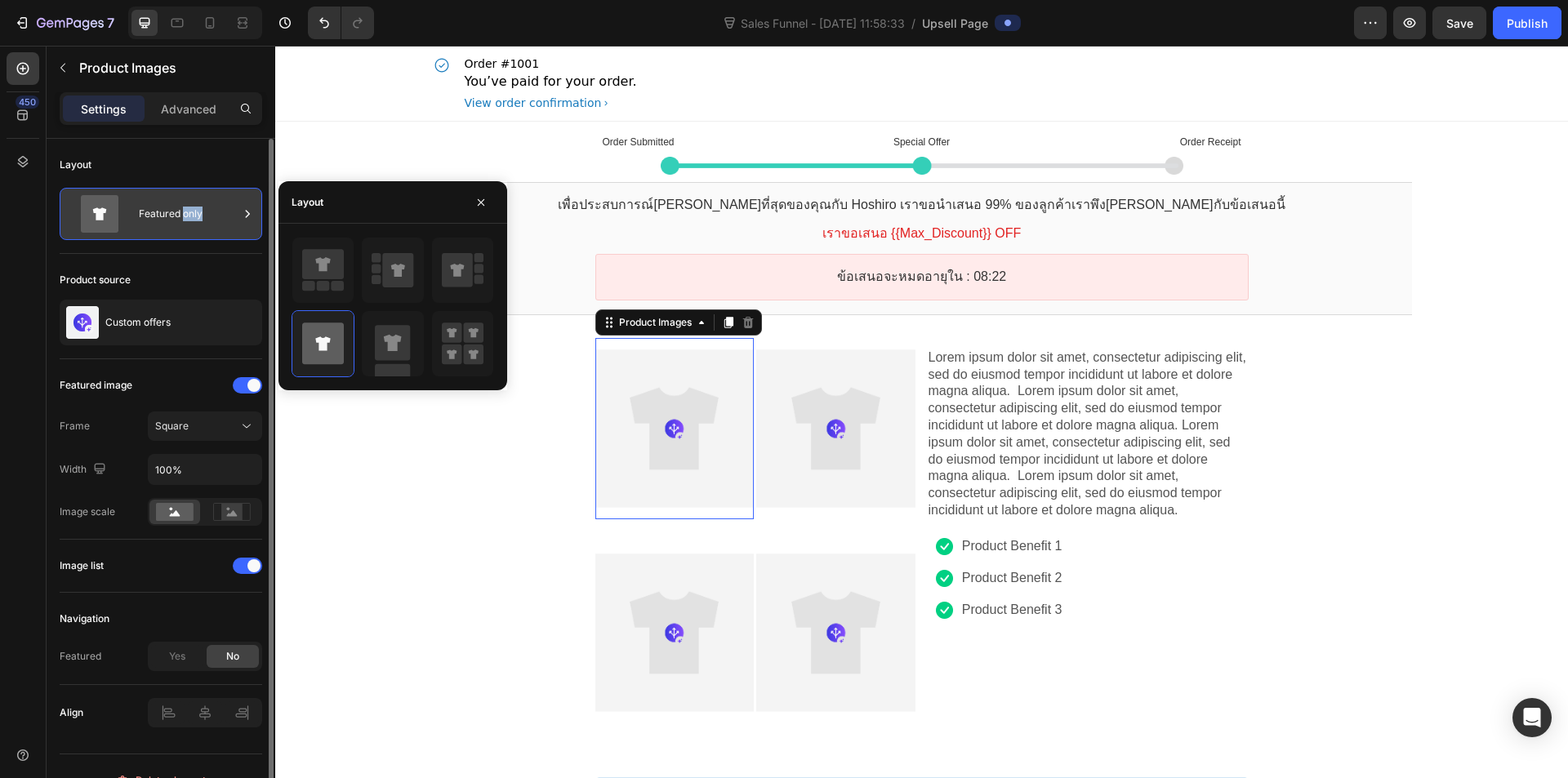
click at [190, 220] on div "Featured only" at bounding box center [189, 213] width 100 height 37
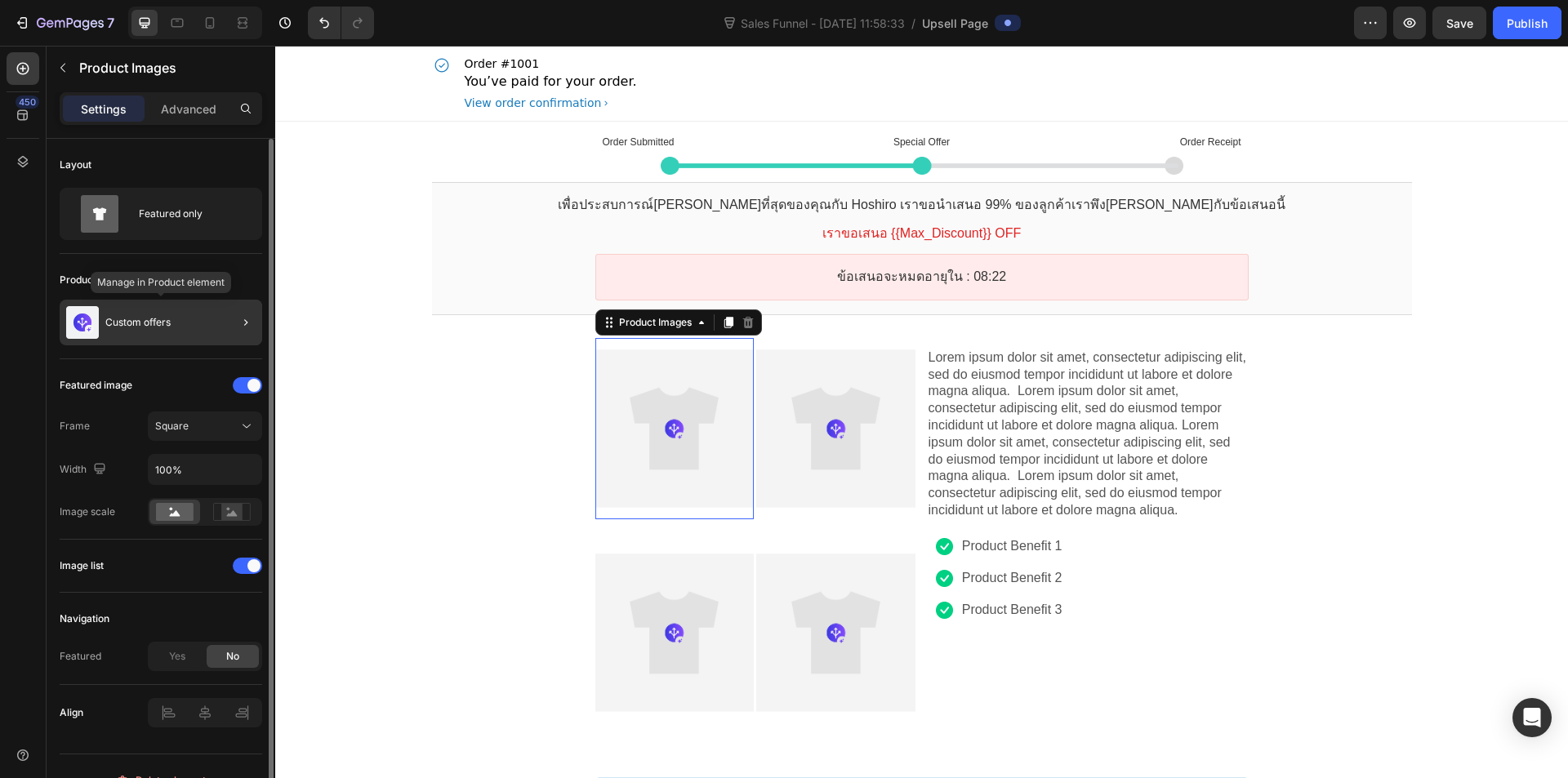
click at [173, 302] on div "Custom offers" at bounding box center [118, 323] width 117 height 46
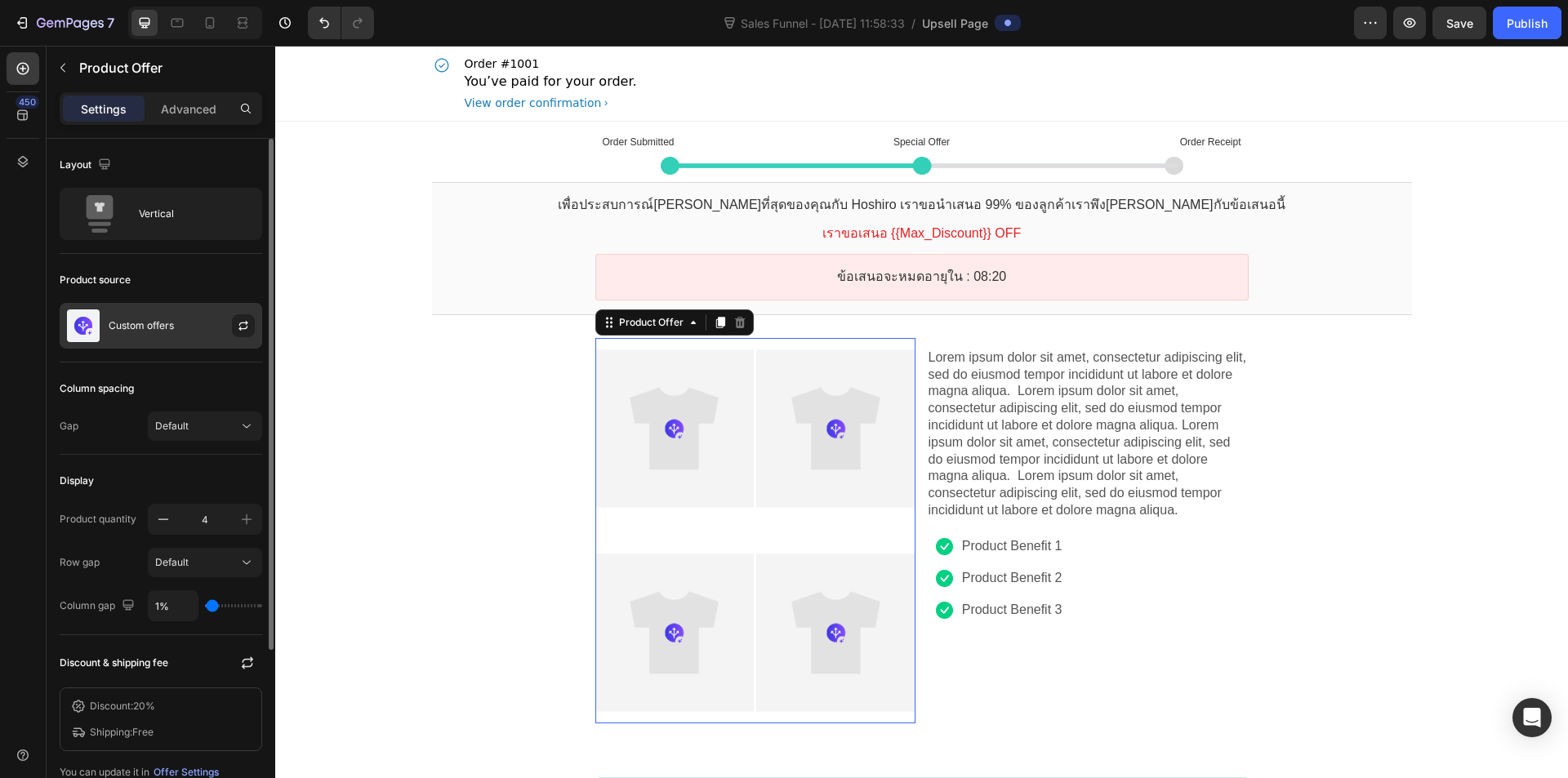
click at [184, 327] on div "Custom offers" at bounding box center [161, 325] width 203 height 46
click at [185, 338] on div "Custom offers" at bounding box center [161, 325] width 203 height 46
click at [247, 330] on icon "button" at bounding box center [243, 325] width 13 height 13
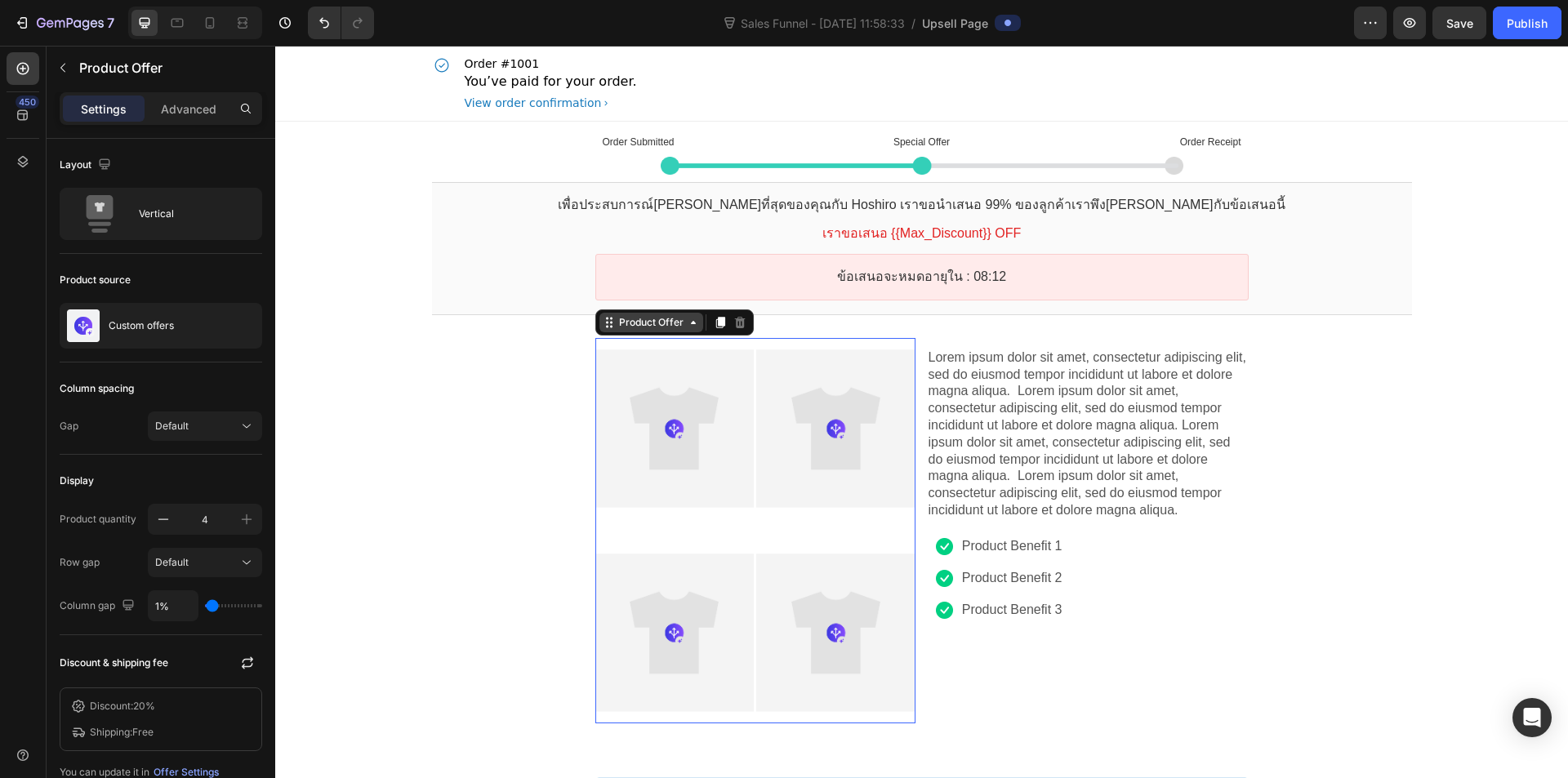
click at [632, 328] on div "Product Offer" at bounding box center [651, 323] width 71 height 12
click at [637, 328] on div "Product Offer" at bounding box center [651, 323] width 71 height 12
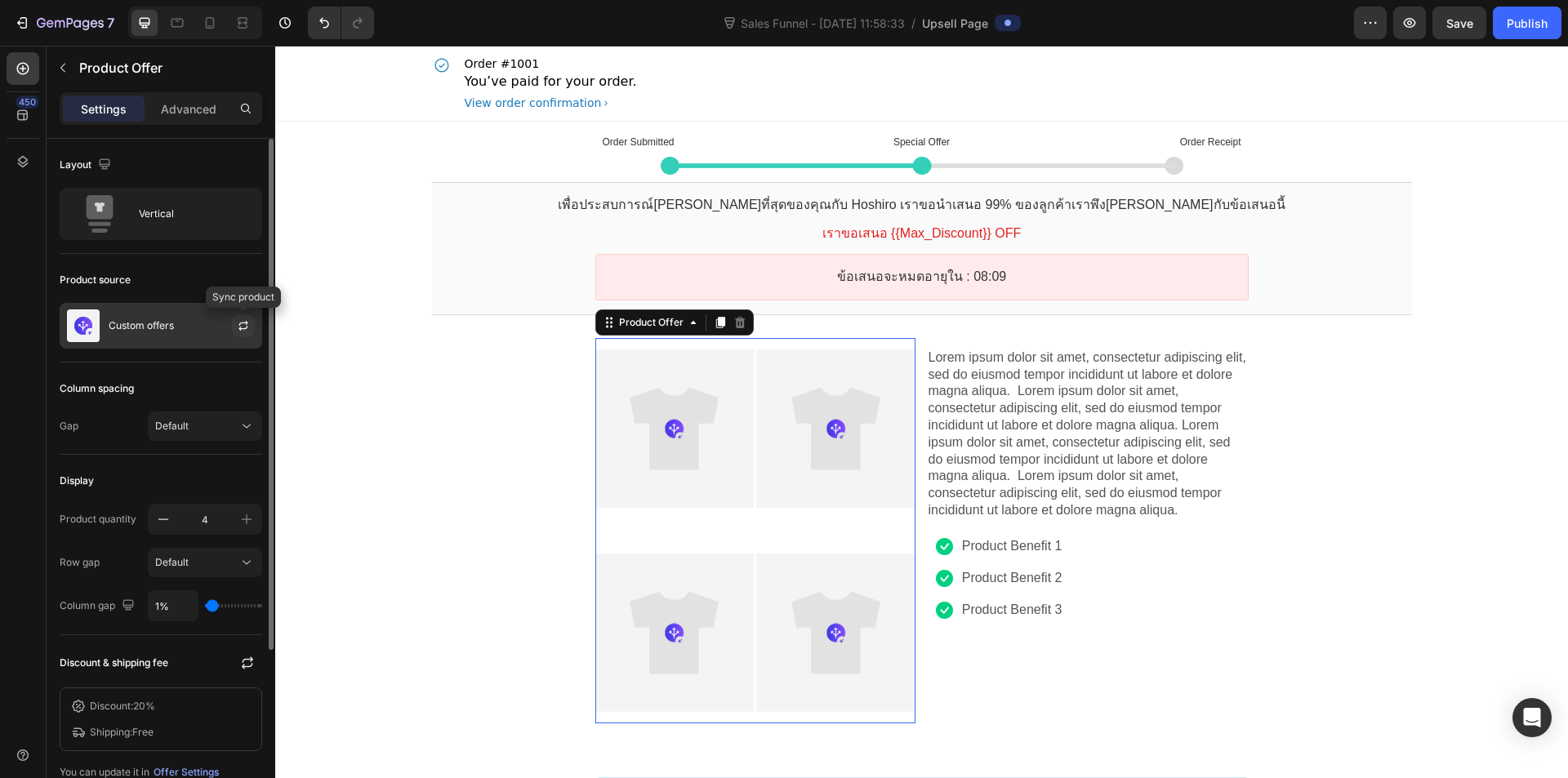
click at [239, 319] on icon "button" at bounding box center [243, 325] width 13 height 13
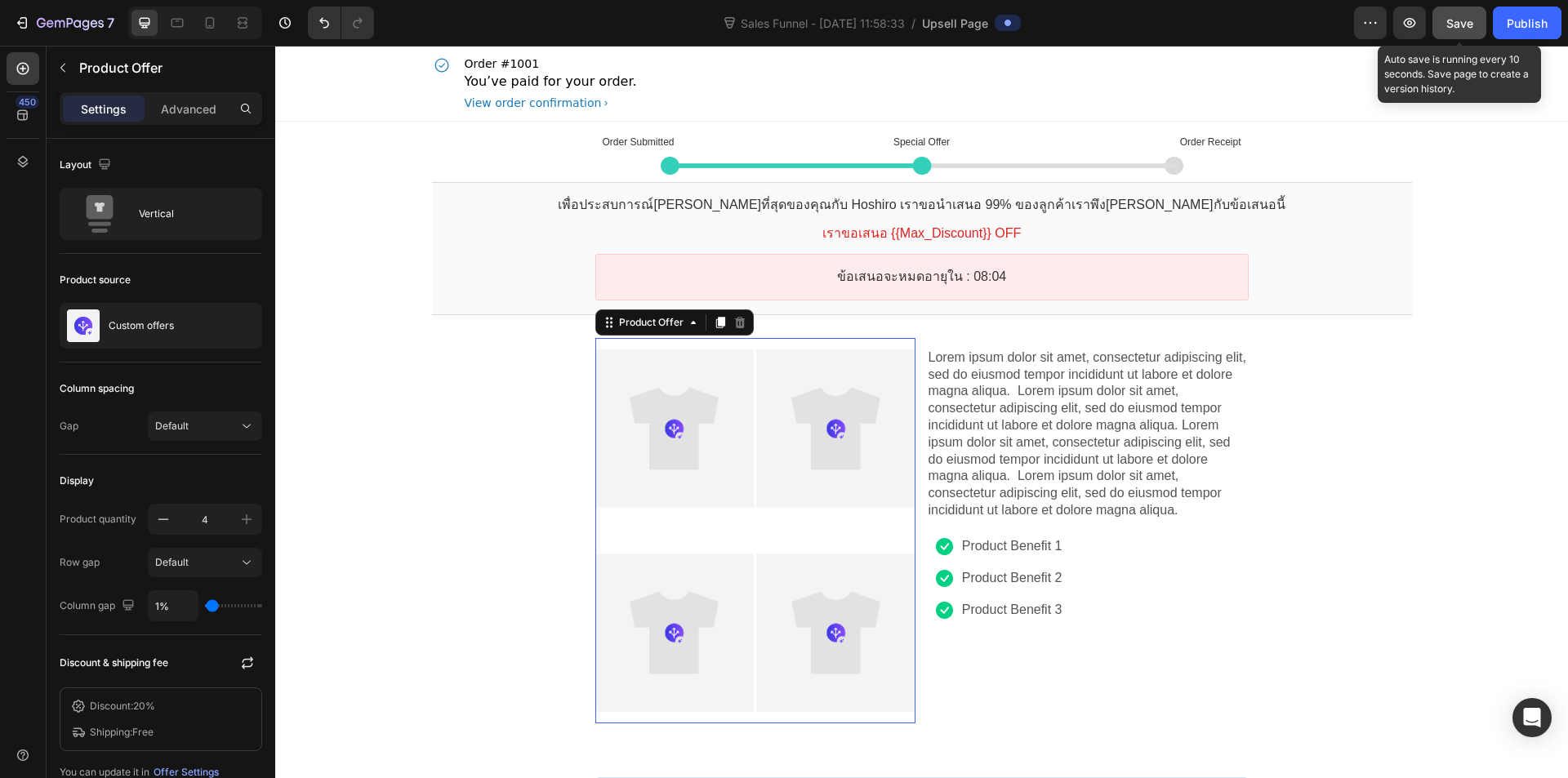
click at [1463, 34] on button "Save" at bounding box center [1460, 23] width 54 height 33
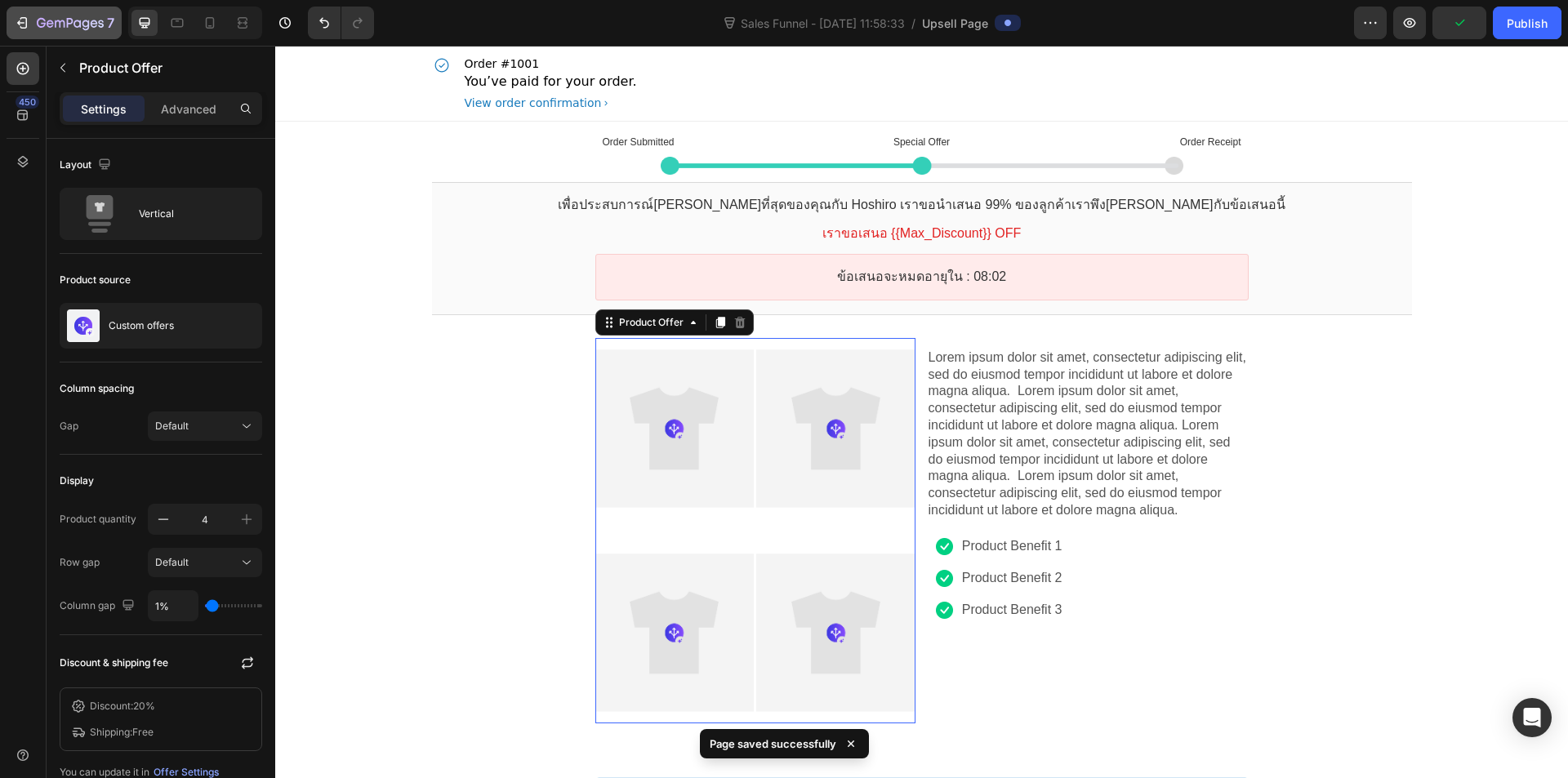
click at [21, 31] on div "7" at bounding box center [64, 23] width 101 height 20
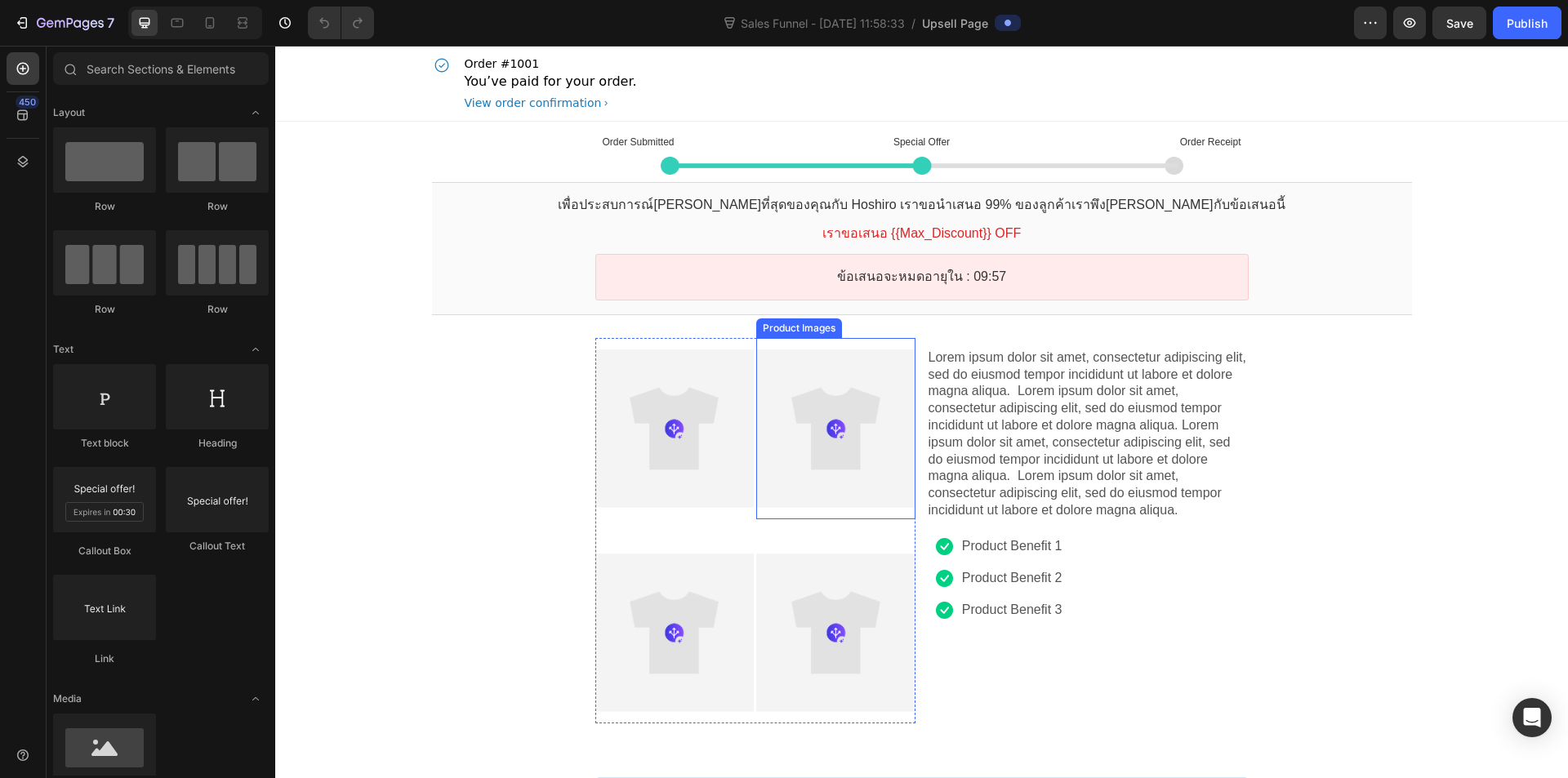
click at [811, 393] on div at bounding box center [836, 429] width 158 height 158
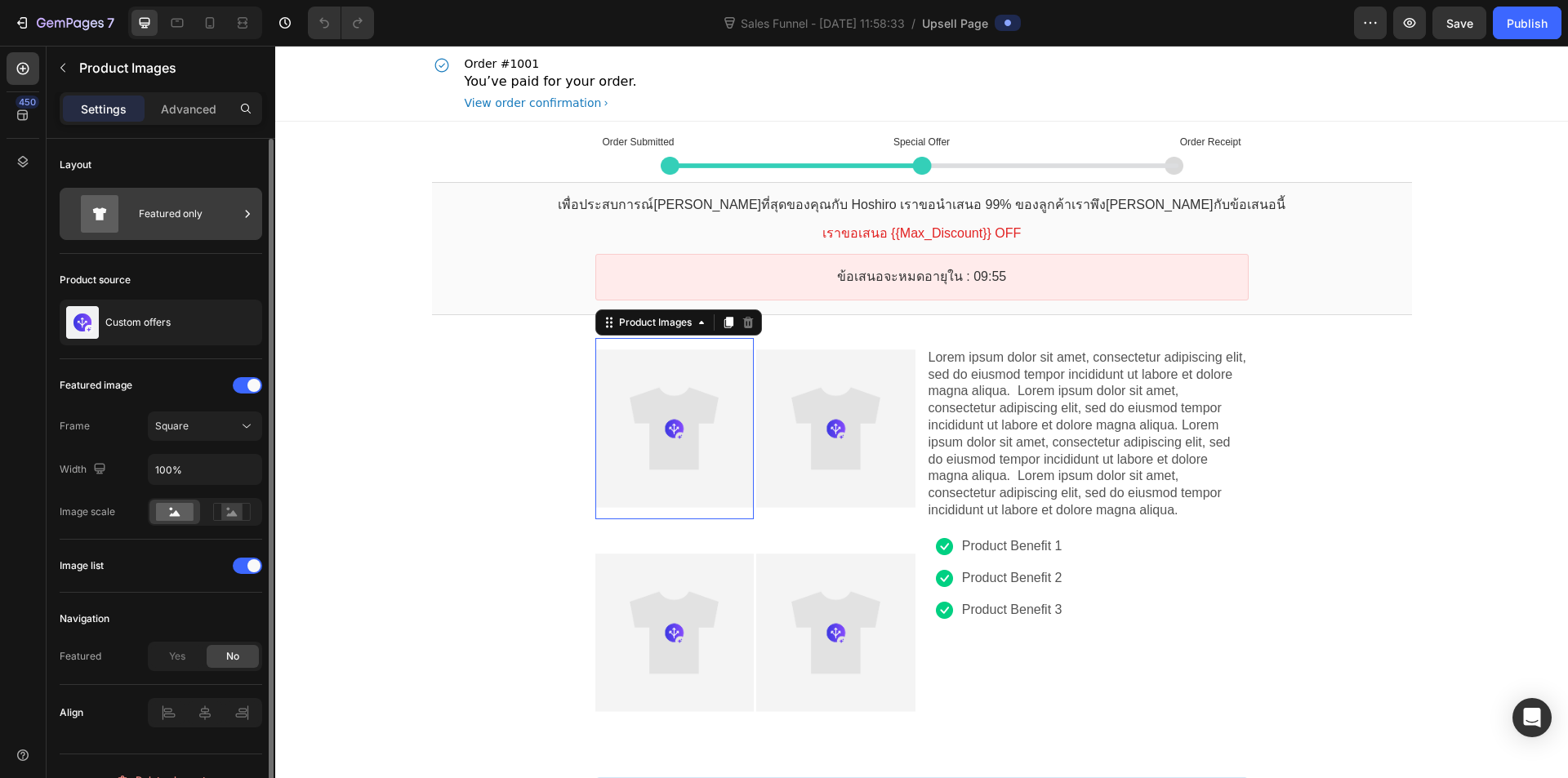
click at [190, 224] on div "Featured only" at bounding box center [189, 213] width 100 height 37
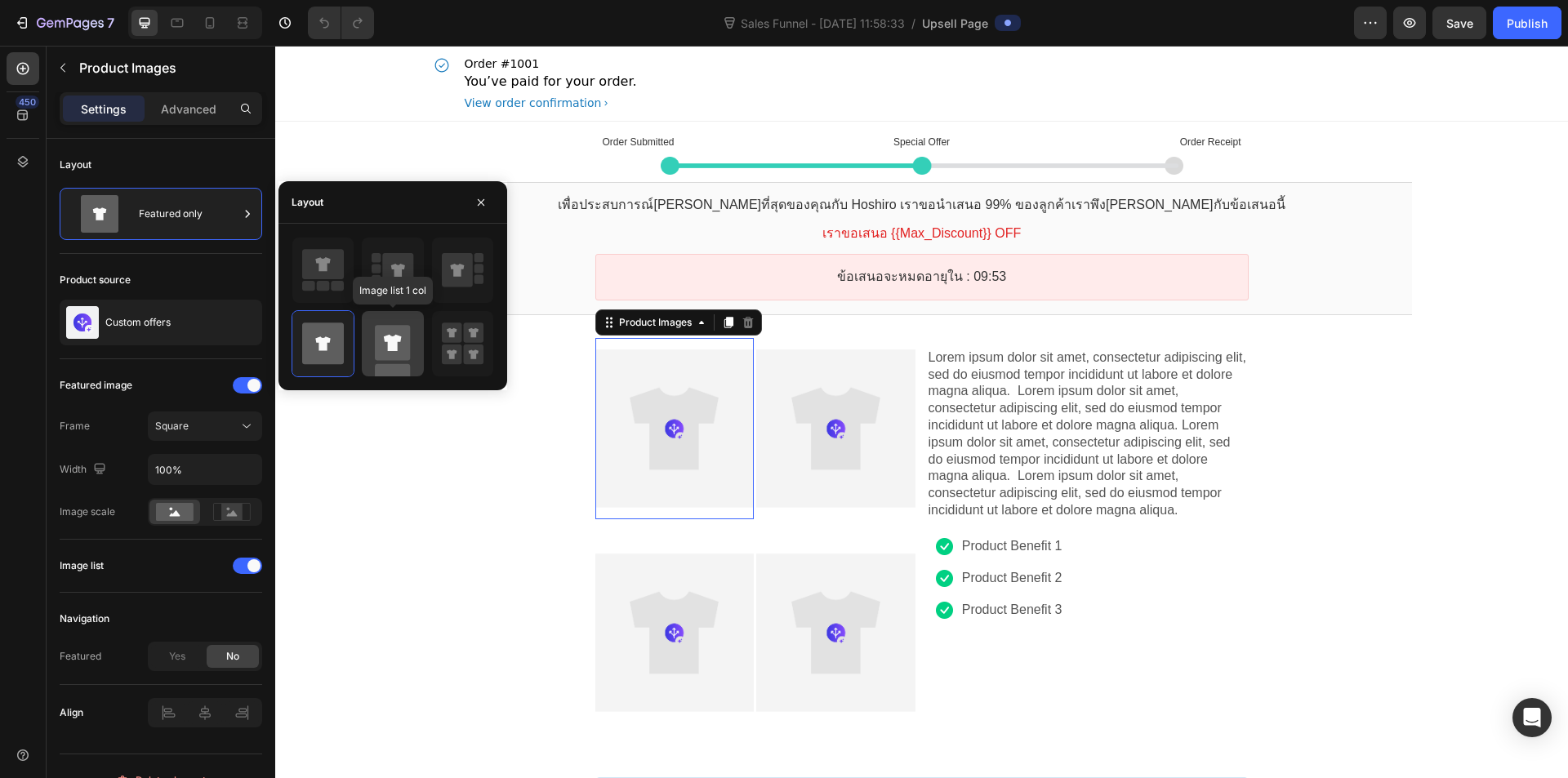
click at [372, 351] on icon at bounding box center [392, 343] width 42 height 65
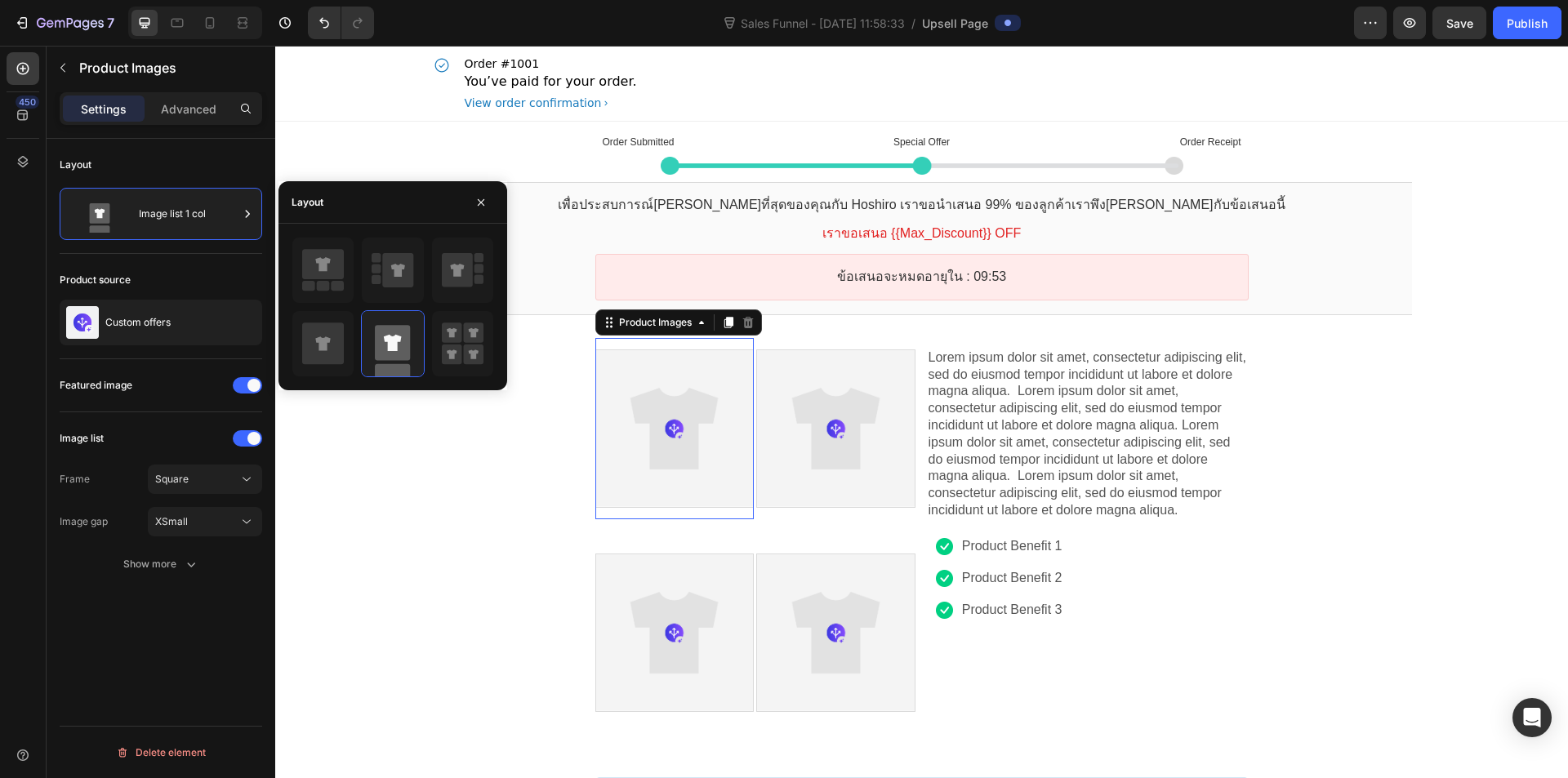
click at [226, 269] on div "Product source" at bounding box center [161, 280] width 203 height 26
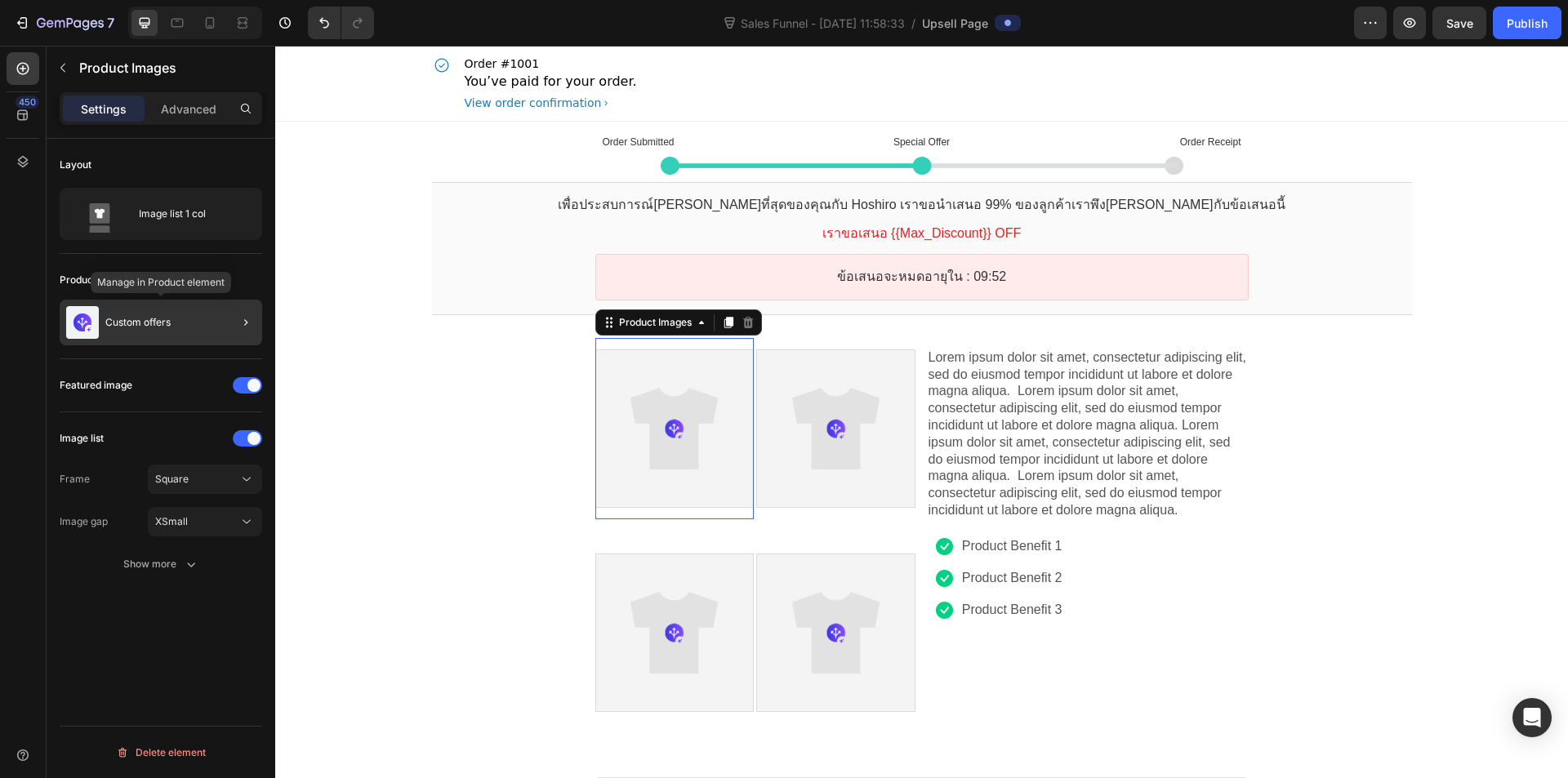
click at [195, 309] on div "Custom offers" at bounding box center [161, 323] width 203 height 46
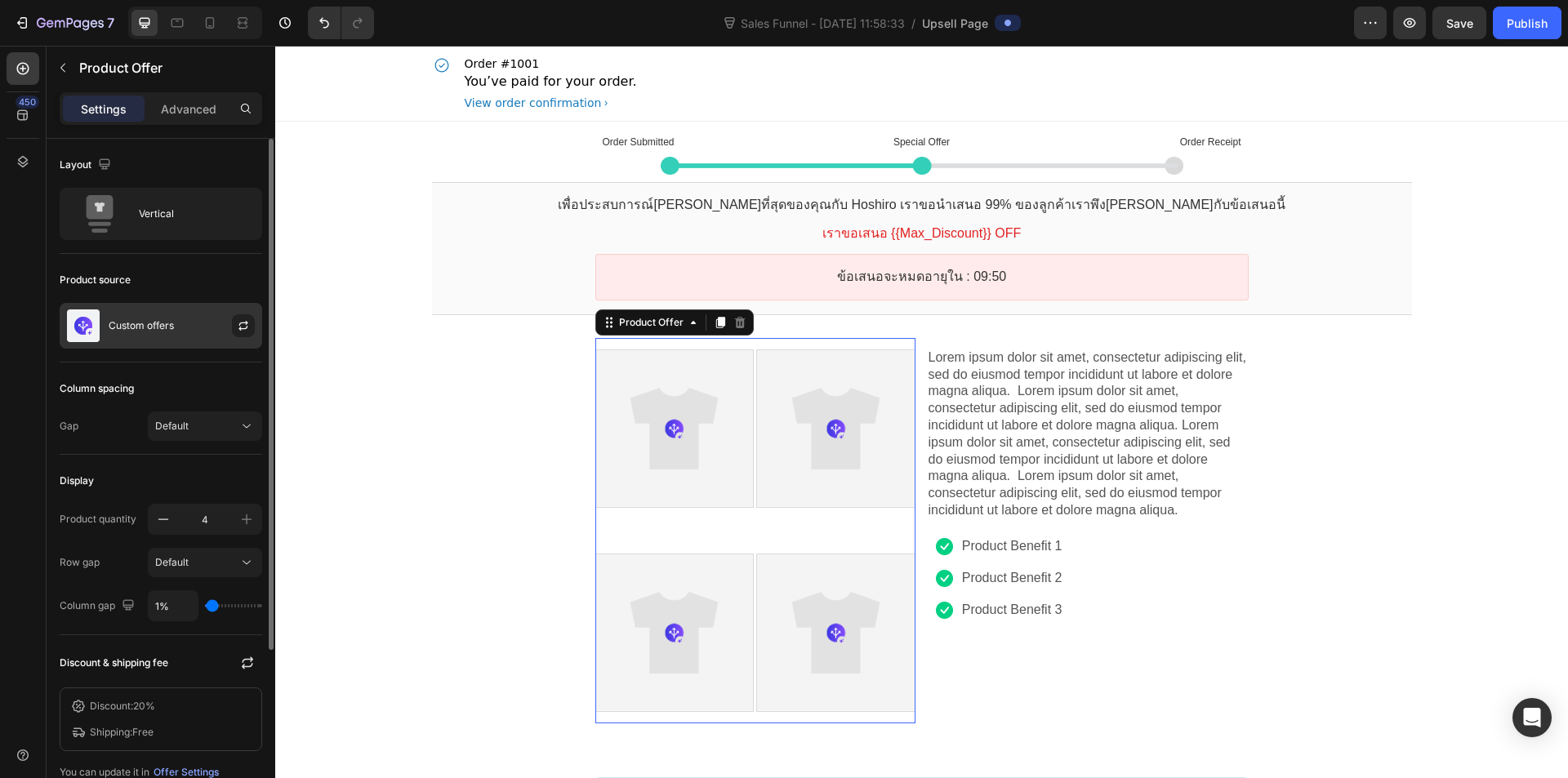
click at [200, 318] on div "Custom offers" at bounding box center [161, 325] width 203 height 46
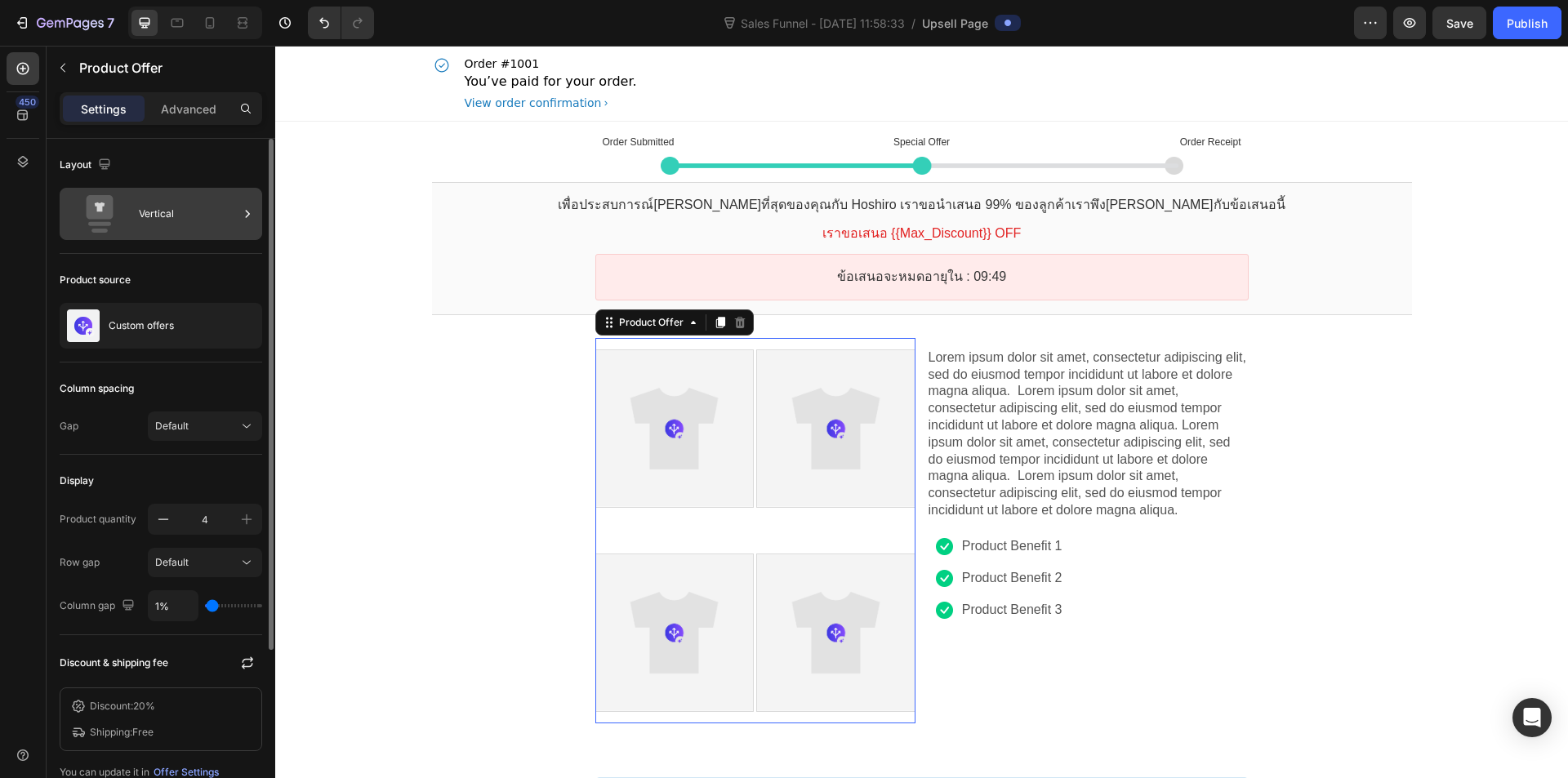
click at [225, 230] on div "Vertical" at bounding box center [189, 213] width 100 height 37
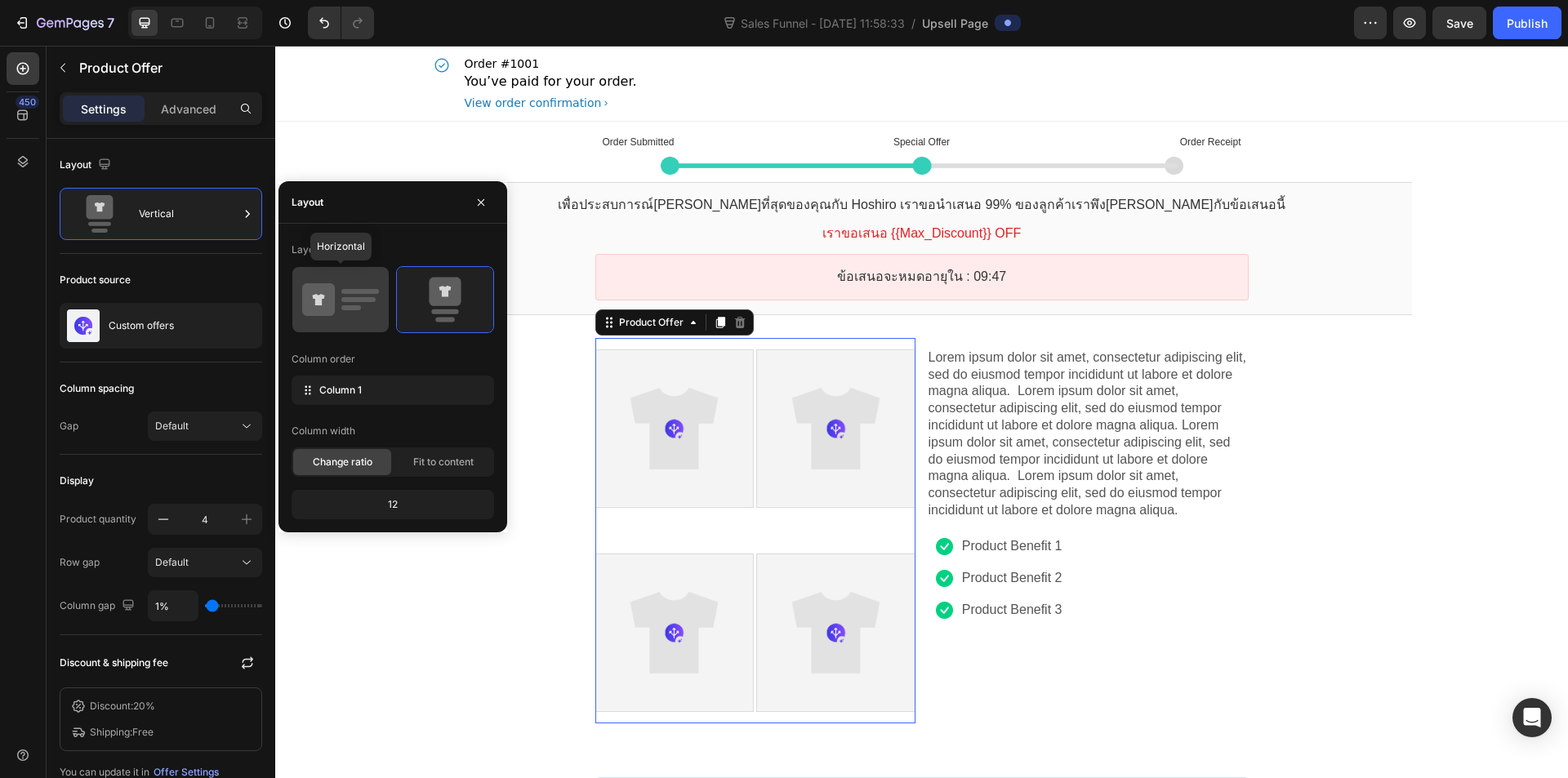
click at [313, 296] on icon at bounding box center [319, 299] width 12 height 11
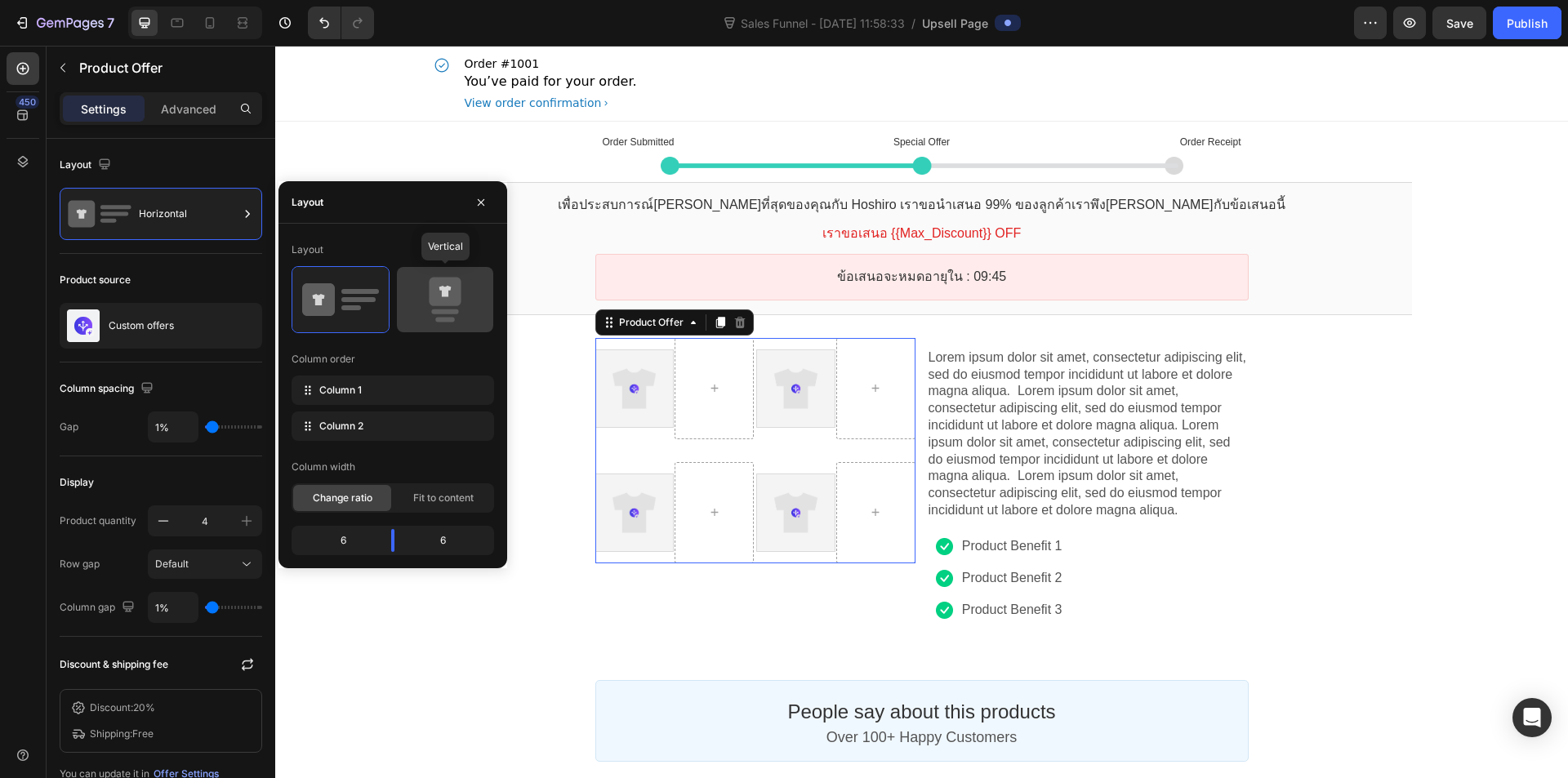
click at [468, 299] on icon at bounding box center [445, 299] width 77 height 46
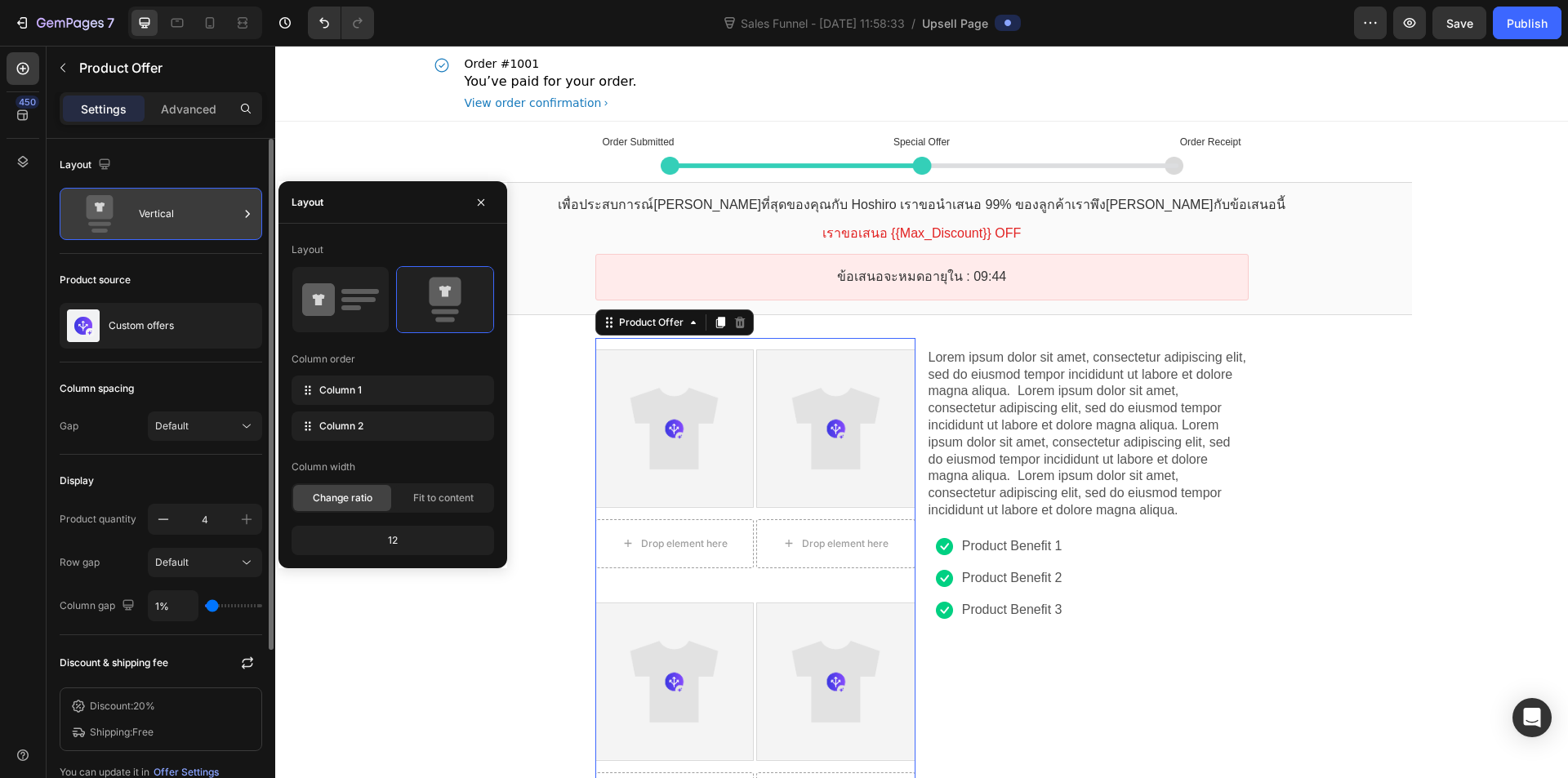
click at [163, 212] on div "Vertical" at bounding box center [189, 213] width 100 height 37
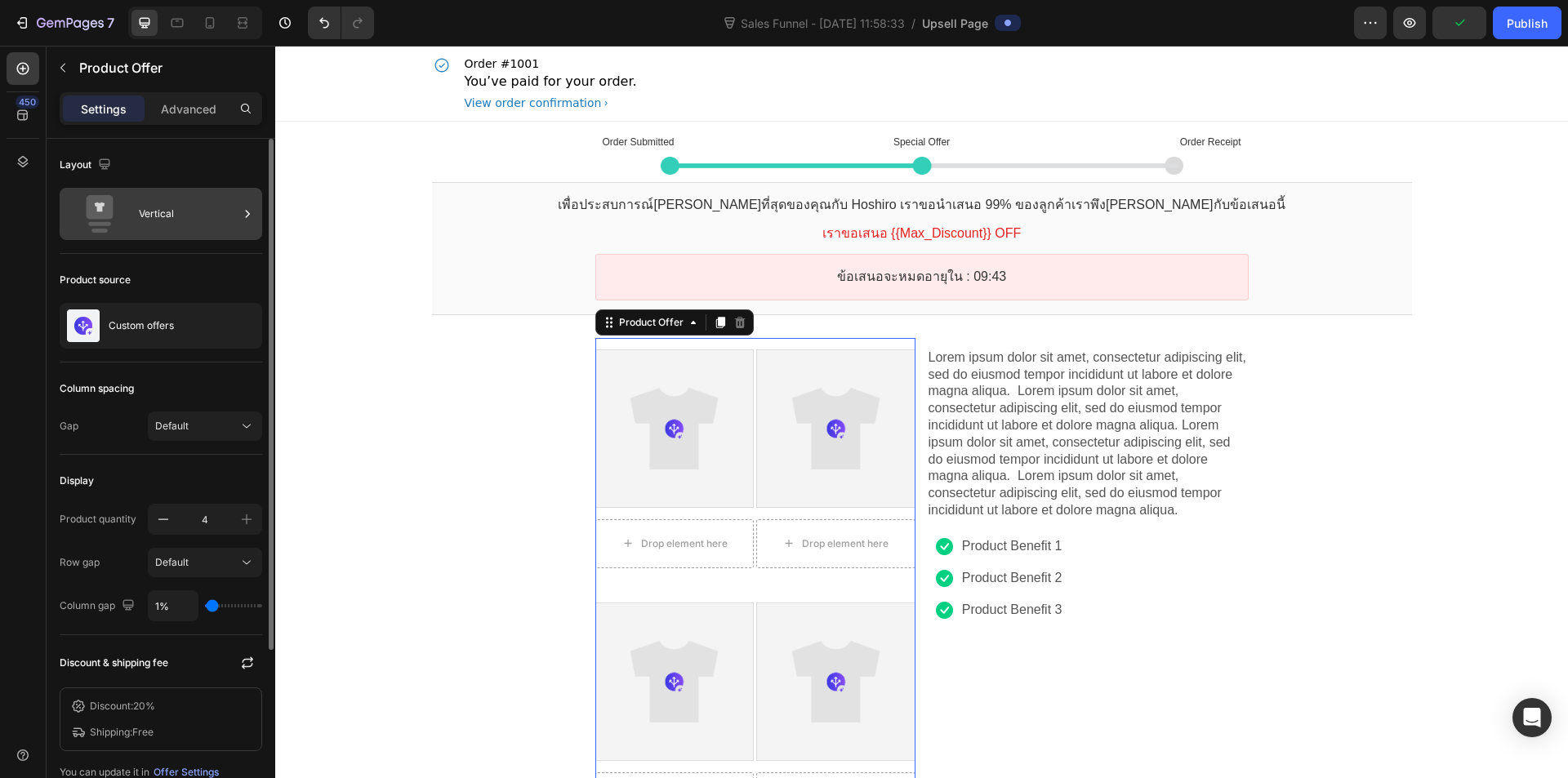
click at [190, 214] on div "Vertical" at bounding box center [189, 213] width 100 height 37
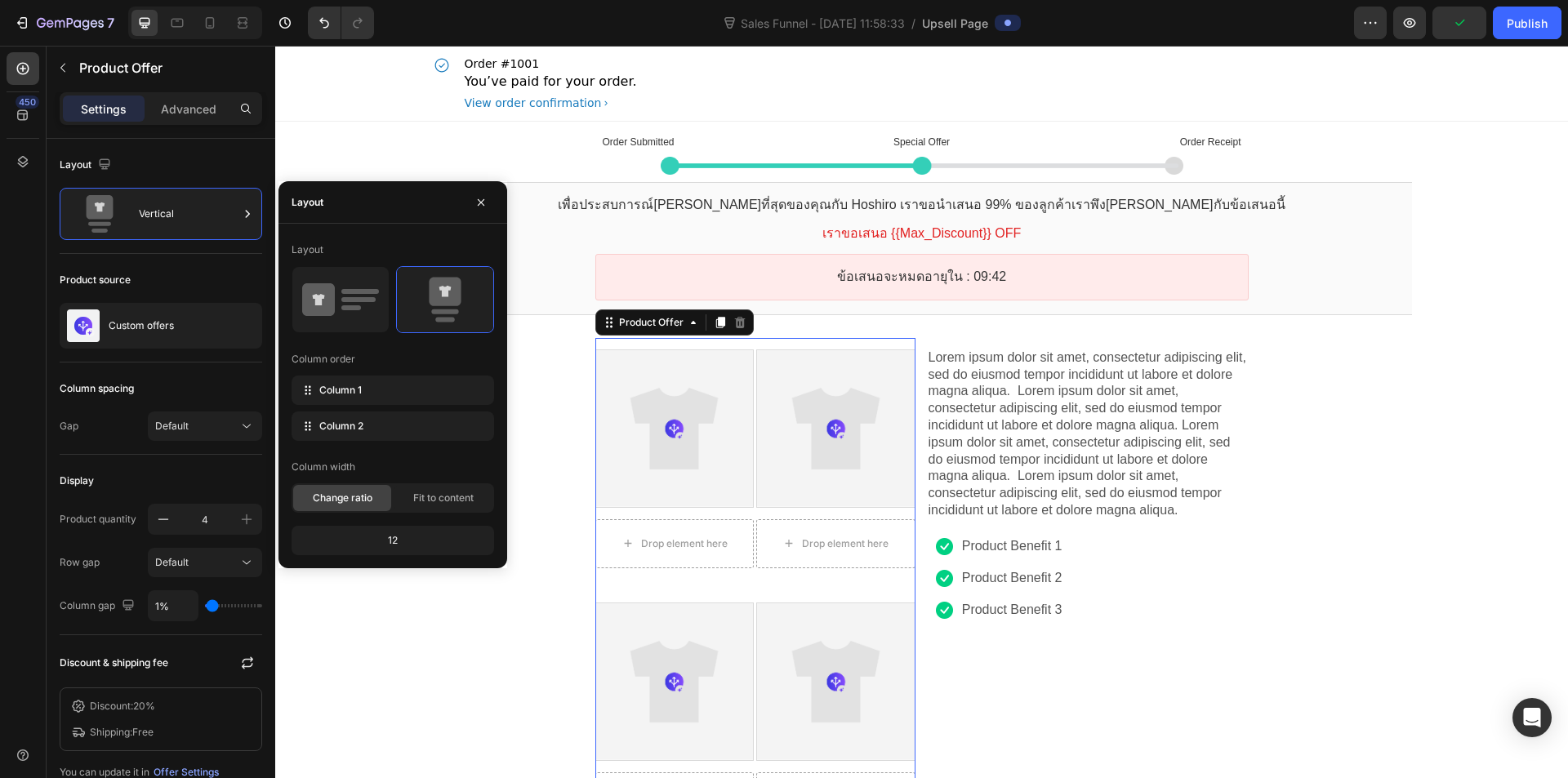
click at [499, 201] on div "Layout" at bounding box center [392, 203] width 229 height 43
drag, startPoint x: 486, startPoint y: 195, endPoint x: 88, endPoint y: 182, distance: 398.2
click at [486, 196] on icon "button" at bounding box center [481, 202] width 13 height 13
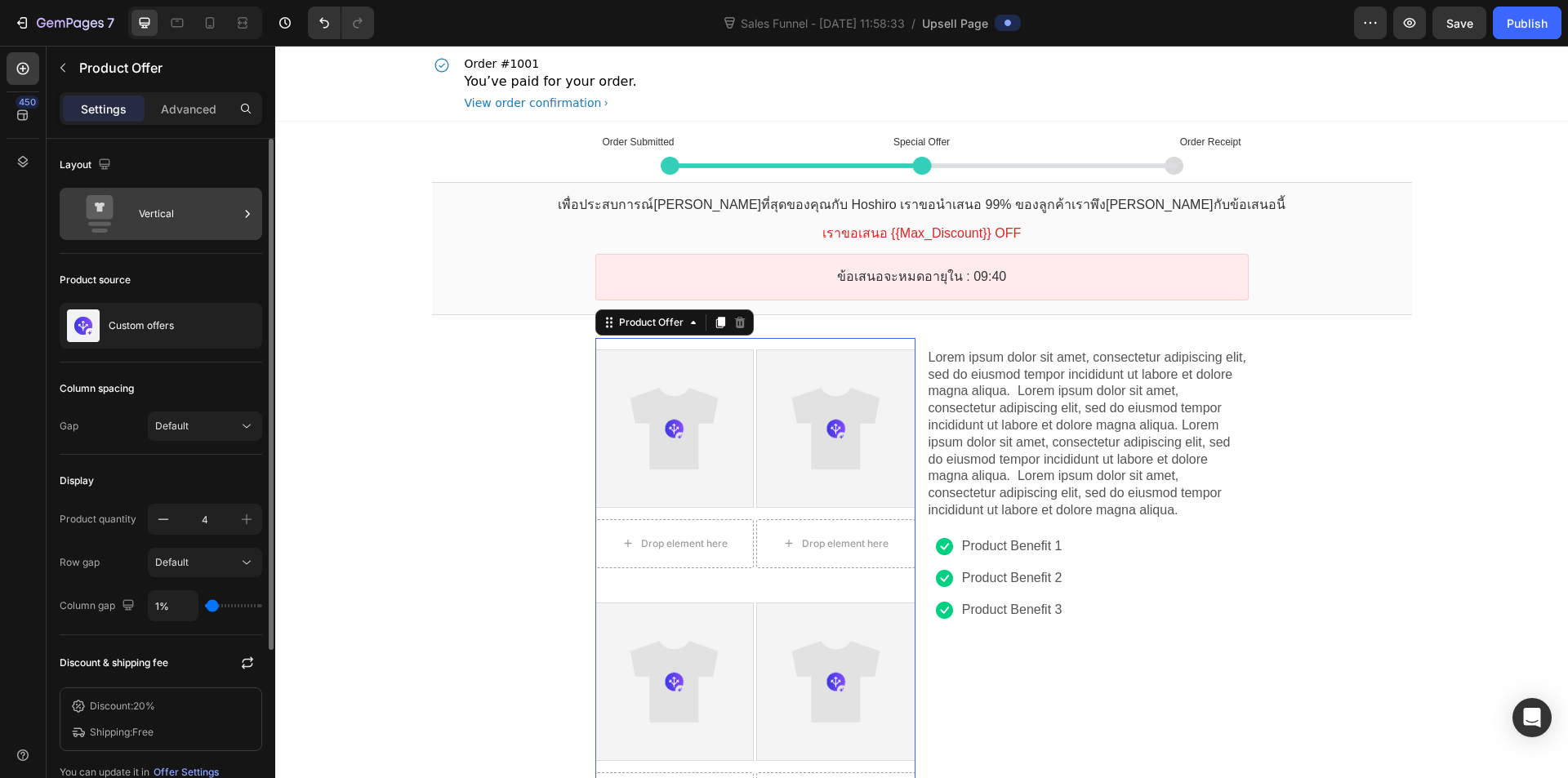
click at [192, 226] on div "Vertical" at bounding box center [189, 213] width 100 height 37
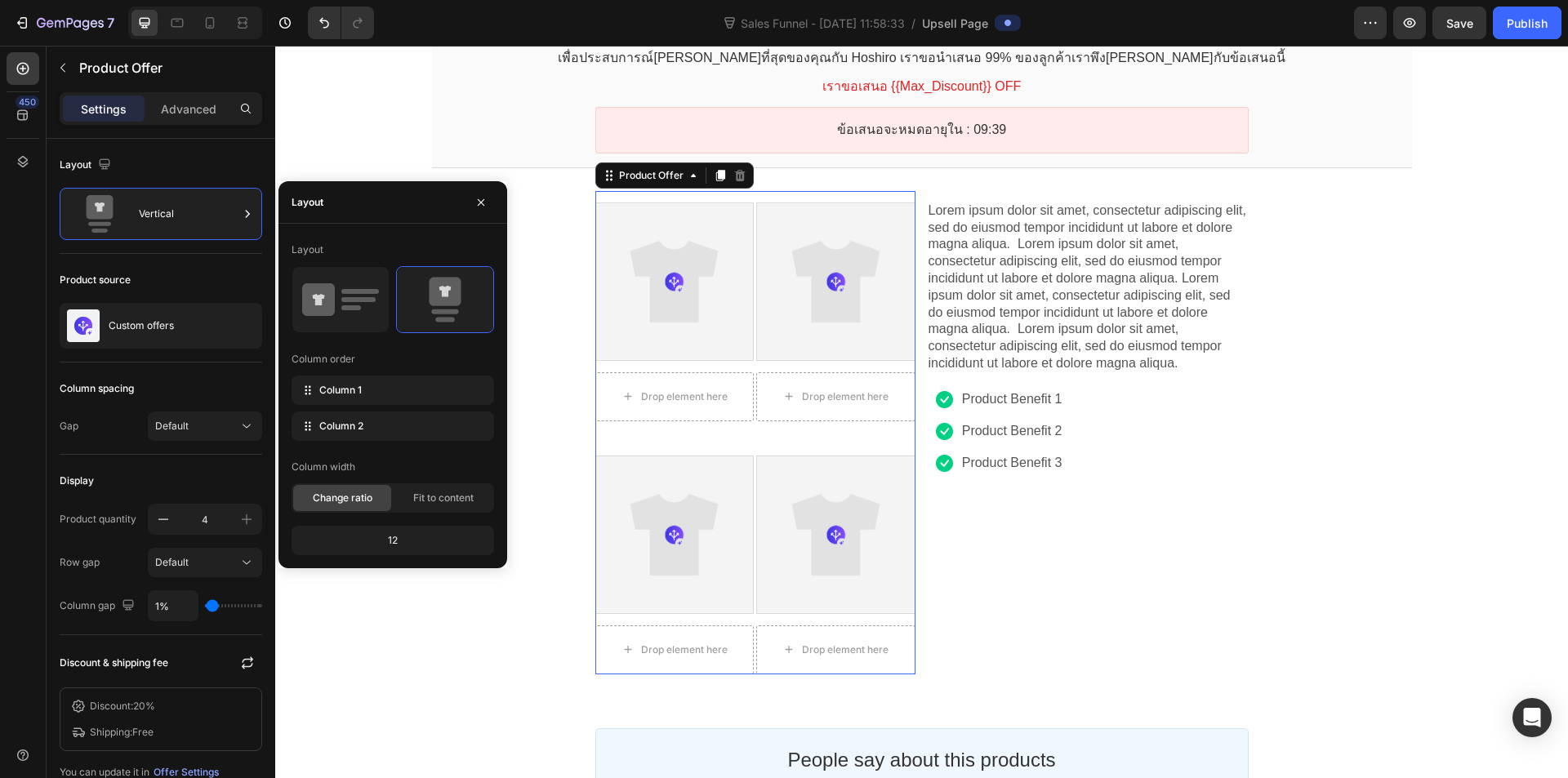
scroll to position [163, 0]
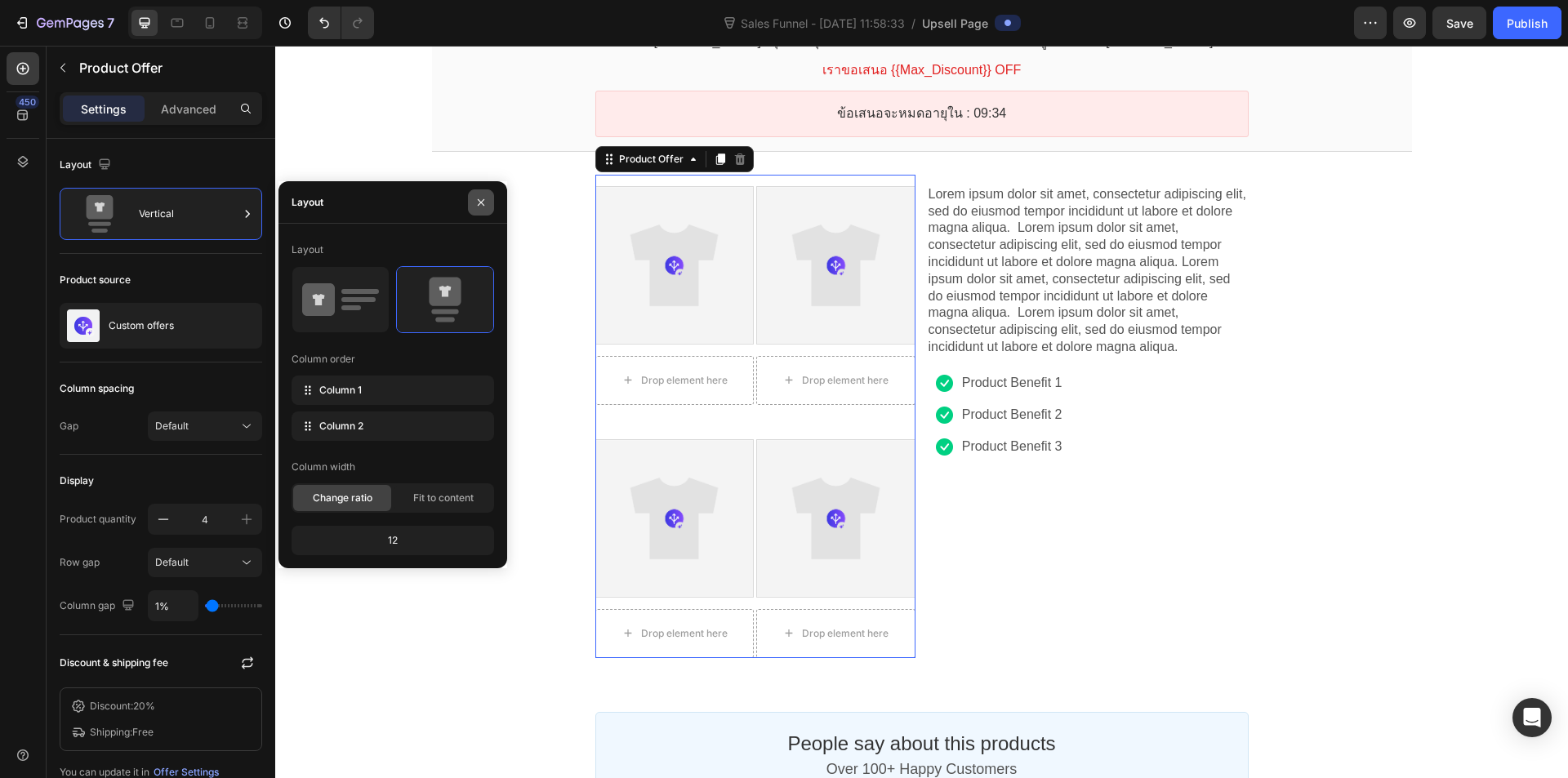
click at [473, 195] on button "button" at bounding box center [481, 203] width 26 height 26
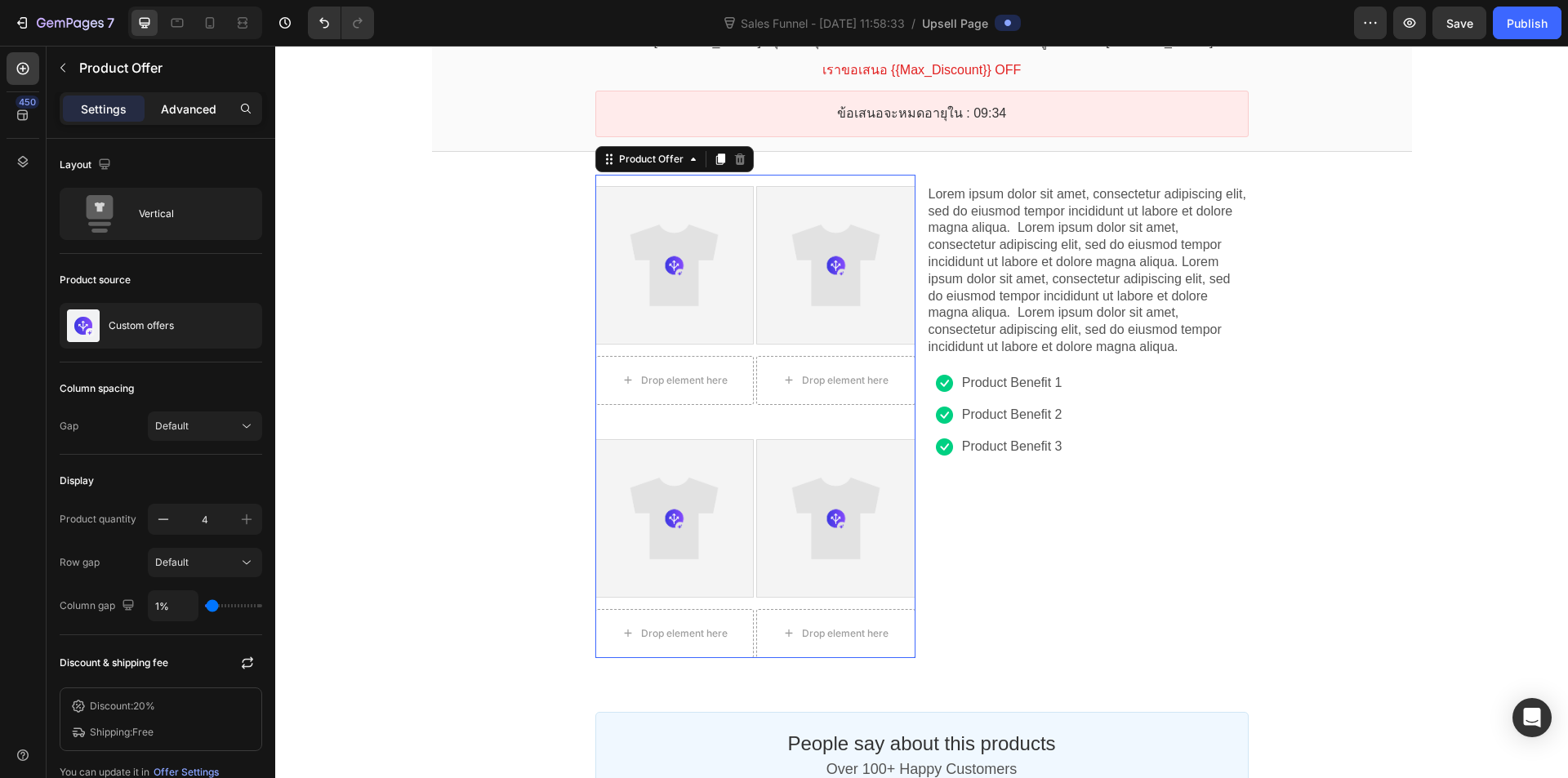
click at [177, 112] on p "Advanced" at bounding box center [189, 110] width 56 height 17
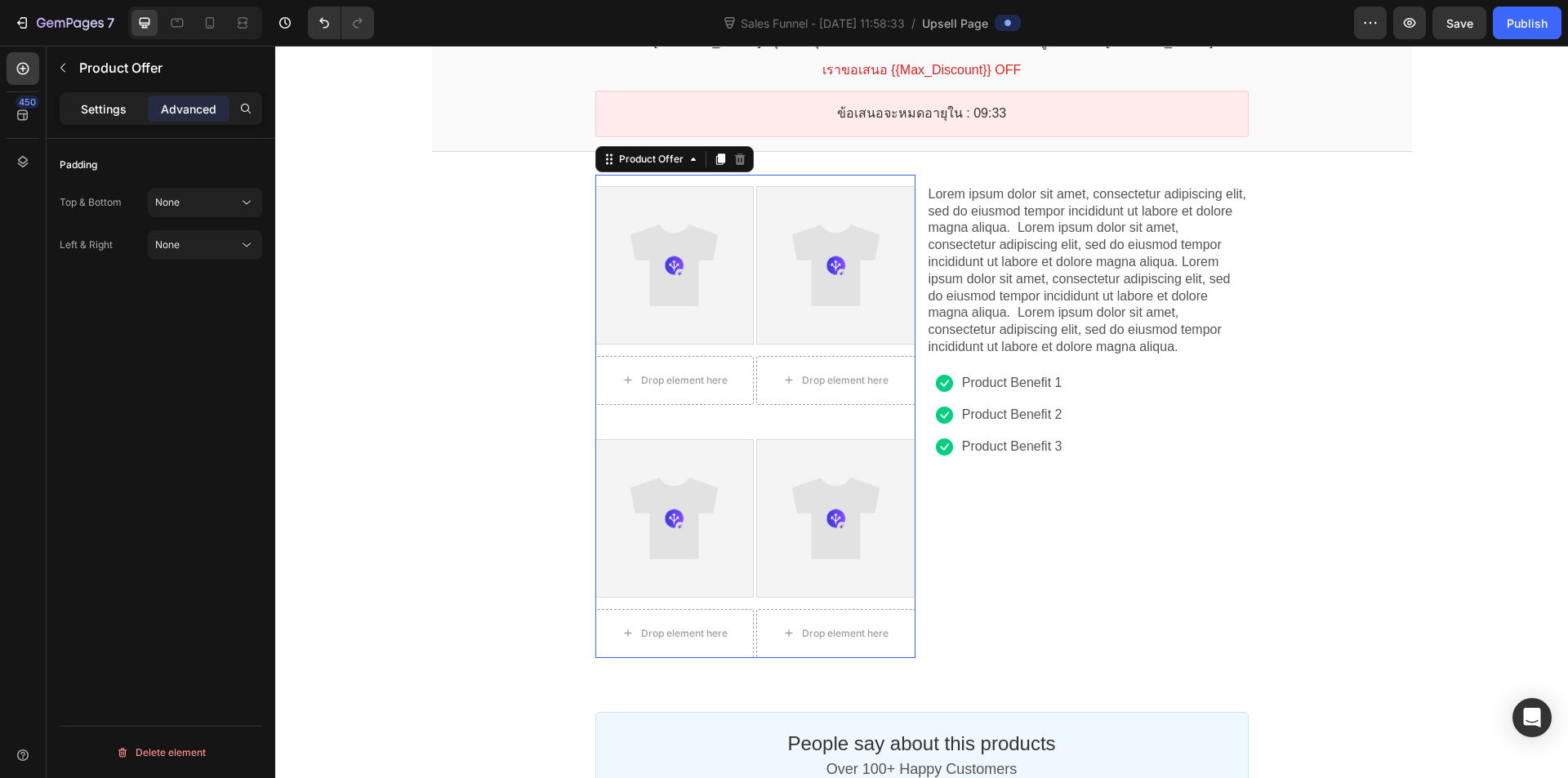
click at [119, 115] on p "Settings" at bounding box center [103, 110] width 46 height 17
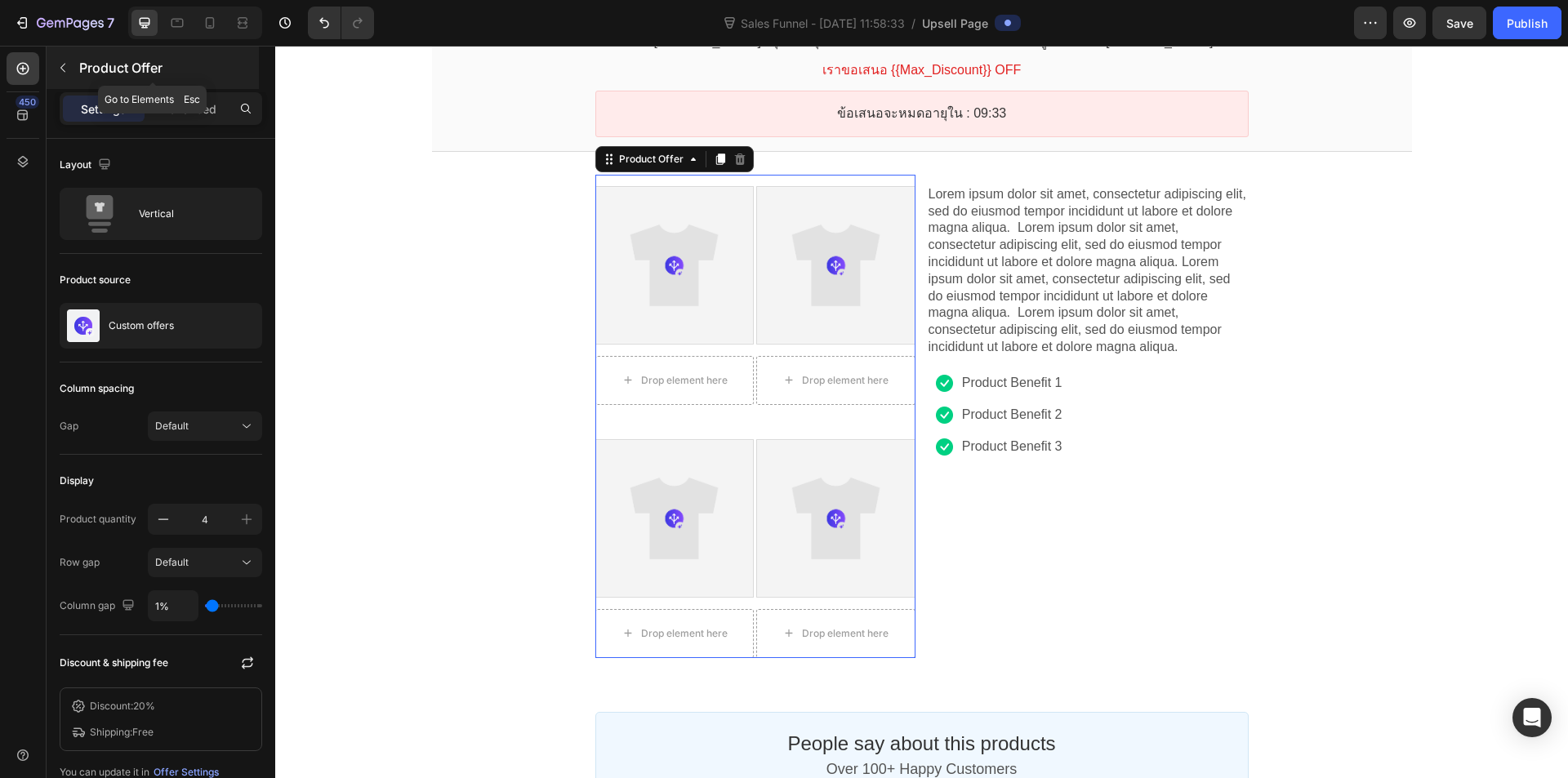
click at [70, 58] on button "button" at bounding box center [63, 68] width 26 height 26
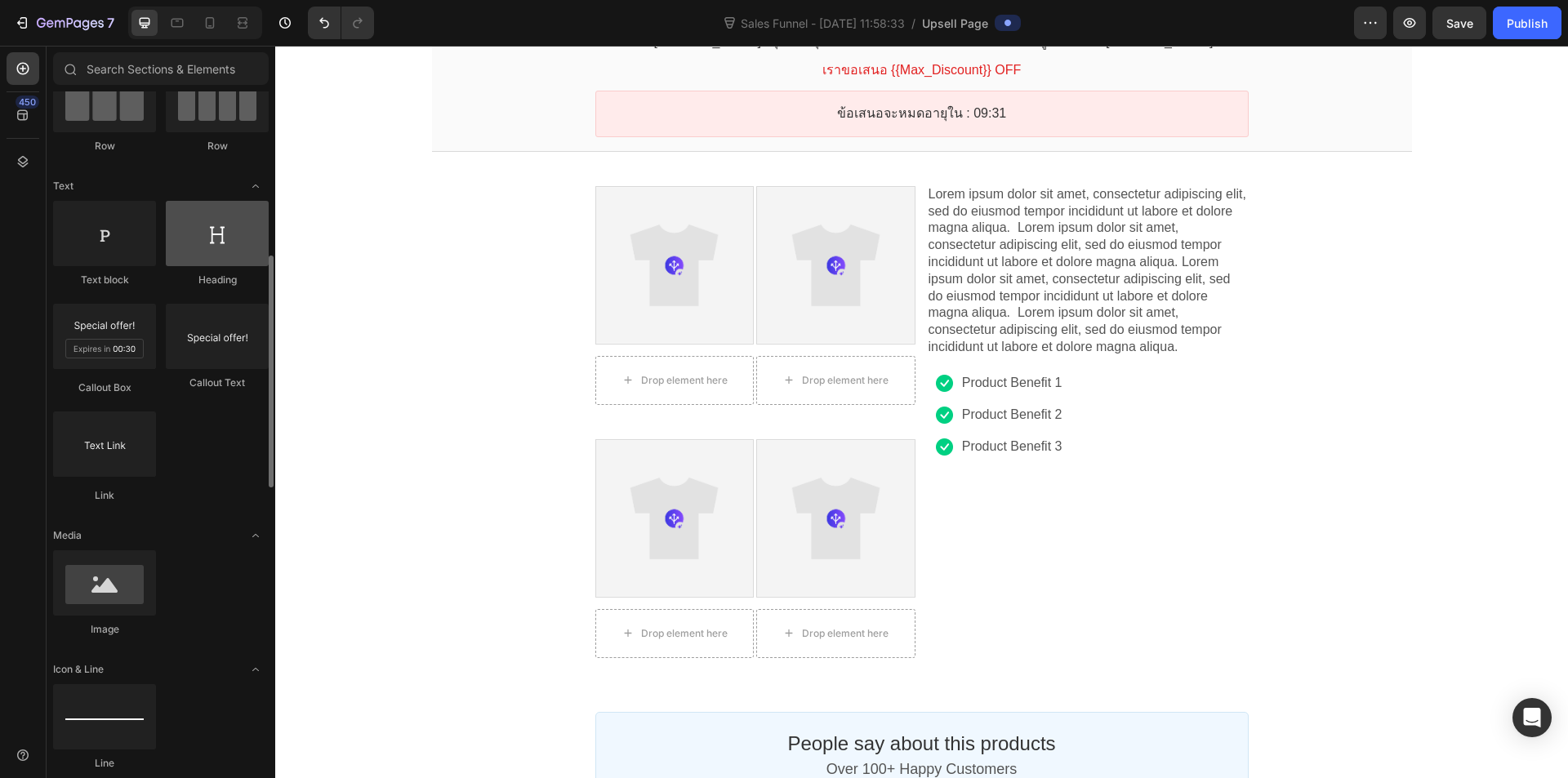
scroll to position [409, 0]
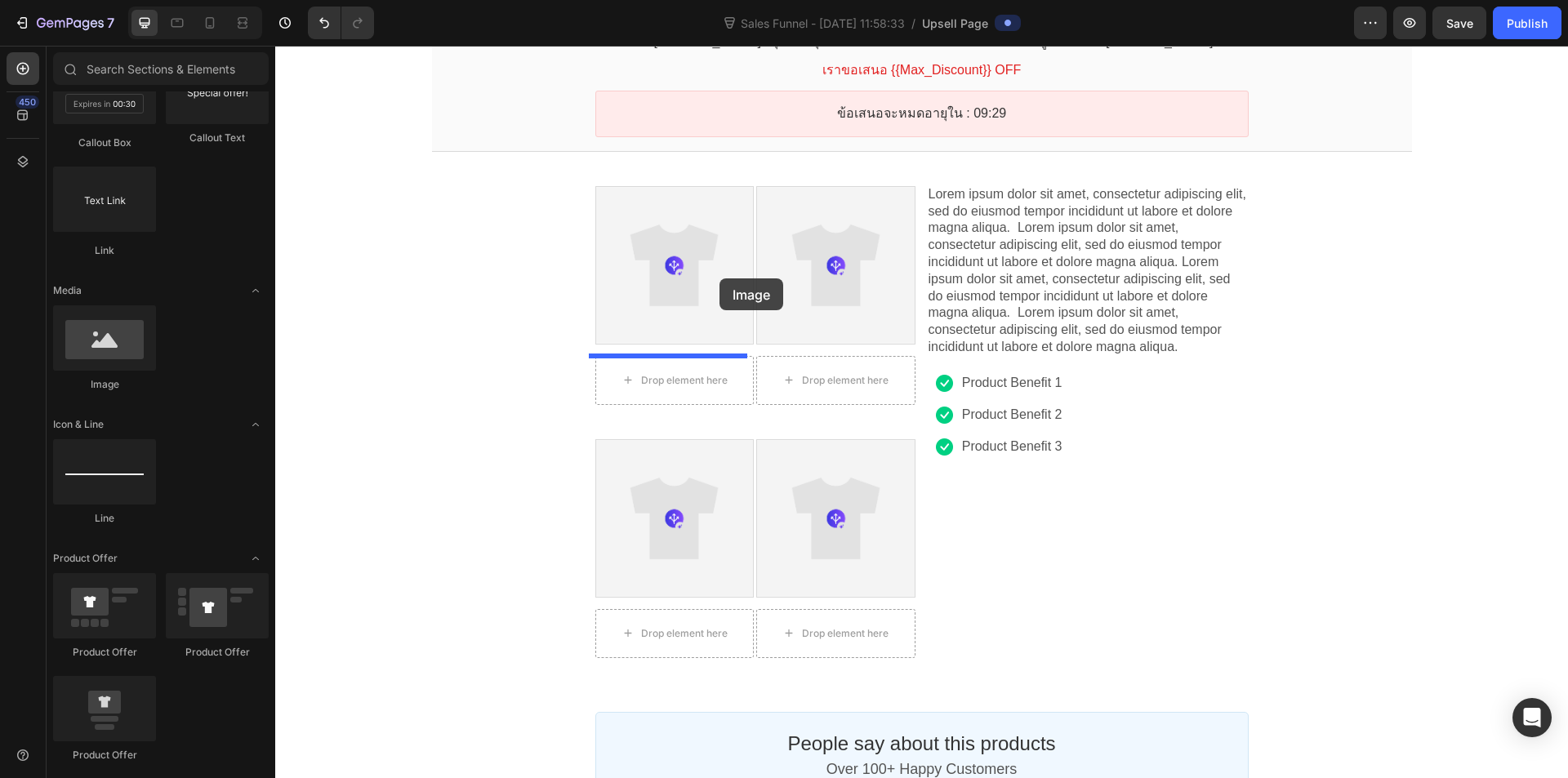
drag, startPoint x: 390, startPoint y: 390, endPoint x: 720, endPoint y: 278, distance: 348.5
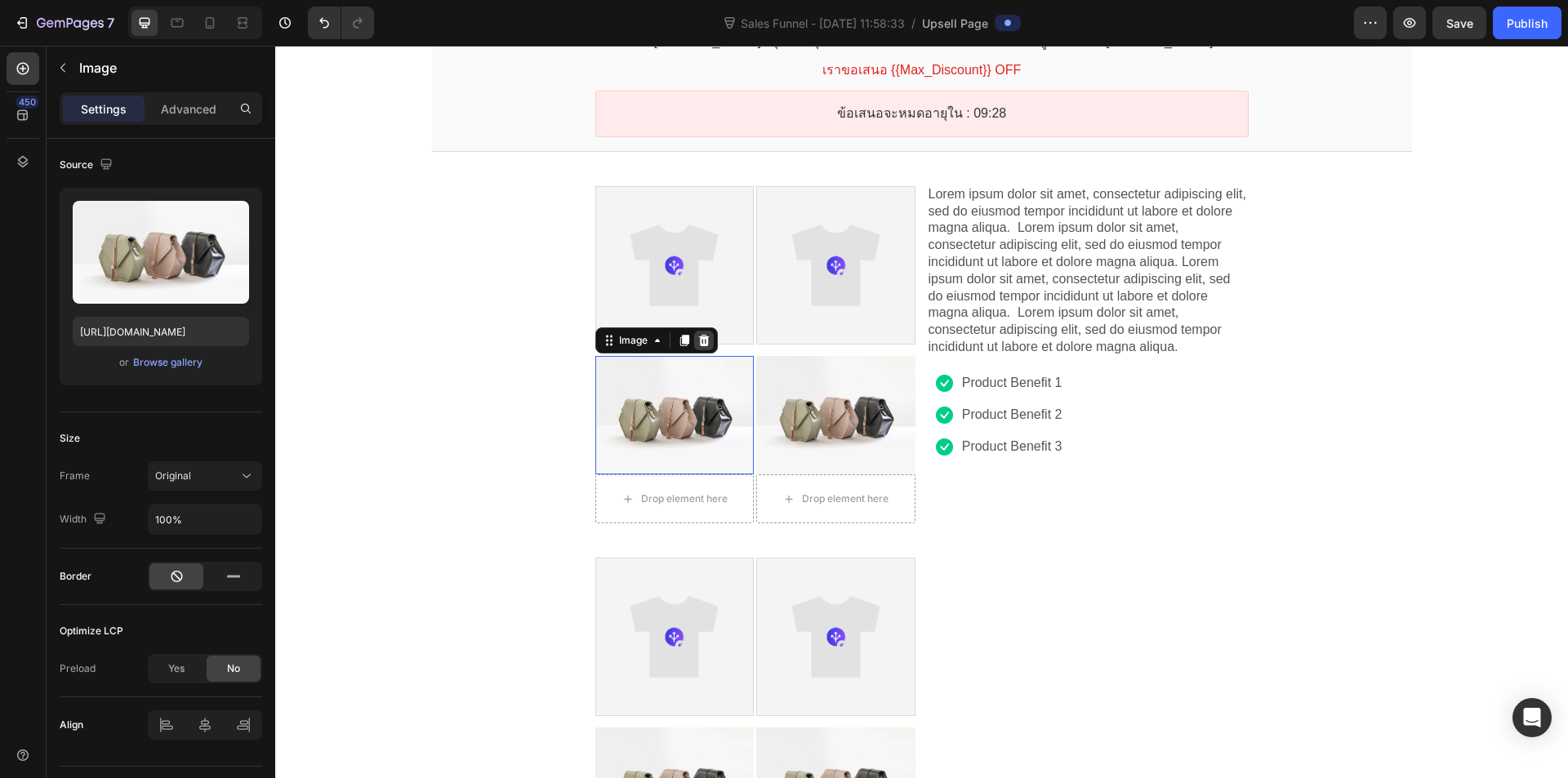
click at [697, 338] on icon at bounding box center [704, 340] width 13 height 13
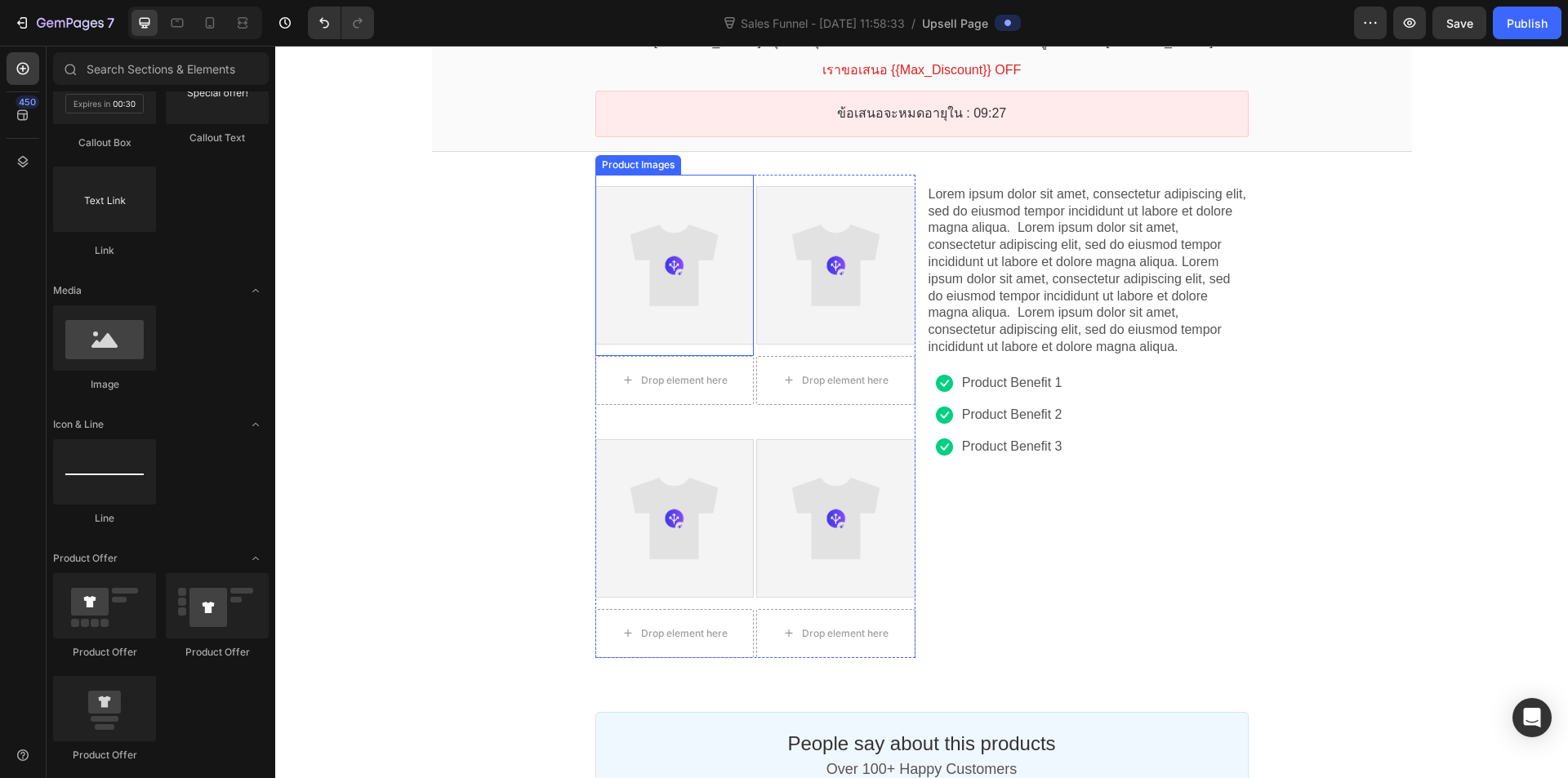
click at [701, 269] on div at bounding box center [675, 265] width 157 height 156
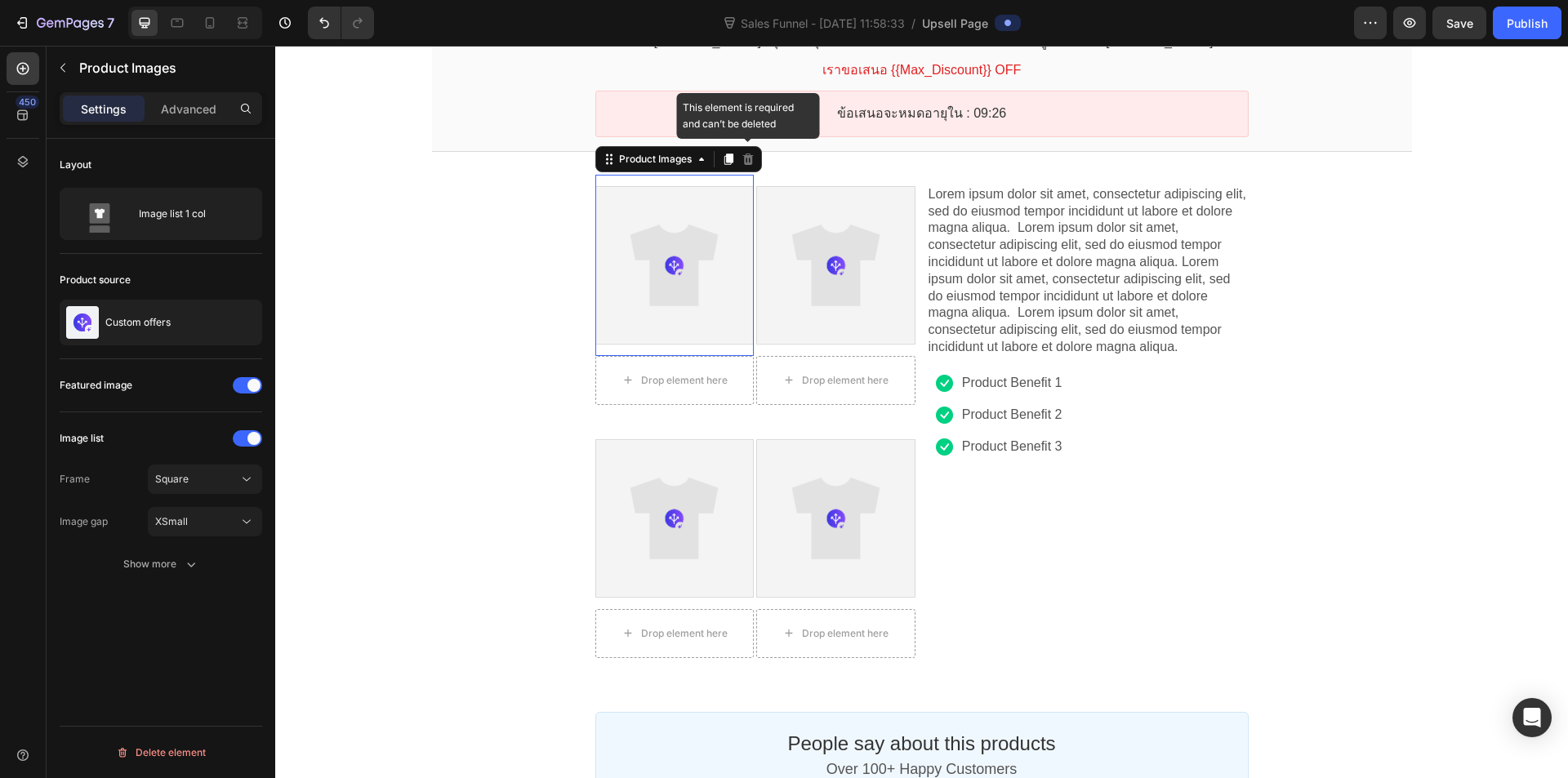
click at [742, 159] on icon at bounding box center [748, 159] width 13 height 13
click at [743, 159] on icon at bounding box center [748, 159] width 10 height 11
click at [675, 156] on div "Product Images" at bounding box center [655, 159] width 79 height 12
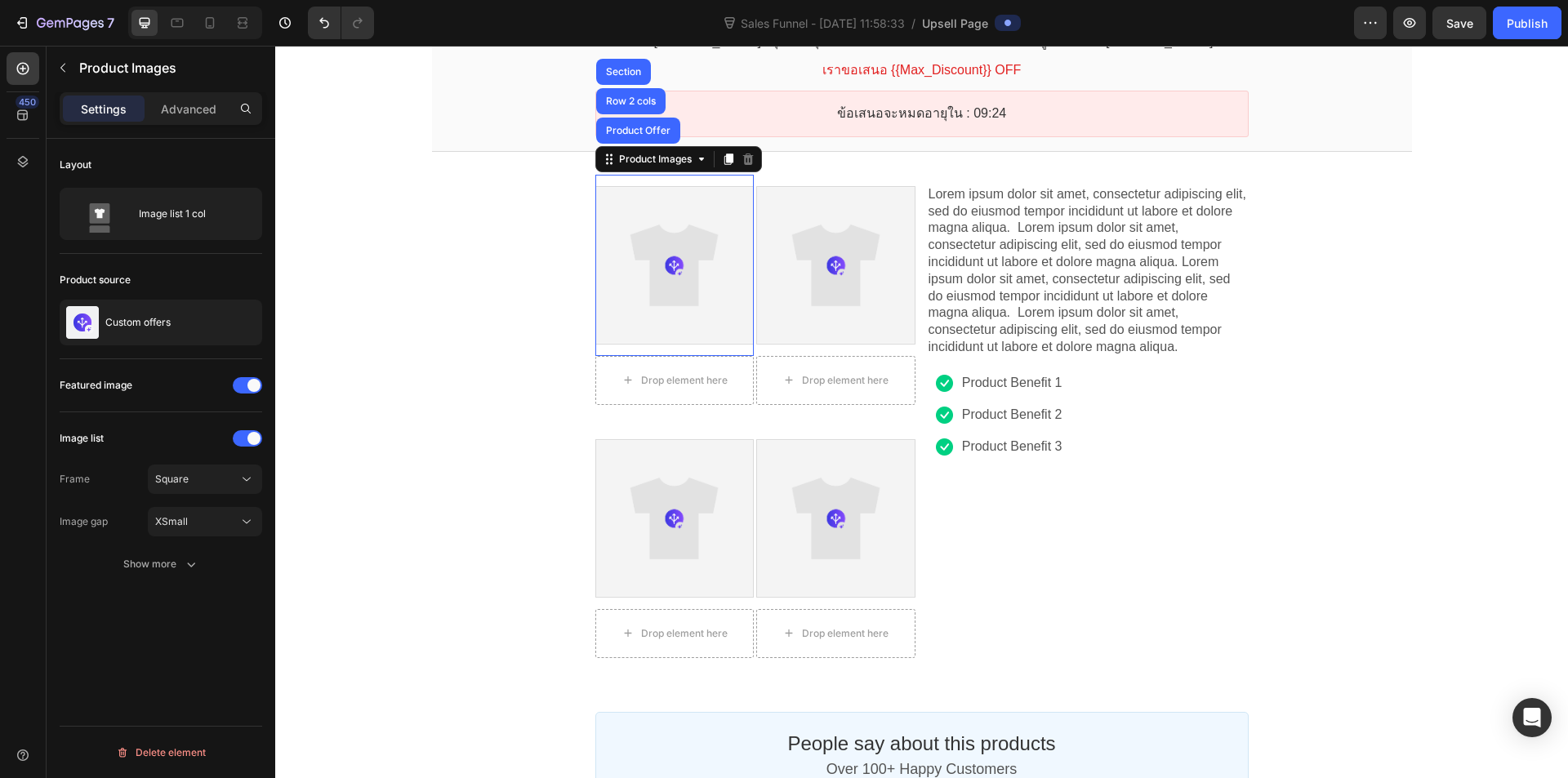
click at [836, 261] on div at bounding box center [836, 265] width 157 height 156
click at [847, 268] on div at bounding box center [836, 265] width 157 height 156
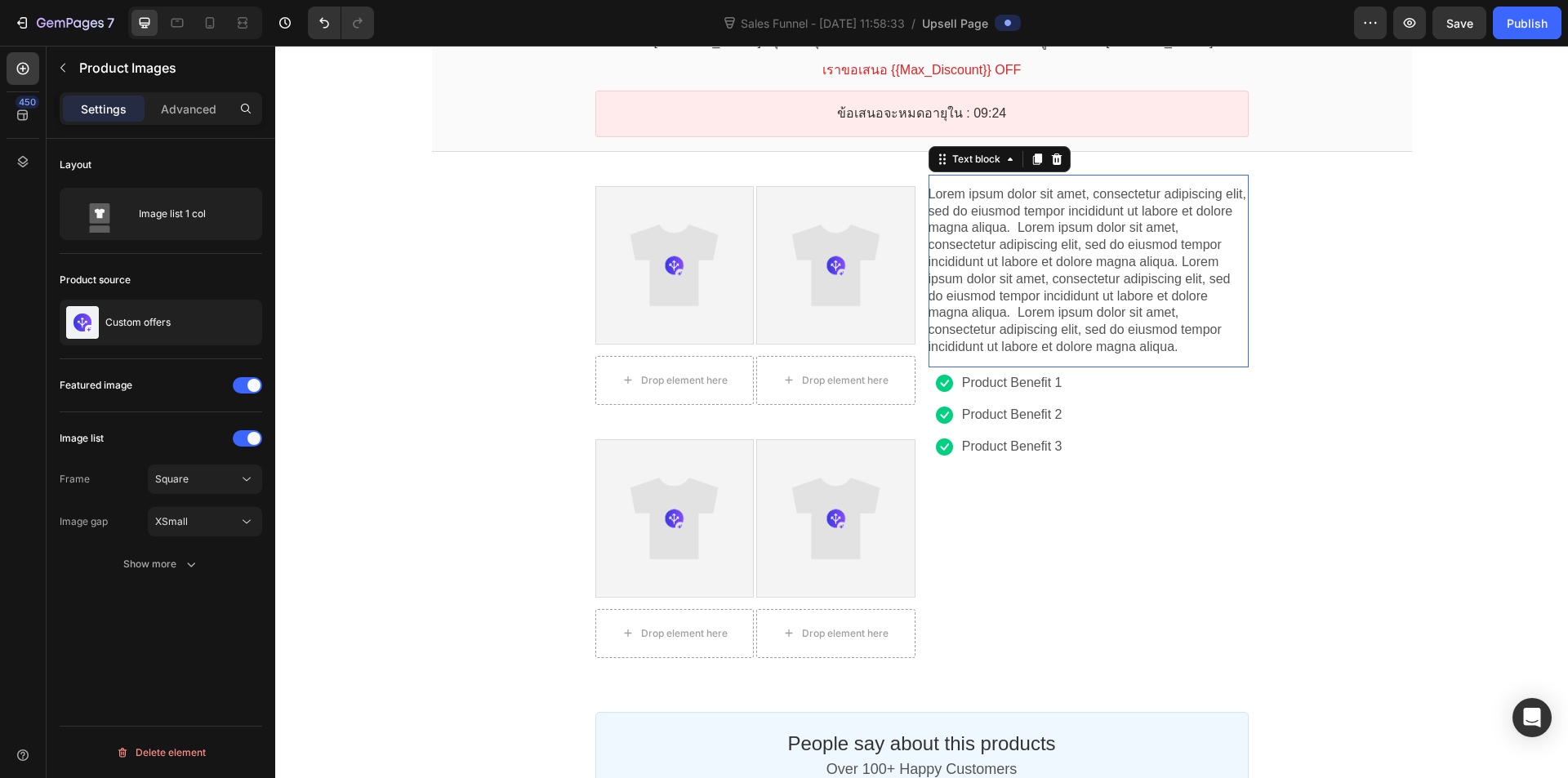
click at [1087, 276] on p "Lorem ipsum dolor sit amet, consectetur adipiscing elit, sed do eiusmod tempor …" at bounding box center [1089, 270] width 320 height 170
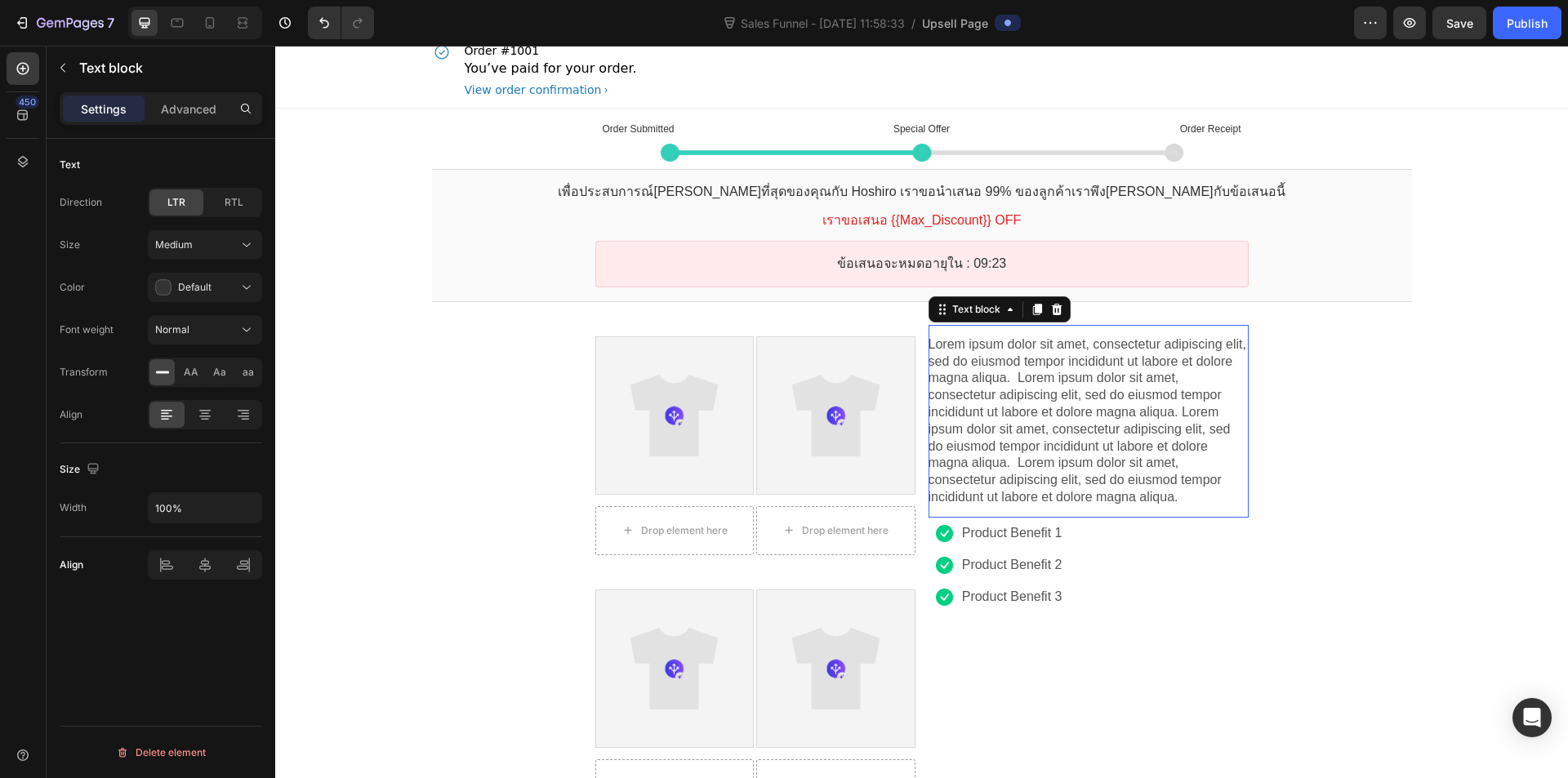
scroll to position [0, 0]
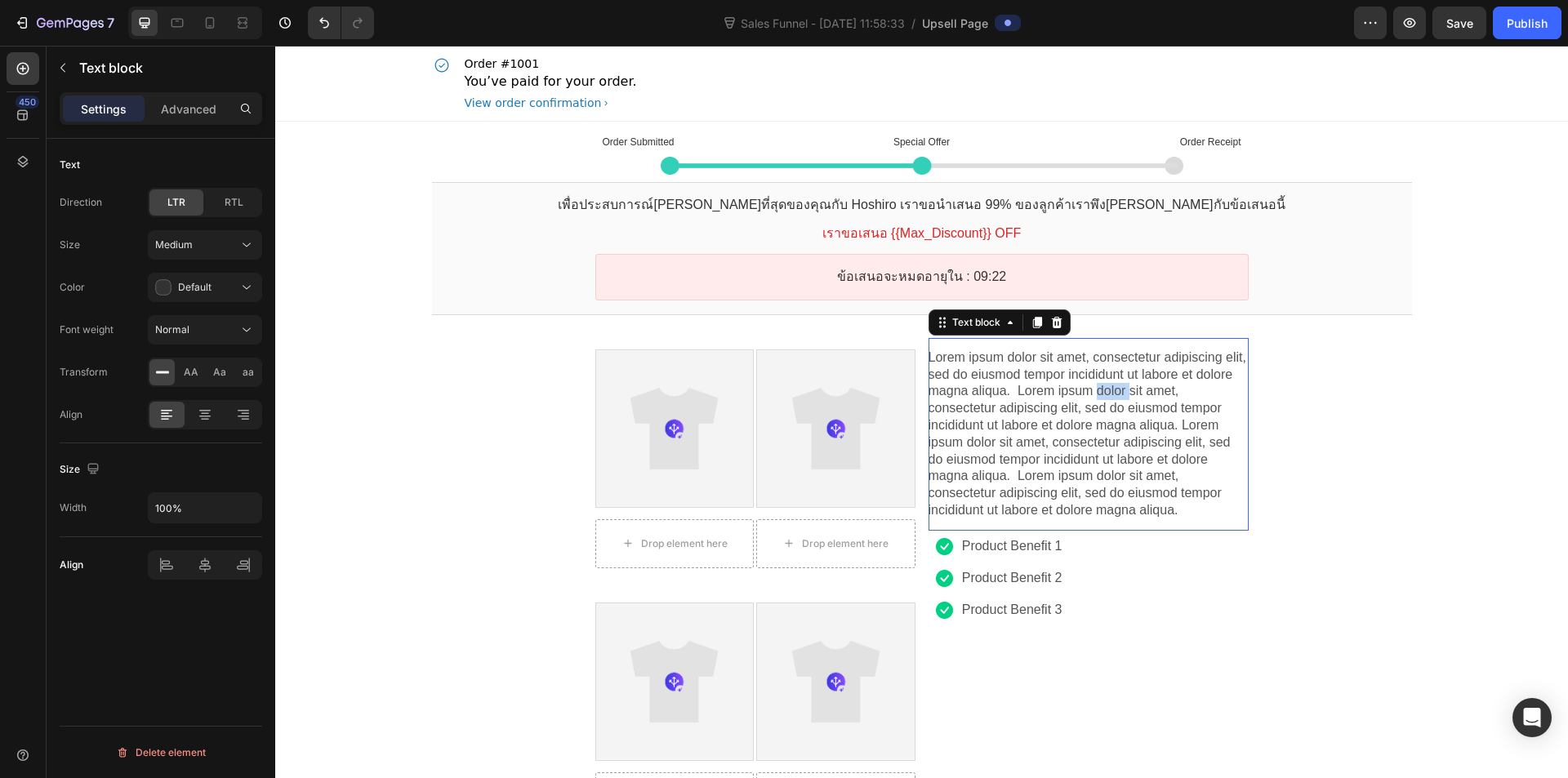
click at [1098, 393] on p "Lorem ipsum dolor sit amet, consectetur adipiscing elit, sed do eiusmod tempor …" at bounding box center [1089, 434] width 320 height 170
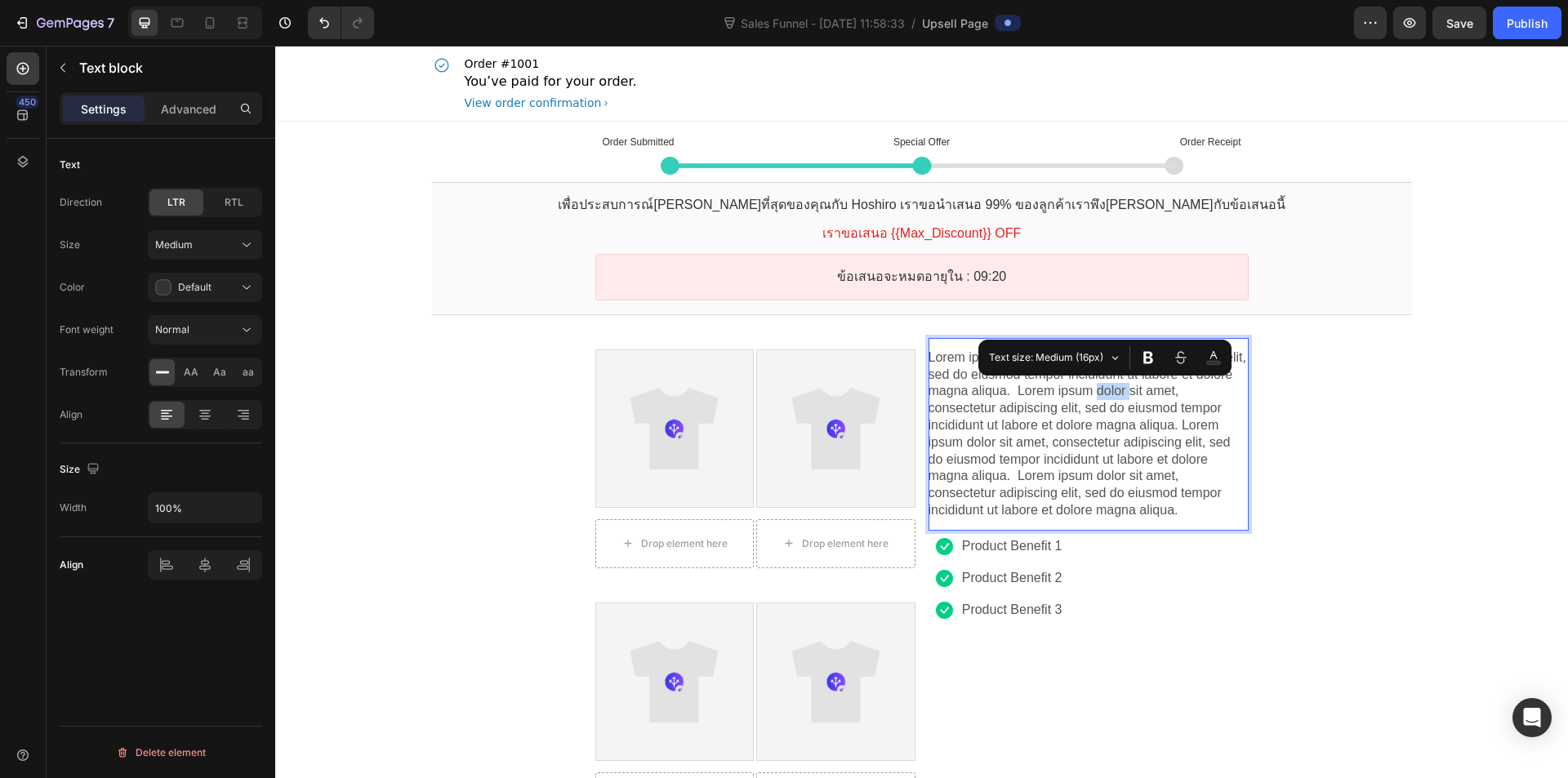
click at [1359, 398] on div "Order Submitted Text block Special Offer Text block Order Receipt Text block Ro…" at bounding box center [922, 691] width 1293 height 1140
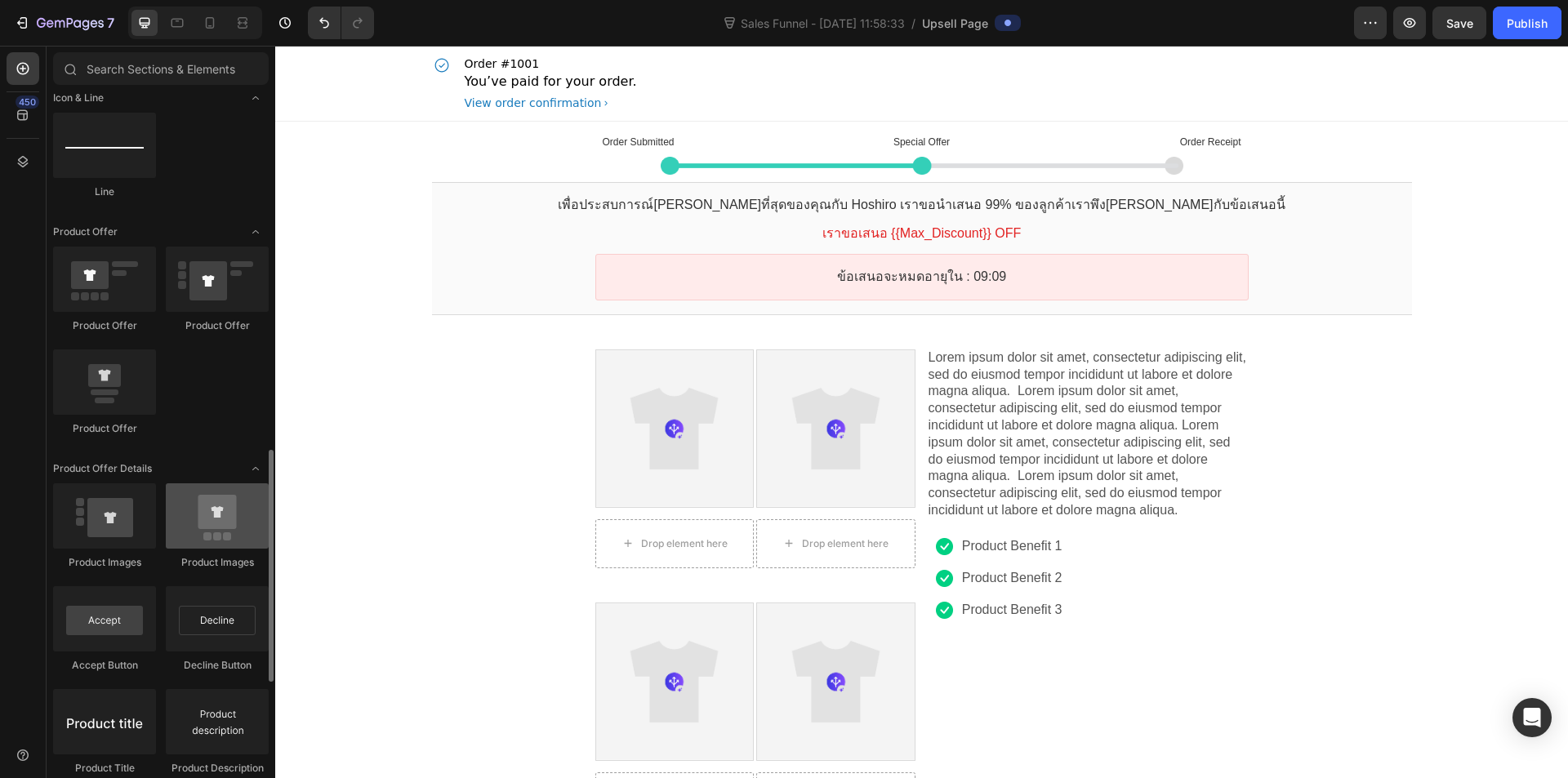
scroll to position [816, 0]
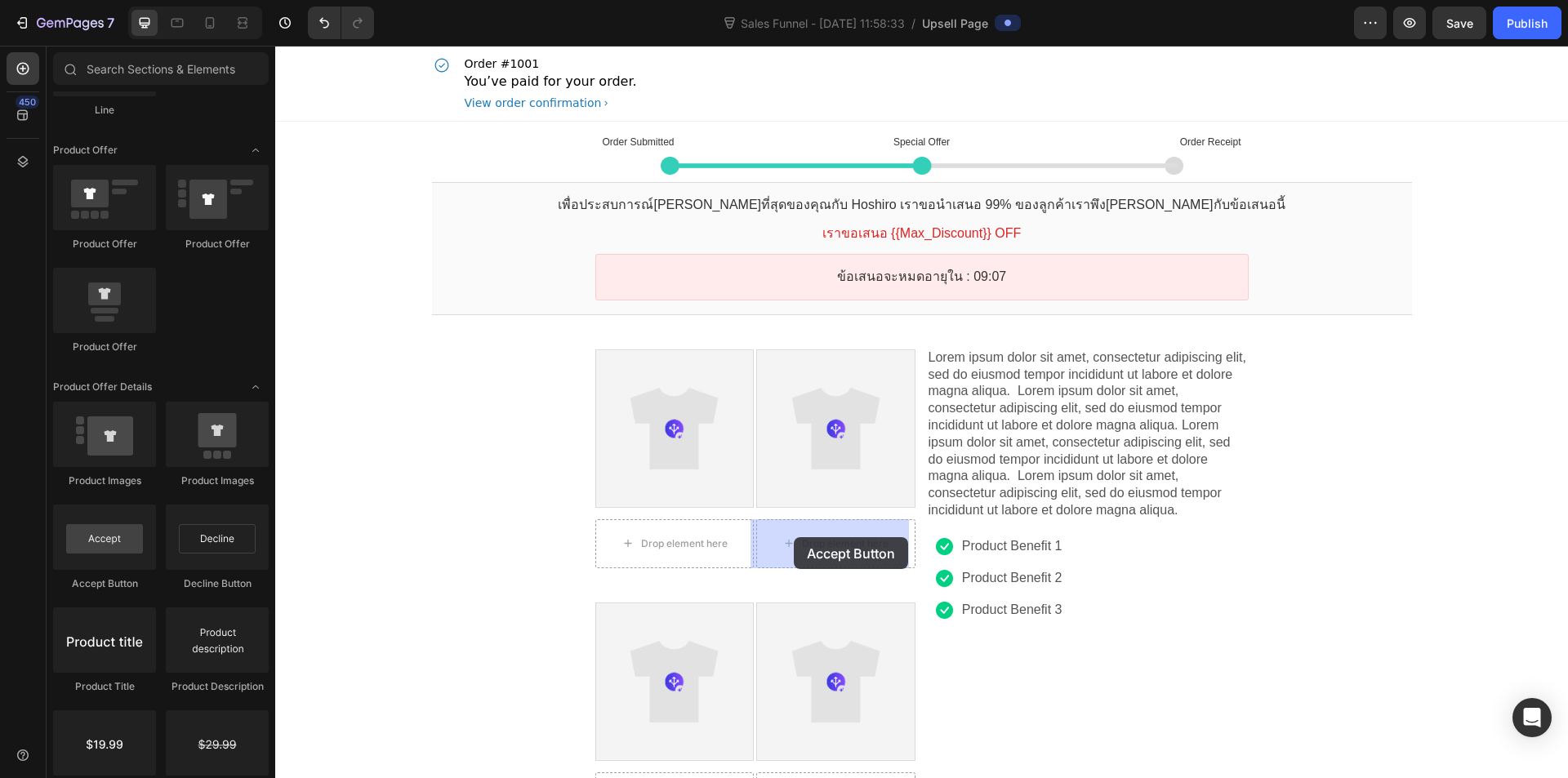
drag, startPoint x: 390, startPoint y: 595, endPoint x: 794, endPoint y: 537, distance: 408.1
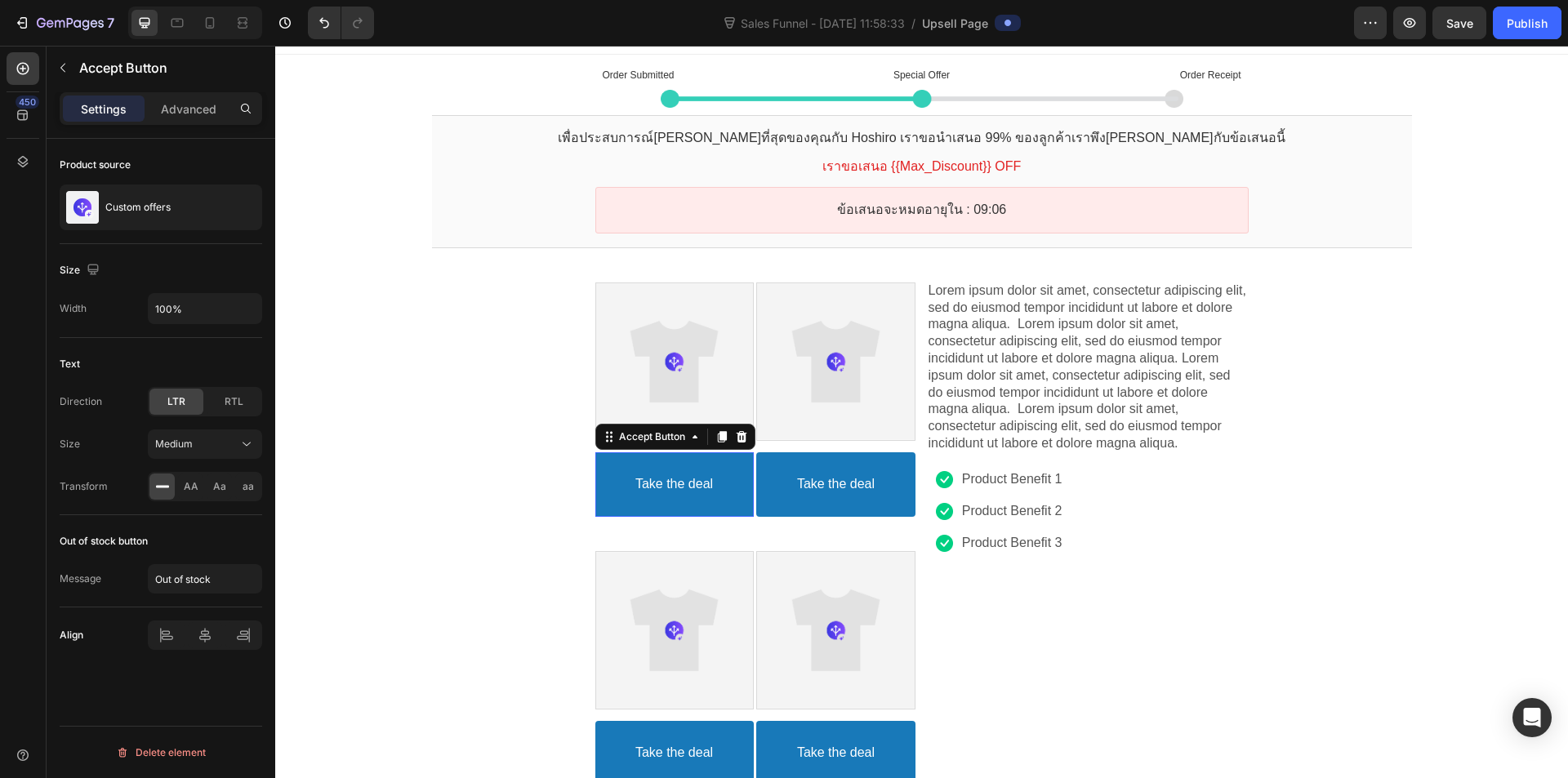
scroll to position [82, 0]
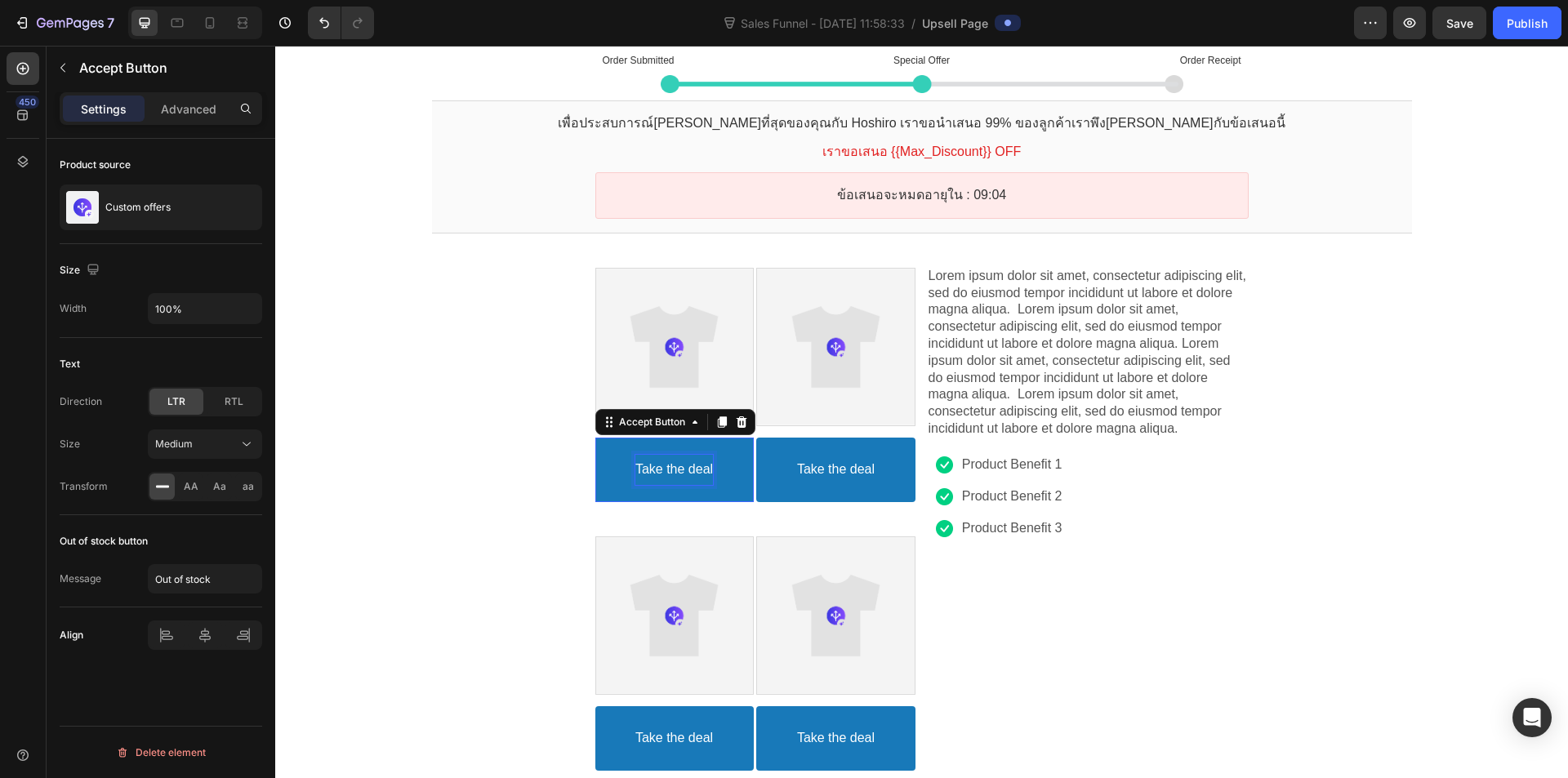
click at [666, 484] on div "Take the deal" at bounding box center [674, 469] width 77 height 30
click at [827, 448] on button "Take the deal" at bounding box center [836, 469] width 158 height 64
click at [735, 416] on icon at bounding box center [741, 422] width 13 height 13
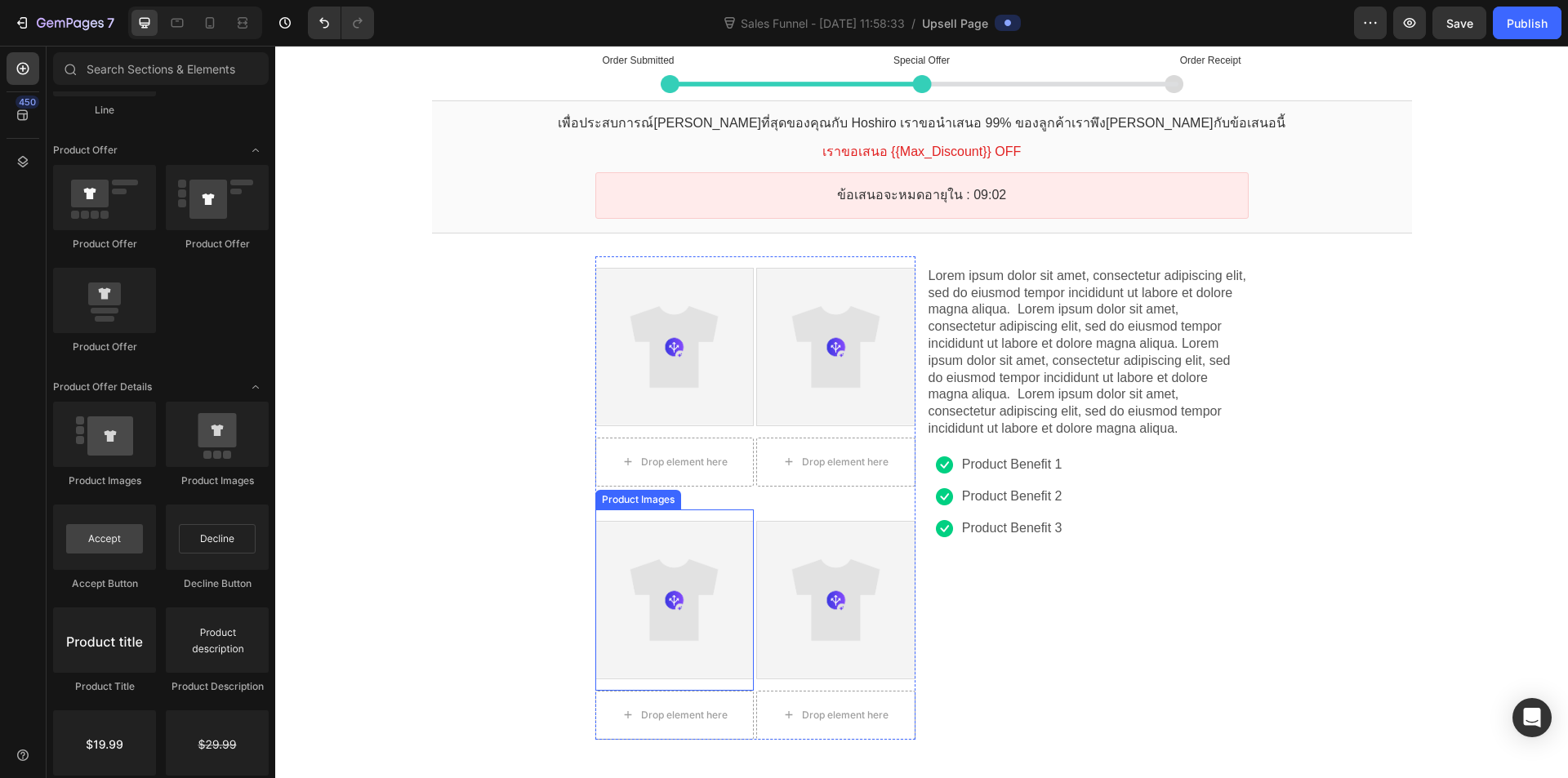
click at [717, 588] on div at bounding box center [675, 600] width 157 height 156
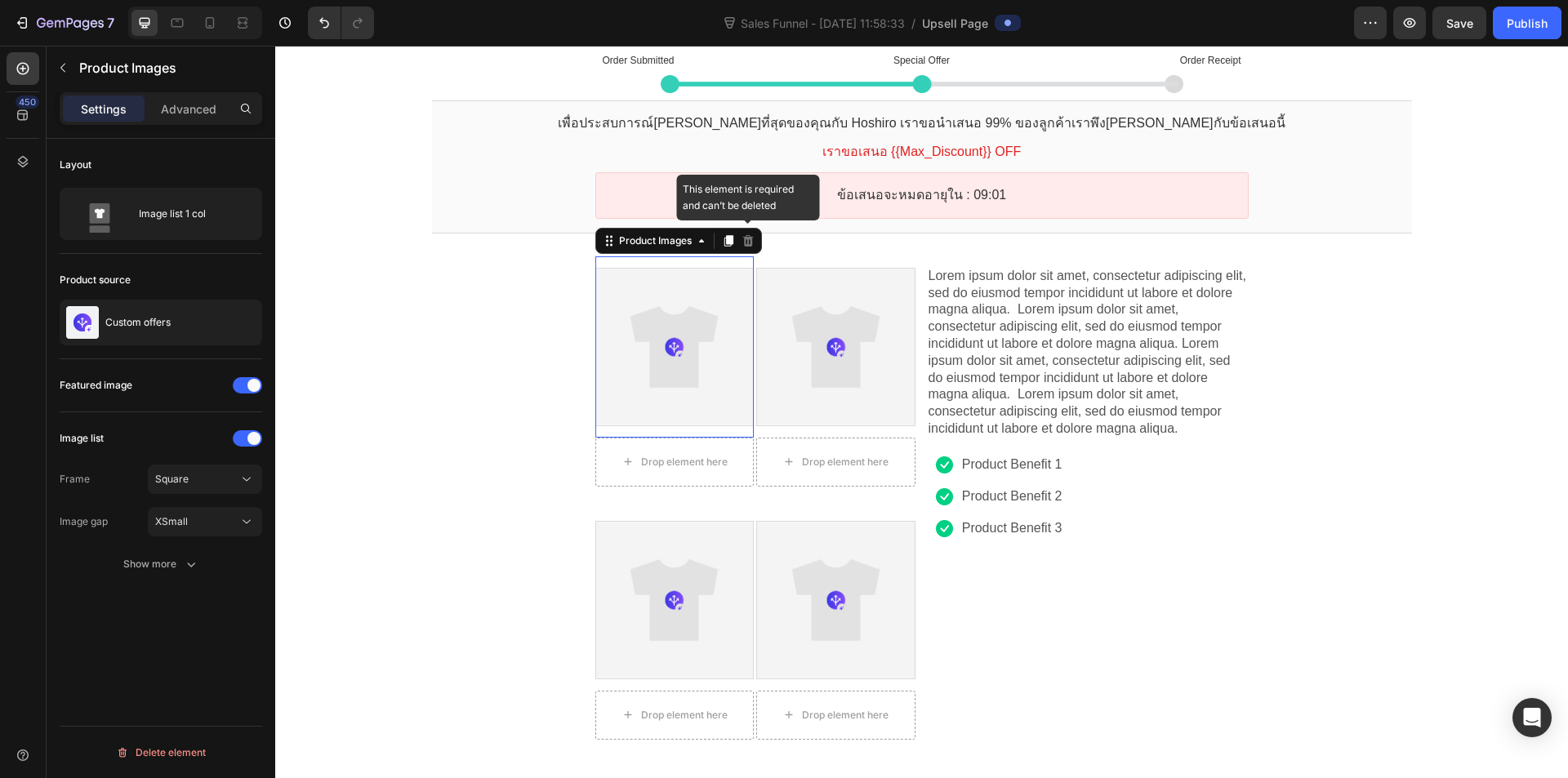
click at [742, 240] on icon at bounding box center [748, 241] width 13 height 13
click at [1377, 19] on icon "button" at bounding box center [1371, 23] width 17 height 17
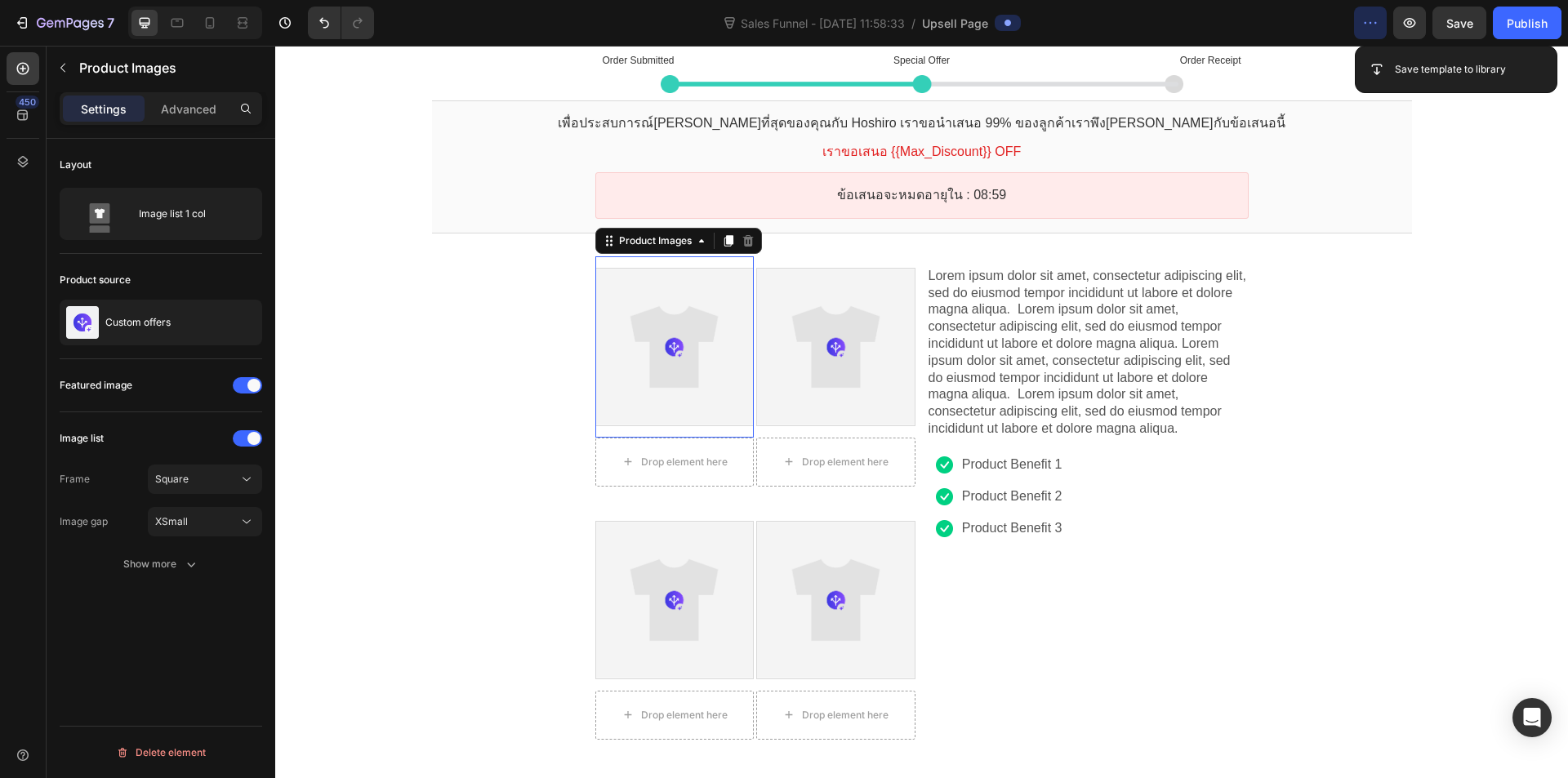
click at [1377, 19] on icon "button" at bounding box center [1371, 23] width 17 height 17
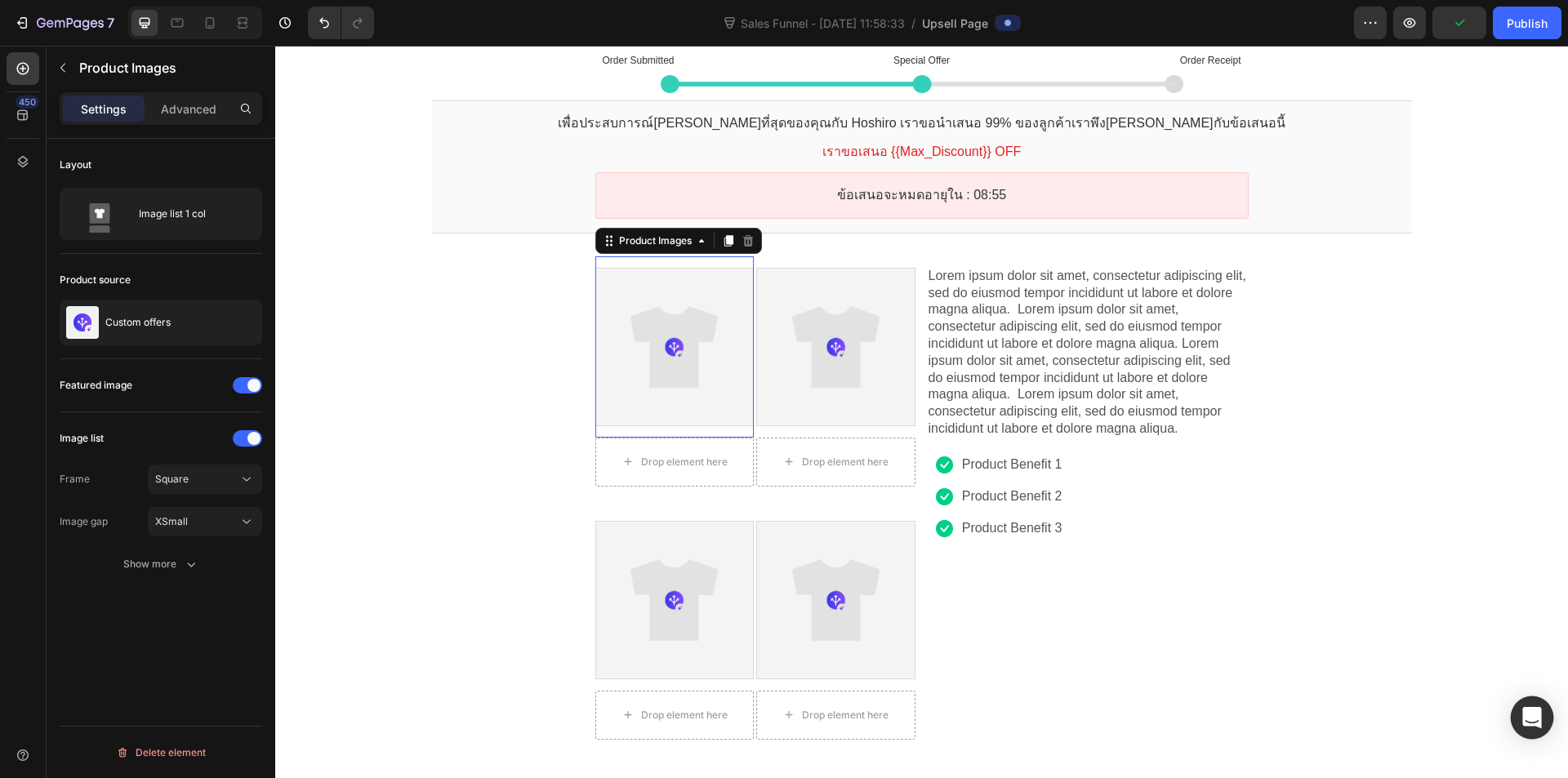
click at [1543, 711] on div "Open Intercom Messenger" at bounding box center [1533, 718] width 43 height 43
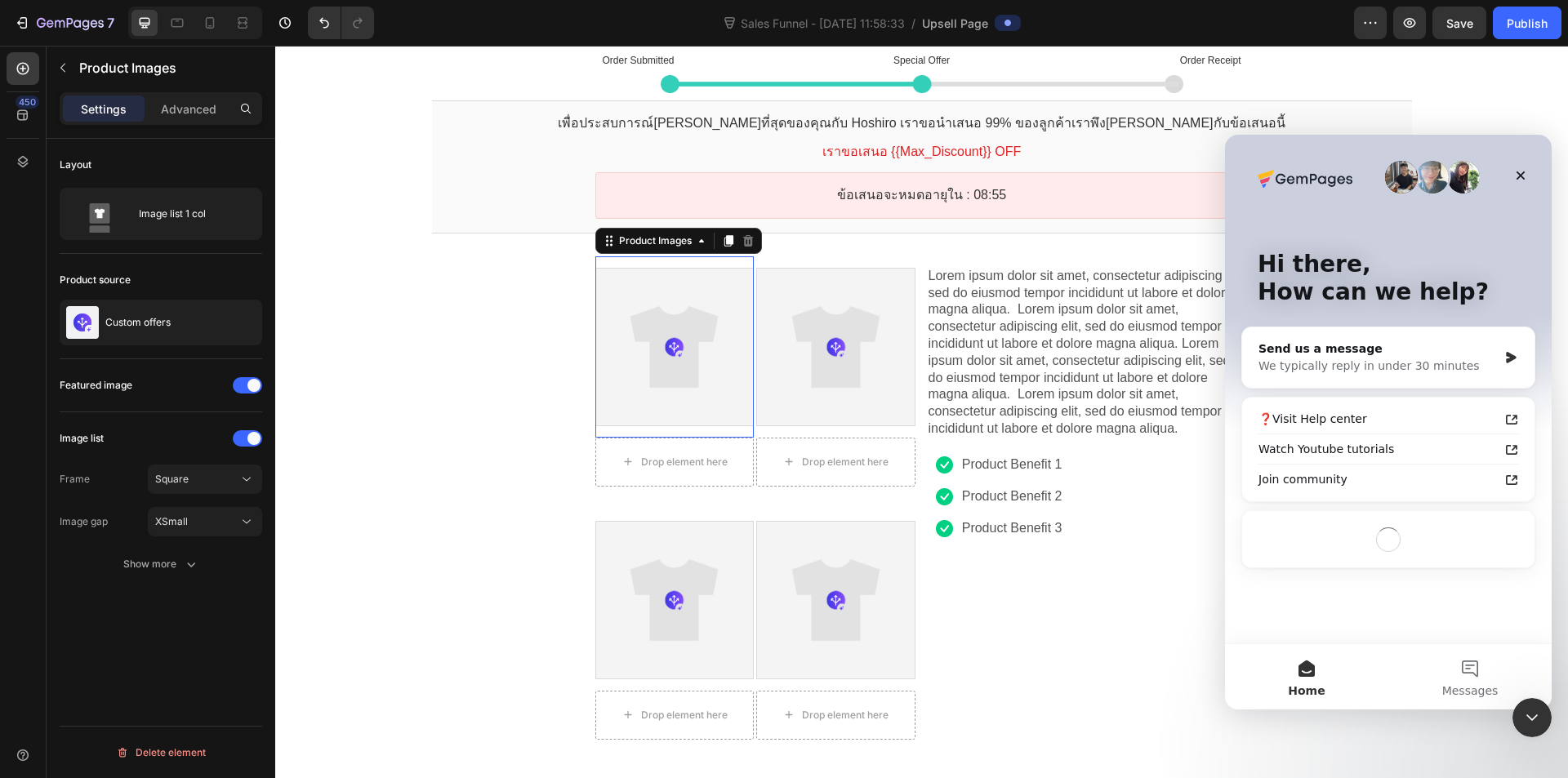
scroll to position [0, 0]
click at [1536, 710] on icon "Close Intercom Messenger" at bounding box center [1530, 715] width 20 height 20
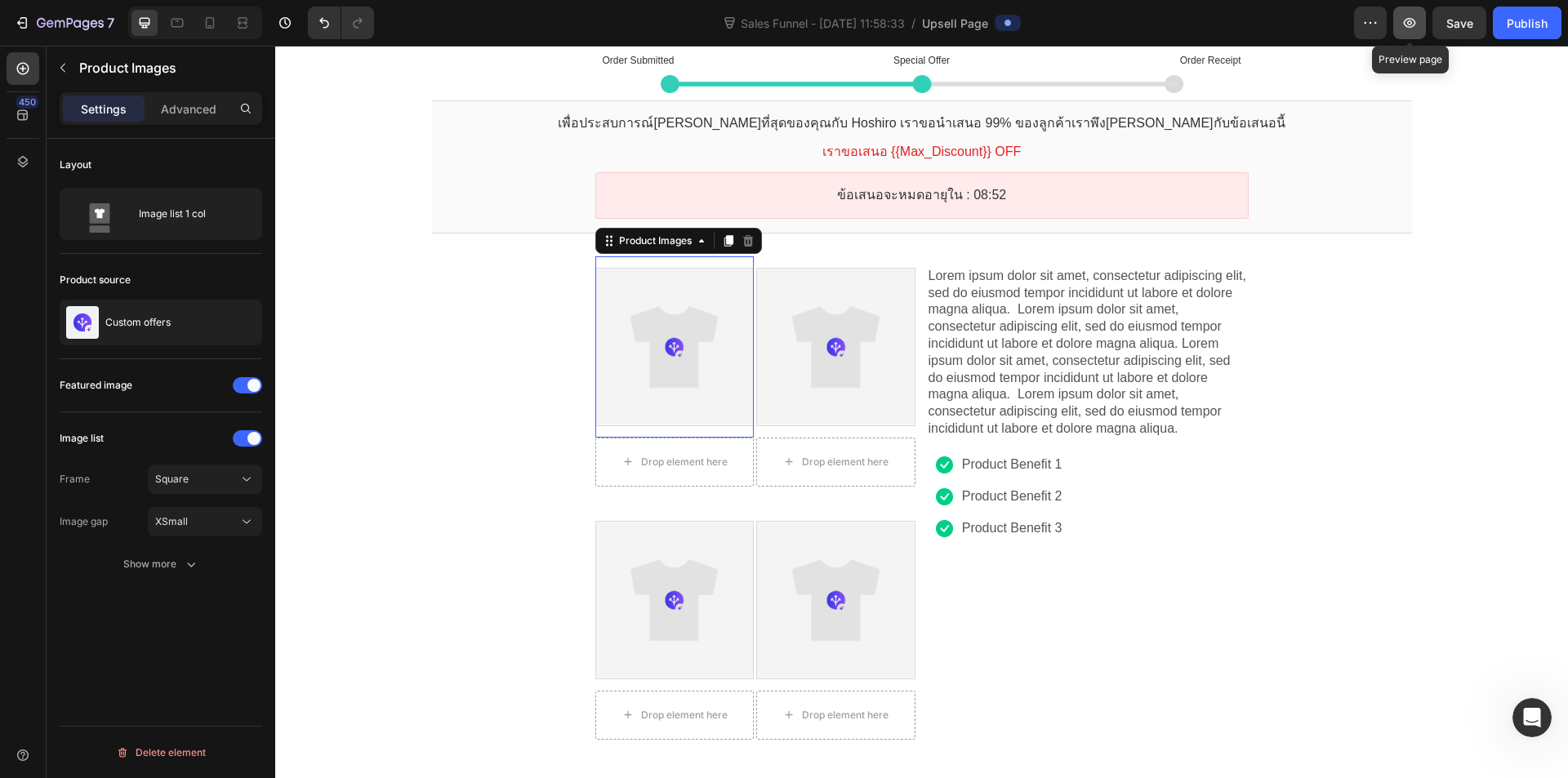
click at [1406, 34] on button "button" at bounding box center [1410, 23] width 33 height 33
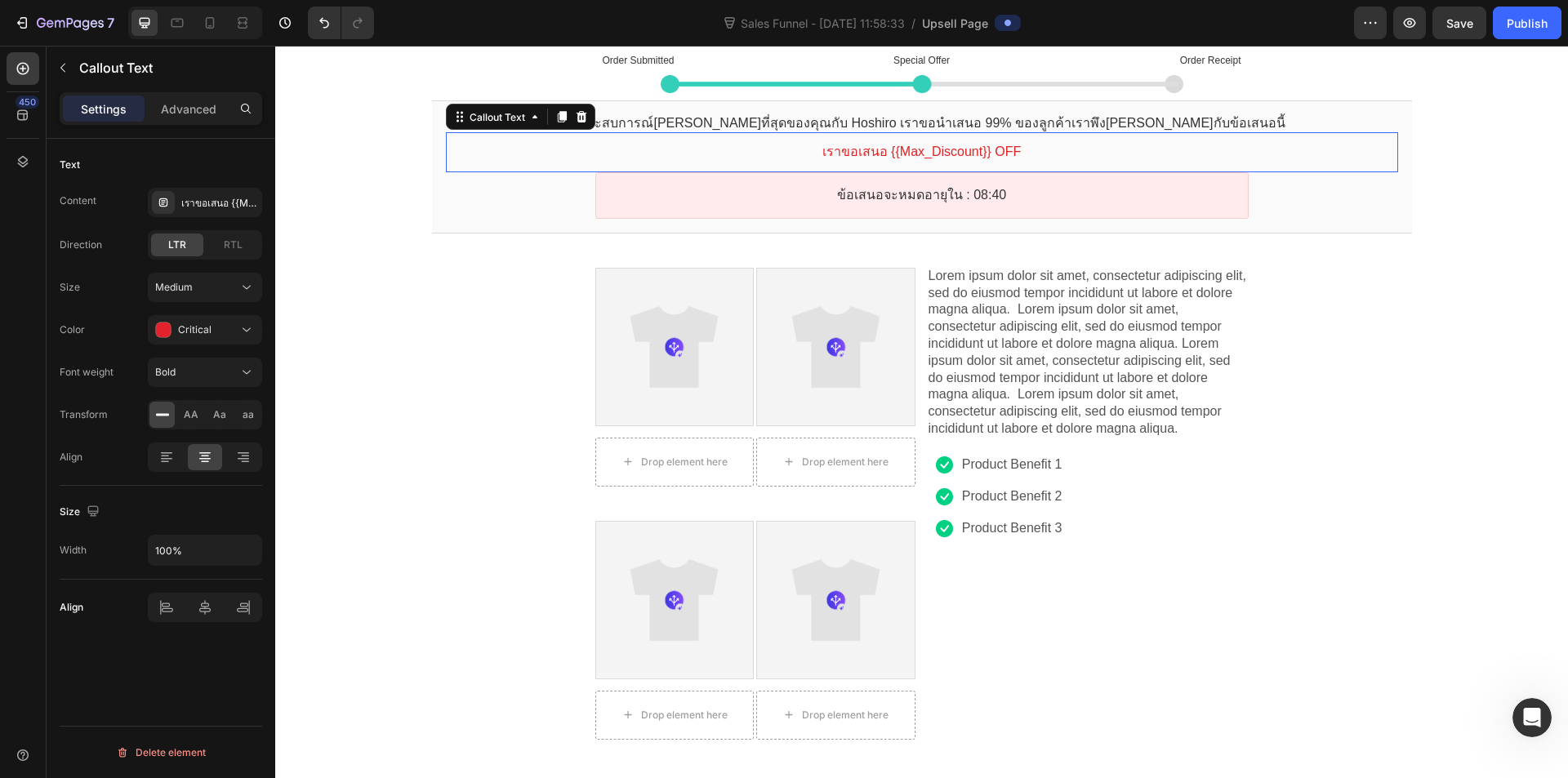
click at [942, 144] on bdo "เราขอเสนอ {{Max_Discount}} OFF" at bounding box center [922, 151] width 199 height 14
click at [975, 150] on bdo "เราขอเสนอ {{Max_Discount}} OFF" at bounding box center [922, 151] width 199 height 14
click at [955, 158] on bdo "เราขอเสนอ {{Max_Discount}} OFF" at bounding box center [922, 151] width 199 height 14
click at [977, 152] on bdo "เราขอเสนอ {{Max_Discount}} OFF" at bounding box center [922, 151] width 199 height 14
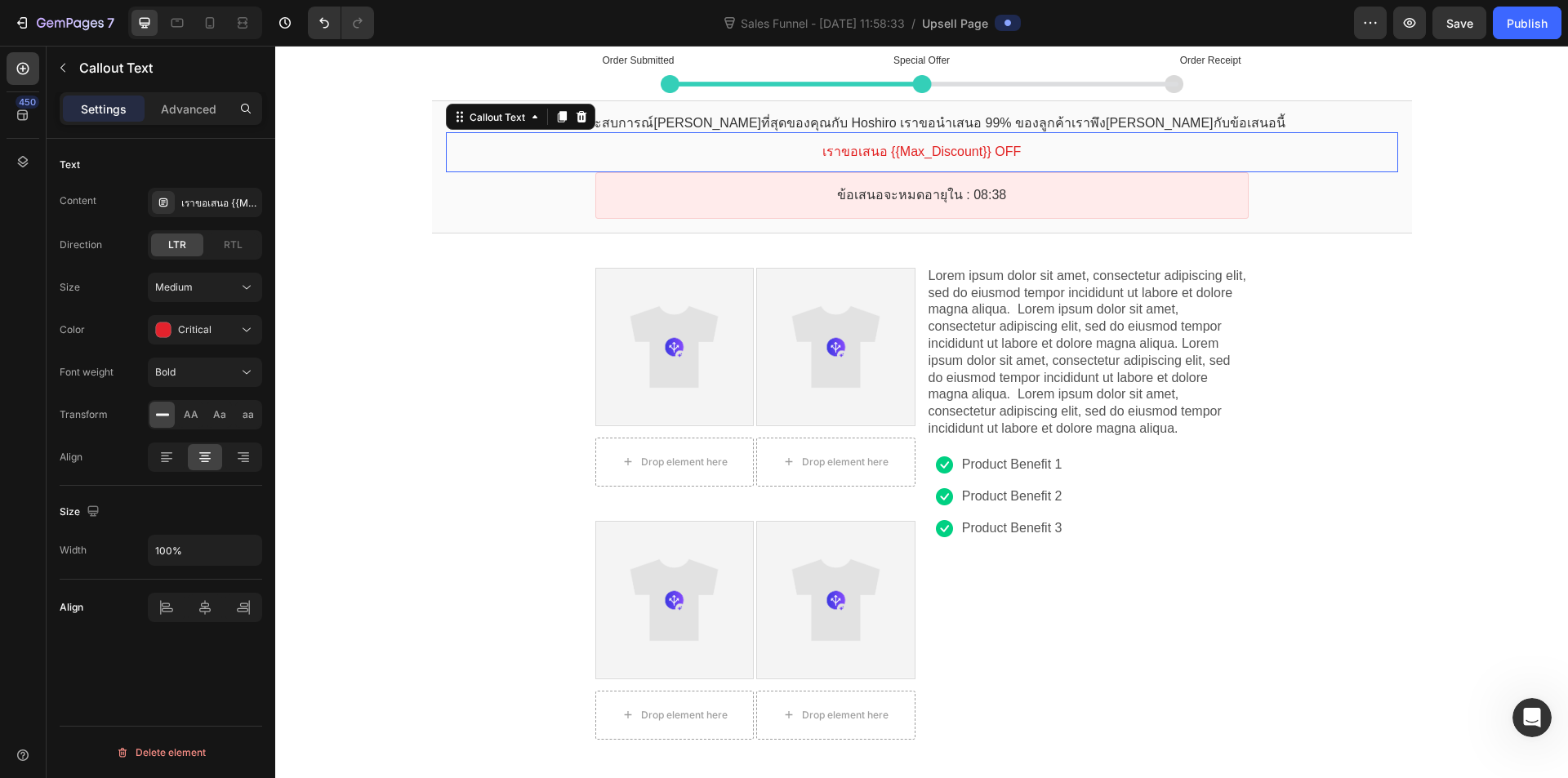
click at [977, 152] on bdo "เราขอเสนอ {{Max_Discount}} OFF" at bounding box center [922, 151] width 199 height 14
click at [230, 203] on div "เราขอเสนอ {{Max_Discount}} OFF" at bounding box center [220, 203] width 77 height 15
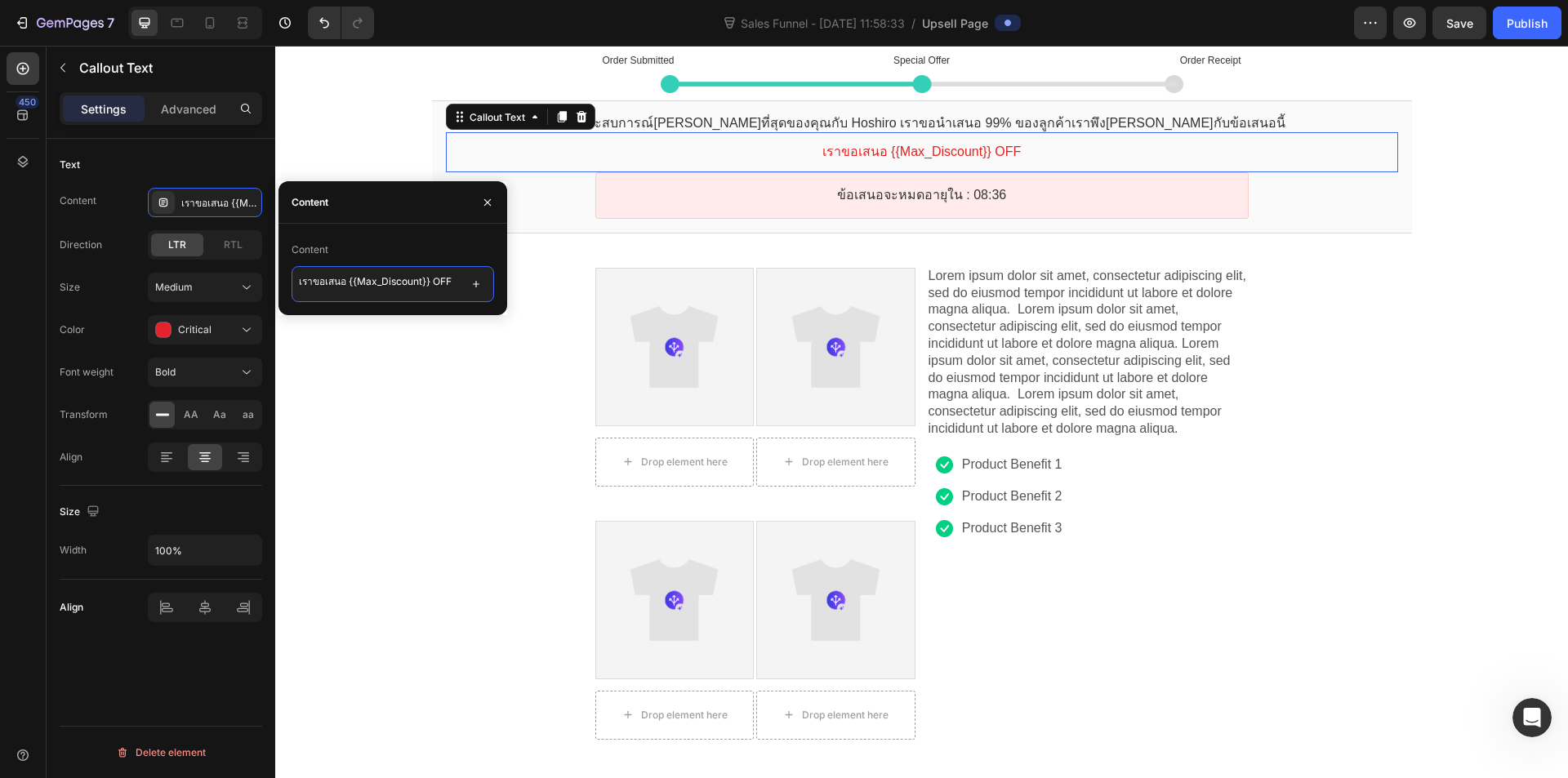
click at [417, 279] on textarea "เราขอเสนอ {{Max_Discount}} OFF" at bounding box center [392, 283] width 203 height 36
drag, startPoint x: 431, startPoint y: 276, endPoint x: 347, endPoint y: 278, distance: 84.0
click at [347, 278] on textarea "เราขอเสนอ {{Max_Discount}} OFF" at bounding box center [392, 283] width 203 height 36
click at [448, 279] on textarea "เราขอเสนอส่วนลด 20% OFF" at bounding box center [392, 283] width 203 height 36
type textarea "เราขอเสนอส่วนลด 20% !!"
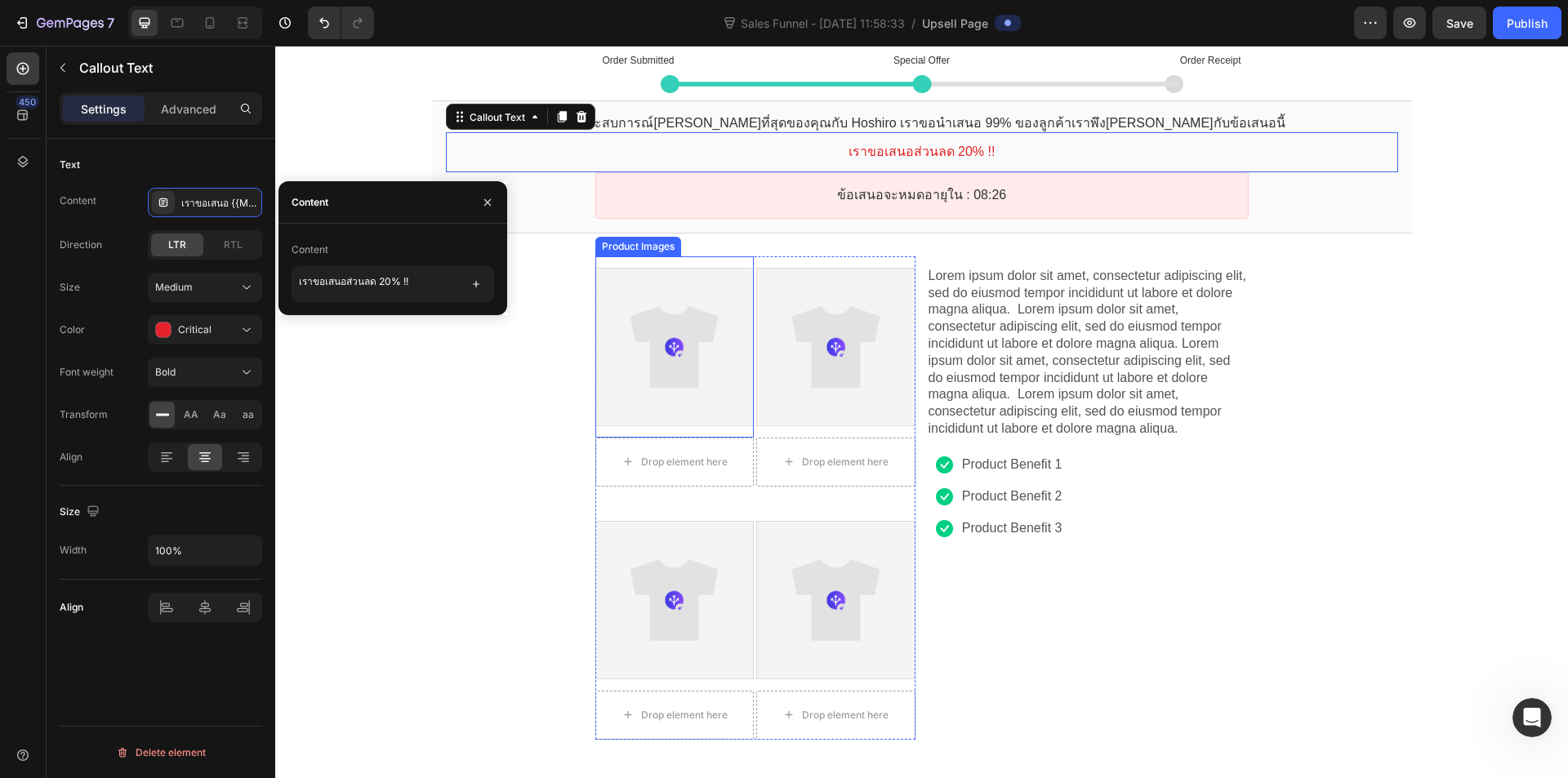
click at [693, 333] on div at bounding box center [675, 347] width 157 height 156
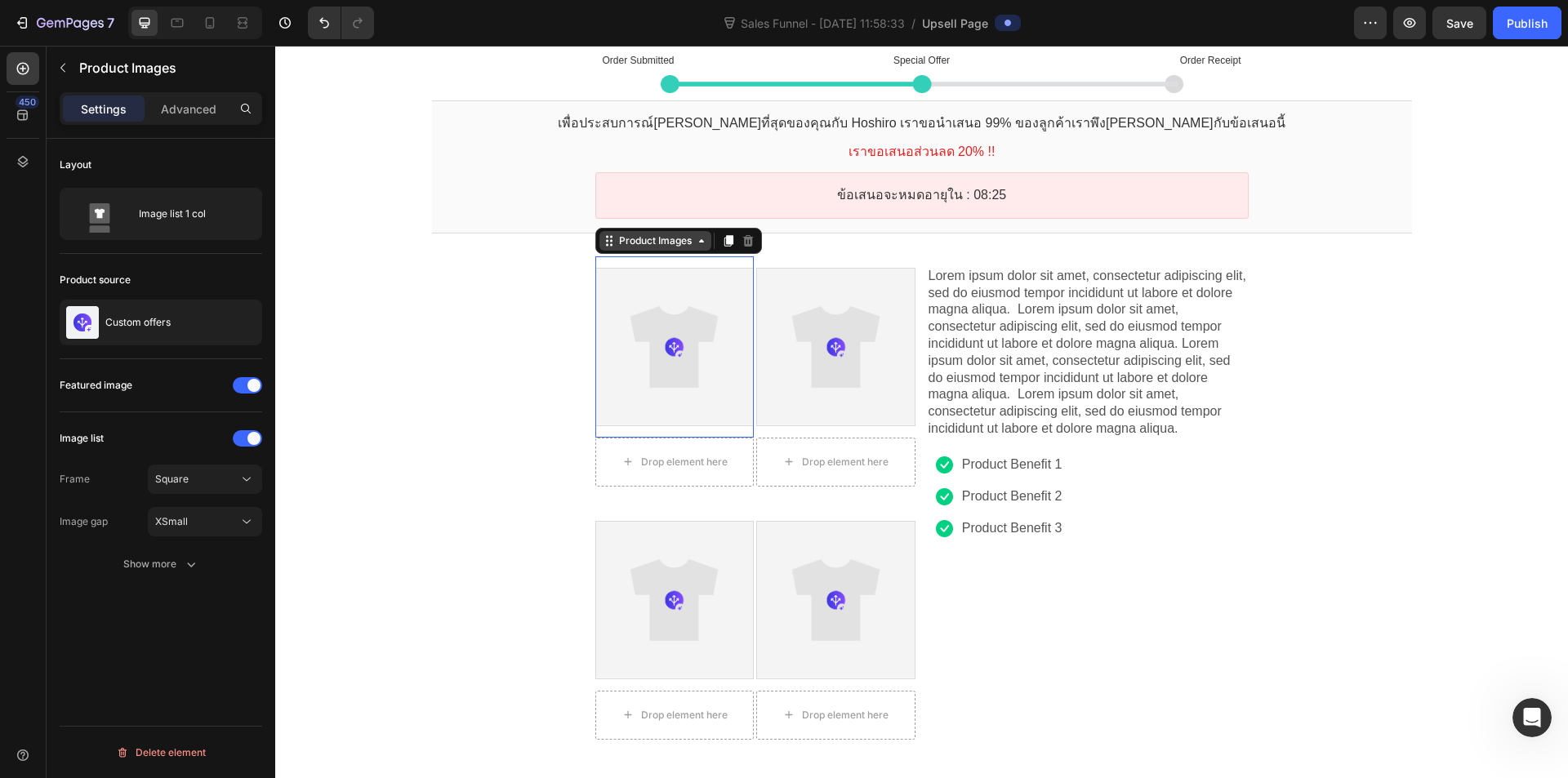
click at [657, 248] on div "Product Images" at bounding box center [655, 241] width 112 height 20
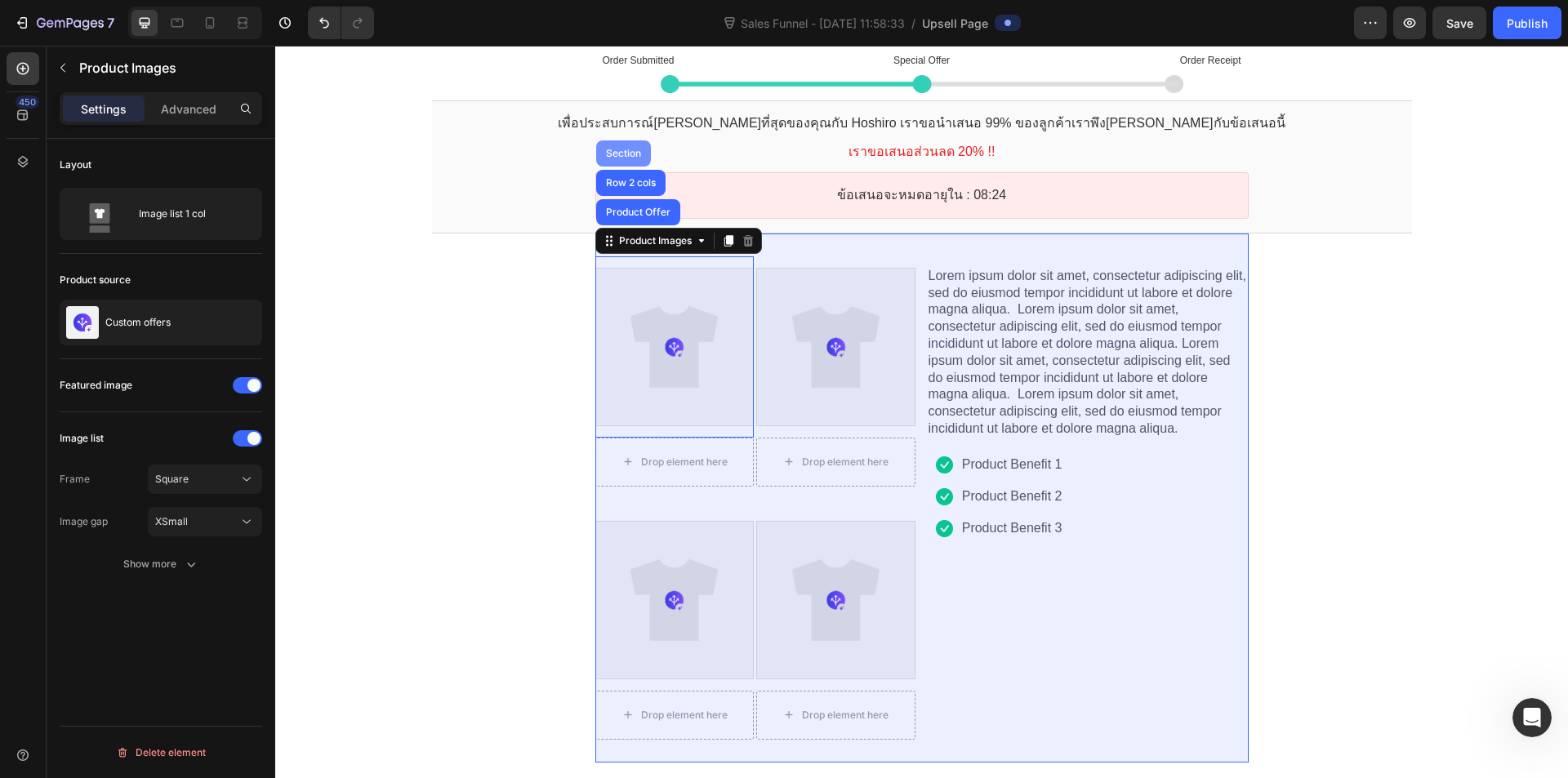
click at [619, 164] on div "Section" at bounding box center [624, 154] width 55 height 26
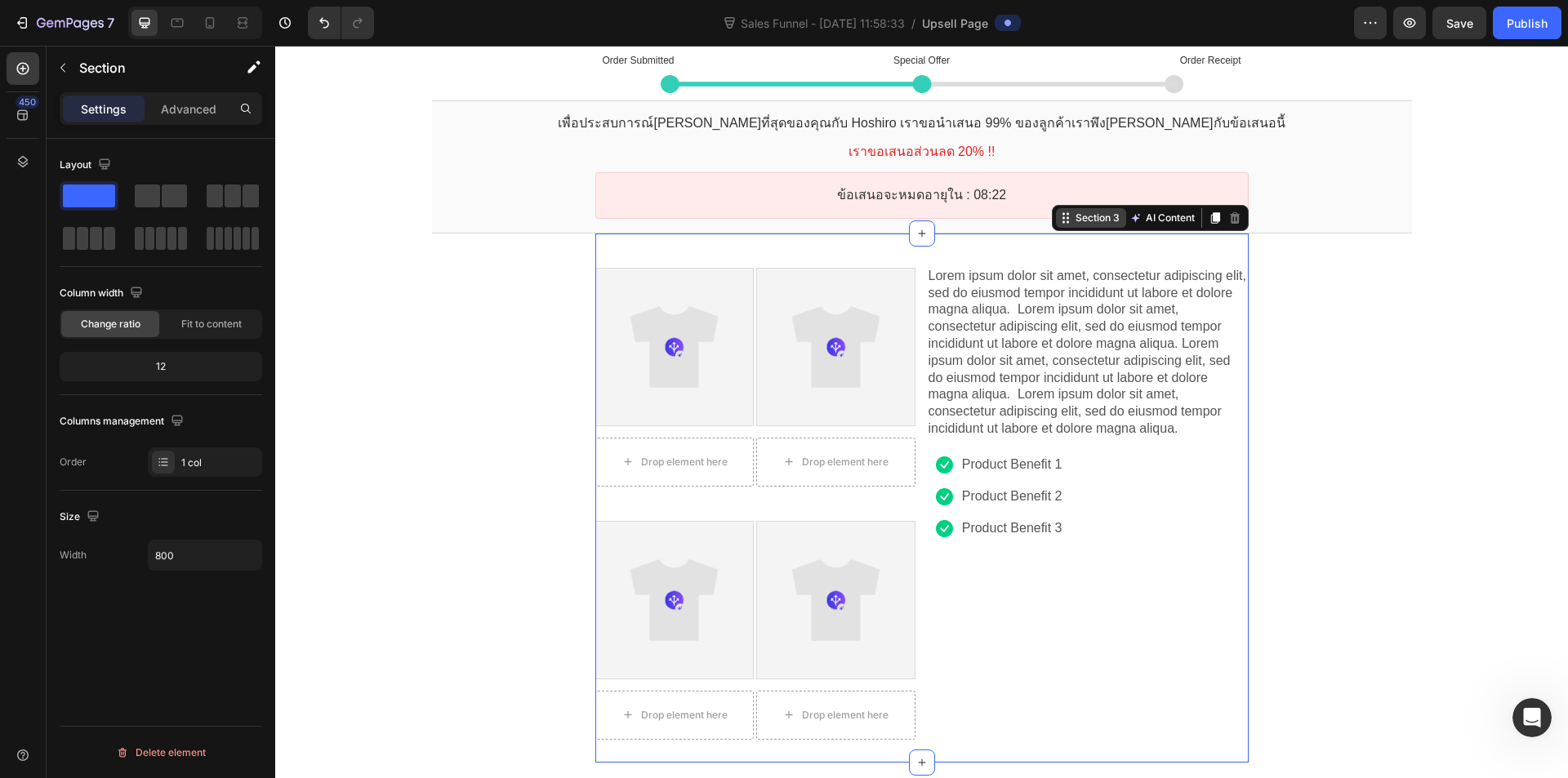
click at [1090, 218] on div "Section 3" at bounding box center [1098, 217] width 50 height 12
click at [1067, 225] on div "Section 3" at bounding box center [1091, 218] width 70 height 20
click at [168, 195] on span at bounding box center [174, 196] width 25 height 23
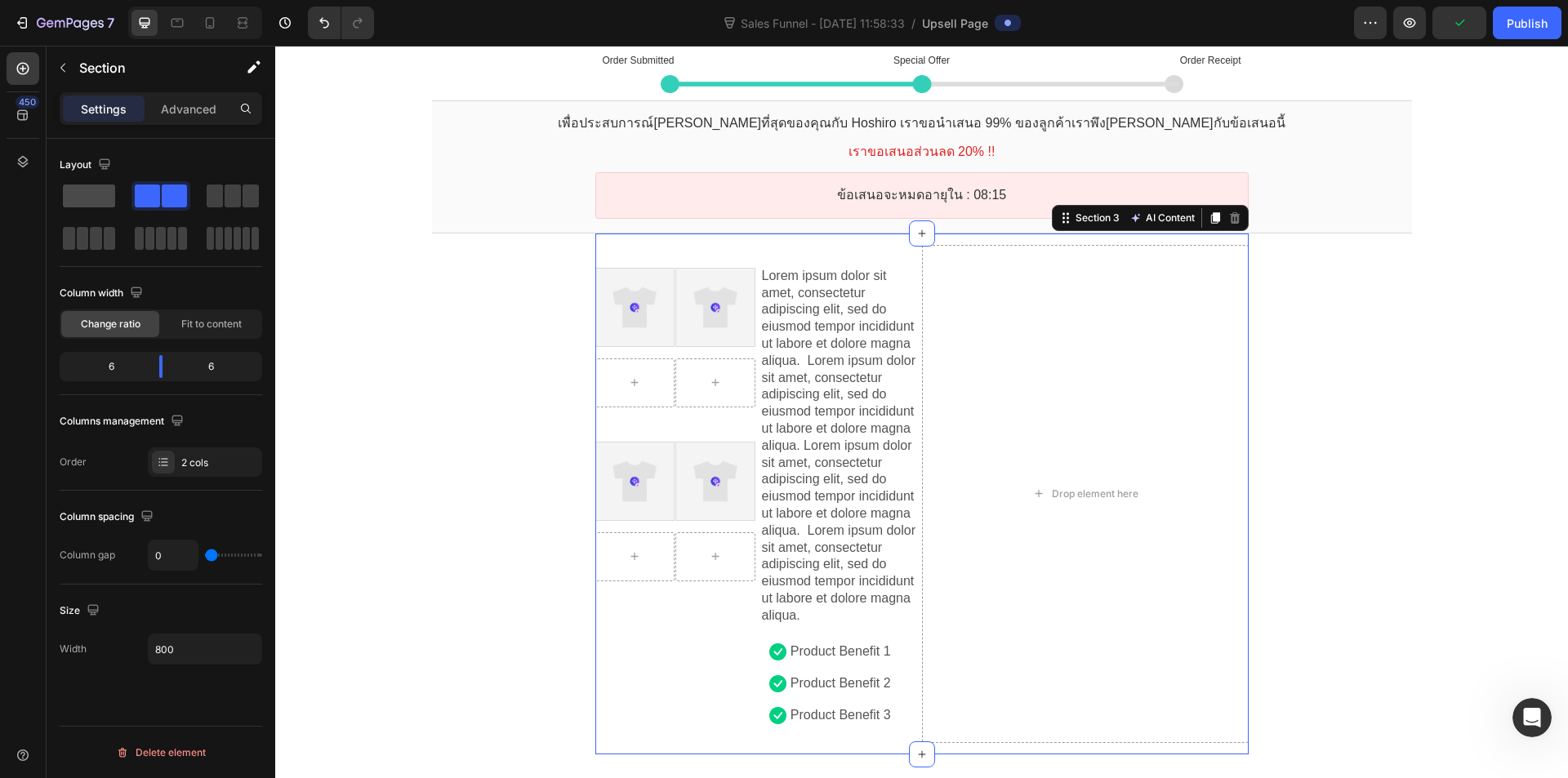
click at [70, 200] on span at bounding box center [89, 196] width 52 height 23
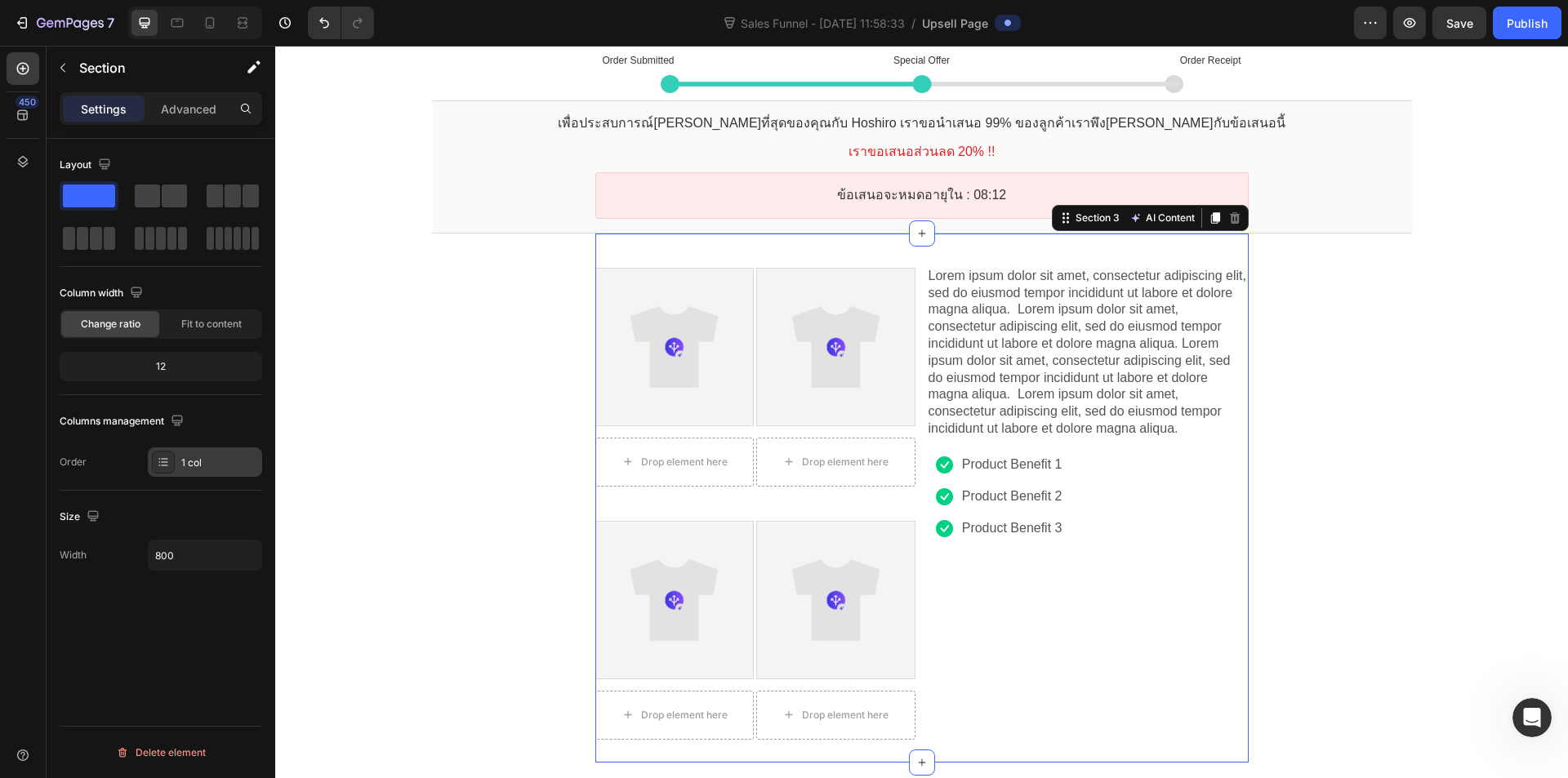
click at [165, 469] on div at bounding box center [163, 462] width 23 height 23
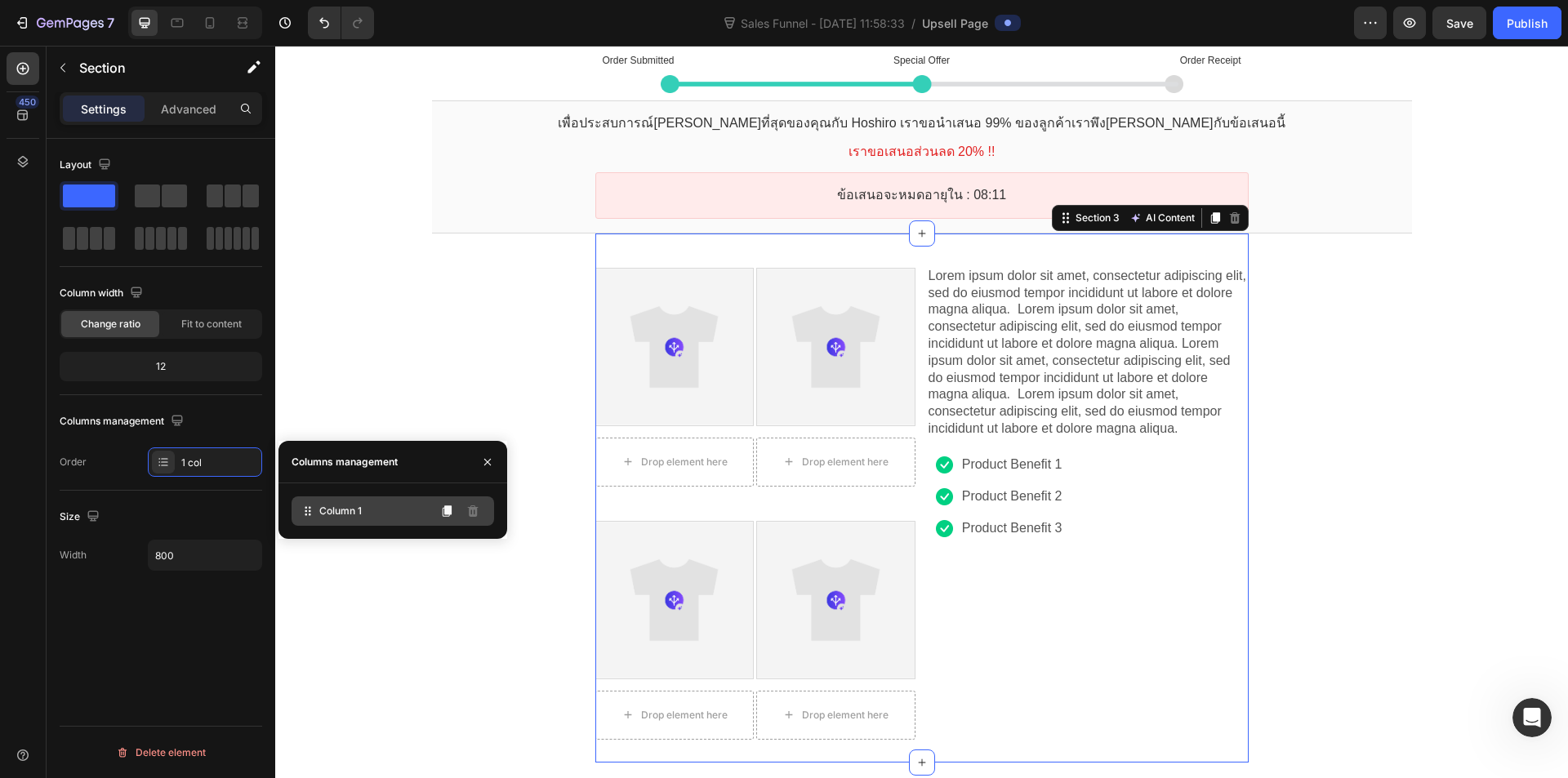
click at [314, 504] on icon at bounding box center [308, 511] width 17 height 17
click at [705, 338] on div at bounding box center [675, 347] width 157 height 156
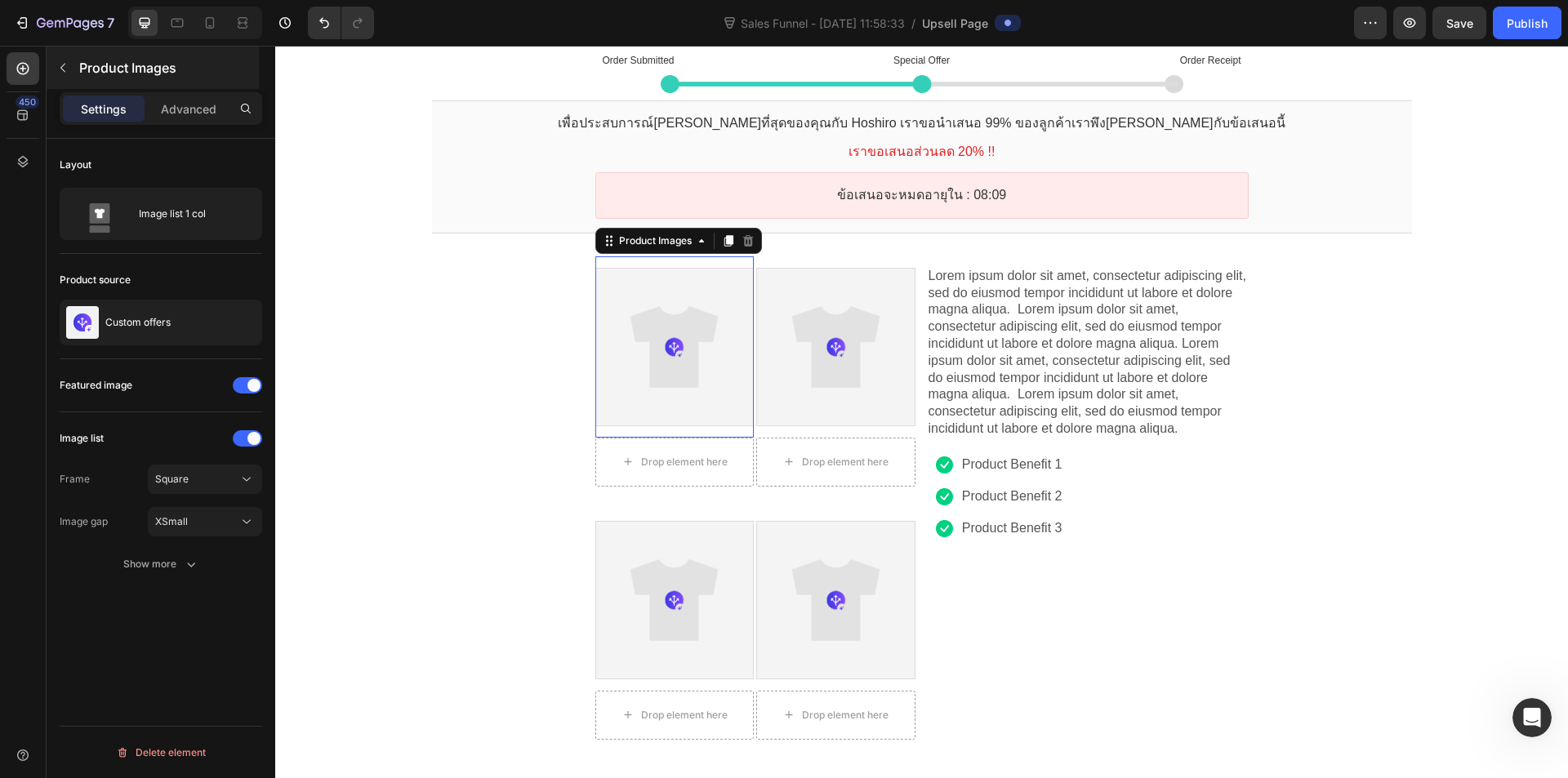
click at [56, 67] on button "button" at bounding box center [63, 68] width 26 height 26
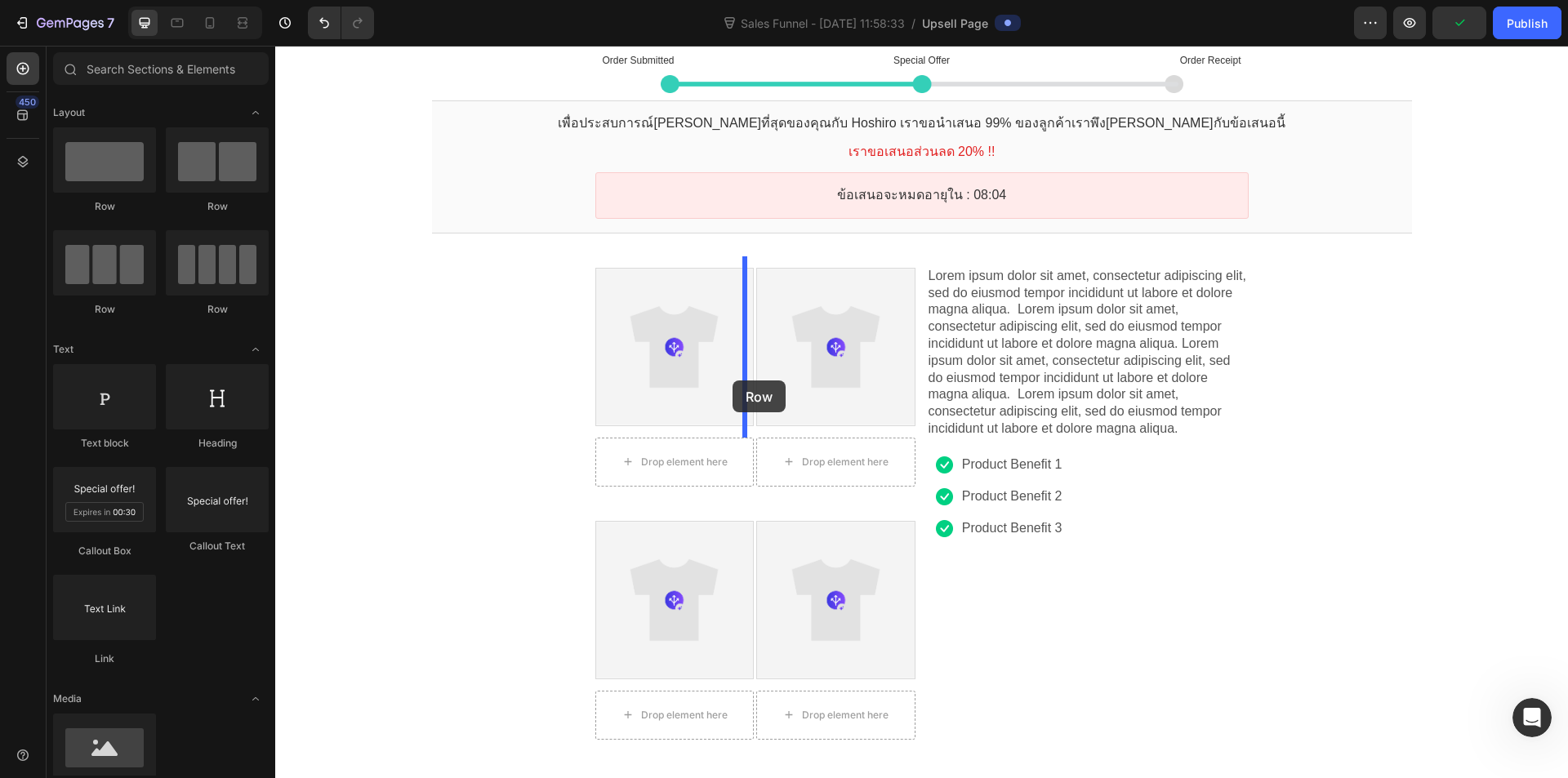
drag, startPoint x: 431, startPoint y: 210, endPoint x: 733, endPoint y: 381, distance: 347.1
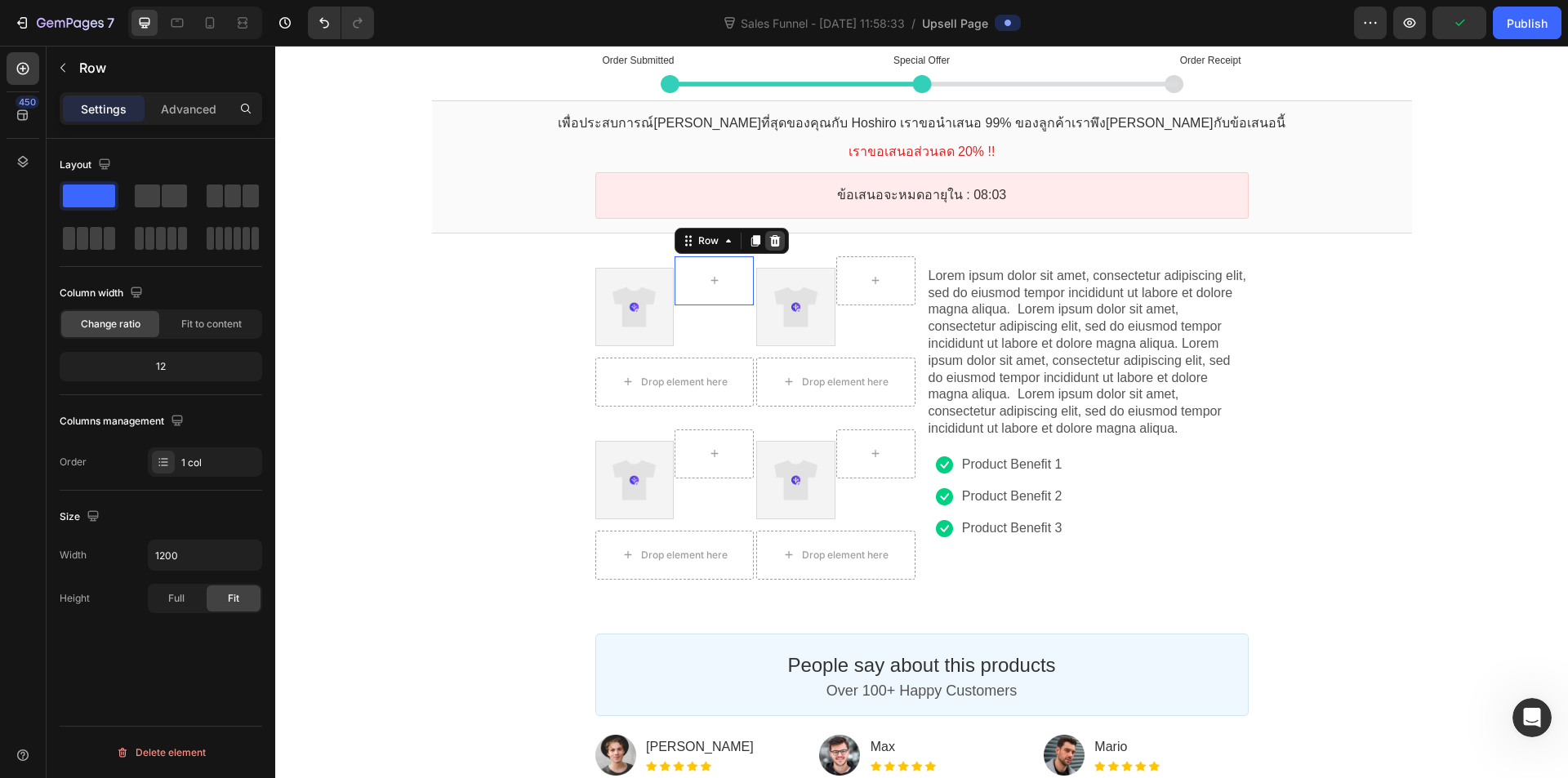
click at [771, 244] on icon at bounding box center [776, 241] width 10 height 11
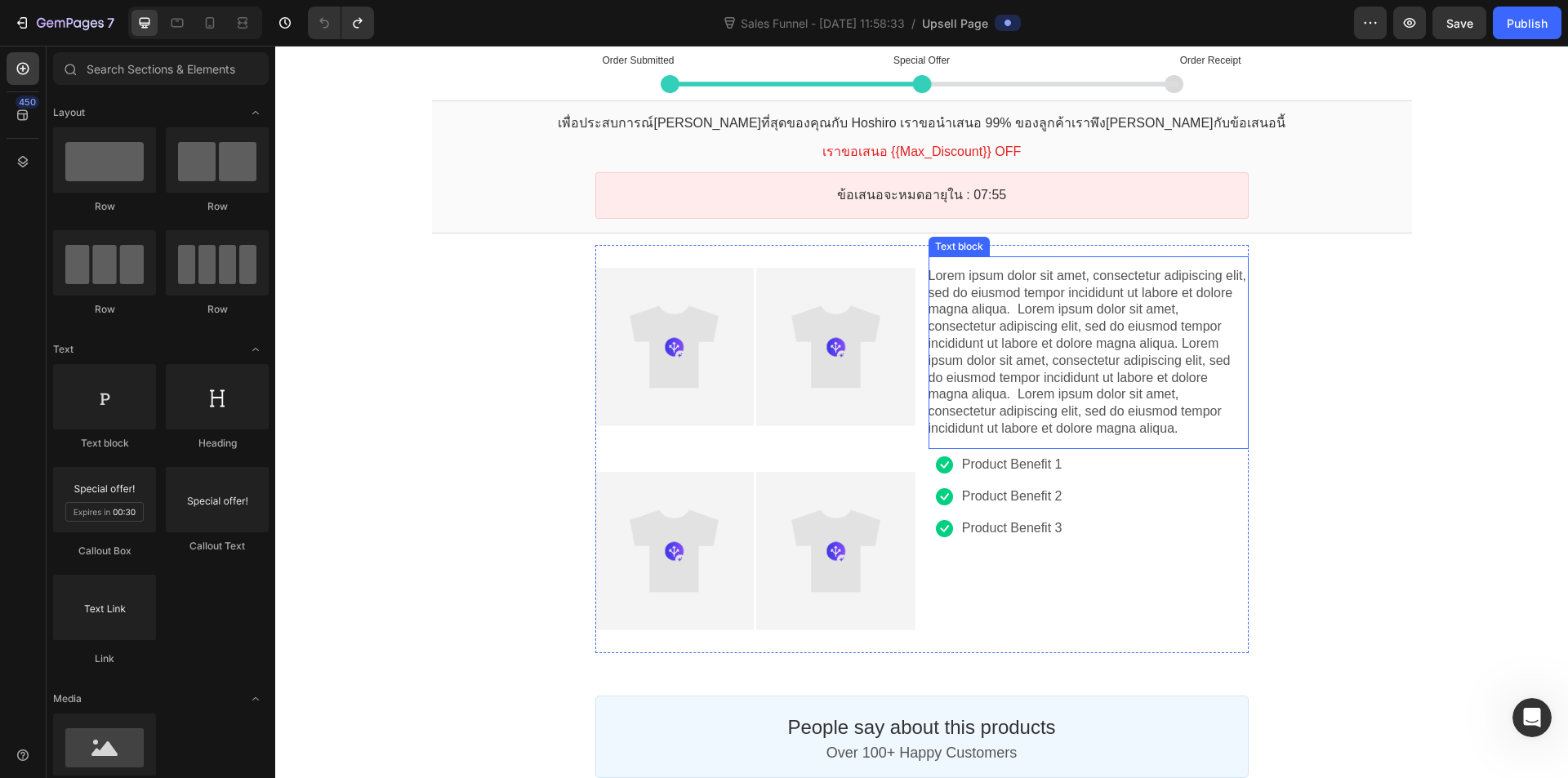
click at [1008, 362] on p "Lorem ipsum dolor sit amet, consectetur adipiscing elit, sed do eiusmod tempor …" at bounding box center [1089, 352] width 320 height 170
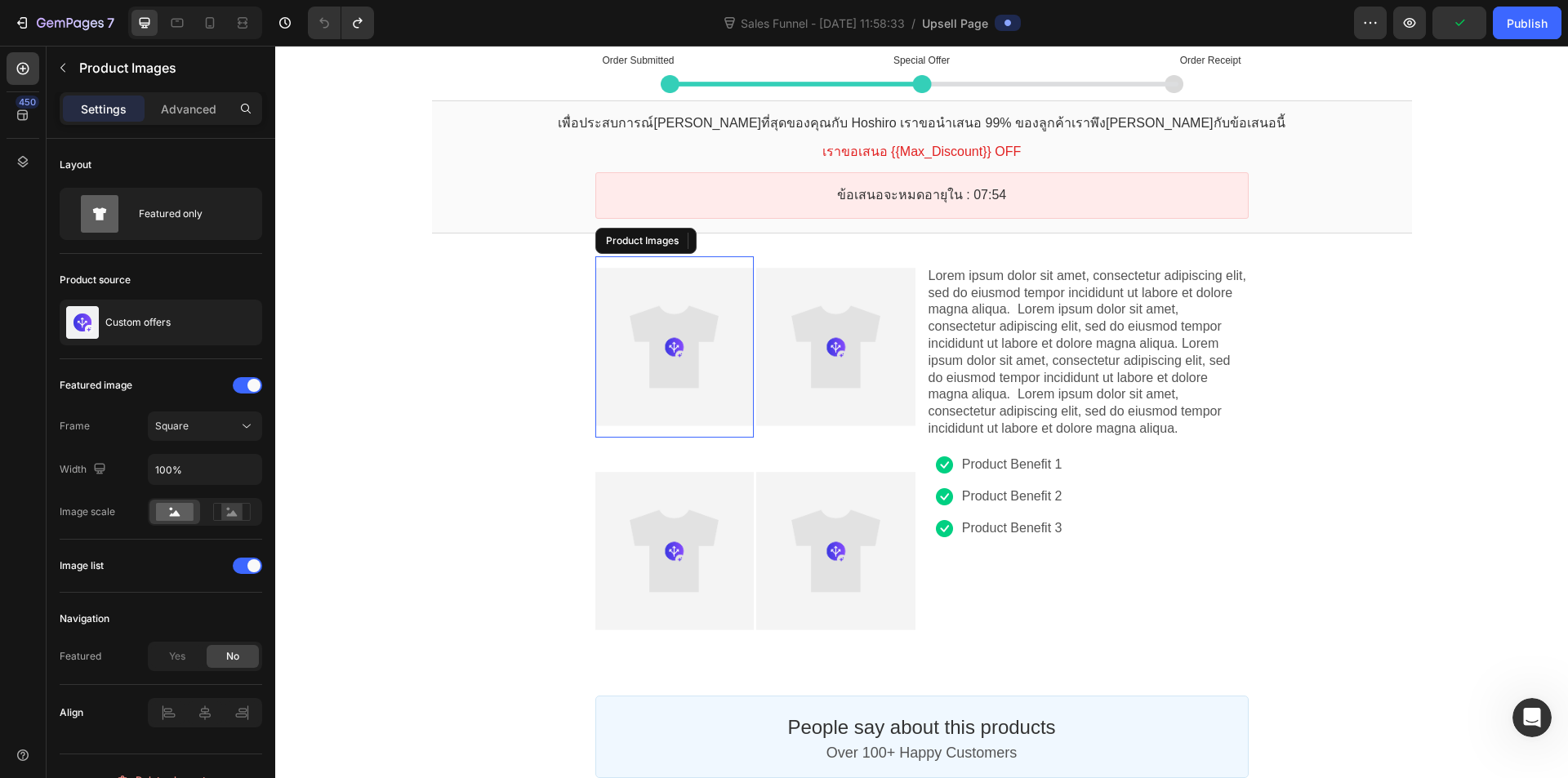
click at [711, 362] on div at bounding box center [675, 347] width 158 height 158
click at [673, 248] on div "Product Images" at bounding box center [655, 241] width 112 height 20
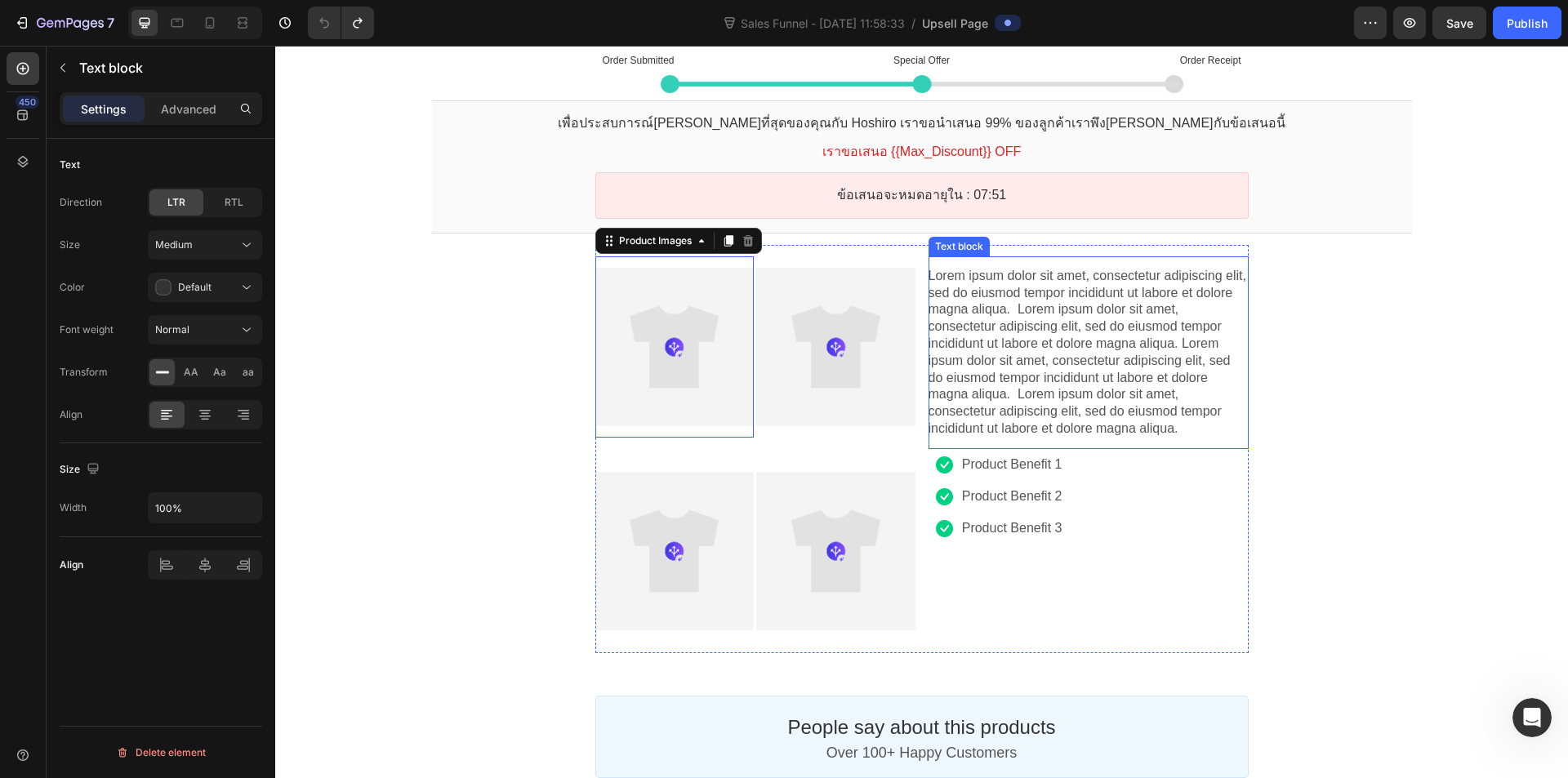
click at [1003, 338] on p "Lorem ipsum dolor sit amet, consectetur adipiscing elit, sed do eiusmod tempor …" at bounding box center [1089, 352] width 320 height 170
click at [1042, 329] on p "Lorem ipsum dolor sit amet, consectetur adipiscing elit, sed do eiusmod tempor …" at bounding box center [1089, 352] width 320 height 170
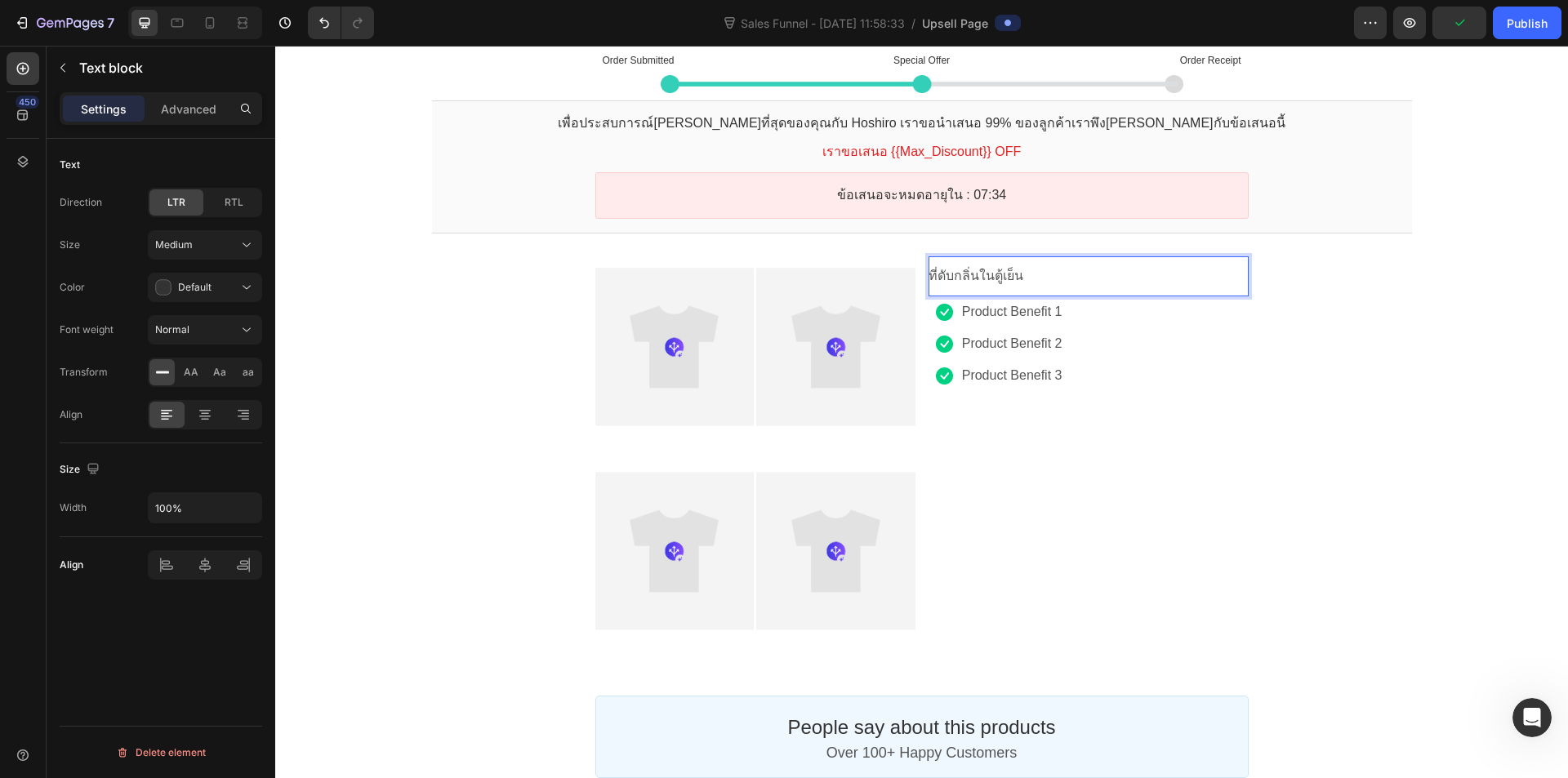
click at [1056, 263] on div "ที่ดับกลิ่นในตู้เย็น Text block" at bounding box center [1089, 276] width 320 height 40
click at [1052, 274] on p "ที่ดับกลิ่นในตู้เย็น" at bounding box center [1089, 276] width 320 height 17
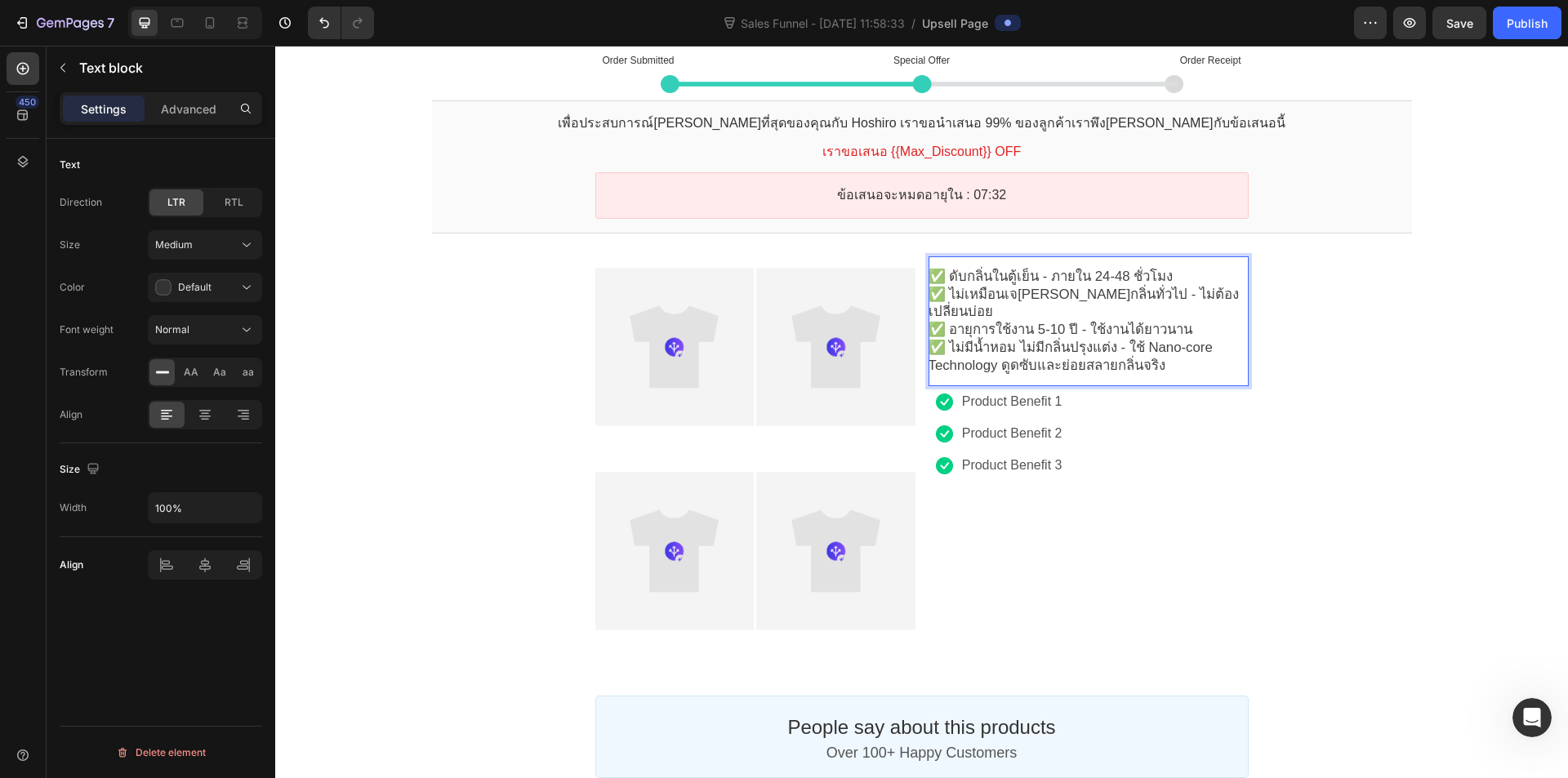
click at [1363, 343] on div "Order Submitted Text block Special Offer Text block Order Receipt Text block Ro…" at bounding box center [922, 561] width 1293 height 1042
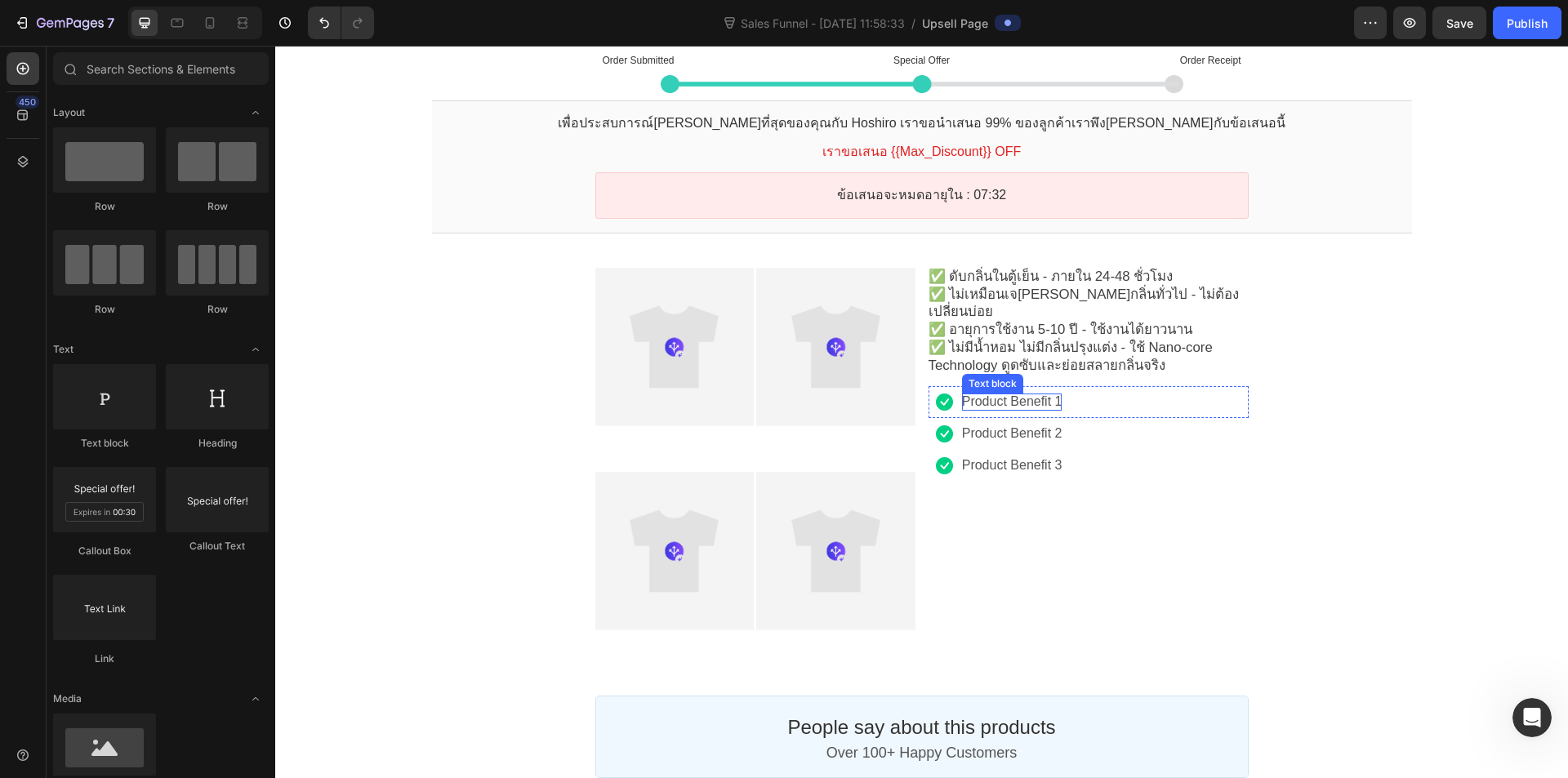
click at [1003, 394] on p "Product Benefit 1" at bounding box center [1012, 402] width 101 height 17
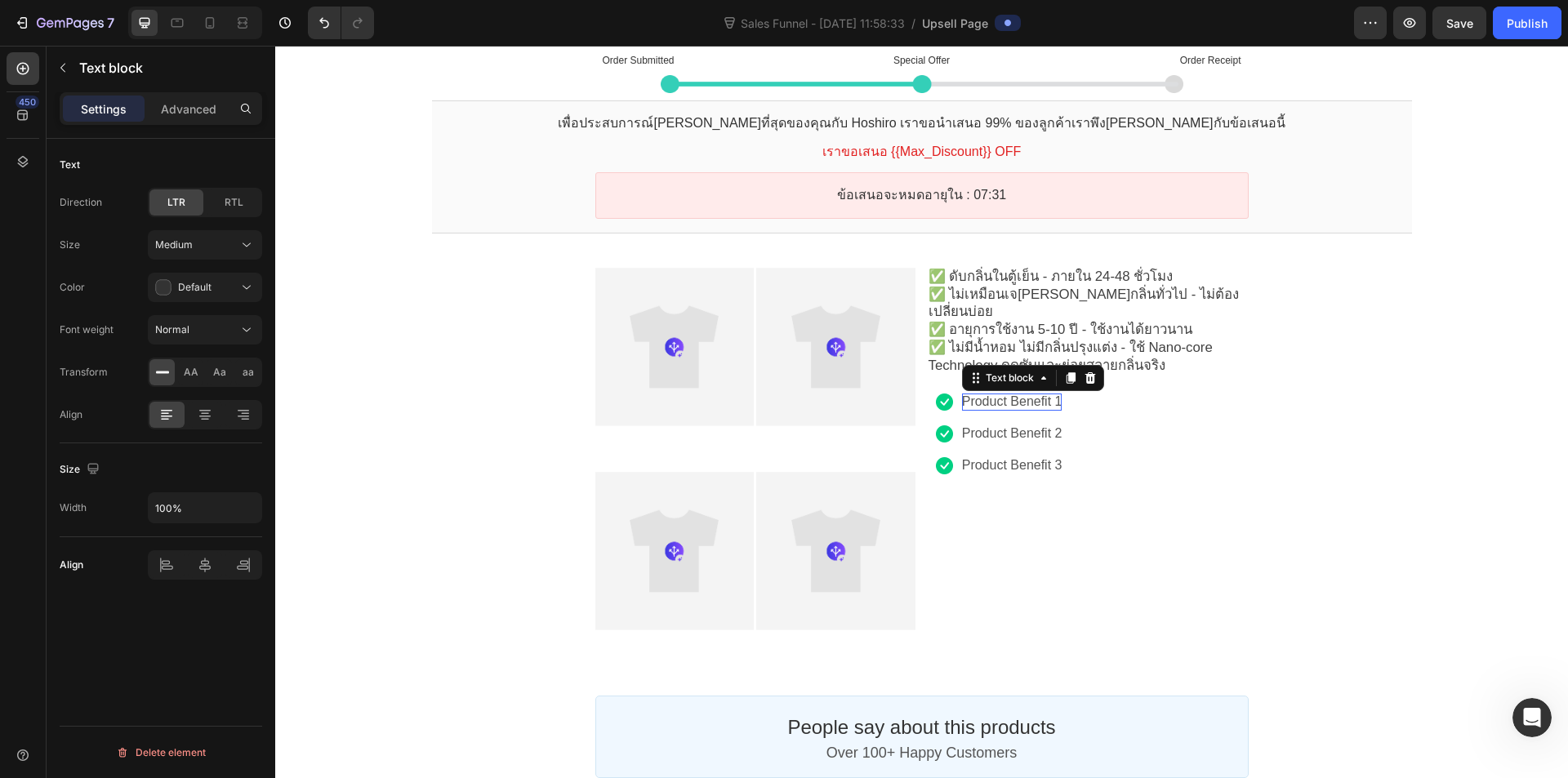
click at [1397, 327] on div "Order Submitted Text block Special Offer Text block Order Receipt Text block Ro…" at bounding box center [922, 561] width 1293 height 1042
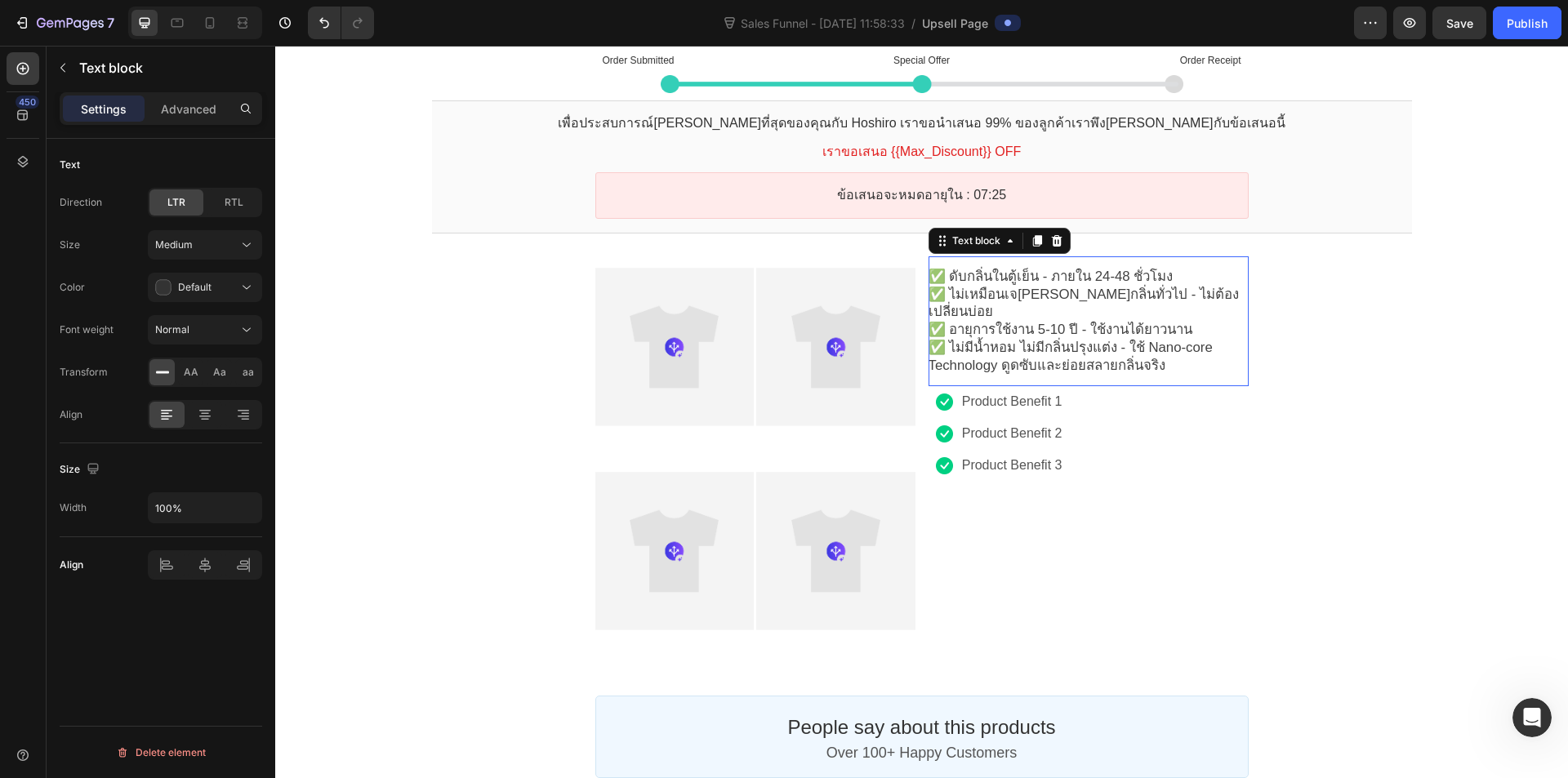
click at [937, 282] on span "✅ ดับกลิ่นในตู้เย็น - ภายใน 24-48 ชั่วโมง" at bounding box center [1051, 276] width 245 height 16
click at [932, 264] on div "✅ ดับกลิ่นในตู้เย็น - ภายใน 24-48 ชั่วโมง ✅ ไม่เหมือนเจลดับกลิ่นทั่วไป - ไม่ต้อ…" at bounding box center [1089, 321] width 320 height 130
click at [1111, 340] on span "✅ ไม่มีน้ำหอม ไม่มีกลิ่นปรุงแต่ง - ใช้ Nano-core Technology ดูดซับและย่อยสลายกล…" at bounding box center [1071, 356] width 284 height 34
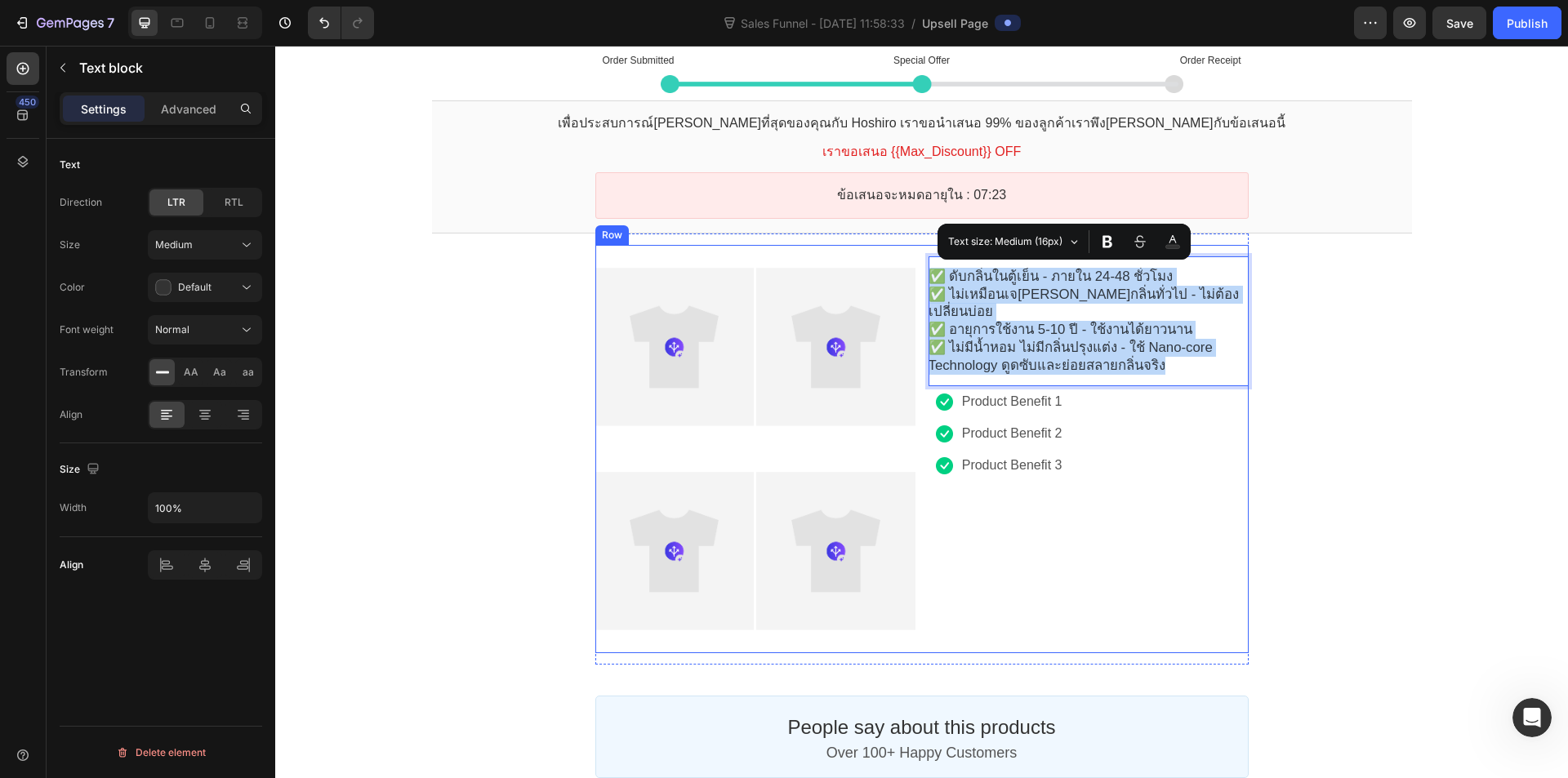
drag, startPoint x: 1166, startPoint y: 343, endPoint x: 915, endPoint y: 269, distance: 261.7
click at [915, 269] on div "Product Images Product Images Product Images Product Images Product Offer ✅ ดับ…" at bounding box center [922, 449] width 653 height 409
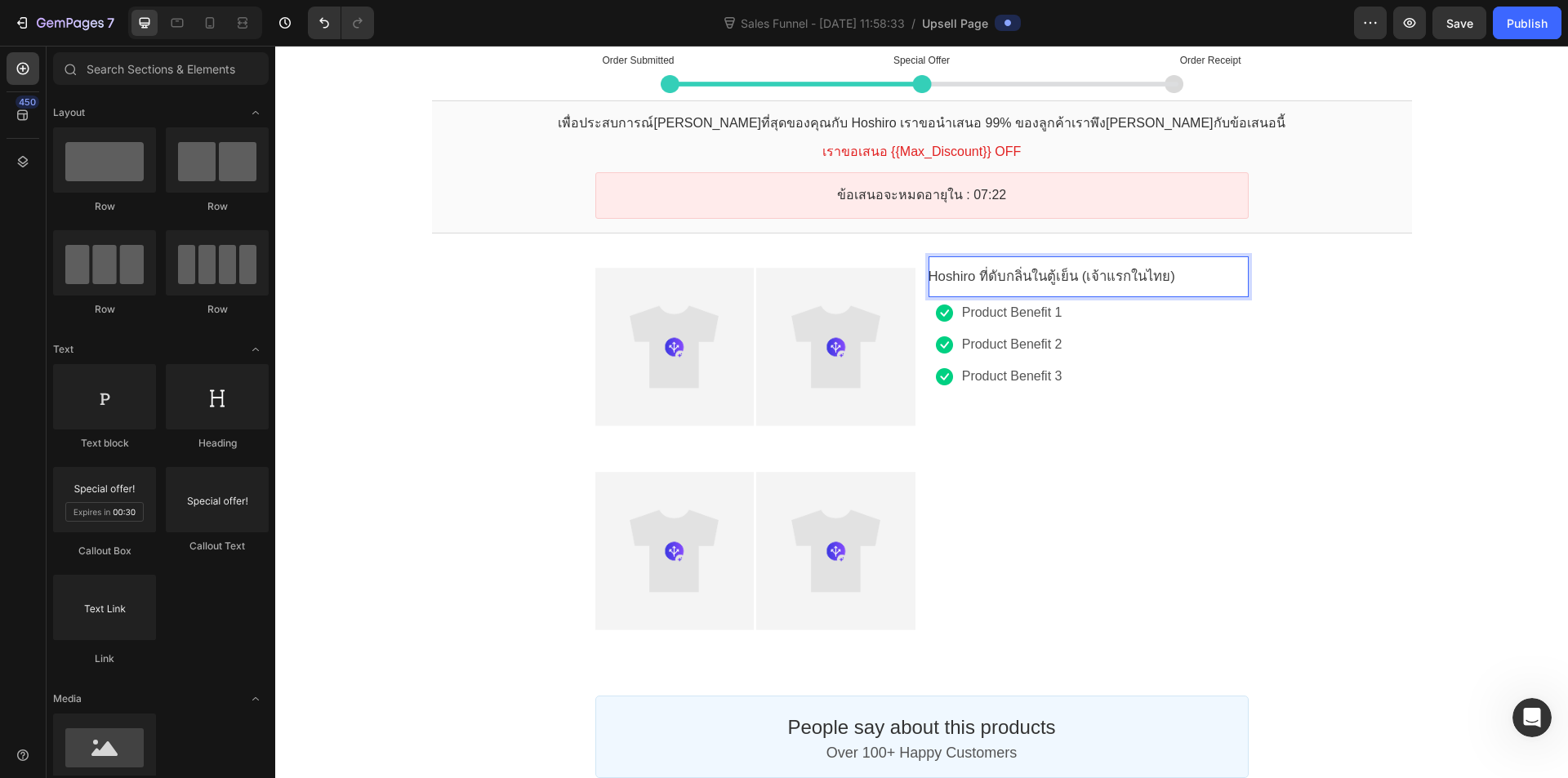
click at [1371, 282] on div "Order Submitted Text block Special Offer Text block Order Receipt Text block Ro…" at bounding box center [922, 561] width 1293 height 1042
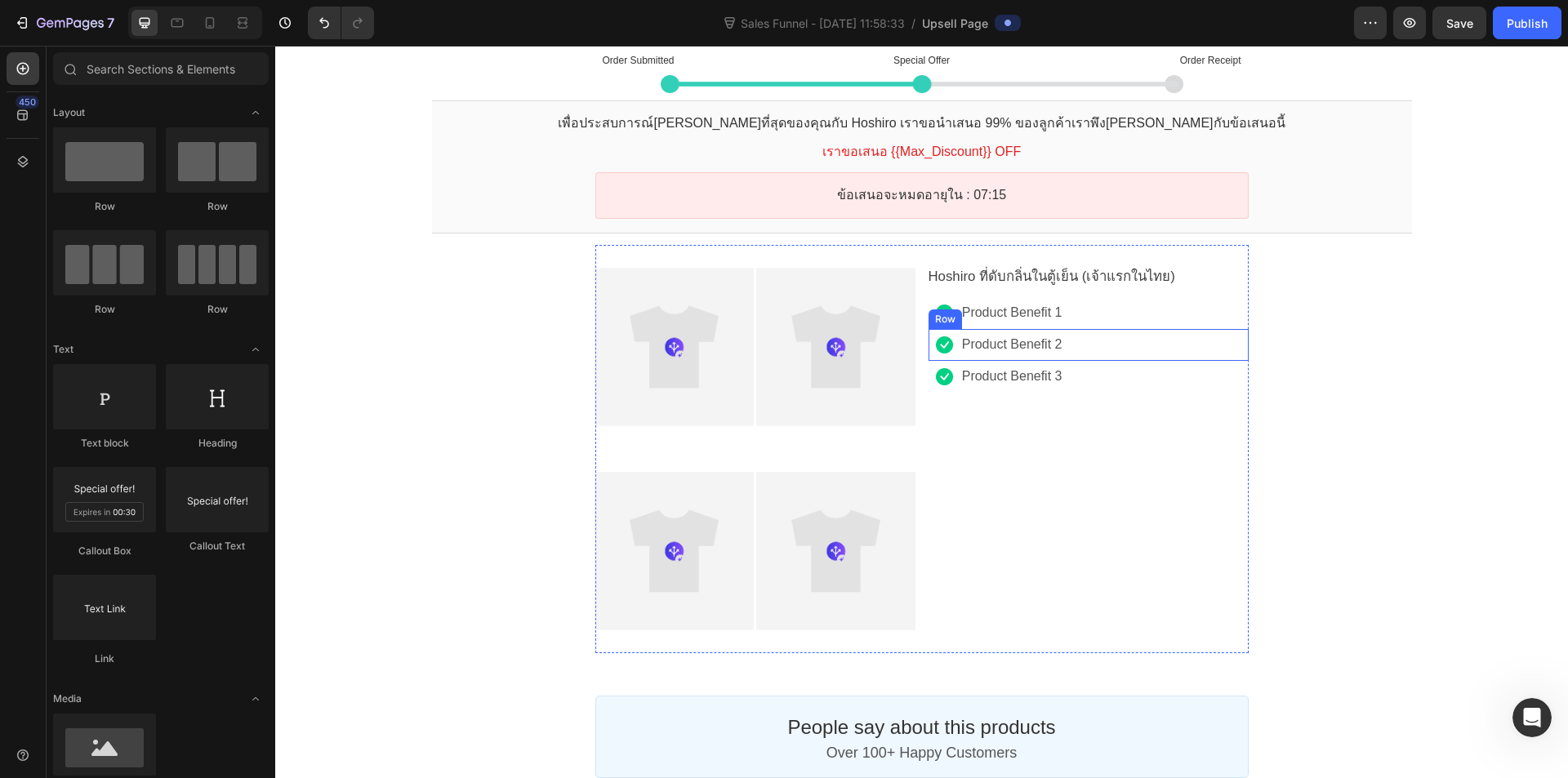
click at [1087, 303] on div "Image Product Benefit 1 Text block Row" at bounding box center [1089, 313] width 320 height 32
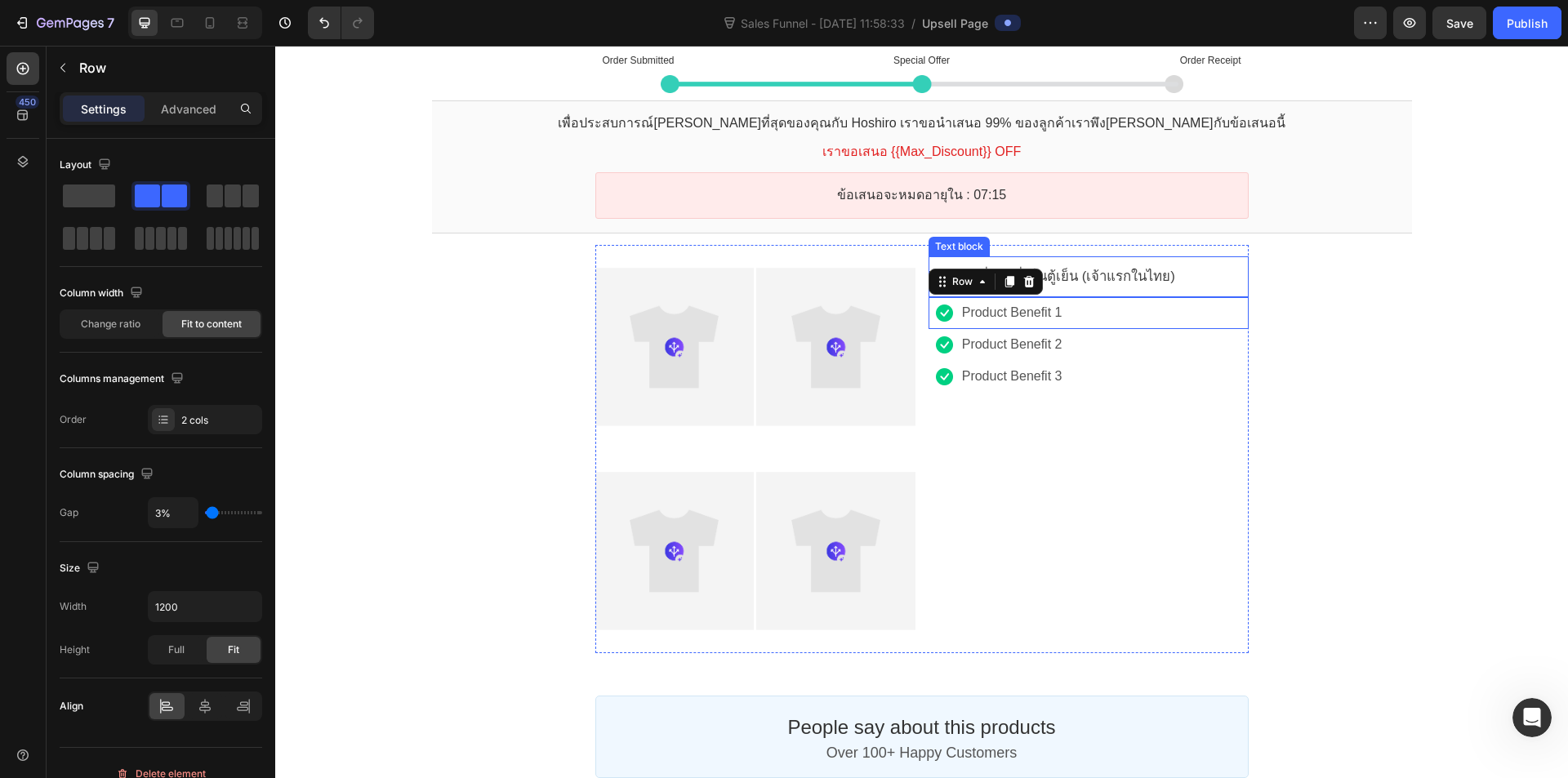
click at [1105, 278] on span "Hoshiro ที่ดับกลิ่นในตู้เย็น (เจ้าแรกในไทย)" at bounding box center [1052, 276] width 247 height 16
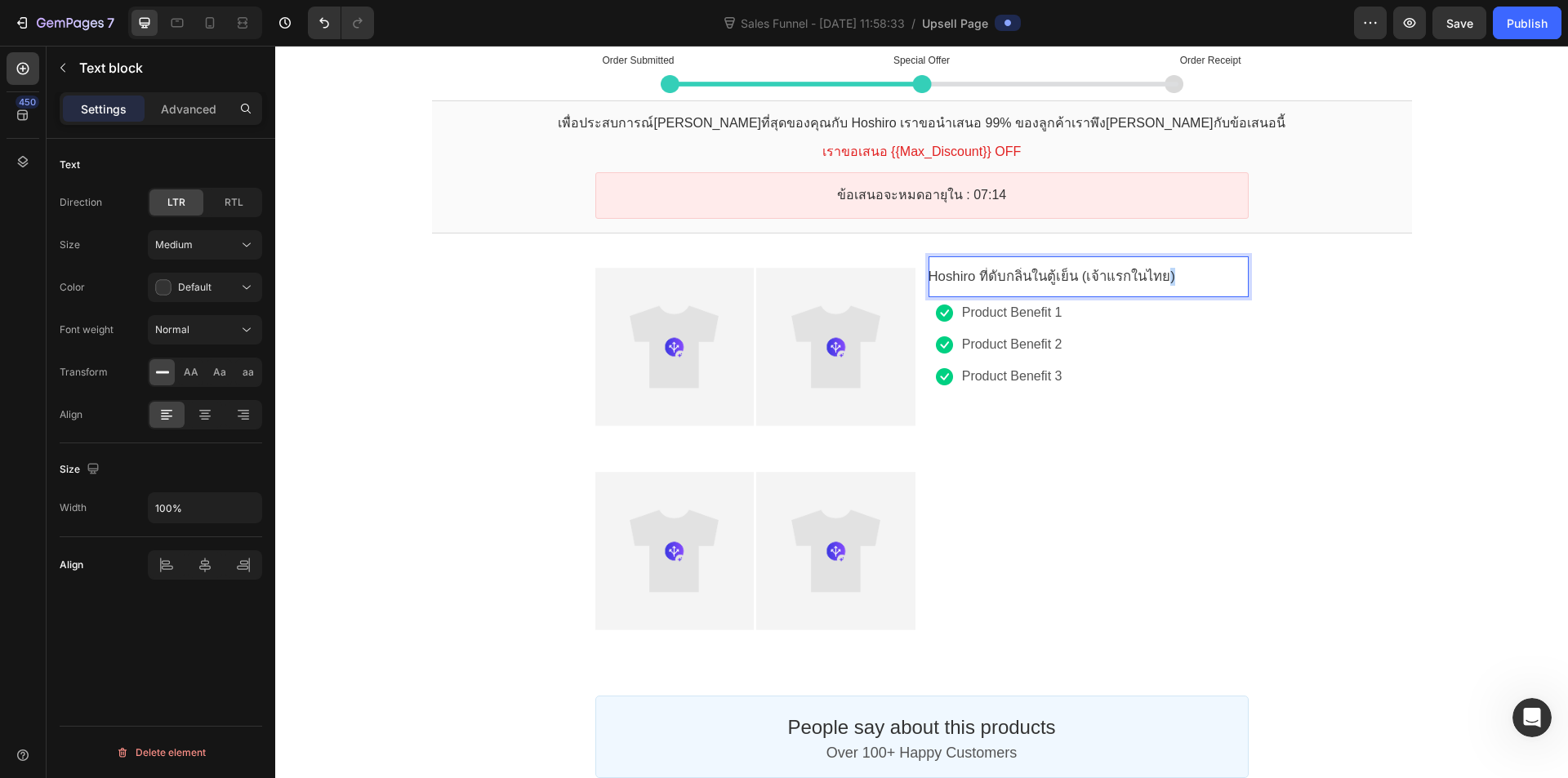
drag, startPoint x: 1154, startPoint y: 275, endPoint x: 1171, endPoint y: 272, distance: 17.3
click at [1161, 272] on span "Hoshiro ที่ดับกลิ่นในตู้เย็น (เจ้าแรกในไทย)" at bounding box center [1052, 276] width 247 height 16
click at [1200, 272] on p "Hoshiro ที่ดับกลิ่นในตู้เย็น (เจ้าแรกในไทย)" at bounding box center [1089, 276] width 320 height 18
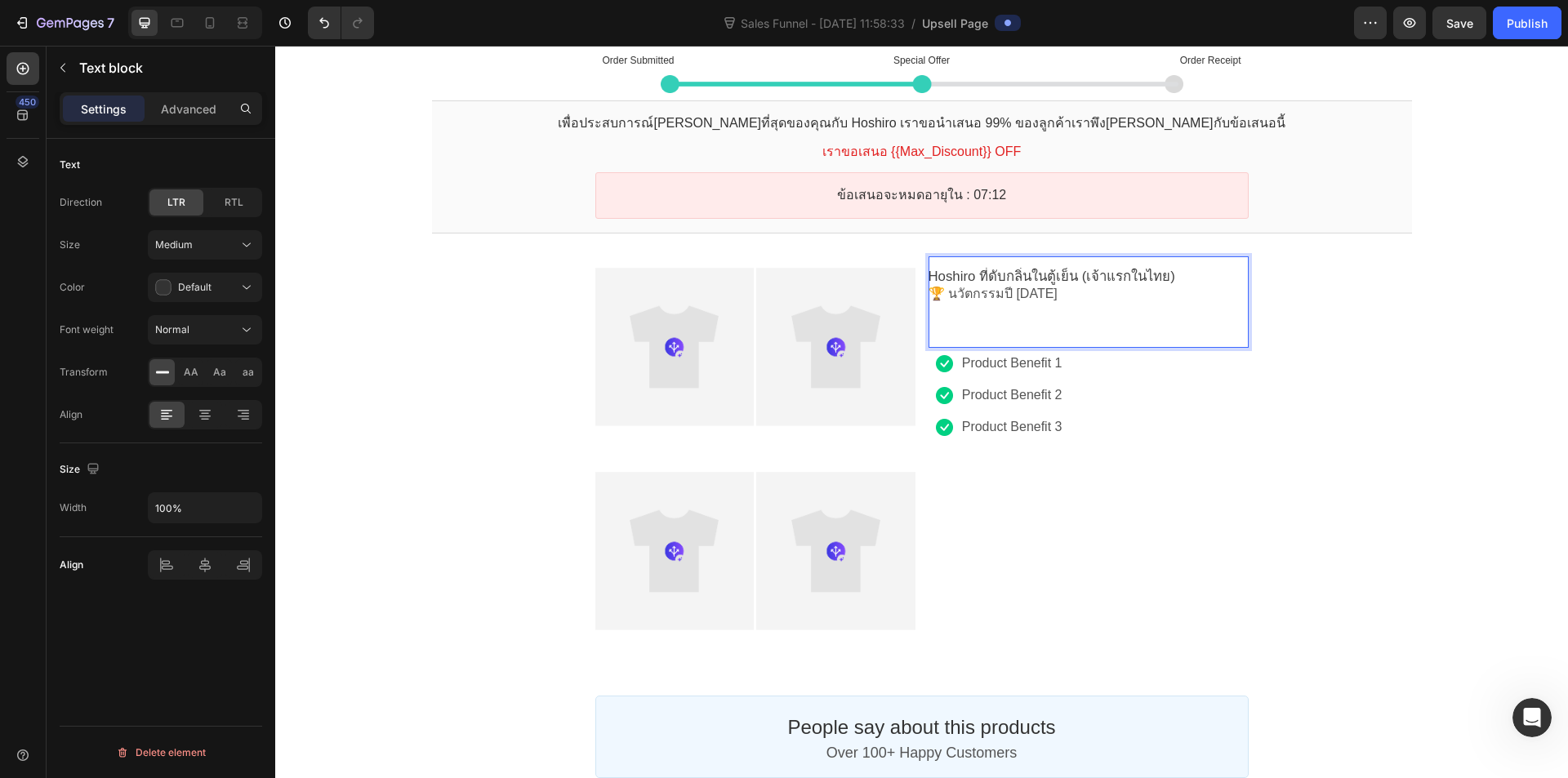
click at [931, 286] on p "🏆 นวัตกรรมปี 2025" at bounding box center [1089, 295] width 320 height 17
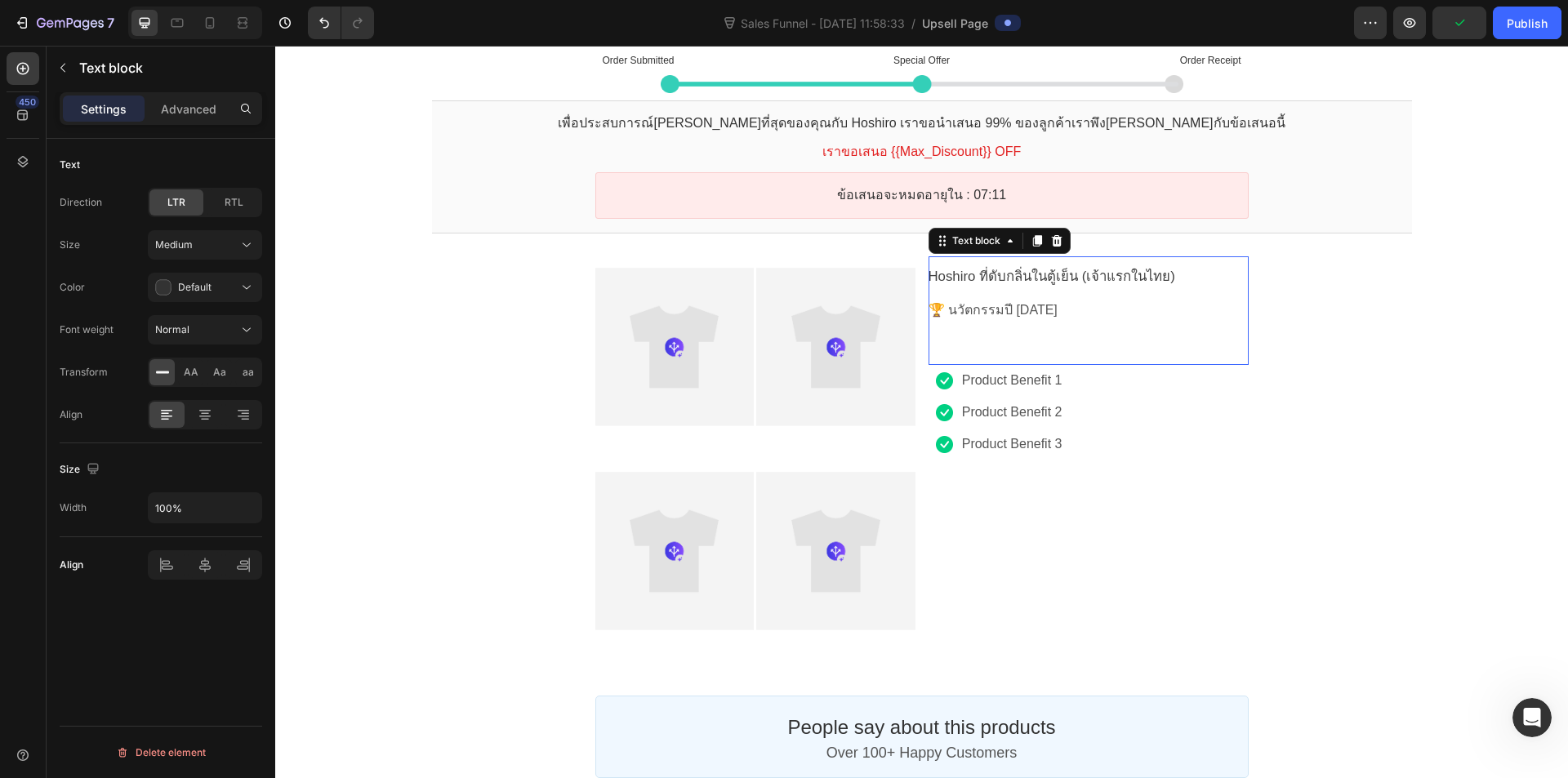
drag, startPoint x: 1192, startPoint y: 264, endPoint x: 1178, endPoint y: 268, distance: 14.6
click at [1178, 267] on div "Hoshiro ที่ดับกลิ่นในตู้เย็น (เจ้าแรกในไทย) 🏆 นวัตกรรมปี 2025 Text block" at bounding box center [1089, 310] width 320 height 109
click at [1184, 275] on p "Hoshiro ที่ดับกลิ่นในตู้เย็น (เจ้าแรกในไทย)" at bounding box center [1089, 276] width 320 height 18
click at [932, 274] on span "Hoshiro ที่ดับกลิ่นในตู้เย็น (เจ้าแรกในไทย)" at bounding box center [1052, 276] width 247 height 16
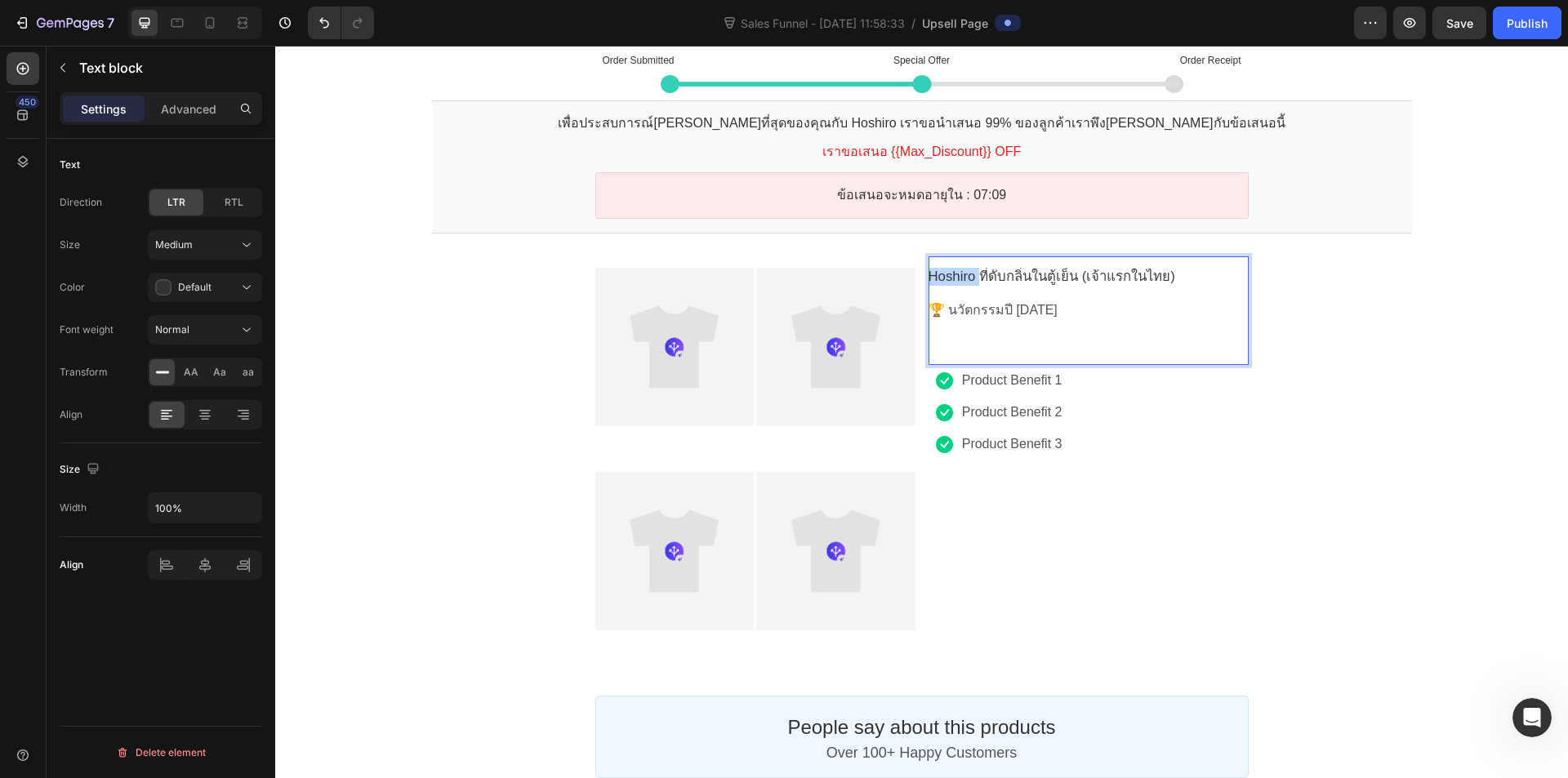
click at [932, 274] on span "Hoshiro ที่ดับกลิ่นในตู้เย็น (เจ้าแรกในไทย)" at bounding box center [1052, 276] width 247 height 16
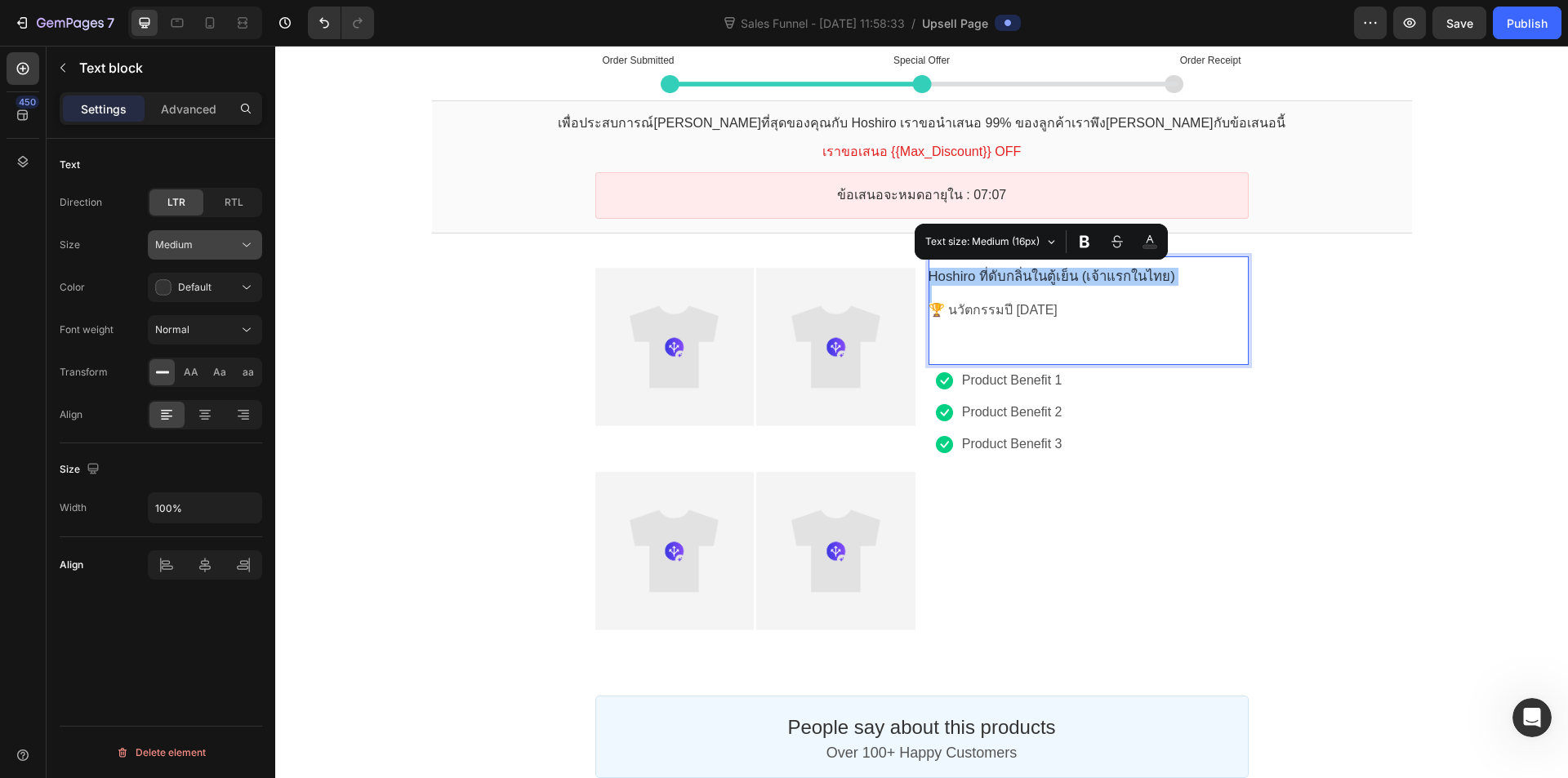
click at [216, 249] on div "Medium" at bounding box center [197, 244] width 83 height 15
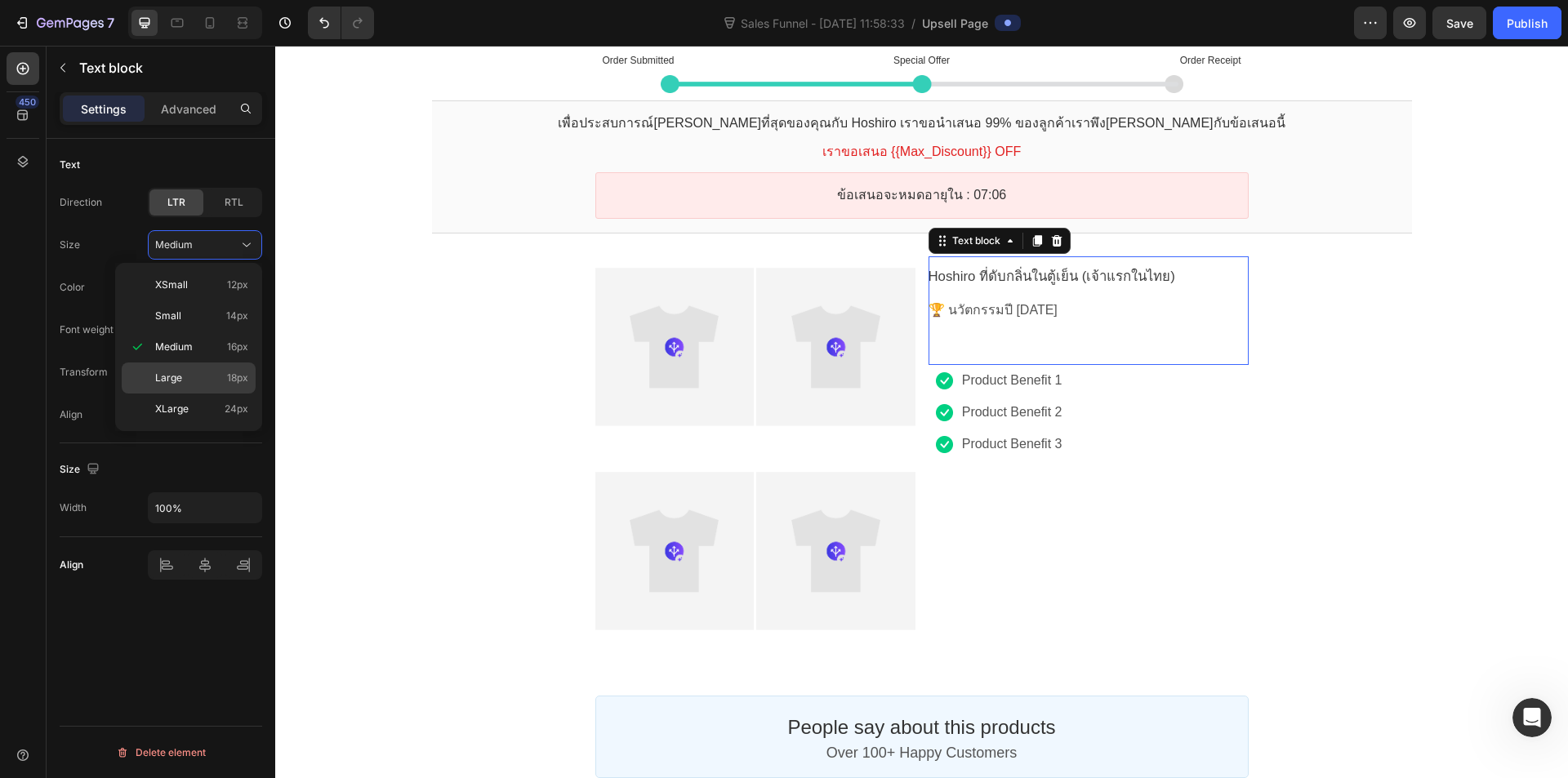
click at [203, 381] on p "Large 18px" at bounding box center [201, 377] width 93 height 15
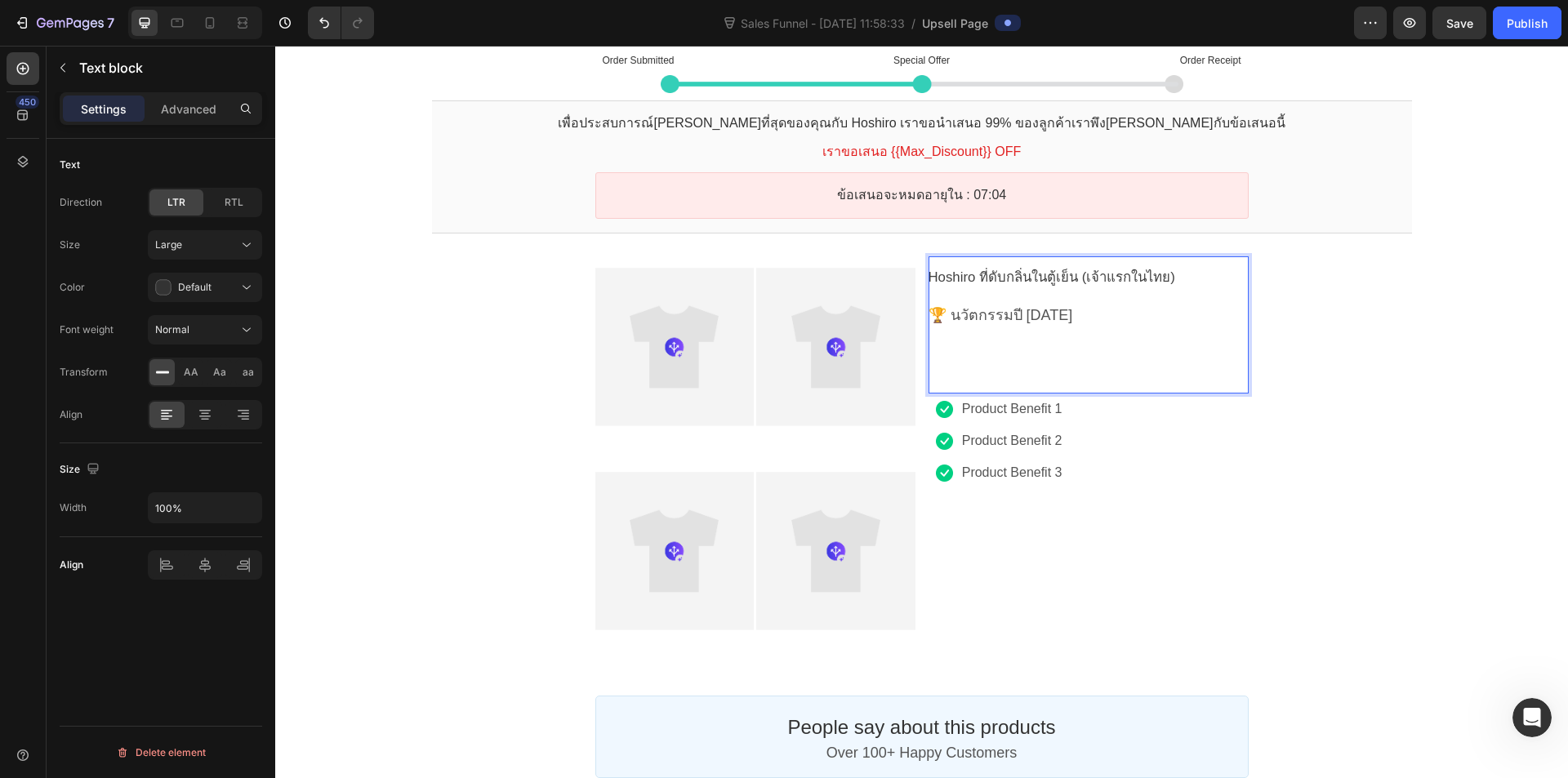
click at [1068, 279] on span "Hoshiro ที่ดับกลิ่นในตู้เย็น (เจ้าแรกในไทย)" at bounding box center [1052, 277] width 247 height 16
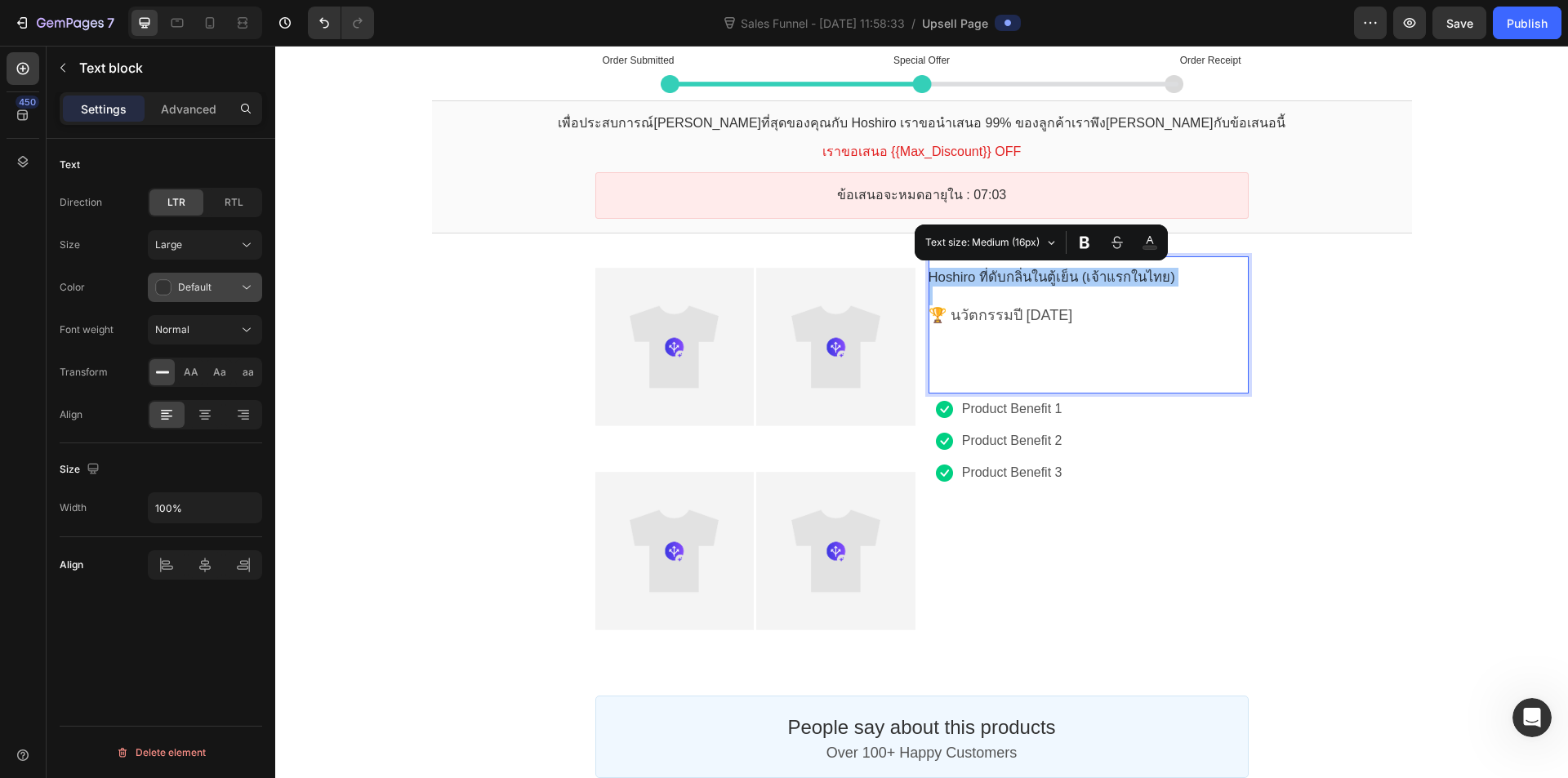
click at [198, 289] on span "Default" at bounding box center [195, 287] width 34 height 12
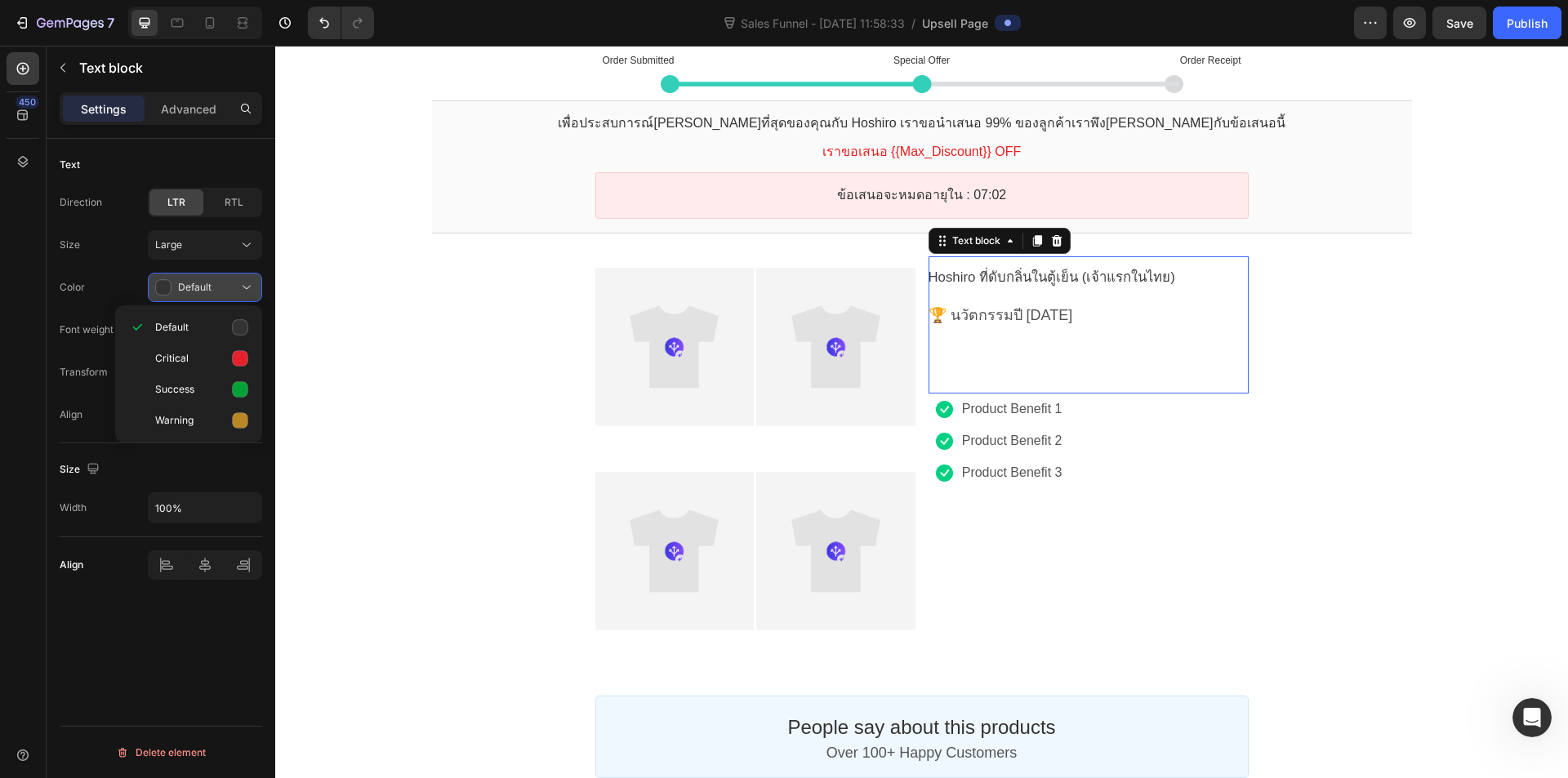
click at [200, 289] on span "Default" at bounding box center [195, 287] width 34 height 12
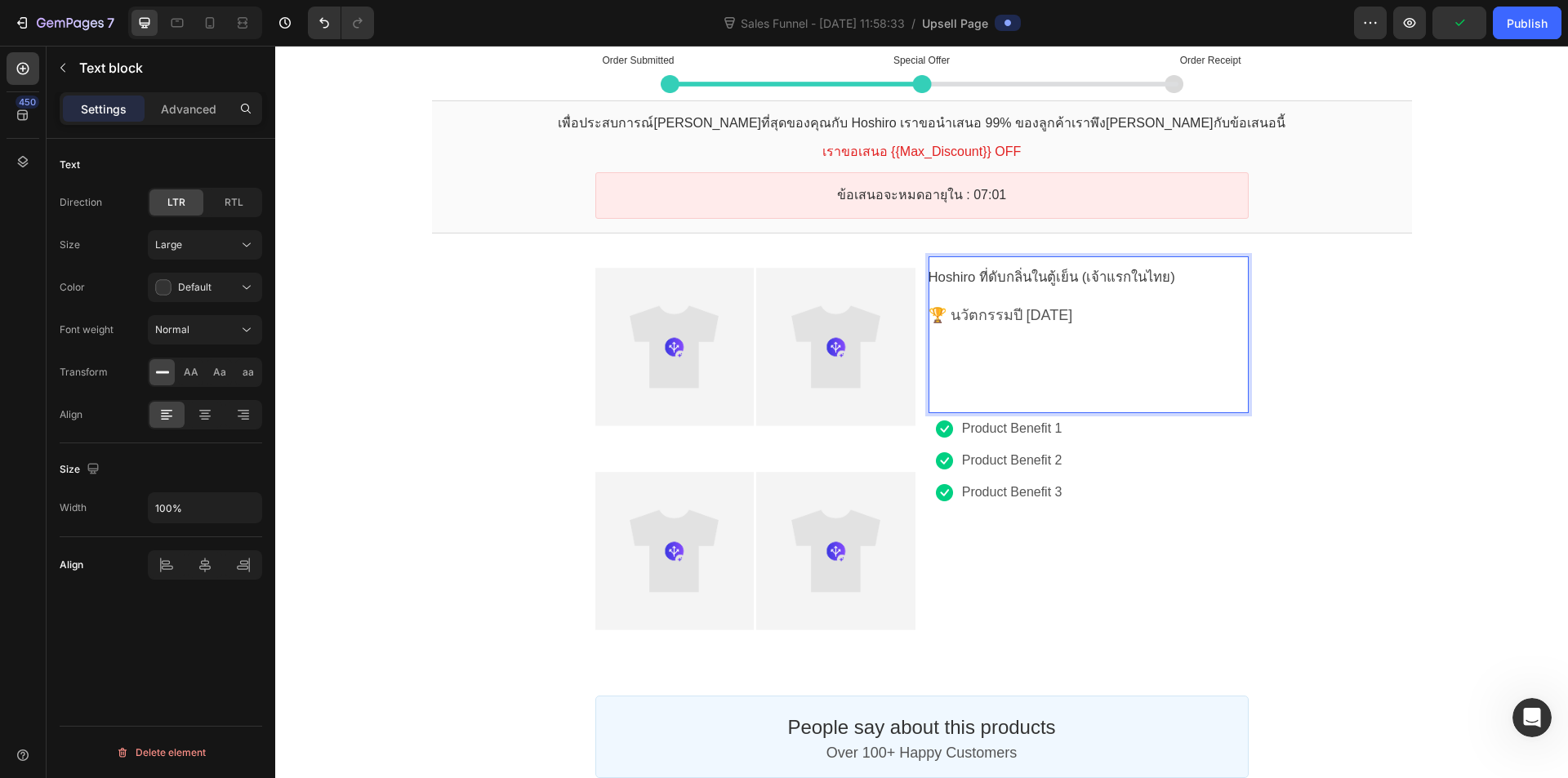
click at [1429, 351] on div "Order Submitted Text block Special Offer Text block Order Receipt Text block Ro…" at bounding box center [922, 561] width 1293 height 1042
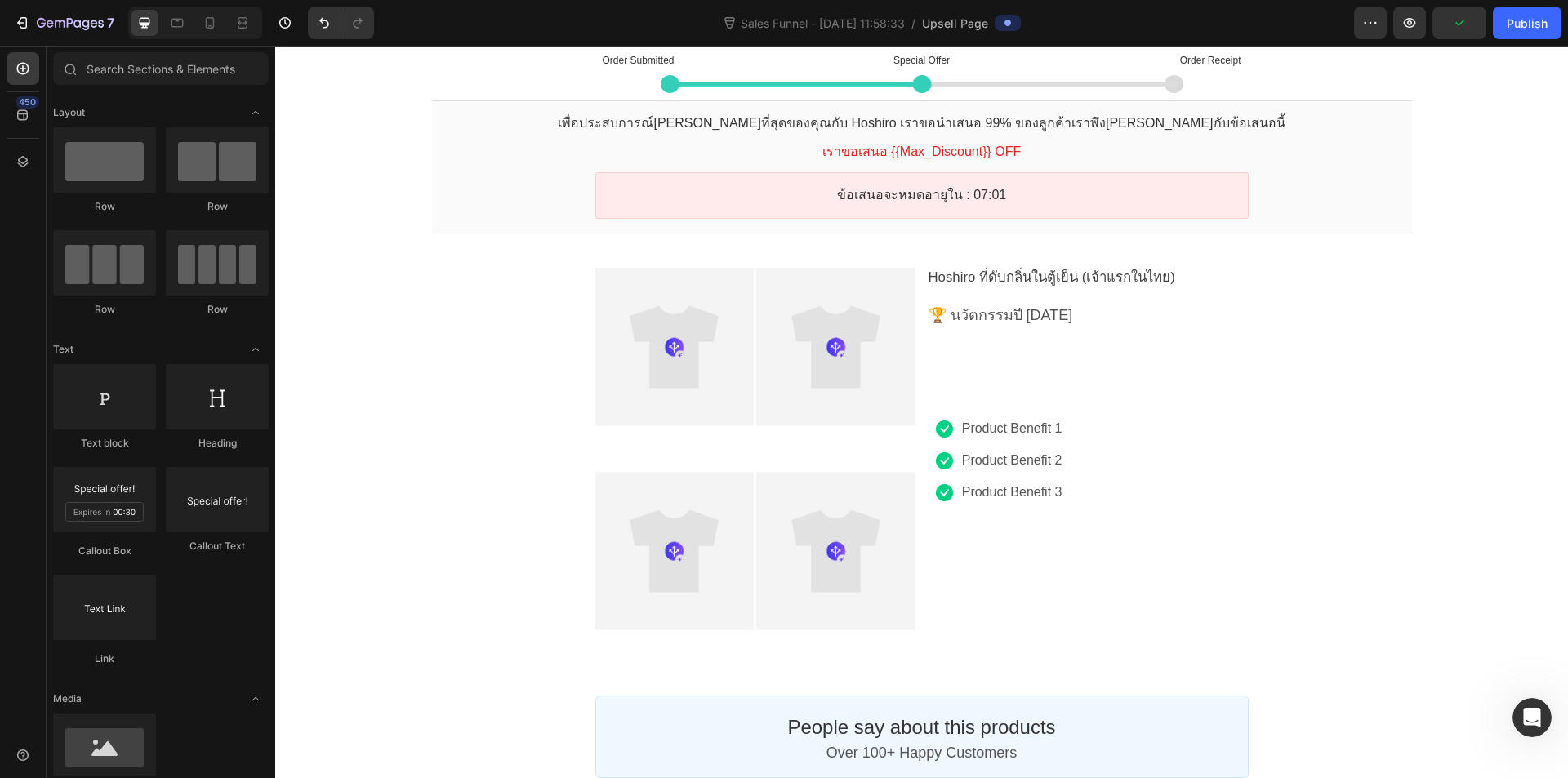
click at [1110, 306] on p "🏆 นวัตกรรมปี 2025" at bounding box center [1089, 316] width 320 height 19
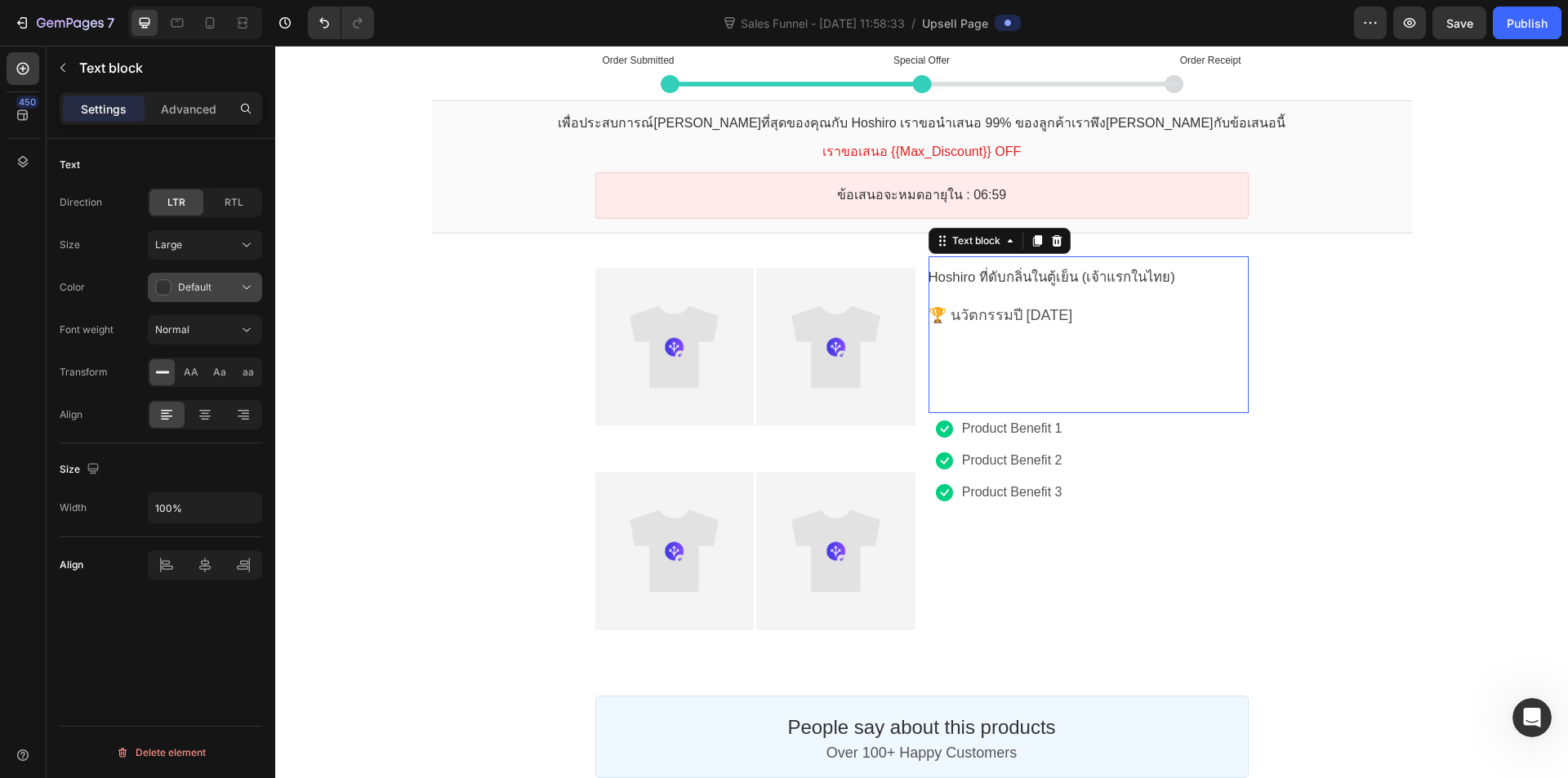
click at [211, 289] on div "Default" at bounding box center [197, 287] width 83 height 17
click at [197, 384] on p "Success" at bounding box center [201, 389] width 93 height 17
click at [209, 298] on button "Success" at bounding box center [205, 288] width 115 height 30
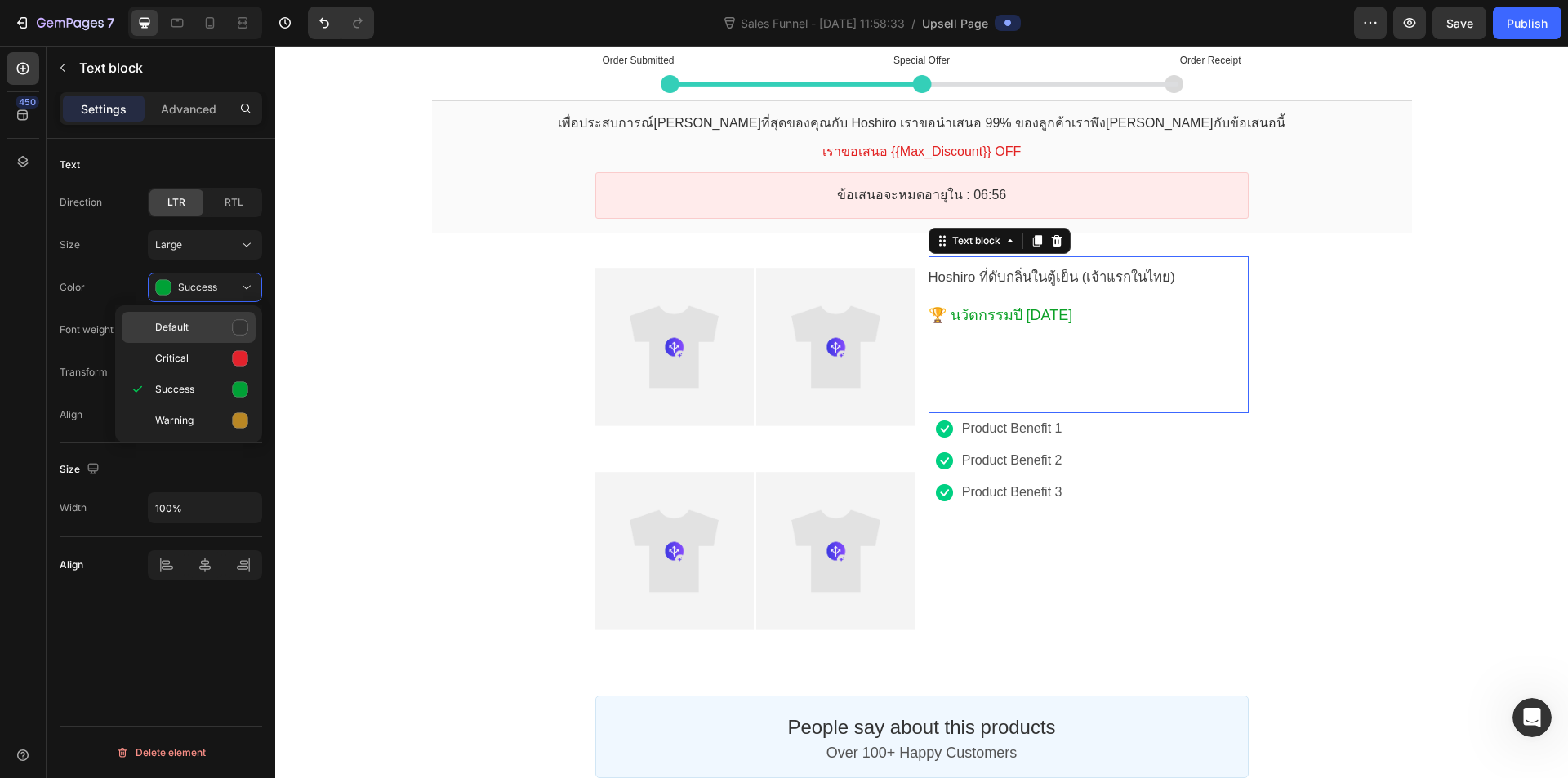
click at [212, 321] on p "Default" at bounding box center [201, 327] width 93 height 17
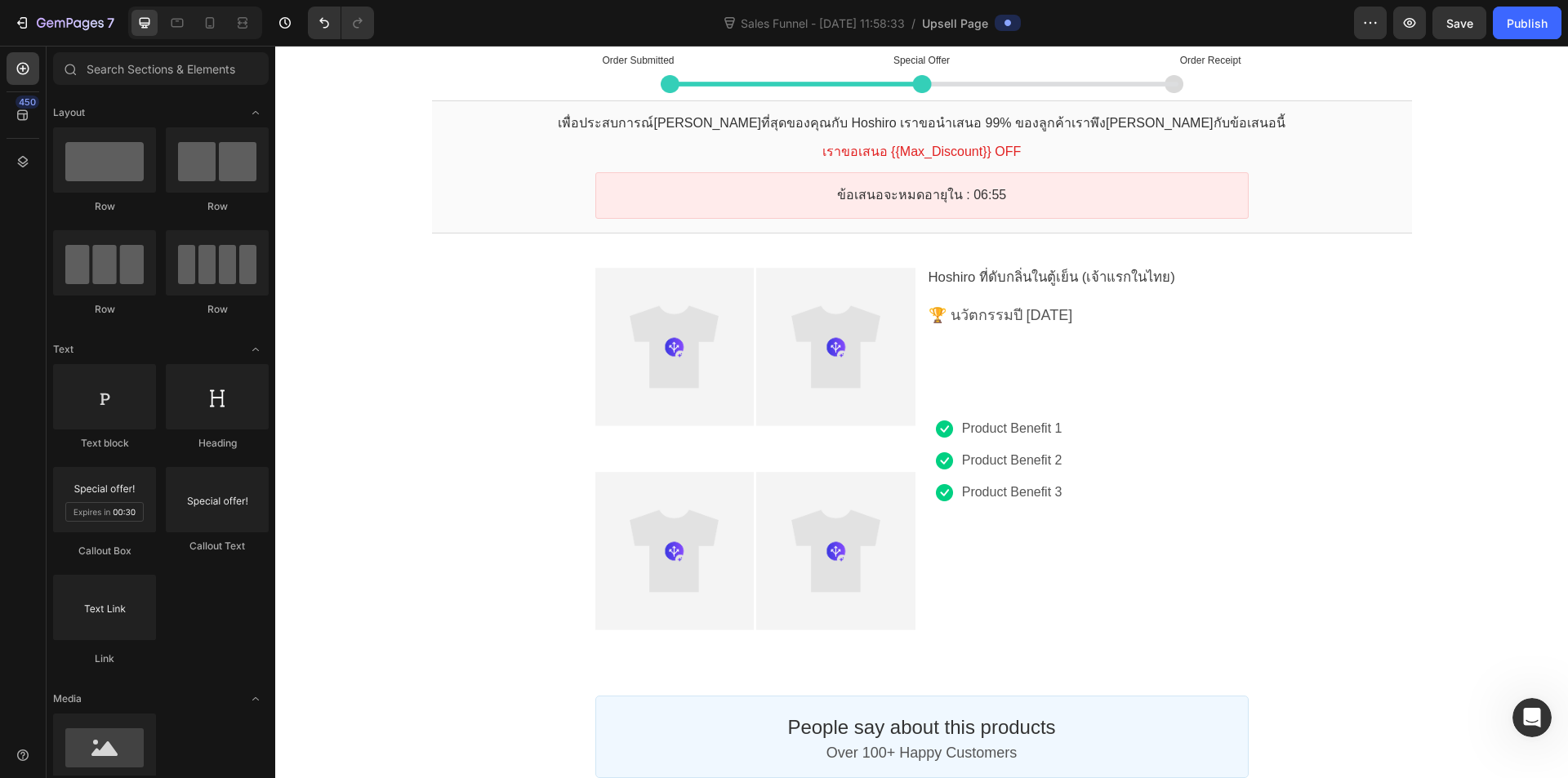
click at [1348, 297] on div "Order Submitted Text block Special Offer Text block Order Receipt Text block Ro…" at bounding box center [922, 561] width 1293 height 1042
click at [1104, 275] on span "Hoshiro ที่ดับกลิ่นในตู้เย็น (เจ้าแรกในไทย)" at bounding box center [1052, 277] width 247 height 16
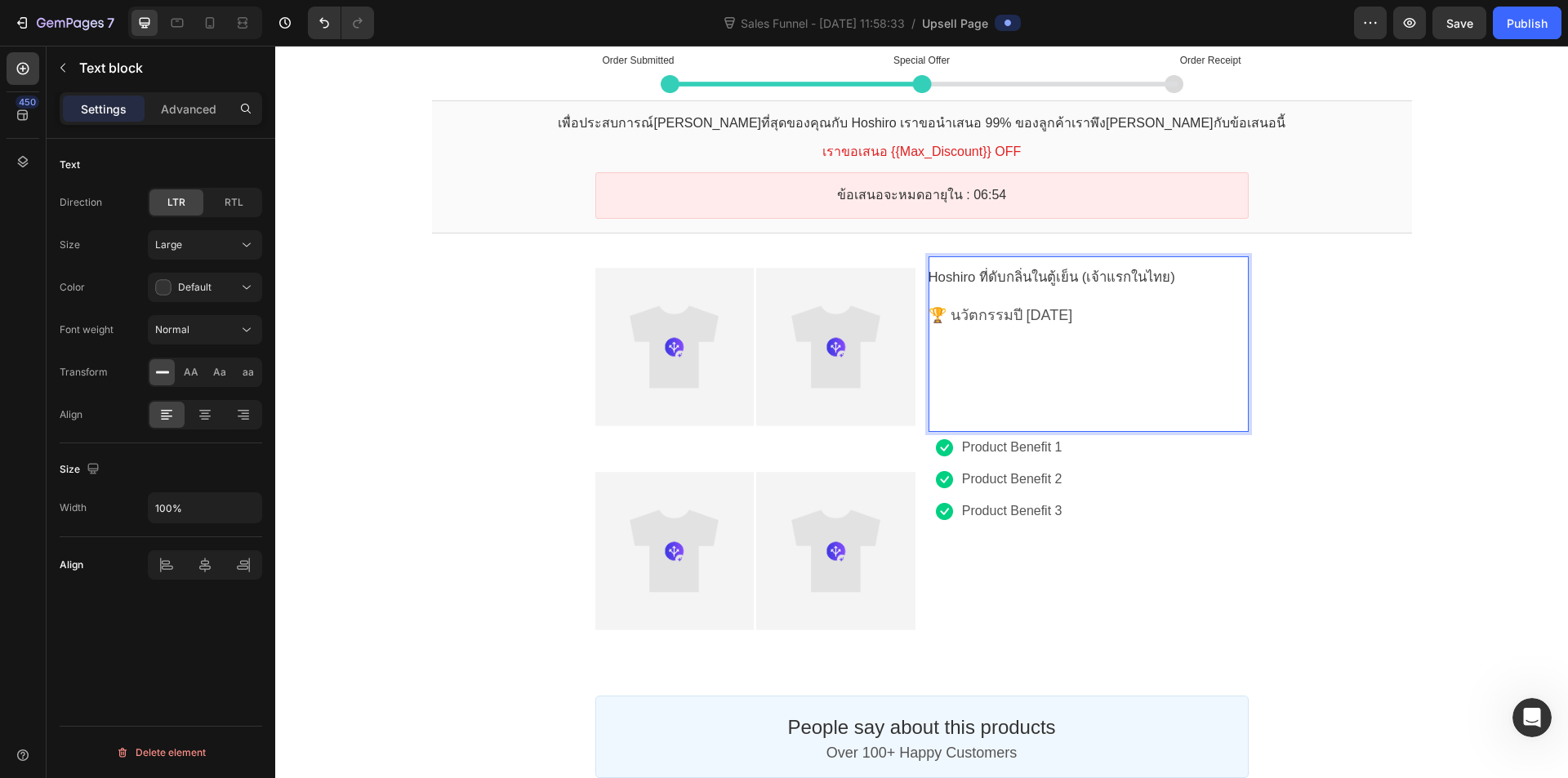
click at [1104, 275] on span "Hoshiro ที่ดับกลิ่นในตู้เย็น (เจ้าแรกในไทย)" at bounding box center [1052, 277] width 247 height 16
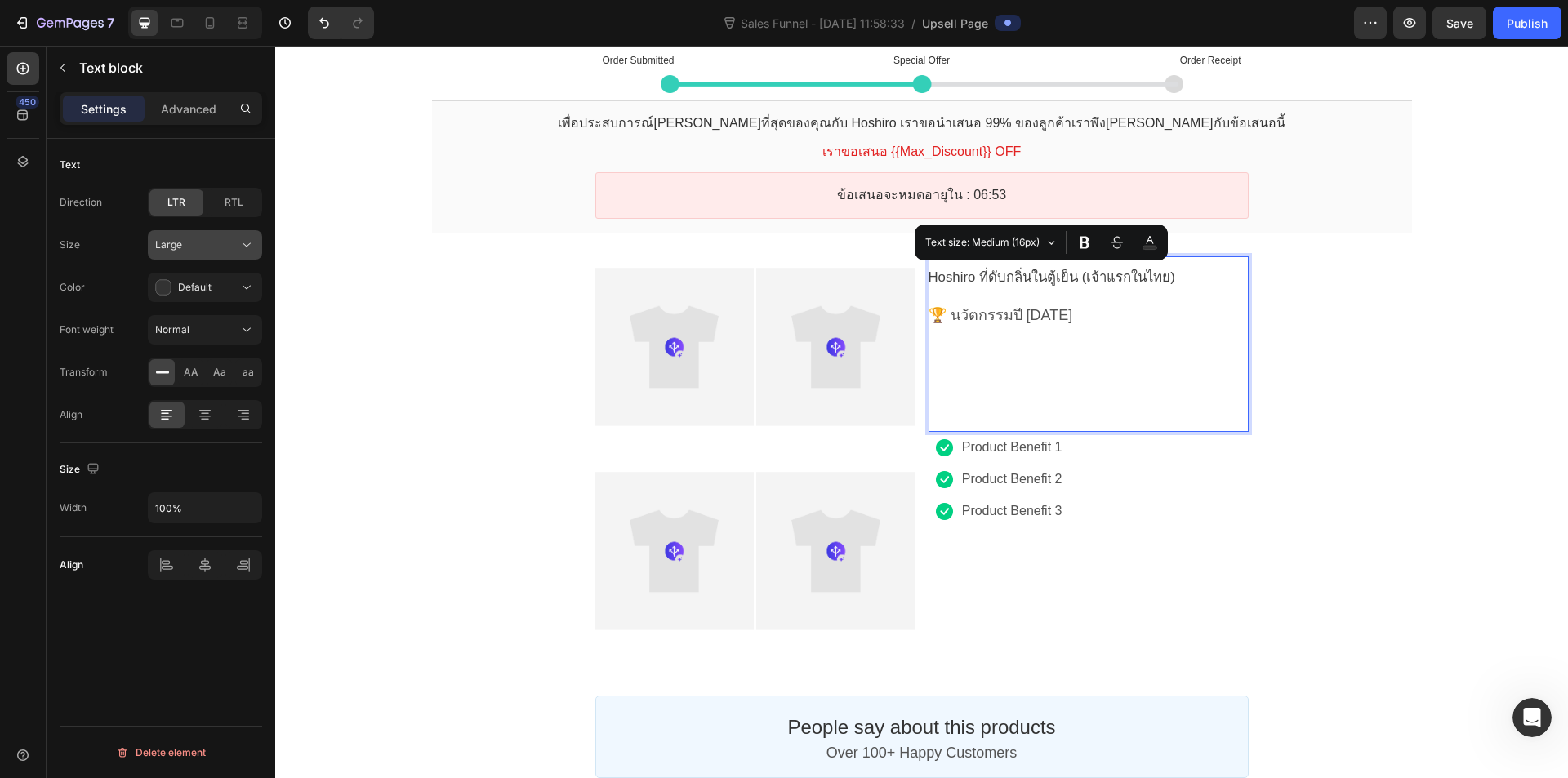
click at [219, 236] on div "Large" at bounding box center [204, 244] width 100 height 17
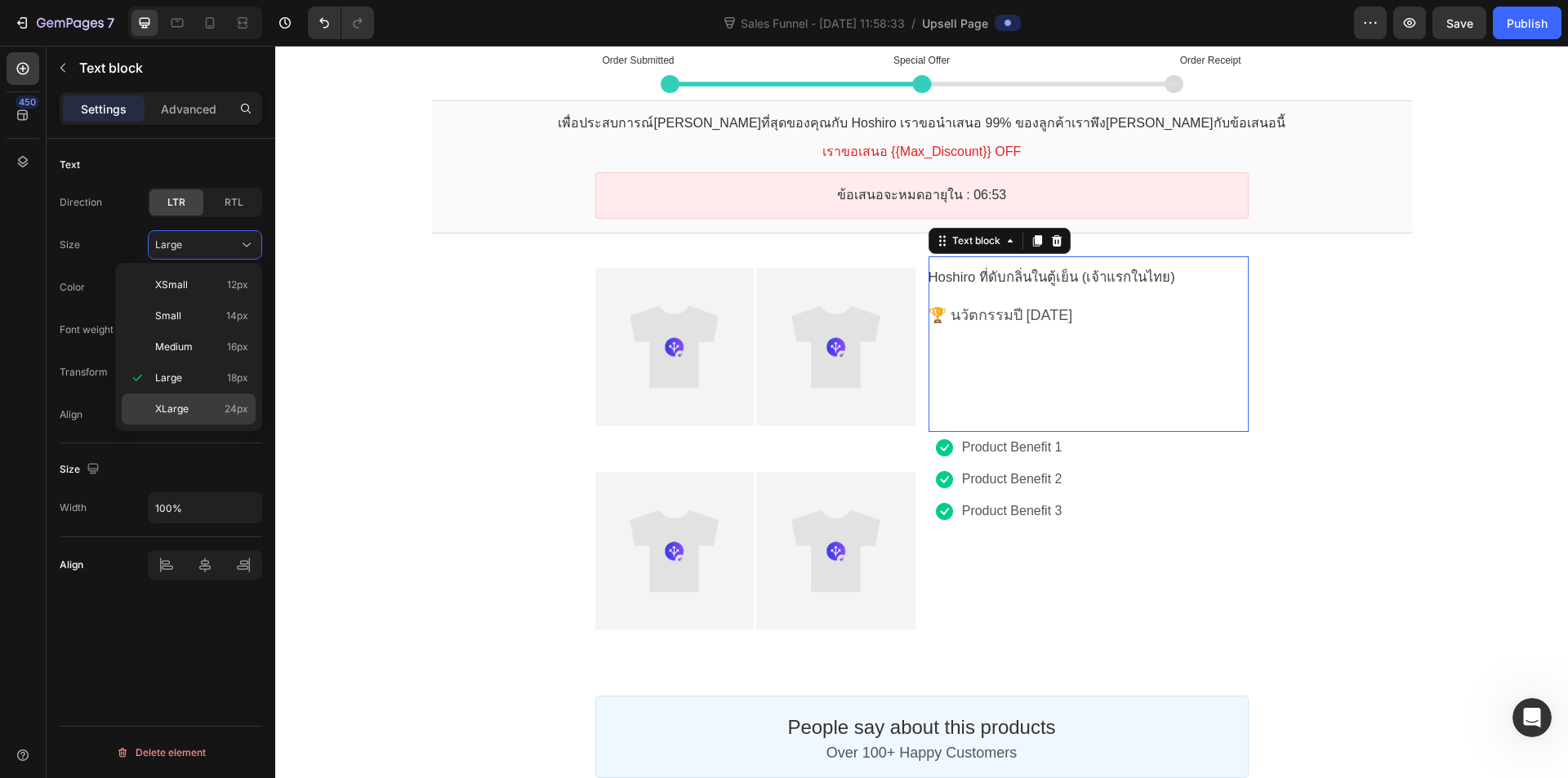
click at [190, 397] on div "XLarge 24px" at bounding box center [189, 409] width 134 height 31
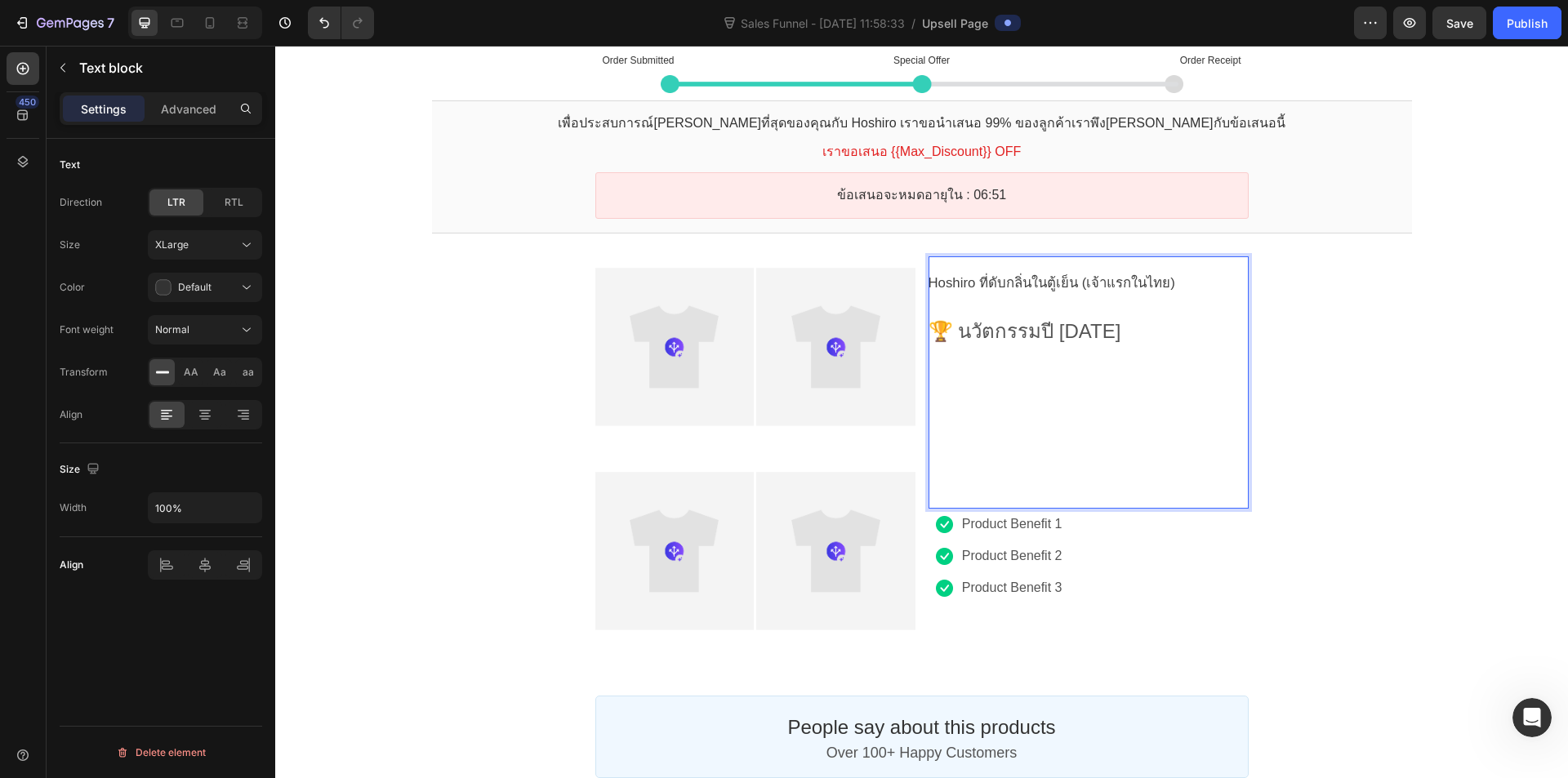
click at [1467, 341] on div "Order Submitted Text block Special Offer Text block Order Receipt Text block Ro…" at bounding box center [922, 561] width 1293 height 1042
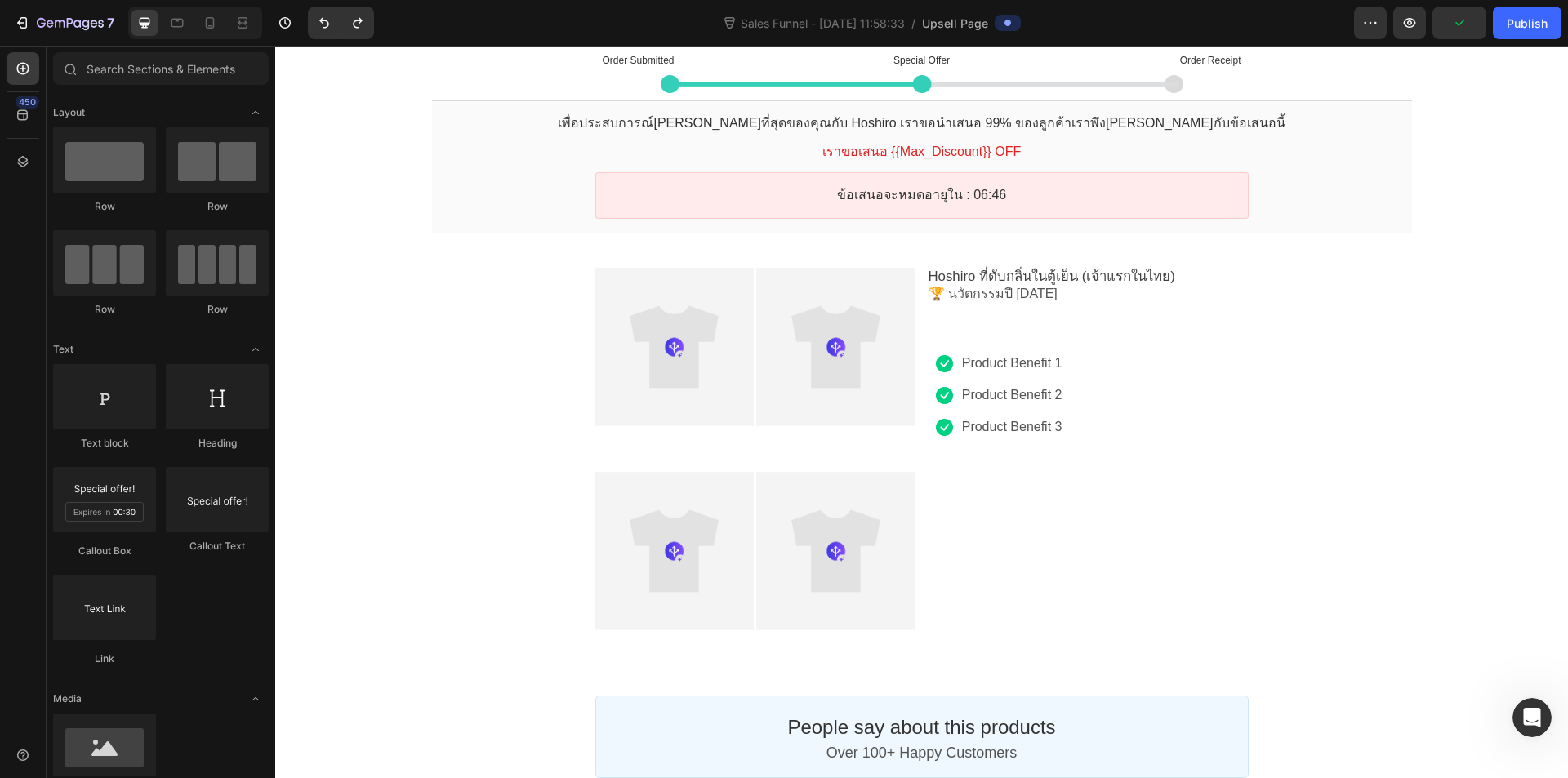
click at [1431, 312] on div "Order Submitted Text block Special Offer Text block Order Receipt Text block Ro…" at bounding box center [922, 561] width 1293 height 1042
click at [1194, 452] on div "Hoshiro ที่ดับกลิ่นในตู้เย็น (เจ้าแรกในไทย) 🏆 นวัตกรรมปี 2025 Text block Image …" at bounding box center [1089, 449] width 320 height 385
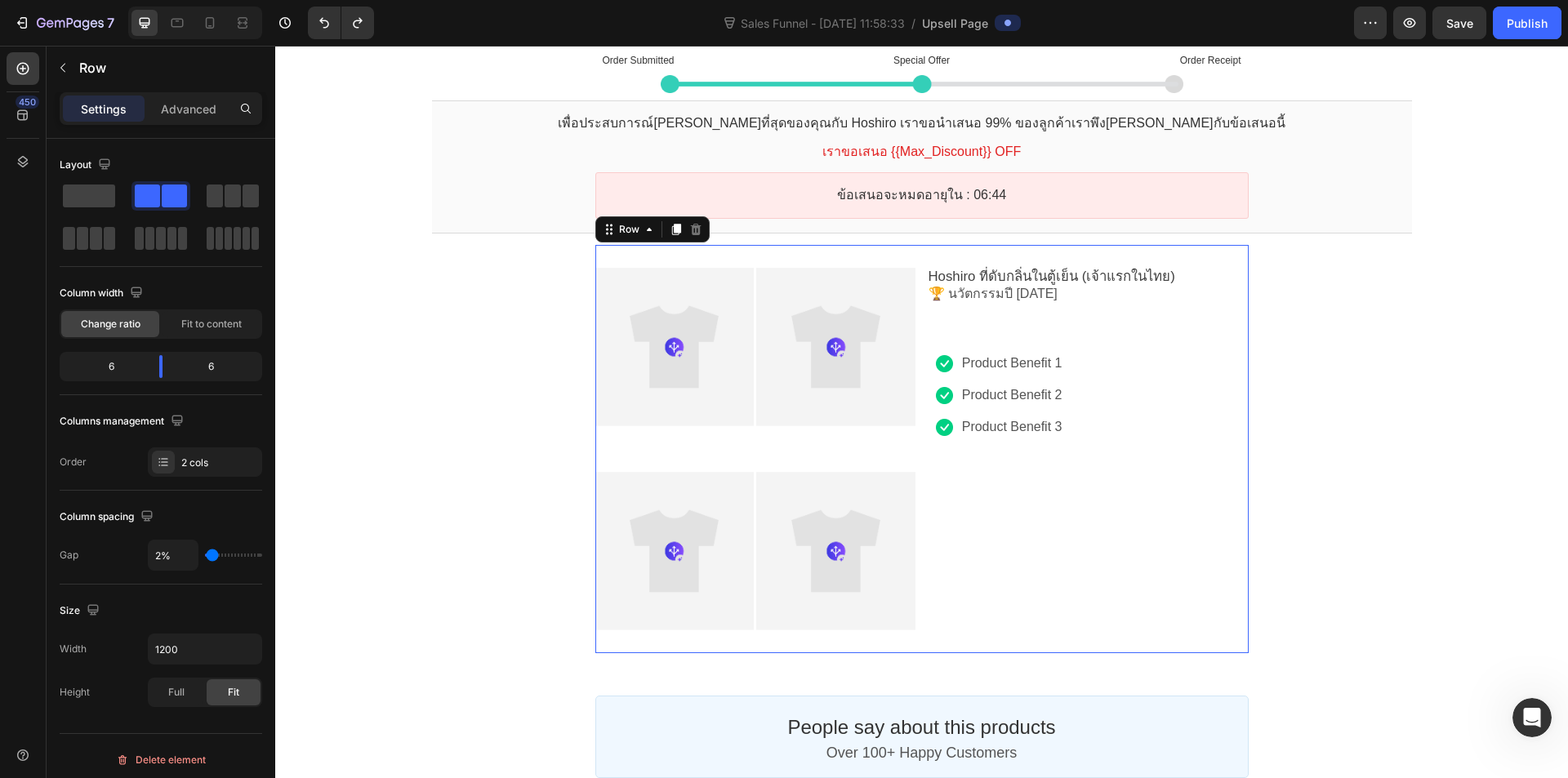
click at [155, 89] on div "Row" at bounding box center [153, 70] width 212 height 47
click at [171, 83] on div "Row" at bounding box center [153, 68] width 212 height 43
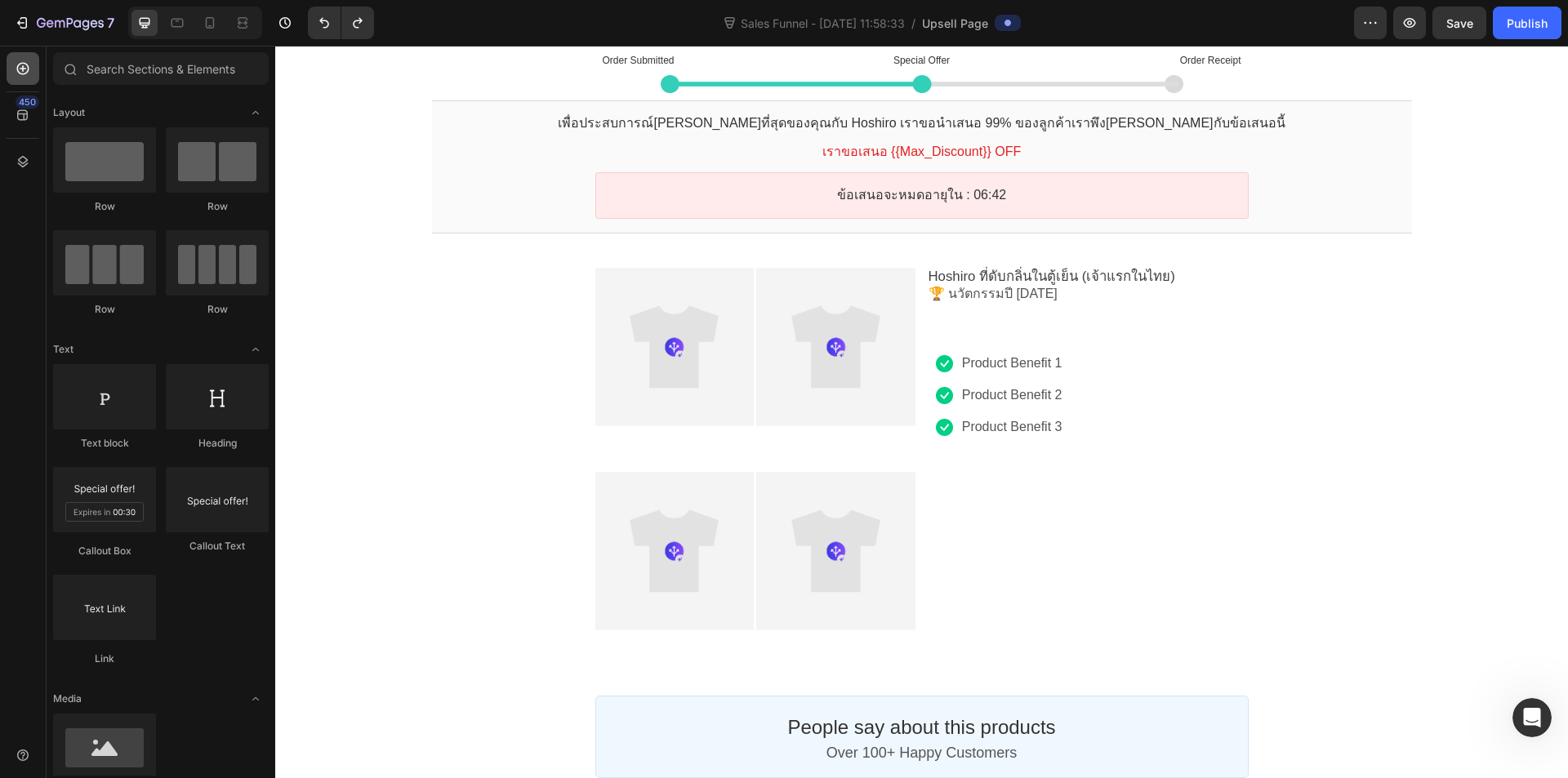
click at [31, 79] on div at bounding box center [23, 69] width 33 height 33
click at [204, 10] on div at bounding box center [210, 23] width 26 height 26
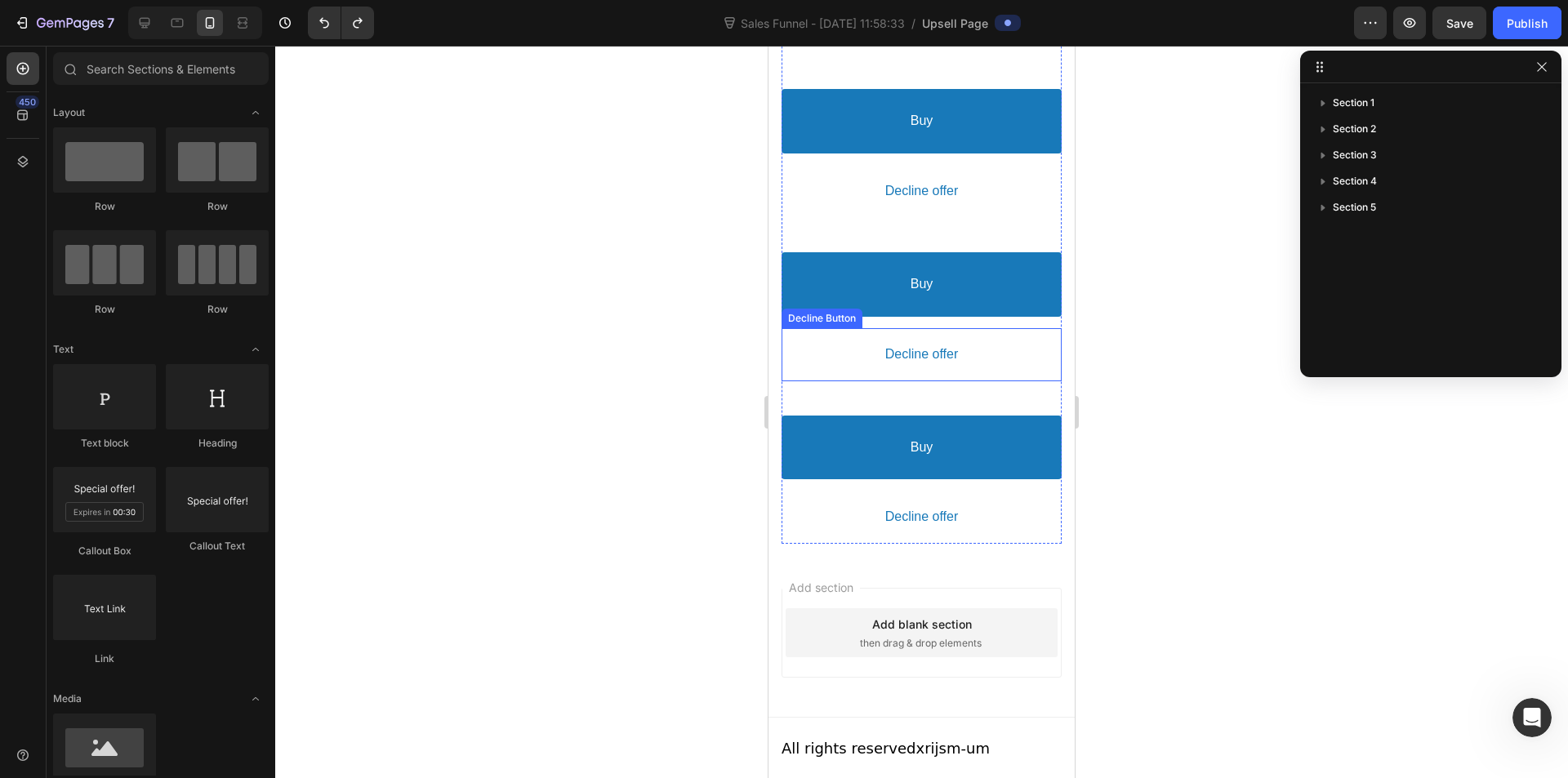
scroll to position [2754, 0]
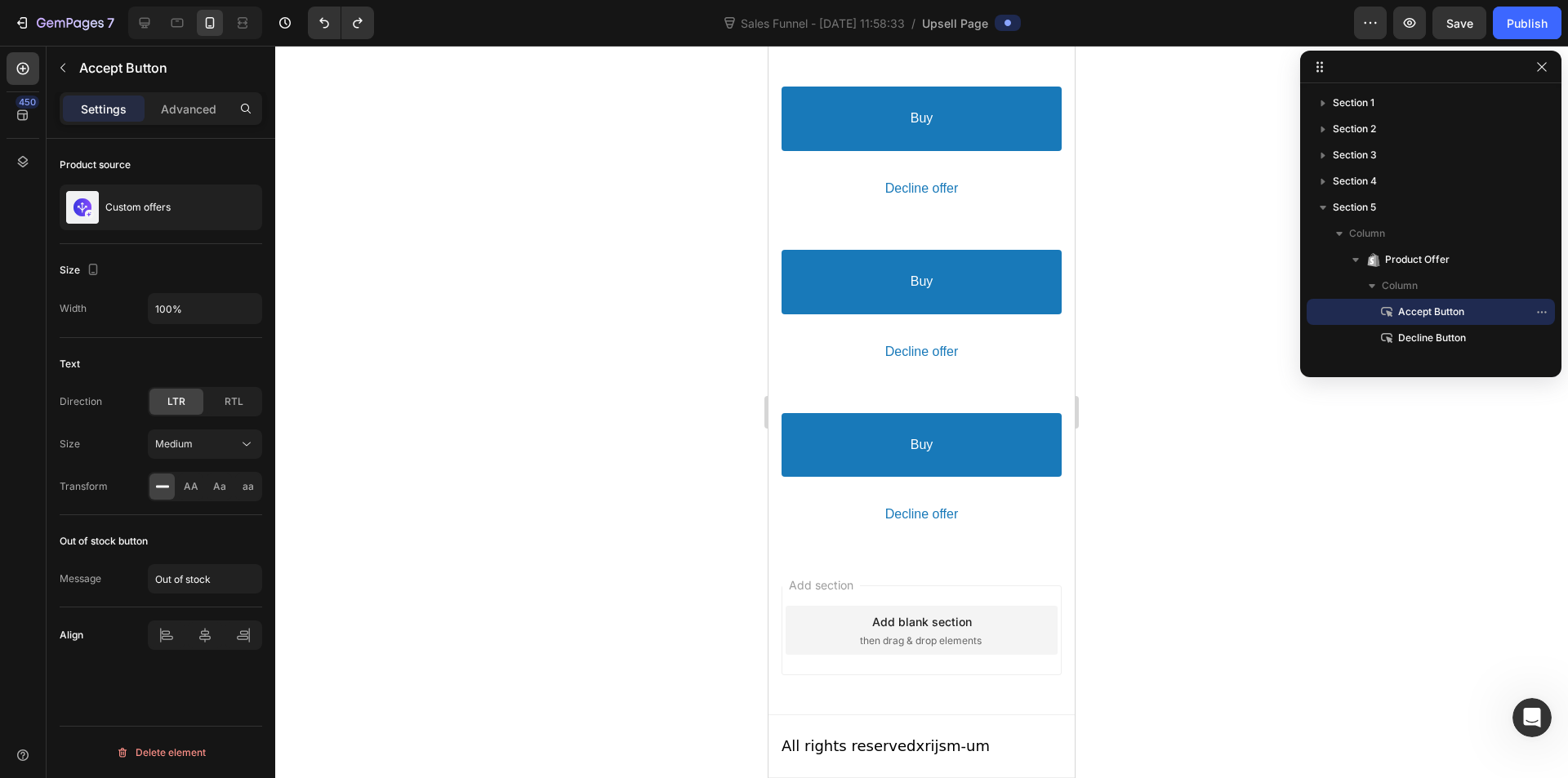
click at [931, 462] on button "Buy" at bounding box center [922, 445] width 280 height 64
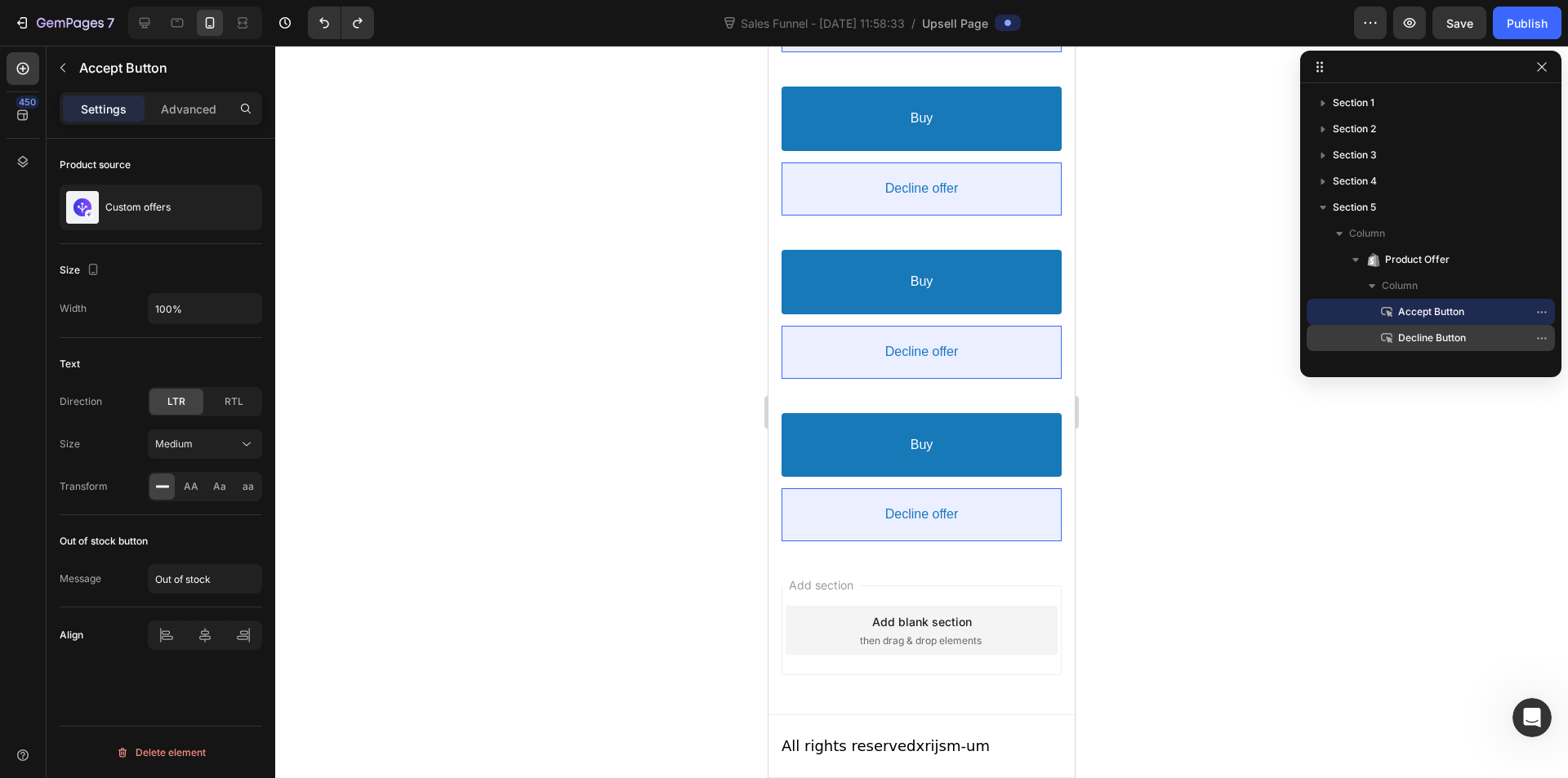
click at [1467, 334] on p "Decline Button" at bounding box center [1437, 337] width 115 height 17
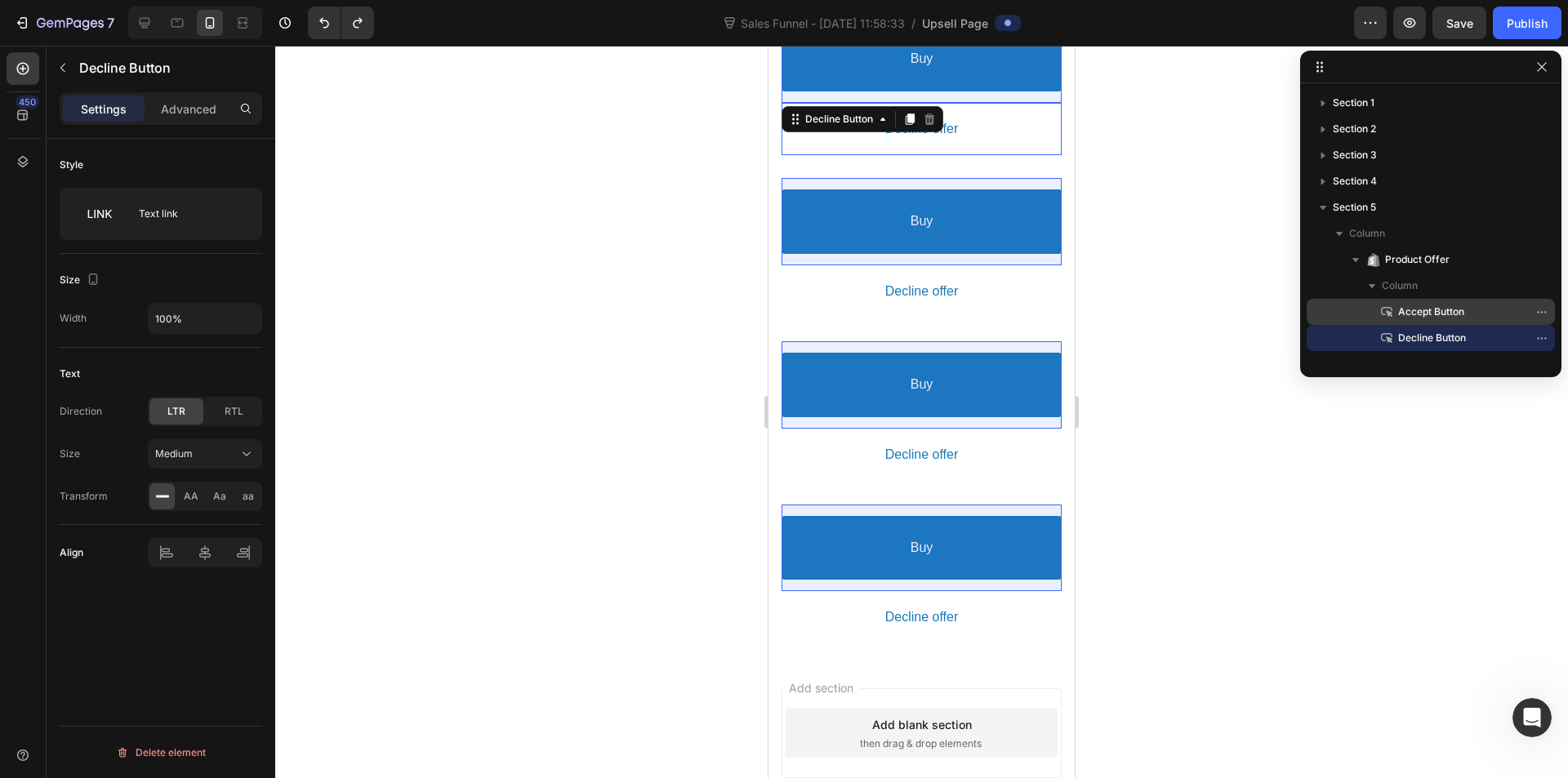
click at [1461, 309] on span "Accept Button" at bounding box center [1431, 311] width 66 height 17
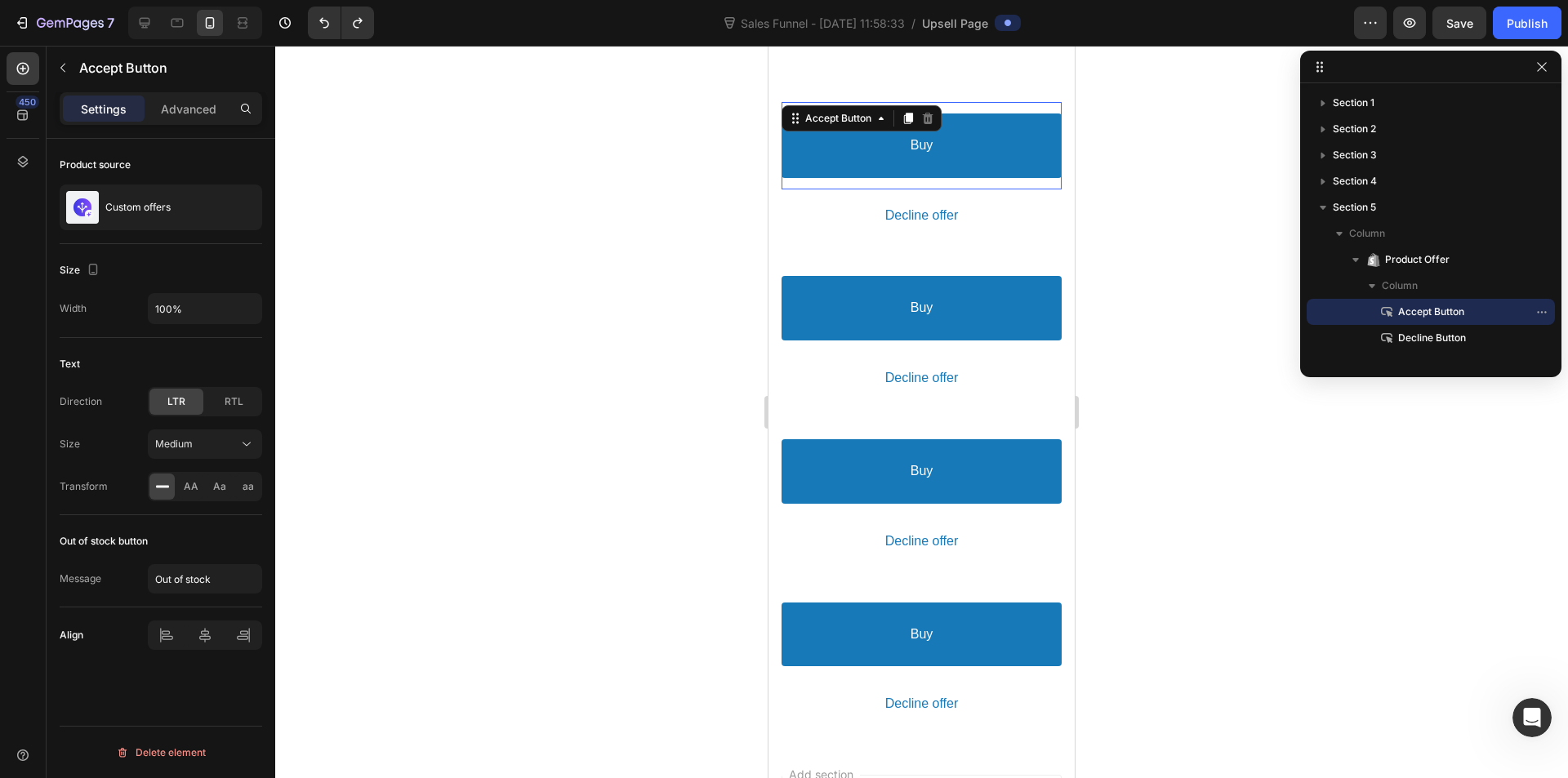
scroll to position [2563, 0]
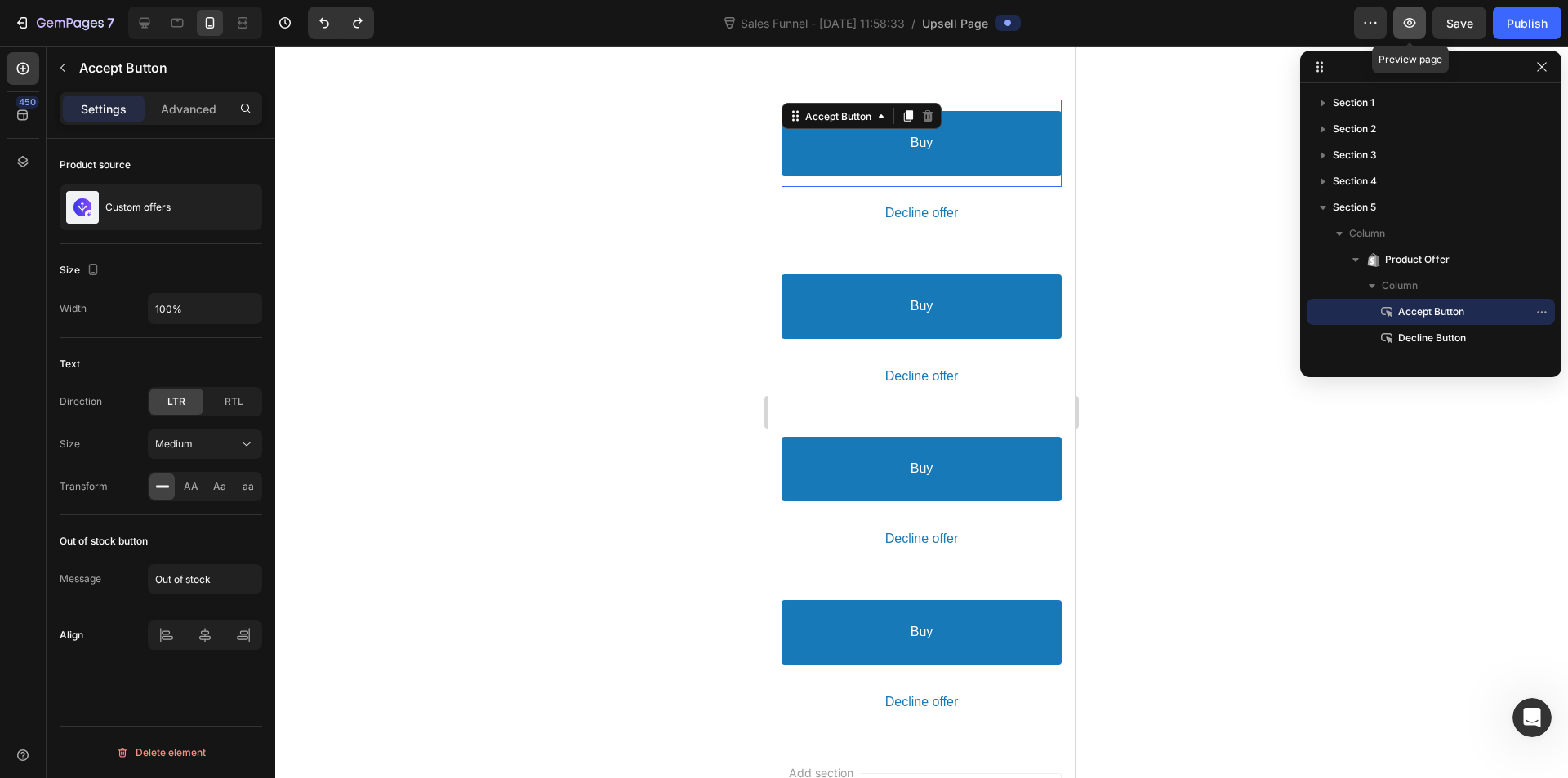
click at [1411, 22] on icon "button" at bounding box center [1410, 23] width 17 height 17
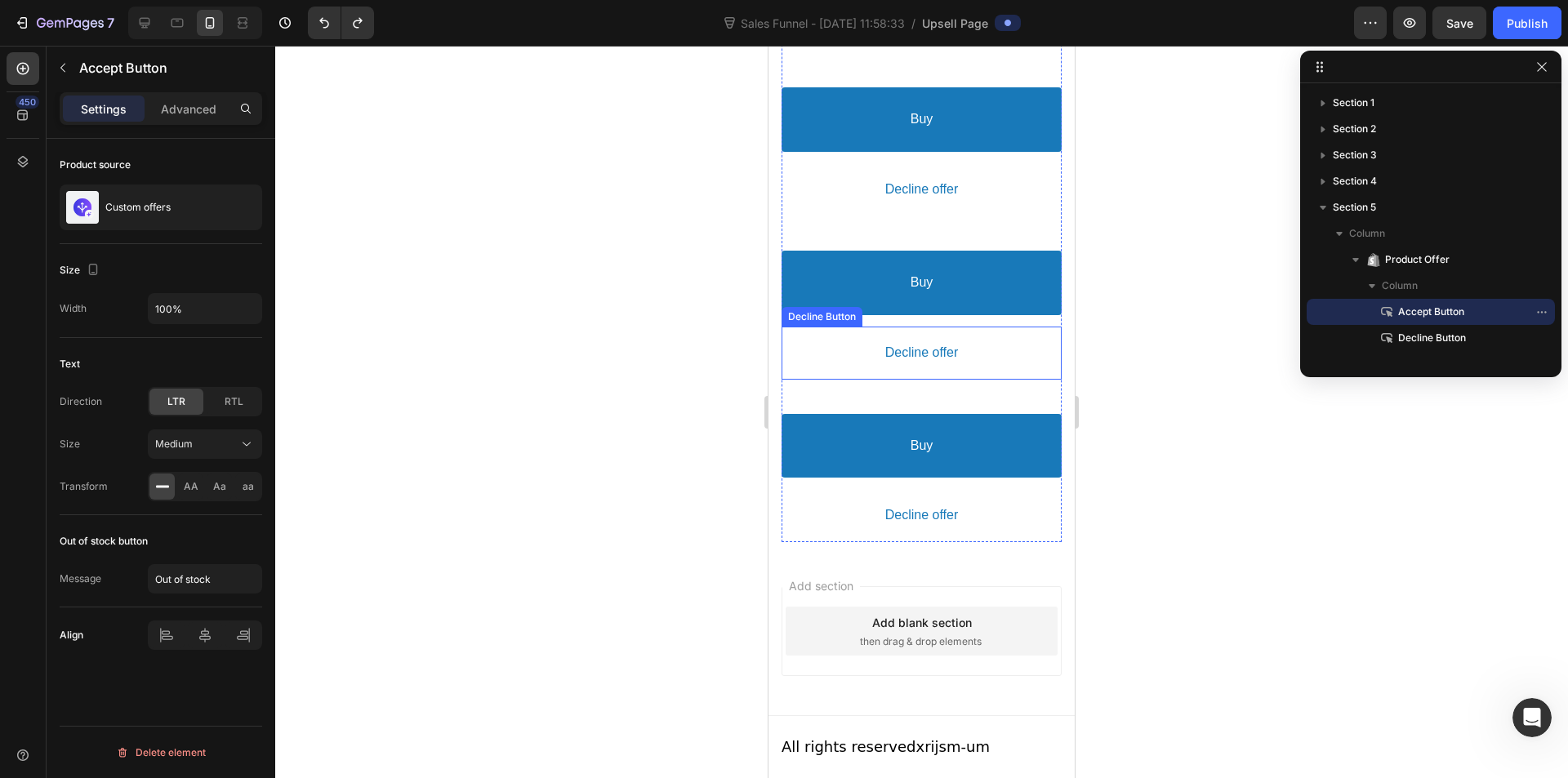
scroll to position [2754, 0]
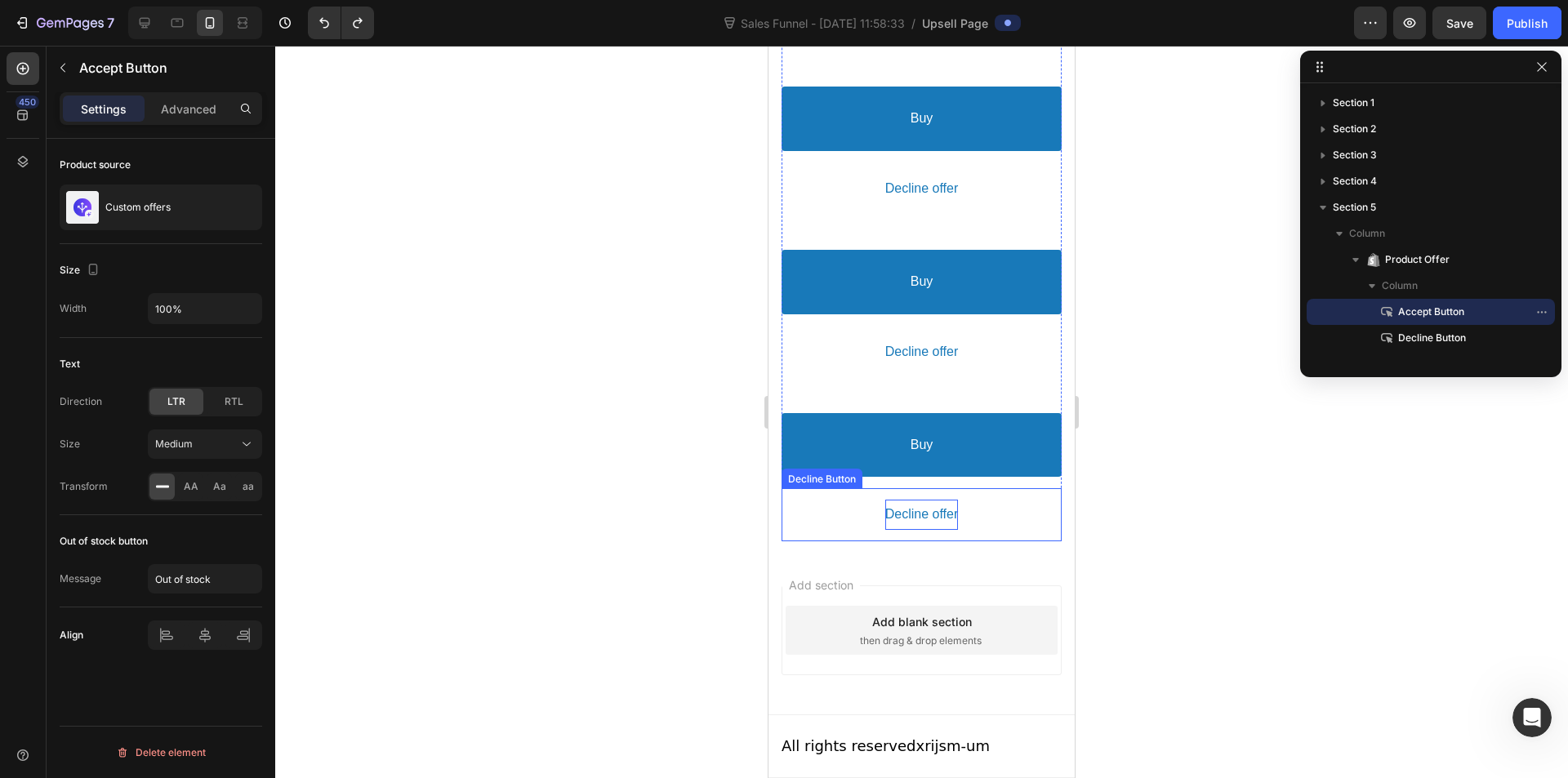
click at [937, 509] on bdo "Decline offer" at bounding box center [922, 515] width 74 height 17
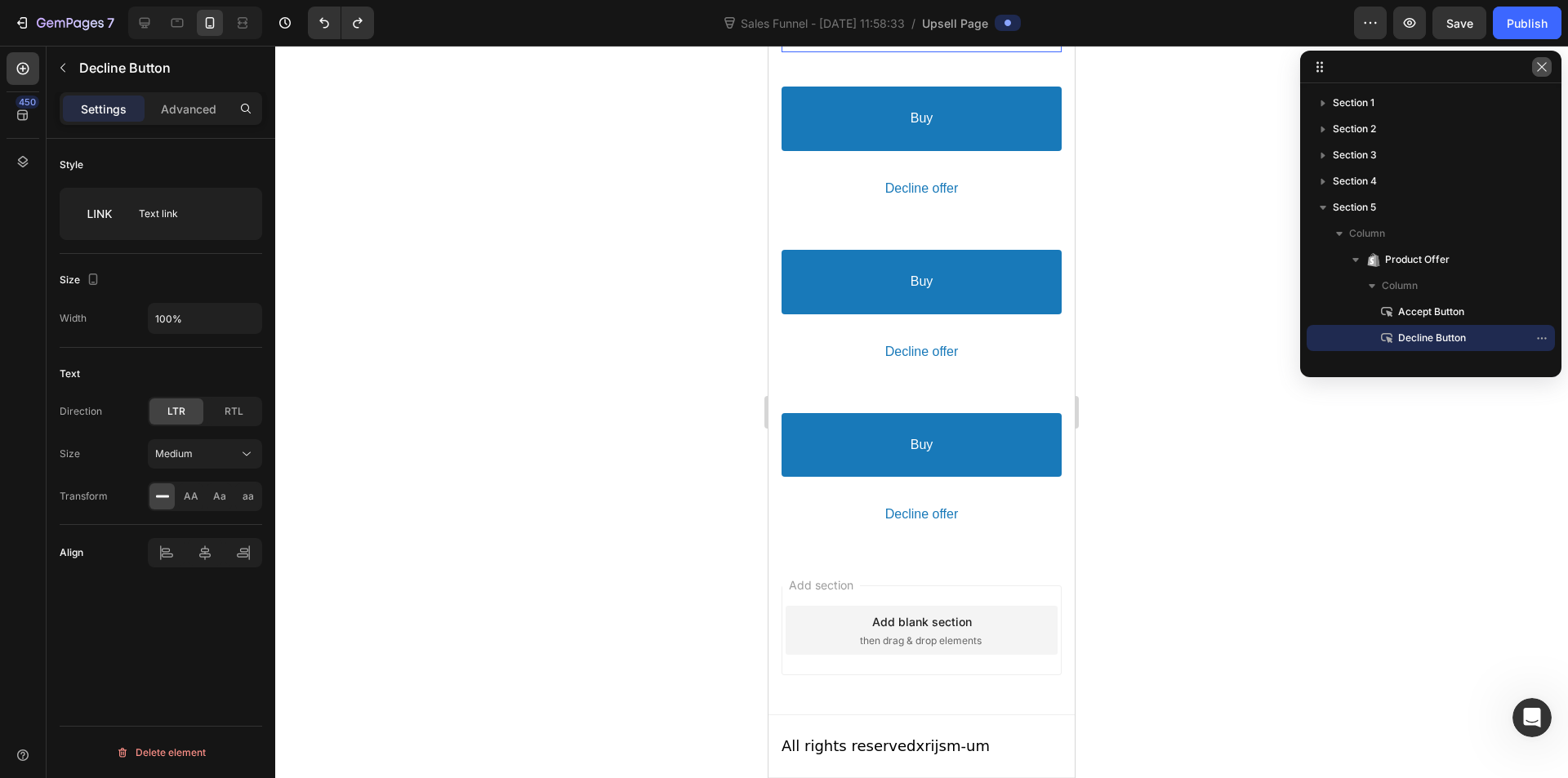
click at [1546, 71] on icon "button" at bounding box center [1542, 66] width 9 height 9
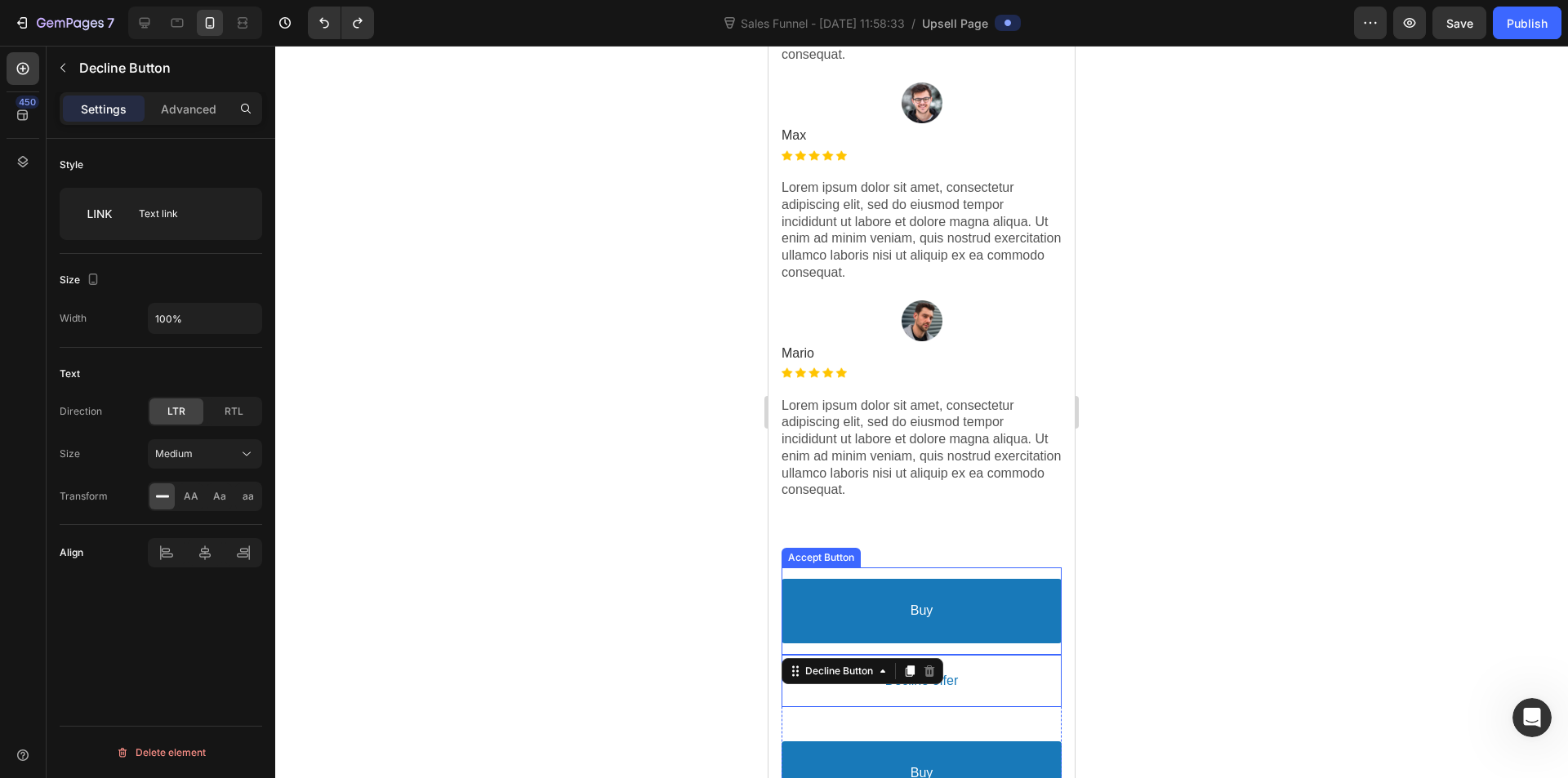
scroll to position [2019, 0]
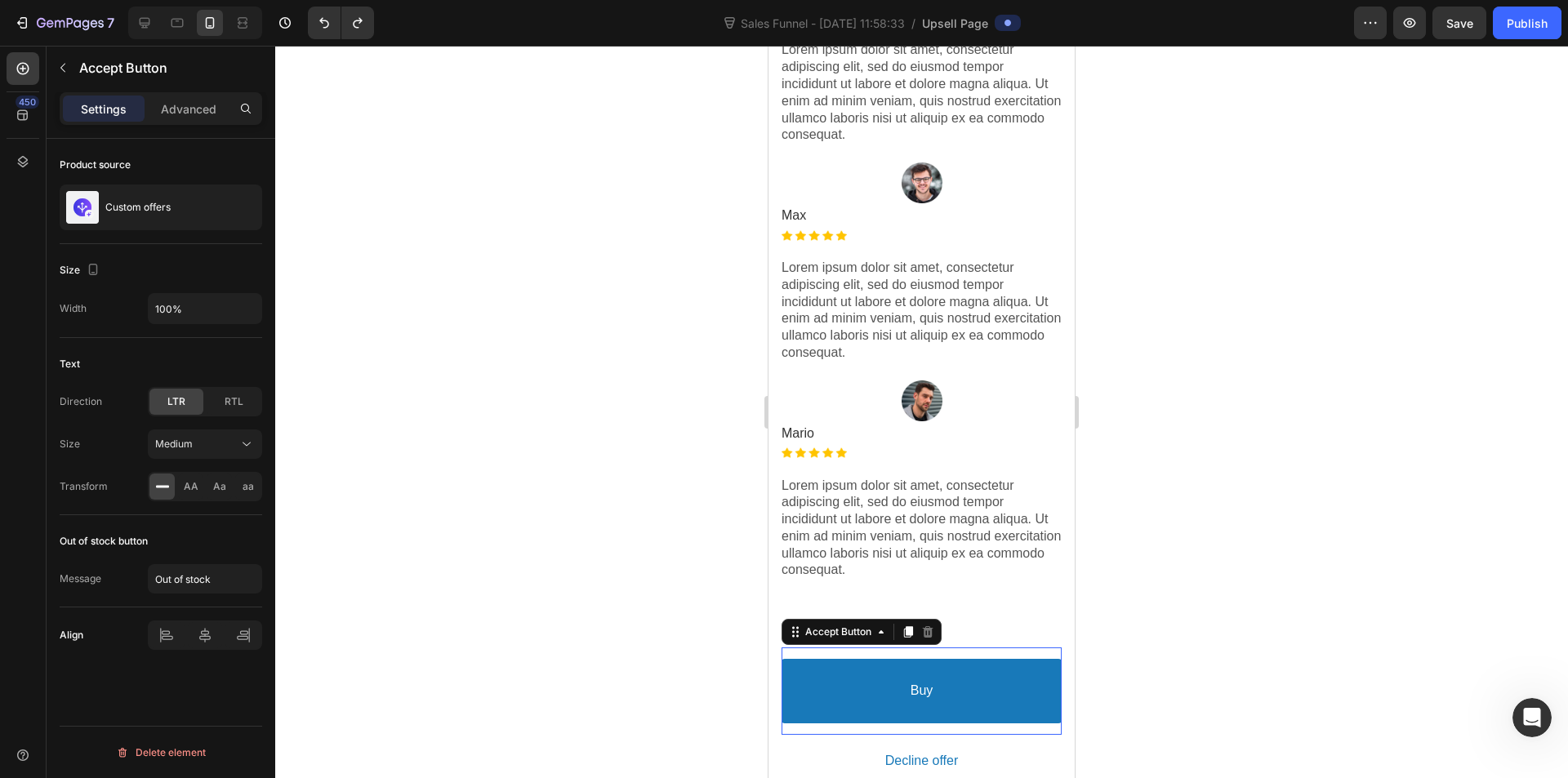
click at [935, 648] on div "Buy Accept Button This element is required and can’t be deleted" at bounding box center [922, 691] width 280 height 88
